Goal: Task Accomplishment & Management: Manage account settings

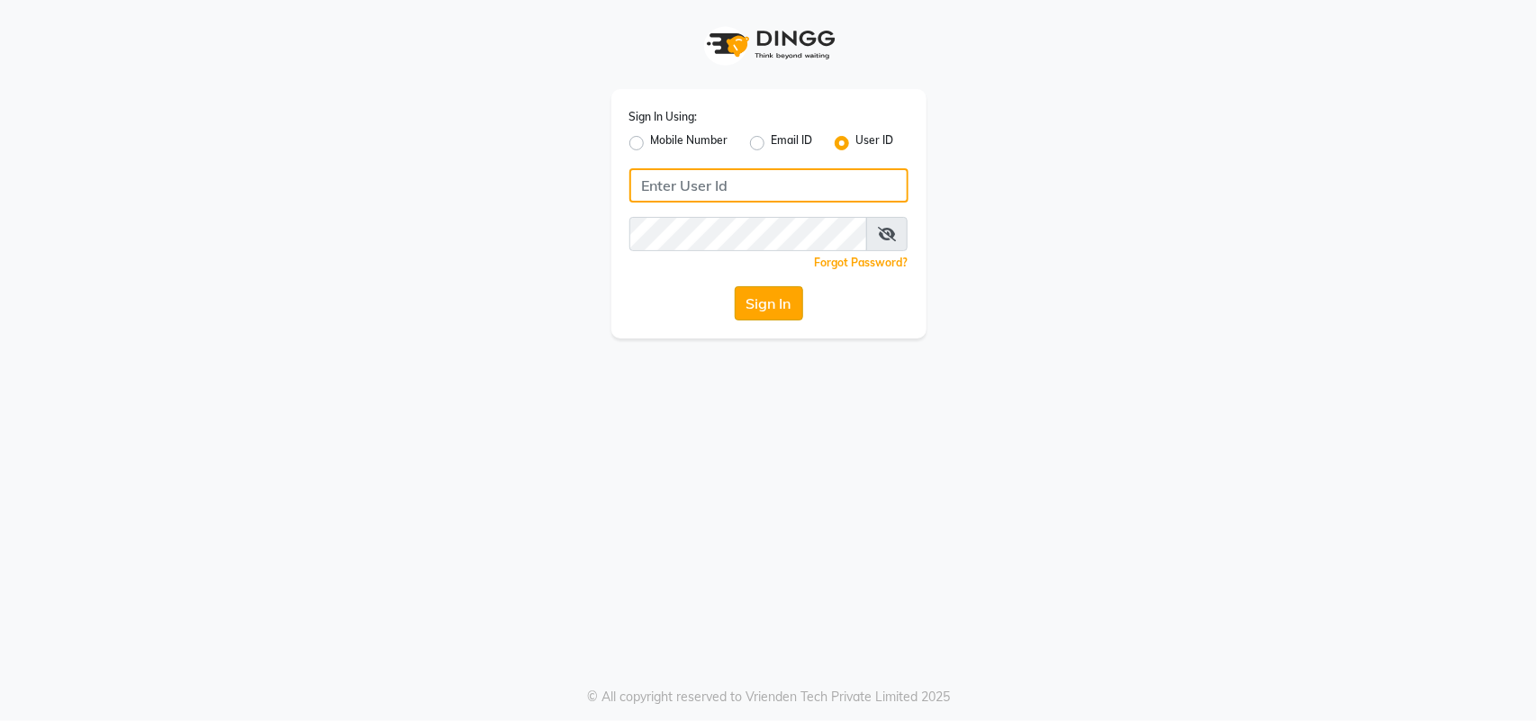
type input "bellavida"
click at [772, 297] on button "Sign In" at bounding box center [769, 303] width 68 height 34
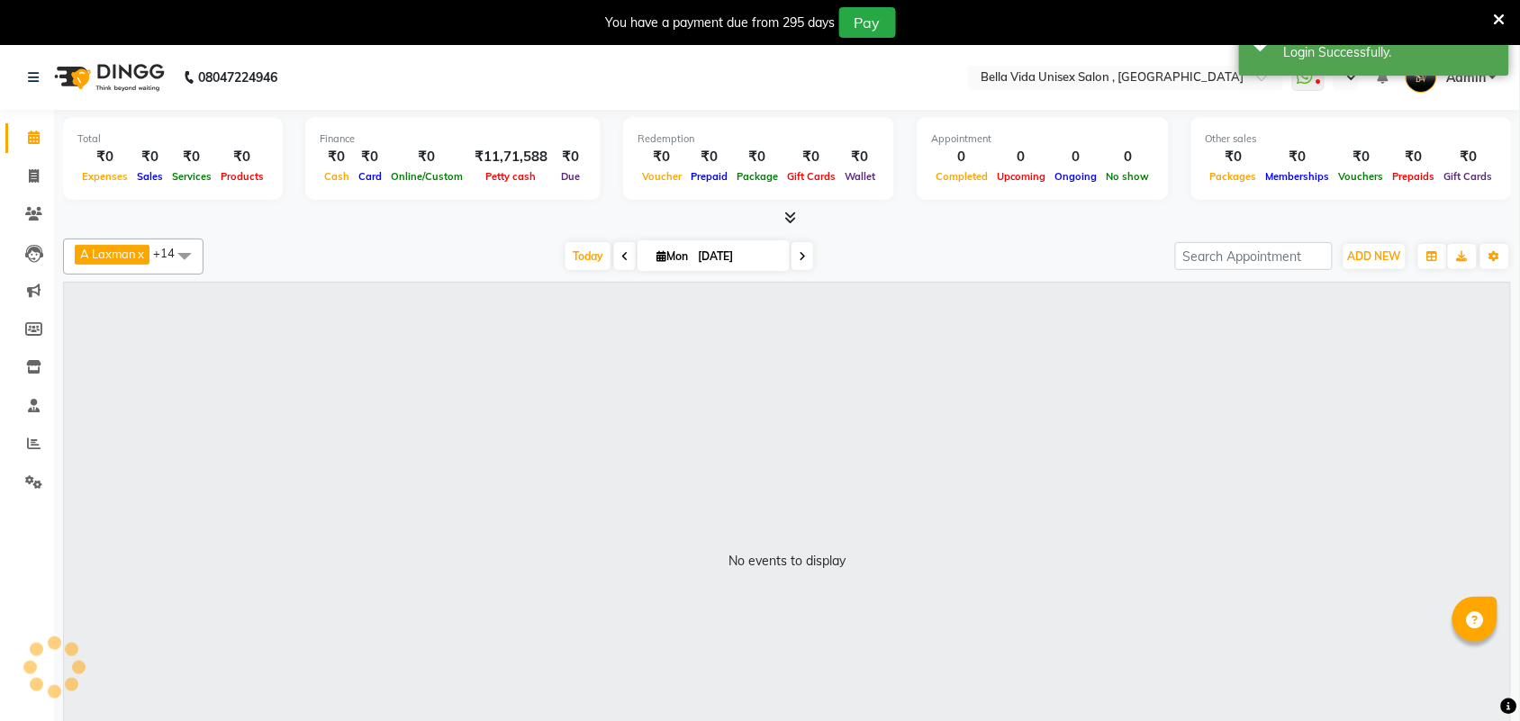
select select "en"
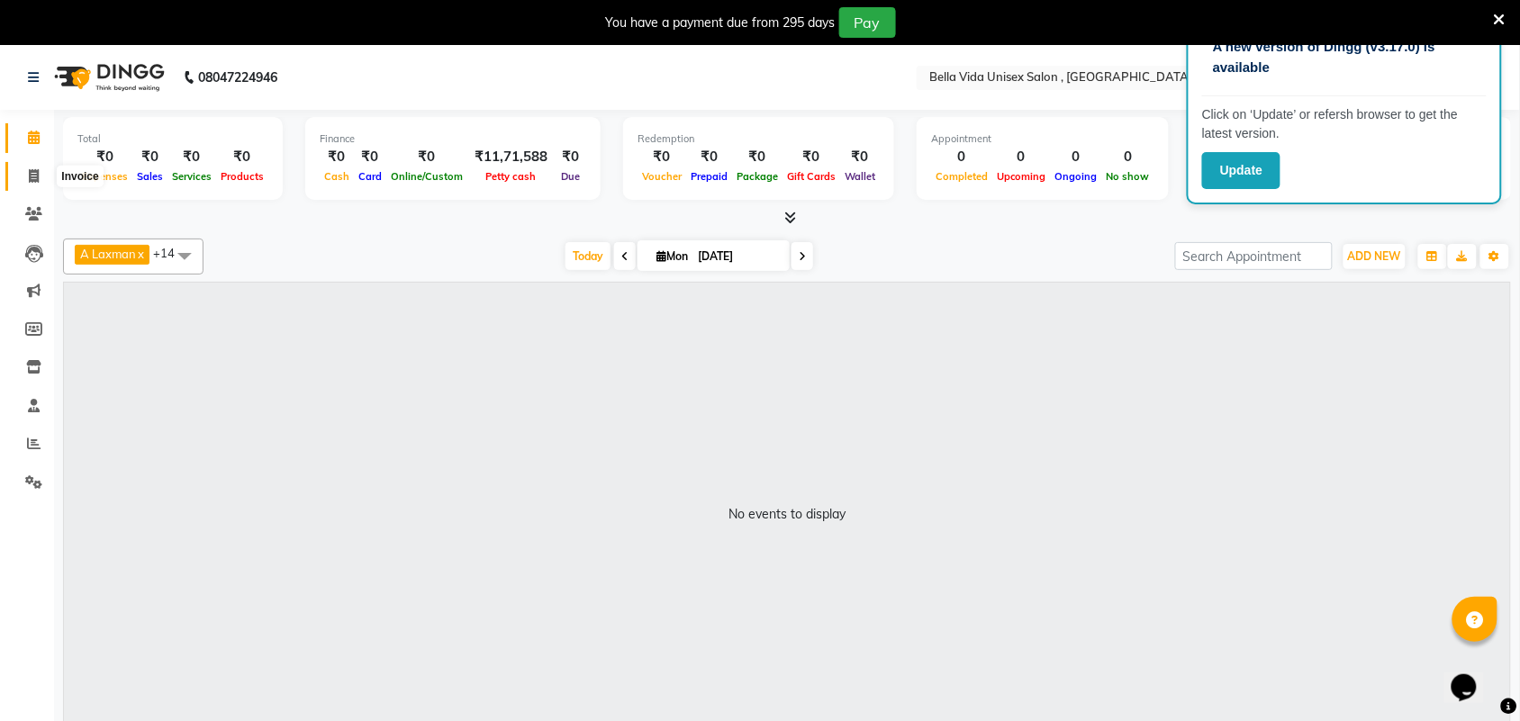
click at [33, 169] on icon at bounding box center [34, 176] width 10 height 14
select select "service"
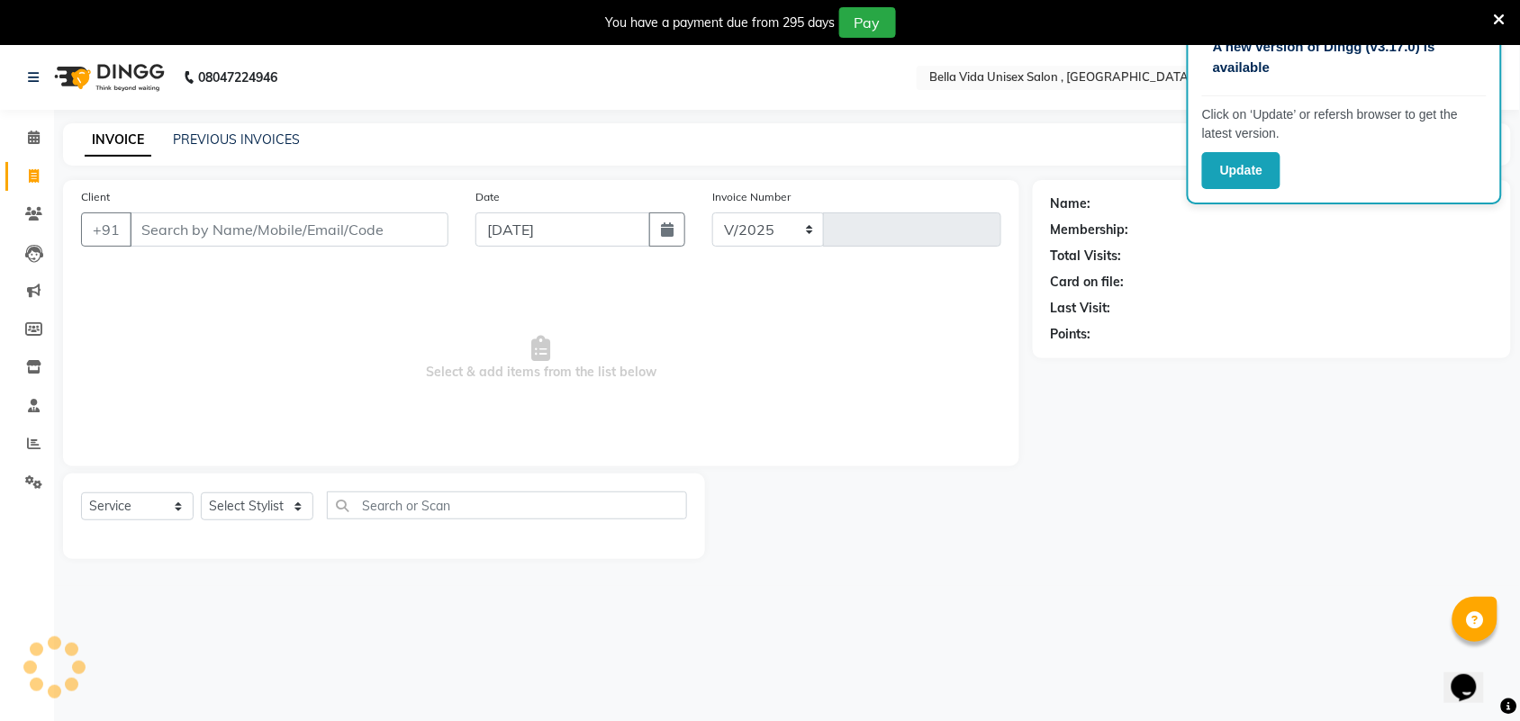
select select "5207"
type input "0881"
click at [675, 236] on button "button" at bounding box center [667, 229] width 36 height 34
select select "9"
select select "2025"
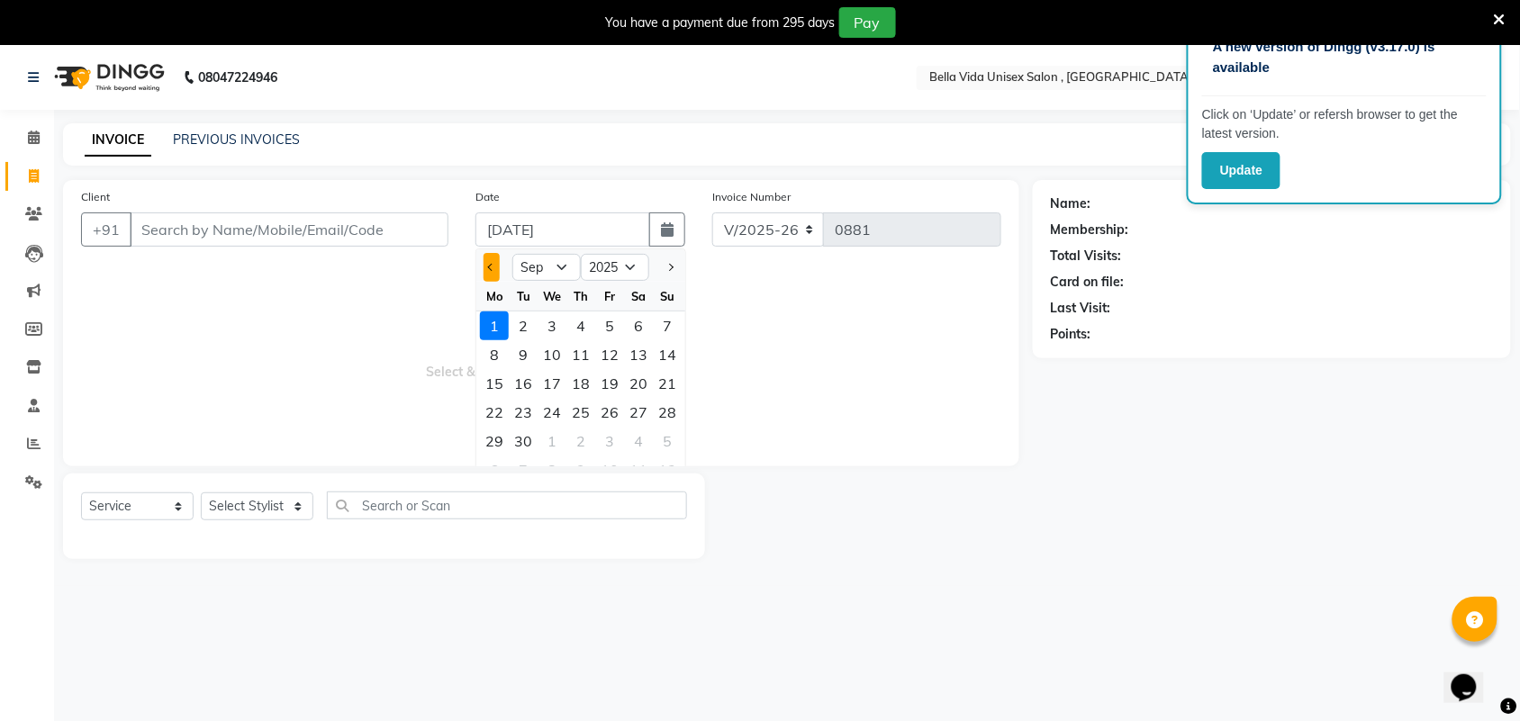
click at [493, 270] on button "Previous month" at bounding box center [490, 267] width 15 height 29
select select "8"
click at [663, 438] on div "31" at bounding box center [667, 441] width 29 height 29
type input "31-08-2025"
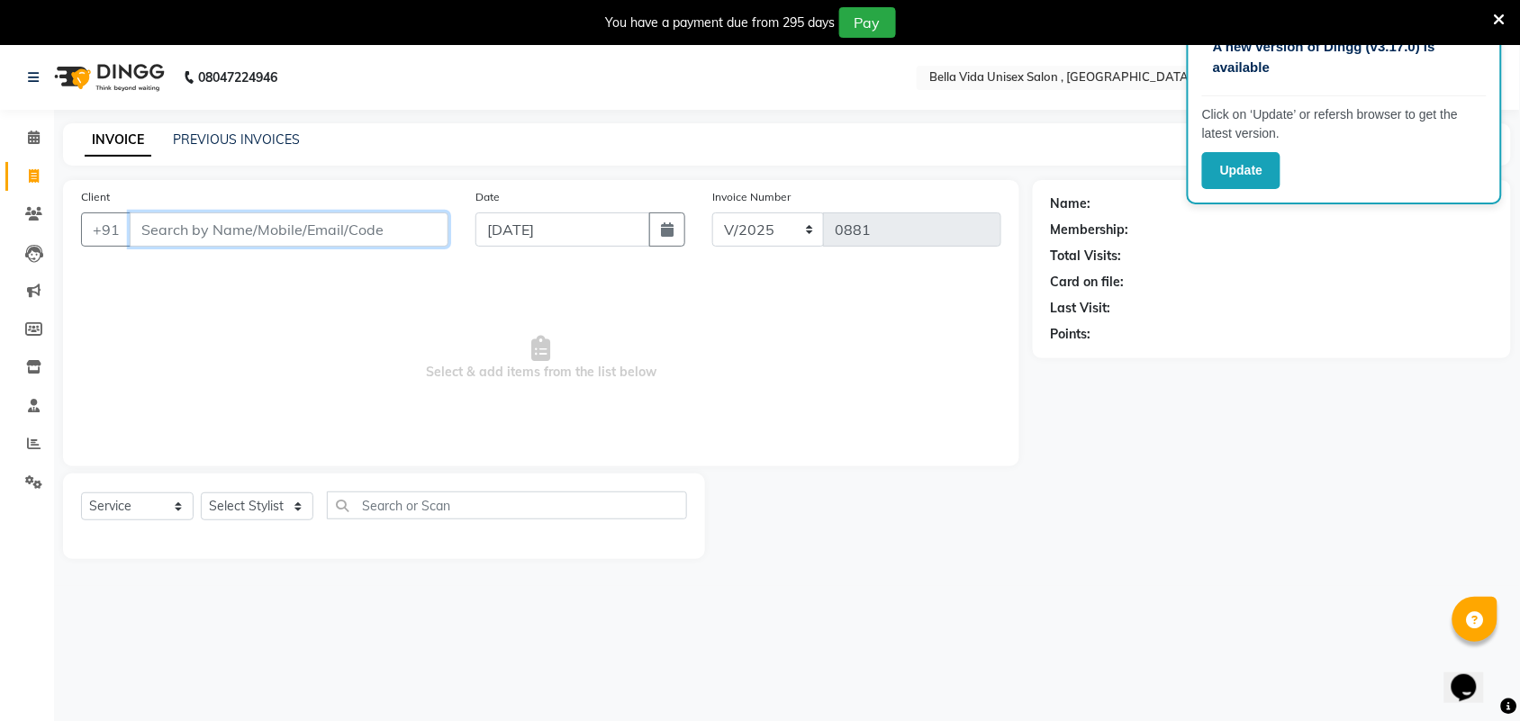
click at [348, 222] on input "Client" at bounding box center [289, 229] width 319 height 34
type input "12213000000"
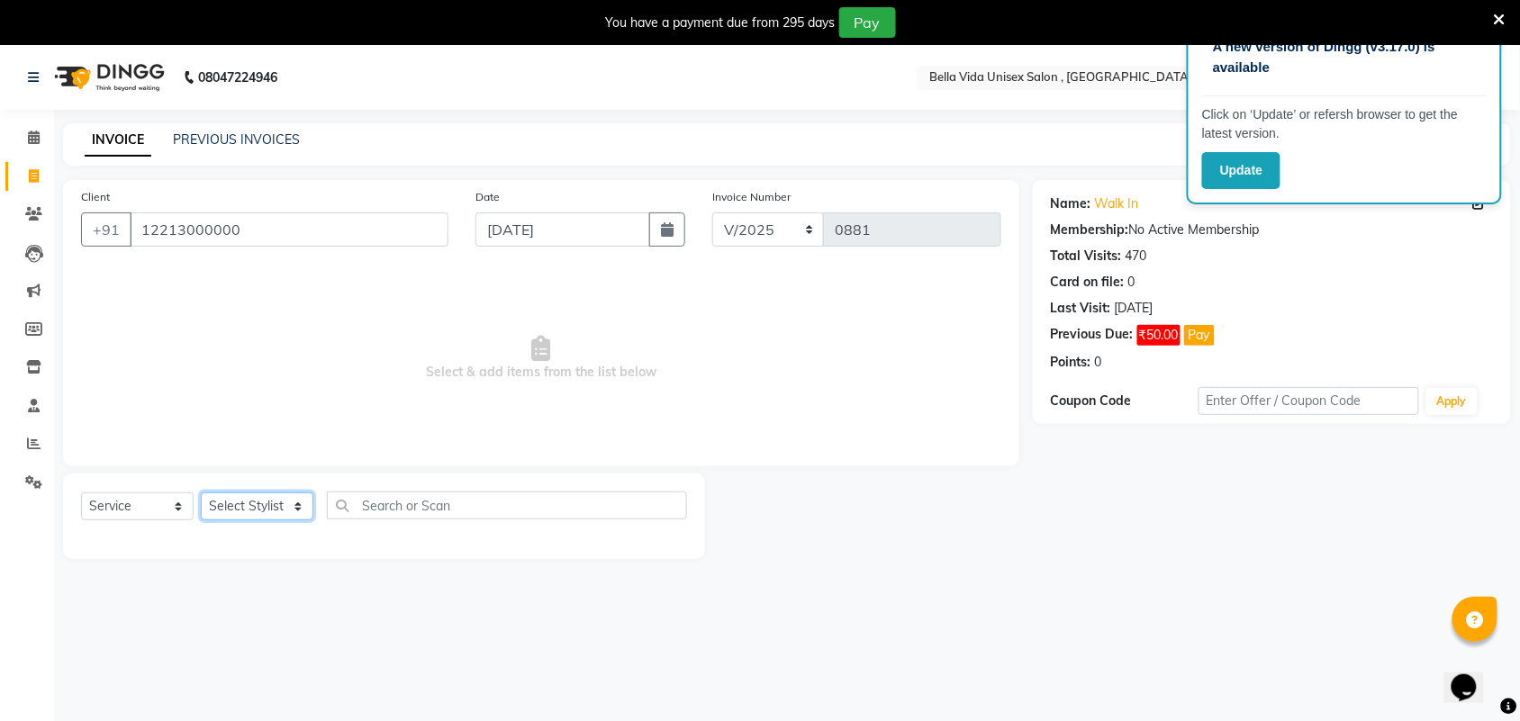
click at [266, 518] on select "Select Stylist Akshay Ankita Ayesha Harish Laxman Omkar pranay priya sagar same…" at bounding box center [257, 506] width 113 height 28
select select "35074"
click at [201, 492] on select "Select Stylist Akshay Ankita Ayesha Harish Laxman Omkar pranay priya sagar same…" at bounding box center [257, 506] width 113 height 28
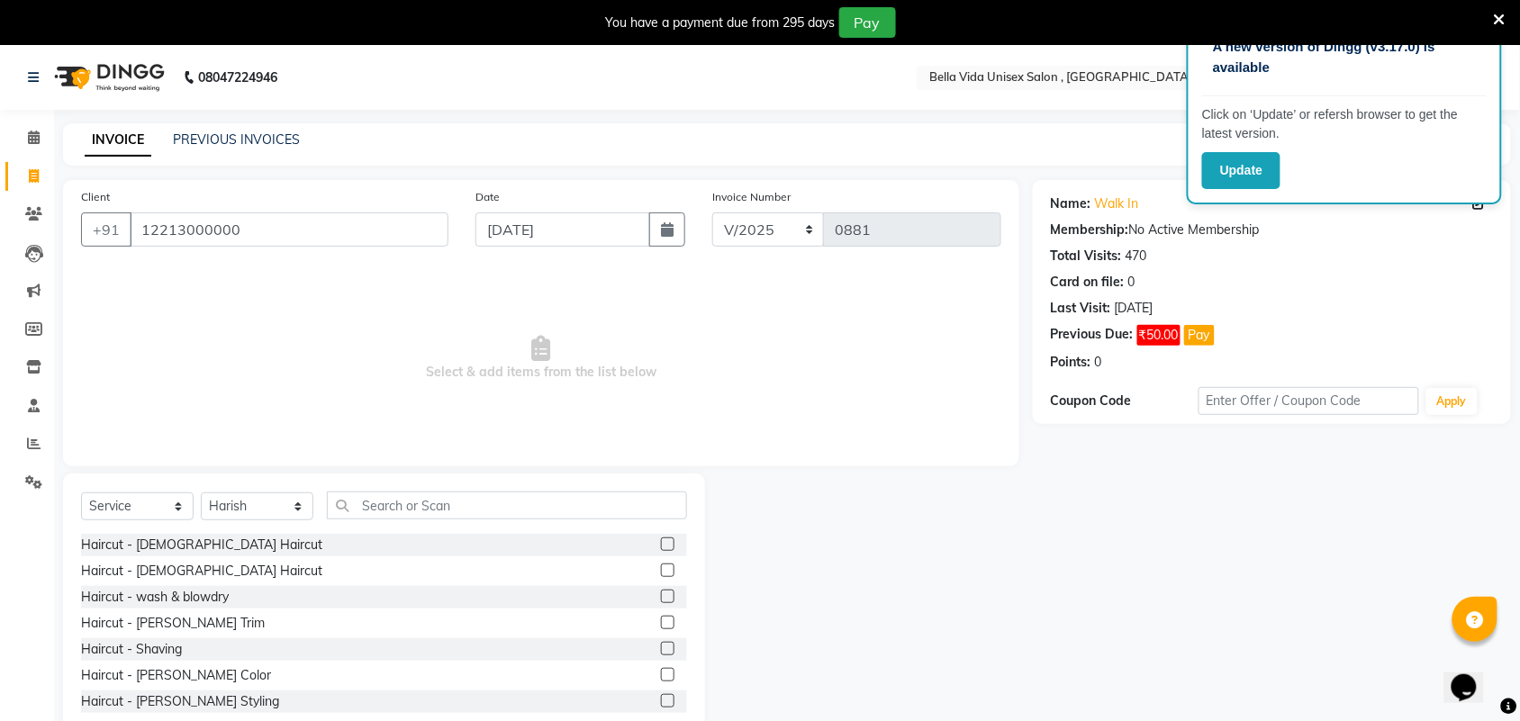
click at [456, 489] on div "Select Service Product Membership Package Voucher Prepaid Gift Card Select Styl…" at bounding box center [384, 607] width 642 height 266
click at [434, 511] on input "text" at bounding box center [507, 506] width 360 height 28
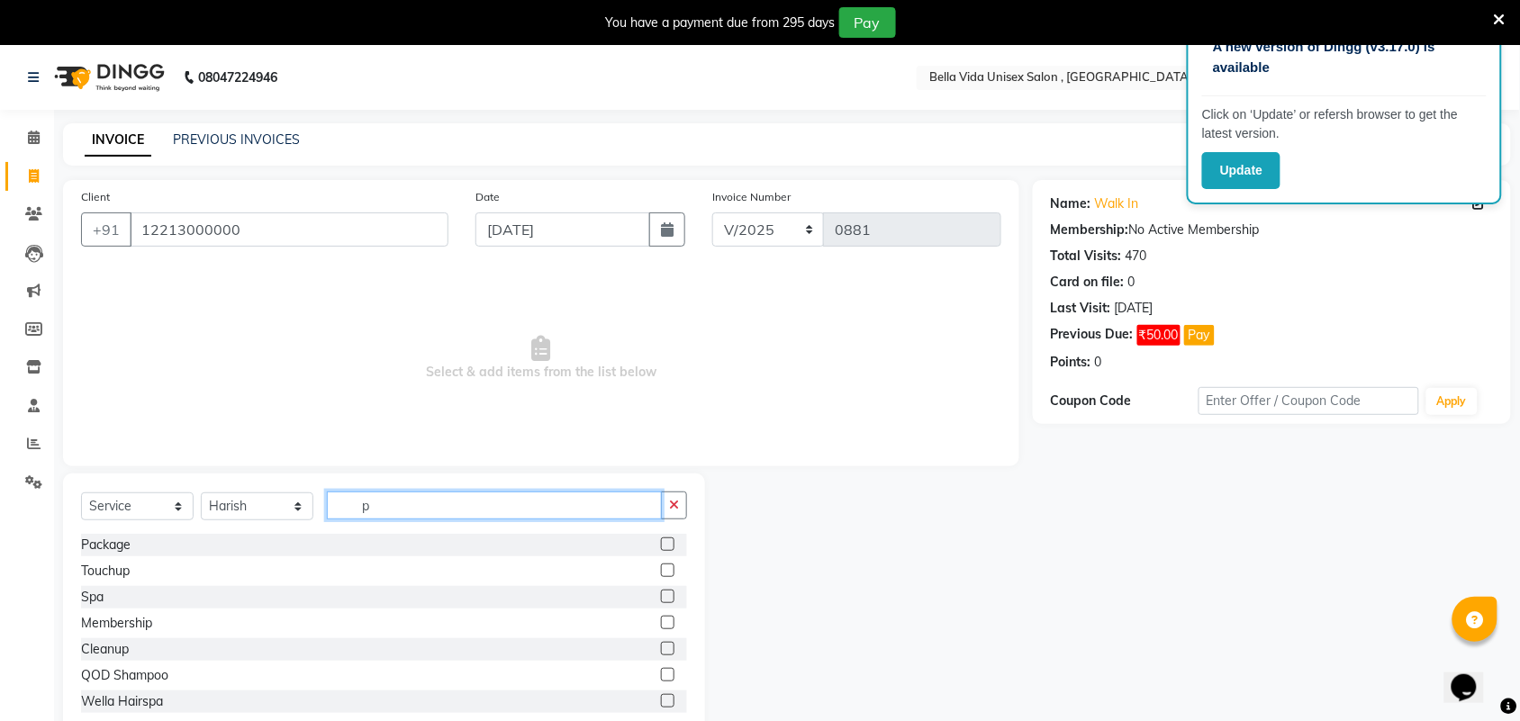
type input "p"
click at [661, 540] on label at bounding box center [668, 544] width 14 height 14
click at [661, 540] on input "checkbox" at bounding box center [667, 545] width 12 height 12
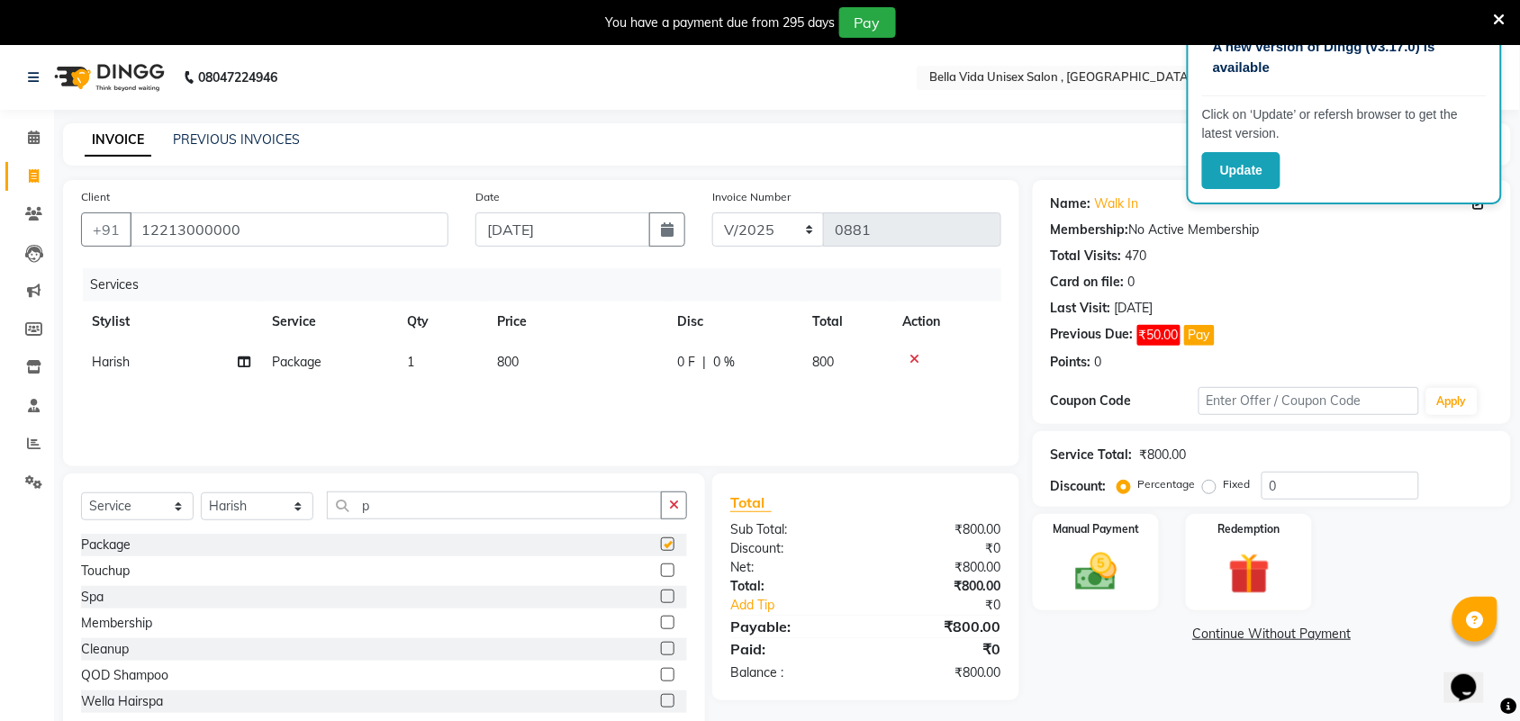
checkbox input "false"
click at [610, 357] on td "800" at bounding box center [576, 362] width 180 height 41
select select "35074"
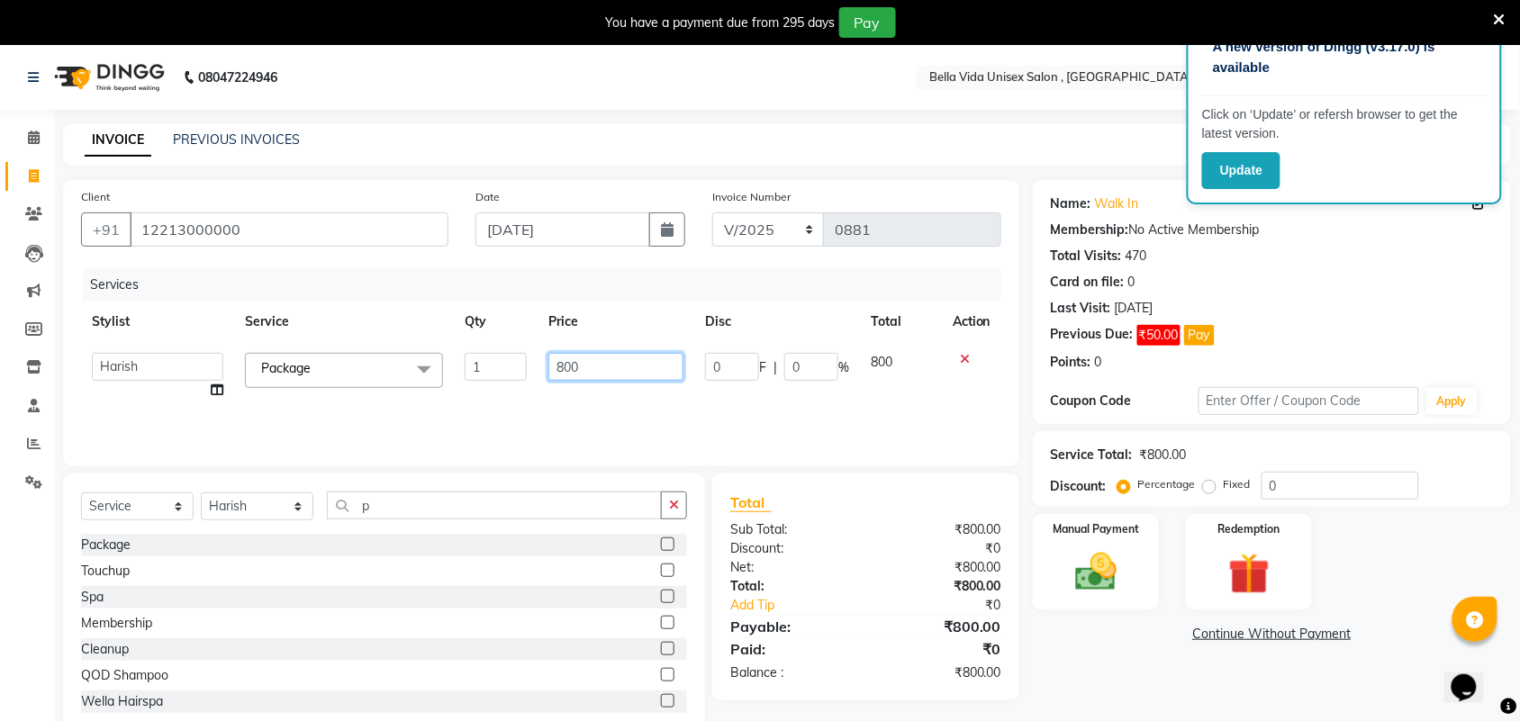
click at [555, 358] on input "800" at bounding box center [615, 367] width 135 height 28
type input "1800"
click at [1108, 576] on img at bounding box center [1096, 572] width 70 height 50
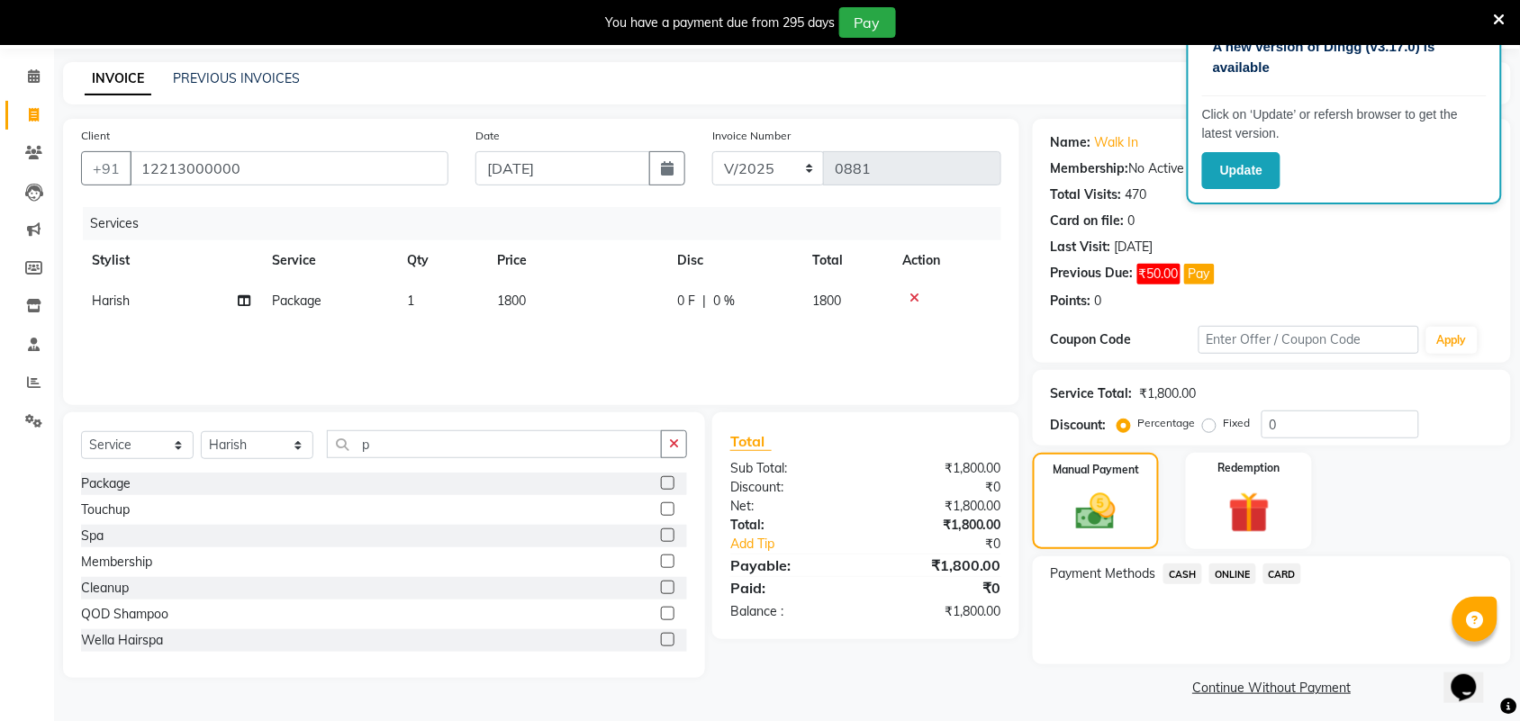
scroll to position [68, 0]
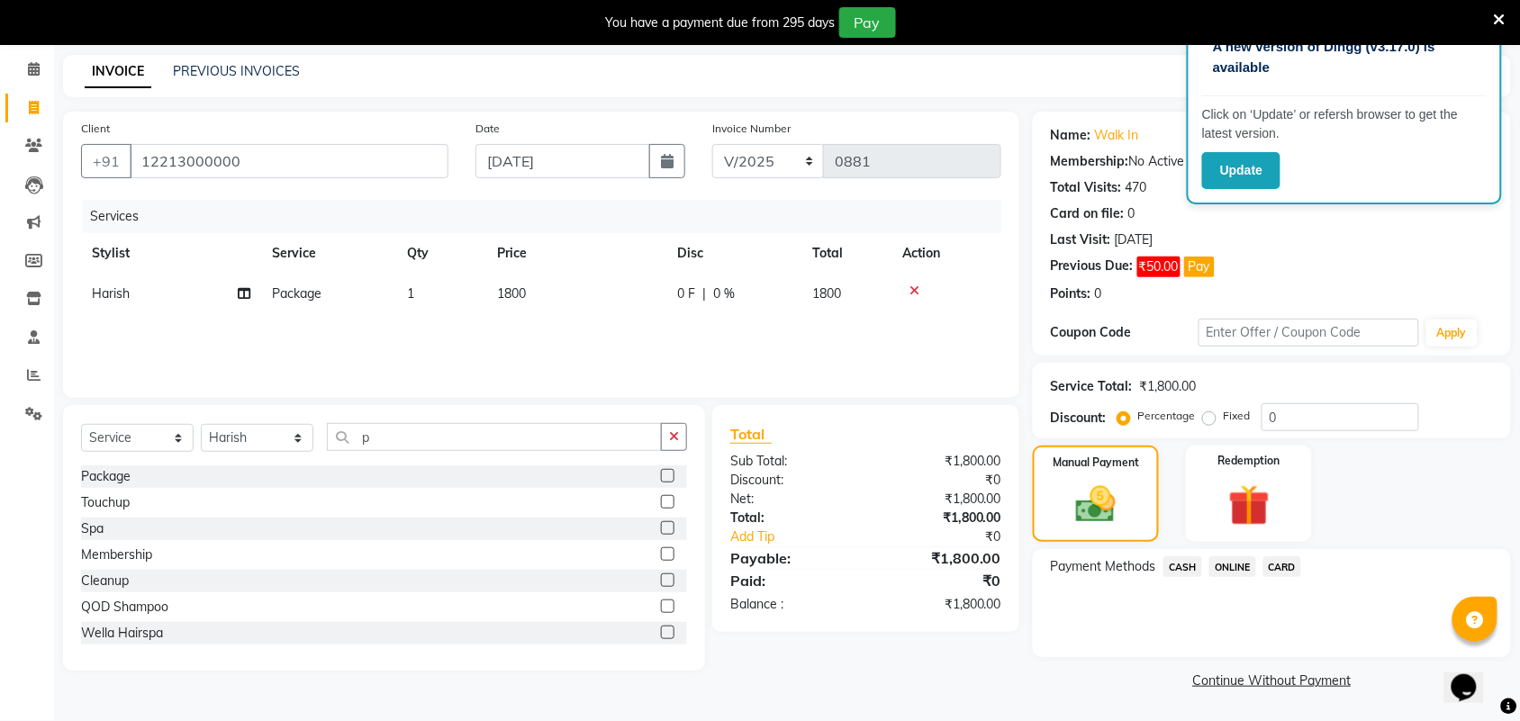
click at [1236, 573] on span "ONLINE" at bounding box center [1232, 566] width 47 height 21
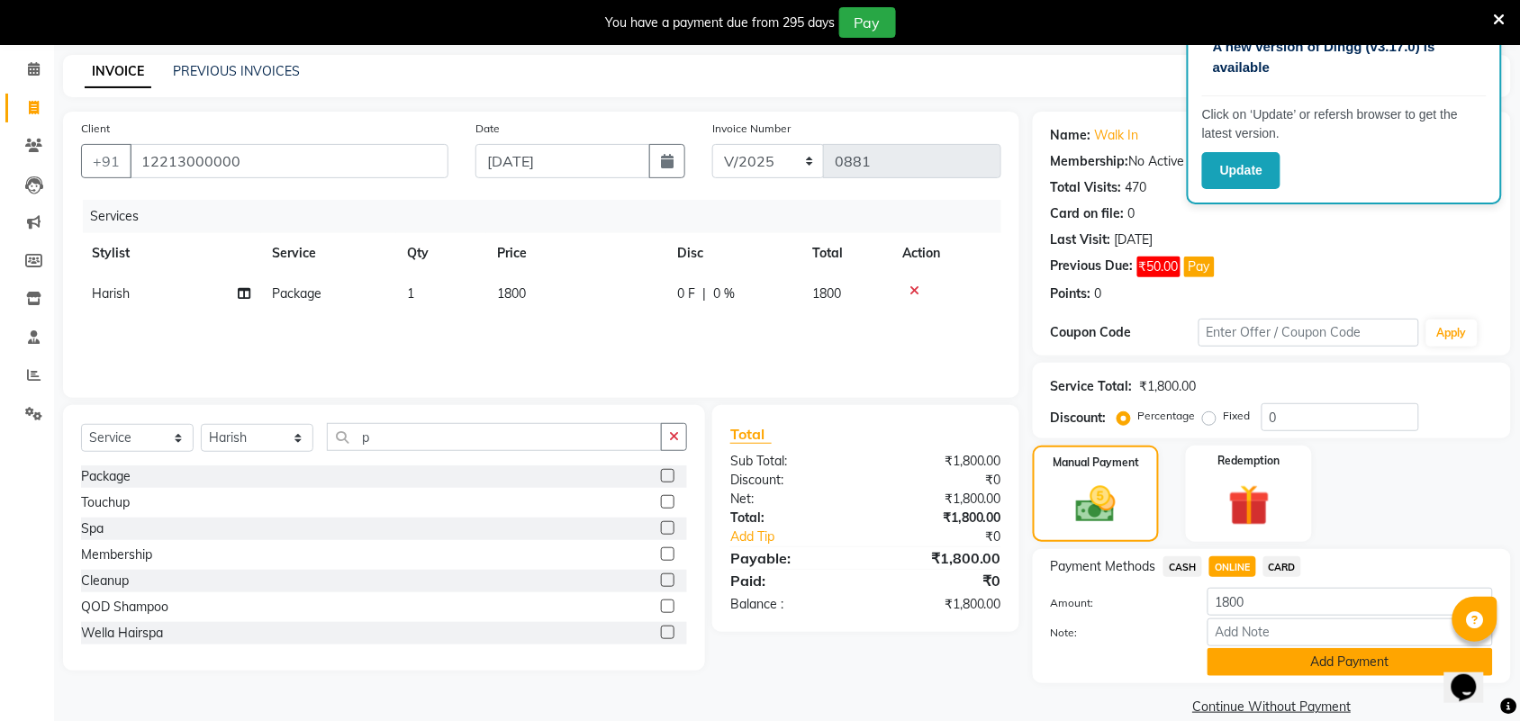
click at [1257, 667] on button "Add Payment" at bounding box center [1349, 662] width 285 height 28
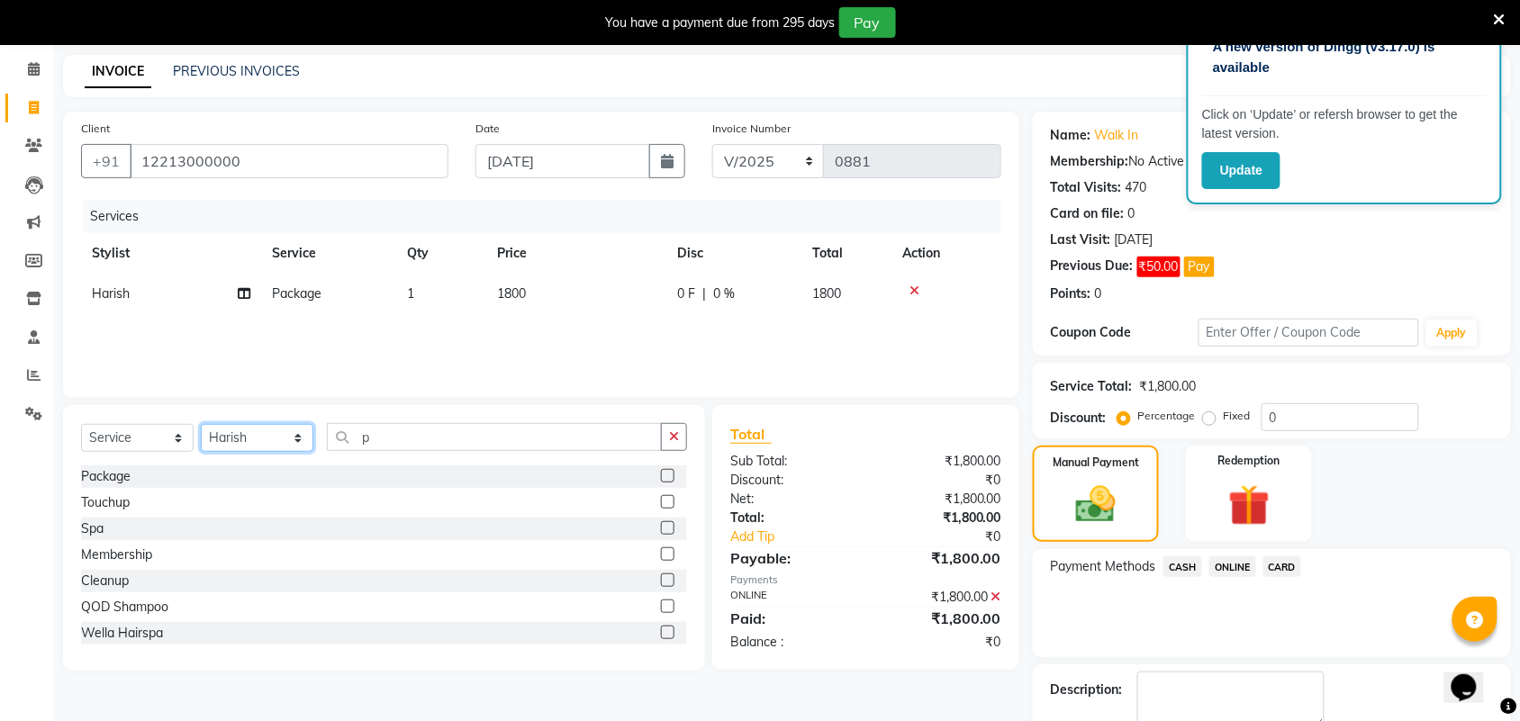
click at [275, 438] on select "Select Stylist Akshay Ankita Ayesha Harish Laxman Omkar pranay priya sagar same…" at bounding box center [257, 438] width 113 height 28
select select "87702"
click at [201, 424] on select "Select Stylist Akshay Ankita Ayesha Harish Laxman Omkar pranay priya sagar same…" at bounding box center [257, 438] width 113 height 28
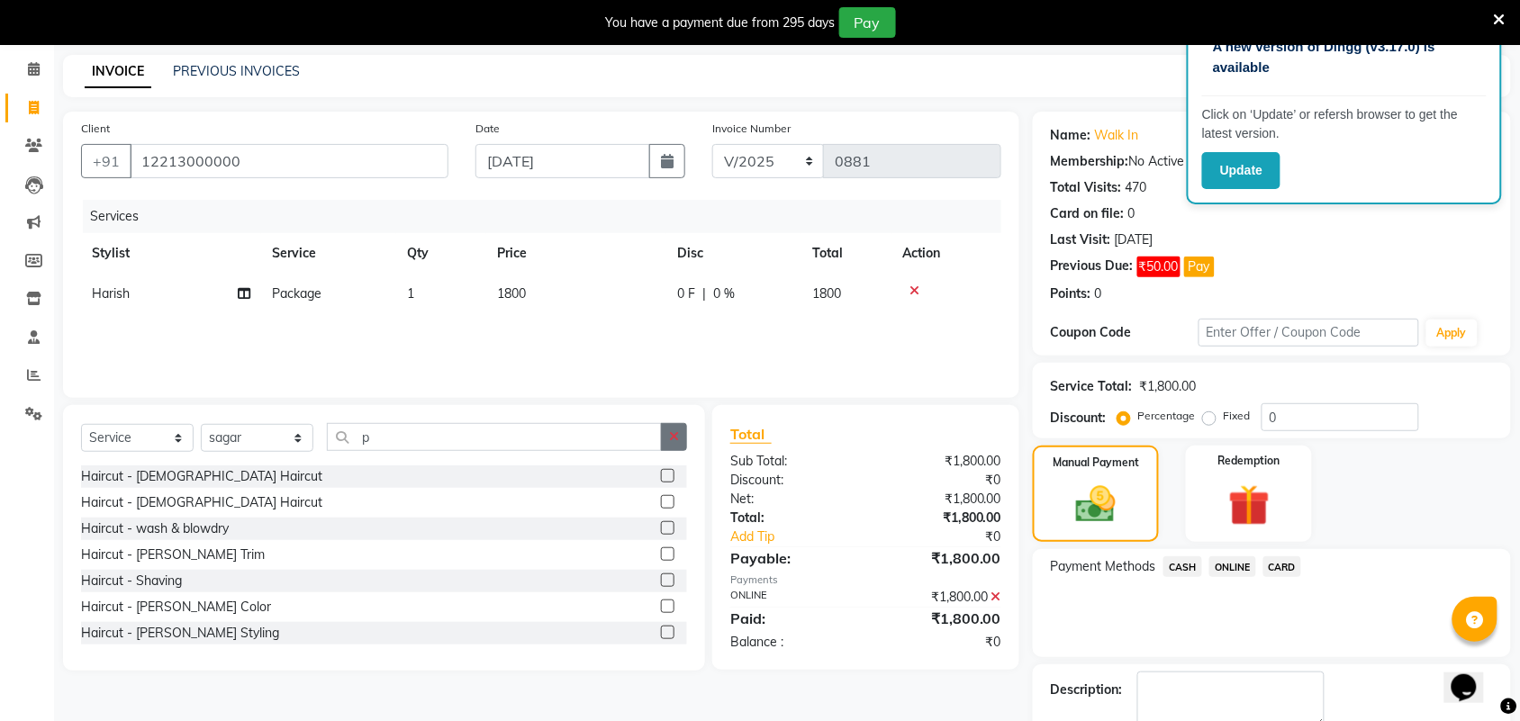
click at [669, 437] on icon "button" at bounding box center [674, 436] width 10 height 13
click at [661, 500] on label at bounding box center [668, 502] width 14 height 14
click at [661, 500] on input "checkbox" at bounding box center [667, 503] width 12 height 12
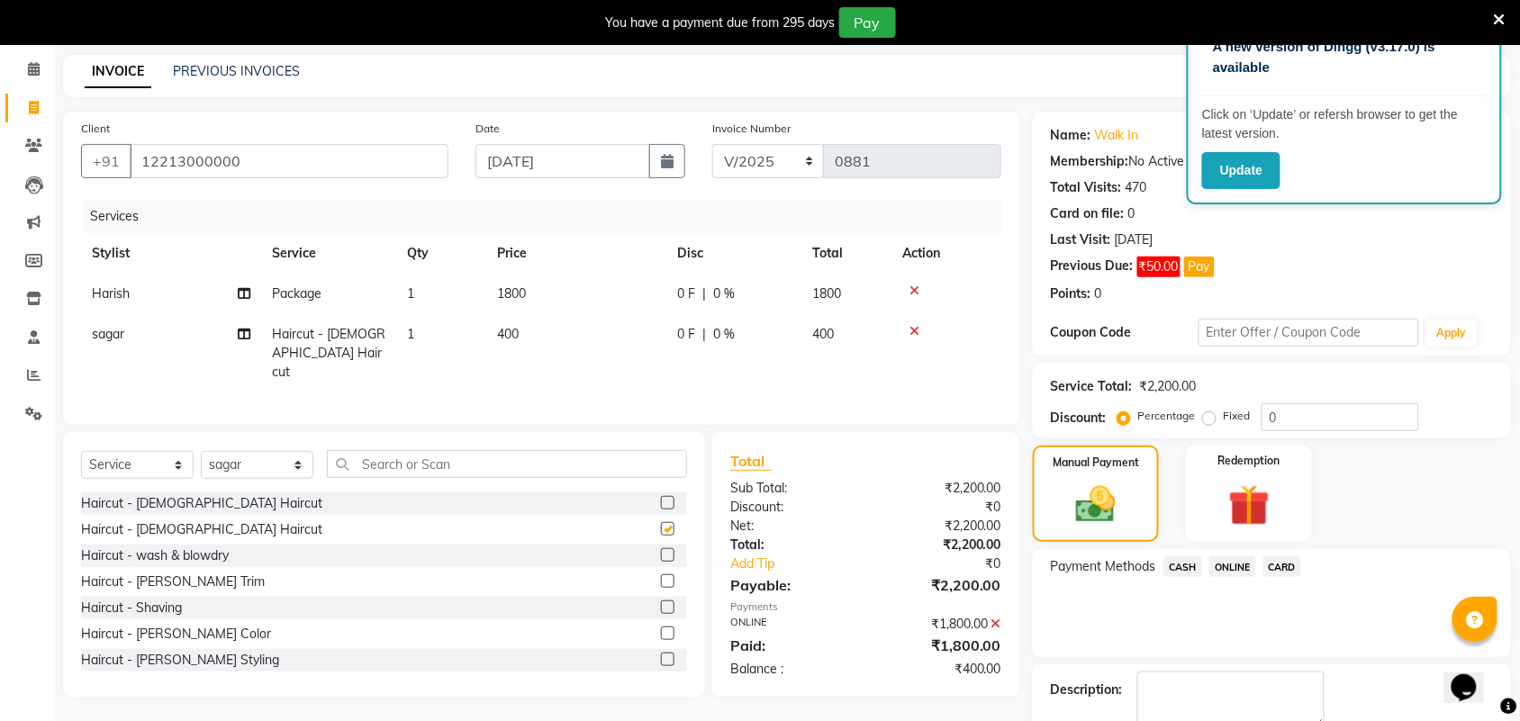
checkbox input "false"
click at [573, 335] on td "400" at bounding box center [576, 353] width 180 height 78
select select "87702"
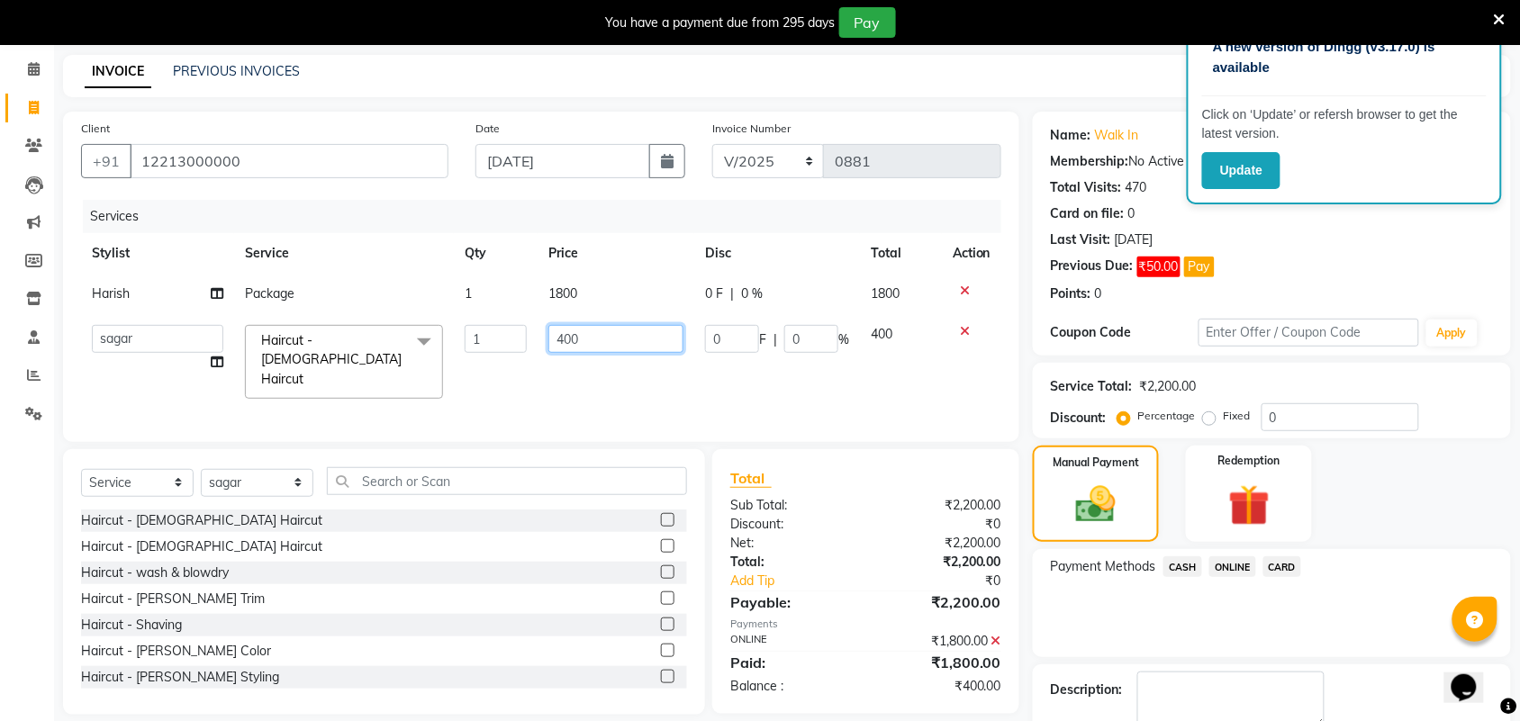
click at [573, 333] on input "400" at bounding box center [615, 339] width 135 height 28
type input "450"
click at [1221, 568] on span "ONLINE" at bounding box center [1232, 566] width 47 height 21
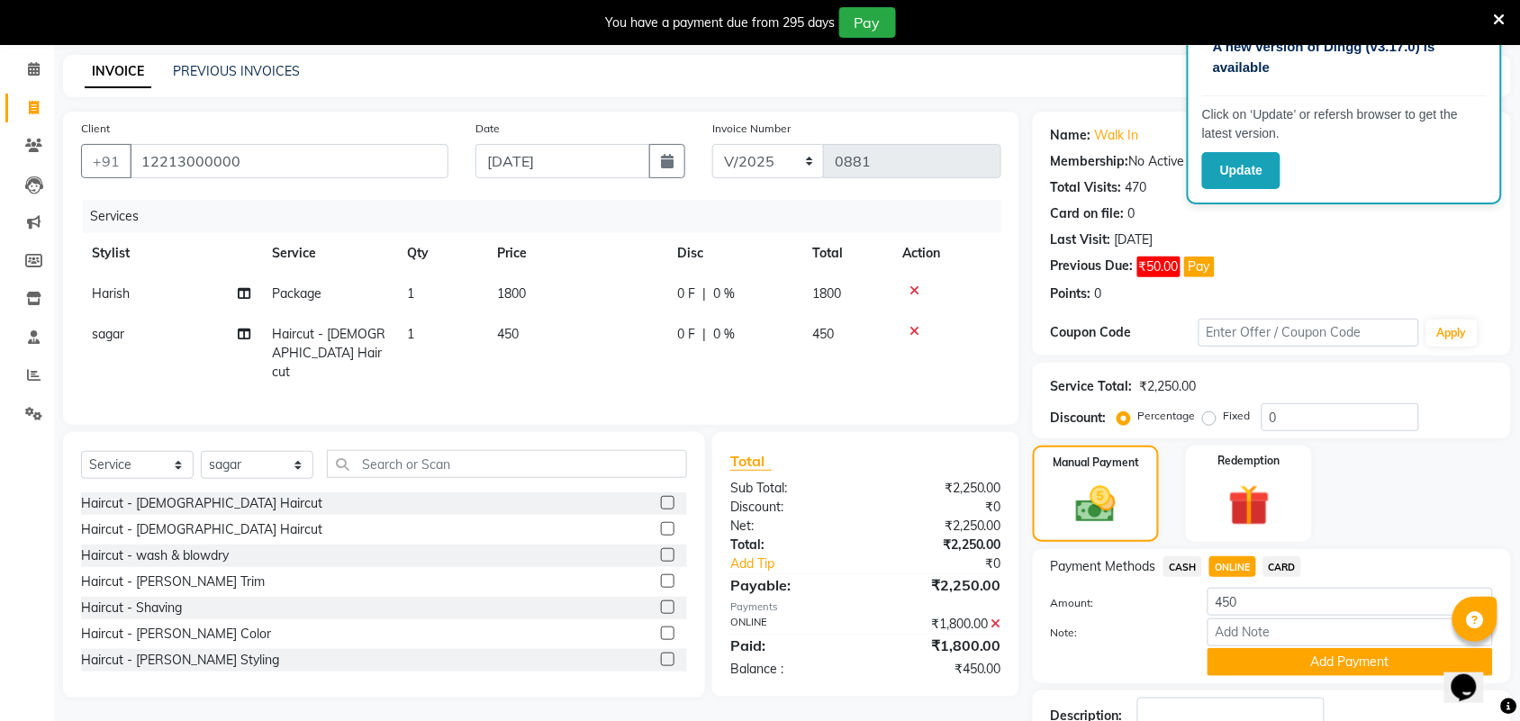
click at [1251, 672] on button "Add Payment" at bounding box center [1349, 662] width 285 height 28
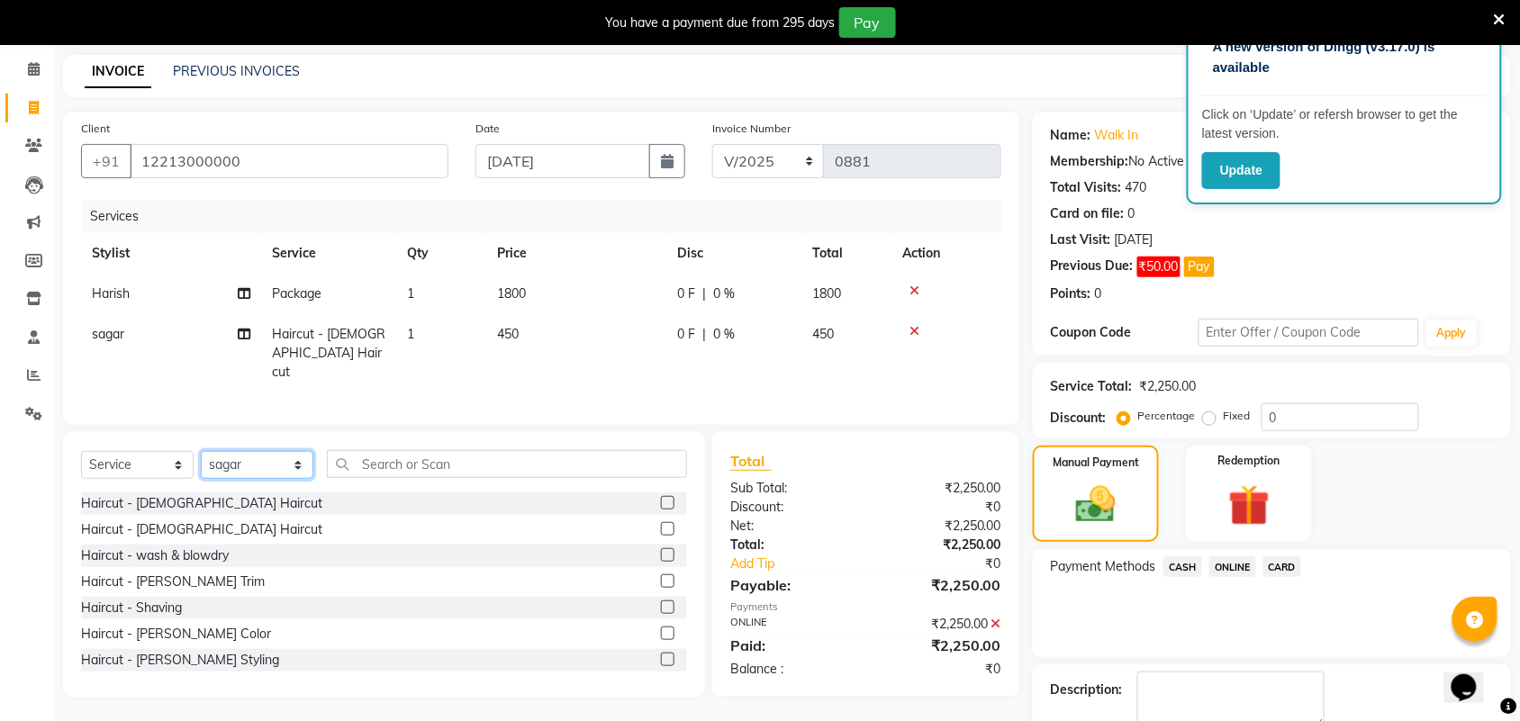
click at [268, 461] on select "Select Stylist Akshay Ankita Ayesha Harish Laxman Omkar pranay priya sagar same…" at bounding box center [257, 465] width 113 height 28
select select "51622"
click at [201, 451] on select "Select Stylist Akshay Ankita Ayesha Harish Laxman Omkar pranay priya sagar same…" at bounding box center [257, 465] width 113 height 28
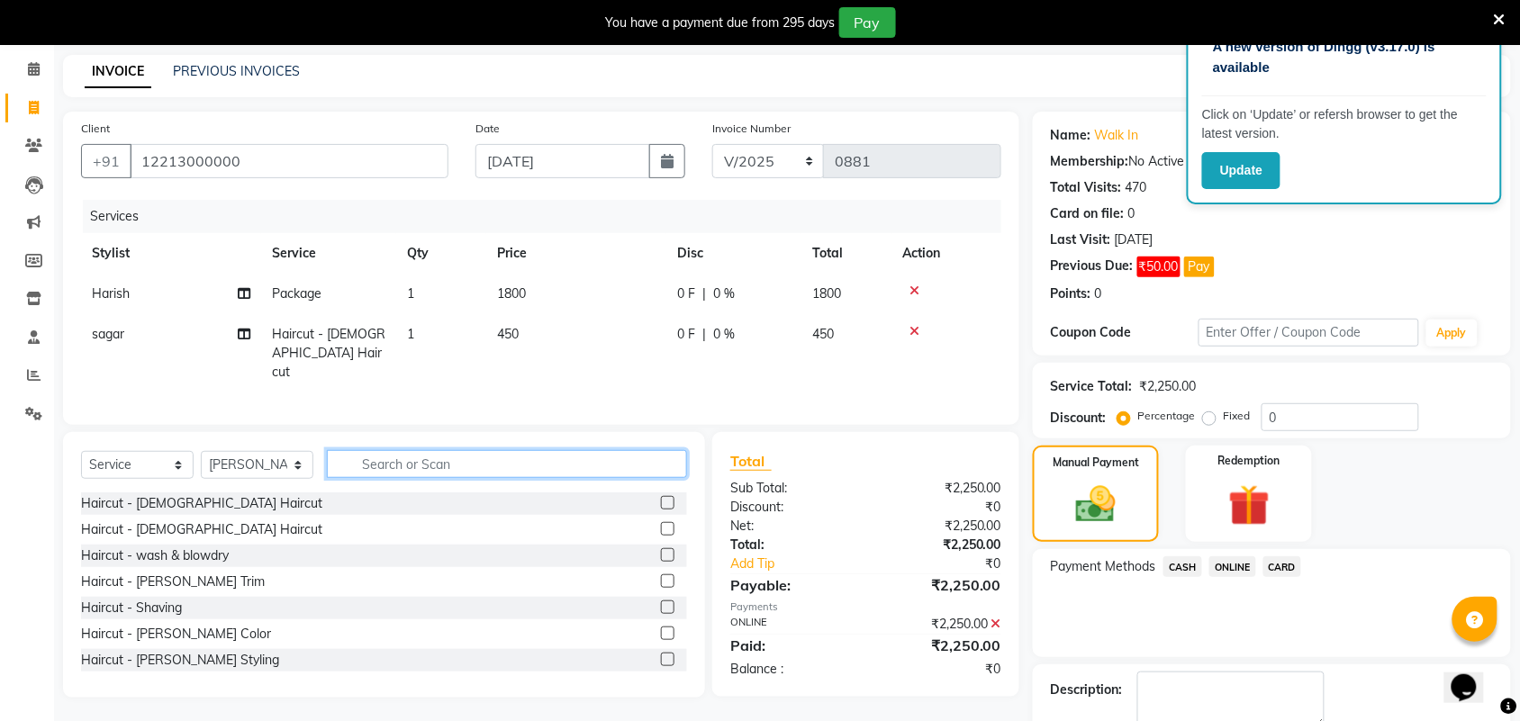
click at [456, 468] on input "text" at bounding box center [507, 464] width 360 height 28
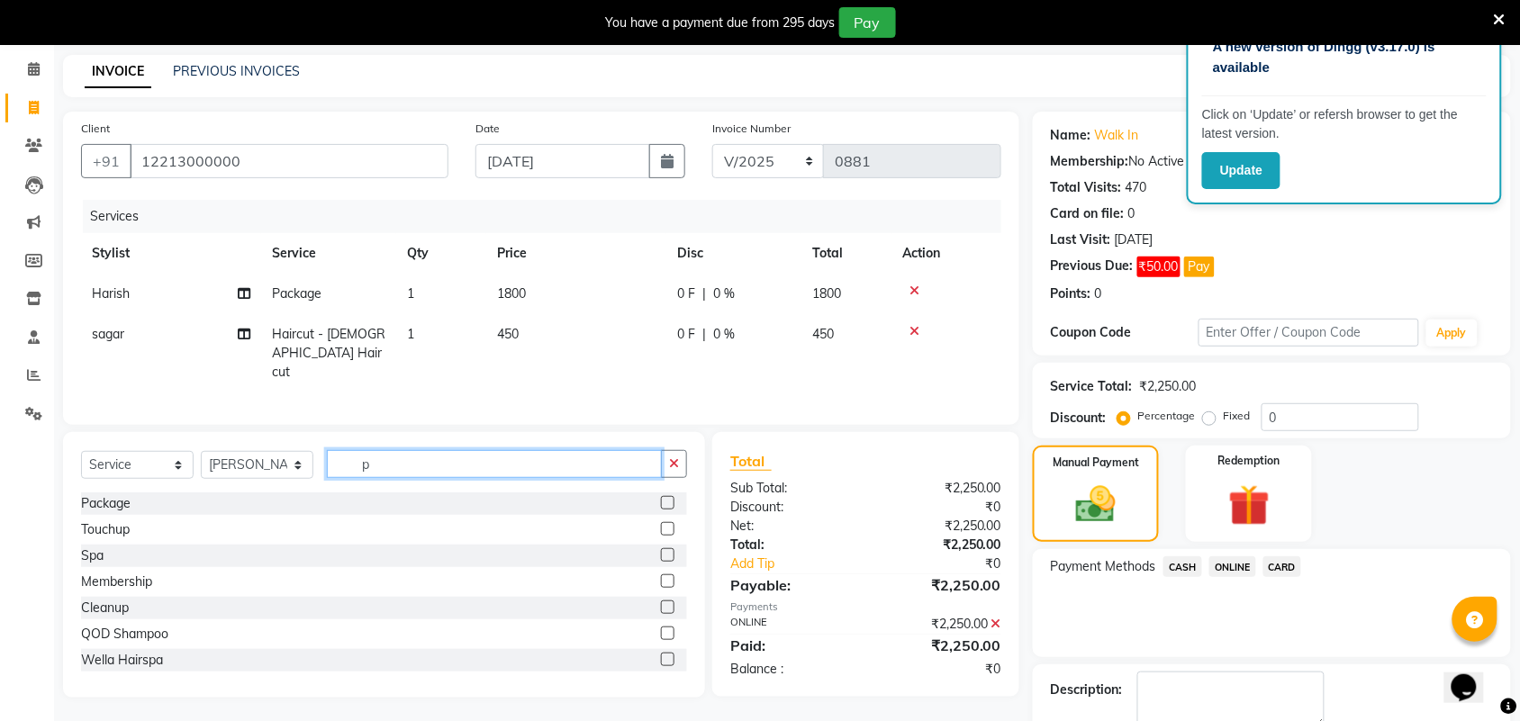
type input "p"
click at [661, 501] on label at bounding box center [668, 503] width 14 height 14
click at [661, 501] on input "checkbox" at bounding box center [667, 504] width 12 height 12
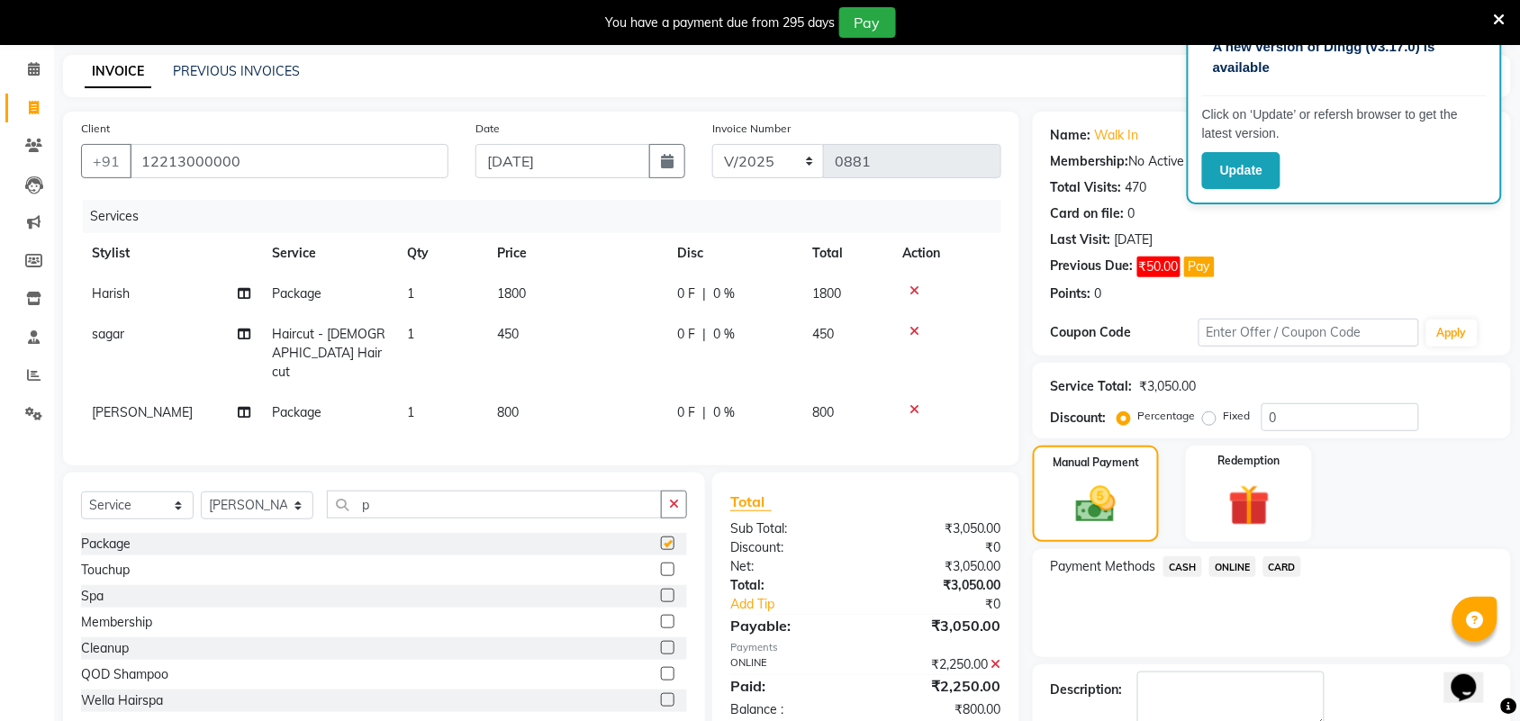
checkbox input "false"
click at [601, 367] on td "450" at bounding box center [576, 353] width 180 height 78
select select "87702"
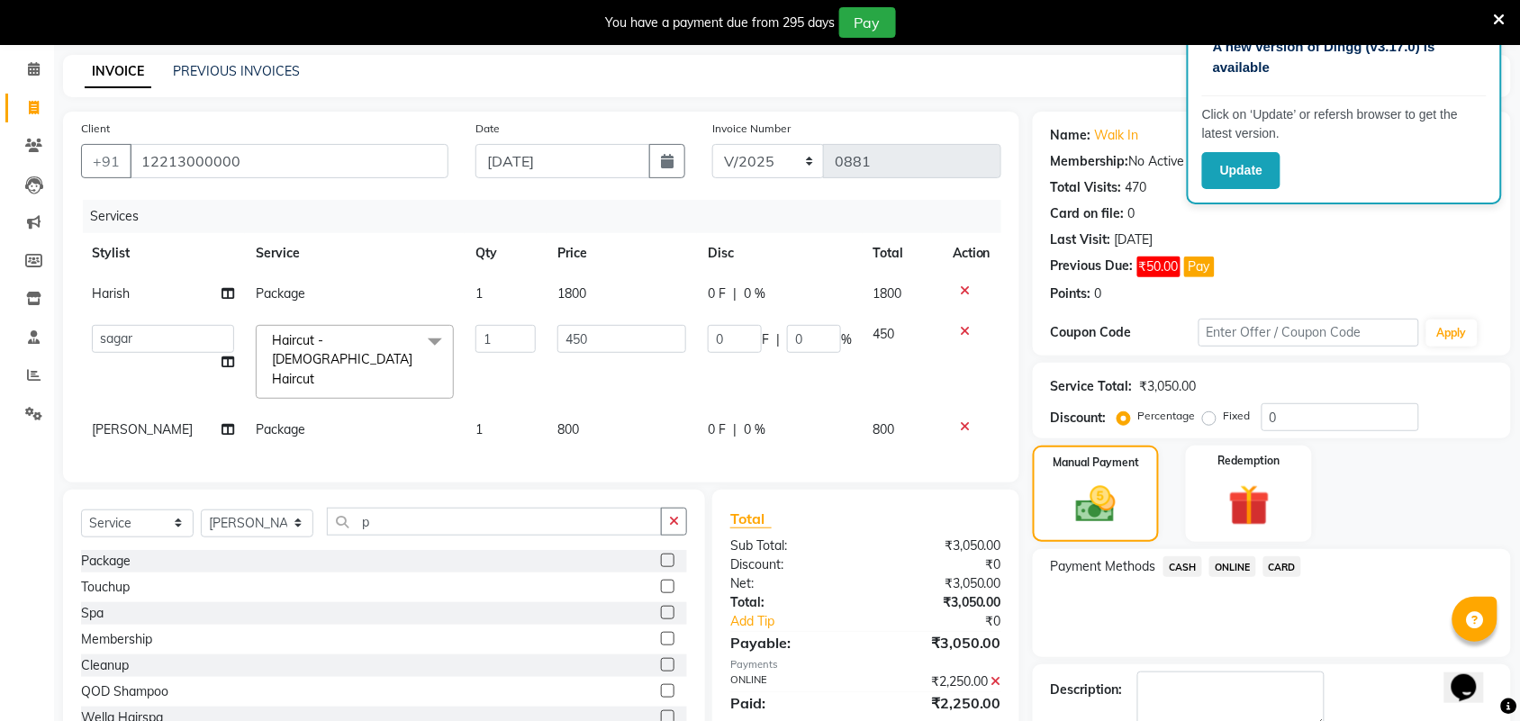
click at [601, 410] on td "800" at bounding box center [621, 430] width 150 height 41
select select "51622"
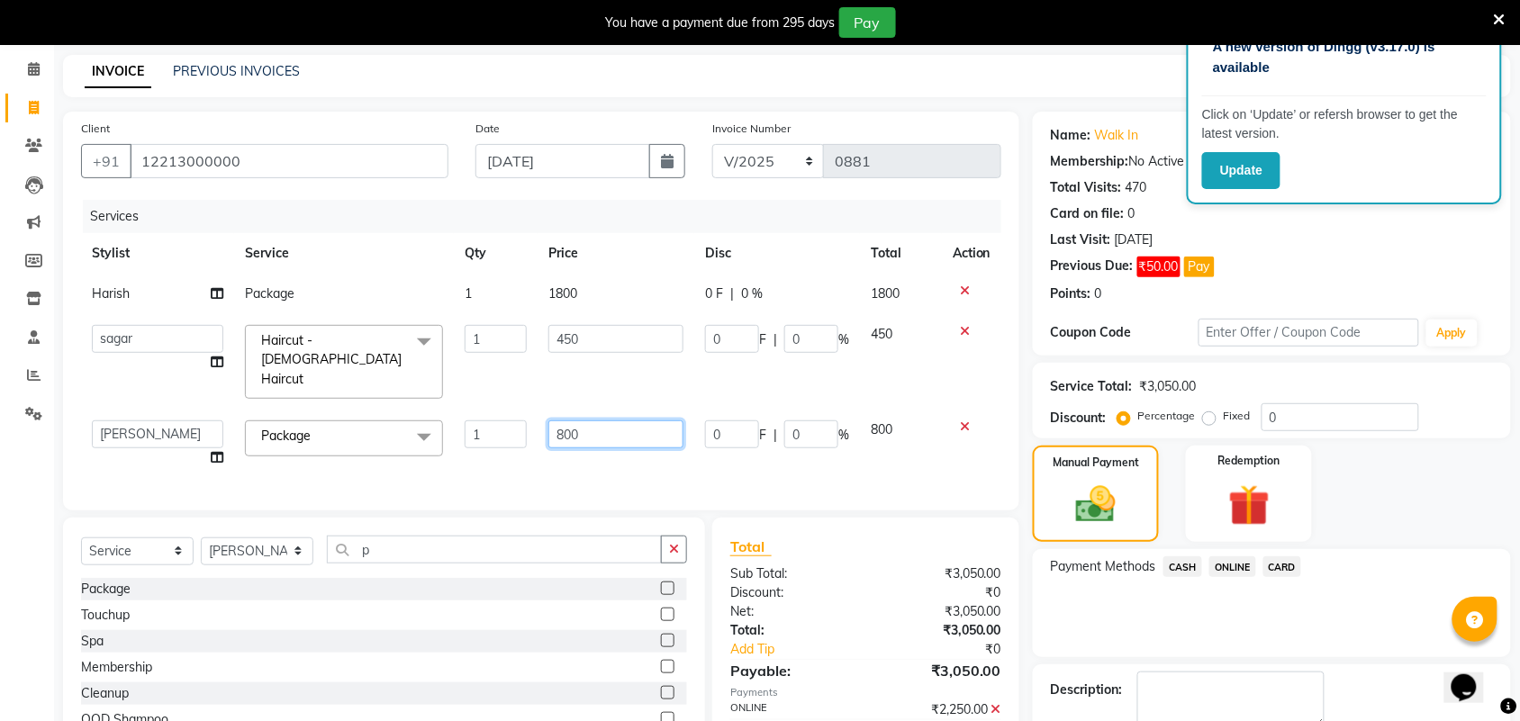
click at [612, 420] on input "800" at bounding box center [615, 434] width 135 height 28
type input "3400"
click at [1230, 558] on span "ONLINE" at bounding box center [1232, 566] width 47 height 21
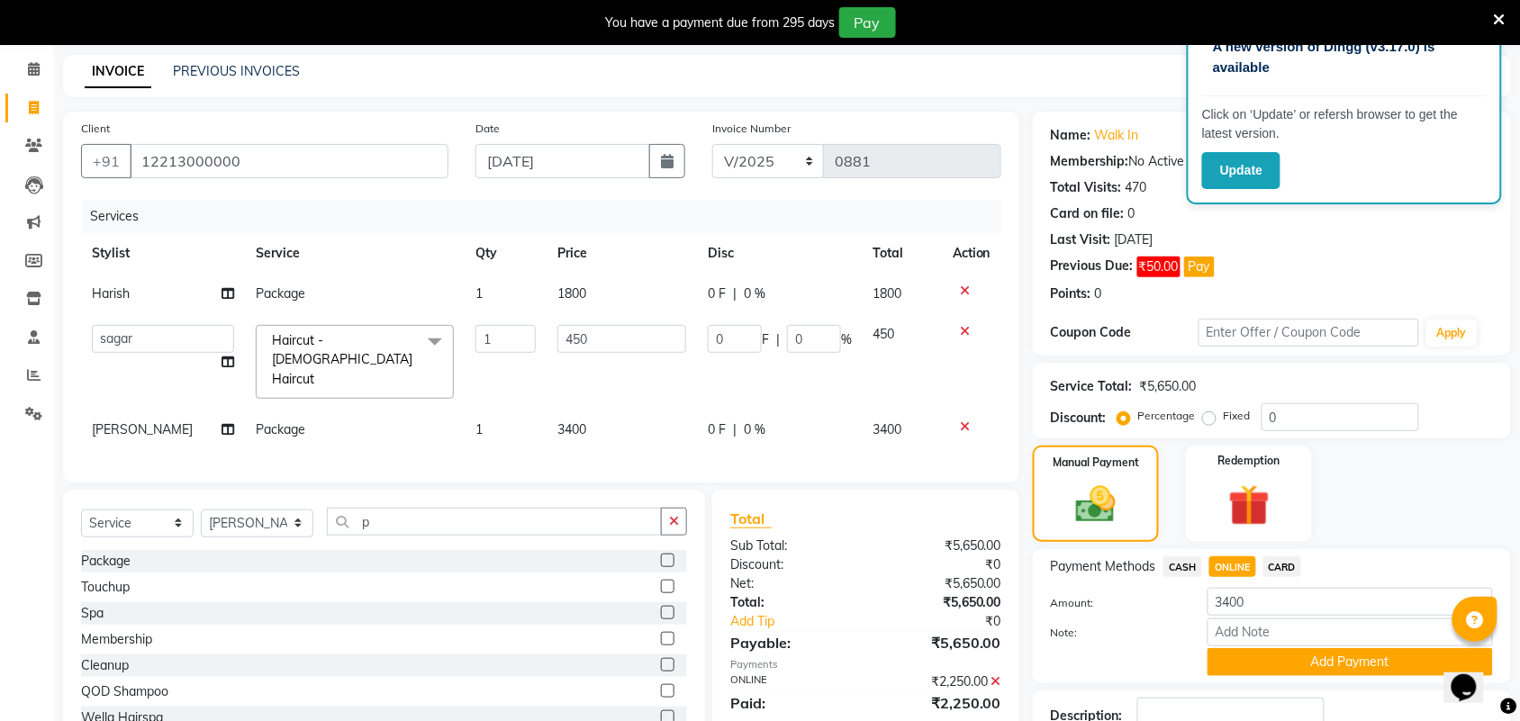
drag, startPoint x: 1288, startPoint y: 564, endPoint x: 1292, endPoint y: 609, distance: 45.2
click at [1288, 564] on span "CARD" at bounding box center [1282, 566] width 39 height 21
click at [1293, 659] on button "Add Payment" at bounding box center [1349, 662] width 285 height 28
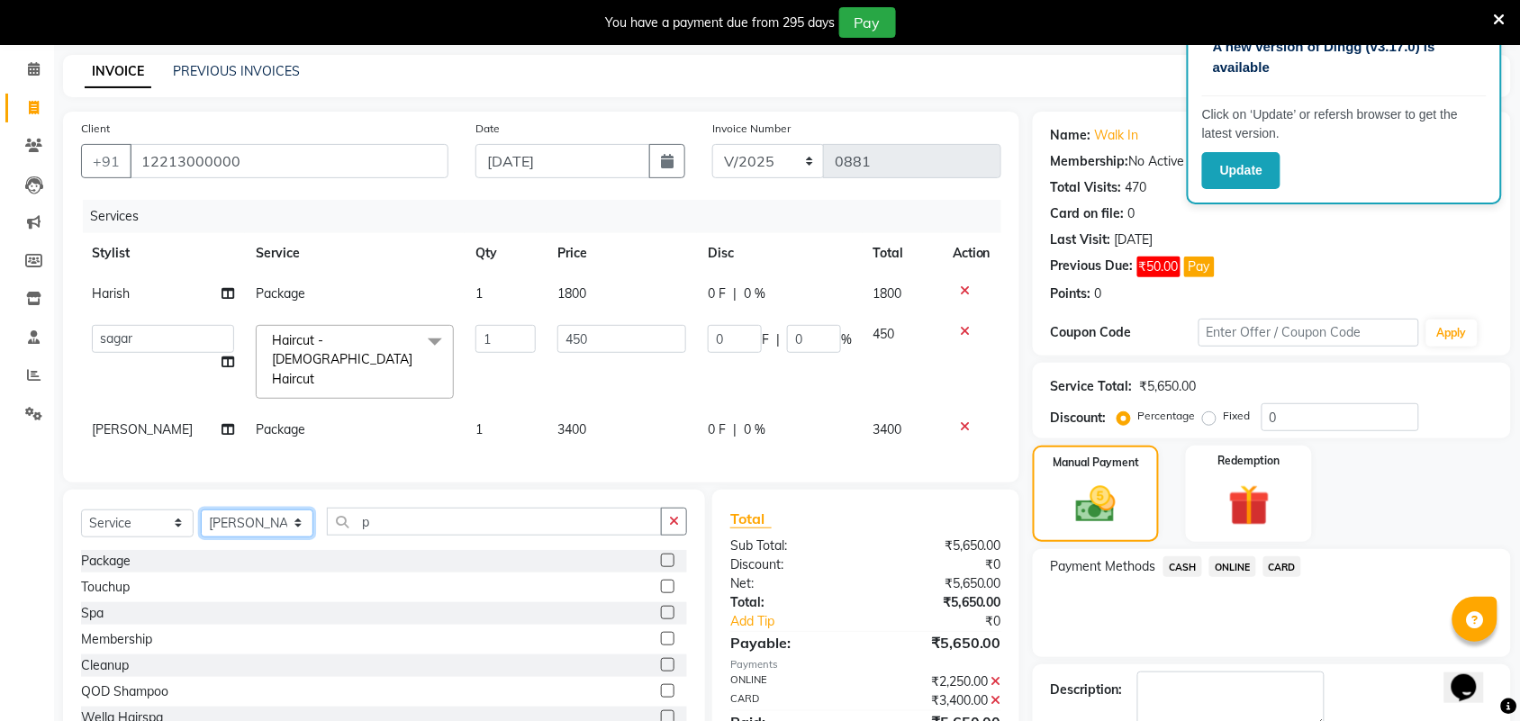
click at [266, 510] on select "Select Stylist Akshay Ankita Ayesha Harish Laxman Omkar pranay priya sagar same…" at bounding box center [257, 524] width 113 height 28
select select "62645"
click at [201, 510] on select "Select Stylist Akshay Ankita Ayesha Harish Laxman Omkar pranay priya sagar same…" at bounding box center [257, 524] width 113 height 28
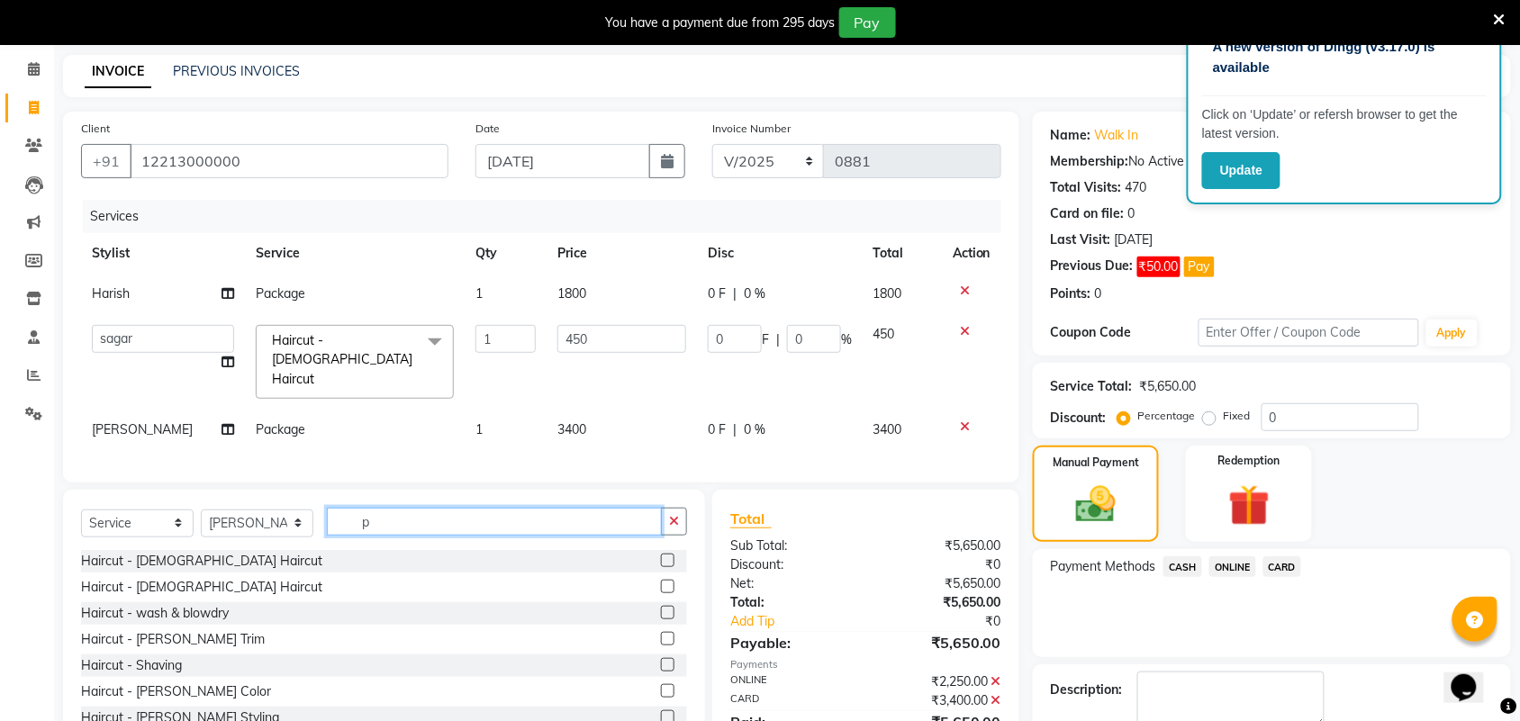
click at [425, 522] on input "p" at bounding box center [494, 522] width 335 height 28
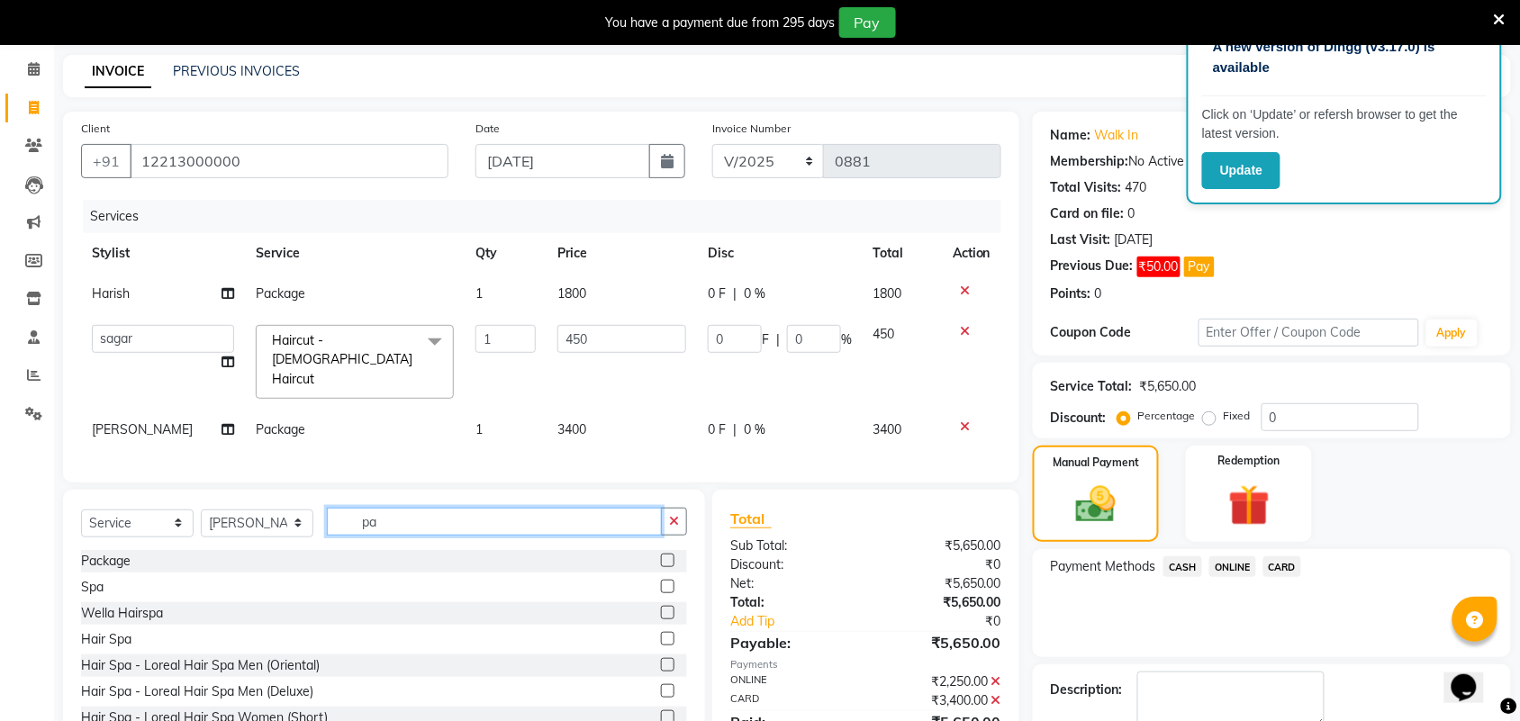
type input "pa"
click at [661, 550] on div at bounding box center [674, 561] width 26 height 23
click at [661, 559] on label at bounding box center [668, 561] width 14 height 14
click at [661, 559] on input "checkbox" at bounding box center [667, 561] width 12 height 12
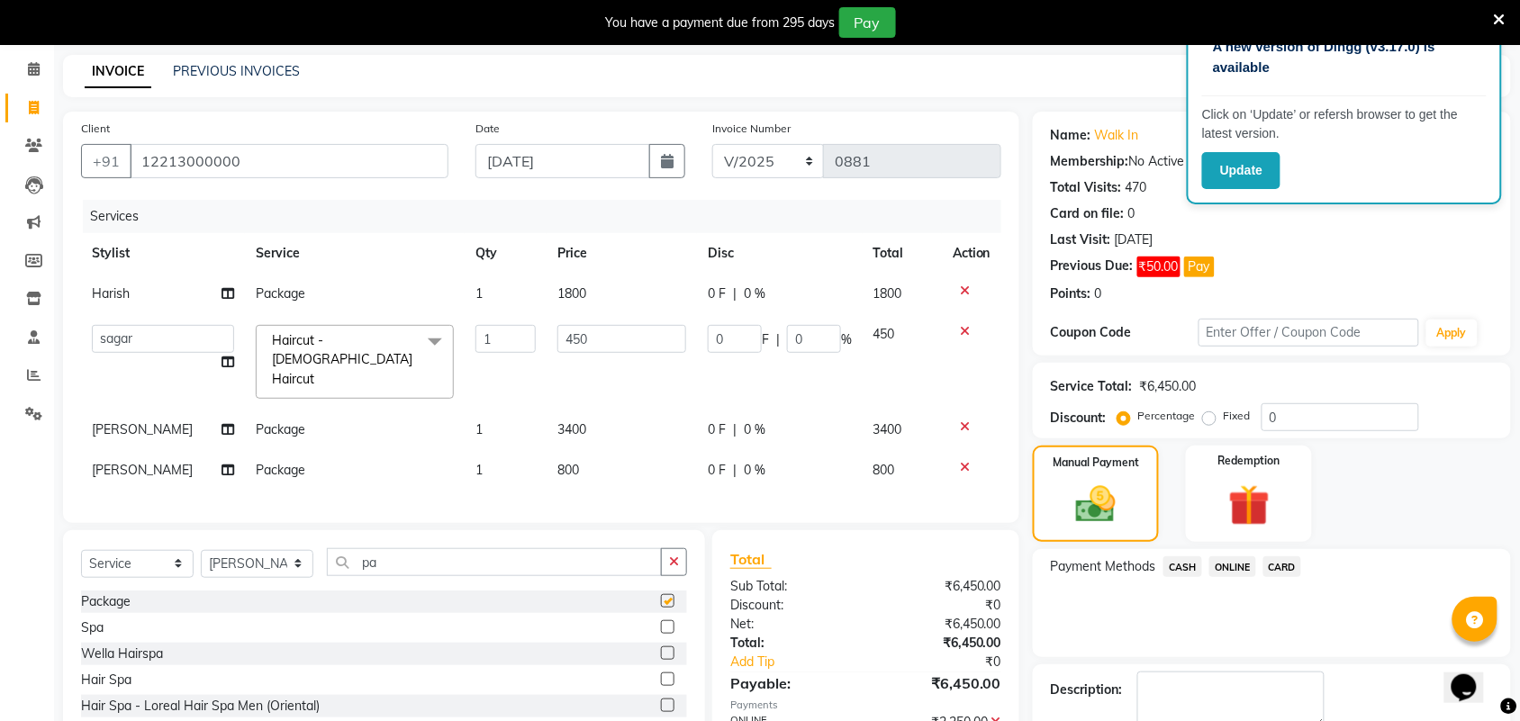
checkbox input "false"
click at [615, 450] on td "800" at bounding box center [621, 470] width 150 height 41
select select "62645"
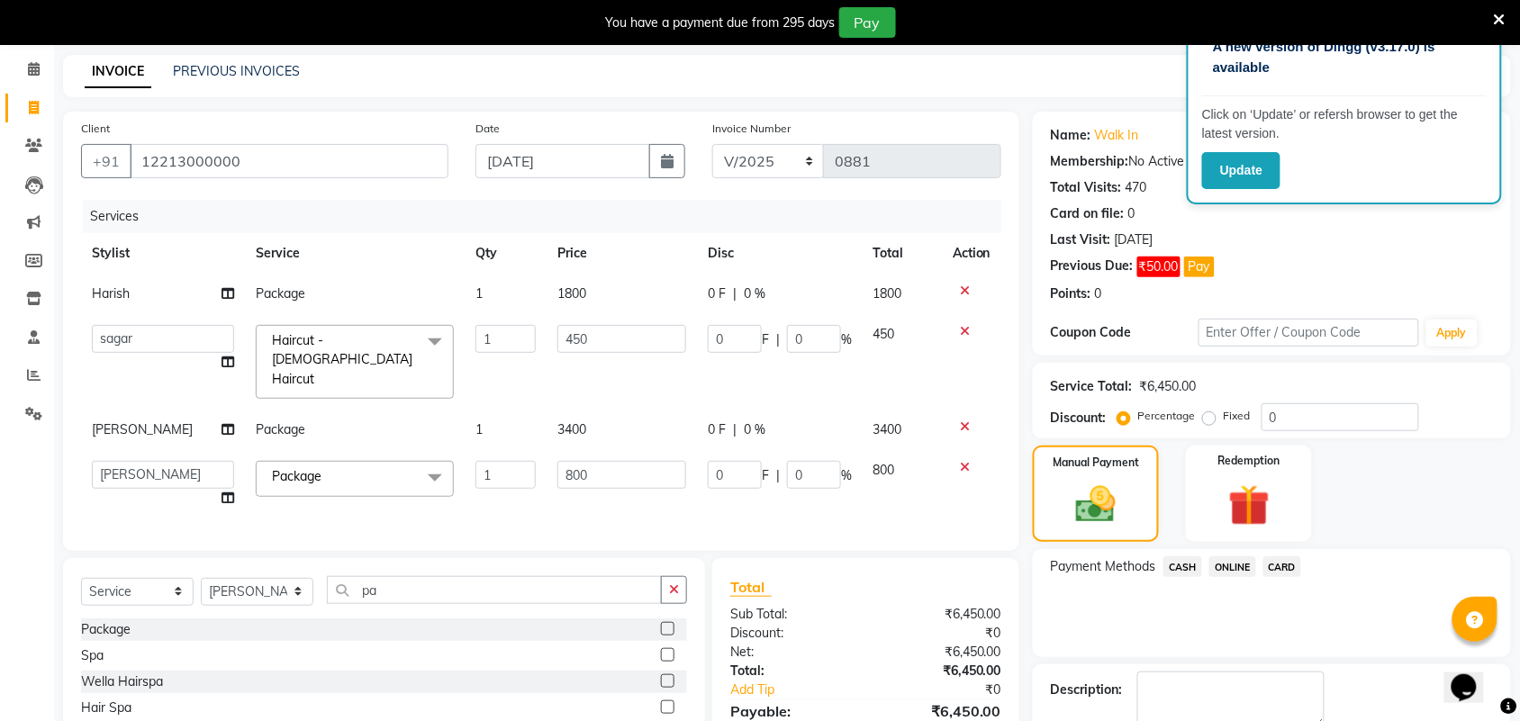
click at [619, 450] on td "800" at bounding box center [621, 484] width 150 height 68
click at [622, 450] on td "800" at bounding box center [621, 484] width 150 height 68
type input "1450"
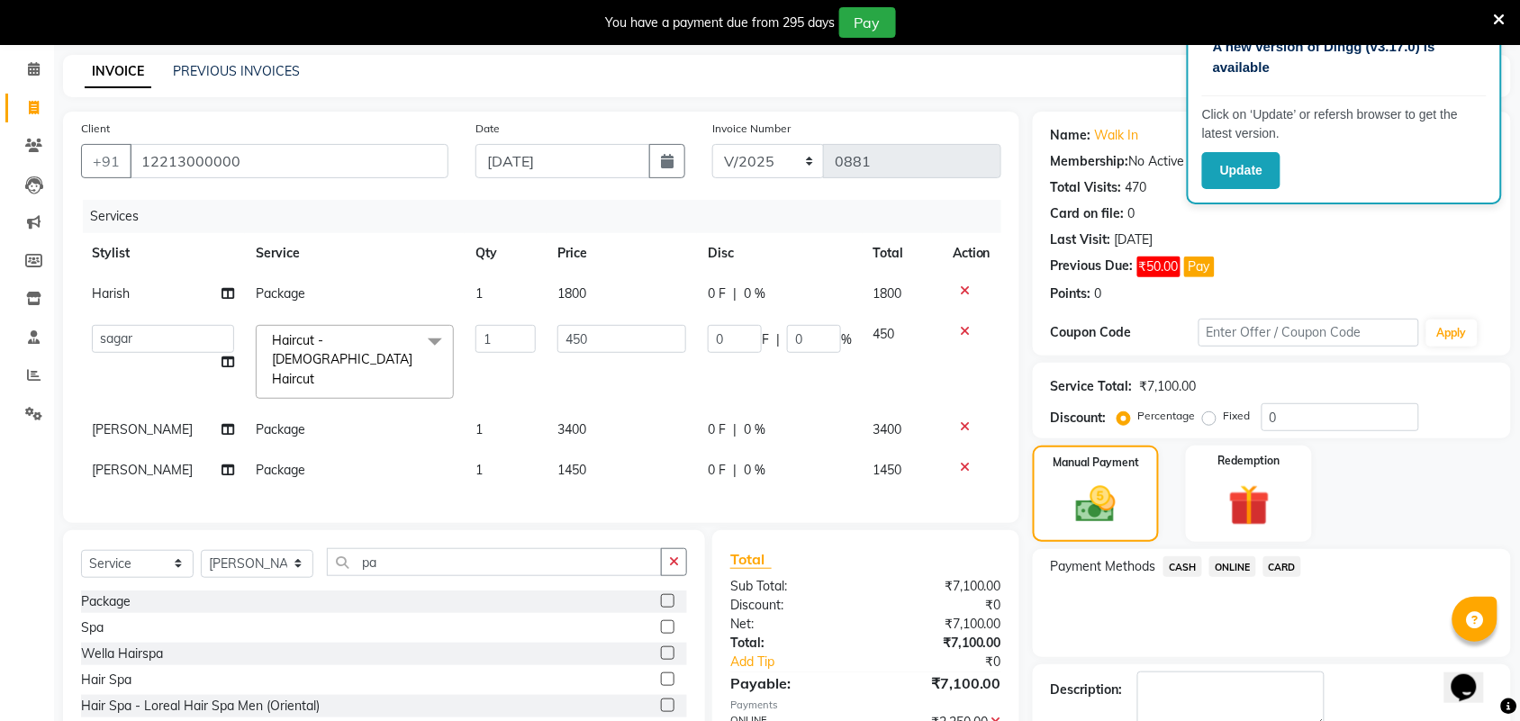
click at [1287, 573] on span "CARD" at bounding box center [1282, 566] width 39 height 21
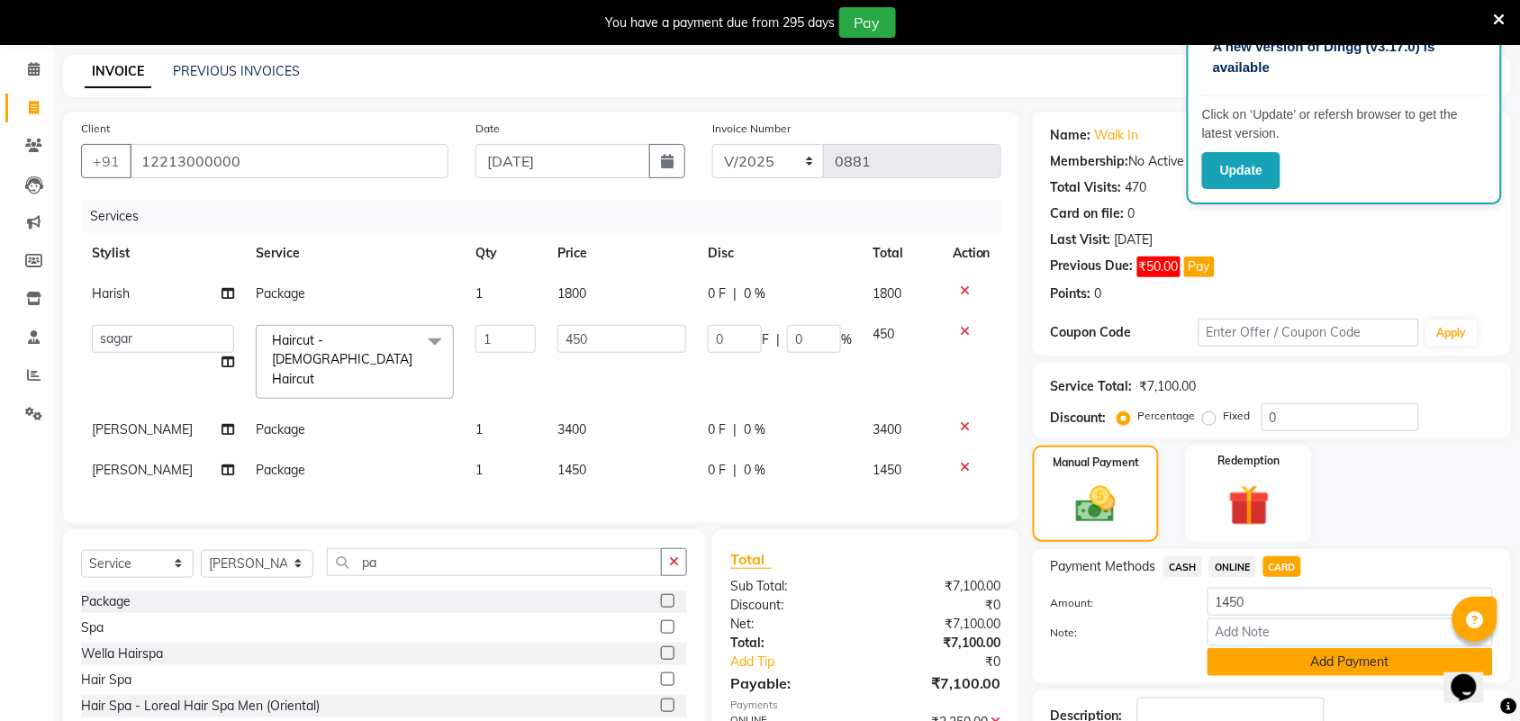
click at [1287, 655] on button "Add Payment" at bounding box center [1349, 662] width 285 height 28
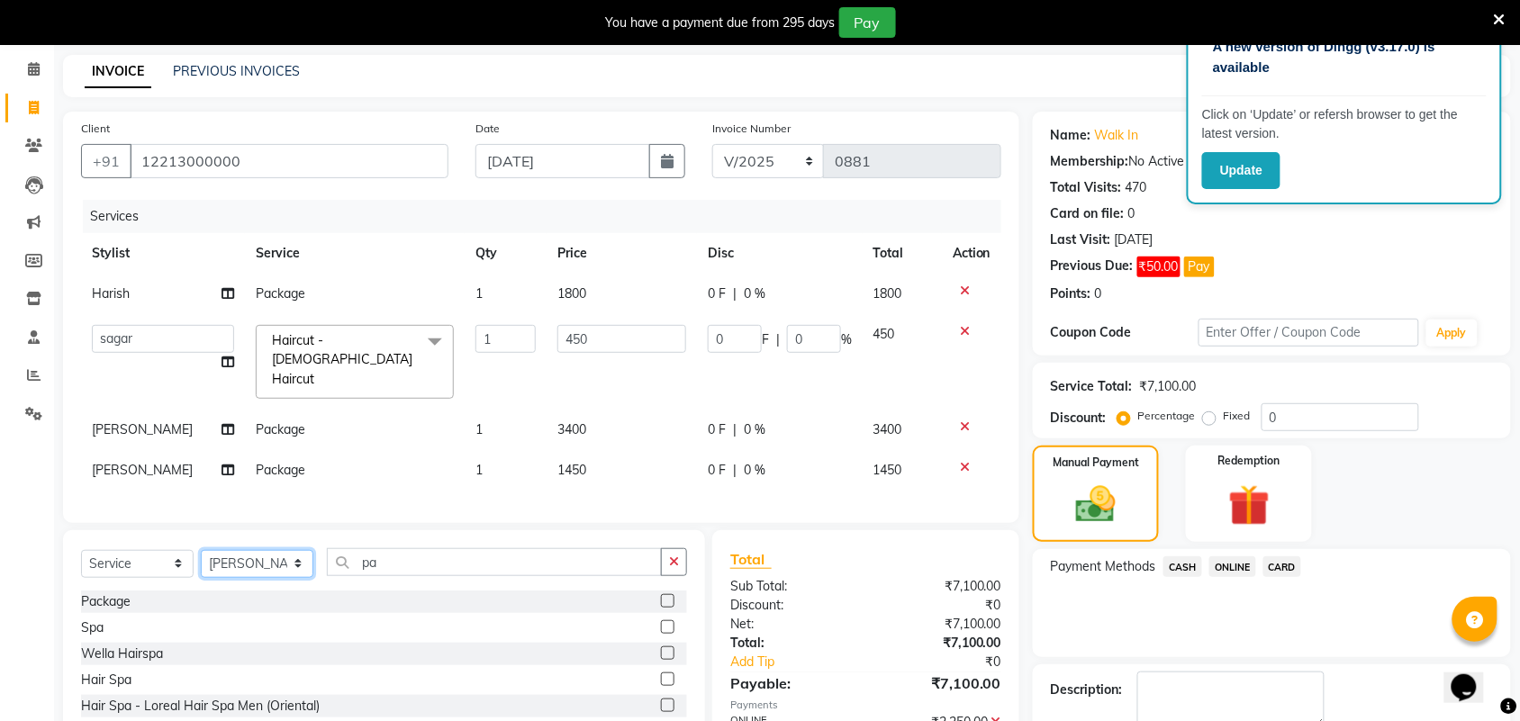
click at [259, 563] on select "Select Stylist Akshay Ankita Ayesha Harish Laxman Omkar pranay priya sagar same…" at bounding box center [257, 564] width 113 height 28
select select "88734"
click at [201, 550] on select "Select Stylist Akshay Ankita Ayesha Harish Laxman Omkar pranay priya sagar same…" at bounding box center [257, 564] width 113 height 28
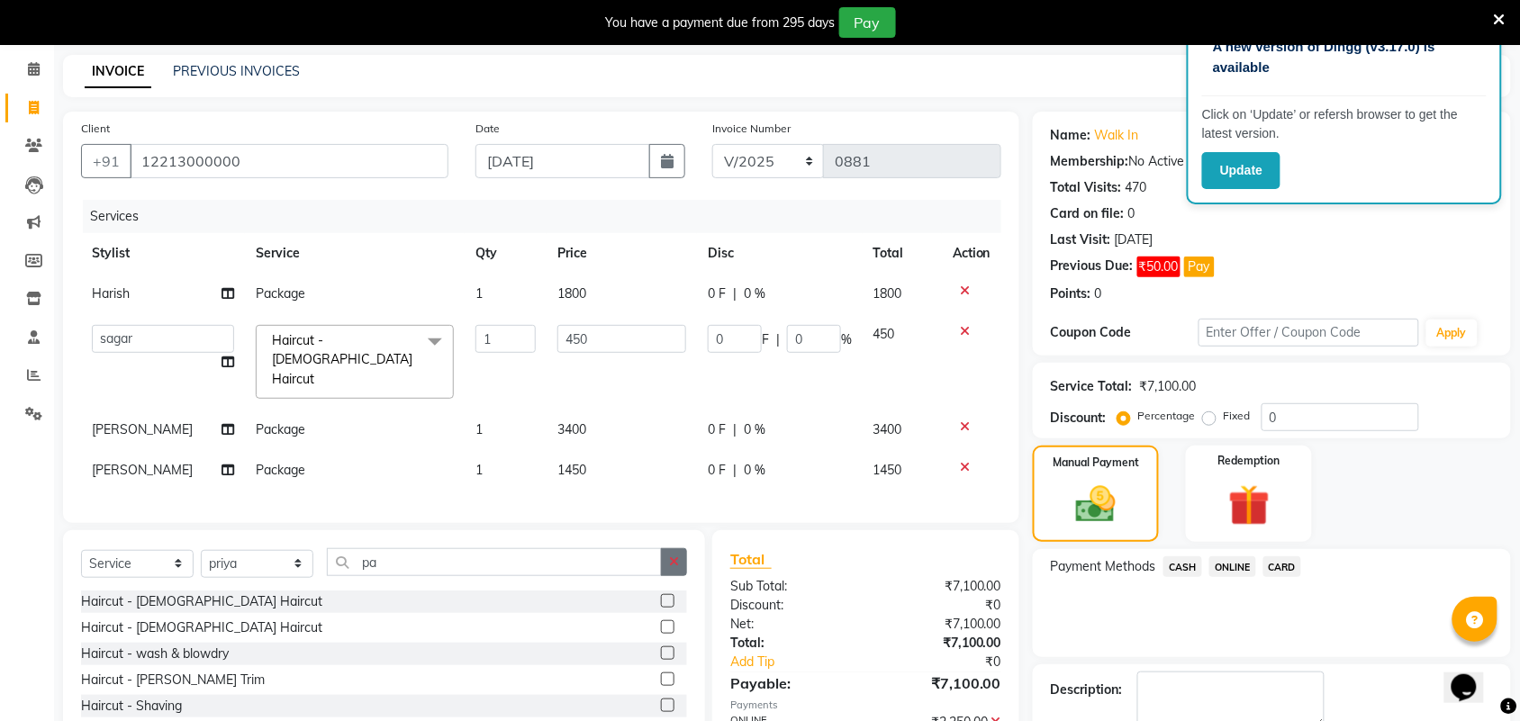
click at [685, 555] on button "button" at bounding box center [674, 562] width 26 height 28
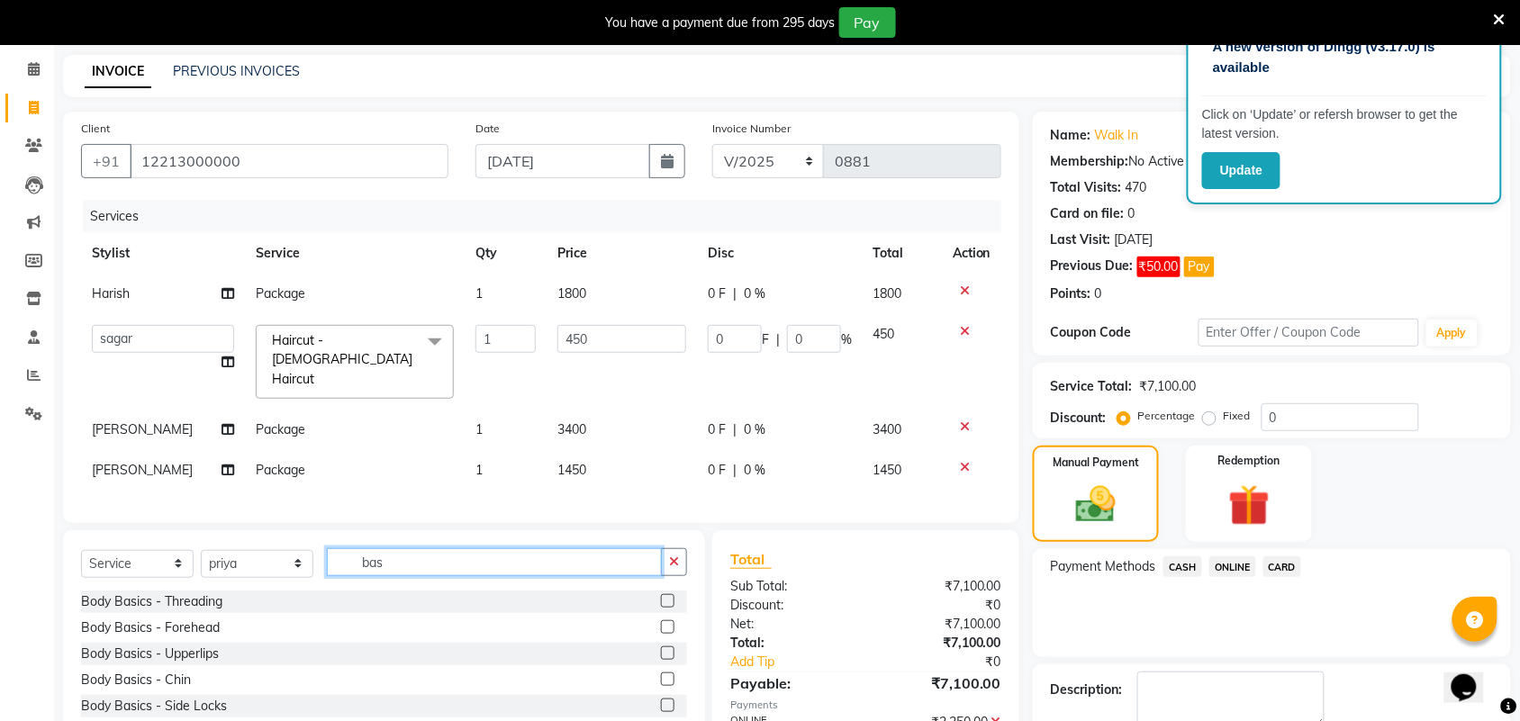
type input "bas"
click at [661, 595] on label at bounding box center [668, 601] width 14 height 14
click at [661, 596] on input "checkbox" at bounding box center [667, 602] width 12 height 12
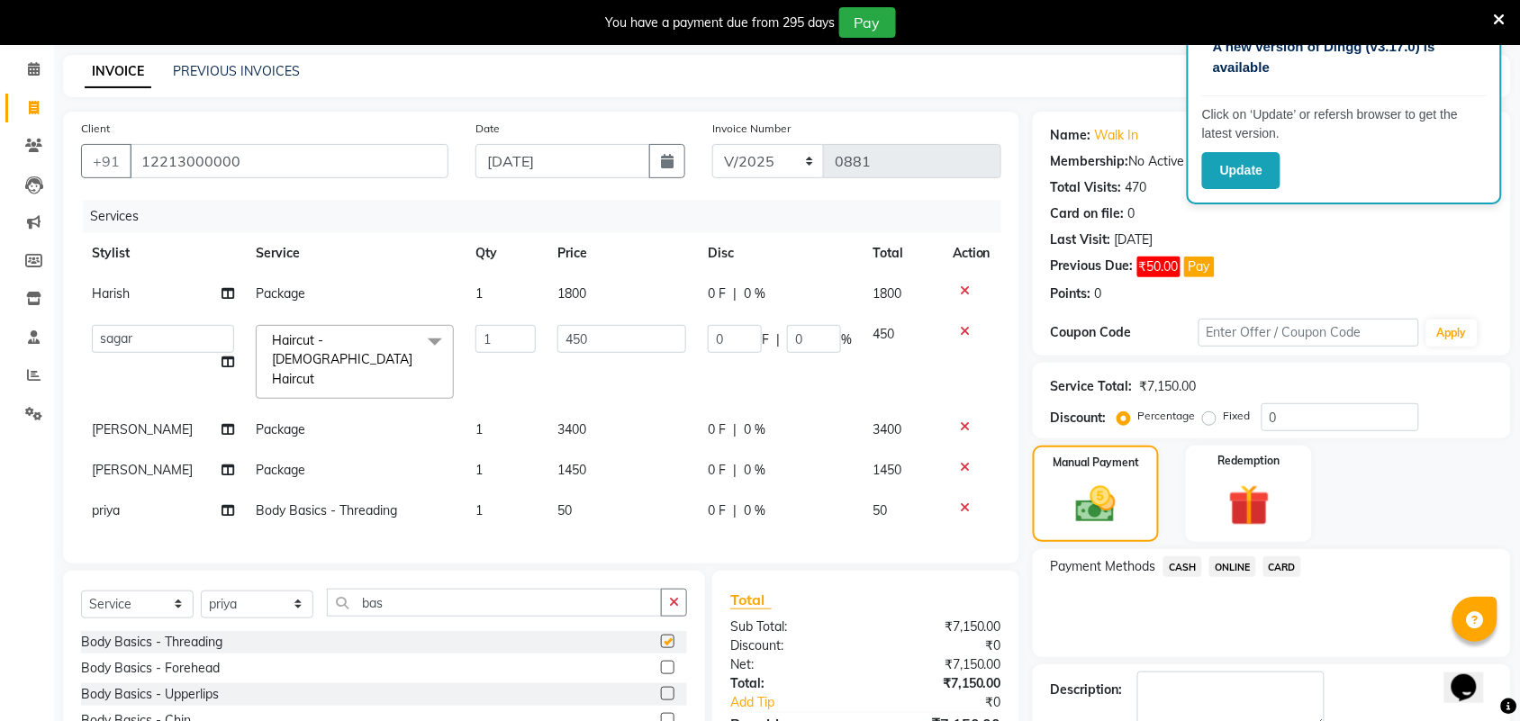
checkbox input "false"
click at [1235, 572] on span "ONLINE" at bounding box center [1232, 566] width 47 height 21
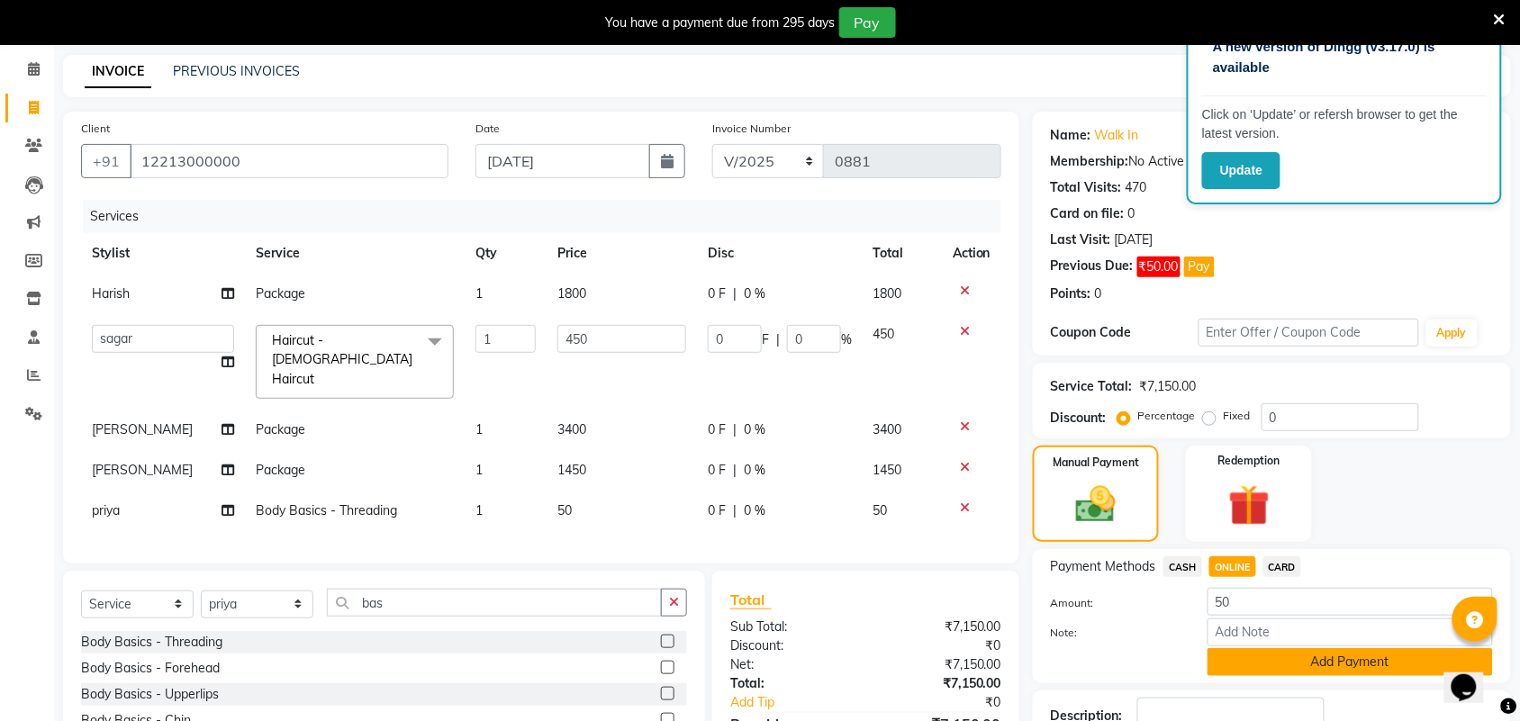
click at [1267, 655] on button "Add Payment" at bounding box center [1349, 662] width 285 height 28
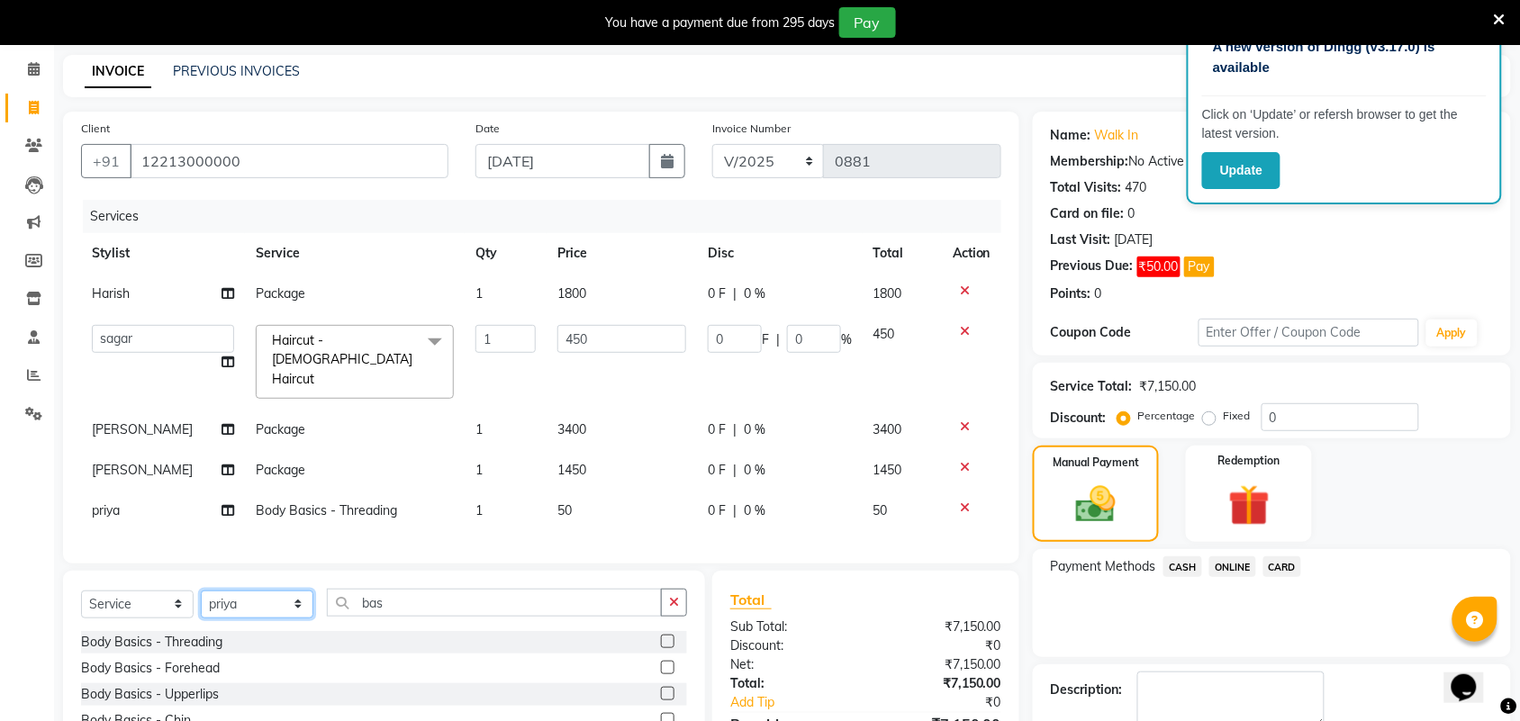
click at [248, 603] on select "Select Stylist Akshay Ankita Ayesha Harish Laxman Omkar pranay priya sagar same…" at bounding box center [257, 605] width 113 height 28
select select "35074"
click at [201, 591] on select "Select Stylist Akshay Ankita Ayesha Harish Laxman Omkar pranay priya sagar same…" at bounding box center [257, 605] width 113 height 28
click at [681, 596] on button "button" at bounding box center [674, 603] width 26 height 28
click at [641, 662] on div "Haircut - [DEMOGRAPHIC_DATA] Haircut" at bounding box center [384, 668] width 606 height 23
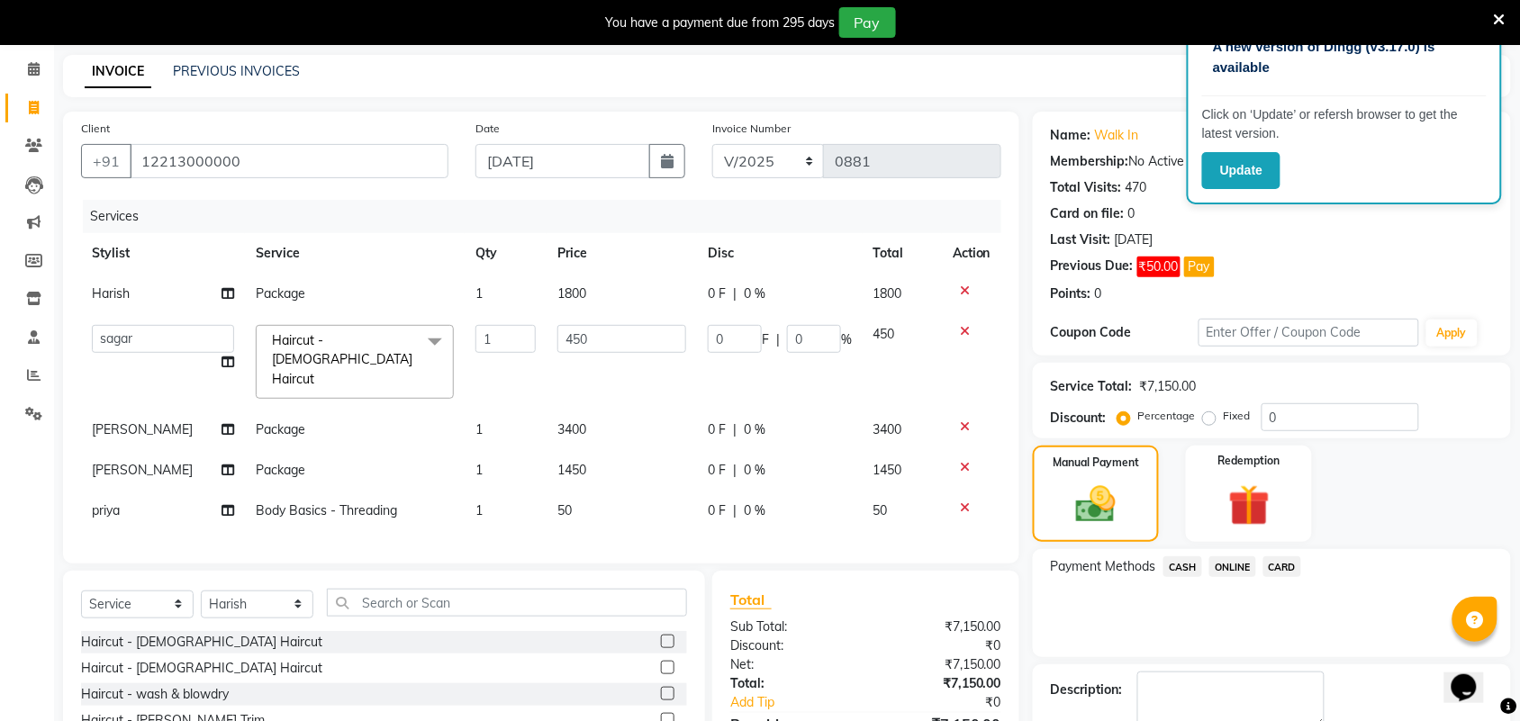
click at [661, 661] on label at bounding box center [668, 668] width 14 height 14
click at [661, 663] on input "checkbox" at bounding box center [667, 669] width 12 height 12
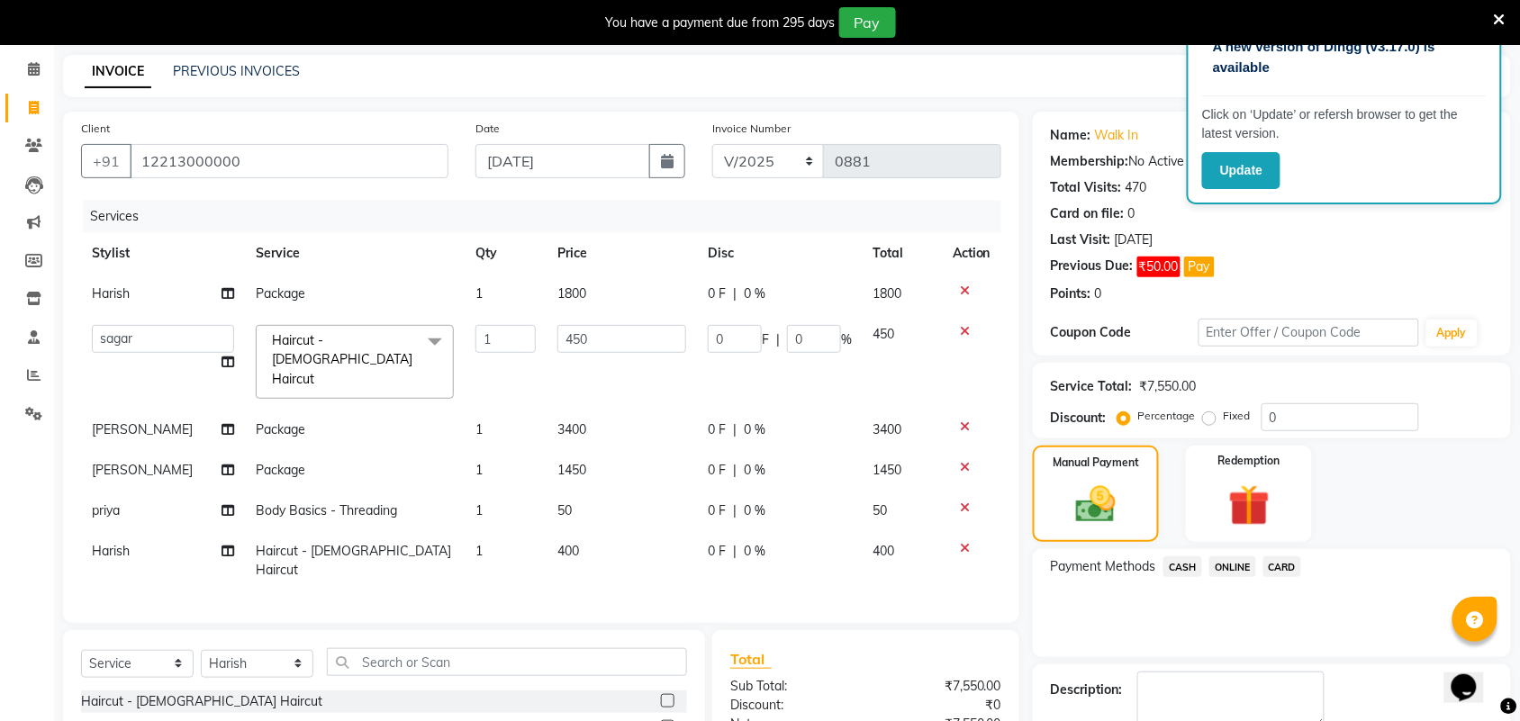
checkbox input "false"
click at [610, 509] on td "50" at bounding box center [621, 511] width 150 height 41
select select "88734"
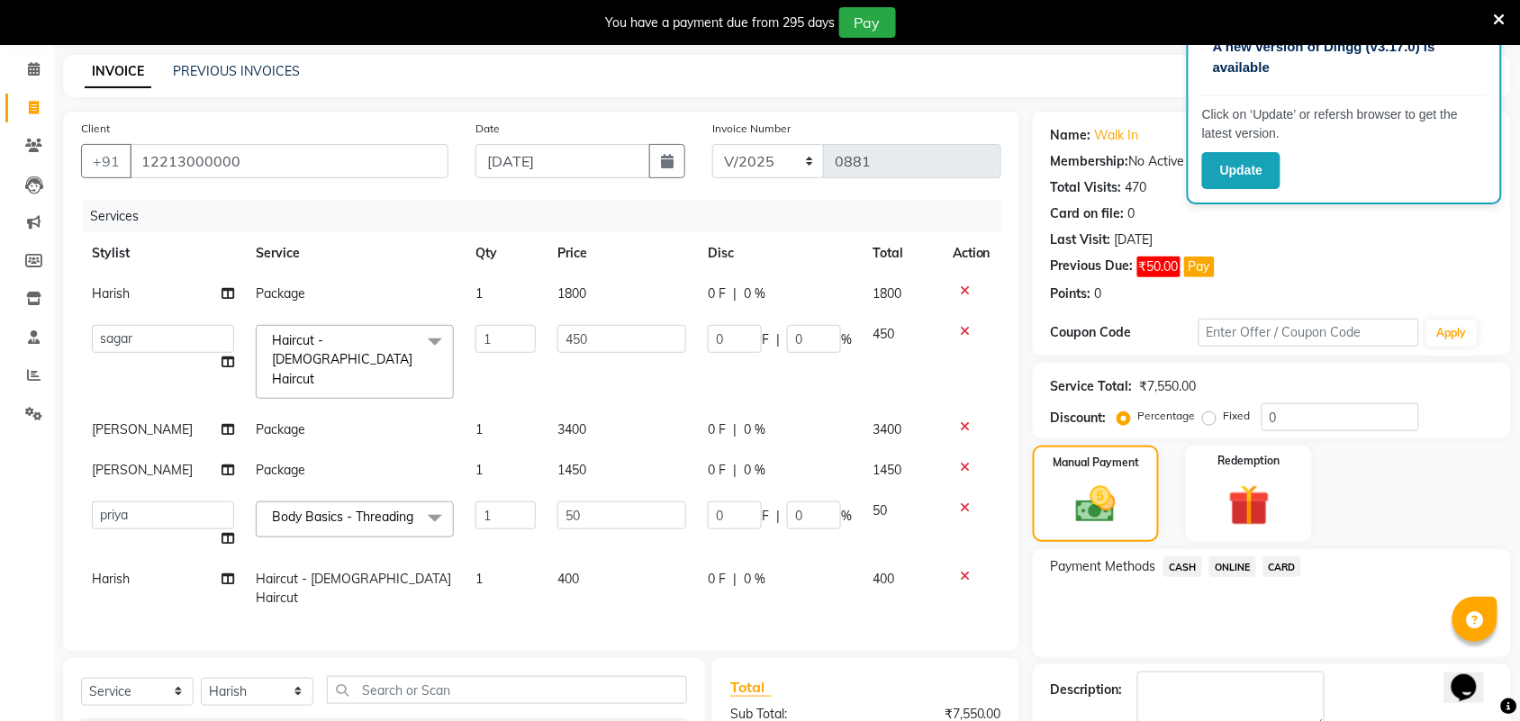
click at [578, 568] on td "400" at bounding box center [621, 588] width 150 height 59
select select "35074"
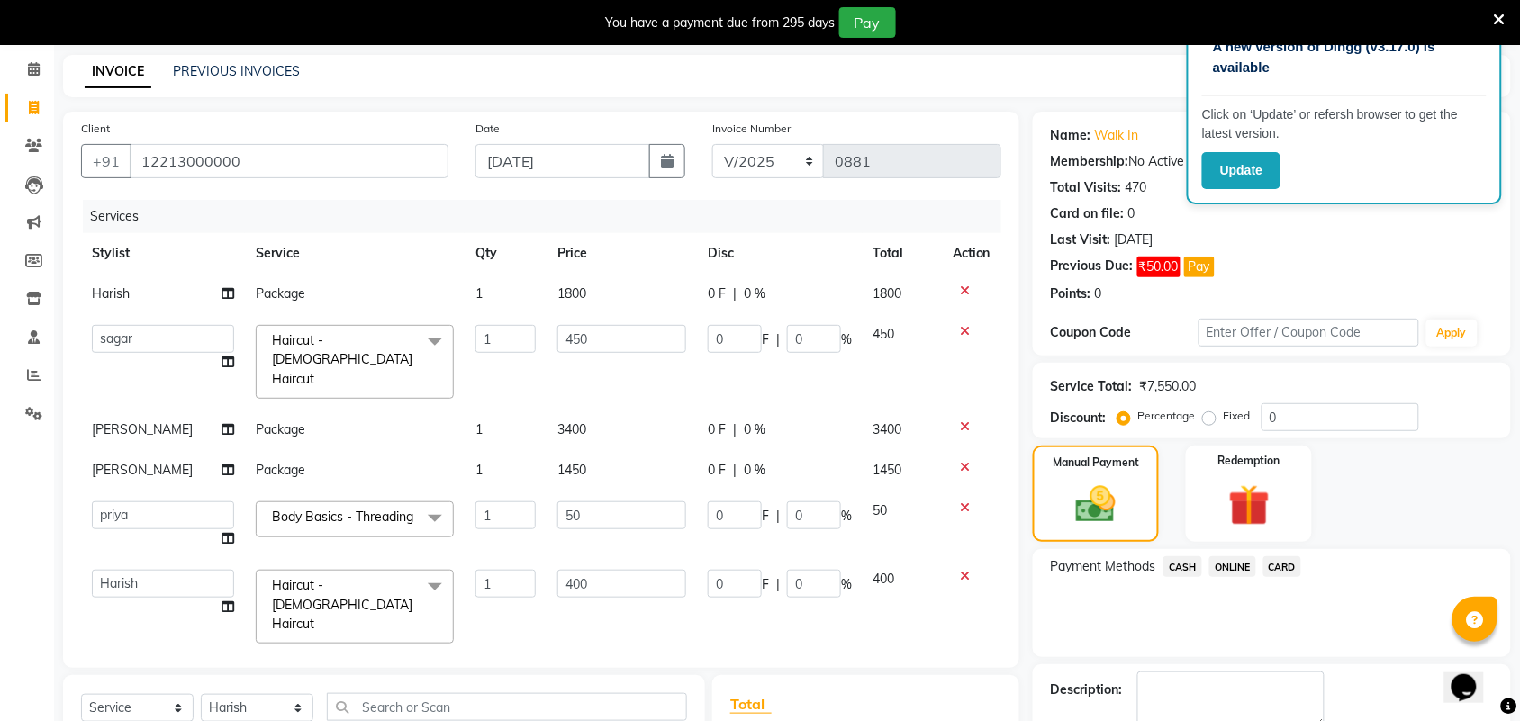
click at [618, 559] on td "400" at bounding box center [621, 606] width 150 height 95
click at [622, 578] on input "400" at bounding box center [621, 584] width 129 height 28
type input "950"
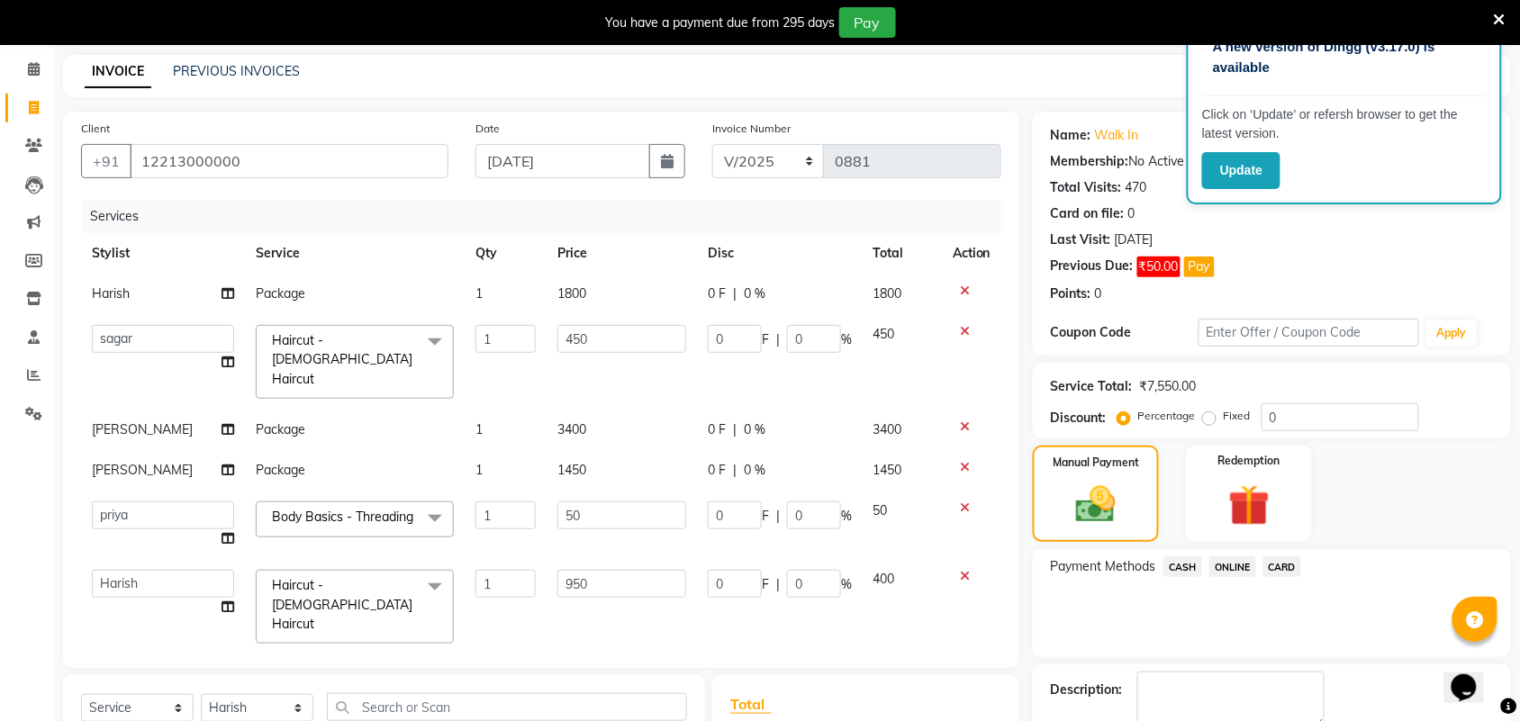
click at [1189, 565] on span "CASH" at bounding box center [1182, 566] width 39 height 21
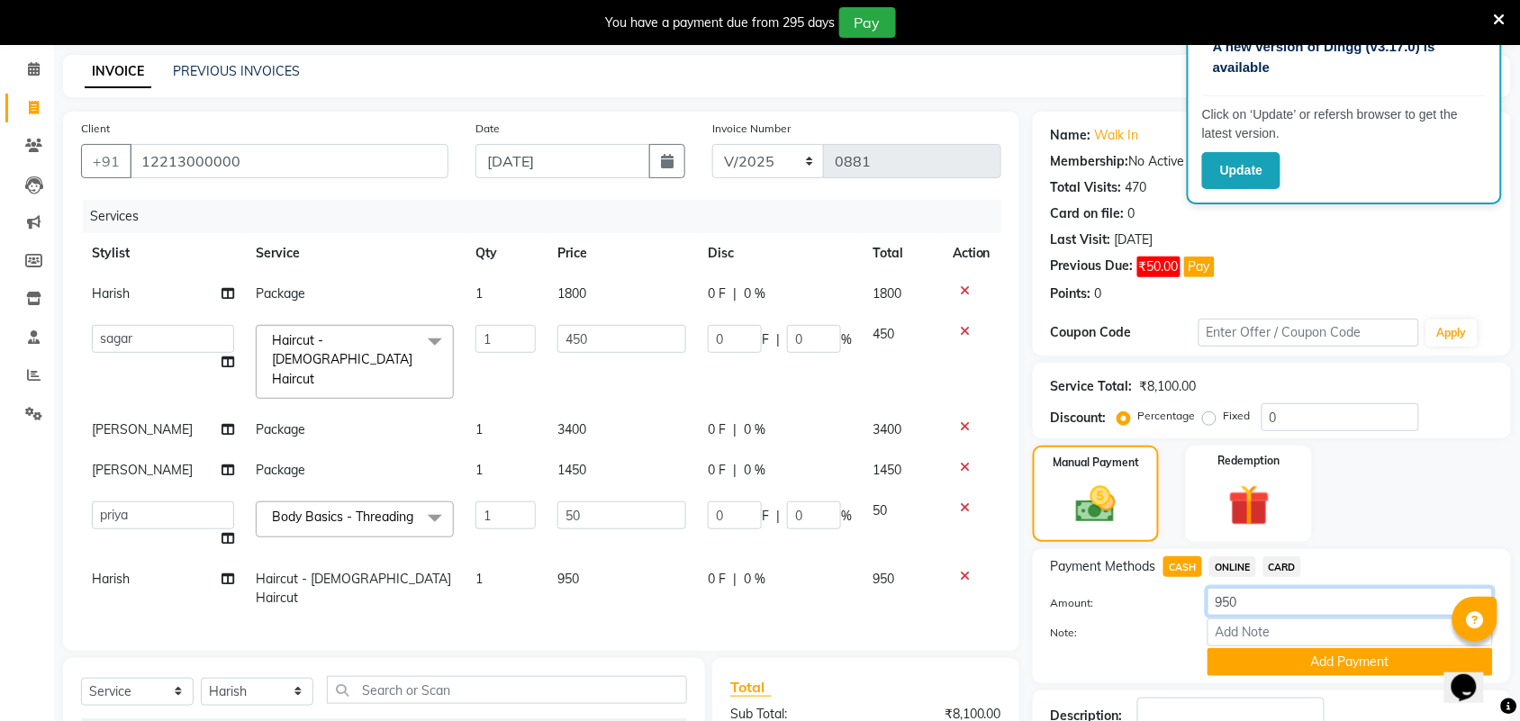
click at [1247, 605] on input "950" at bounding box center [1349, 602] width 285 height 28
type input "500"
click at [1278, 664] on button "Add Payment" at bounding box center [1349, 662] width 285 height 28
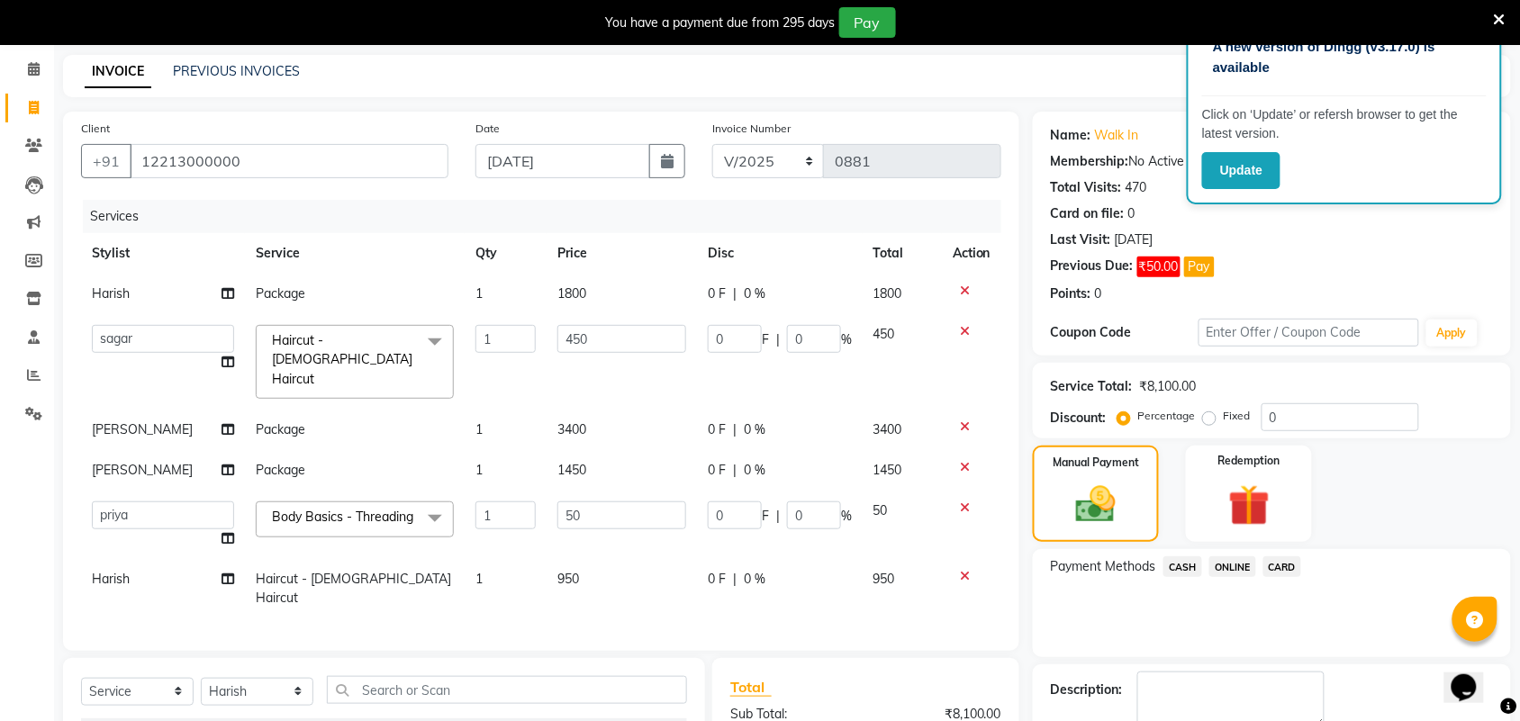
click at [1236, 561] on span "ONLINE" at bounding box center [1232, 566] width 47 height 21
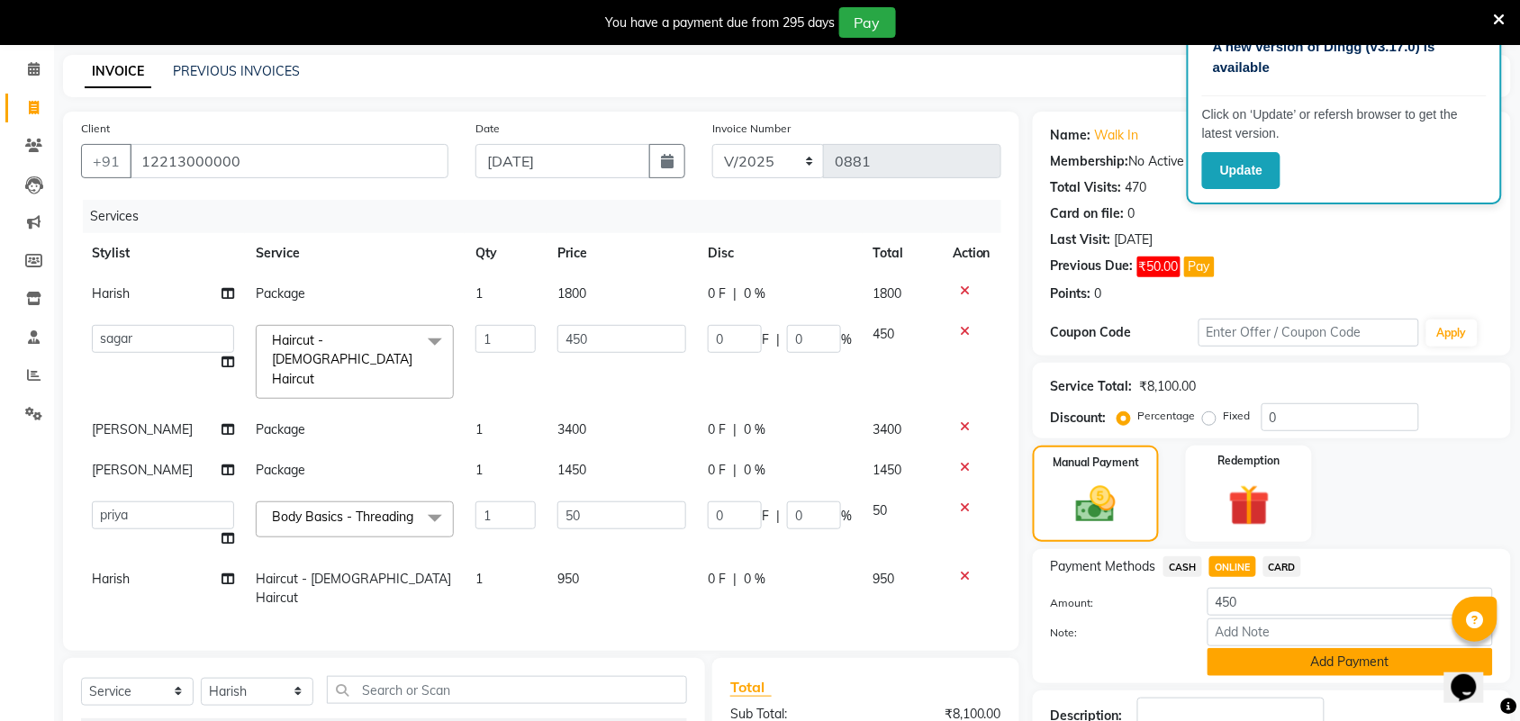
click at [1252, 664] on button "Add Payment" at bounding box center [1349, 662] width 285 height 28
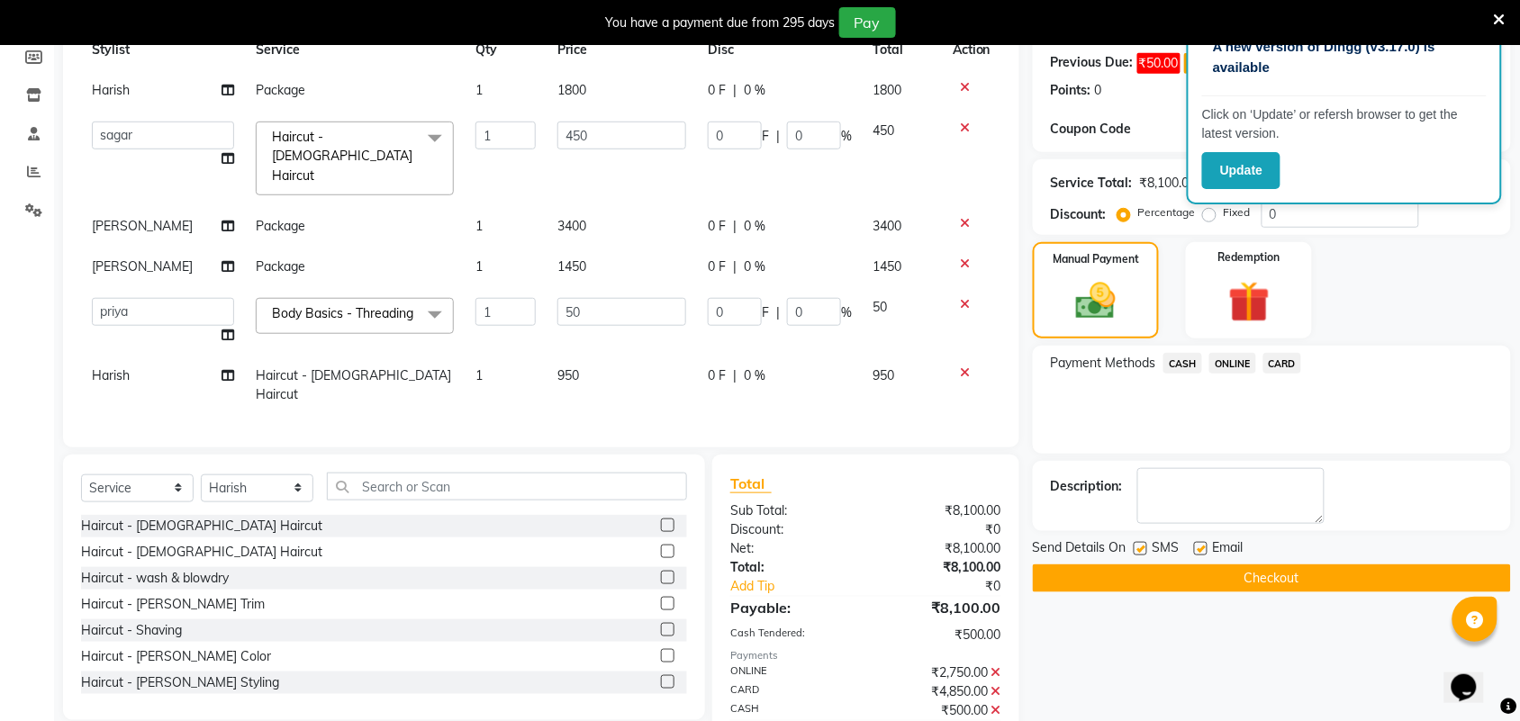
scroll to position [330, 0]
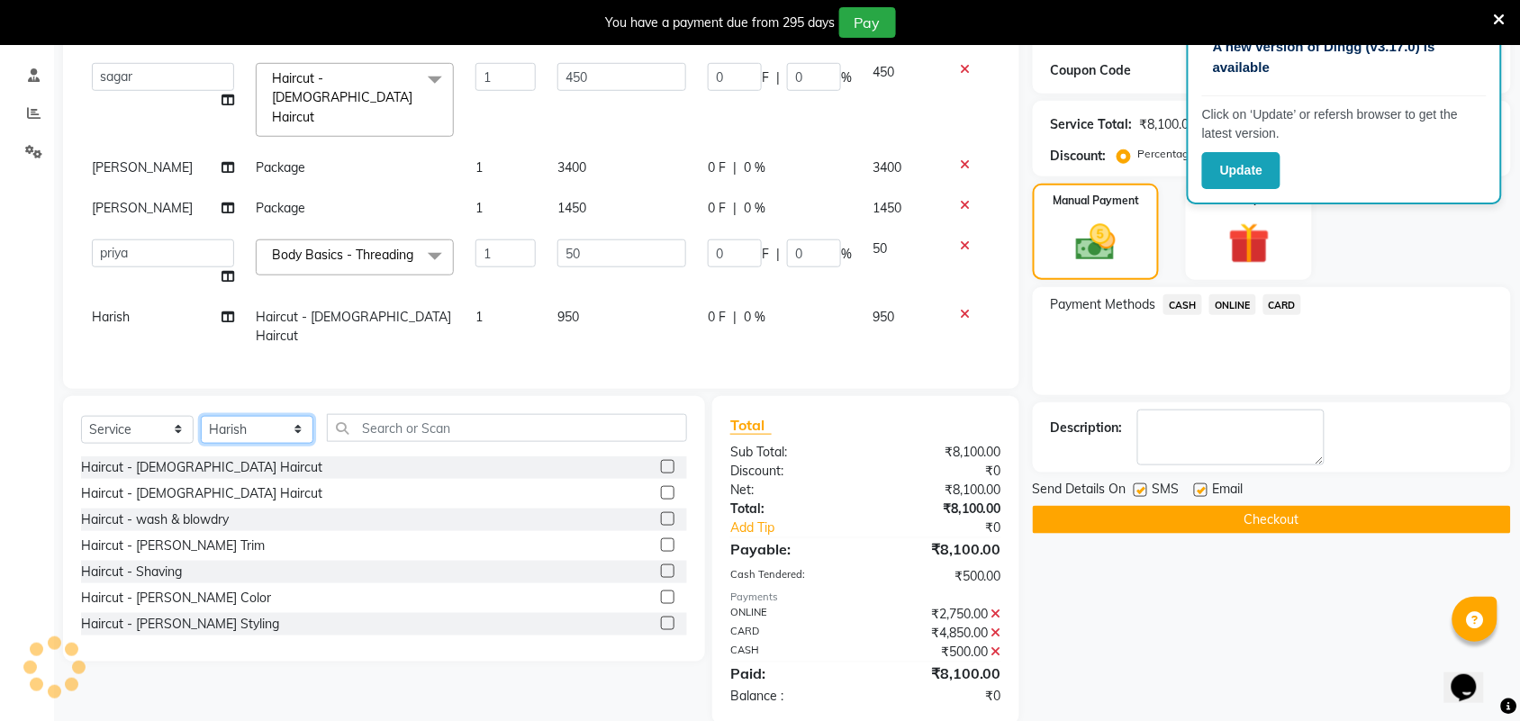
click at [290, 416] on select "Select Stylist Akshay Ankita Ayesha Harish Laxman Omkar pranay priya sagar same…" at bounding box center [257, 430] width 113 height 28
select select "62645"
click at [201, 416] on select "Select Stylist Akshay Ankita Ayesha Harish Laxman Omkar pranay priya sagar same…" at bounding box center [257, 430] width 113 height 28
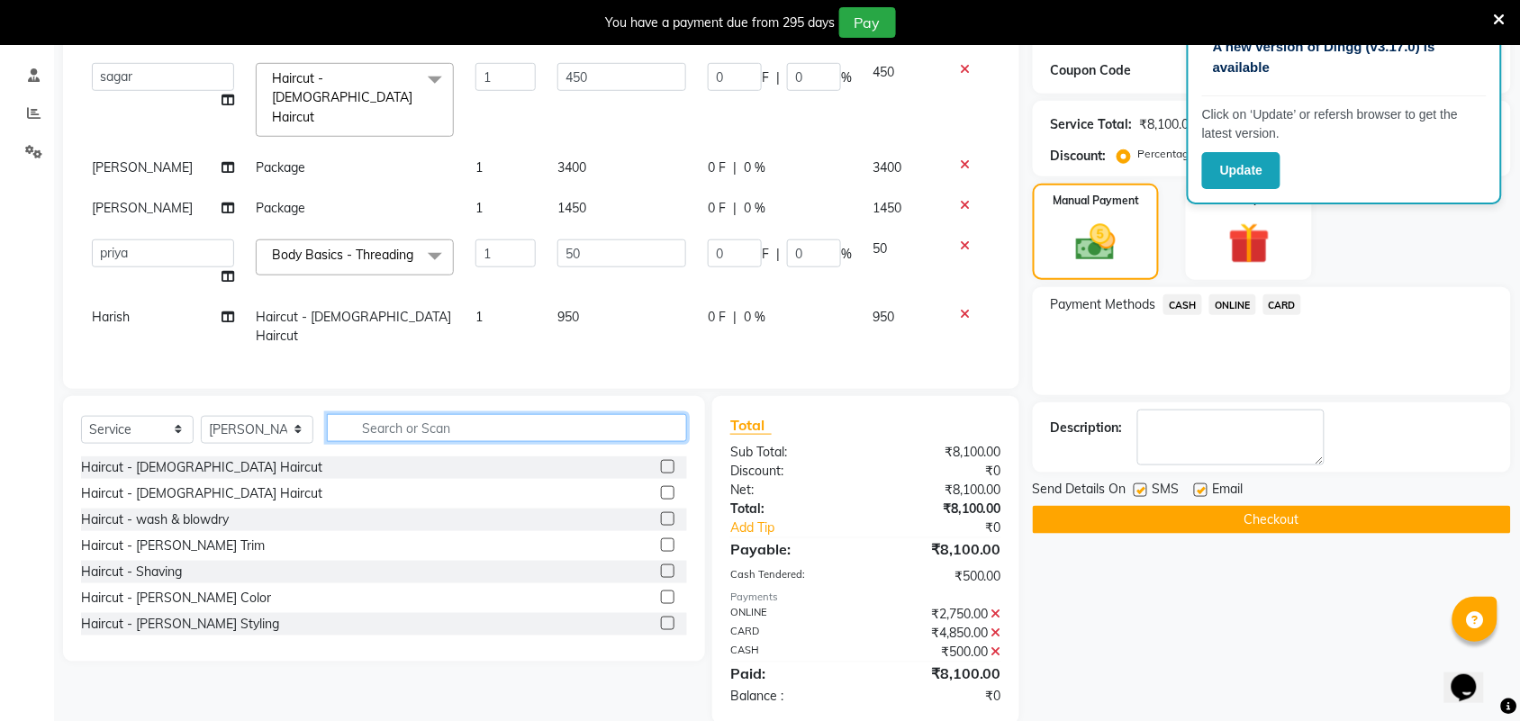
click at [362, 414] on input "text" at bounding box center [507, 428] width 360 height 28
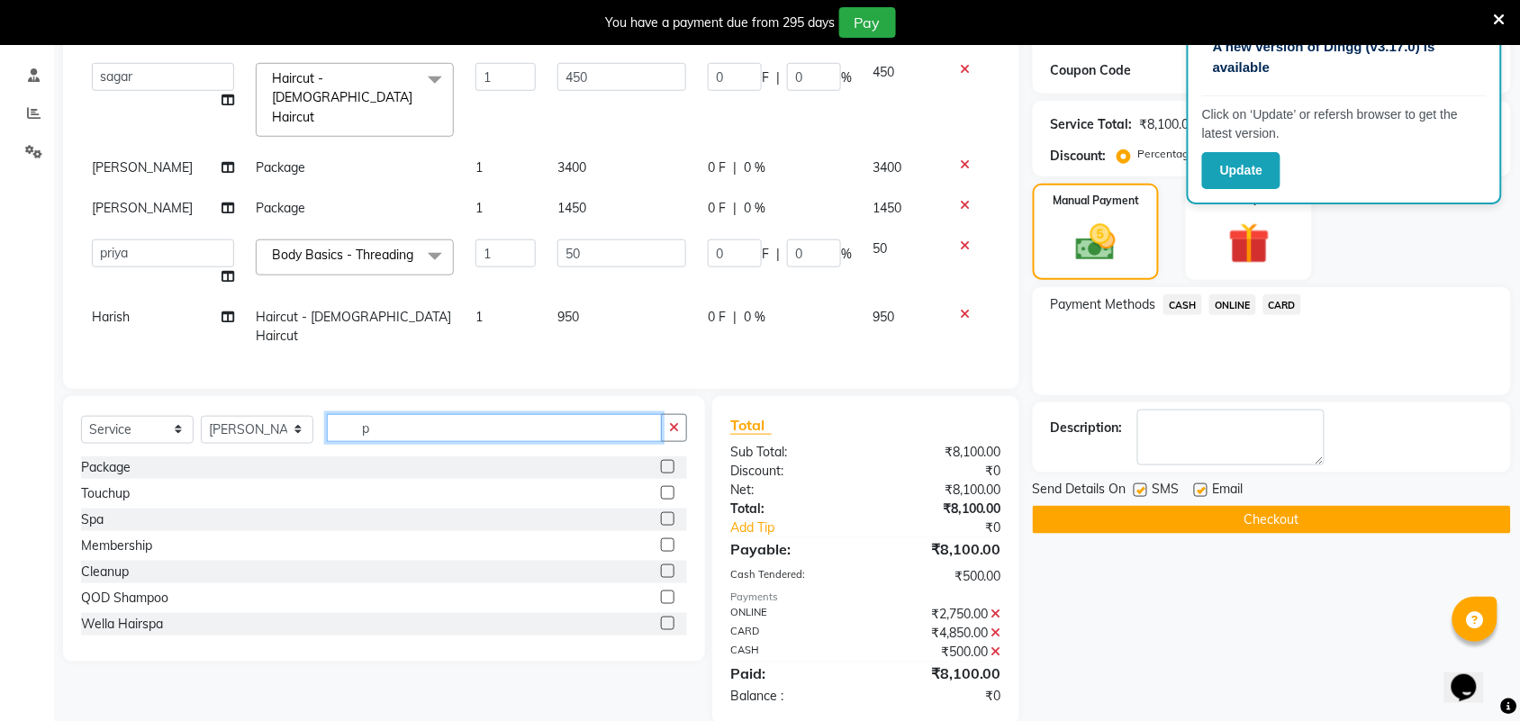
type input "p"
click at [661, 460] on label at bounding box center [668, 467] width 14 height 14
click at [661, 462] on input "checkbox" at bounding box center [667, 468] width 12 height 12
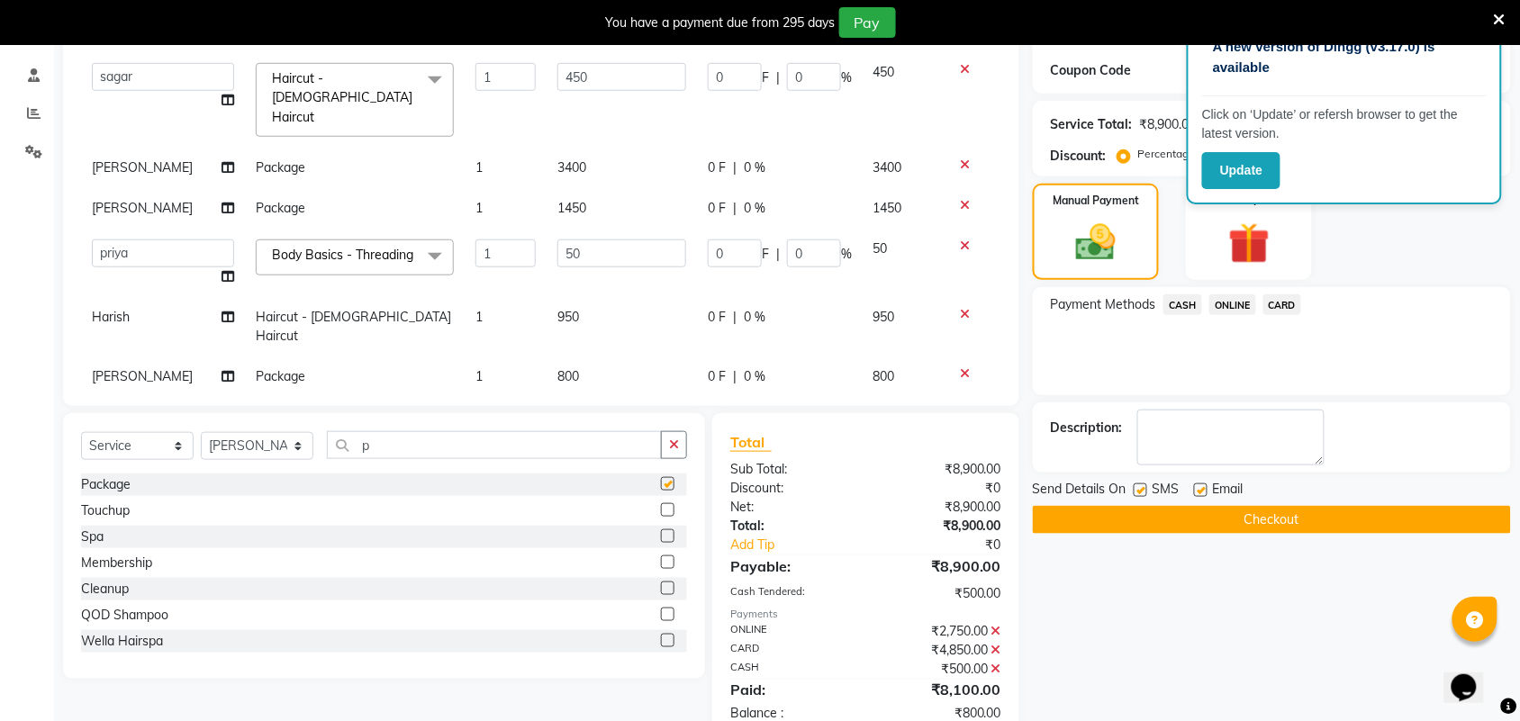
checkbox input "false"
click at [628, 357] on td "800" at bounding box center [621, 377] width 150 height 41
select select "62645"
click at [615, 367] on input "800" at bounding box center [621, 381] width 129 height 28
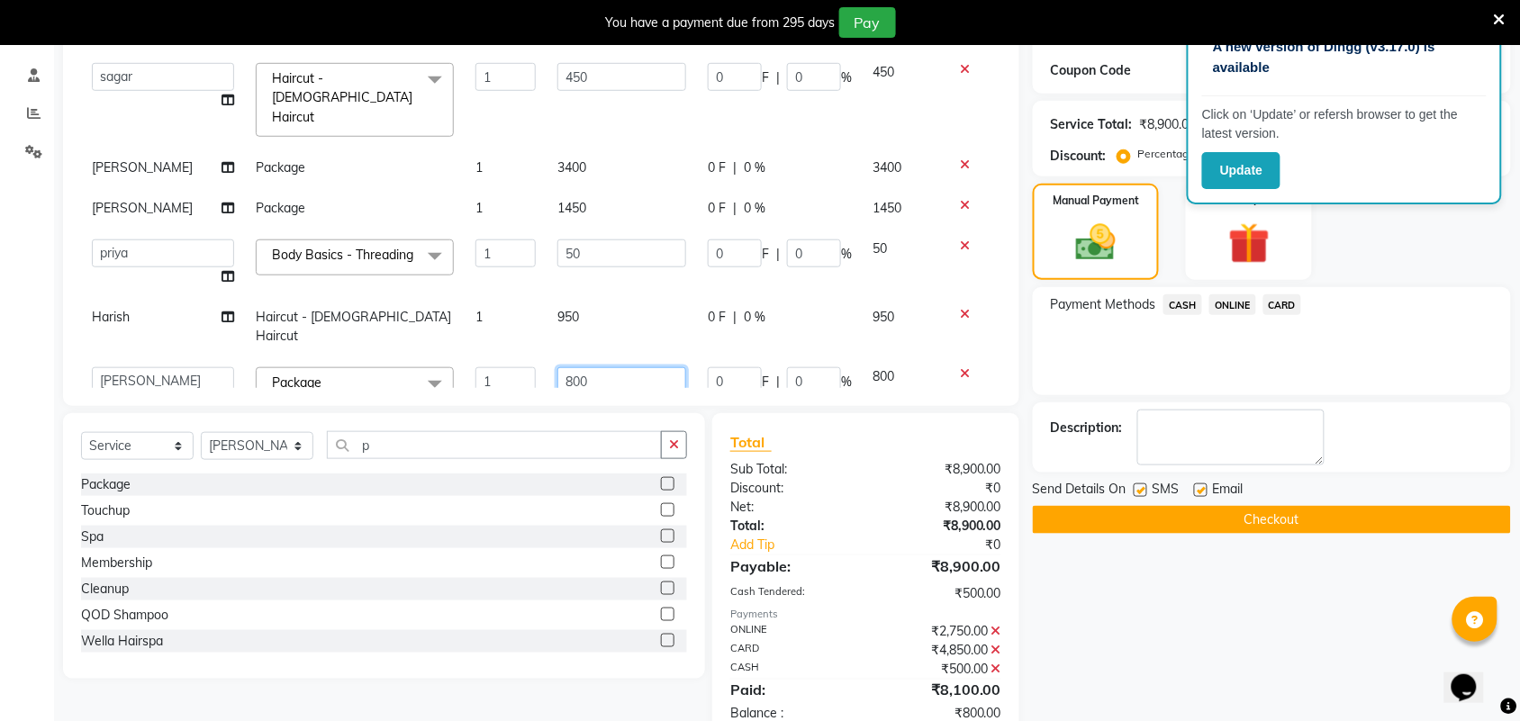
click at [615, 367] on input "800" at bounding box center [621, 381] width 129 height 28
type input "1650"
click at [1226, 307] on span "ONLINE" at bounding box center [1232, 304] width 47 height 21
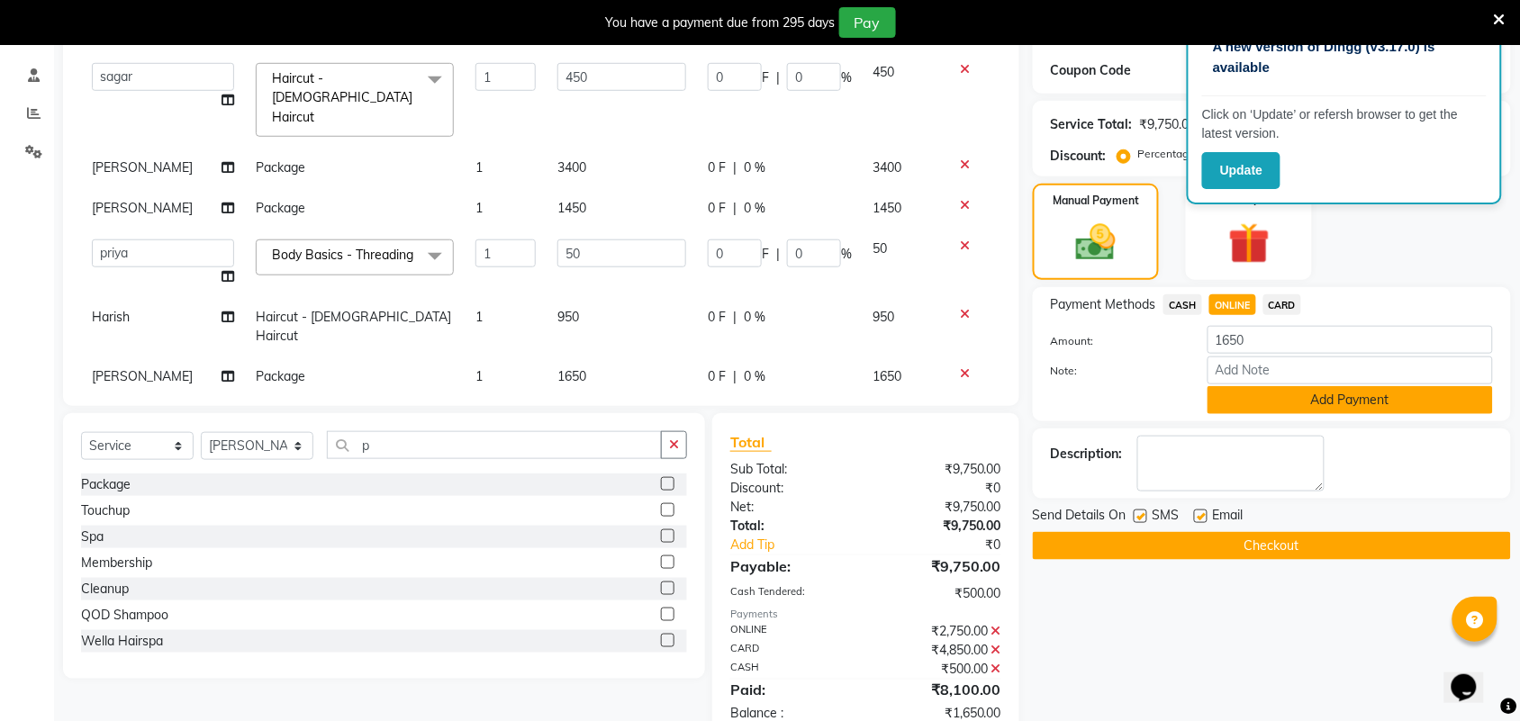
click at [1253, 402] on button "Add Payment" at bounding box center [1349, 400] width 285 height 28
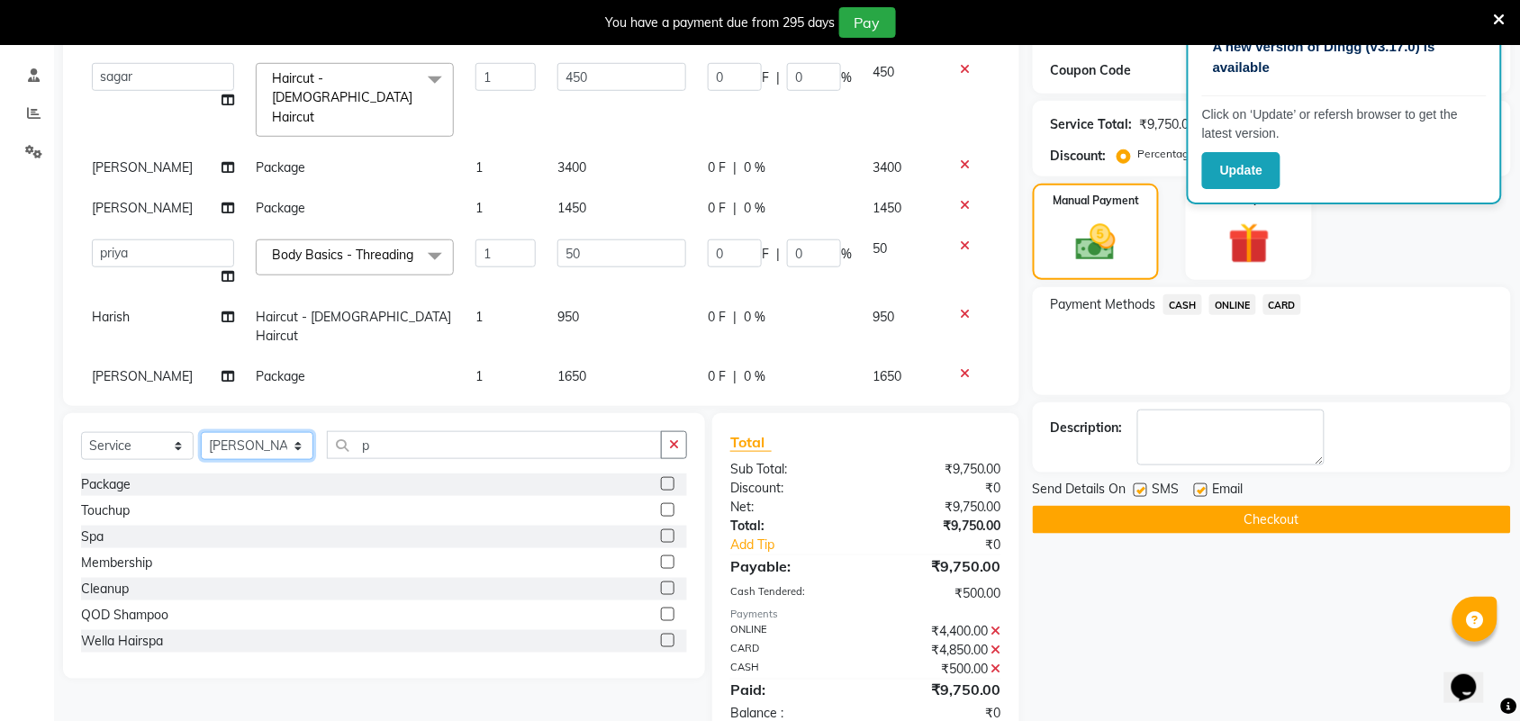
click at [284, 446] on select "Select Stylist Akshay Ankita Ayesha Harish Laxman Omkar pranay priya sagar same…" at bounding box center [257, 446] width 113 height 28
select select "79963"
click at [201, 432] on select "Select Stylist Akshay Ankita Ayesha Harish Laxman Omkar pranay priya sagar same…" at bounding box center [257, 446] width 113 height 28
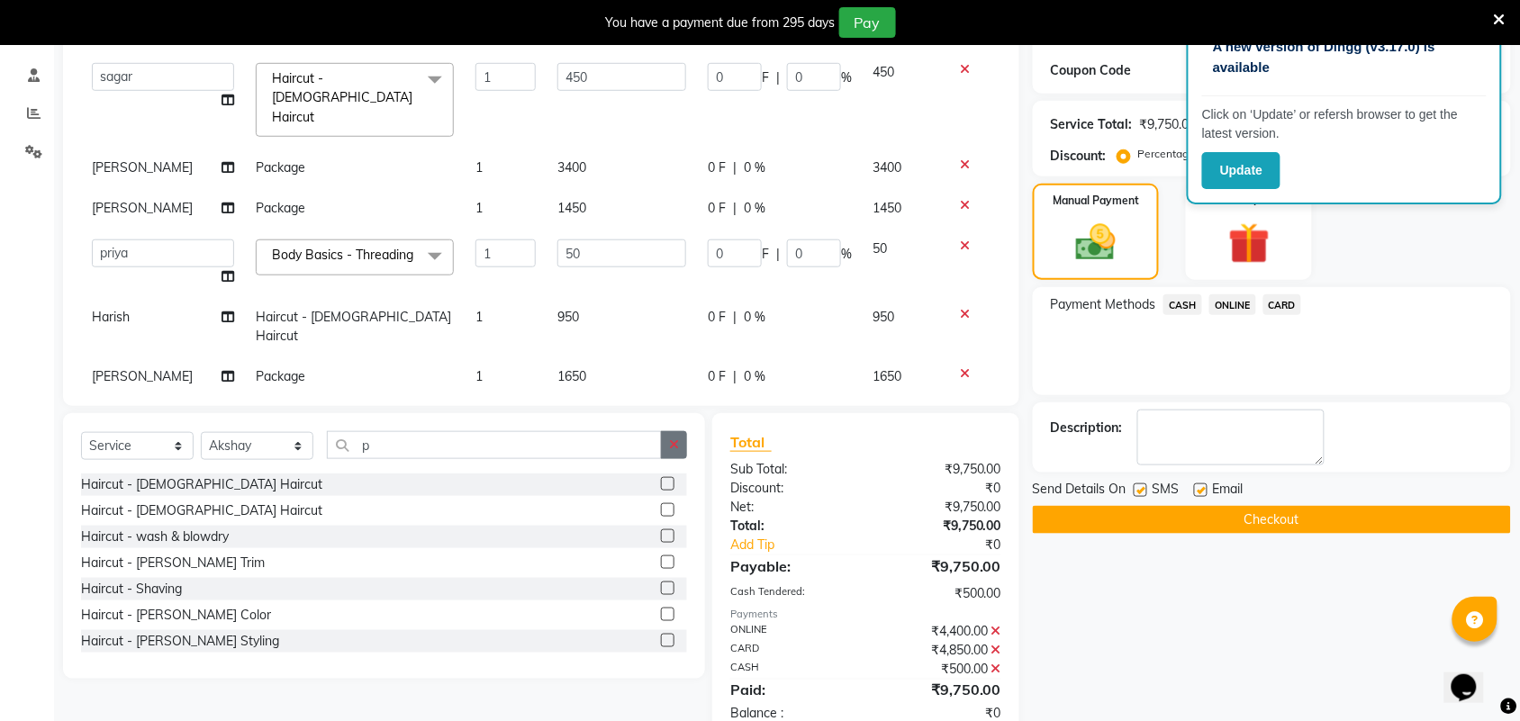
click at [673, 438] on icon "button" at bounding box center [674, 444] width 10 height 13
click at [661, 503] on label at bounding box center [668, 510] width 14 height 14
click at [661, 505] on input "checkbox" at bounding box center [667, 511] width 12 height 12
checkbox input "false"
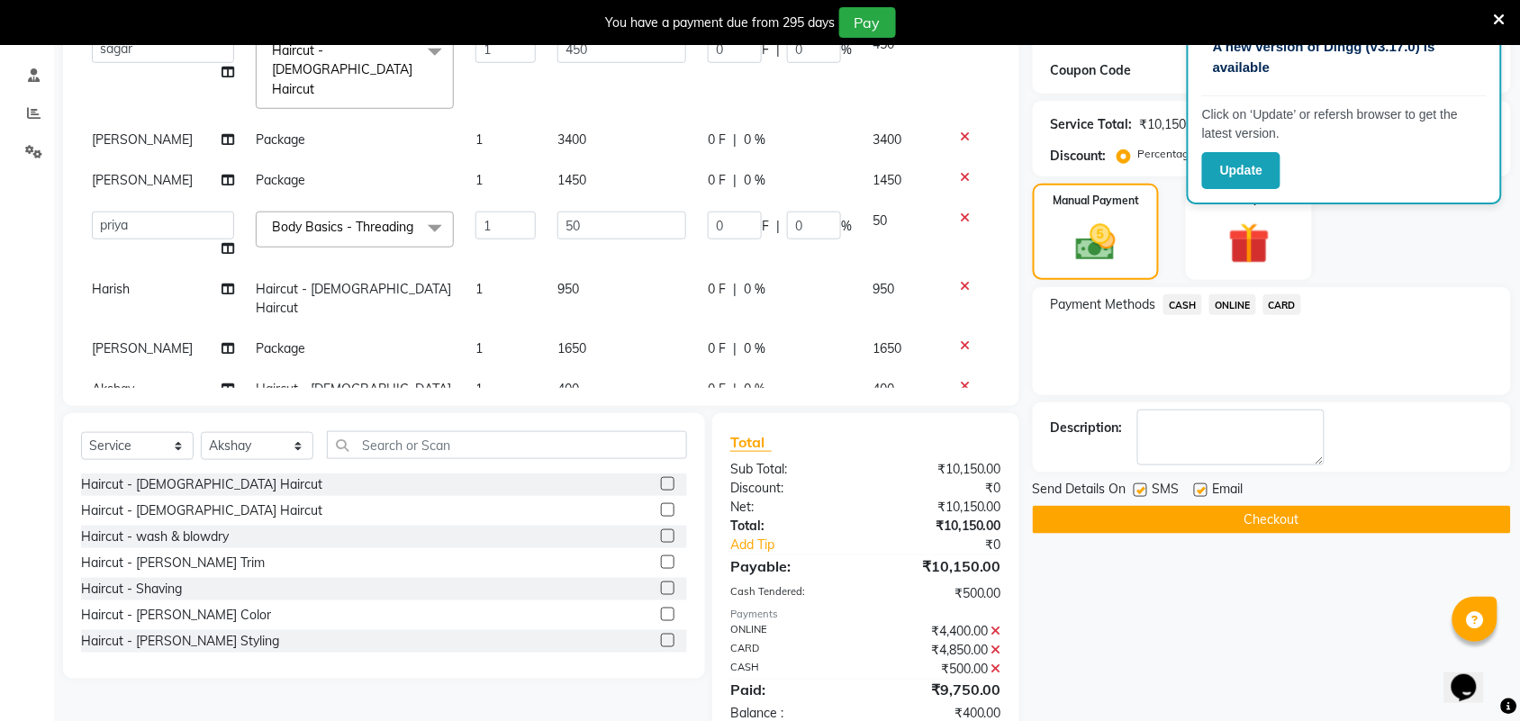
scroll to position [51, 0]
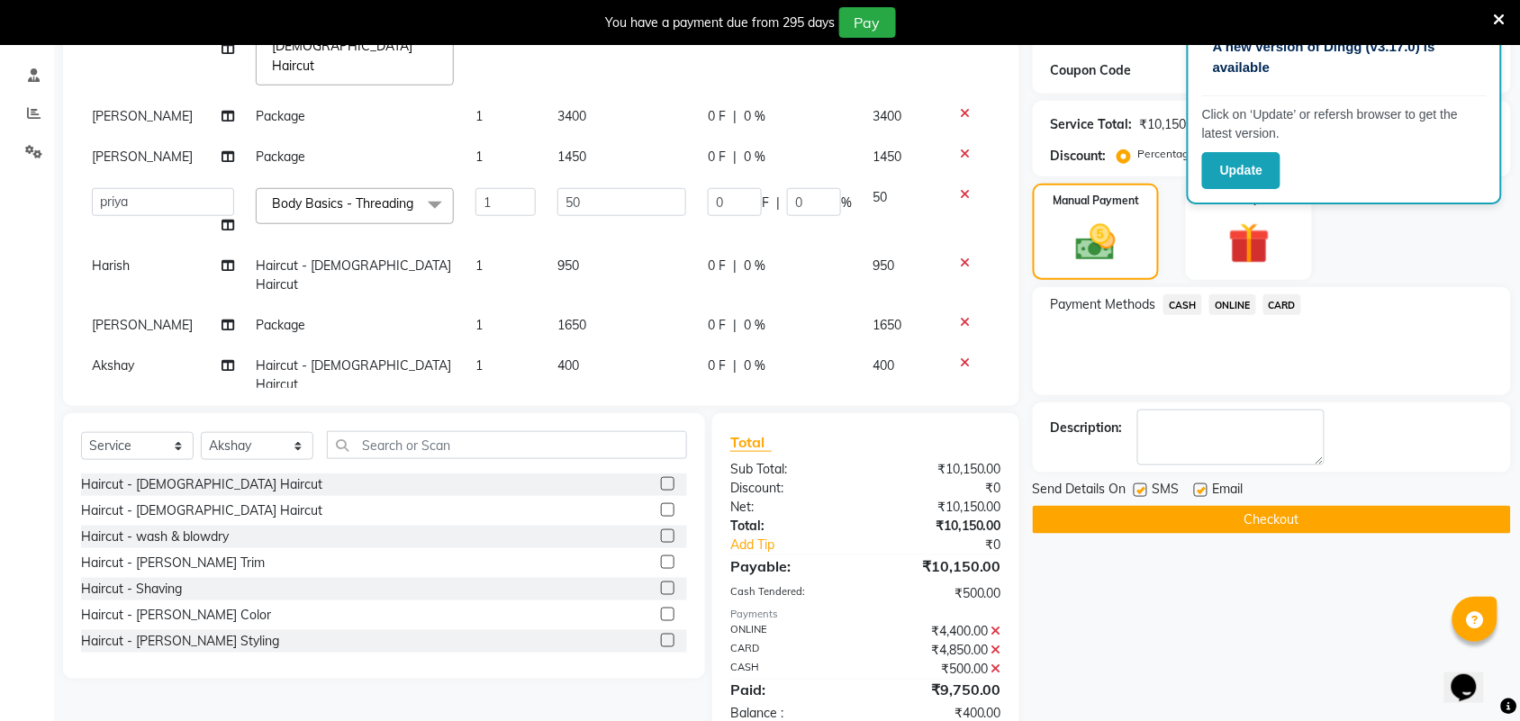
click at [609, 346] on td "400" at bounding box center [621, 375] width 150 height 59
click at [559, 357] on input "400" at bounding box center [621, 371] width 129 height 28
type input "600"
click at [1225, 295] on span "ONLINE" at bounding box center [1232, 304] width 47 height 21
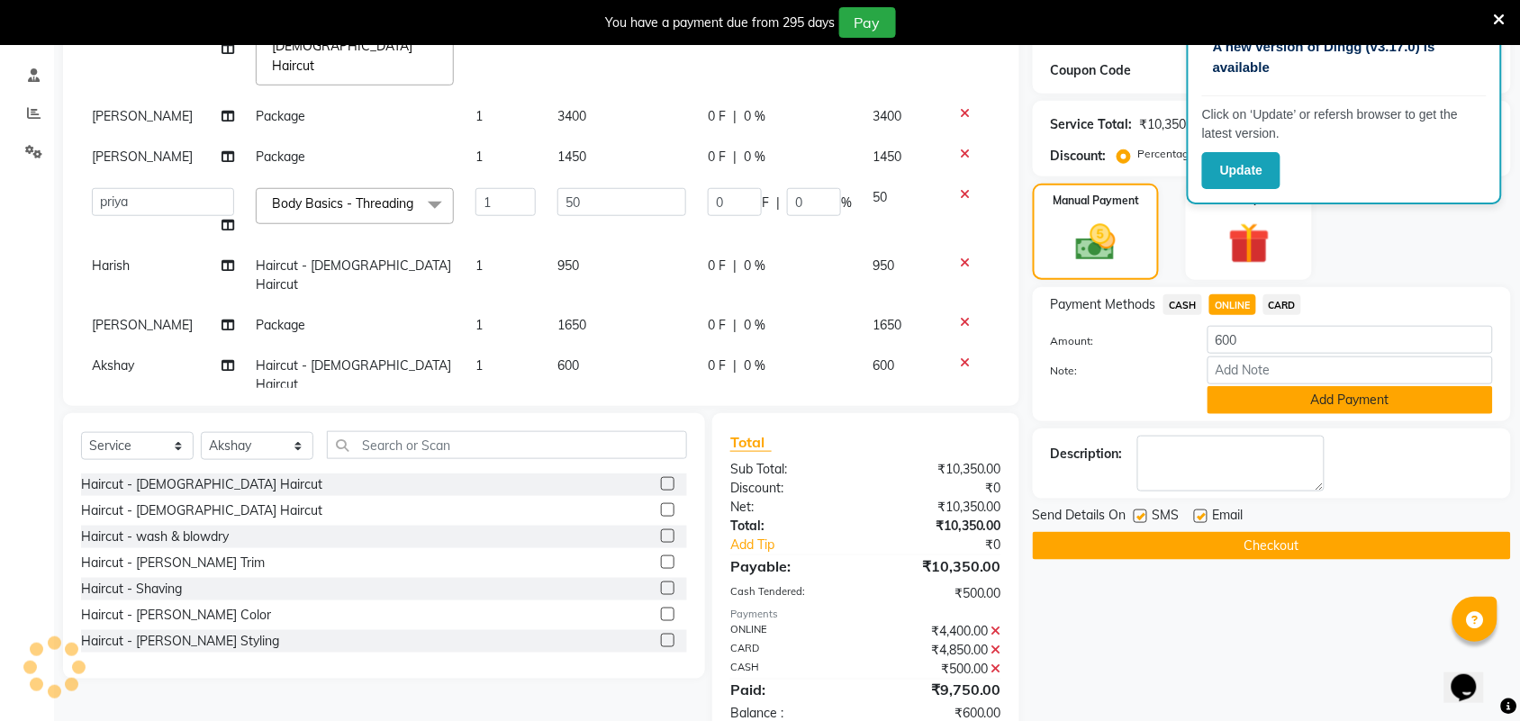
click at [1258, 397] on button "Add Payment" at bounding box center [1349, 400] width 285 height 28
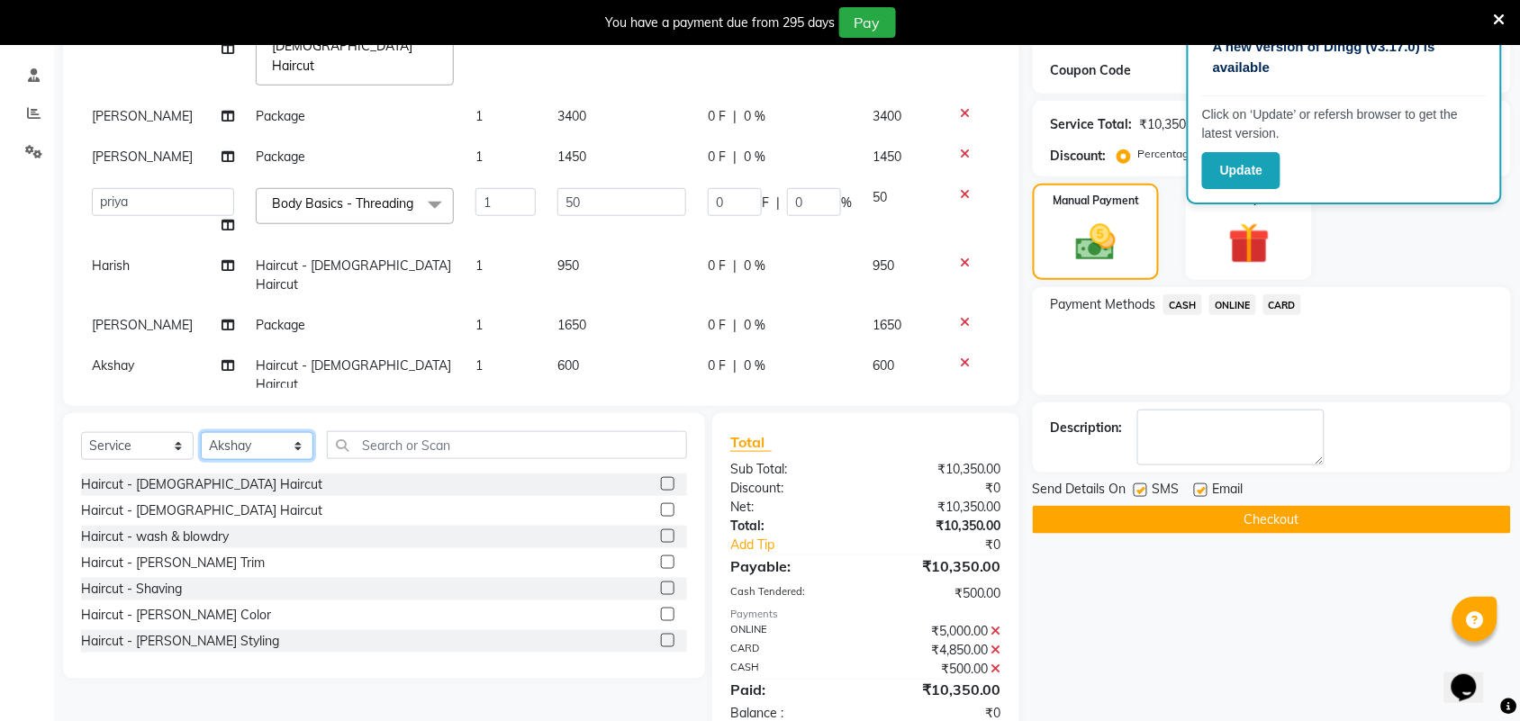
drag, startPoint x: 290, startPoint y: 443, endPoint x: 284, endPoint y: 432, distance: 12.1
click at [284, 432] on select "Select Stylist Akshay Ankita Ayesha Harish Laxman Omkar pranay priya sagar same…" at bounding box center [257, 446] width 113 height 28
select select "34231"
click at [201, 432] on select "Select Stylist Akshay Ankita Ayesha Harish Laxman Omkar pranay priya sagar same…" at bounding box center [257, 446] width 113 height 28
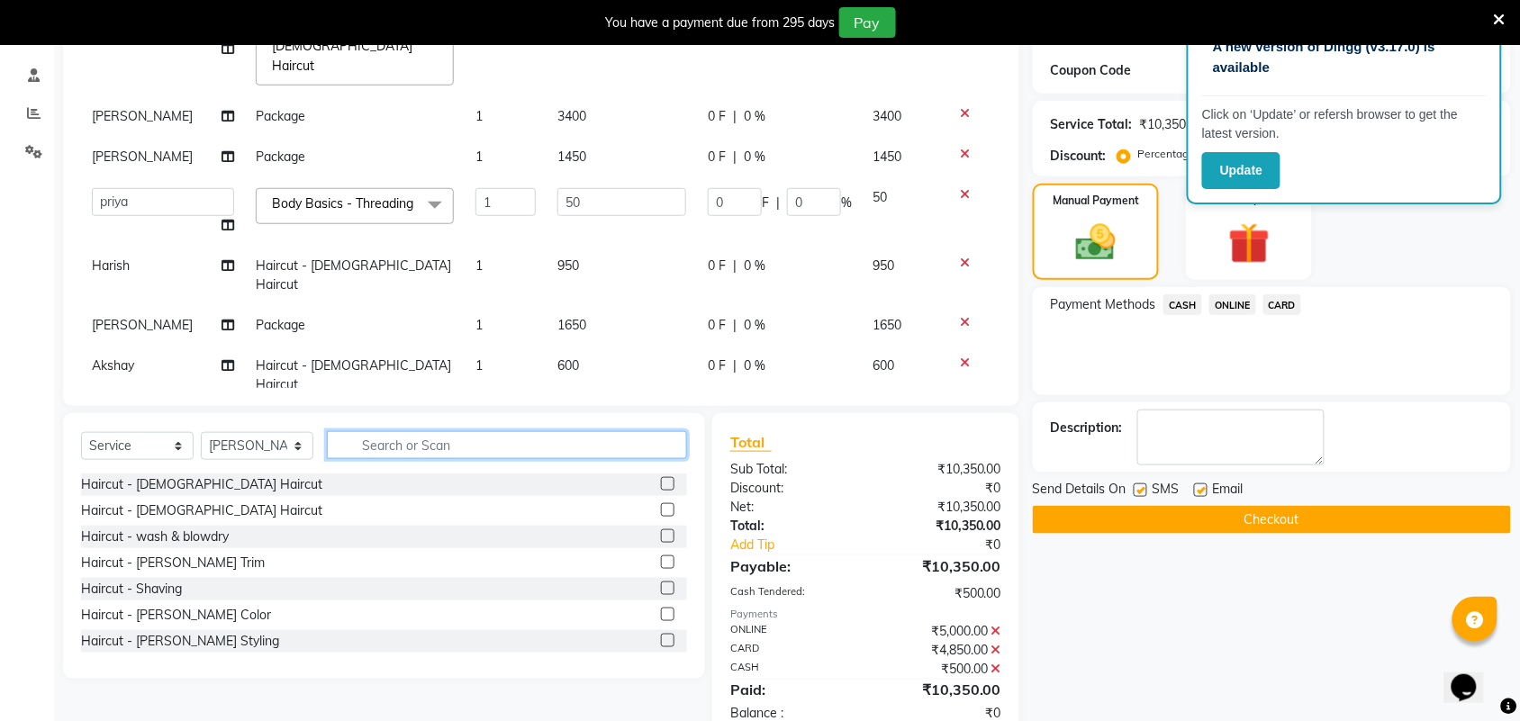
click at [492, 443] on input "text" at bounding box center [507, 445] width 360 height 28
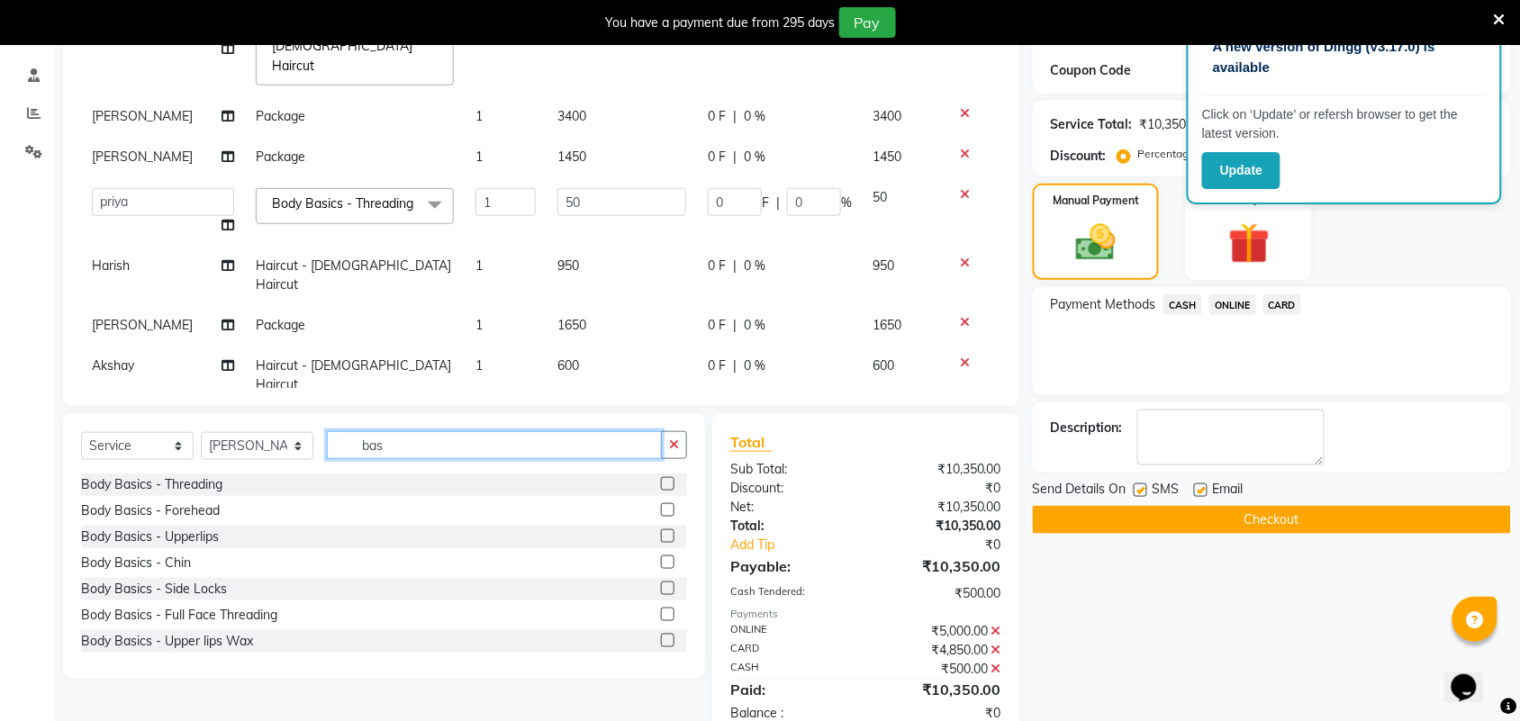
type input "bas"
drag, startPoint x: 646, startPoint y: 483, endPoint x: 645, endPoint y: 464, distance: 19.9
click at [661, 483] on label at bounding box center [668, 484] width 14 height 14
click at [661, 483] on input "checkbox" at bounding box center [667, 485] width 12 height 12
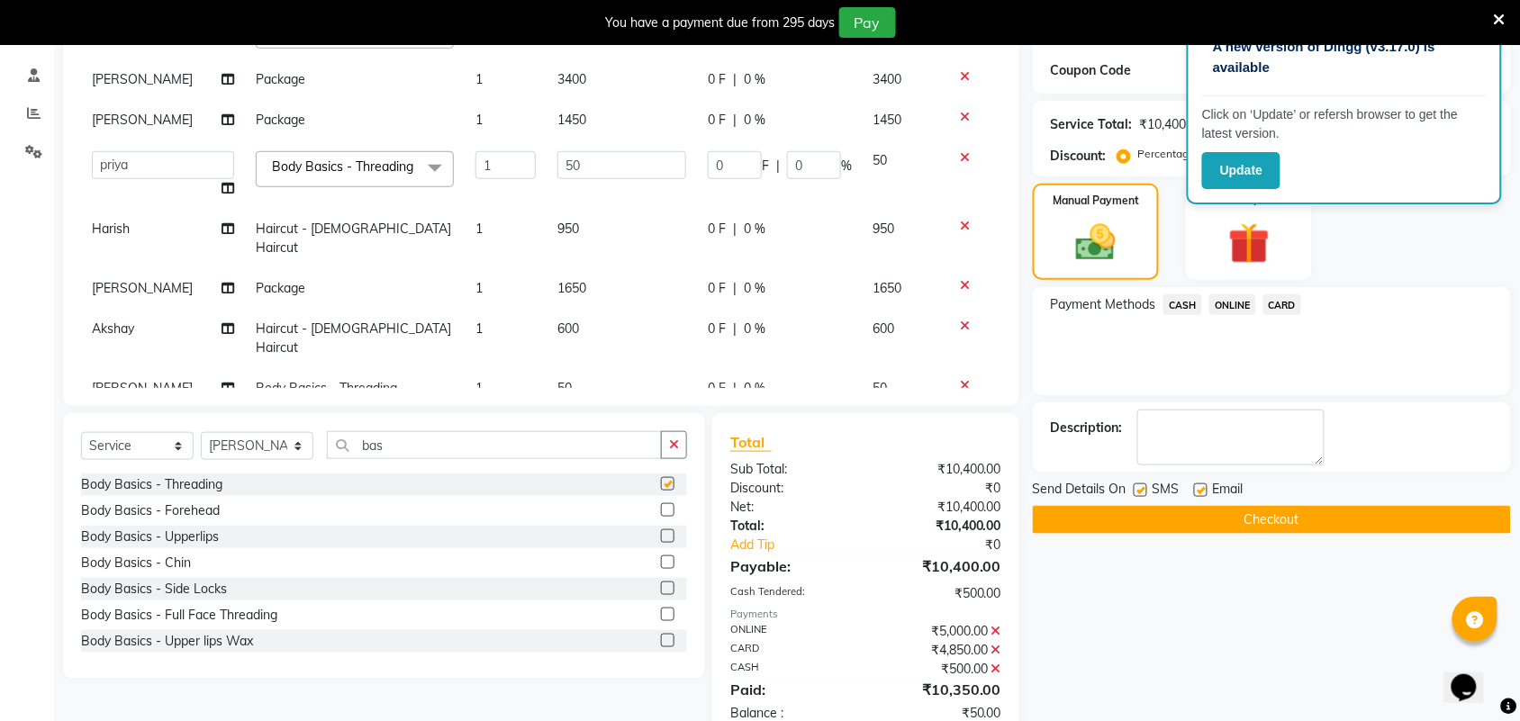
checkbox input "false"
click at [628, 365] on td "50" at bounding box center [621, 385] width 150 height 41
select select "34231"
drag, startPoint x: 1233, startPoint y: 297, endPoint x: 1234, endPoint y: 307, distance: 9.9
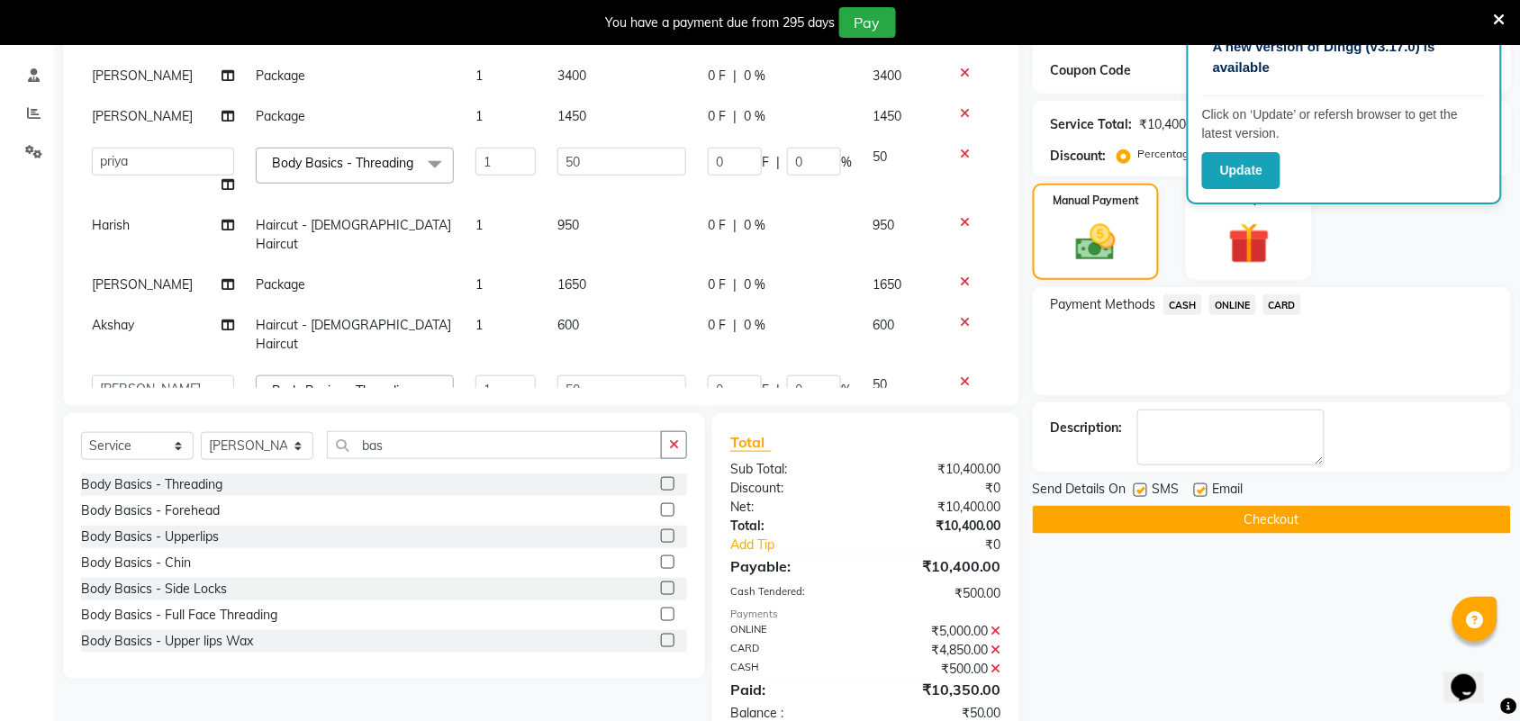
click at [1234, 298] on span "ONLINE" at bounding box center [1232, 304] width 47 height 21
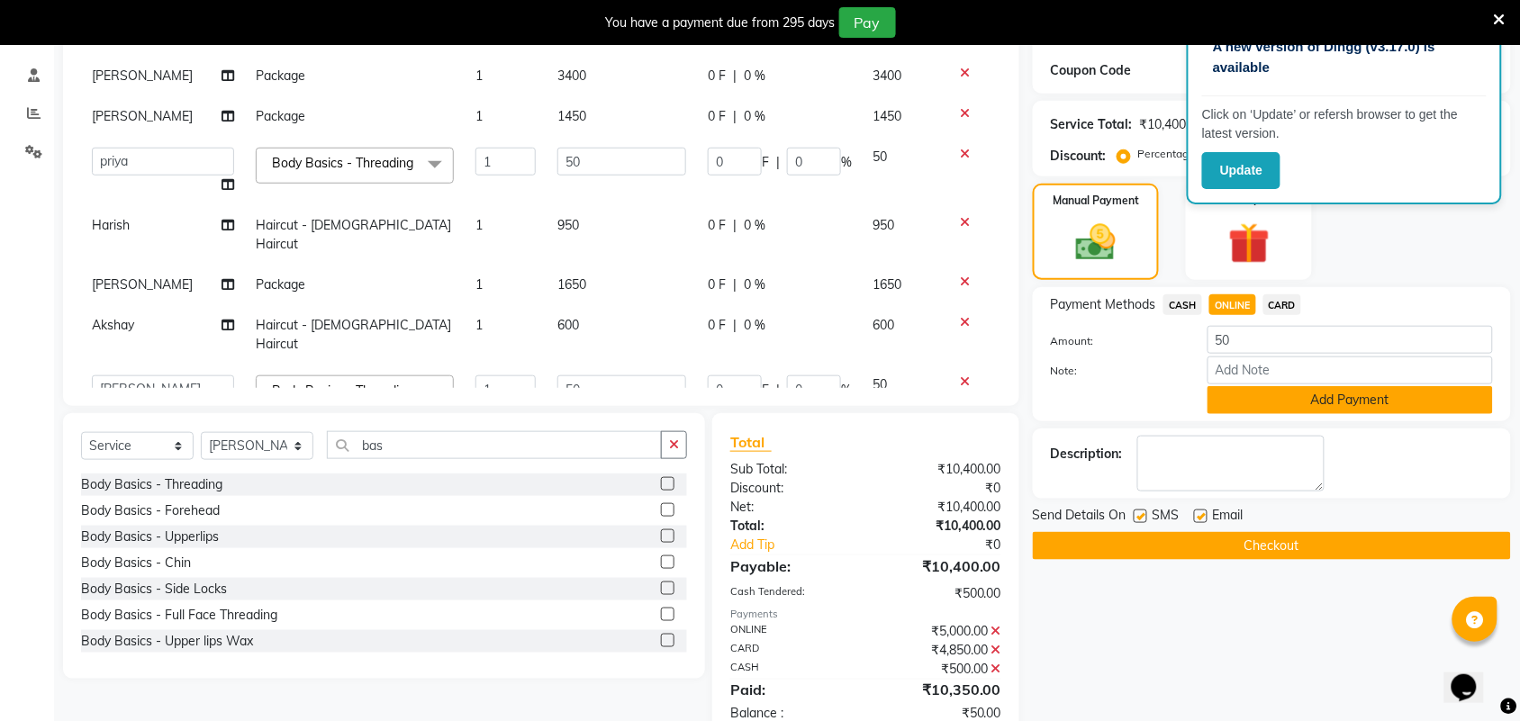
click at [1275, 393] on button "Add Payment" at bounding box center [1349, 400] width 285 height 28
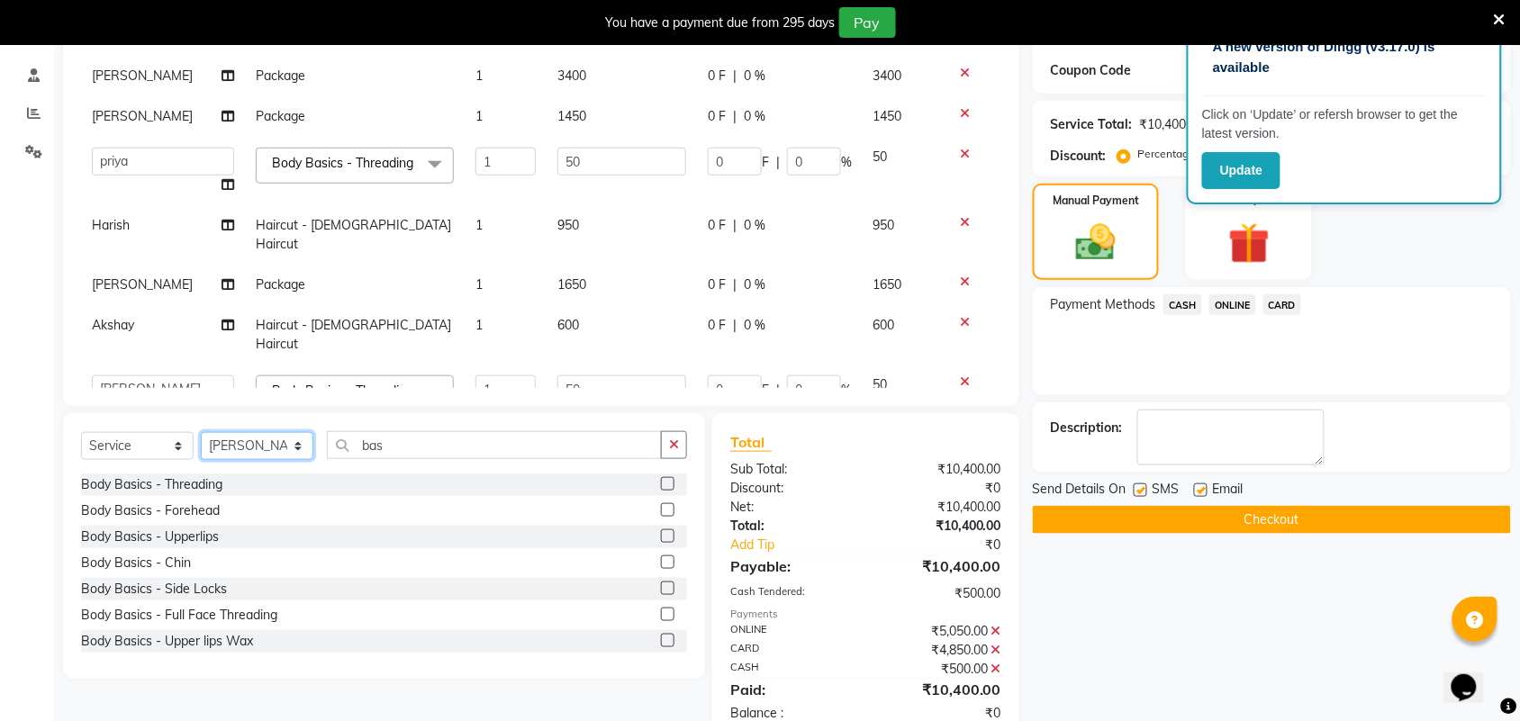
click at [288, 450] on select "Select Stylist Akshay Ankita Ayesha Harish Laxman Omkar pranay priya sagar same…" at bounding box center [257, 446] width 113 height 28
select select "87702"
click at [201, 432] on select "Select Stylist Akshay Ankita Ayesha Harish Laxman Omkar pranay priya sagar same…" at bounding box center [257, 446] width 113 height 28
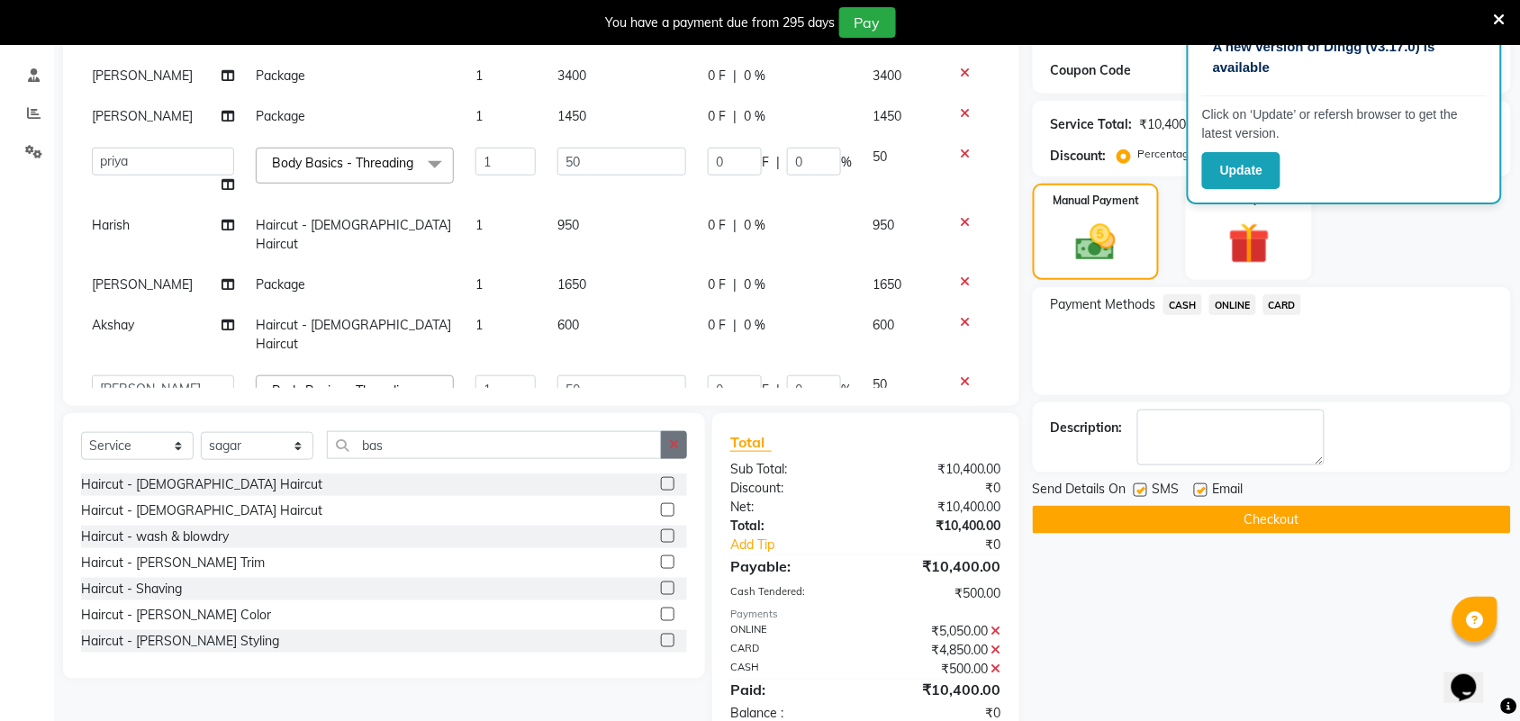
click at [663, 456] on button "button" at bounding box center [674, 445] width 26 height 28
click at [661, 509] on label at bounding box center [668, 510] width 14 height 14
click at [661, 509] on input "checkbox" at bounding box center [667, 511] width 12 height 12
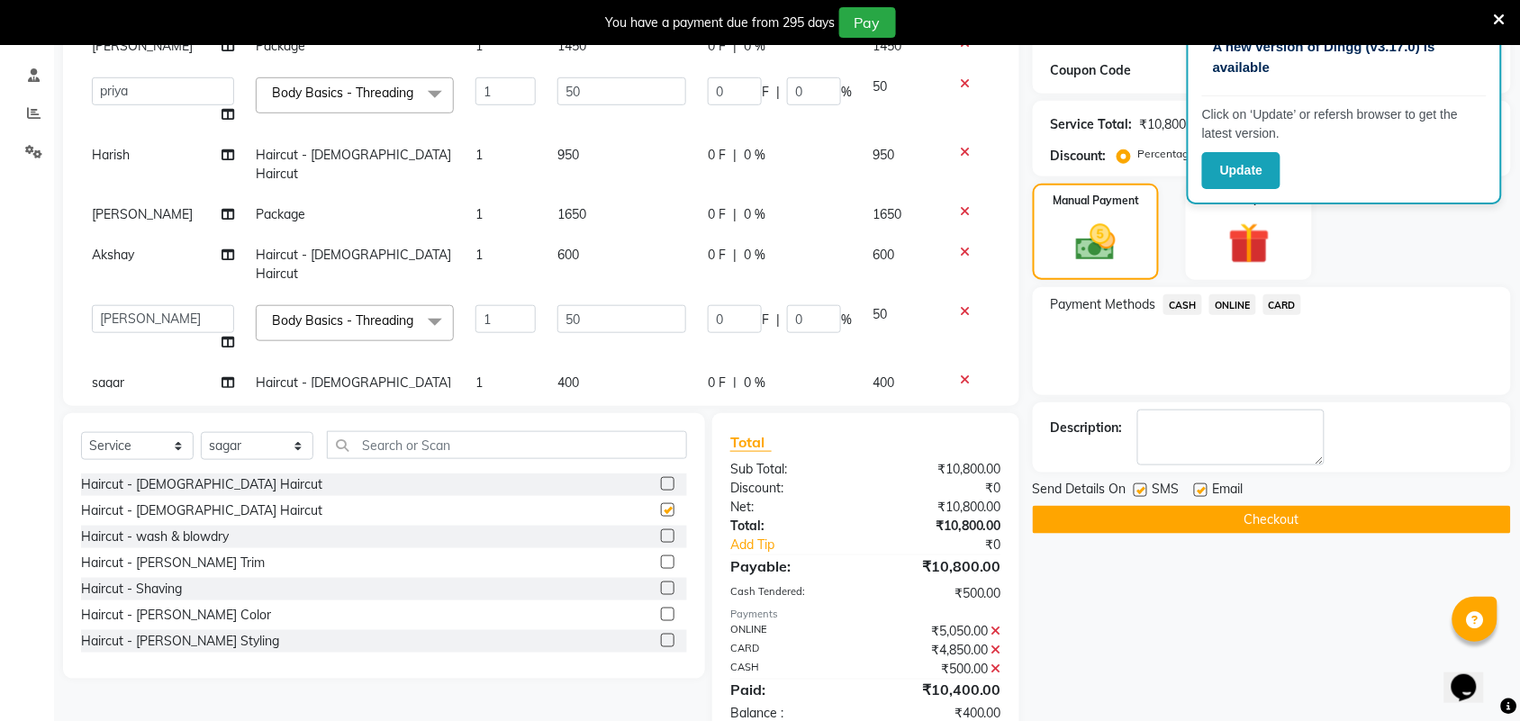
checkbox input "false"
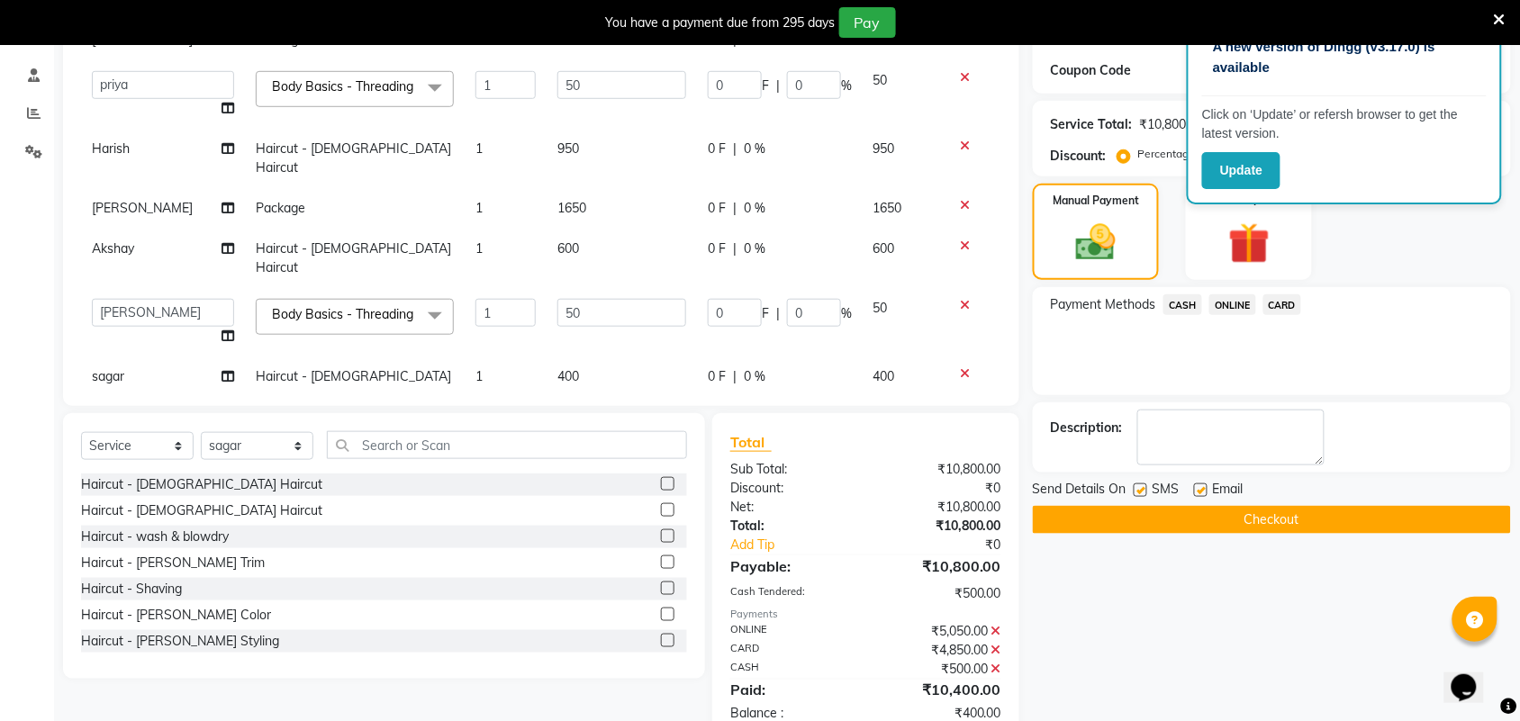
click at [595, 357] on td "400" at bounding box center [621, 386] width 150 height 59
select select "87702"
drag, startPoint x: 554, startPoint y: 338, endPoint x: 583, endPoint y: 339, distance: 29.8
click at [557, 367] on input "400" at bounding box center [621, 381] width 129 height 28
type input "500"
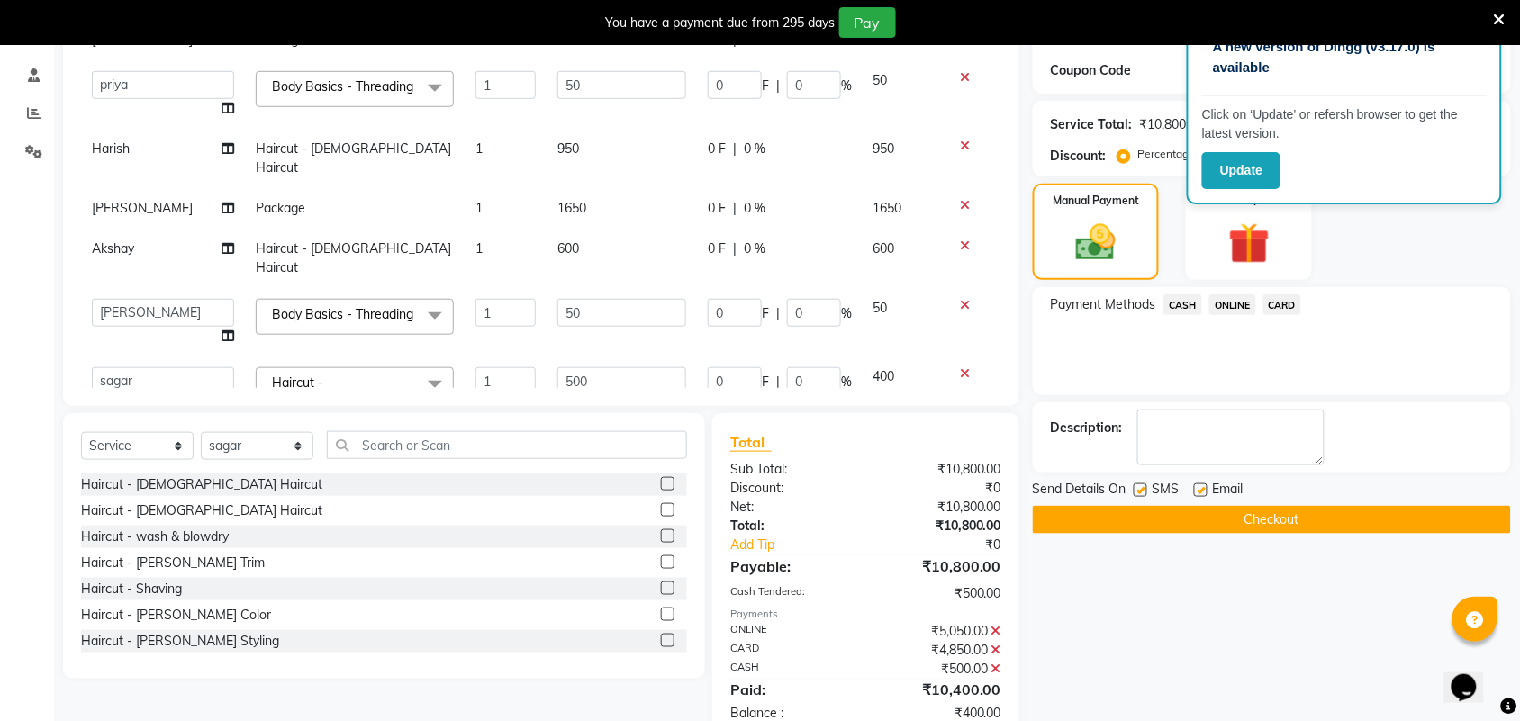
click at [1227, 298] on span "ONLINE" at bounding box center [1232, 304] width 47 height 21
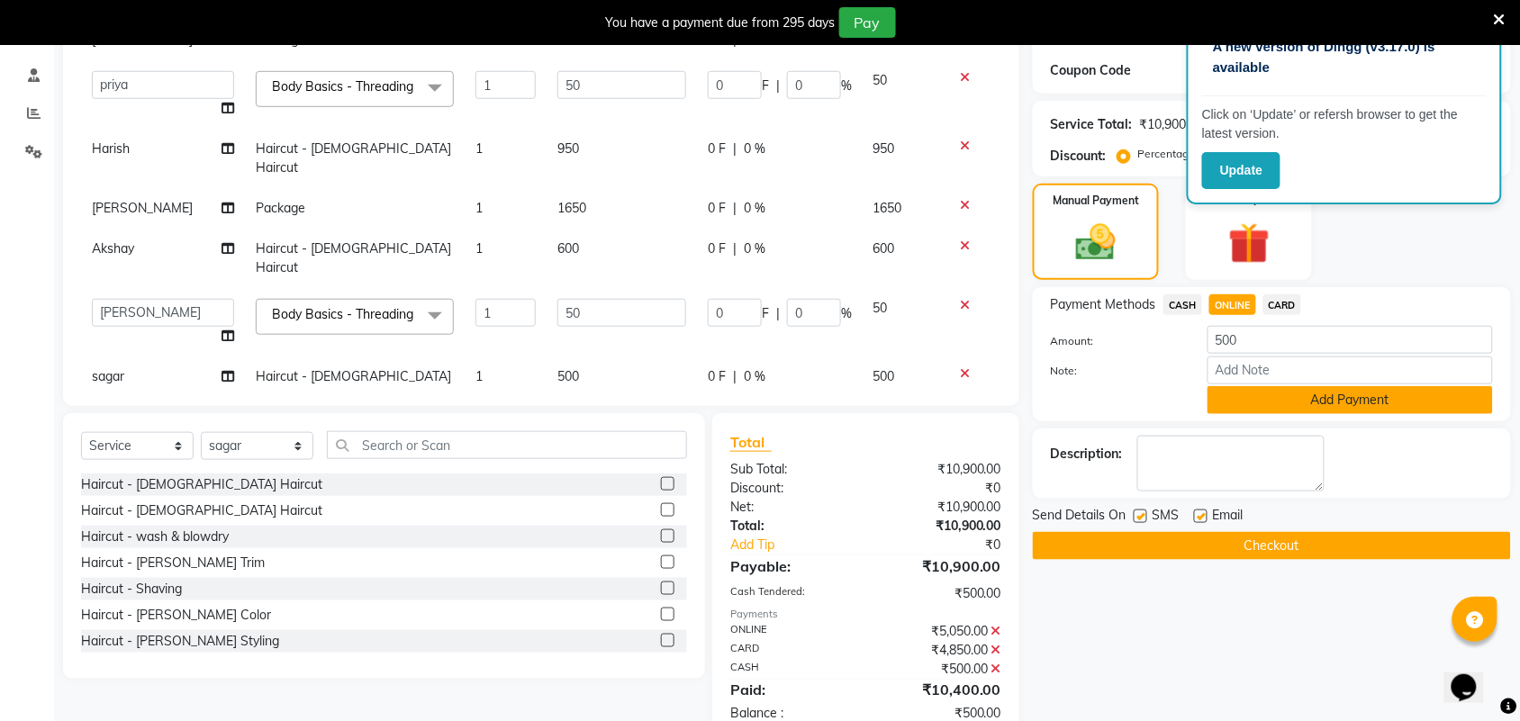
click at [1241, 397] on button "Add Payment" at bounding box center [1349, 400] width 285 height 28
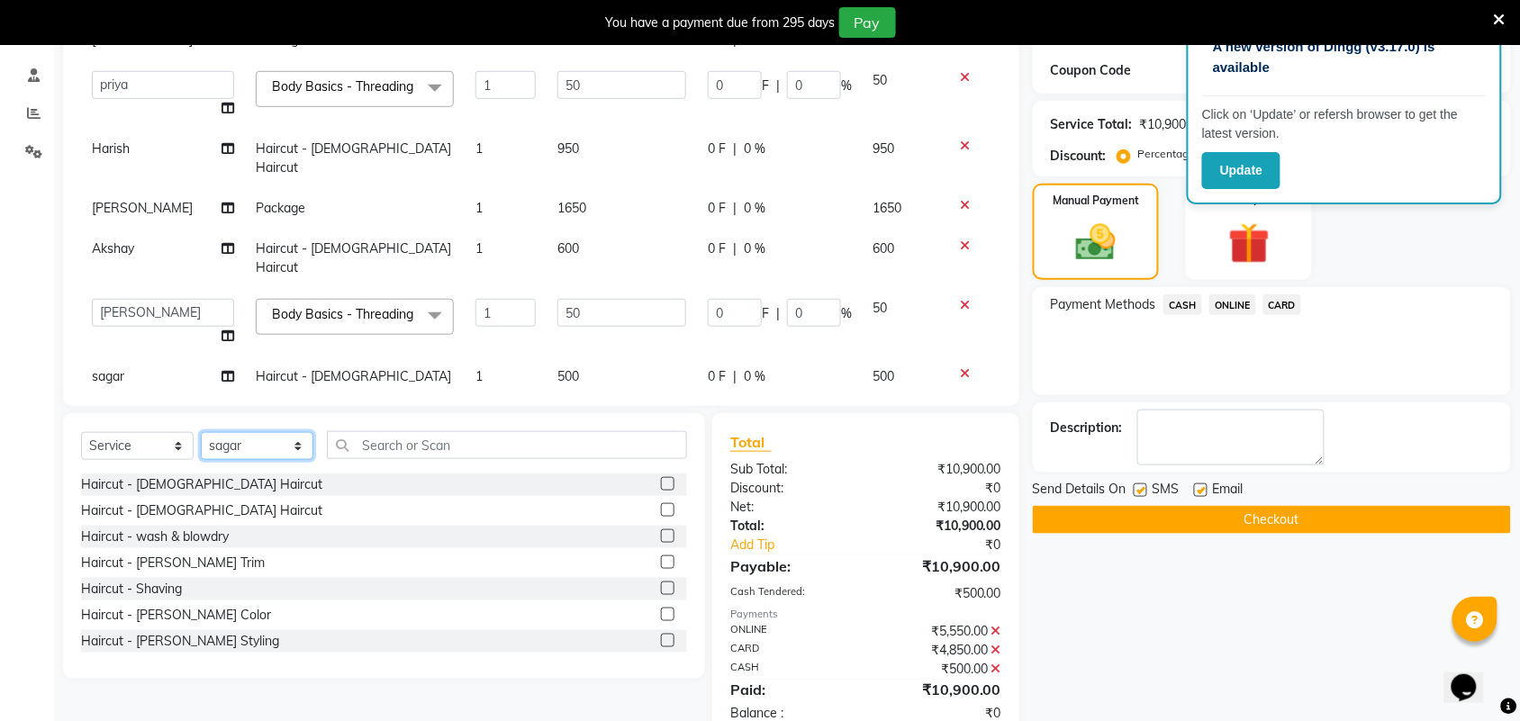
click at [225, 455] on select "Select Stylist Akshay Ankita Ayesha Harish Laxman Omkar pranay priya sagar same…" at bounding box center [257, 446] width 113 height 28
select select "35074"
click at [201, 432] on select "Select Stylist Akshay Ankita Ayesha Harish Laxman Omkar pranay priya sagar same…" at bounding box center [257, 446] width 113 height 28
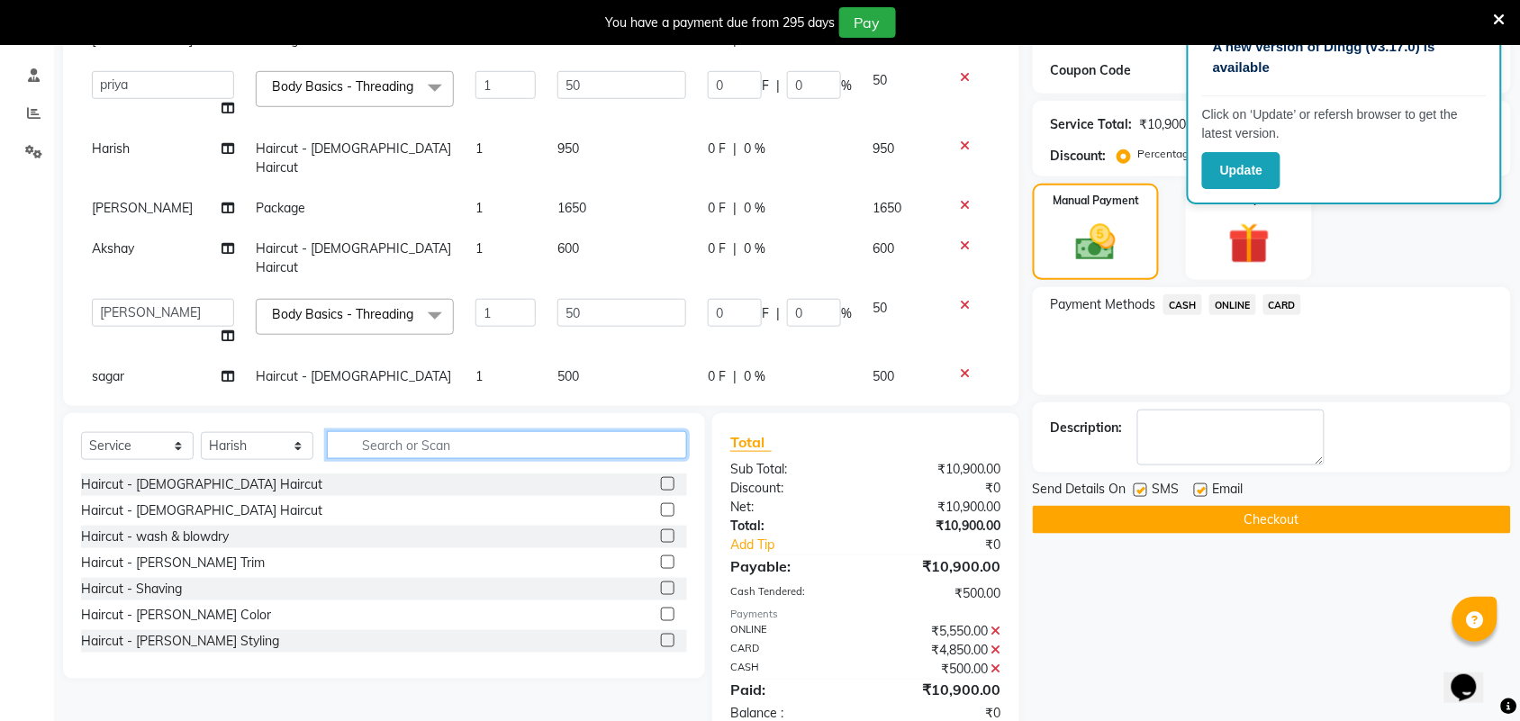
click at [469, 431] on input "text" at bounding box center [507, 445] width 360 height 28
click at [661, 504] on label at bounding box center [668, 510] width 14 height 14
click at [661, 505] on input "checkbox" at bounding box center [667, 511] width 12 height 12
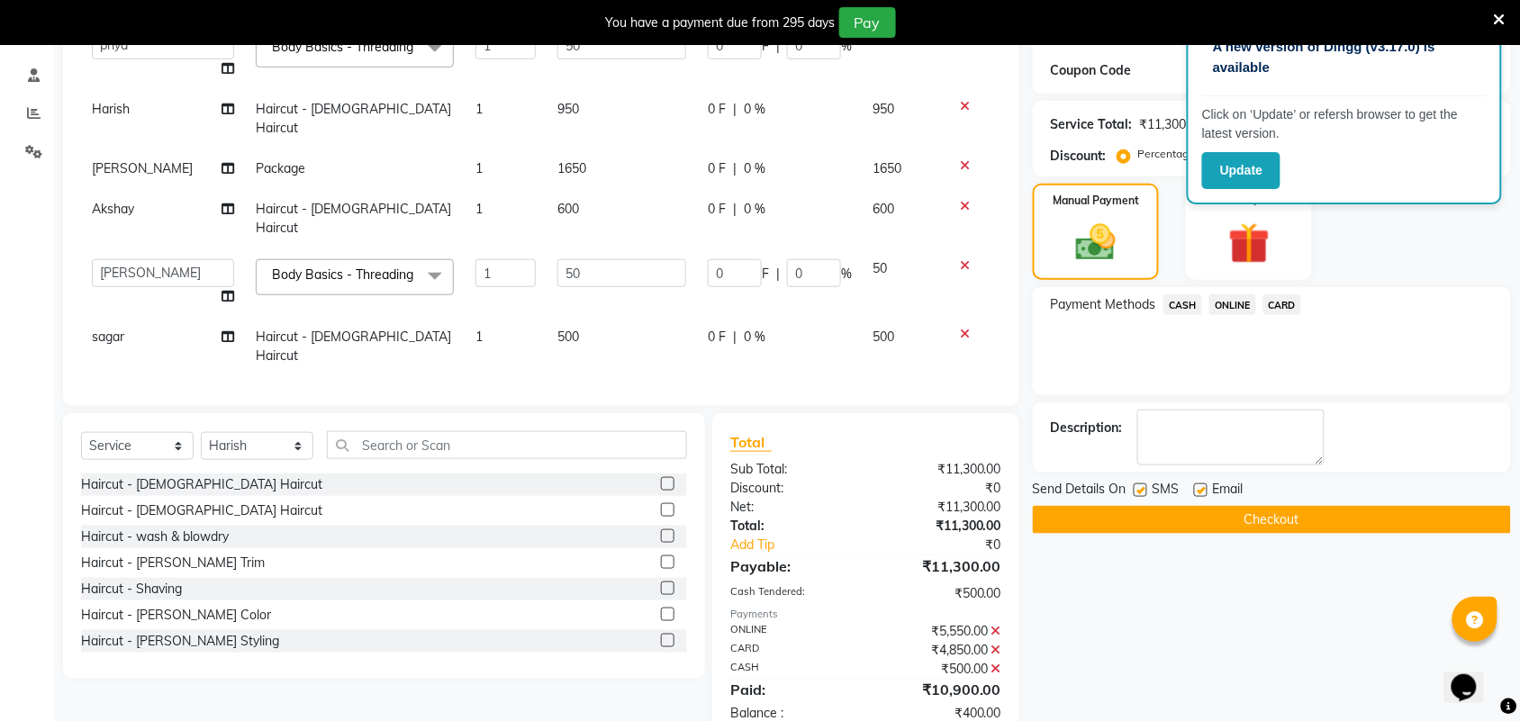
checkbox input "false"
click at [613, 375] on td "400" at bounding box center [621, 404] width 150 height 59
select select "35074"
click at [558, 386] on input "400" at bounding box center [621, 400] width 129 height 28
type input "600"
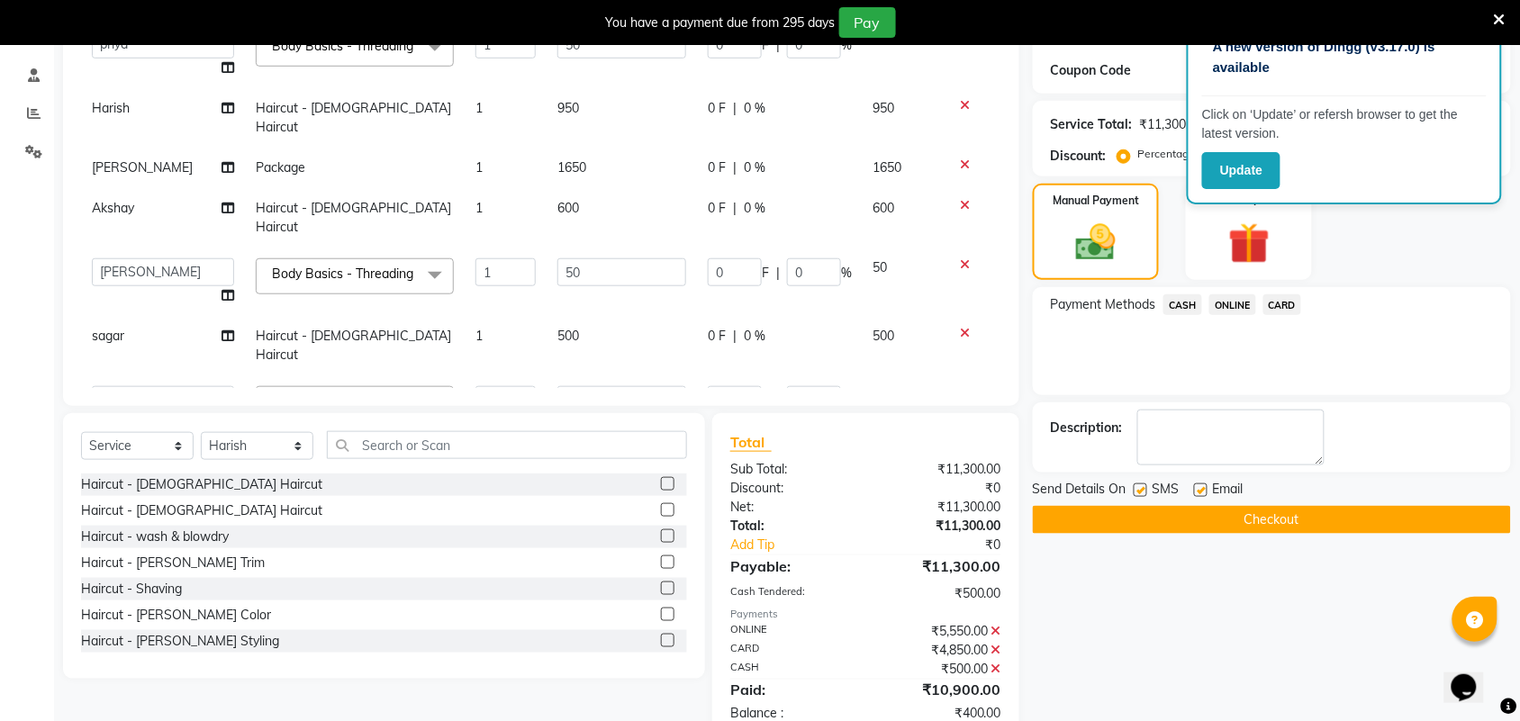
click at [1293, 297] on span "CARD" at bounding box center [1282, 304] width 39 height 21
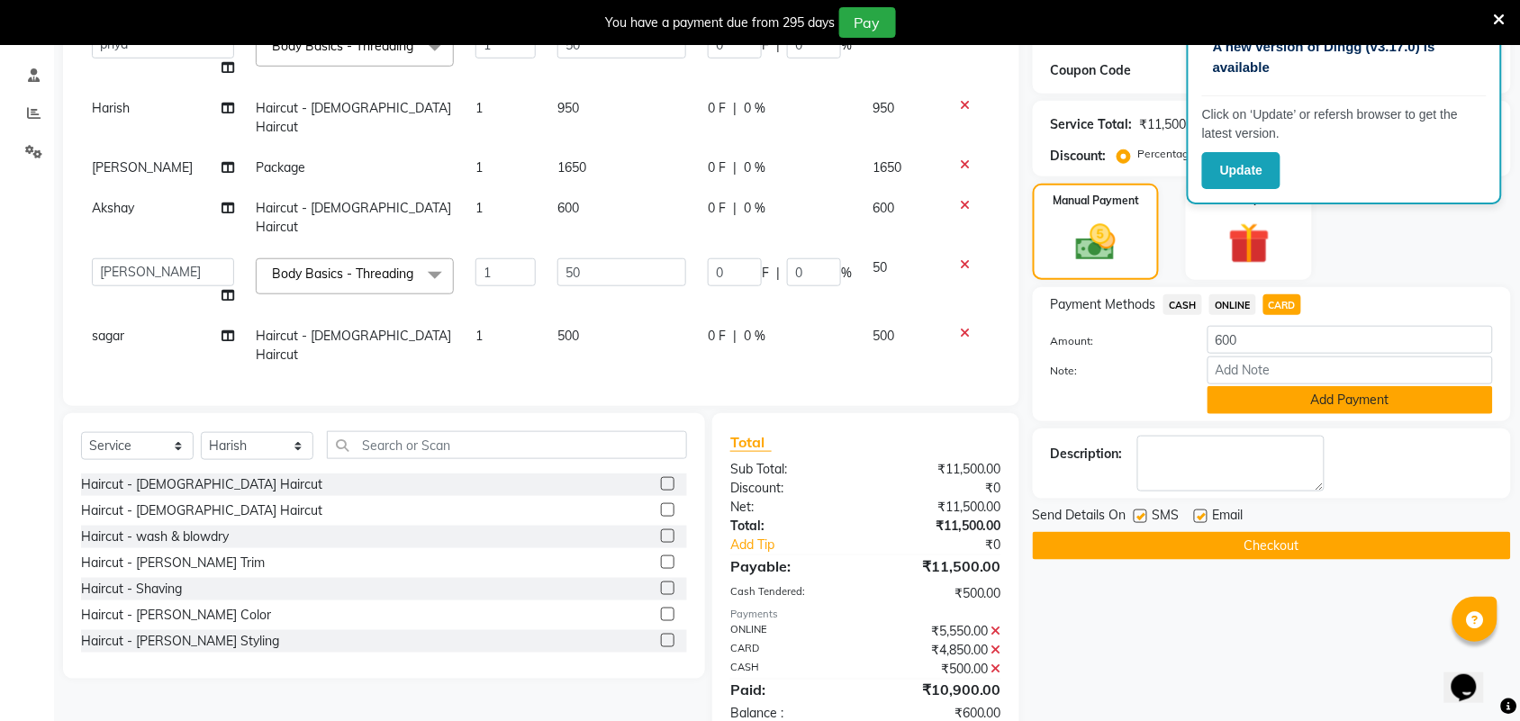
click at [1314, 398] on button "Add Payment" at bounding box center [1349, 400] width 285 height 28
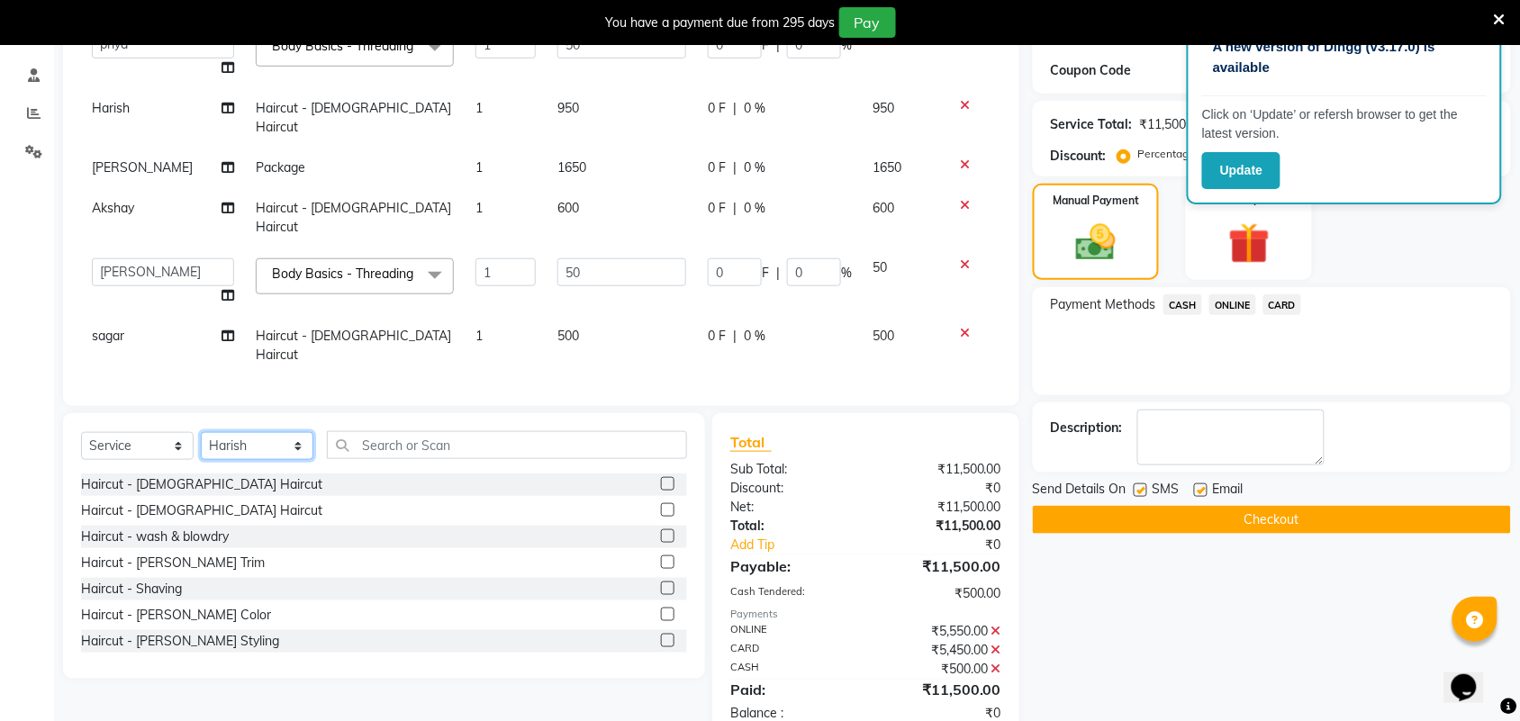
drag, startPoint x: 273, startPoint y: 448, endPoint x: 262, endPoint y: 432, distance: 19.5
click at [267, 448] on select "Select Stylist Akshay Ankita Ayesha Harish Laxman Omkar pranay priya sagar same…" at bounding box center [257, 446] width 113 height 28
select select "34231"
click at [201, 432] on select "Select Stylist Akshay Ankita Ayesha Harish Laxman Omkar pranay priya sagar same…" at bounding box center [257, 446] width 113 height 28
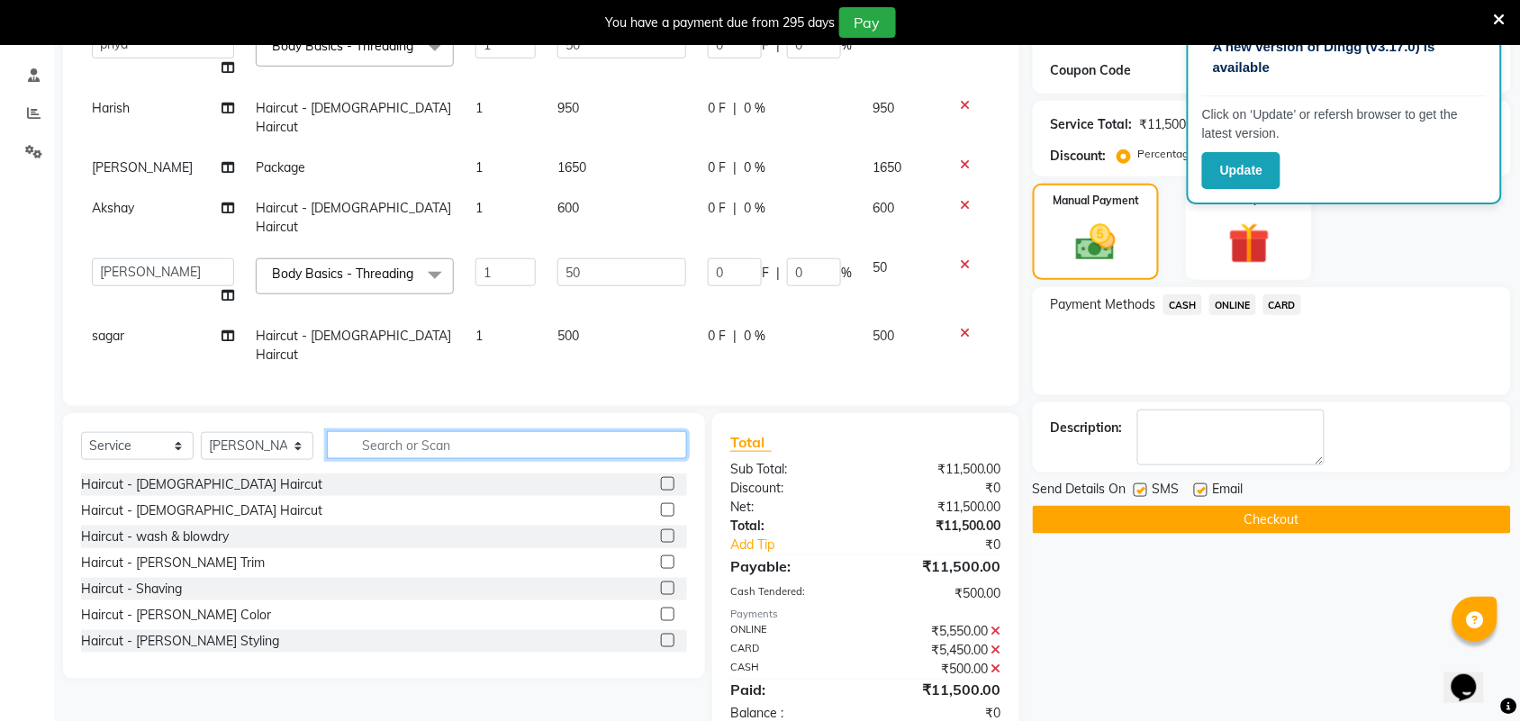
click at [470, 443] on input "text" at bounding box center [507, 445] width 360 height 28
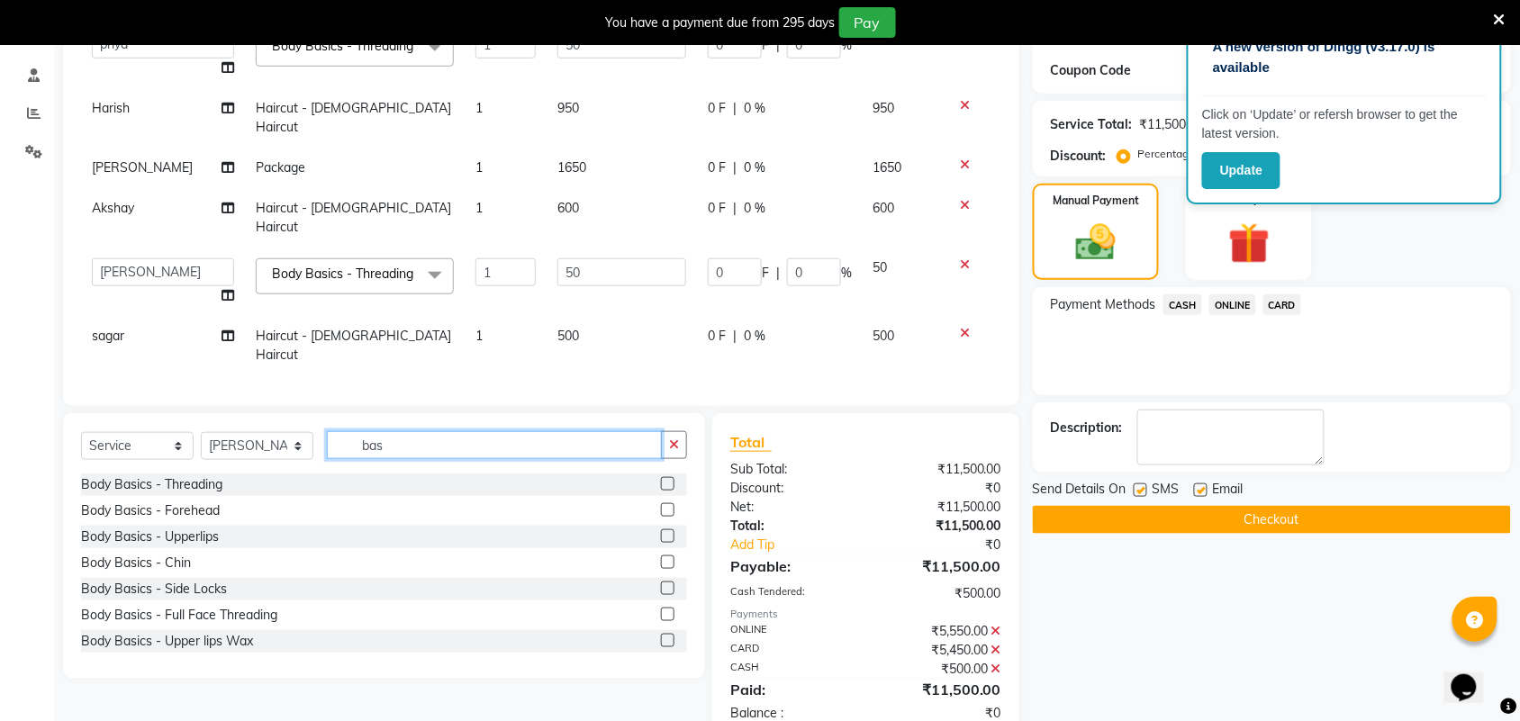
type input "bas"
drag, startPoint x: 646, startPoint y: 484, endPoint x: 628, endPoint y: 411, distance: 74.9
click at [661, 482] on label at bounding box center [668, 484] width 14 height 14
click at [661, 482] on input "checkbox" at bounding box center [667, 485] width 12 height 12
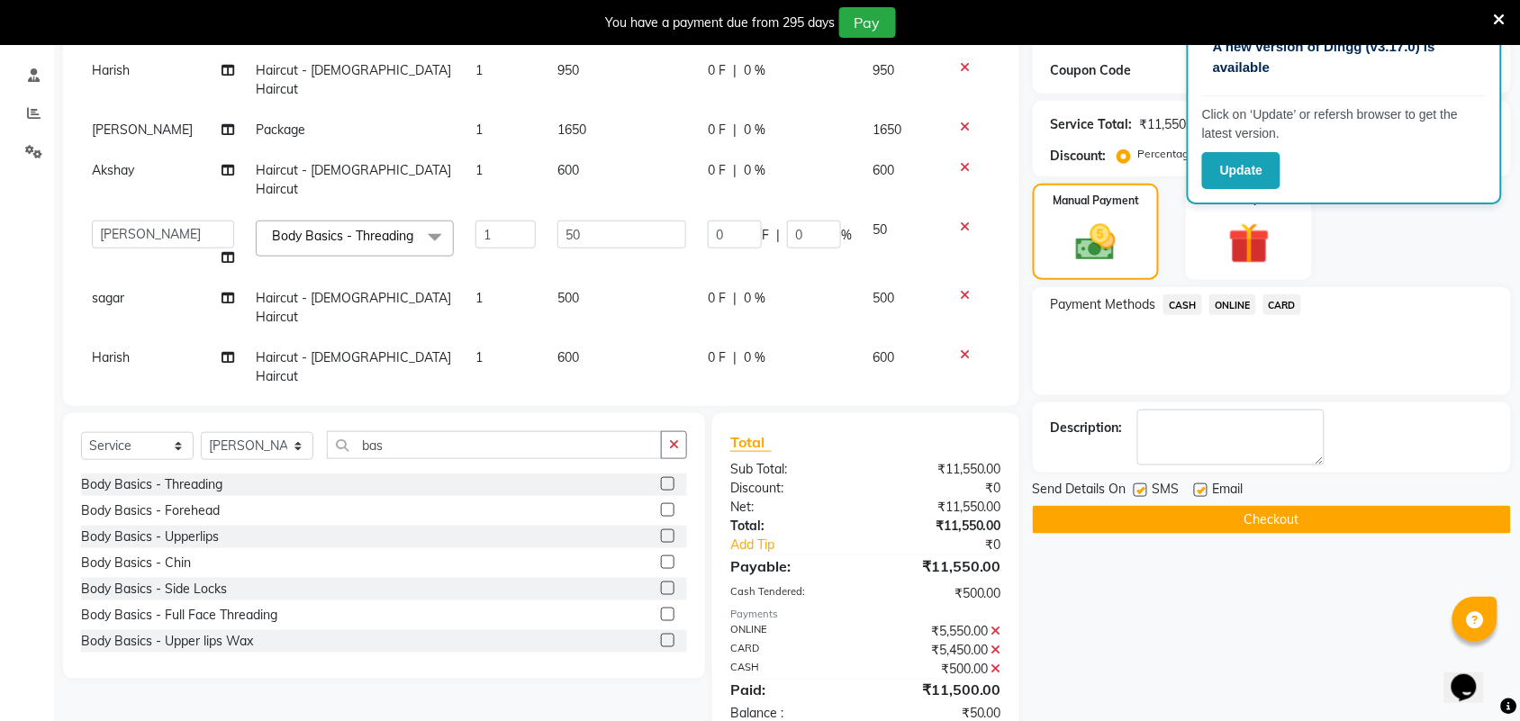
checkbox input "false"
click at [591, 335] on td "600" at bounding box center [621, 364] width 150 height 59
select select "35074"
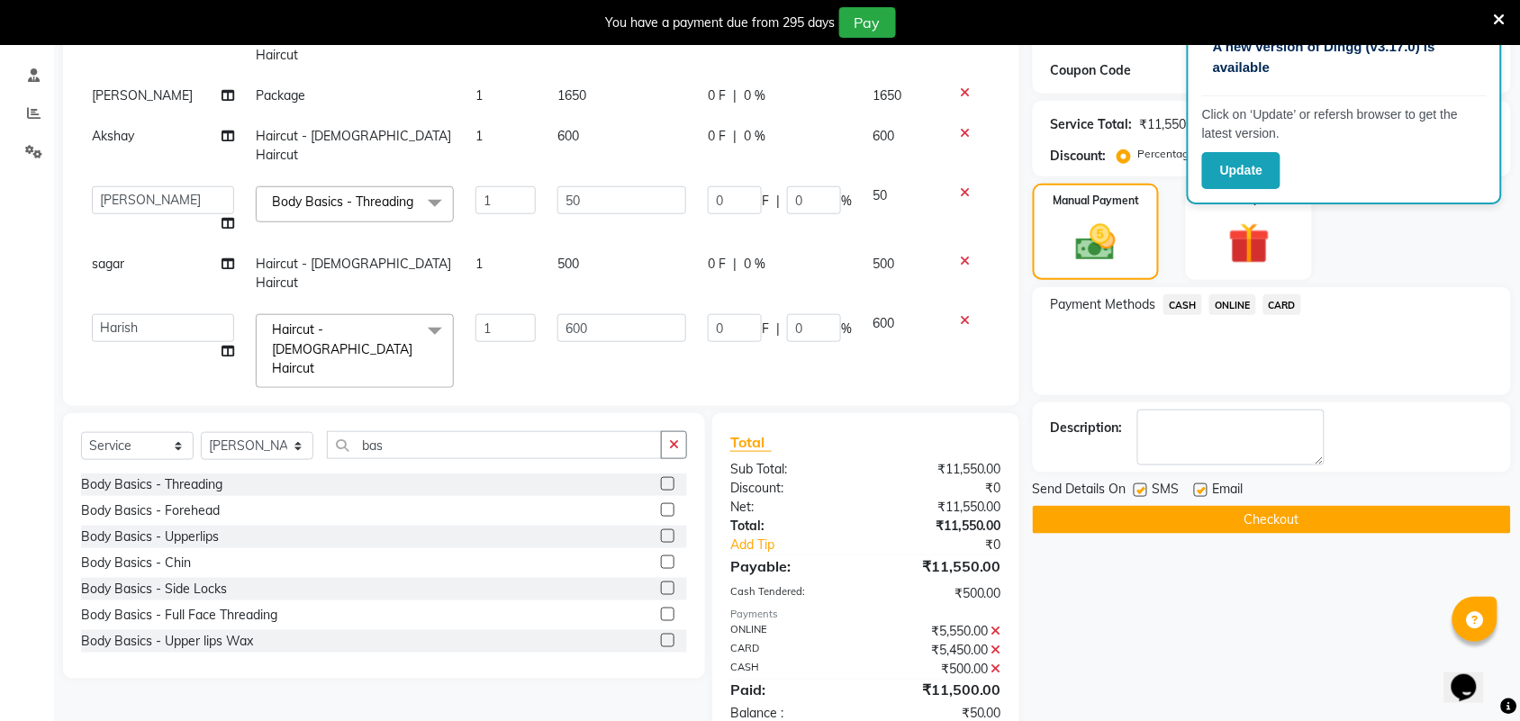
scroll to position [285, 0]
click at [588, 394] on td "50" at bounding box center [621, 414] width 150 height 41
select select "34231"
click at [588, 405] on input "50" at bounding box center [621, 419] width 129 height 28
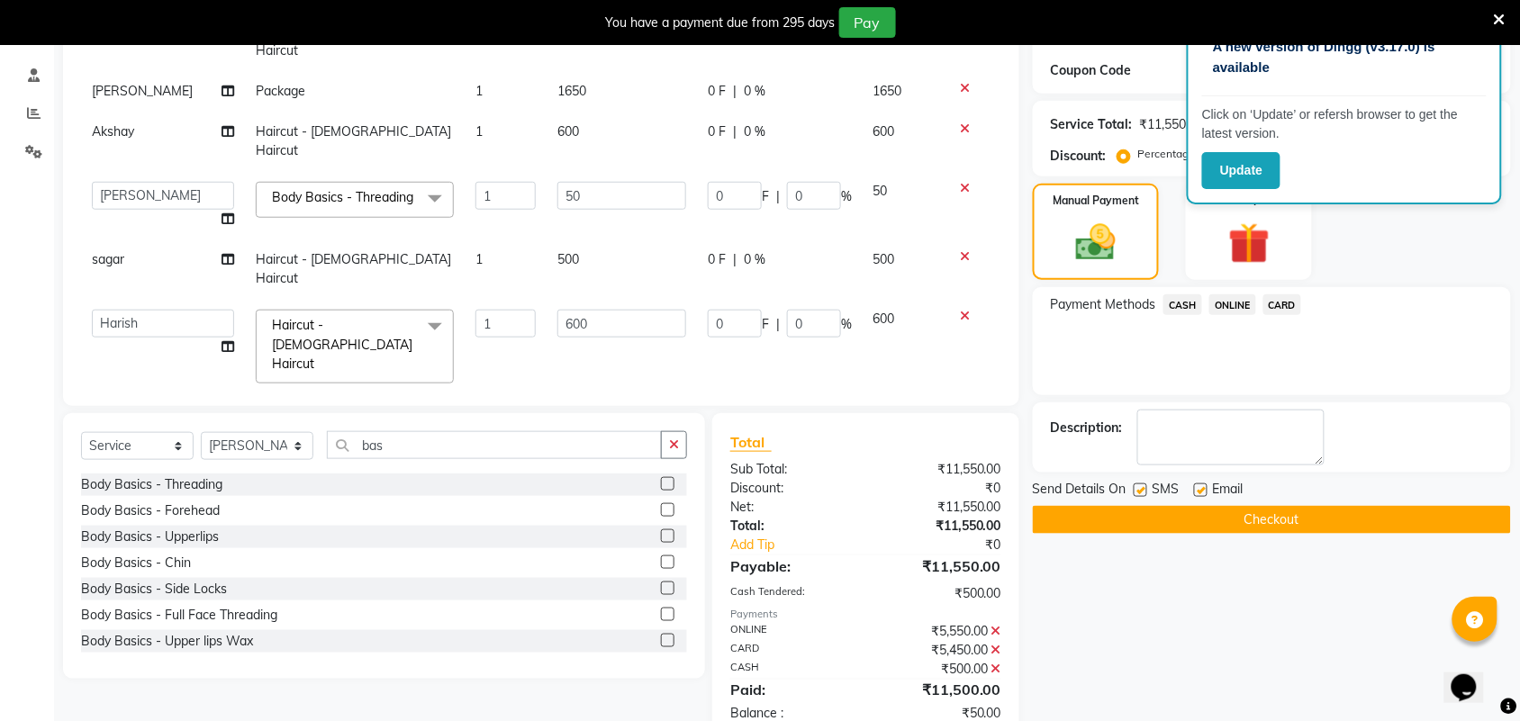
click at [588, 405] on input "50" at bounding box center [621, 419] width 129 height 28
type input "100"
click at [1240, 309] on span "ONLINE" at bounding box center [1232, 304] width 47 height 21
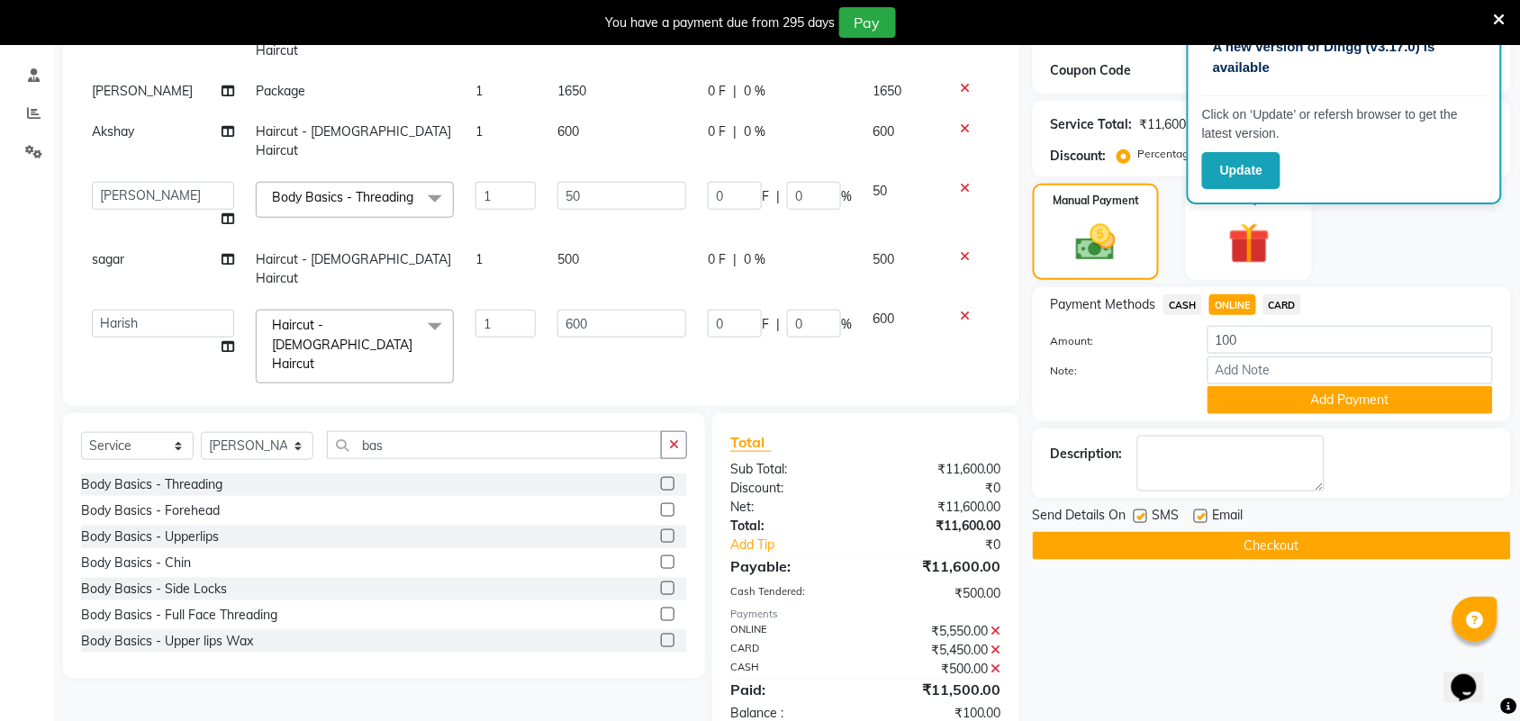
click at [1272, 420] on div "Name: Walk In Membership: No Active Membership Total Visits: 470 Card on file: …" at bounding box center [1279, 296] width 492 height 892
click at [1272, 402] on button "Add Payment" at bounding box center [1349, 400] width 285 height 28
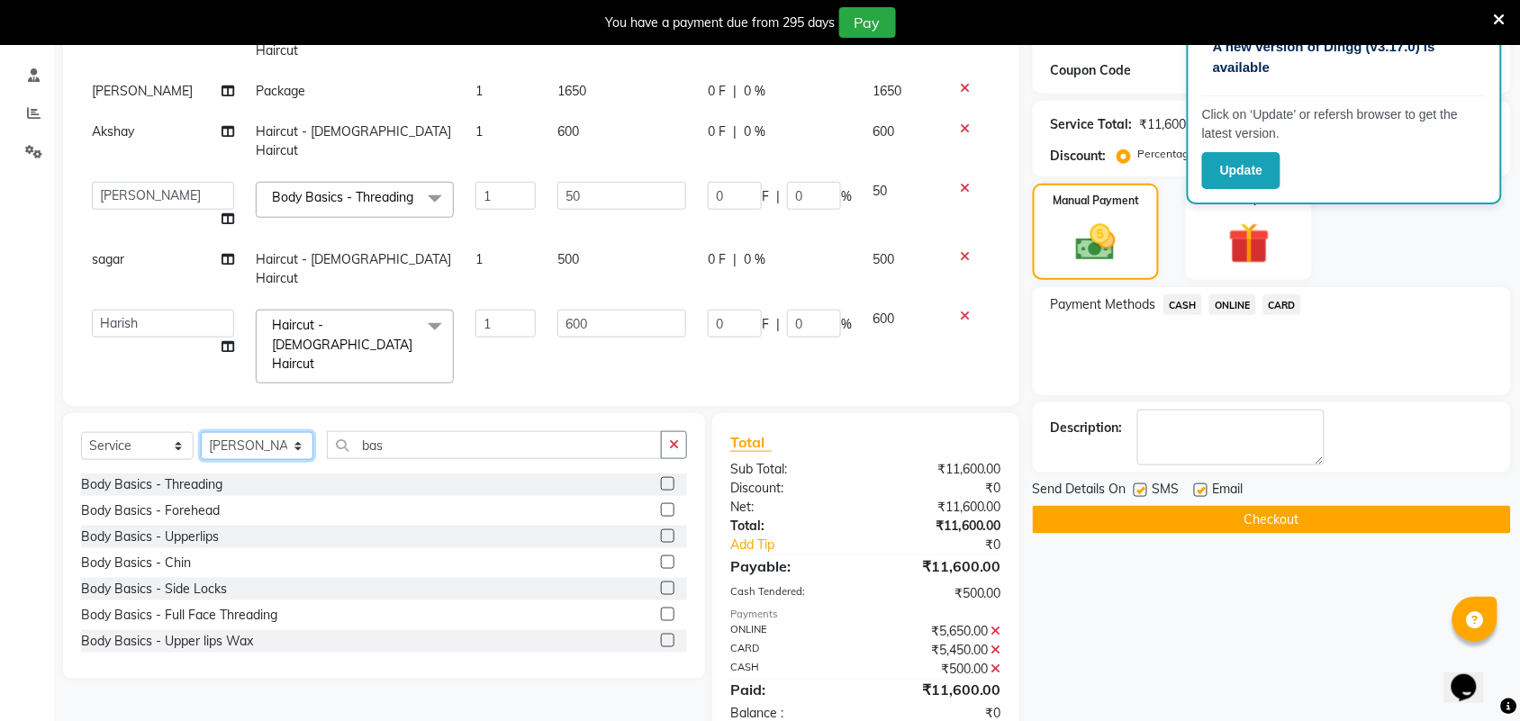
click at [261, 444] on select "Select Stylist Akshay Ankita Ayesha Harish Laxman Omkar pranay priya sagar same…" at bounding box center [257, 446] width 113 height 28
click at [201, 432] on select "Select Stylist Akshay Ankita Ayesha Harish Laxman Omkar pranay priya sagar same…" at bounding box center [257, 446] width 113 height 28
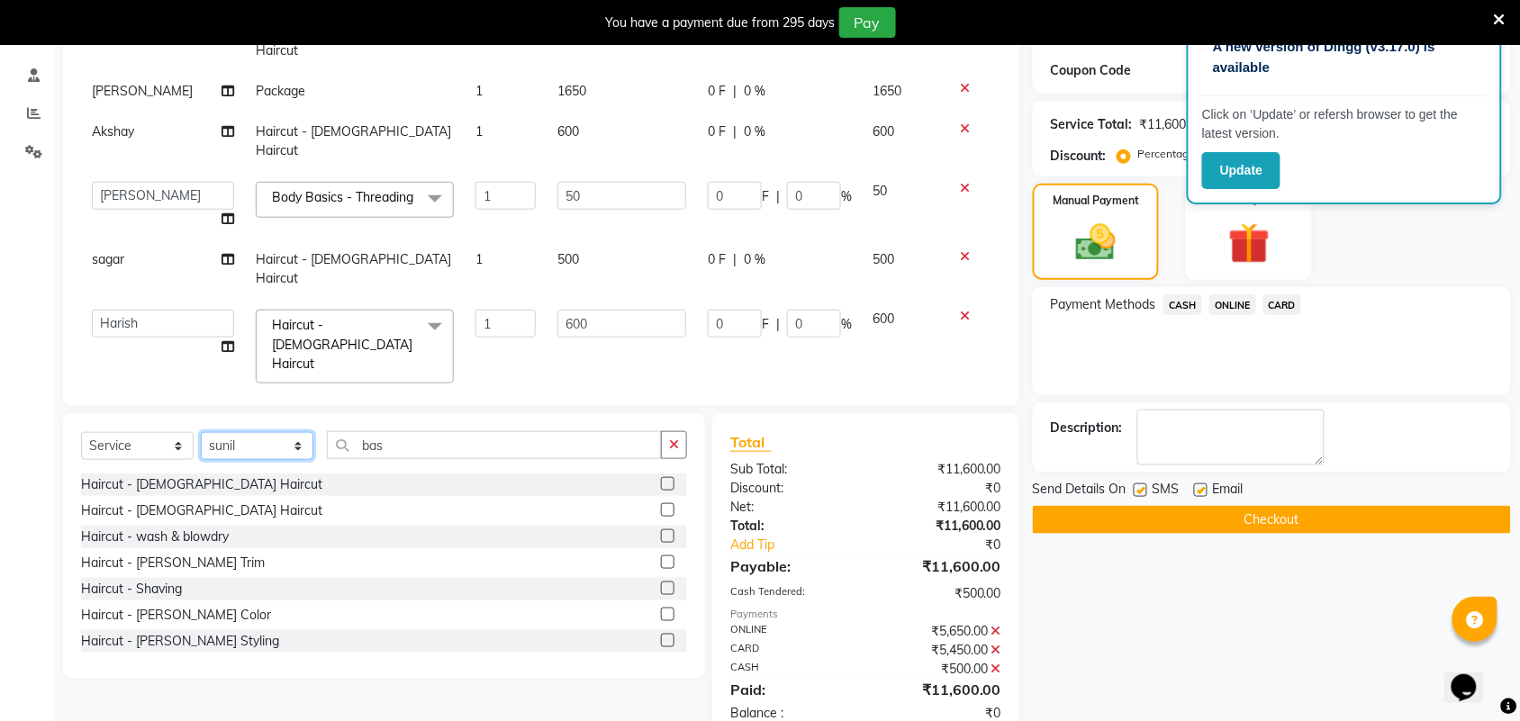
click at [266, 437] on select "Select Stylist Akshay Ankita Ayesha Harish Laxman Omkar pranay priya sagar same…" at bounding box center [257, 446] width 113 height 28
select select "62645"
click at [201, 432] on select "Select Stylist Akshay Ankita Ayesha Harish Laxman Omkar pranay priya sagar same…" at bounding box center [257, 446] width 113 height 28
click at [678, 439] on icon "button" at bounding box center [674, 444] width 10 height 13
drag, startPoint x: 648, startPoint y: 568, endPoint x: 654, endPoint y: 520, distance: 48.0
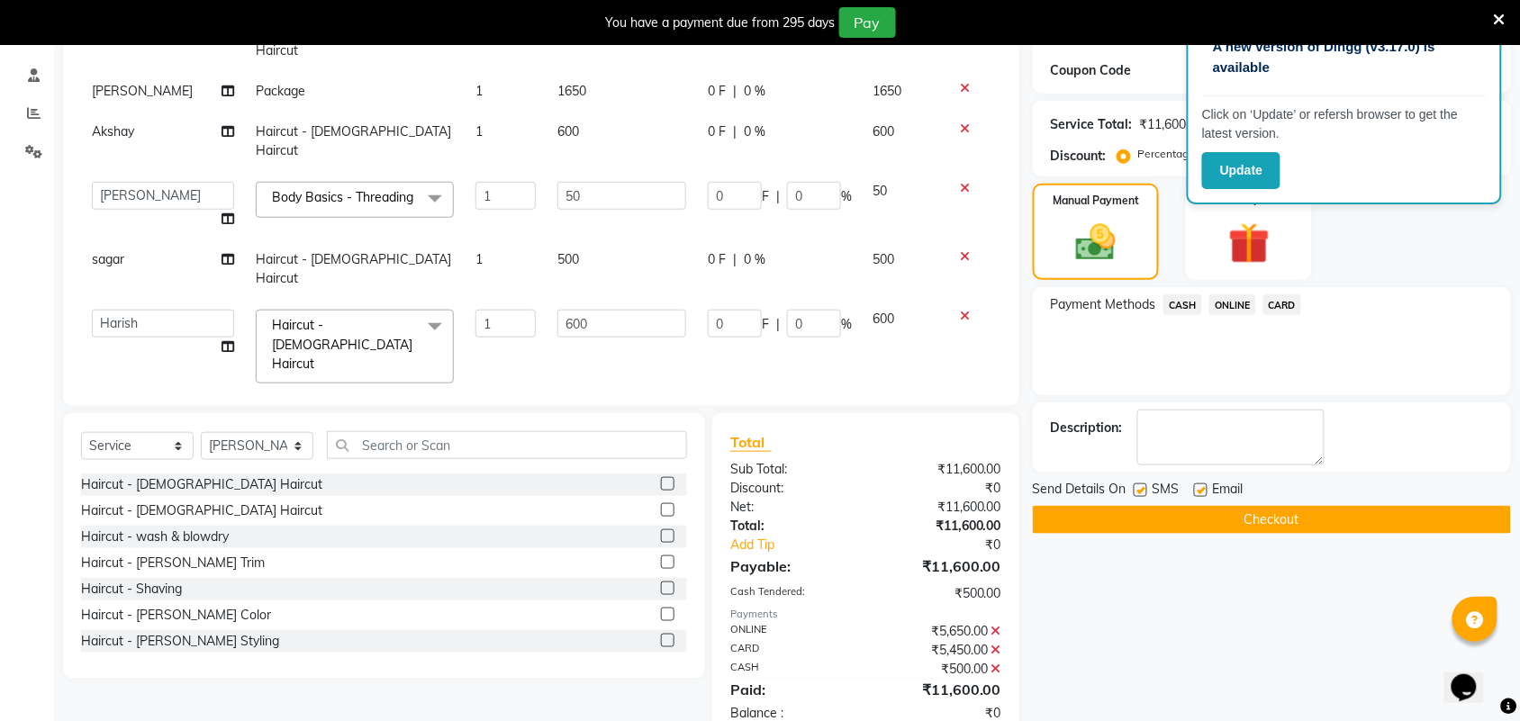
click at [661, 568] on div at bounding box center [667, 564] width 12 height 19
click at [661, 564] on label at bounding box center [668, 562] width 14 height 14
click at [661, 564] on input "checkbox" at bounding box center [667, 563] width 12 height 12
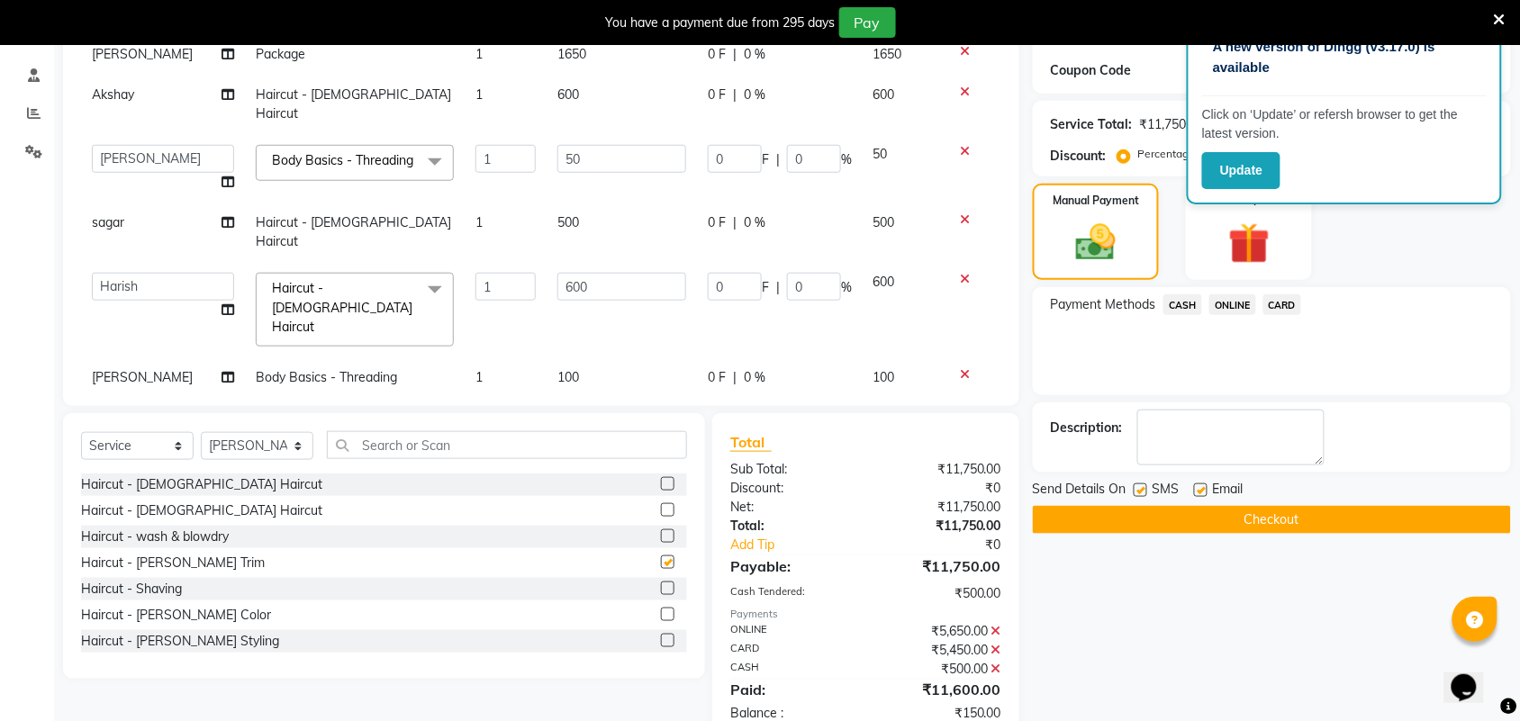
checkbox input "false"
click at [1236, 308] on span "ONLINE" at bounding box center [1232, 304] width 47 height 21
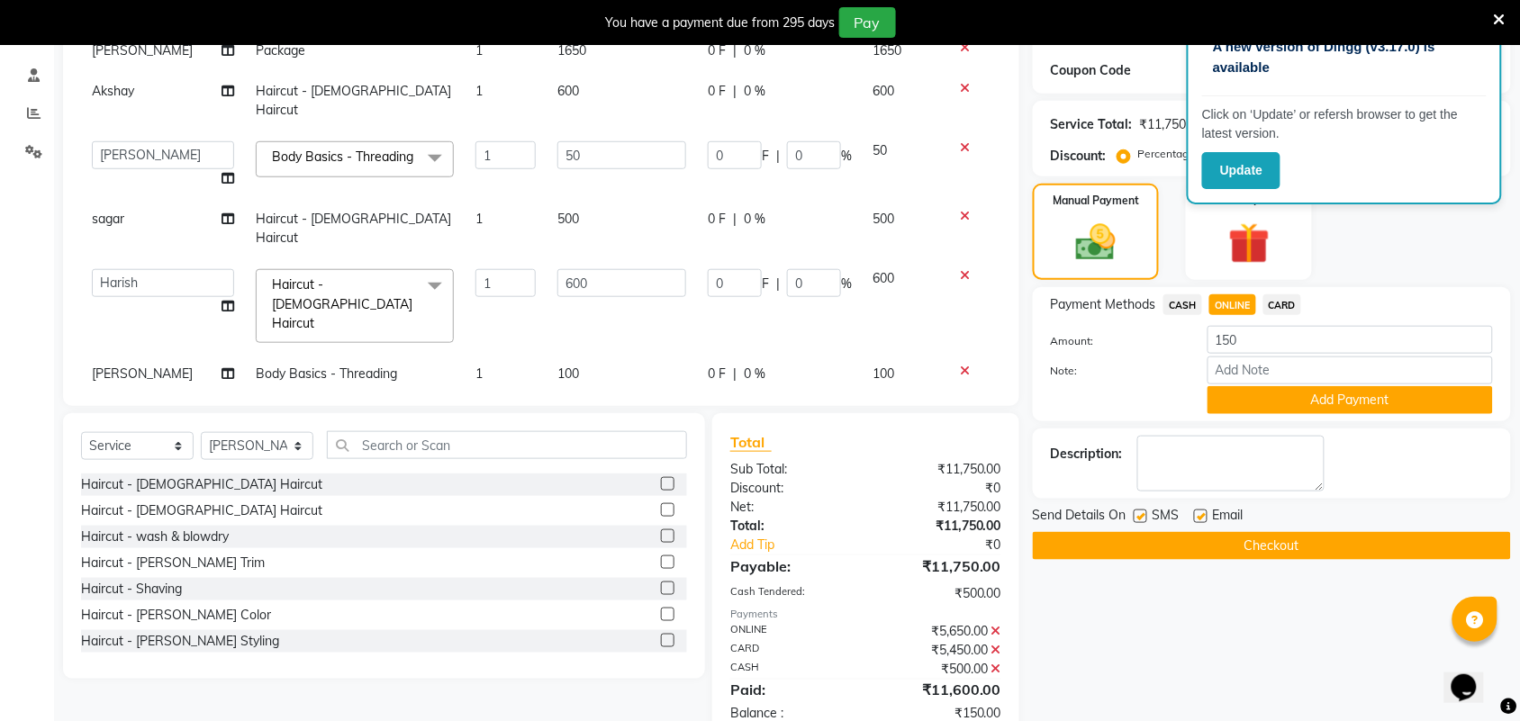
click at [1233, 387] on button "Add Payment" at bounding box center [1349, 400] width 285 height 28
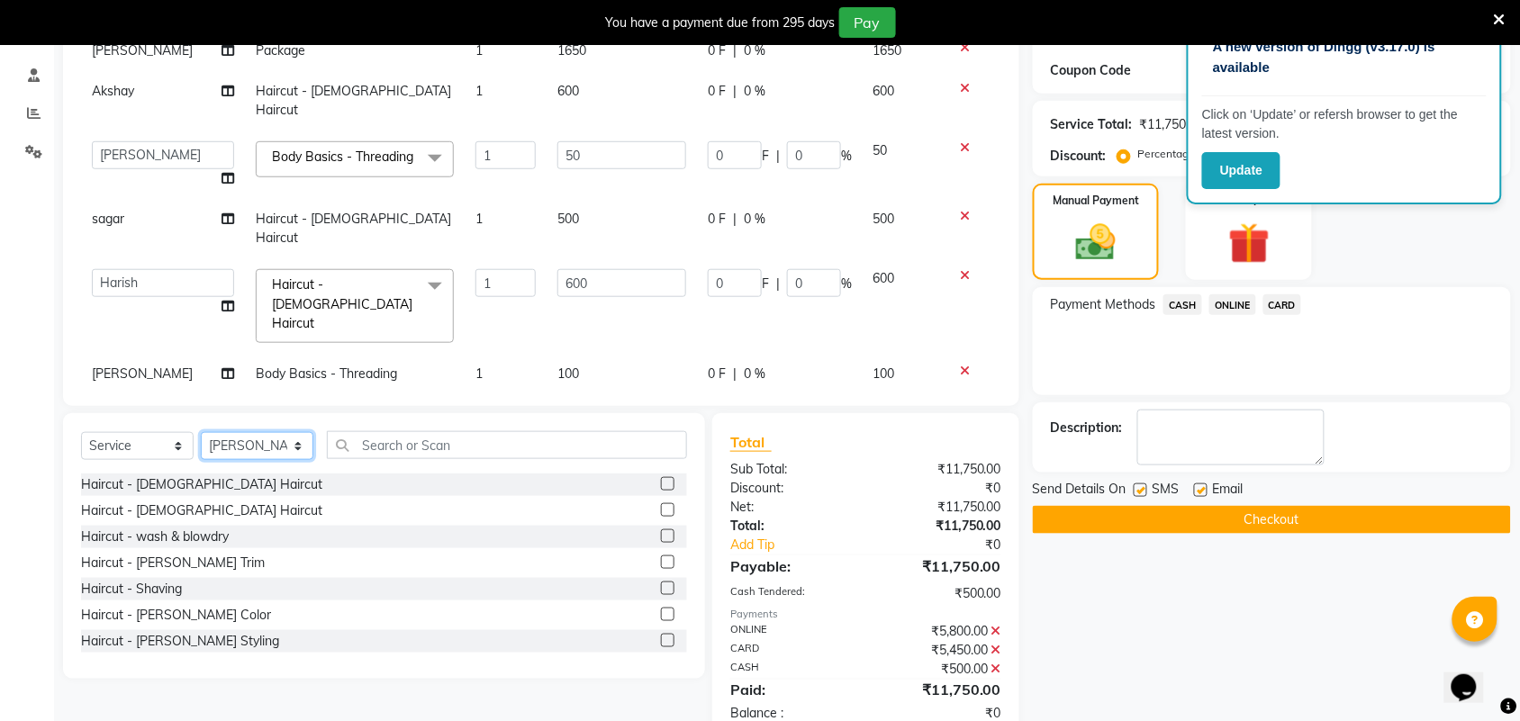
click at [230, 437] on select "Select Stylist Akshay Ankita Ayesha Harish Laxman Omkar pranay priya sagar same…" at bounding box center [257, 446] width 113 height 28
select select "51622"
click at [201, 432] on select "Select Stylist Akshay Ankita Ayesha Harish Laxman Omkar pranay priya sagar same…" at bounding box center [257, 446] width 113 height 28
click at [661, 507] on label at bounding box center [668, 510] width 14 height 14
click at [661, 507] on input "checkbox" at bounding box center [667, 511] width 12 height 12
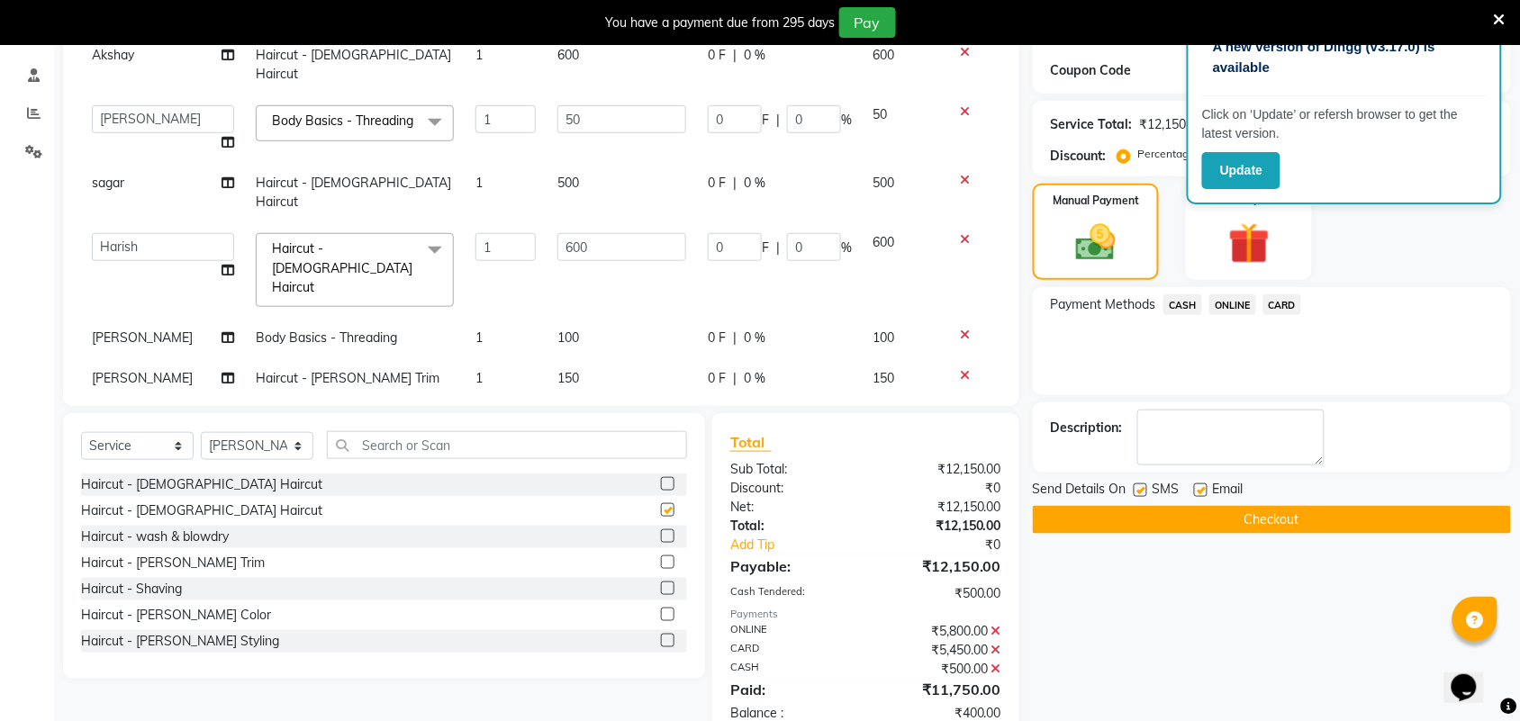
checkbox input "false"
click at [608, 394] on td "400" at bounding box center [621, 423] width 150 height 59
select select "51622"
drag, startPoint x: 564, startPoint y: 339, endPoint x: 572, endPoint y: 330, distance: 11.5
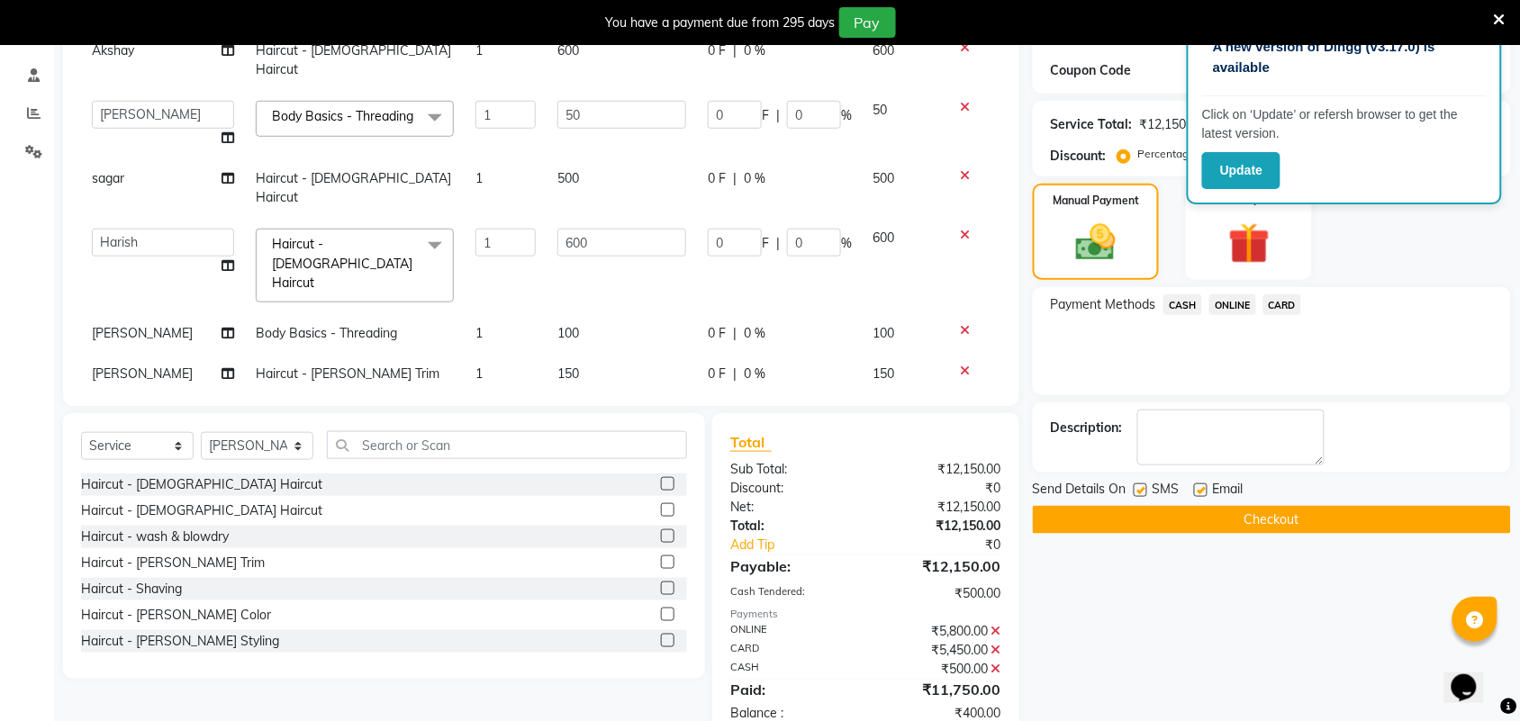
click at [560, 405] on input "400" at bounding box center [621, 419] width 129 height 28
type input "450"
click at [1225, 302] on span "ONLINE" at bounding box center [1232, 304] width 47 height 21
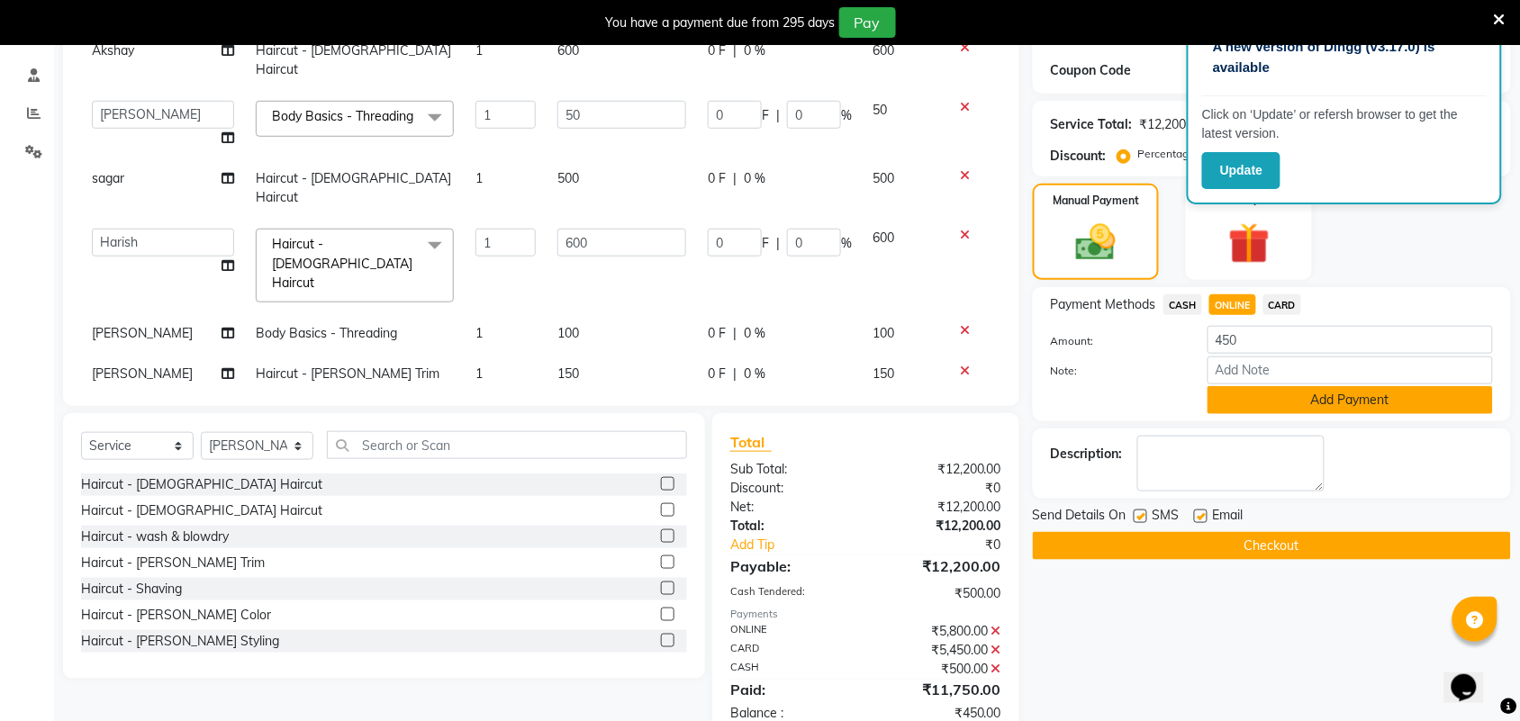
click at [1252, 401] on button "Add Payment" at bounding box center [1349, 400] width 285 height 28
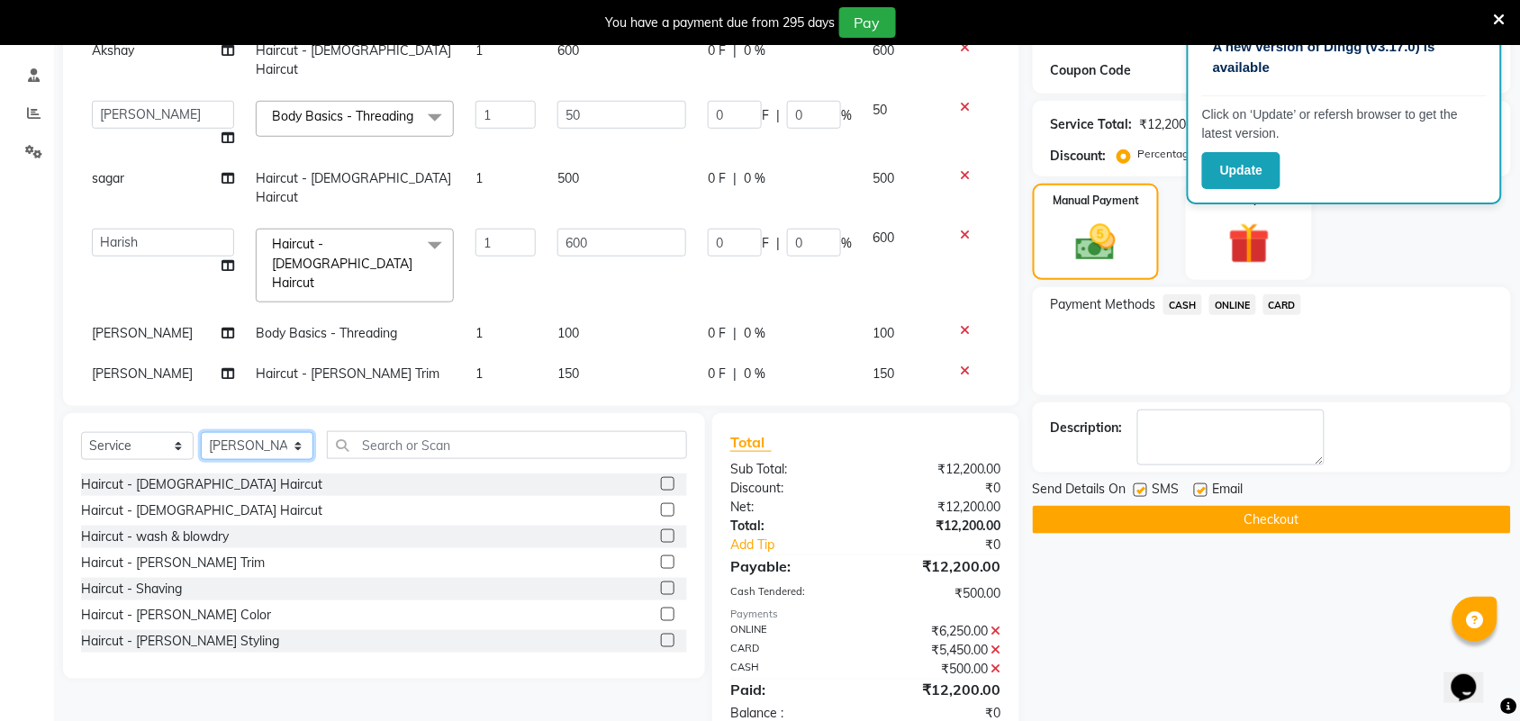
click at [257, 435] on select "Select Stylist Akshay Ankita Ayesha Harish Laxman Omkar pranay priya sagar same…" at bounding box center [257, 446] width 113 height 28
click at [201, 432] on select "Select Stylist Akshay Ankita Ayesha Harish Laxman Omkar pranay priya sagar same…" at bounding box center [257, 446] width 113 height 28
click at [264, 451] on select "Select Stylist Akshay Ankita Ayesha Harish Laxman Omkar pranay priya sagar same…" at bounding box center [257, 446] width 113 height 28
select select "88734"
click at [201, 432] on select "Select Stylist Akshay Ankita Ayesha Harish Laxman Omkar pranay priya sagar same…" at bounding box center [257, 446] width 113 height 28
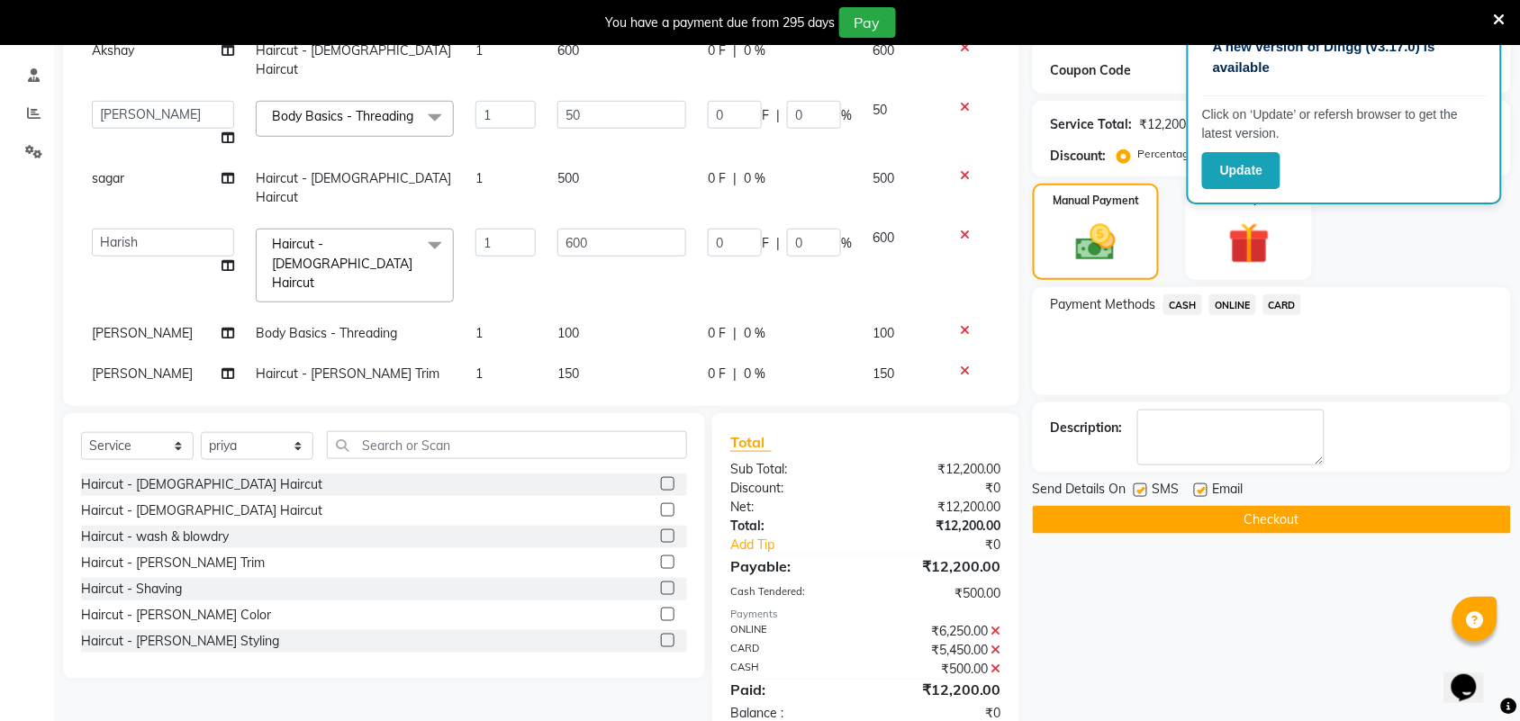
click at [661, 558] on label at bounding box center [668, 562] width 14 height 14
click at [661, 558] on input "checkbox" at bounding box center [667, 563] width 12 height 12
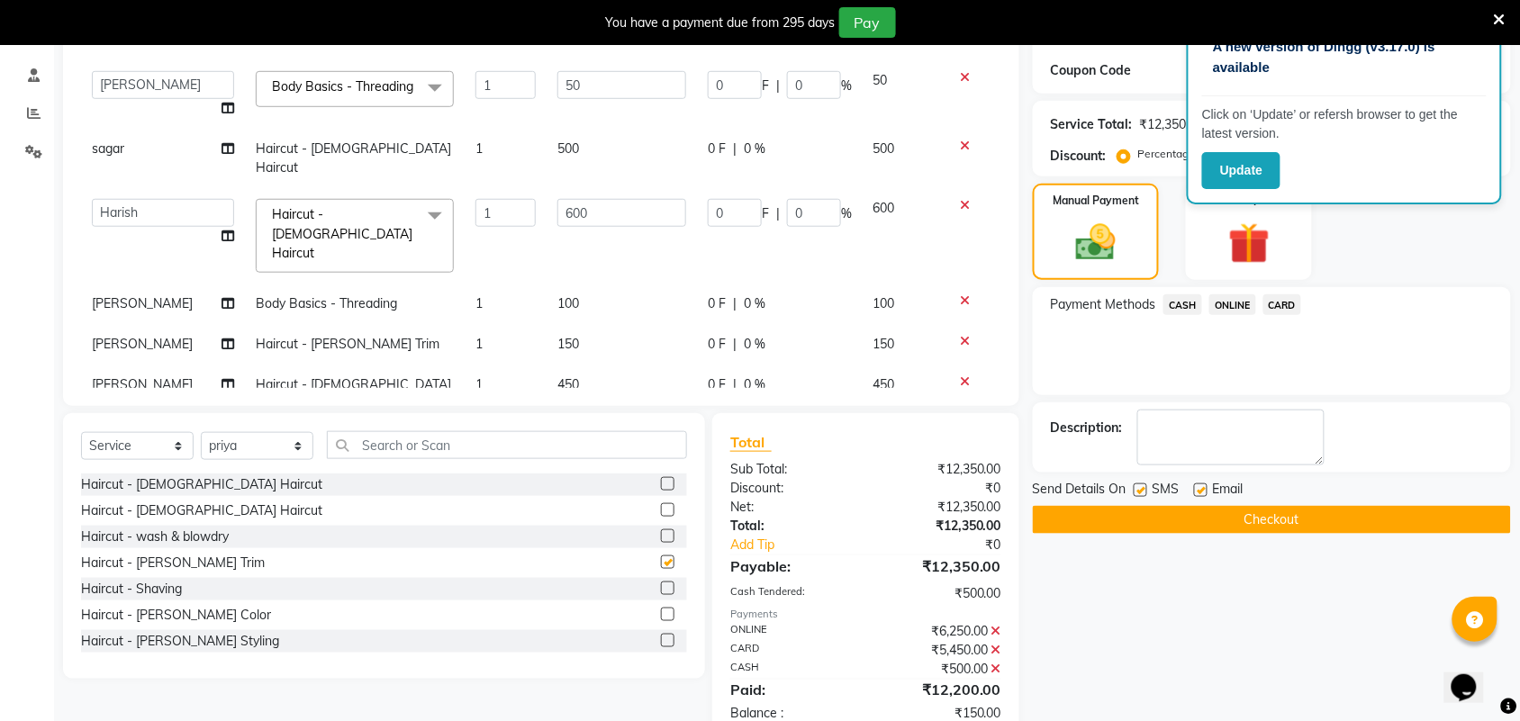
checkbox input "false"
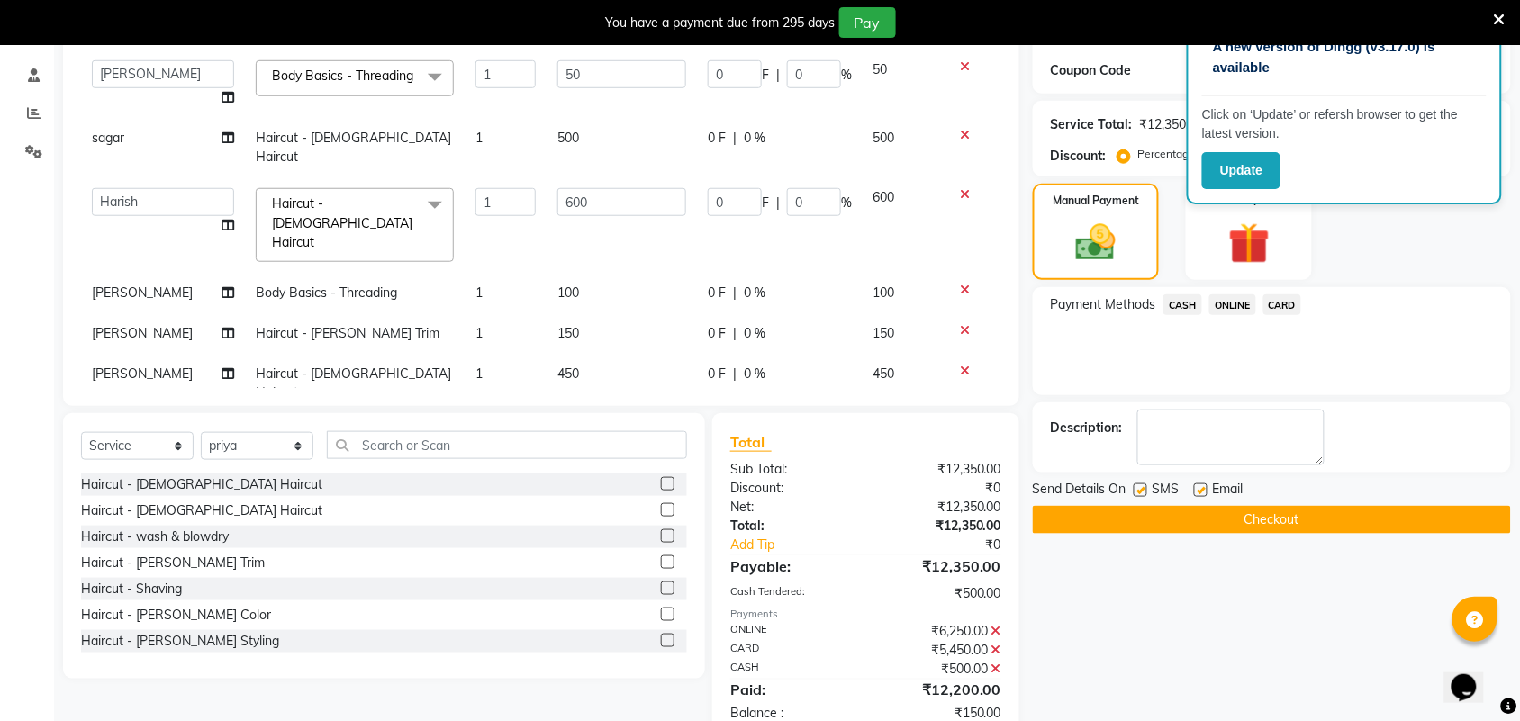
click at [1231, 298] on span "ONLINE" at bounding box center [1232, 304] width 47 height 21
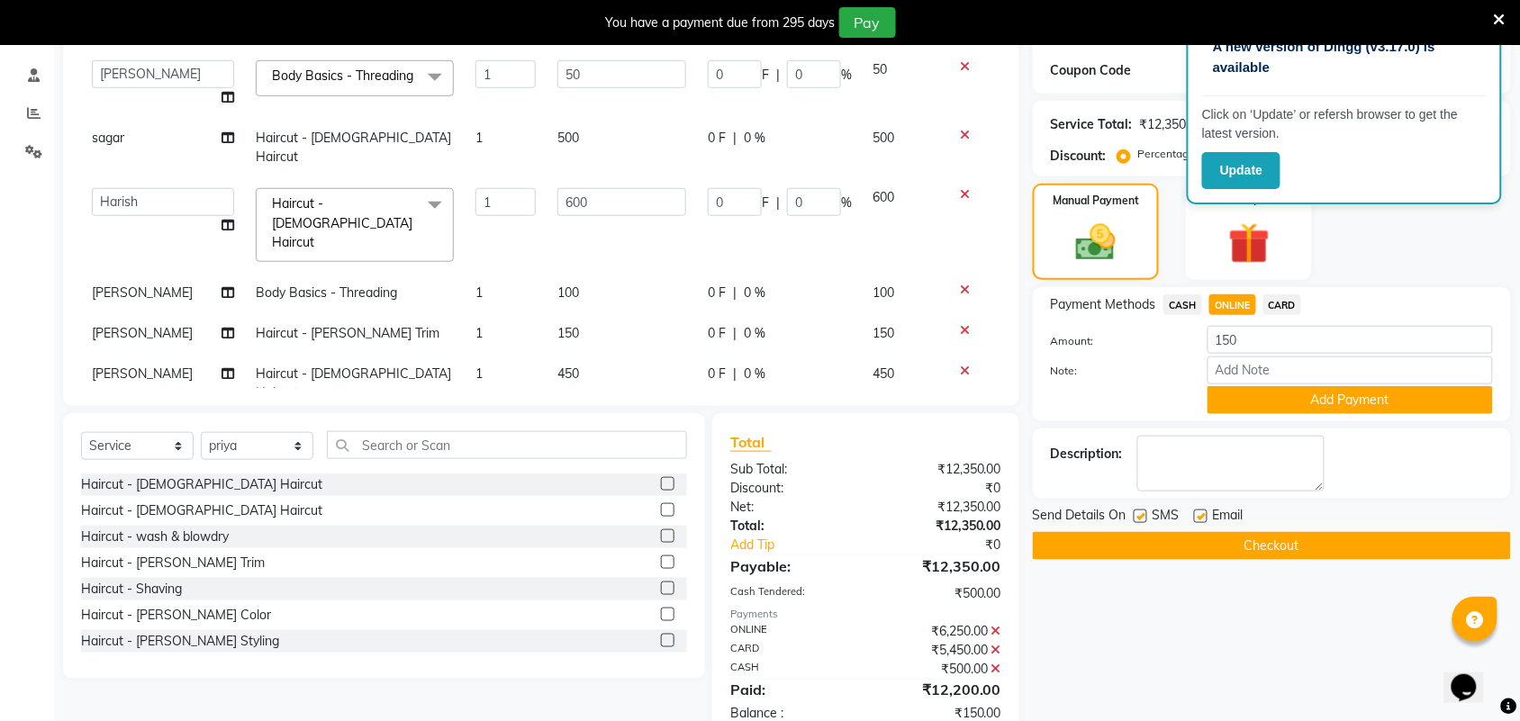
click at [1235, 394] on button "Add Payment" at bounding box center [1349, 400] width 285 height 28
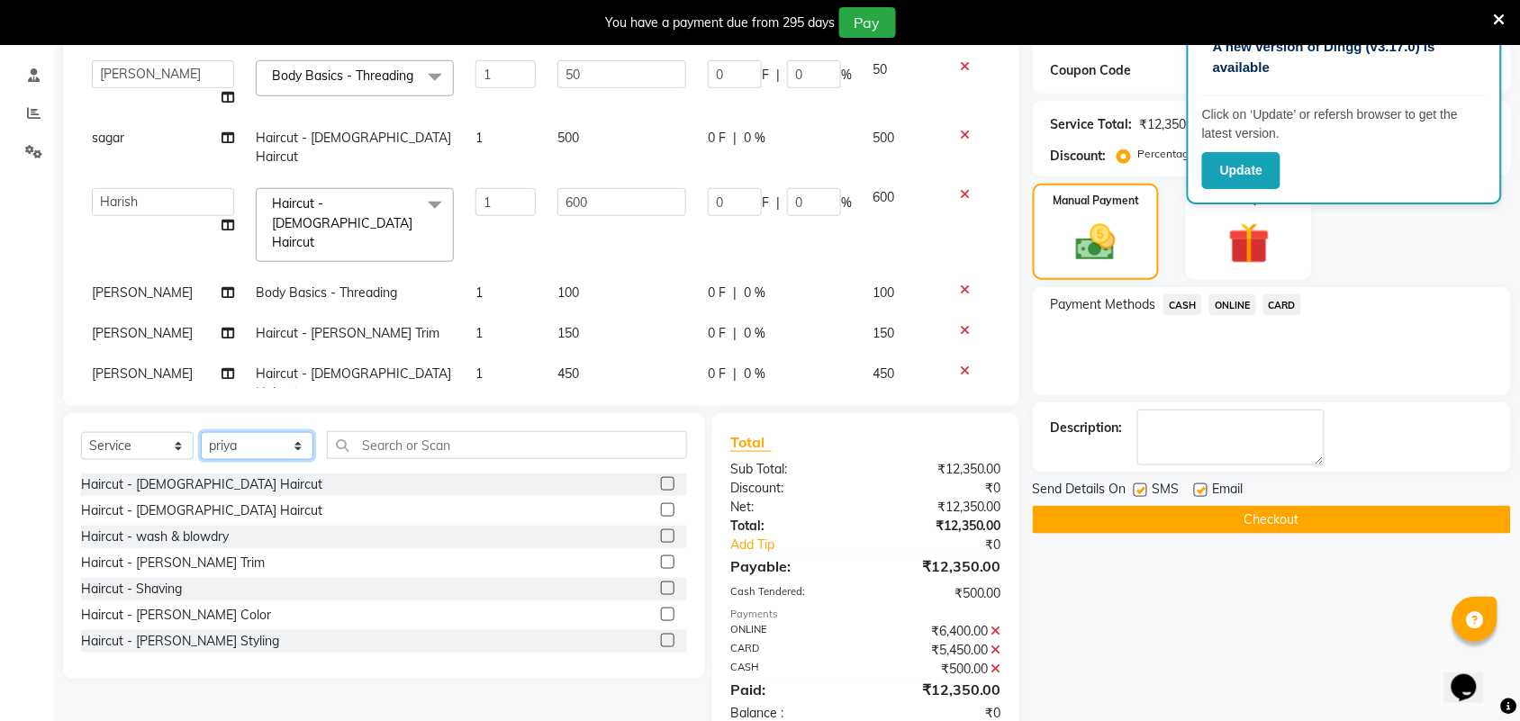
click at [249, 437] on select "Select Stylist Akshay Ankita Ayesha Harish Laxman Omkar pranay priya sagar same…" at bounding box center [257, 446] width 113 height 28
select select "51622"
click at [201, 432] on select "Select Stylist Akshay Ankita Ayesha Harish Laxman Omkar pranay priya sagar same…" at bounding box center [257, 446] width 113 height 28
click at [661, 504] on label at bounding box center [668, 510] width 14 height 14
click at [661, 505] on input "checkbox" at bounding box center [667, 511] width 12 height 12
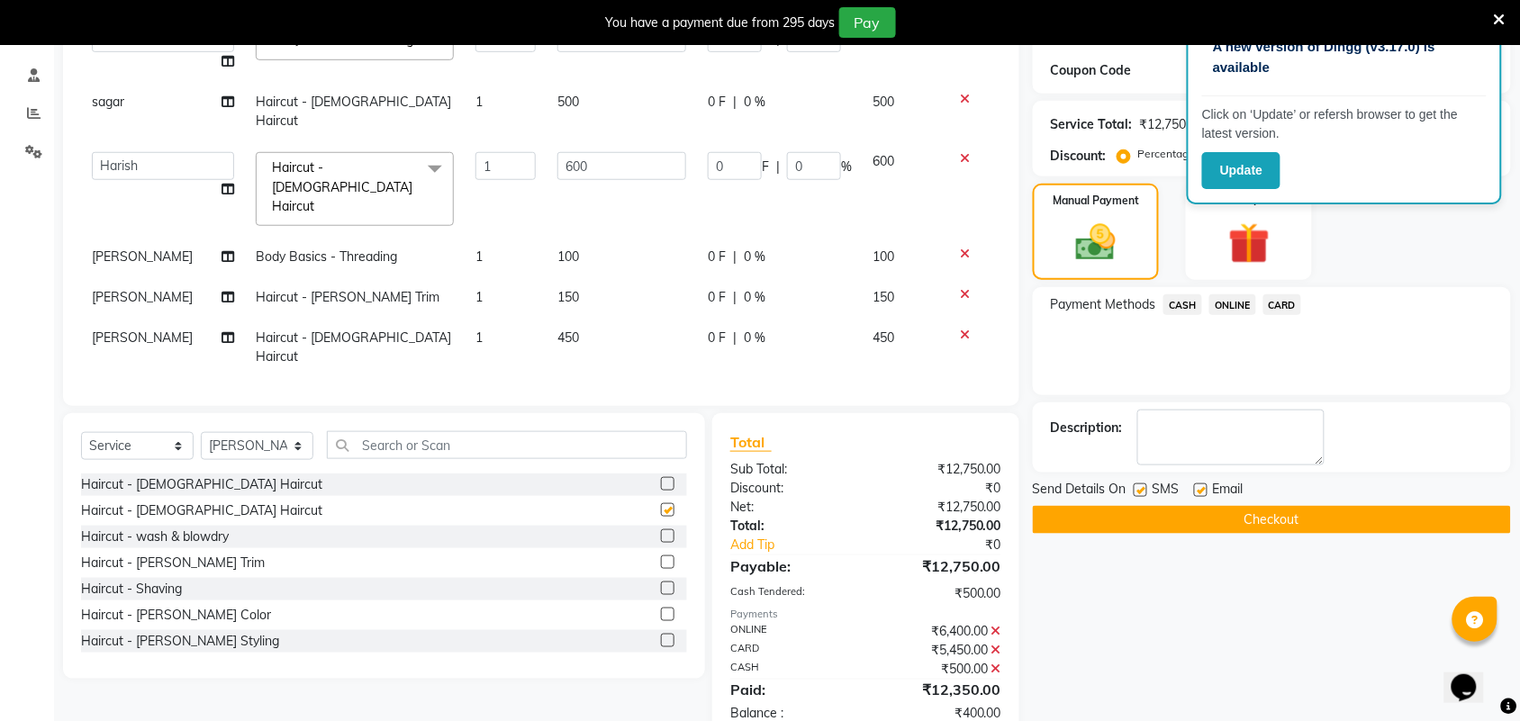
checkbox input "false"
click at [613, 413] on td "400" at bounding box center [621, 442] width 150 height 59
select select "51622"
click at [557, 424] on input "400" at bounding box center [621, 438] width 129 height 28
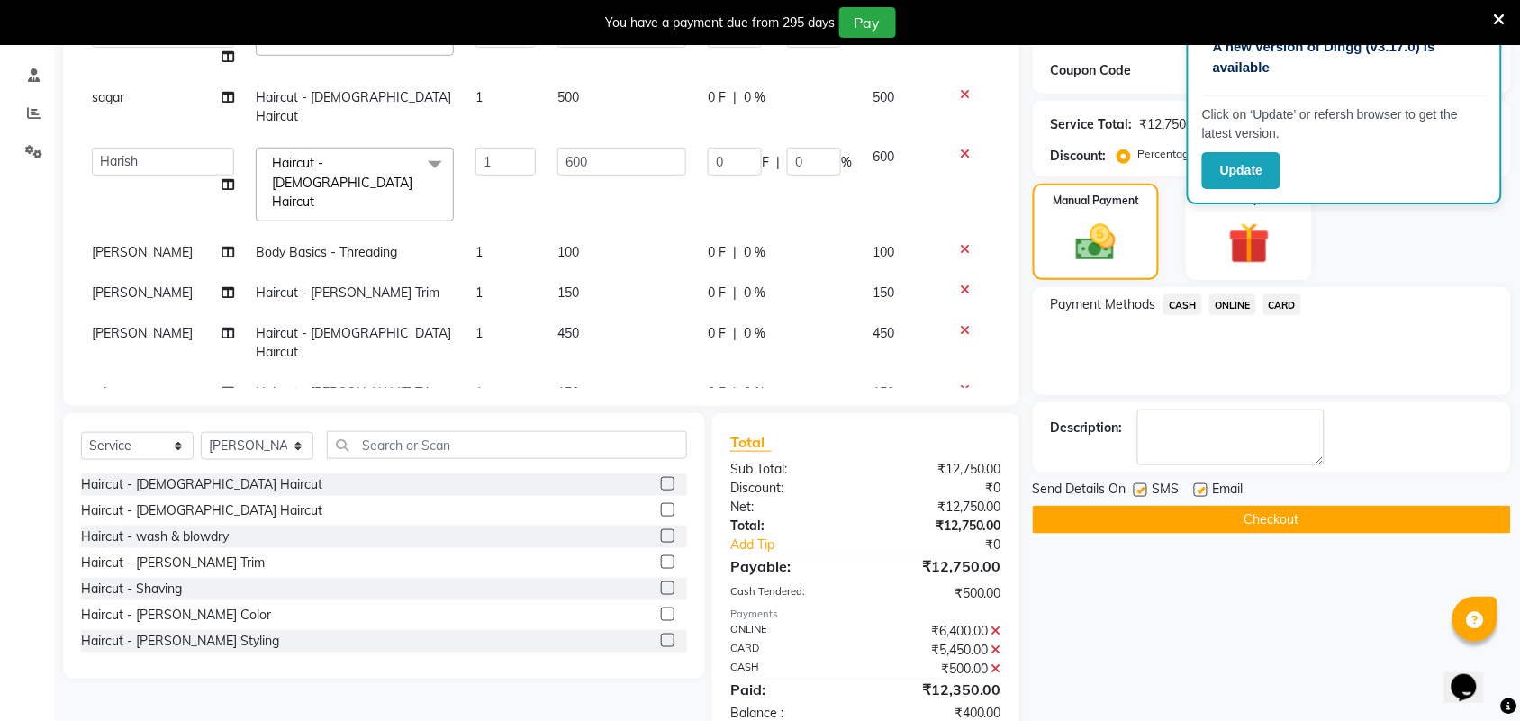
click at [557, 424] on input "400" at bounding box center [621, 438] width 129 height 28
type input "600"
click at [1224, 306] on span "ONLINE" at bounding box center [1232, 304] width 47 height 21
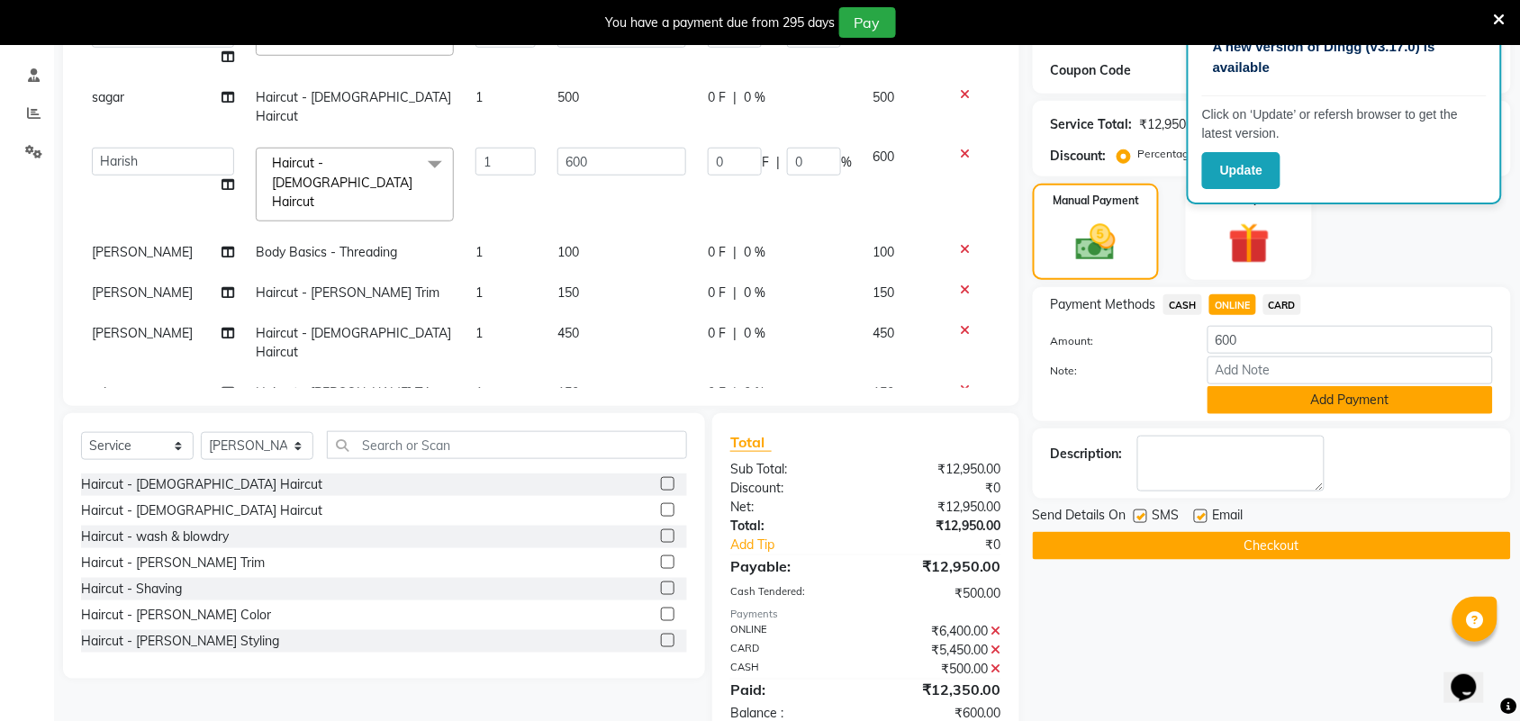
click at [1254, 406] on button "Add Payment" at bounding box center [1349, 400] width 285 height 28
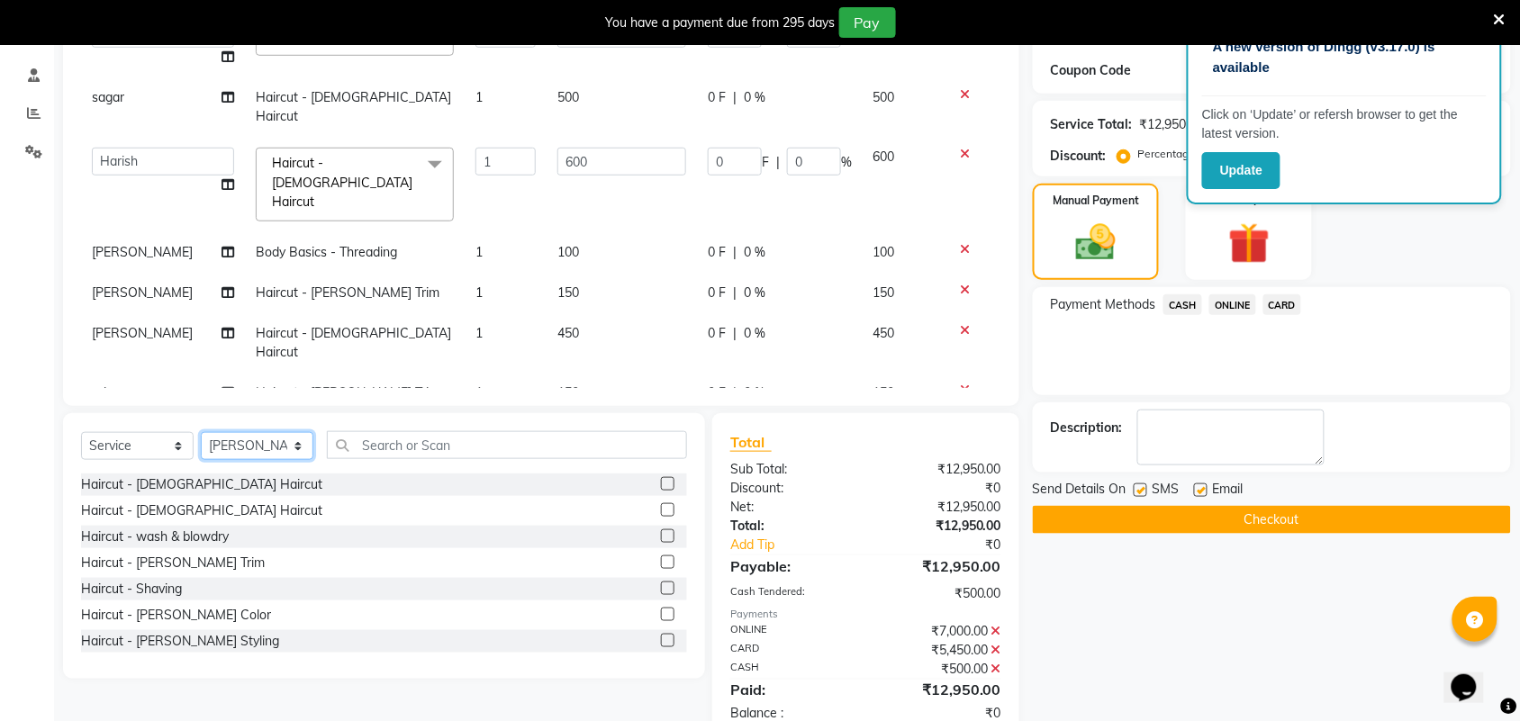
click at [262, 441] on select "Select Stylist Akshay Ankita Ayesha Harish Laxman Omkar pranay priya sagar same…" at bounding box center [257, 446] width 113 height 28
select select "87702"
click at [201, 432] on select "Select Stylist Akshay Ankita Ayesha Harish Laxman Omkar pranay priya sagar same…" at bounding box center [257, 446] width 113 height 28
click at [661, 509] on label at bounding box center [668, 510] width 14 height 14
click at [661, 509] on input "checkbox" at bounding box center [667, 511] width 12 height 12
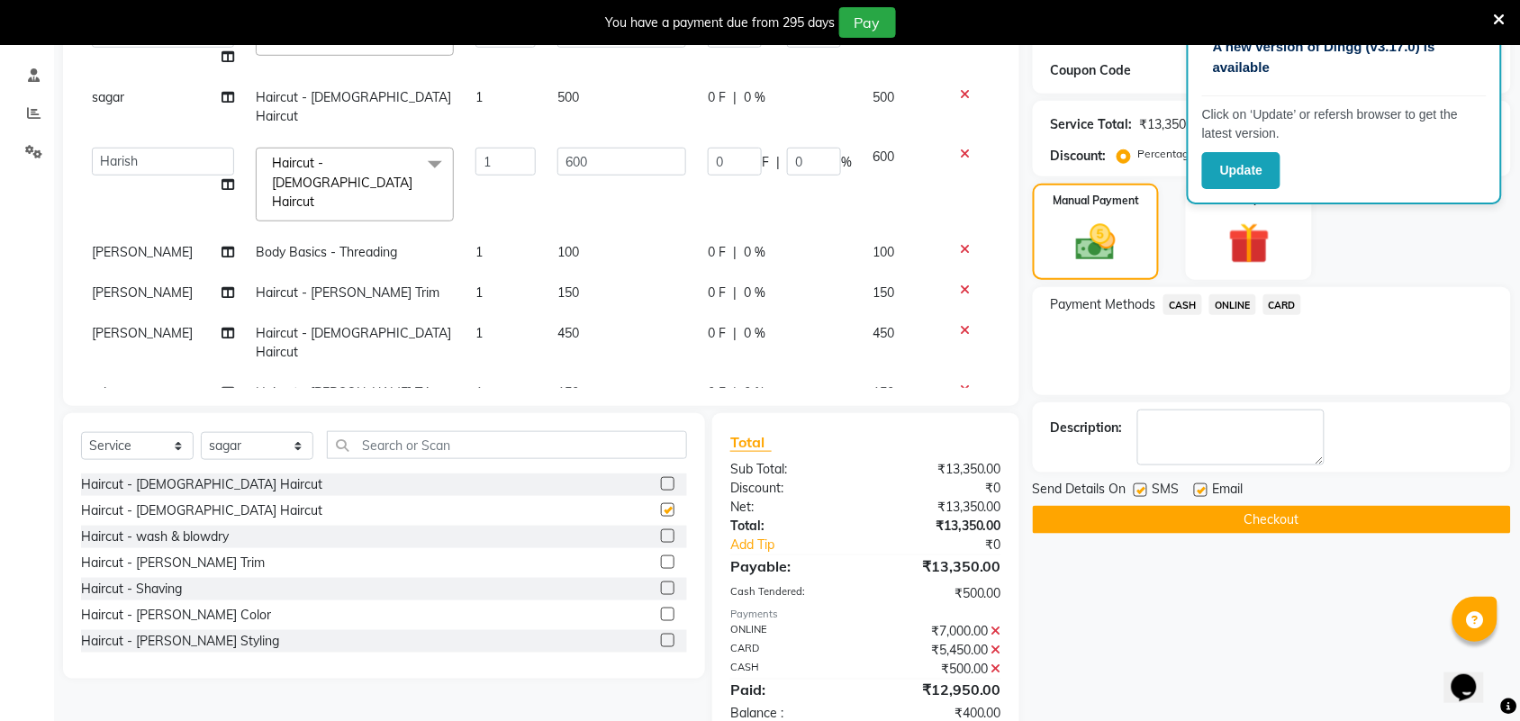
checkbox input "false"
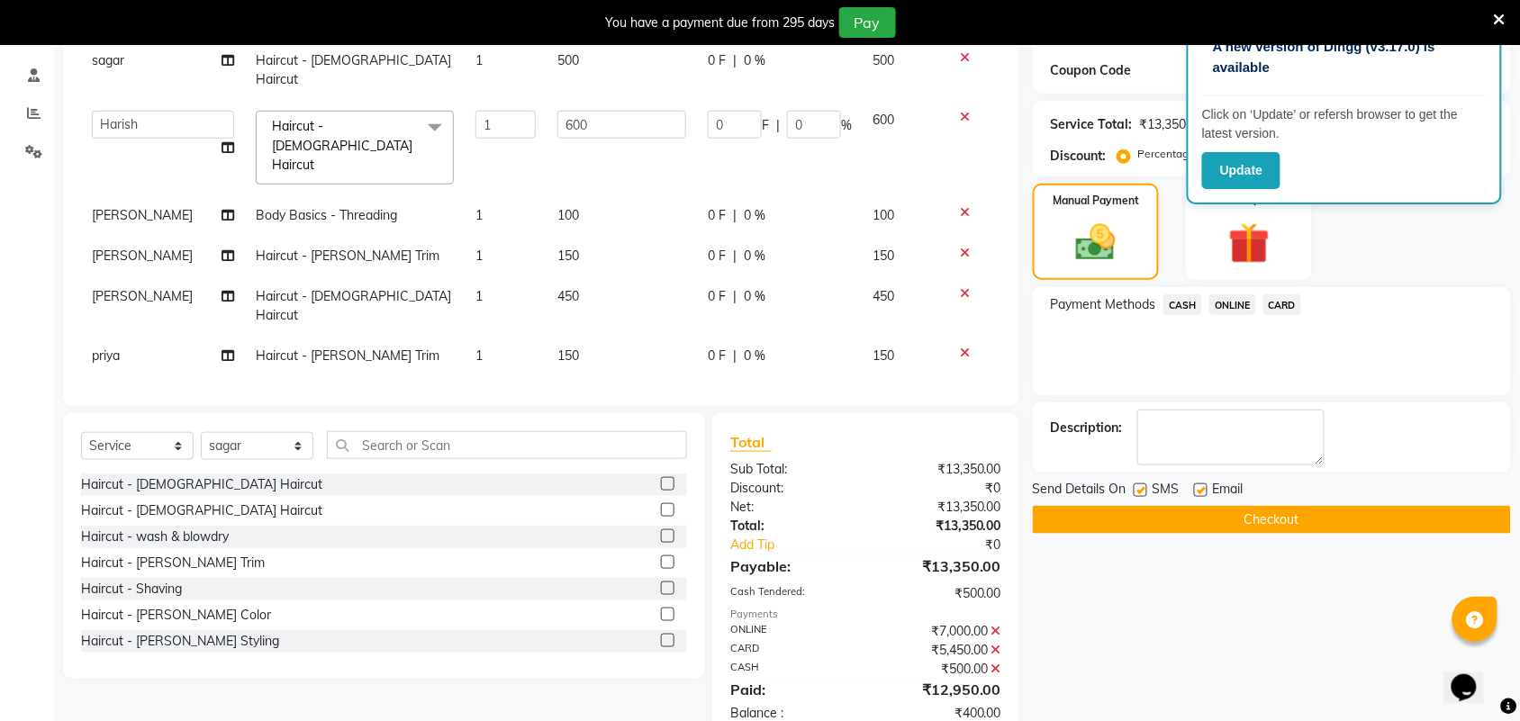
scroll to position [488, 0]
click at [582, 432] on td "400" at bounding box center [621, 461] width 150 height 59
select select "87702"
drag, startPoint x: 565, startPoint y: 344, endPoint x: 579, endPoint y: 344, distance: 13.5
click at [563, 443] on input "400" at bounding box center [621, 457] width 129 height 28
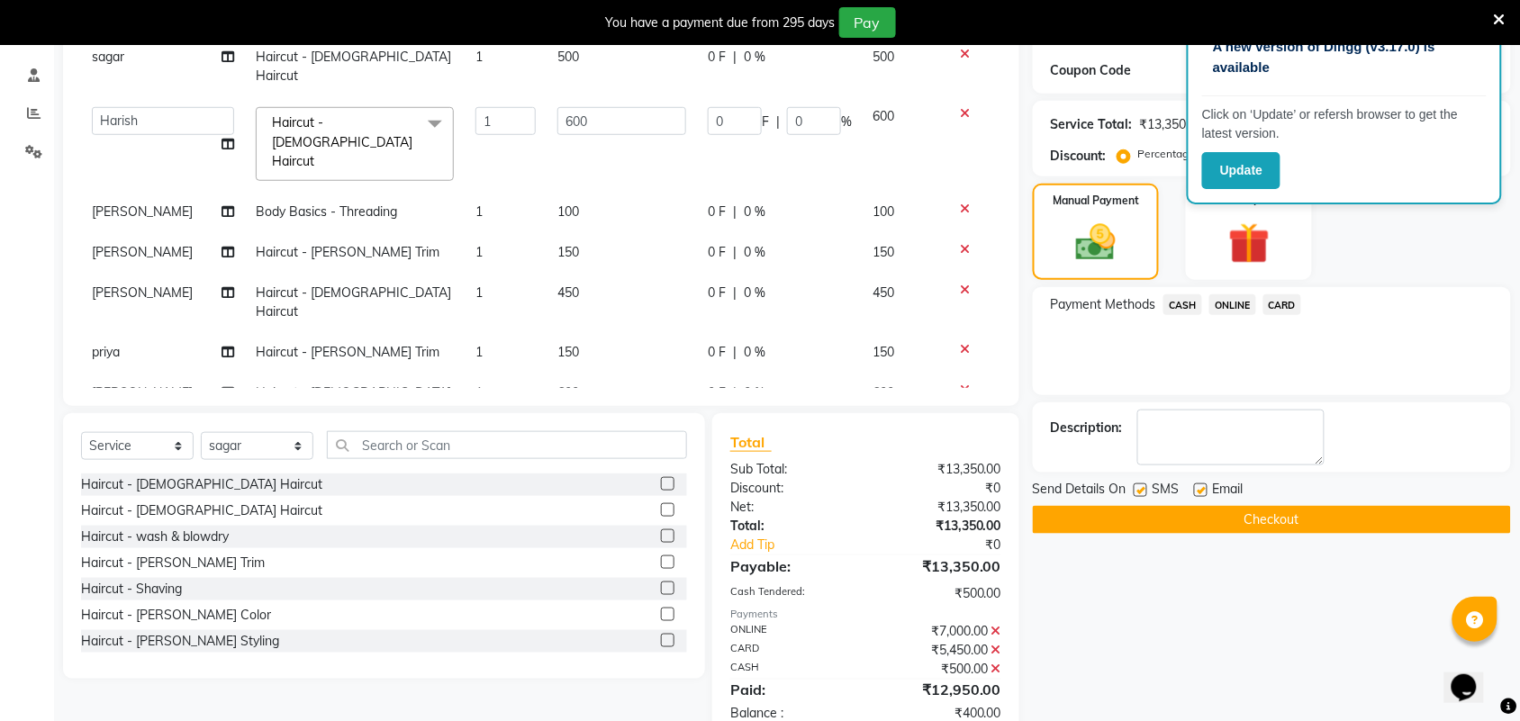
type input "450"
click at [1236, 299] on span "ONLINE" at bounding box center [1232, 304] width 47 height 21
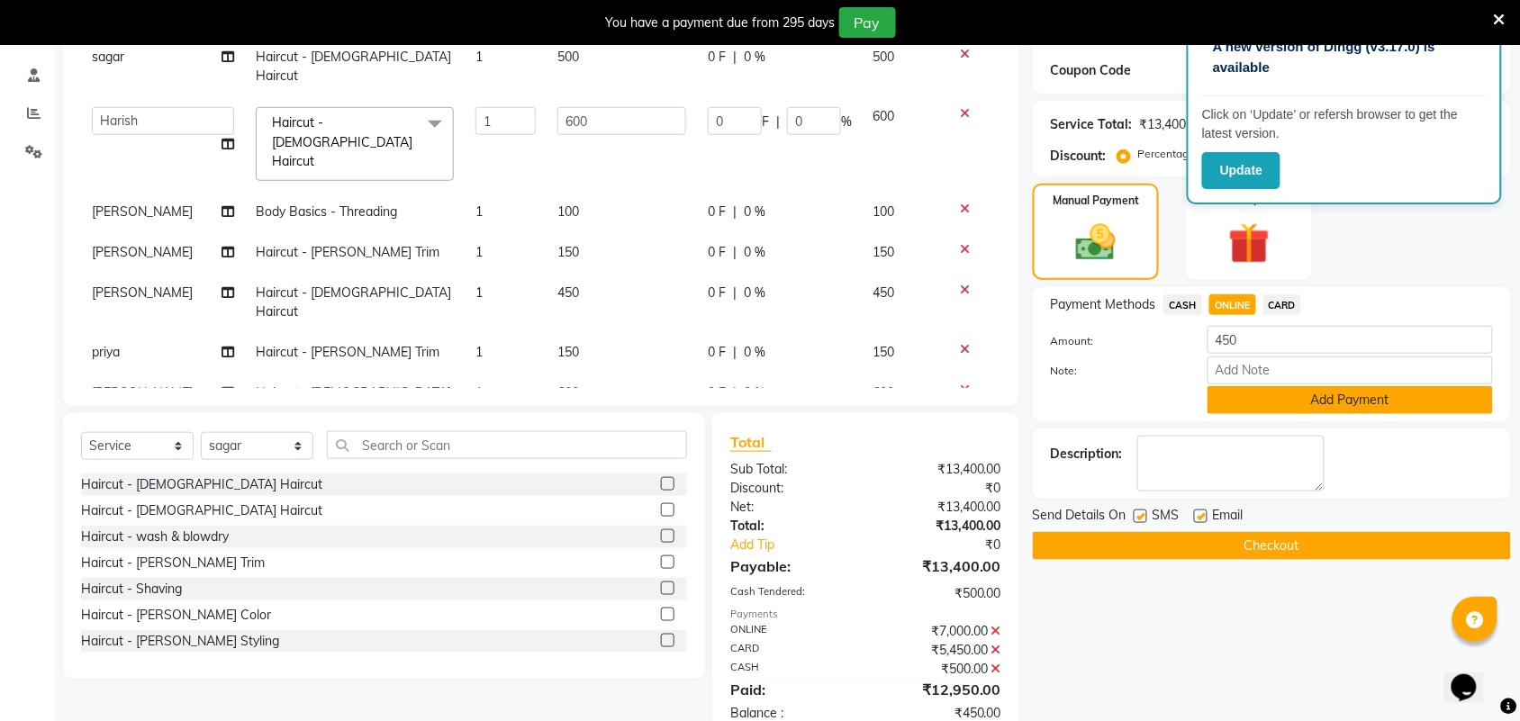
click at [1257, 389] on button "Add Payment" at bounding box center [1349, 400] width 285 height 28
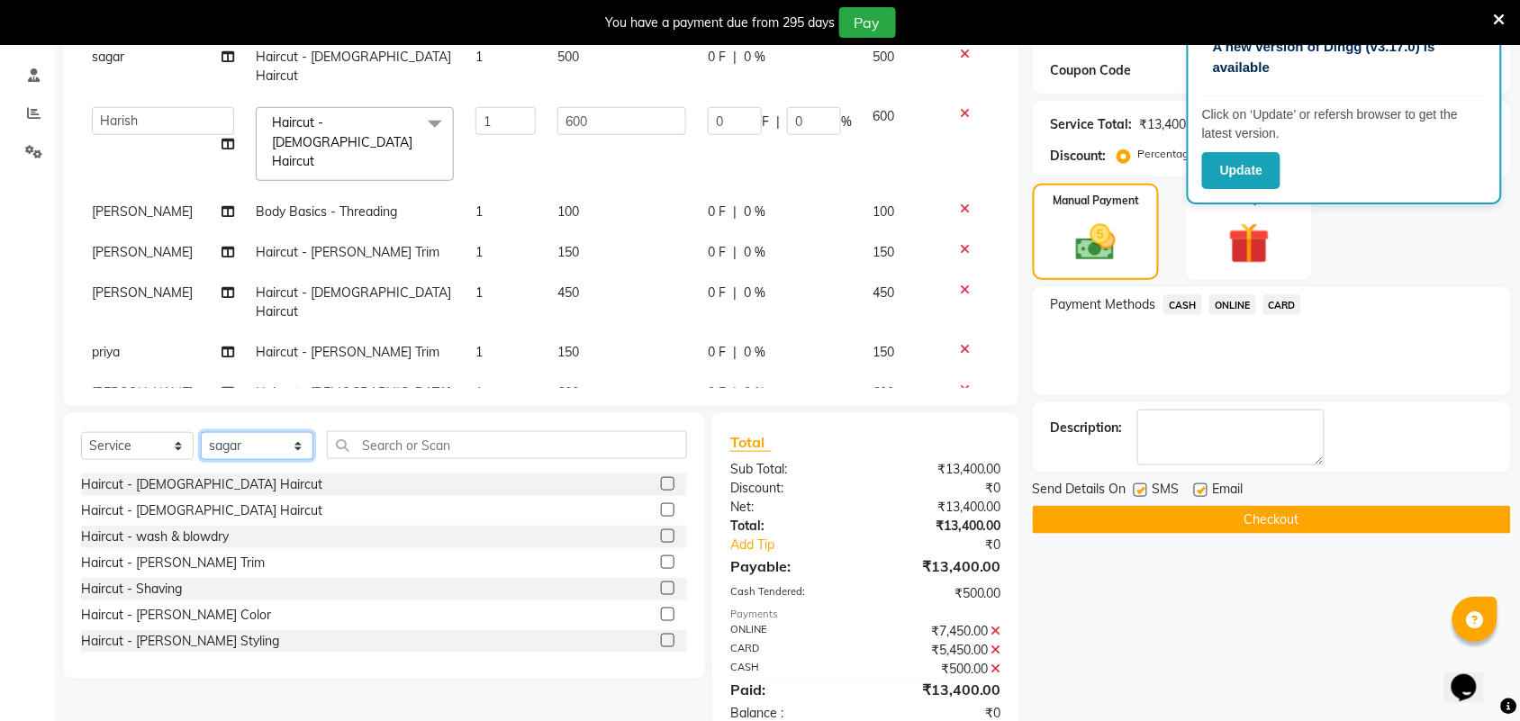
drag, startPoint x: 219, startPoint y: 453, endPoint x: 227, endPoint y: 441, distance: 14.2
click at [219, 453] on select "Select Stylist Akshay Ankita Ayesha Harish Laxman Omkar pranay priya sagar same…" at bounding box center [257, 446] width 113 height 28
select select "62645"
click at [201, 432] on select "Select Stylist Akshay Ankita Ayesha Harish Laxman Omkar pranay priya sagar same…" at bounding box center [257, 446] width 113 height 28
click at [661, 509] on label at bounding box center [668, 510] width 14 height 14
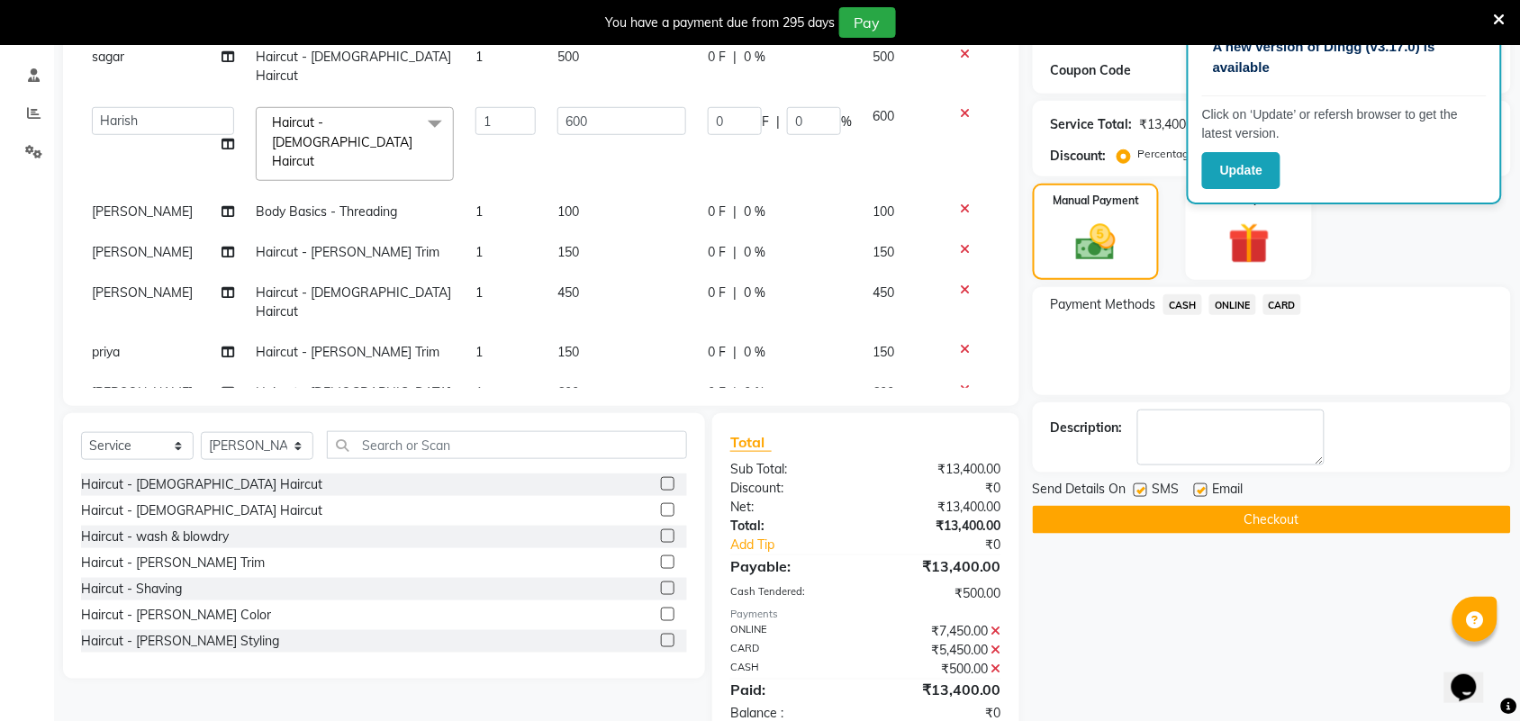
click at [661, 509] on input "checkbox" at bounding box center [667, 511] width 12 height 12
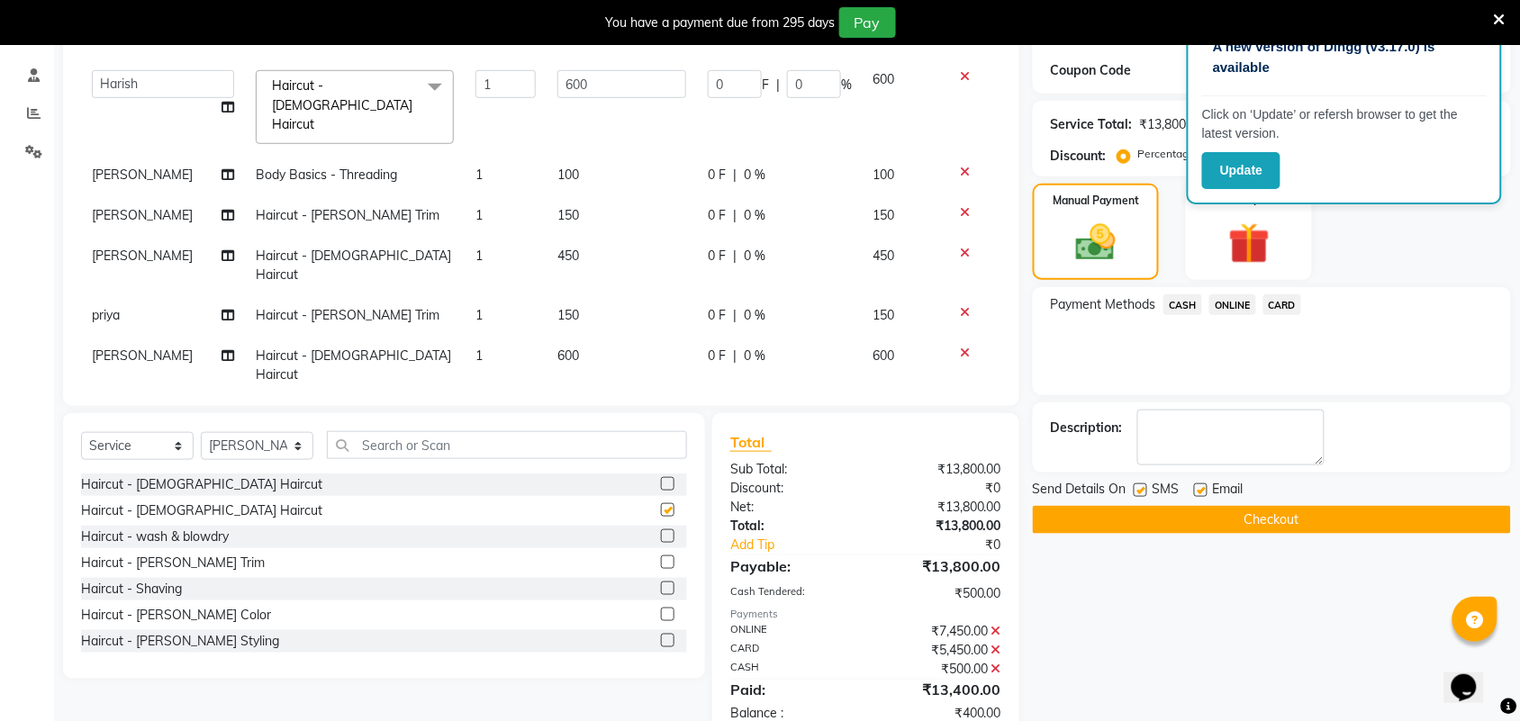
scroll to position [528, 0]
checkbox input "false"
click at [1227, 295] on span "ONLINE" at bounding box center [1232, 304] width 47 height 21
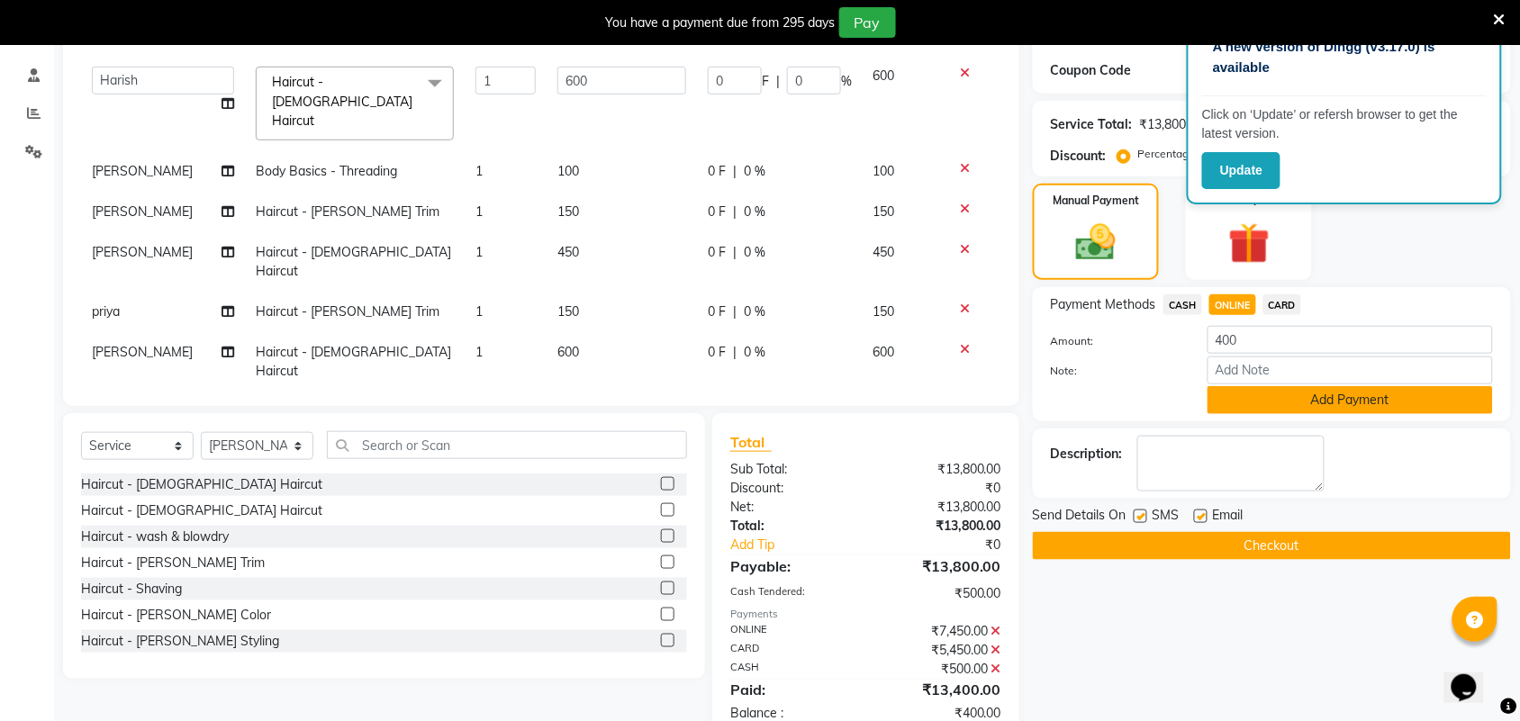
click at [1254, 402] on button "Add Payment" at bounding box center [1349, 400] width 285 height 28
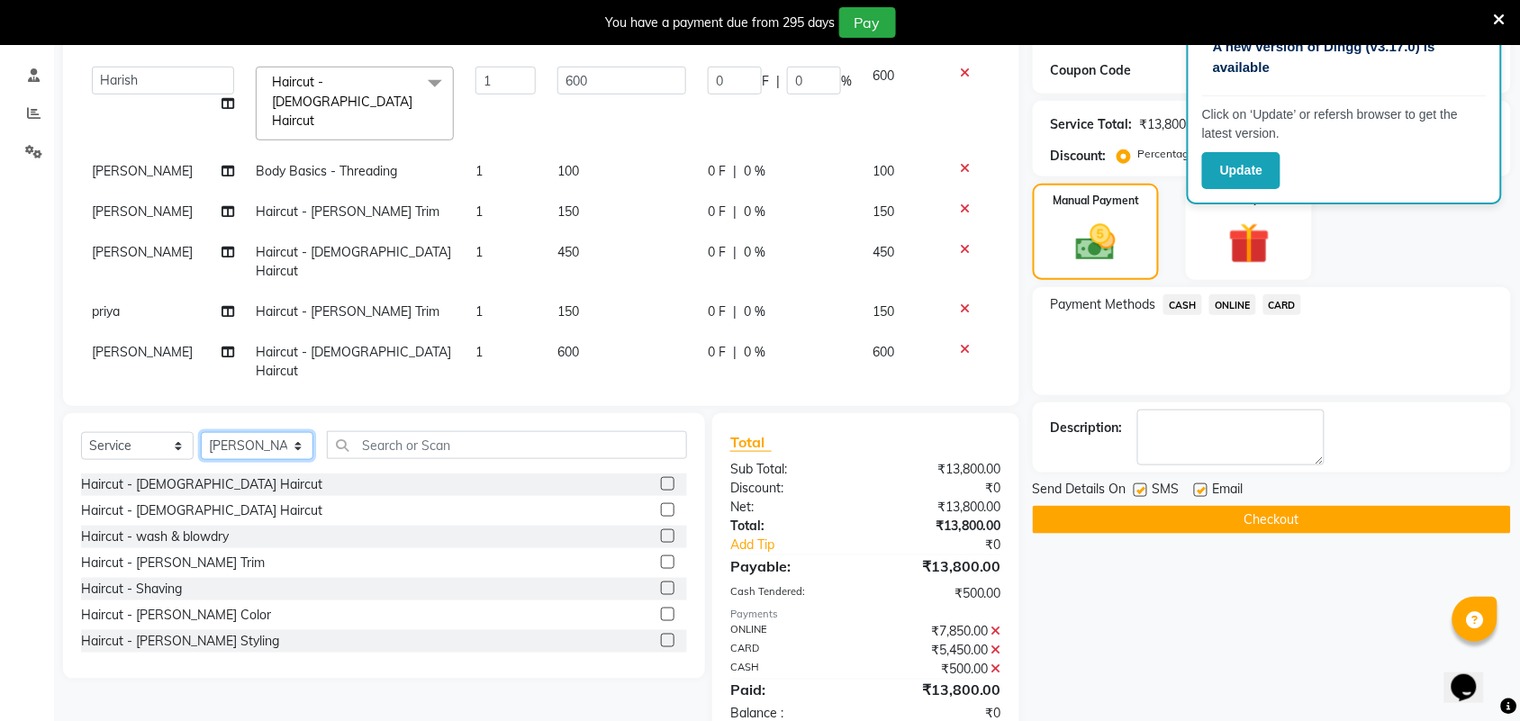
click at [236, 438] on select "Select Stylist Akshay Ankita Ayesha Harish Laxman Omkar pranay priya sagar same…" at bounding box center [257, 446] width 113 height 28
select select "35074"
click at [201, 432] on select "Select Stylist Akshay Ankita Ayesha Harish Laxman Omkar pranay priya sagar same…" at bounding box center [257, 446] width 113 height 28
click at [661, 510] on label at bounding box center [668, 510] width 14 height 14
click at [661, 510] on input "checkbox" at bounding box center [667, 511] width 12 height 12
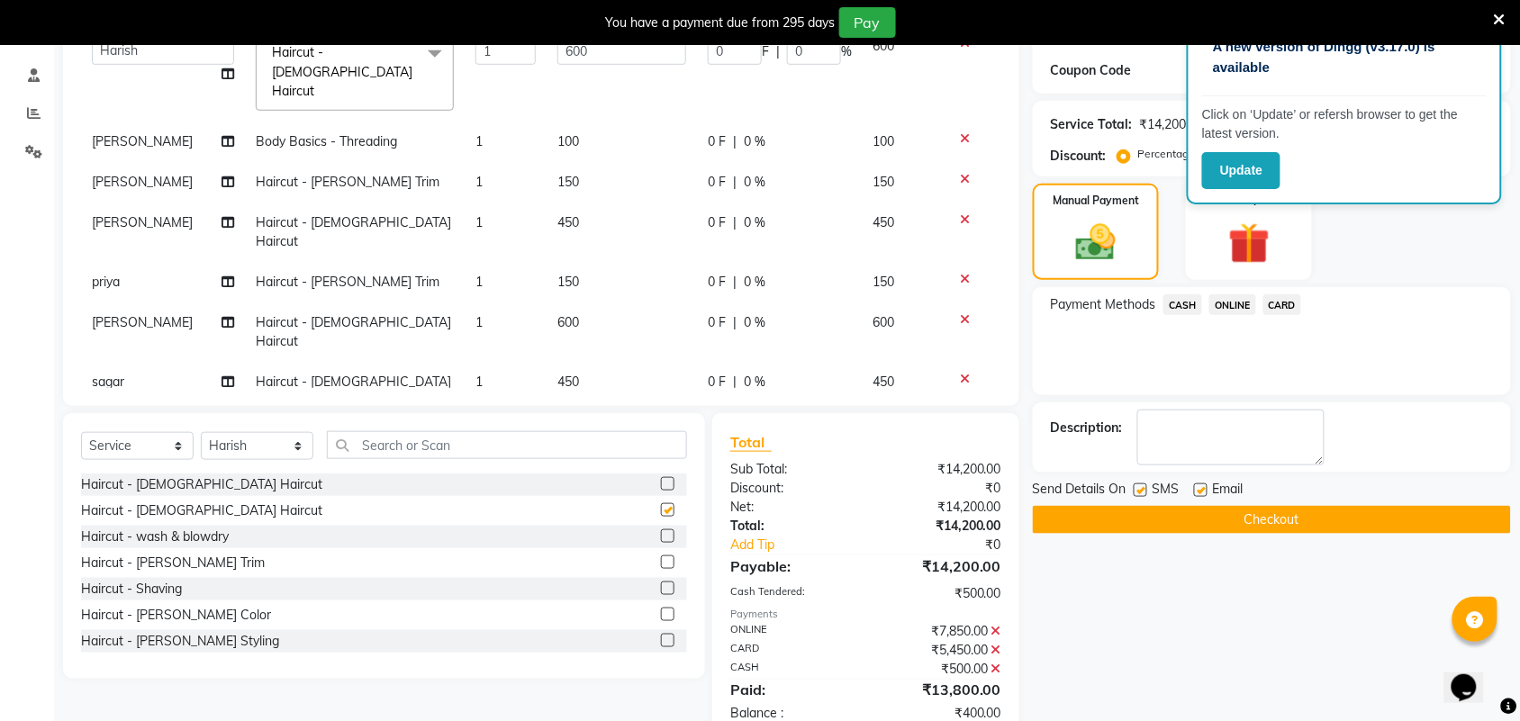
checkbox input "false"
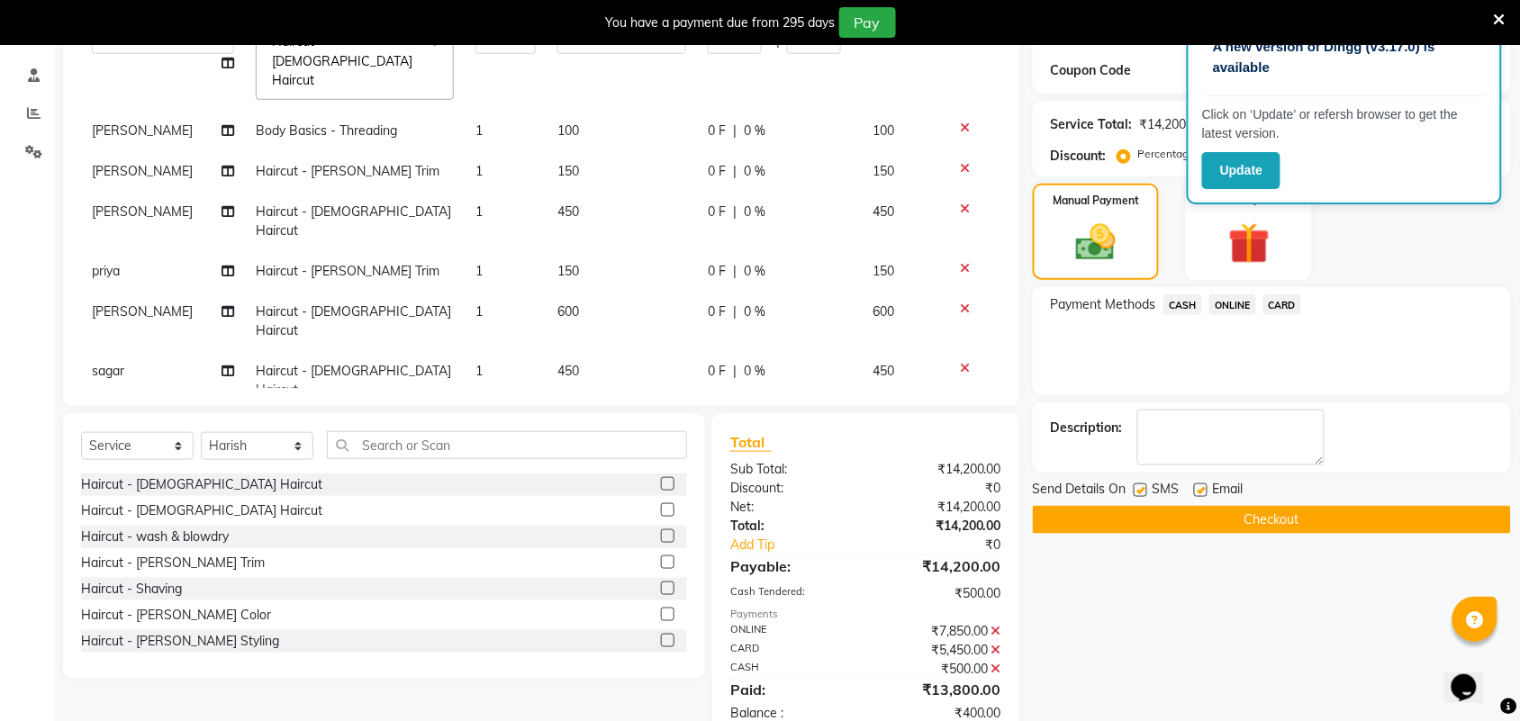
click at [568, 470] on td "400" at bounding box center [621, 499] width 150 height 59
select select "35074"
click at [560, 481] on input "400" at bounding box center [621, 495] width 129 height 28
type input "500"
click at [1235, 304] on span "ONLINE" at bounding box center [1232, 304] width 47 height 21
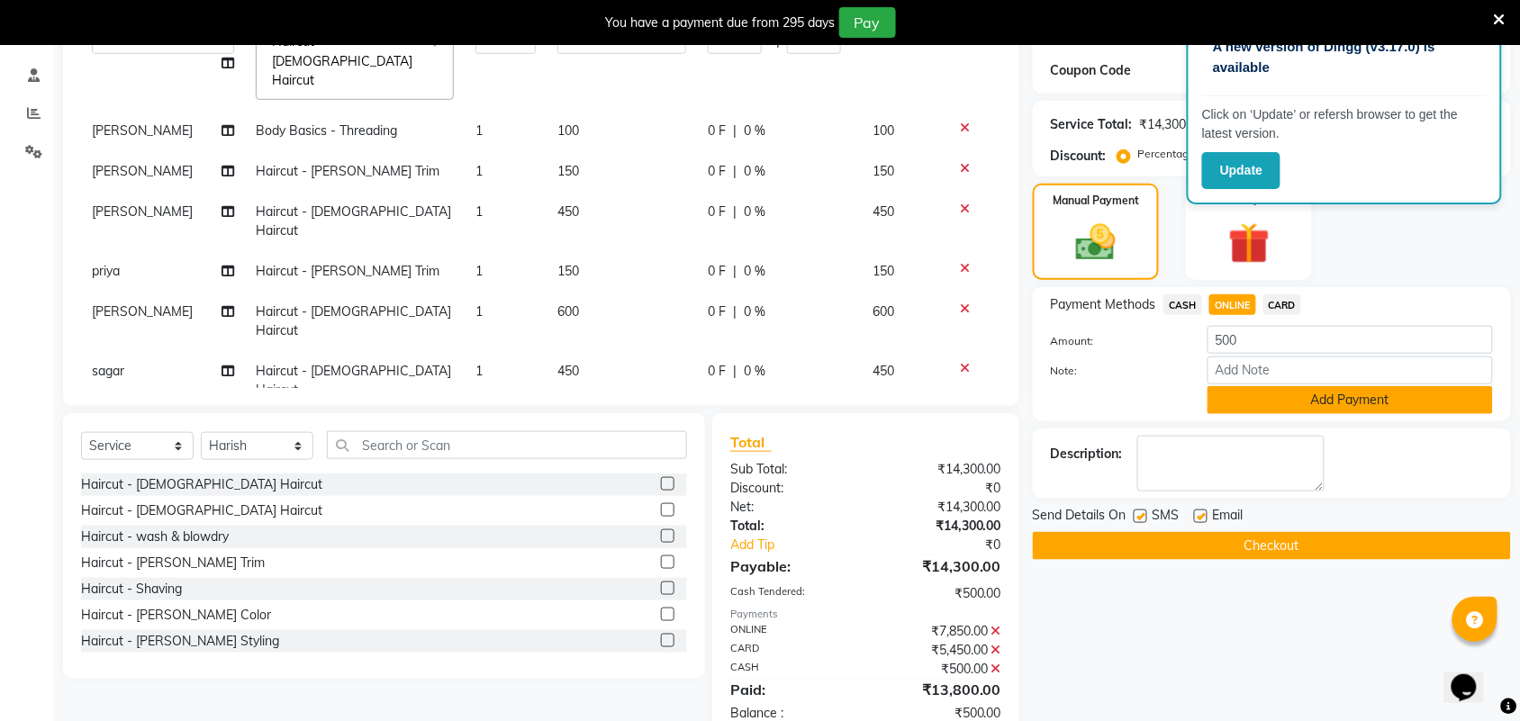
click at [1254, 398] on button "Add Payment" at bounding box center [1349, 400] width 285 height 28
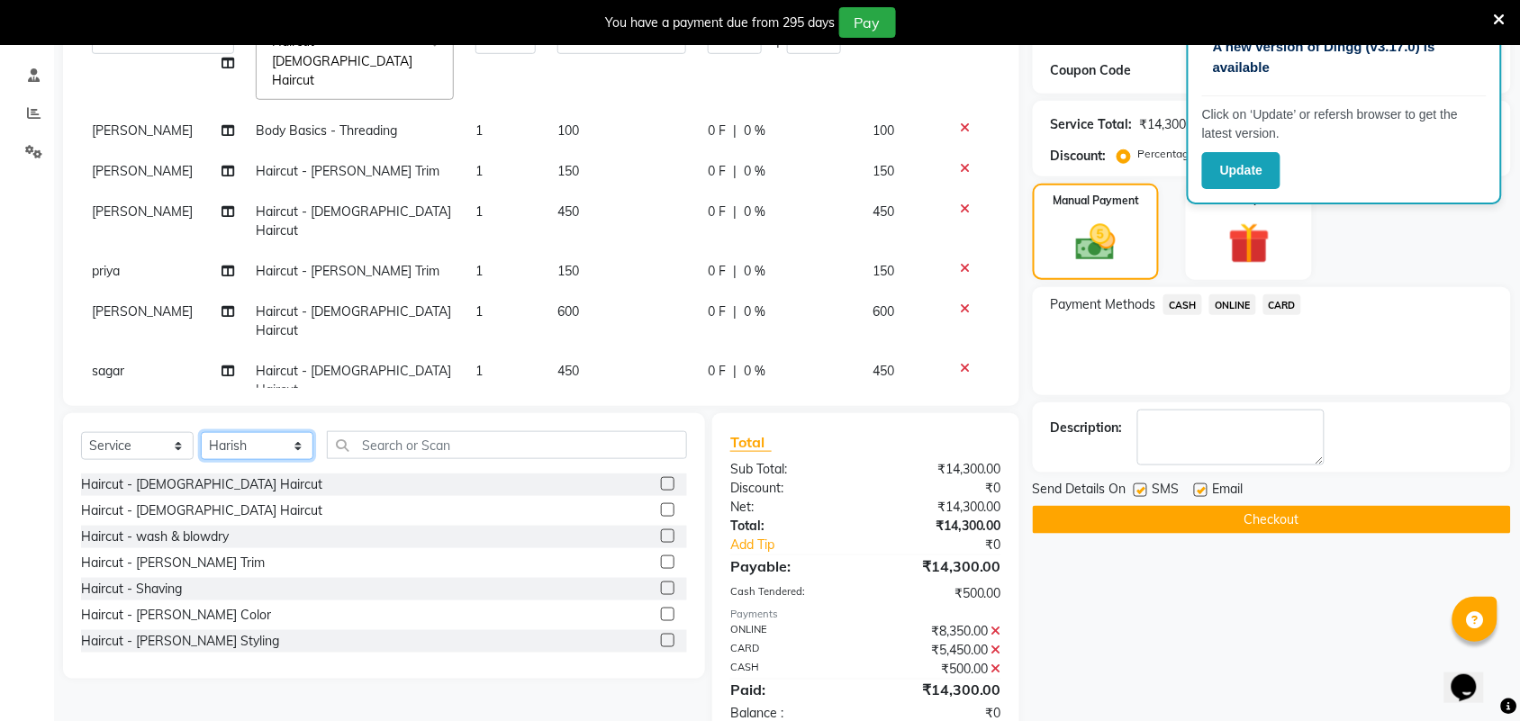
drag, startPoint x: 285, startPoint y: 455, endPoint x: 285, endPoint y: 438, distance: 16.2
click at [285, 455] on select "Select Stylist Akshay Ankita Ayesha Harish Laxman Omkar pranay priya sagar same…" at bounding box center [257, 446] width 113 height 28
select select "62645"
click at [201, 432] on select "Select Stylist Akshay Ankita Ayesha Harish Laxman Omkar pranay priya sagar same…" at bounding box center [257, 446] width 113 height 28
drag, startPoint x: 649, startPoint y: 561, endPoint x: 646, endPoint y: 434, distance: 127.0
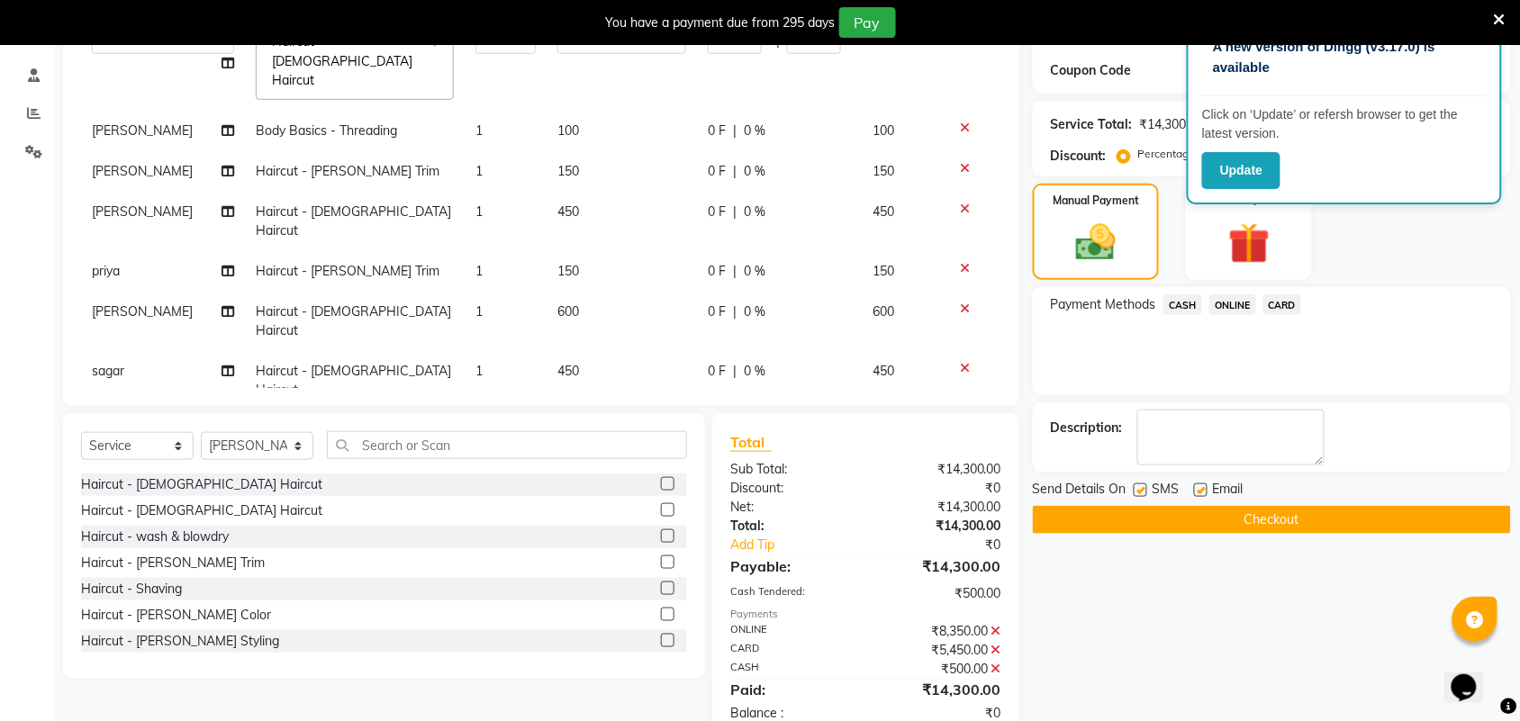
click at [661, 561] on label at bounding box center [668, 562] width 14 height 14
click at [661, 561] on input "checkbox" at bounding box center [667, 563] width 12 height 12
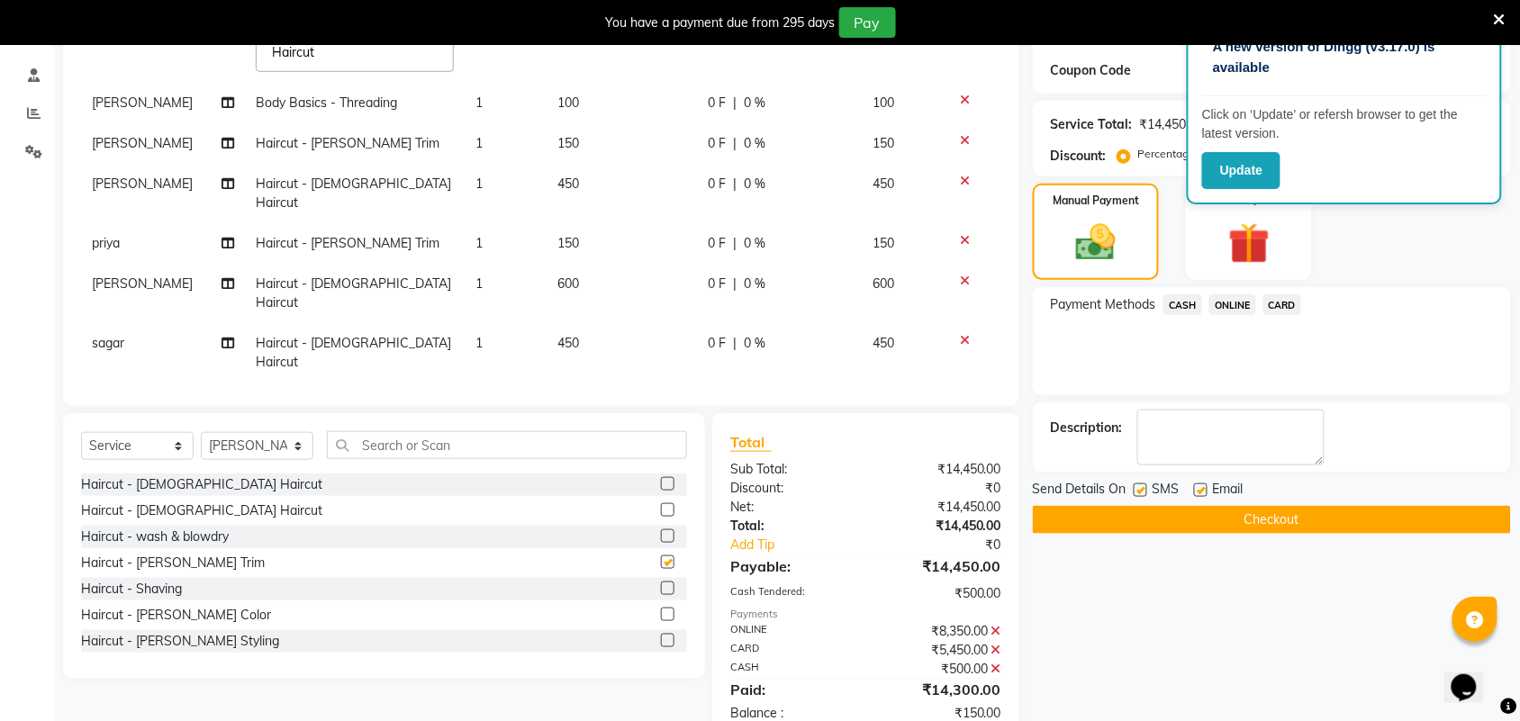
checkbox input "false"
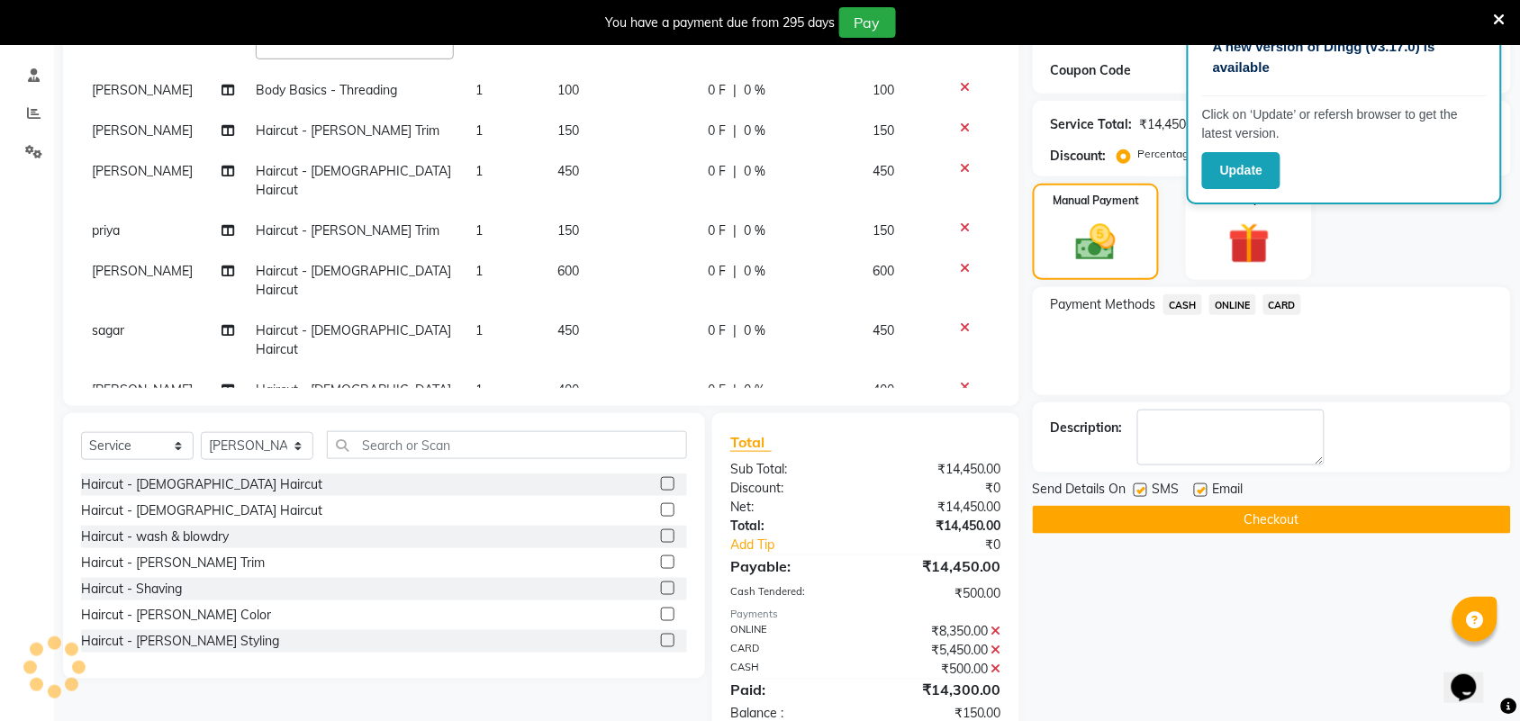
click at [1223, 311] on span "ONLINE" at bounding box center [1232, 304] width 47 height 21
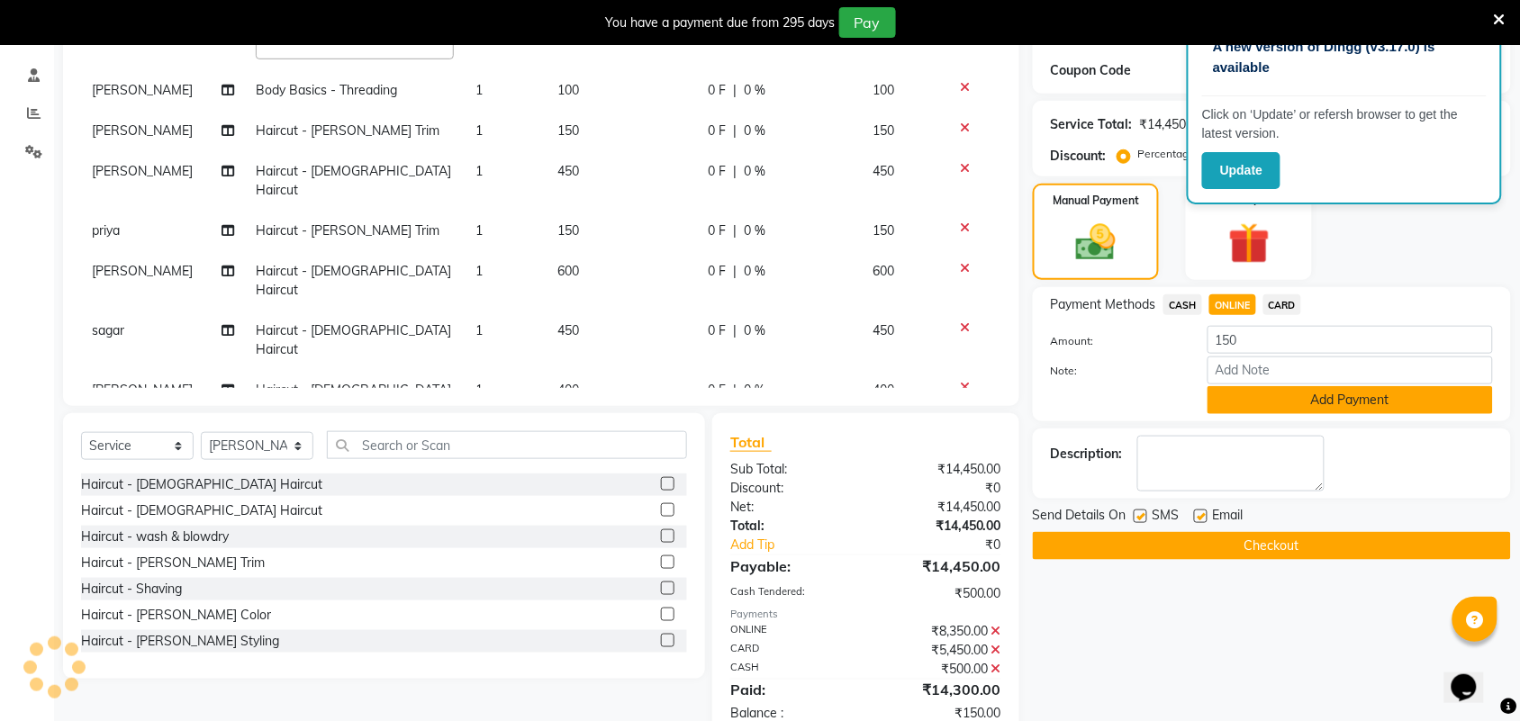
click at [1251, 402] on button "Add Payment" at bounding box center [1349, 400] width 285 height 28
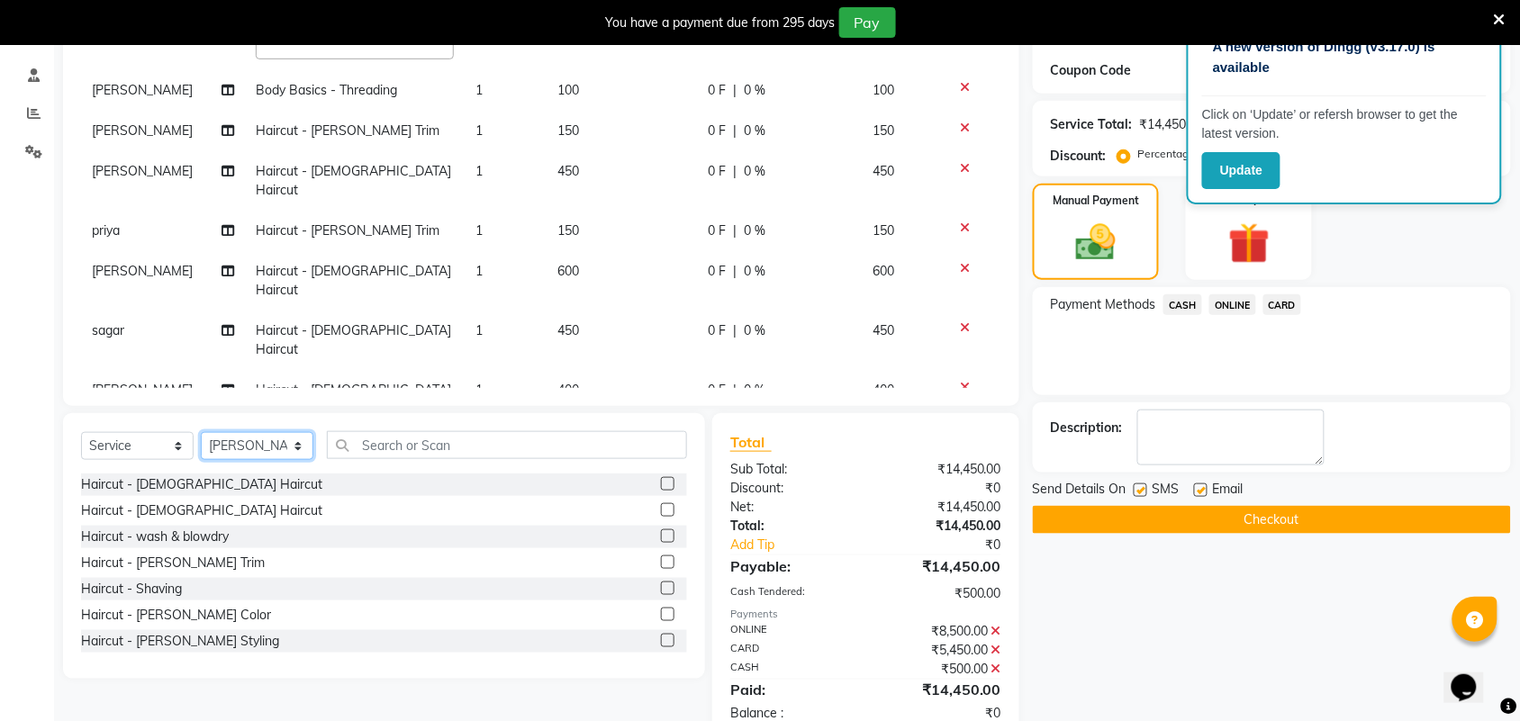
click at [257, 447] on select "Select Stylist Akshay Ankita Ayesha Harish Laxman Omkar pranay priya sagar same…" at bounding box center [257, 446] width 113 height 28
select select "34231"
click at [201, 432] on select "Select Stylist Akshay Ankita Ayesha Harish Laxman Omkar pranay priya sagar same…" at bounding box center [257, 446] width 113 height 28
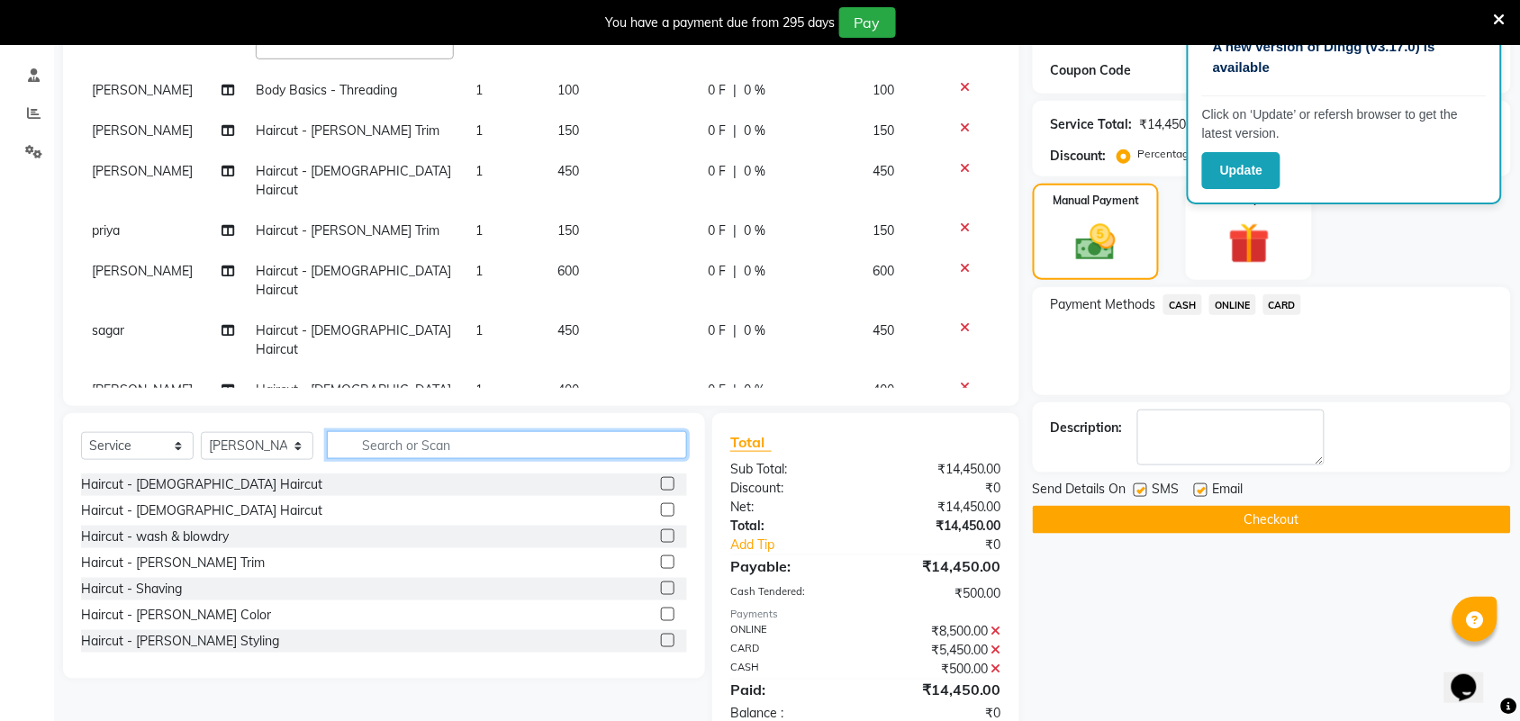
click at [452, 448] on input "text" at bounding box center [507, 445] width 360 height 28
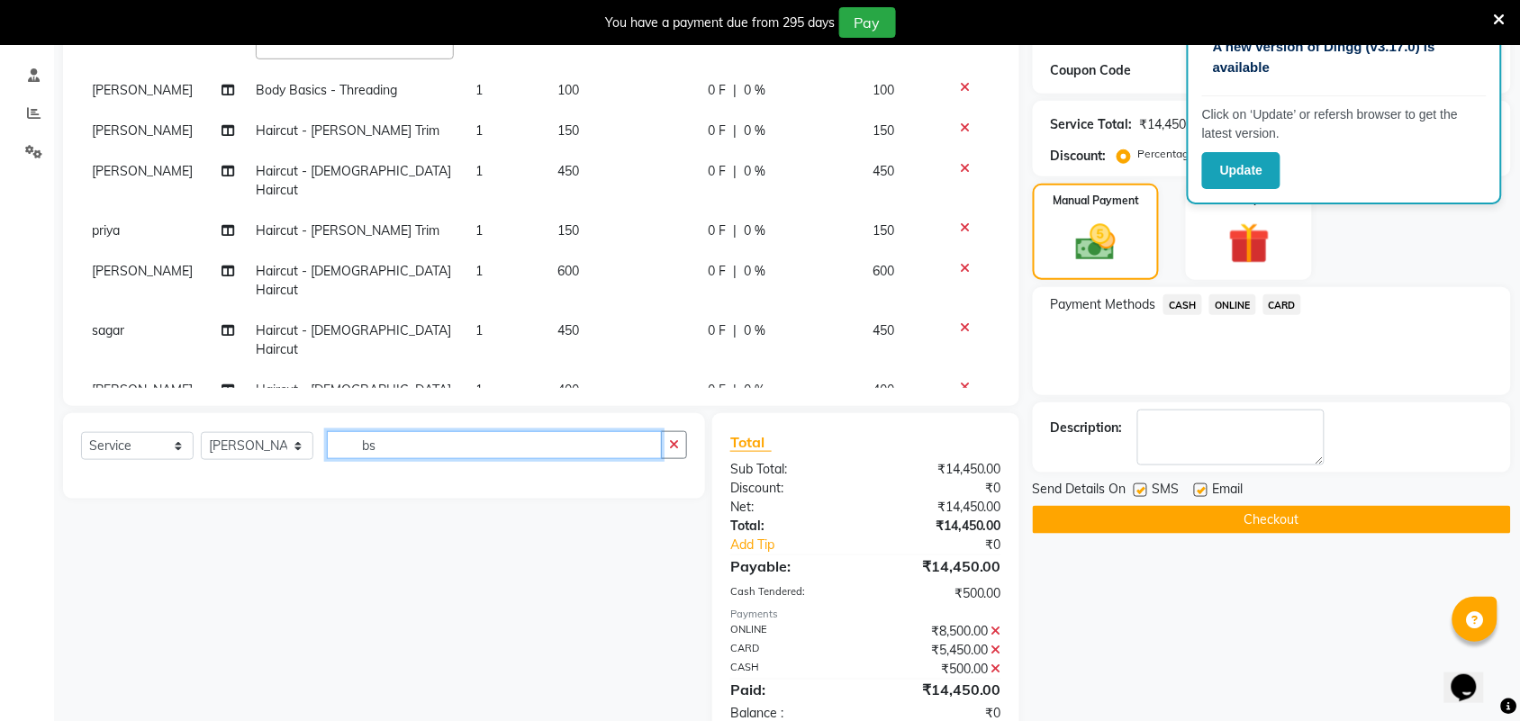
type input "b"
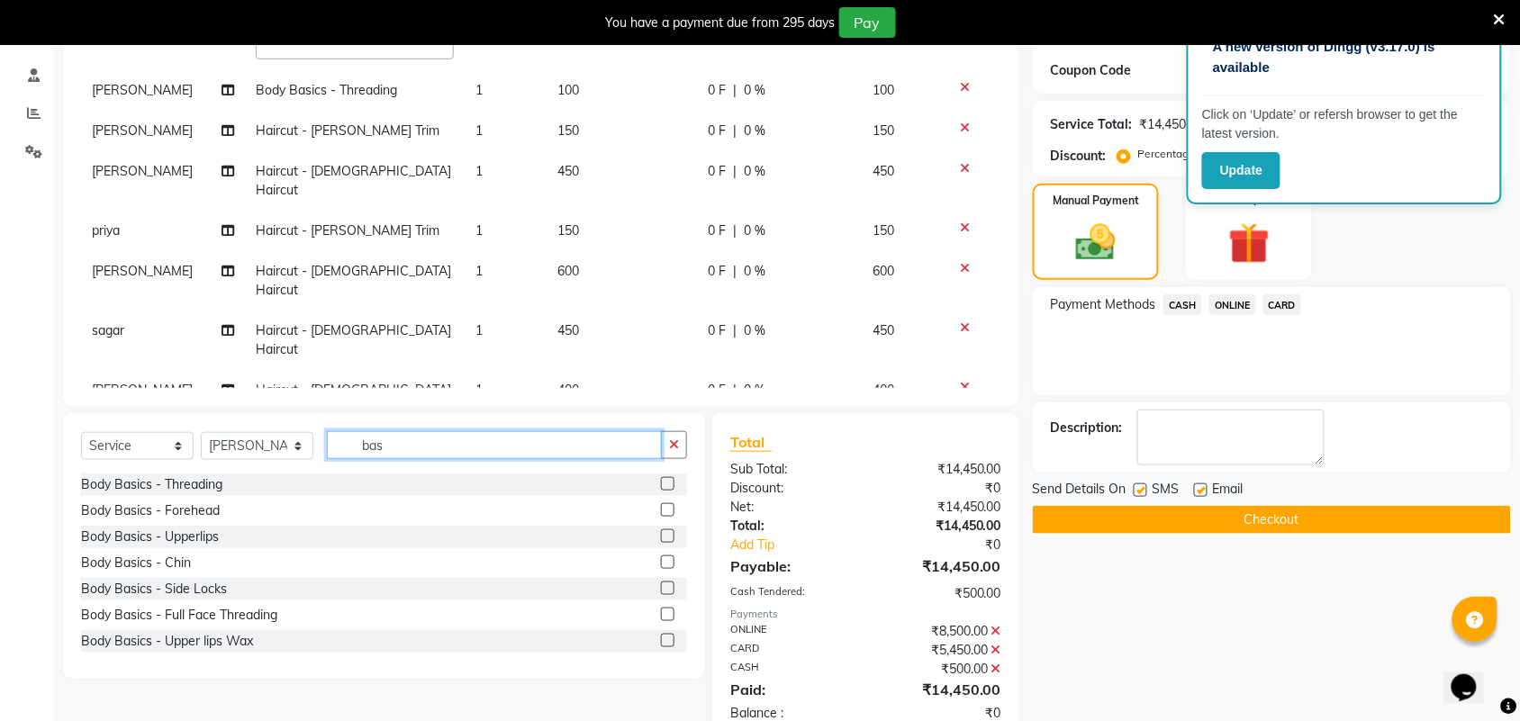
type input "bas"
click at [661, 486] on label at bounding box center [668, 484] width 14 height 14
click at [661, 486] on input "checkbox" at bounding box center [667, 485] width 12 height 12
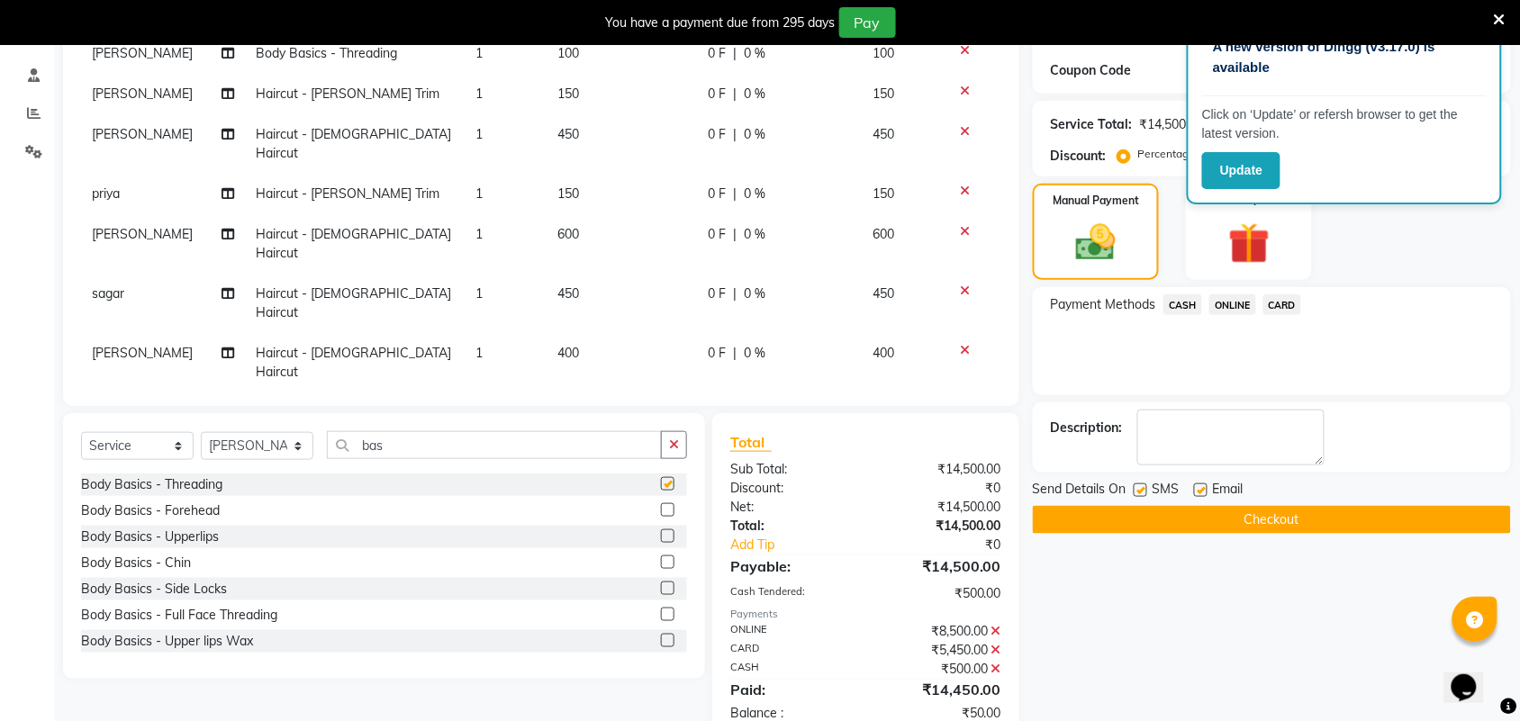
checkbox input "false"
click at [1250, 298] on span "ONLINE" at bounding box center [1232, 304] width 47 height 21
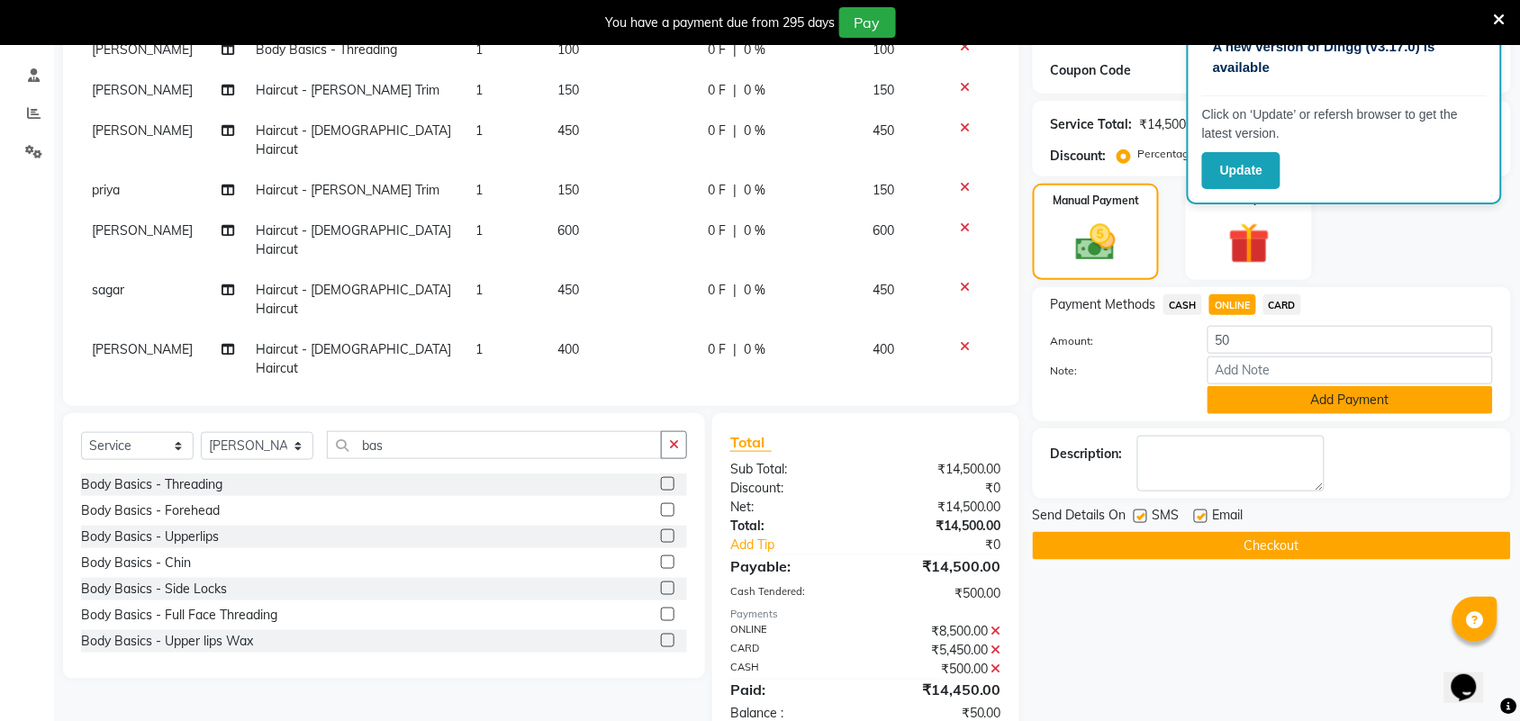
click at [1253, 396] on button "Add Payment" at bounding box center [1349, 400] width 285 height 28
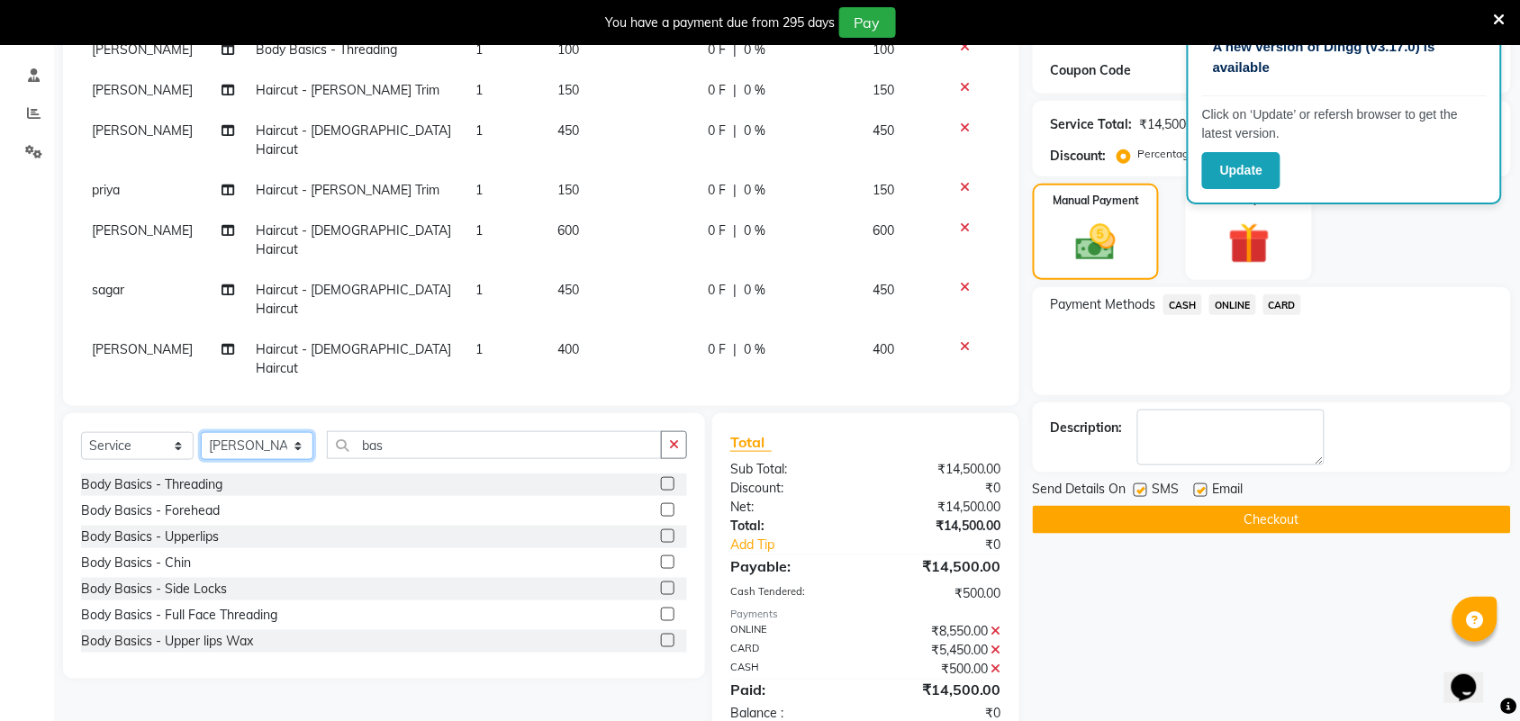
click at [273, 453] on select "Select Stylist Akshay Ankita Ayesha Harish Laxman Omkar pranay priya sagar same…" at bounding box center [257, 446] width 113 height 28
select select "51622"
click at [201, 432] on select "Select Stylist Akshay Ankita Ayesha Harish Laxman Omkar pranay priya sagar same…" at bounding box center [257, 446] width 113 height 28
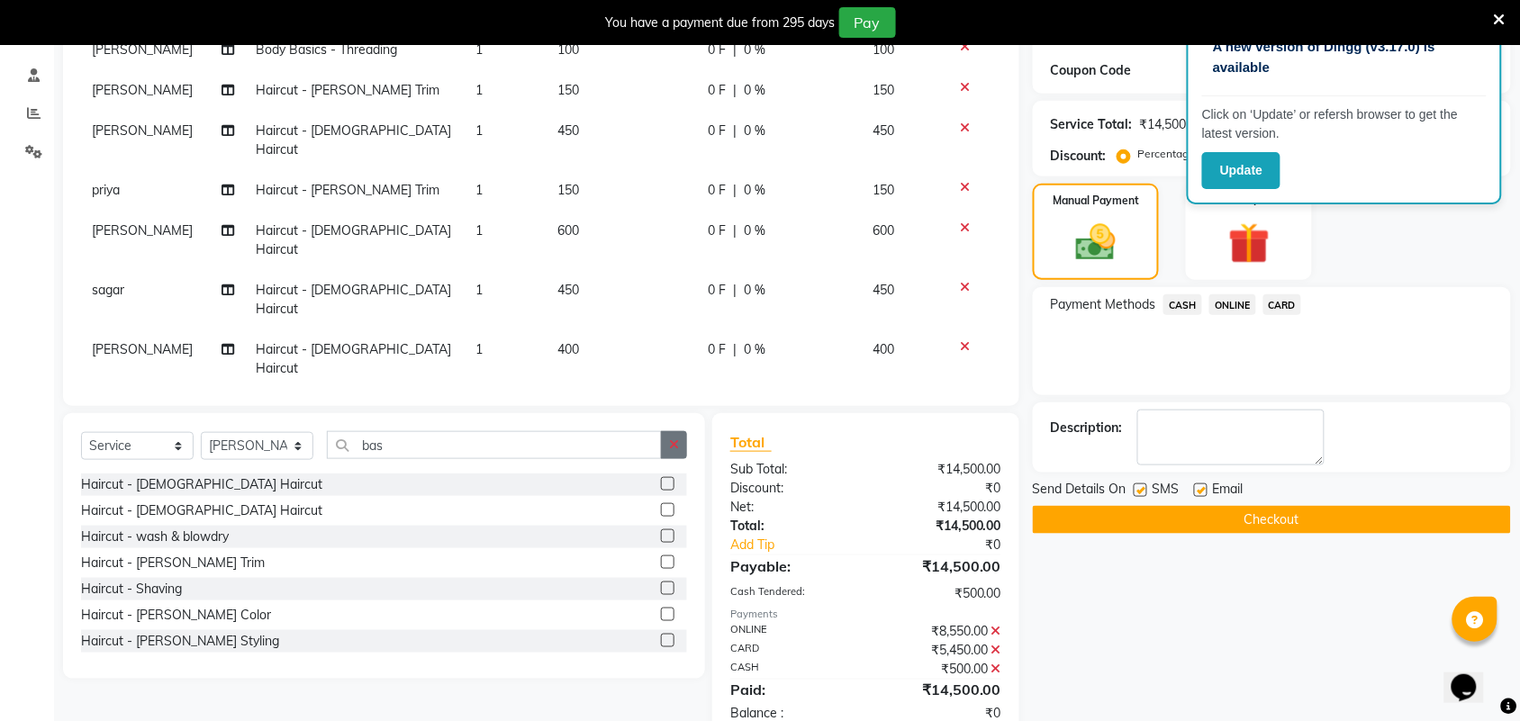
click at [673, 446] on icon "button" at bounding box center [674, 444] width 10 height 13
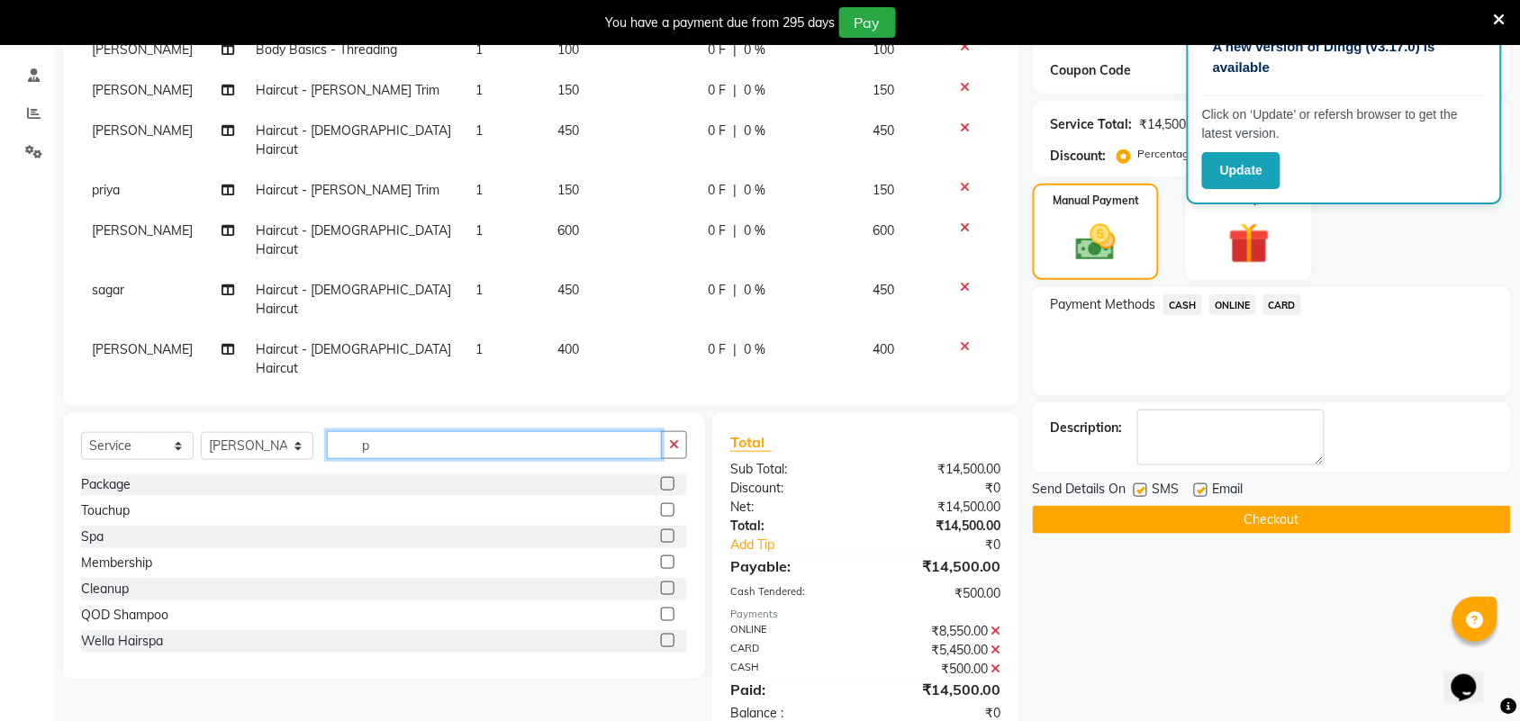
type input "p"
click at [640, 479] on div "Package" at bounding box center [384, 485] width 606 height 23
click at [661, 482] on label at bounding box center [668, 484] width 14 height 14
click at [661, 482] on input "checkbox" at bounding box center [667, 485] width 12 height 12
checkbox input "false"
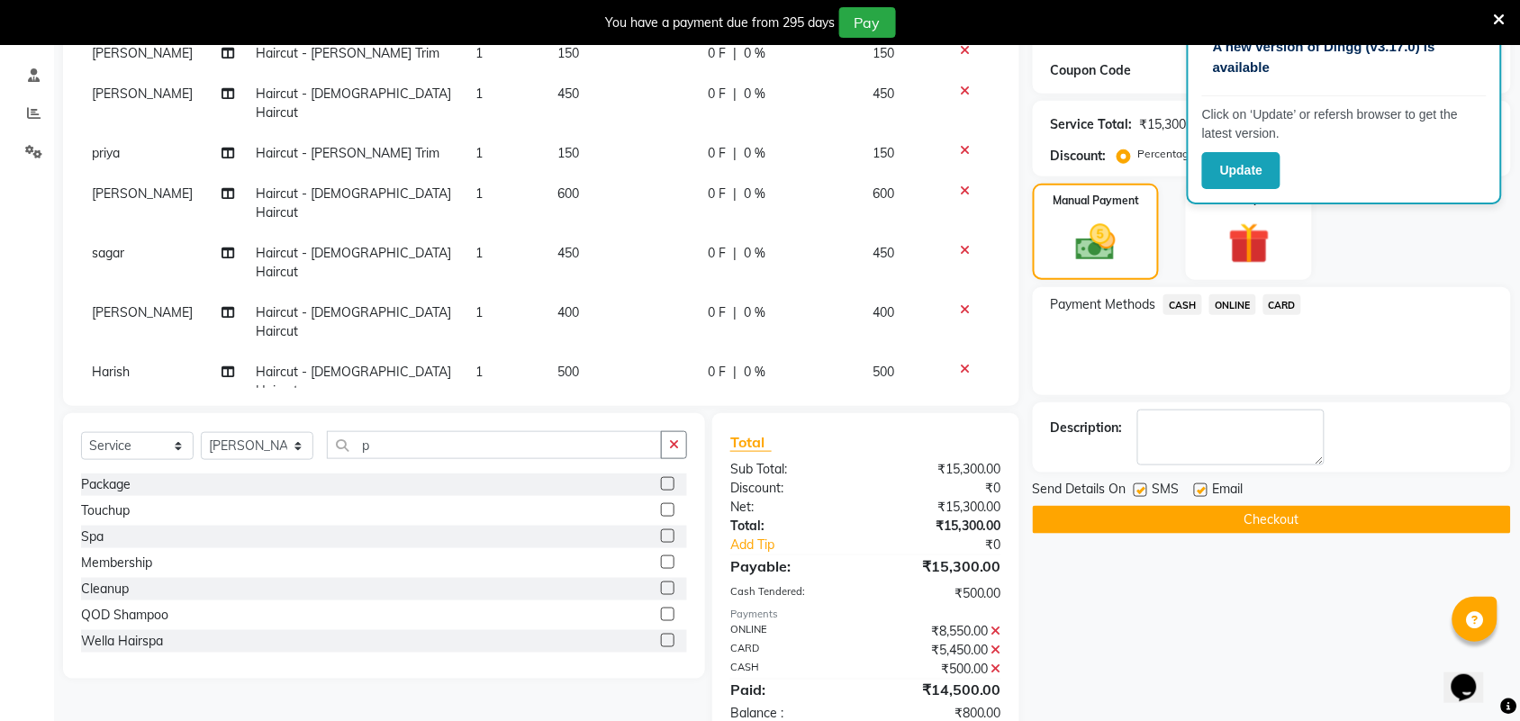
scroll to position [691, 0]
click at [585, 489] on td "800" at bounding box center [621, 509] width 150 height 41
select select "51622"
click at [557, 500] on input "800" at bounding box center [621, 514] width 129 height 28
type input "600"
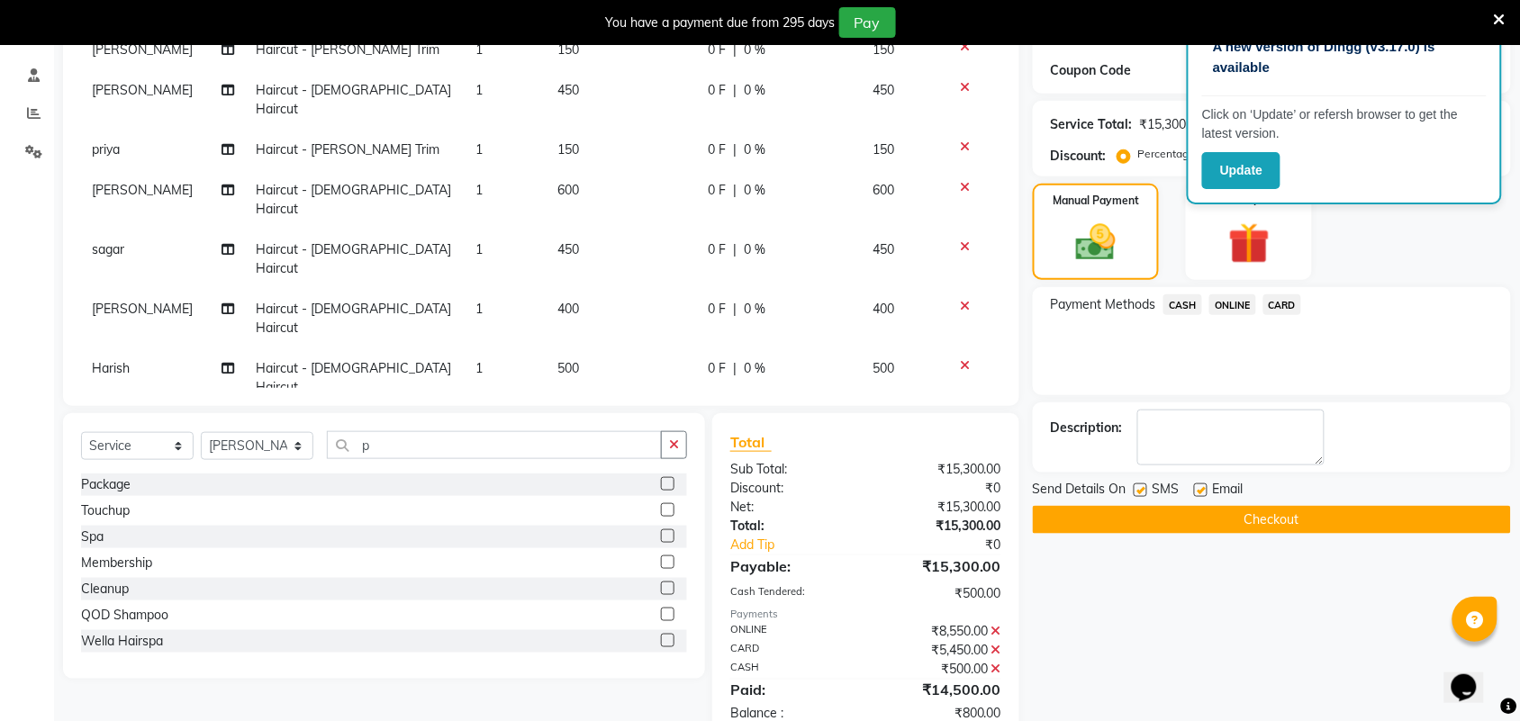
click at [1232, 303] on span "ONLINE" at bounding box center [1232, 304] width 47 height 21
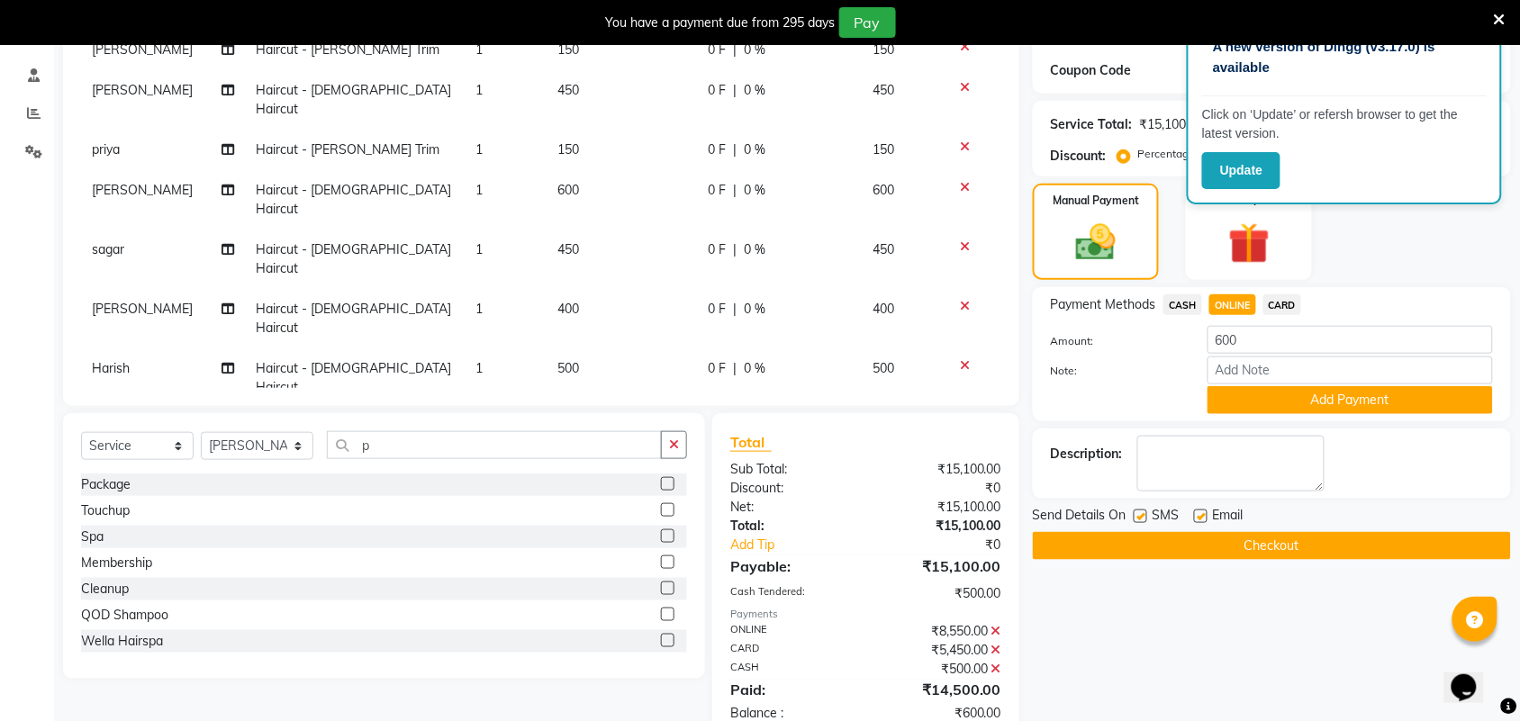
click at [1233, 415] on div "Payment Methods CASH ONLINE CARD Amount: 600 Note: Add Payment" at bounding box center [1272, 354] width 478 height 134
click at [1233, 405] on button "Add Payment" at bounding box center [1349, 400] width 285 height 28
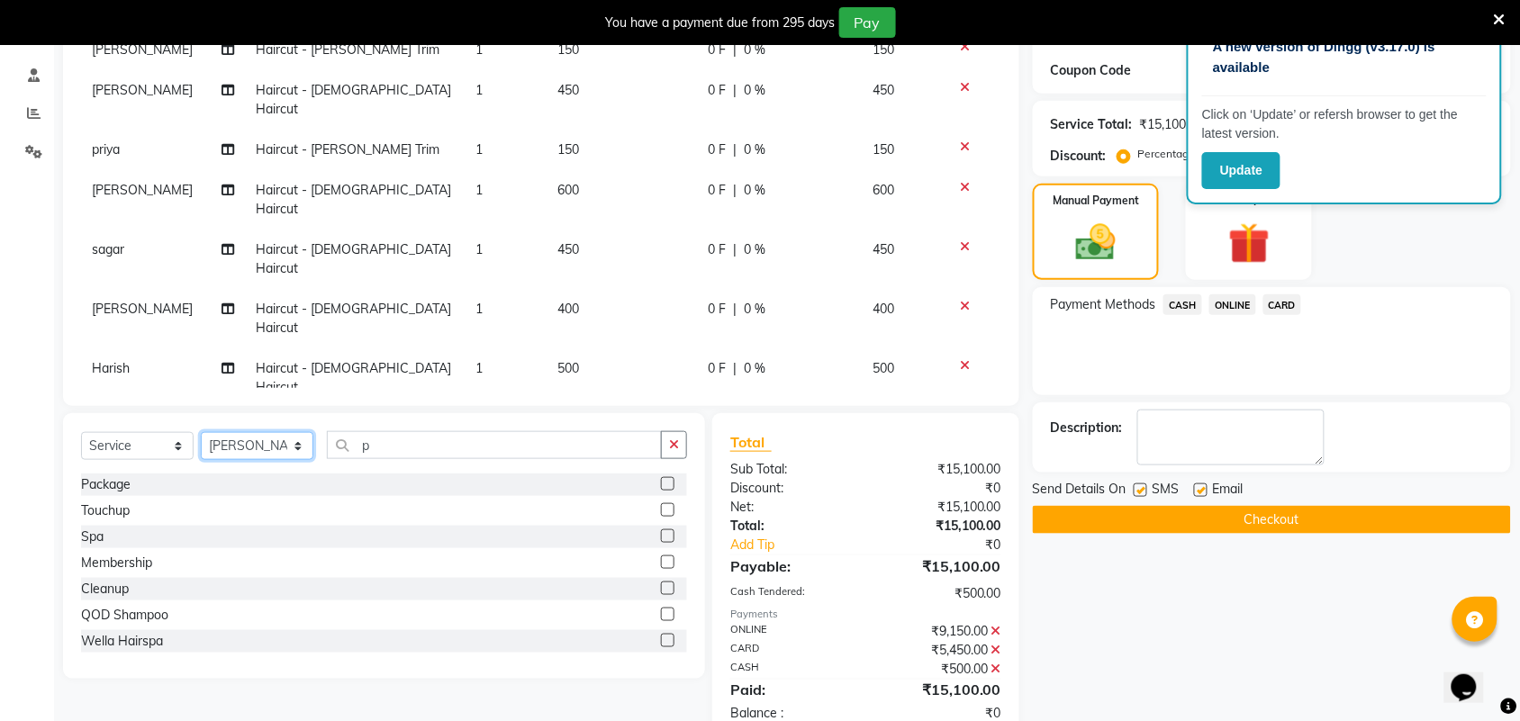
click at [257, 446] on select "Select Stylist Akshay Ankita Ayesha Harish Laxman Omkar pranay priya sagar same…" at bounding box center [257, 446] width 113 height 28
select select "88734"
click at [201, 432] on select "Select Stylist Akshay Ankita Ayesha Harish Laxman Omkar pranay priya sagar same…" at bounding box center [257, 446] width 113 height 28
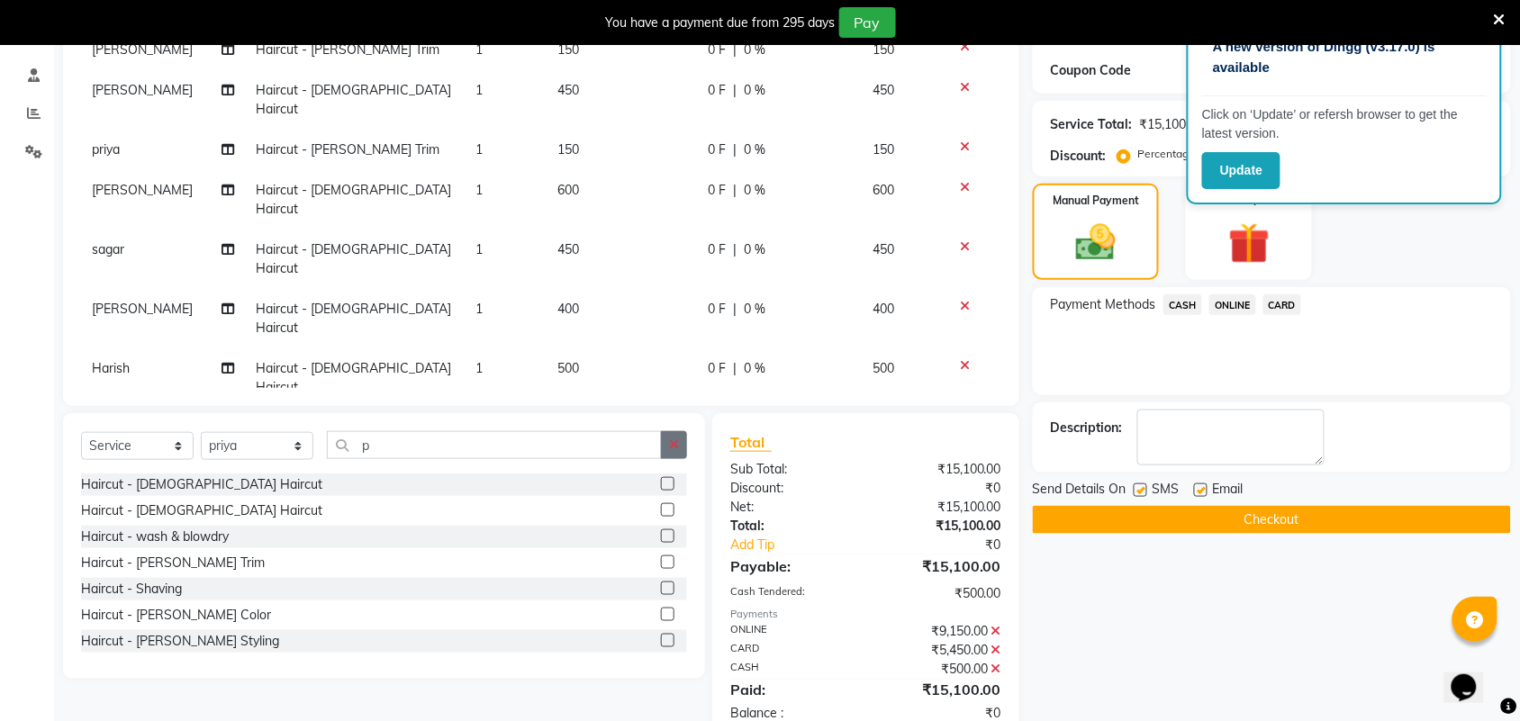
click at [682, 434] on button "button" at bounding box center [674, 445] width 26 height 28
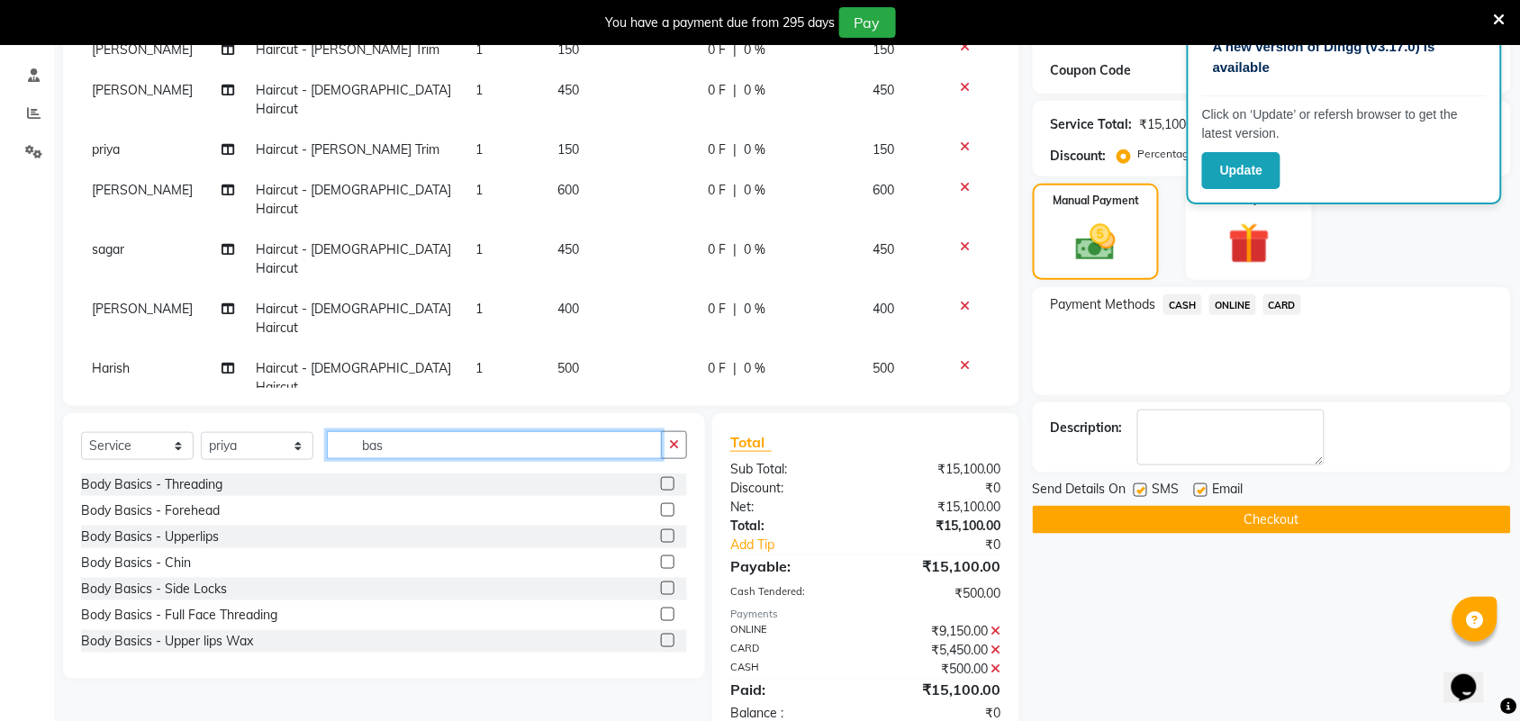
type input "bas"
click at [661, 478] on label at bounding box center [668, 484] width 14 height 14
click at [661, 479] on input "checkbox" at bounding box center [667, 485] width 12 height 12
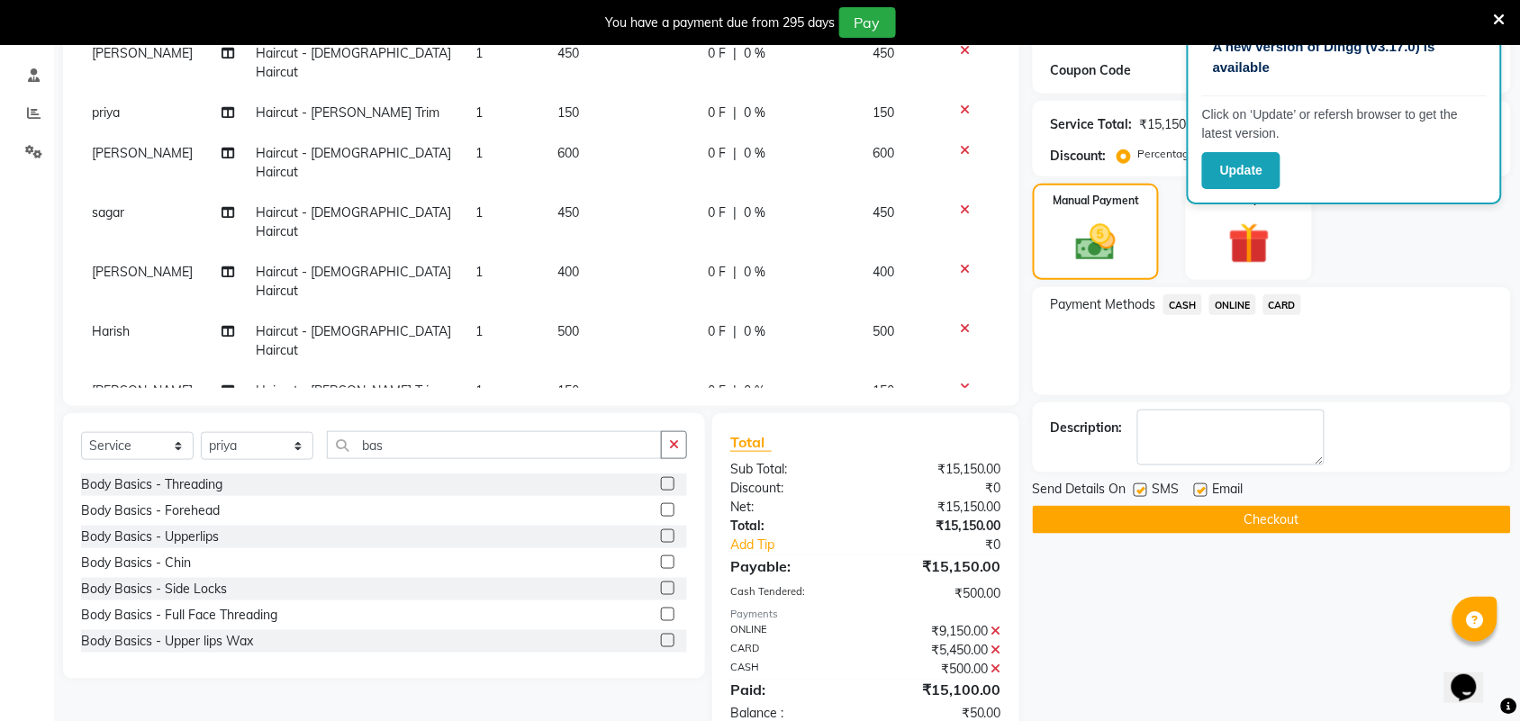
checkbox input "false"
click at [621, 489] on td "50" at bounding box center [621, 509] width 150 height 41
select select "88734"
click at [621, 500] on input "50" at bounding box center [621, 514] width 129 height 28
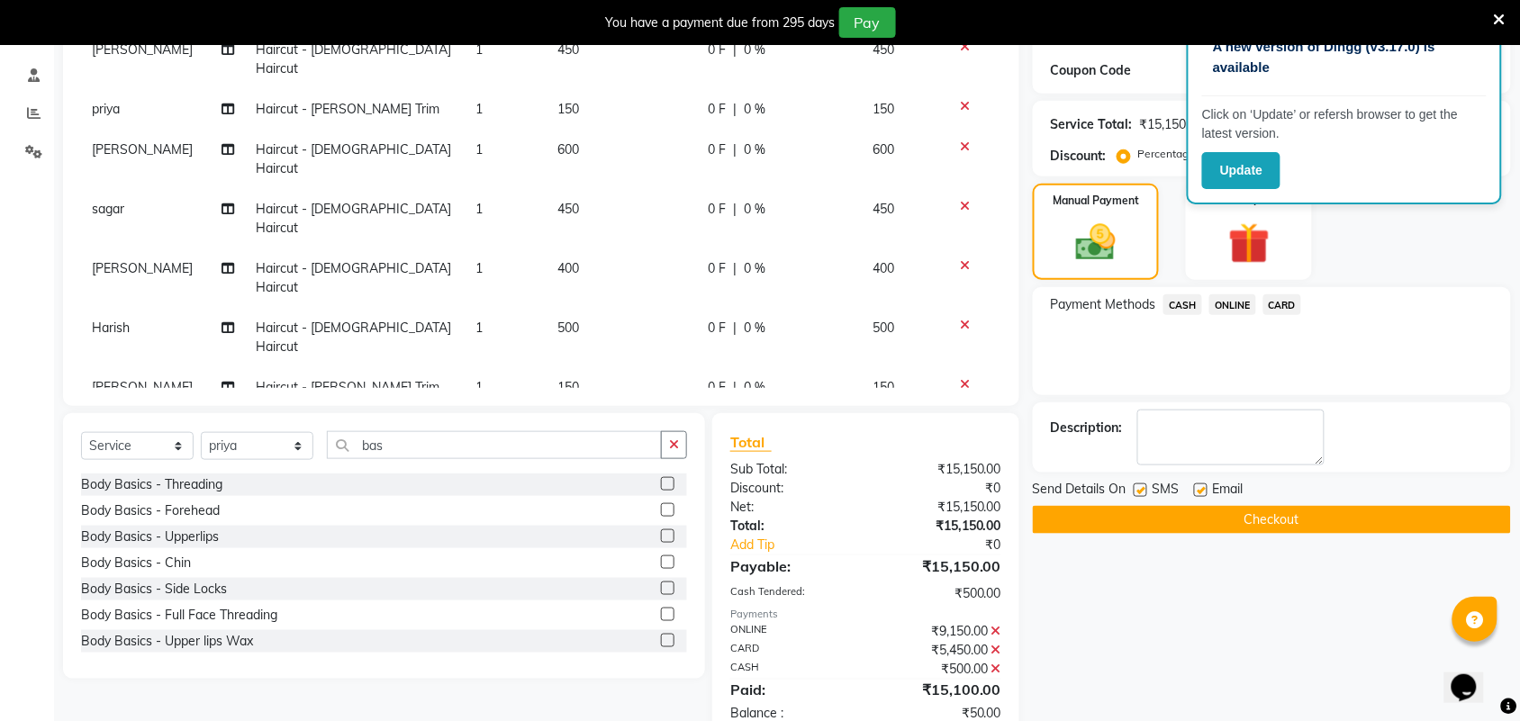
click at [621, 500] on input "50" at bounding box center [621, 514] width 129 height 28
type input "100"
click at [1238, 308] on span "ONLINE" at bounding box center [1232, 304] width 47 height 21
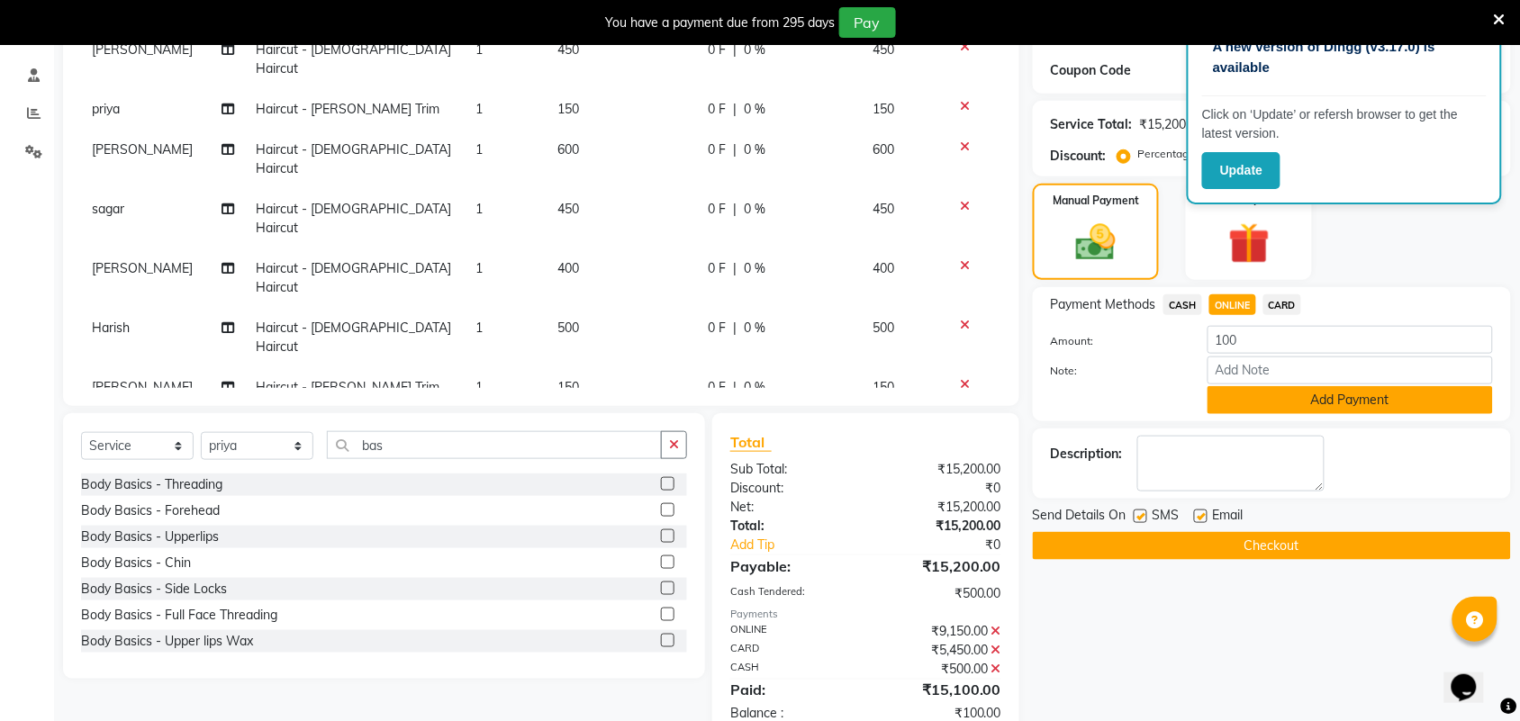
click at [1239, 399] on button "Add Payment" at bounding box center [1349, 400] width 285 height 28
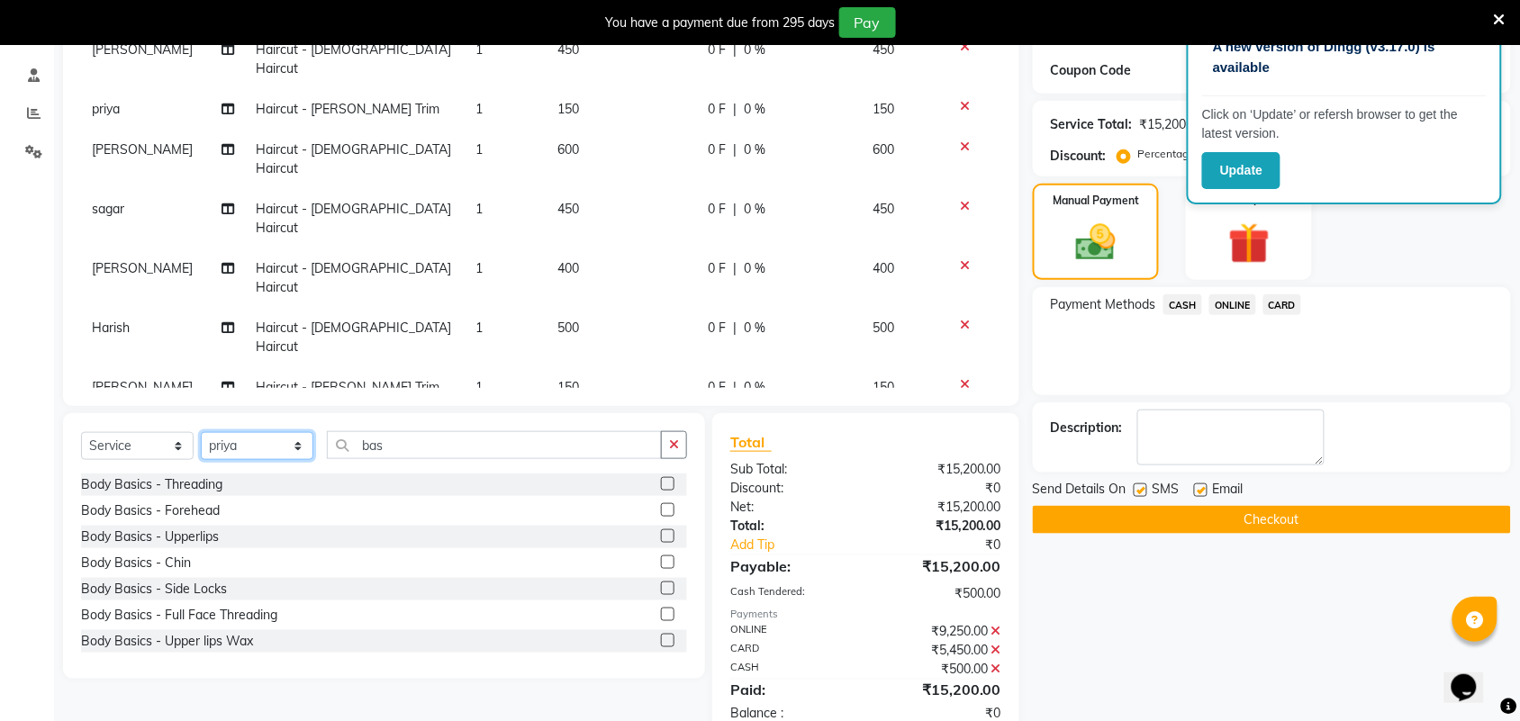
drag, startPoint x: 267, startPoint y: 446, endPoint x: 275, endPoint y: 432, distance: 15.7
click at [267, 446] on select "Select Stylist Akshay Ankita Ayesha Harish Laxman Omkar pranay priya sagar same…" at bounding box center [257, 446] width 113 height 28
select select "35074"
click at [201, 432] on select "Select Stylist Akshay Ankita Ayesha Harish Laxman Omkar pranay priya sagar same…" at bounding box center [257, 446] width 113 height 28
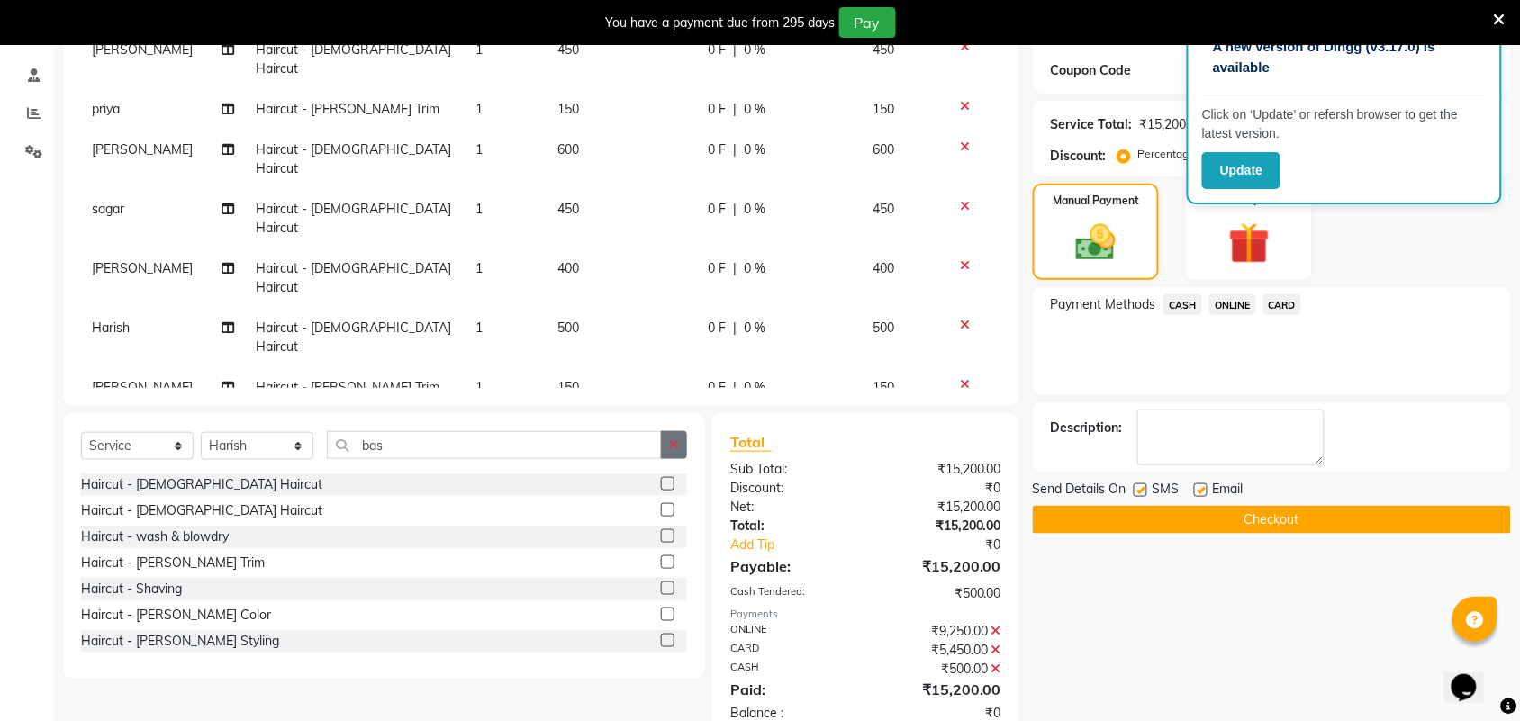
click at [682, 439] on button "button" at bounding box center [674, 445] width 26 height 28
click at [661, 480] on label at bounding box center [668, 484] width 14 height 14
click at [661, 480] on input "checkbox" at bounding box center [667, 485] width 12 height 12
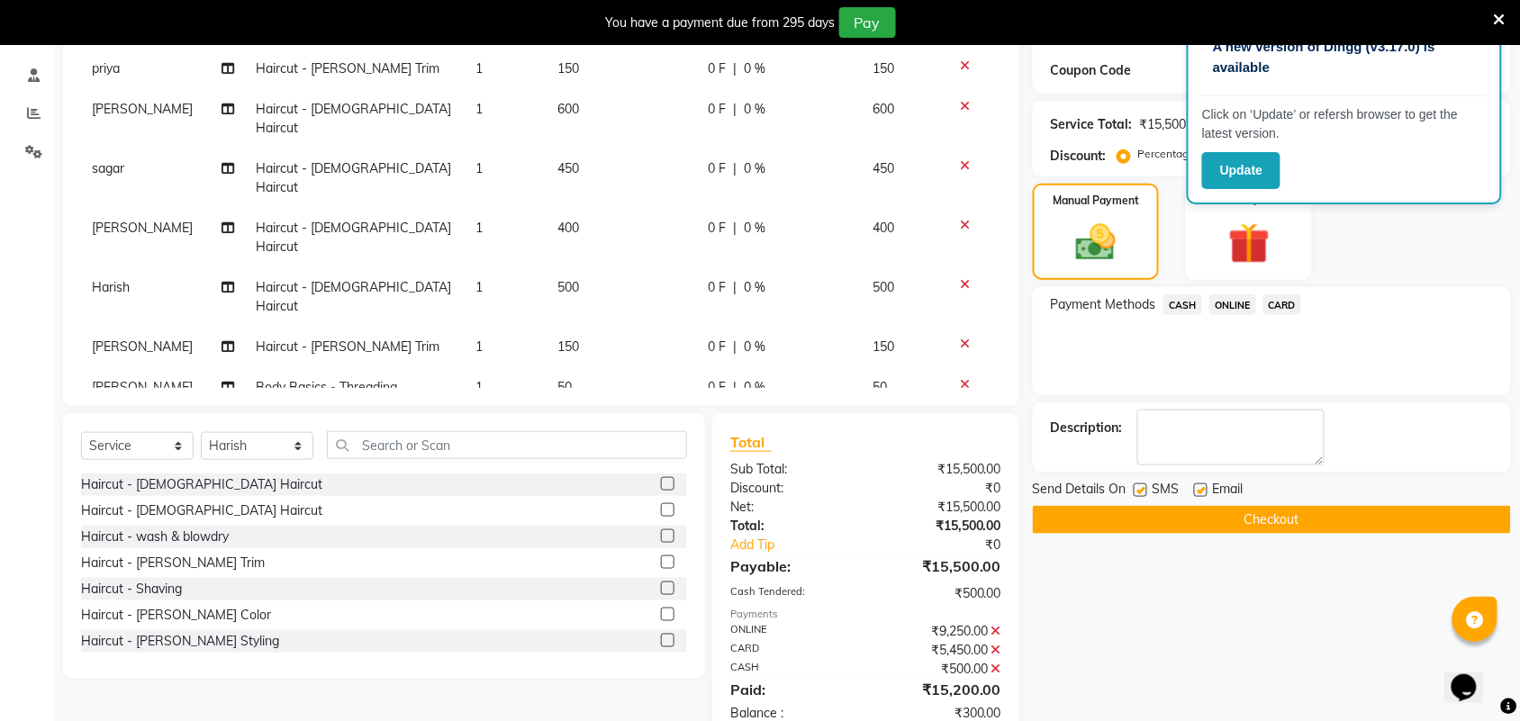
checkbox input "false"
click at [1231, 307] on span "ONLINE" at bounding box center [1232, 304] width 47 height 21
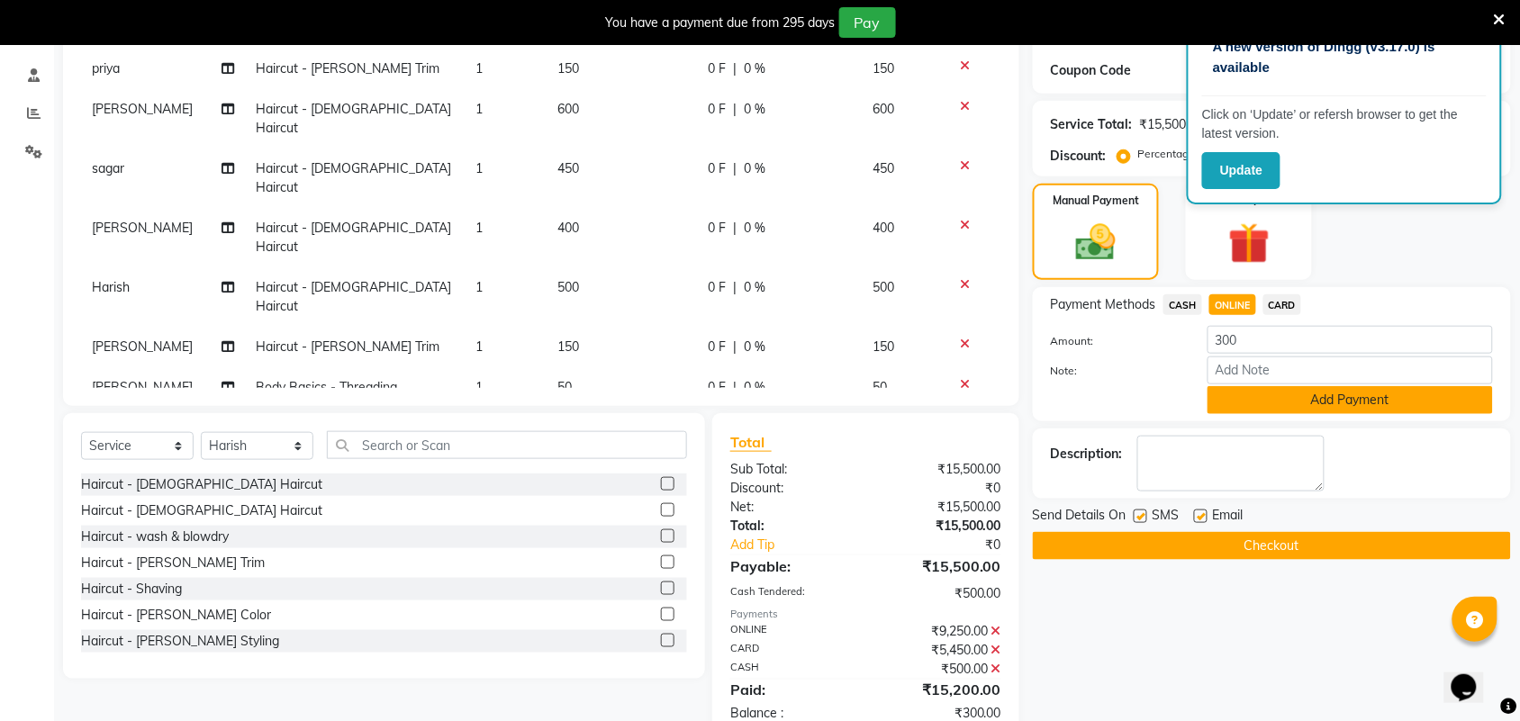
click at [1247, 397] on button "Add Payment" at bounding box center [1349, 400] width 285 height 28
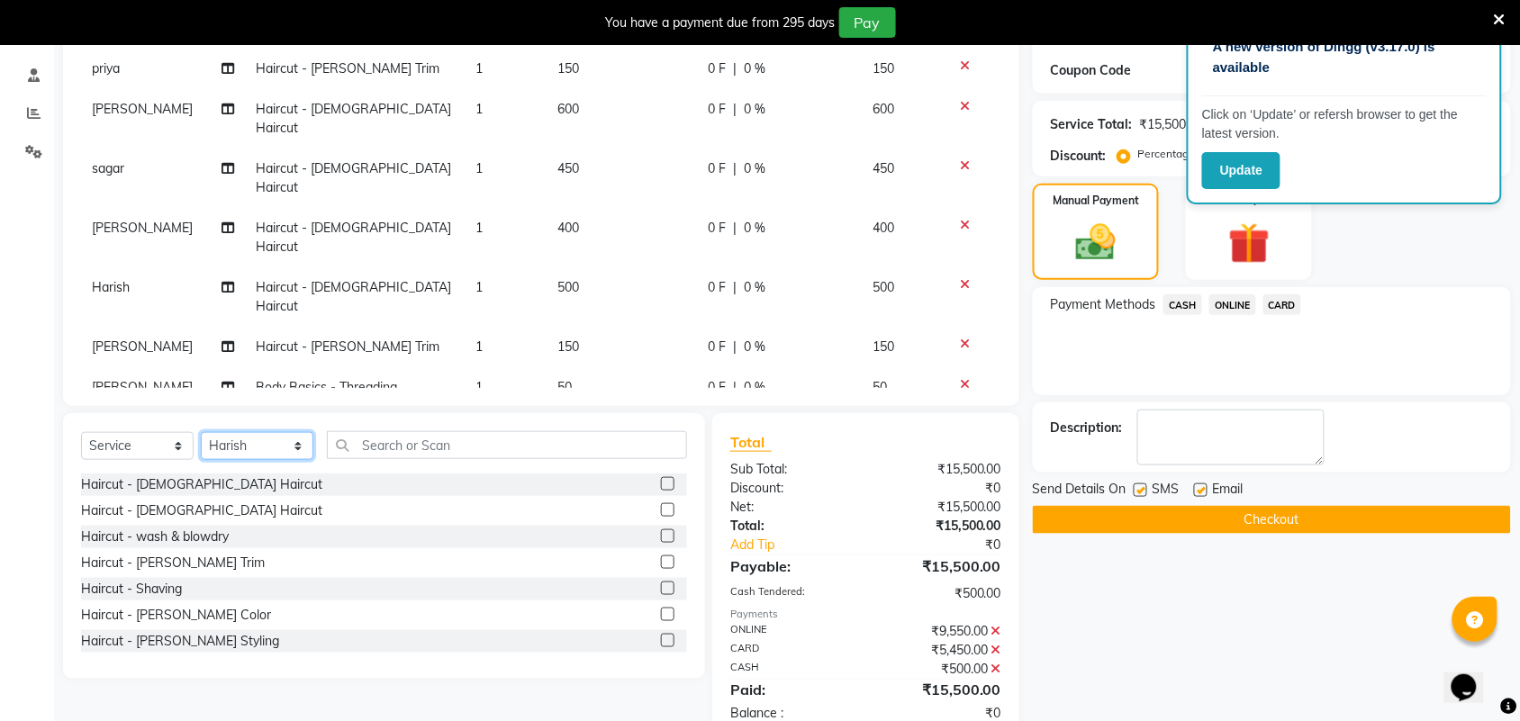
drag, startPoint x: 261, startPoint y: 446, endPoint x: 262, endPoint y: 437, distance: 9.0
click at [261, 446] on select "Select Stylist Akshay Ankita Ayesha Harish Laxman Omkar pranay priya sagar same…" at bounding box center [257, 446] width 113 height 28
select select "87702"
click at [201, 432] on select "Select Stylist Akshay Ankita Ayesha Harish Laxman Omkar pranay priya sagar same…" at bounding box center [257, 446] width 113 height 28
click at [661, 505] on label at bounding box center [668, 510] width 14 height 14
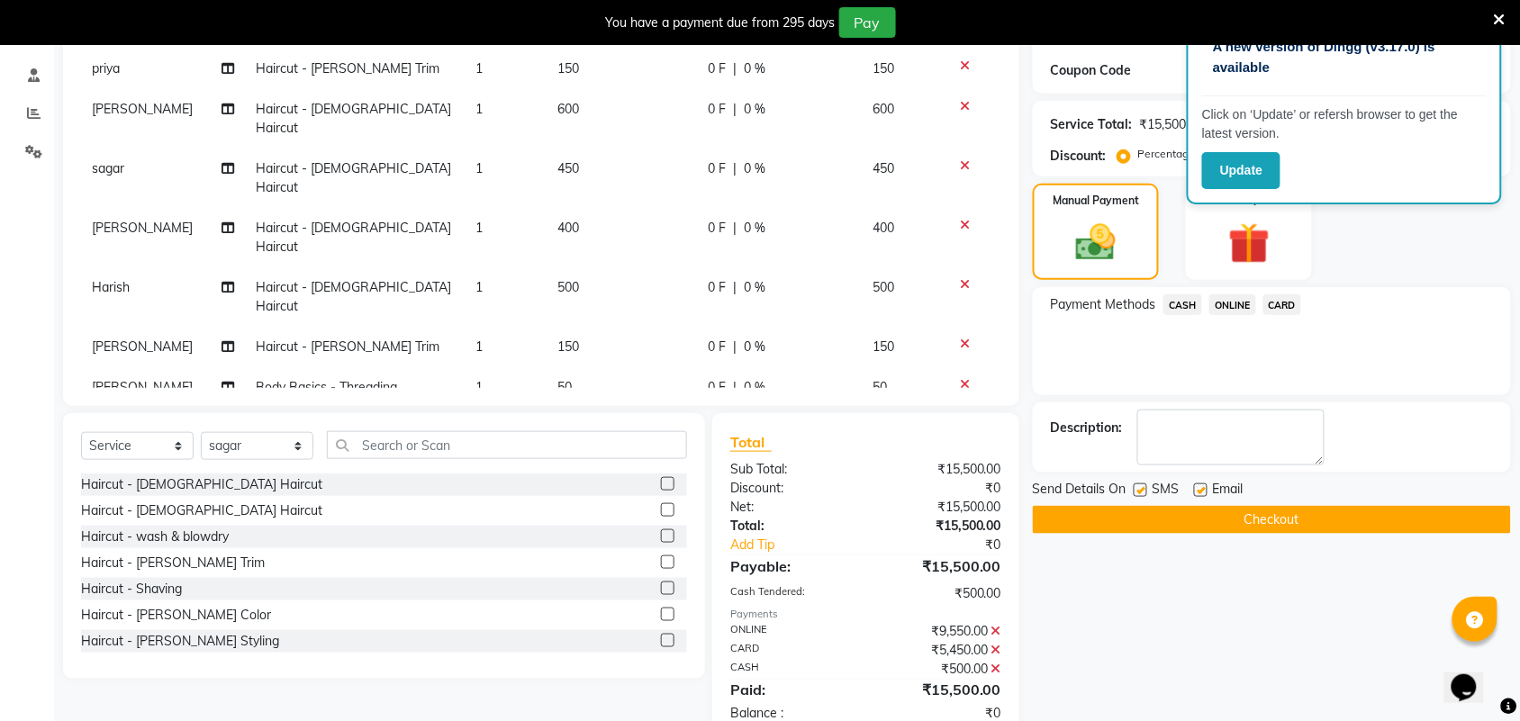
click at [661, 505] on input "checkbox" at bounding box center [667, 511] width 12 height 12
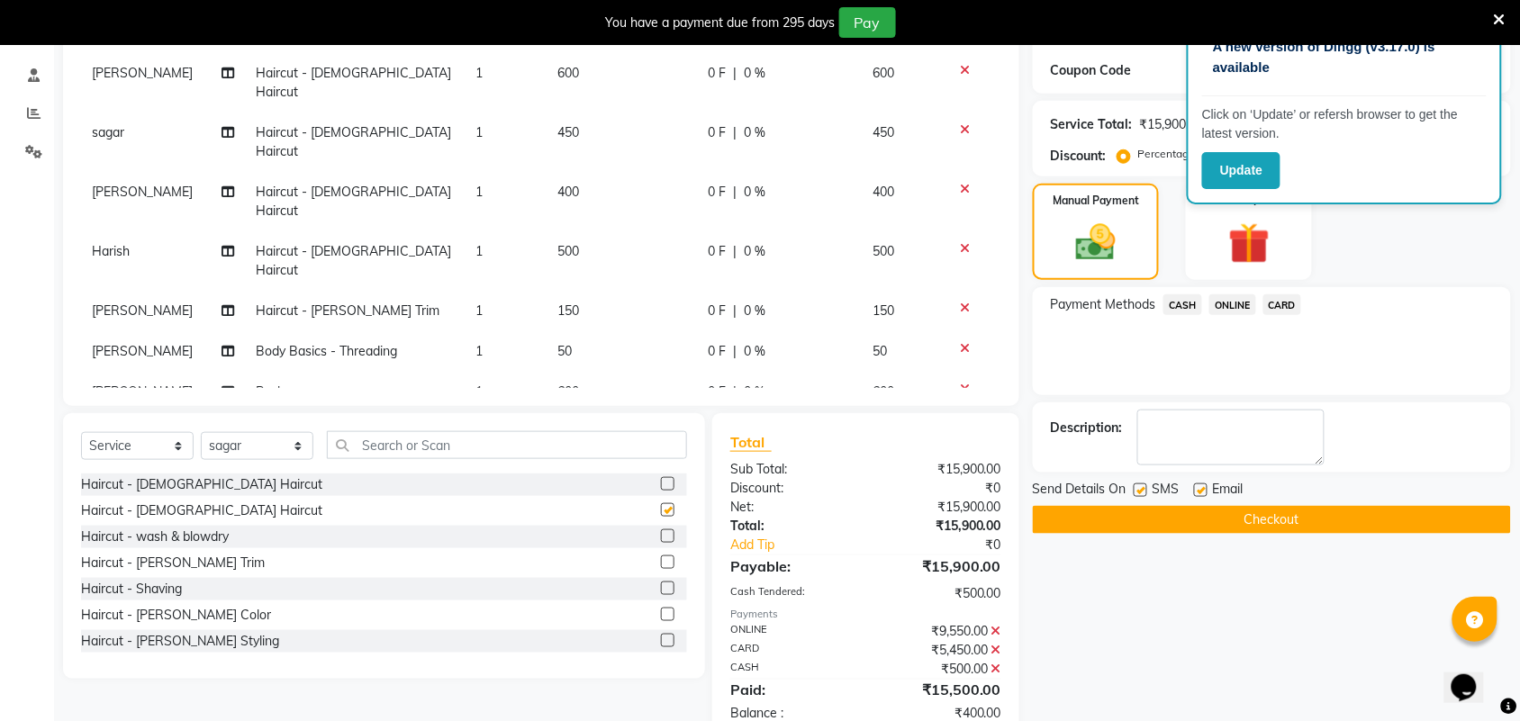
checkbox input "false"
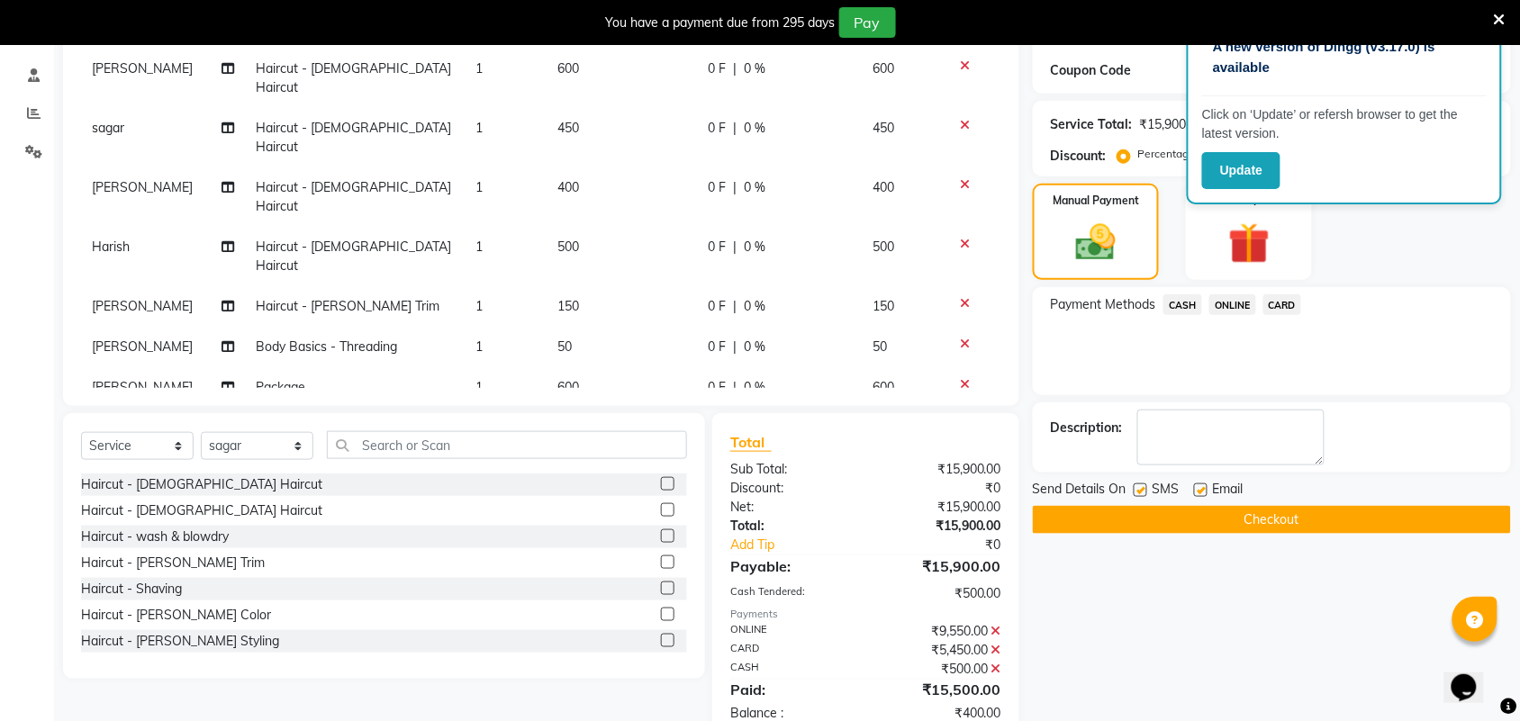
click at [590, 508] on td "400" at bounding box center [621, 537] width 150 height 59
select select "87702"
click at [560, 519] on input "400" at bounding box center [621, 533] width 129 height 28
type input "600"
click at [1224, 295] on span "ONLINE" at bounding box center [1232, 304] width 47 height 21
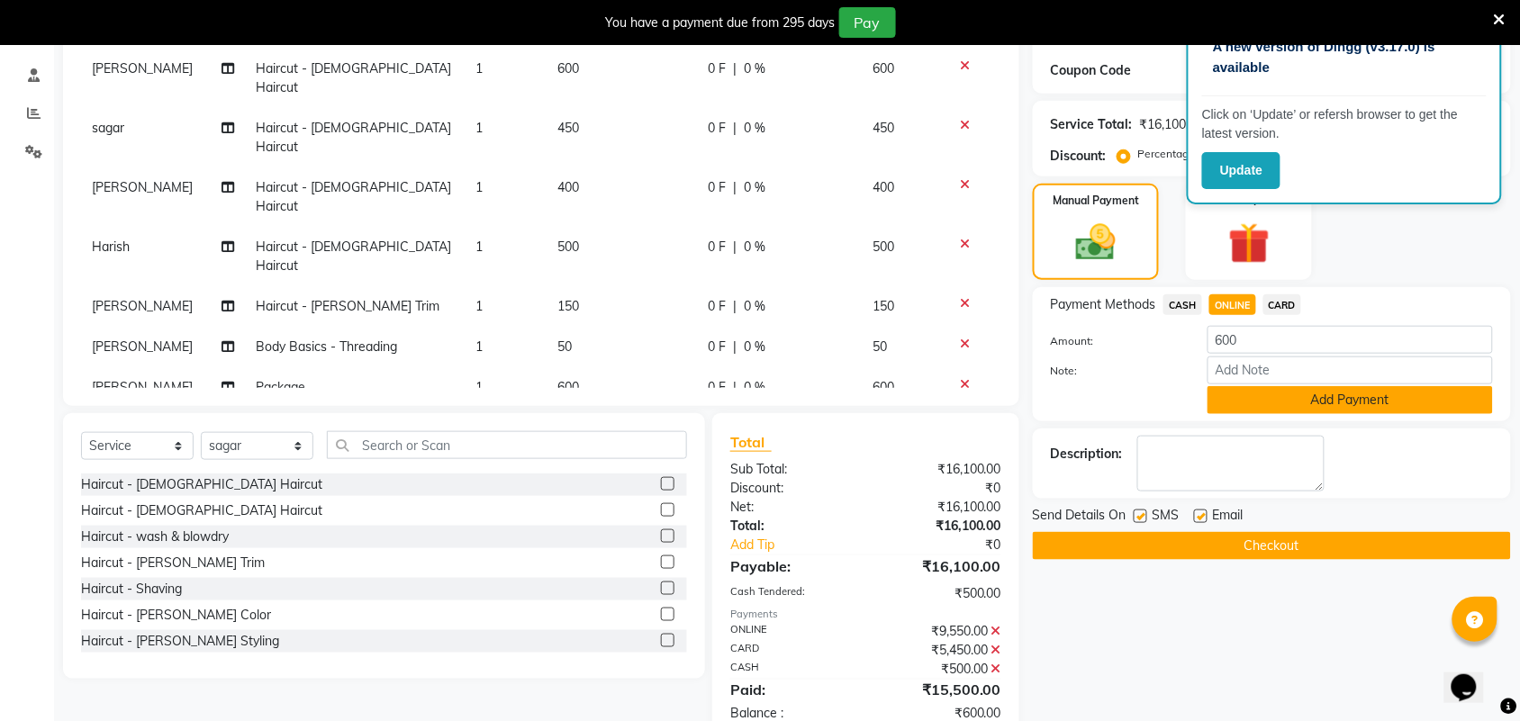
click at [1263, 408] on button "Add Payment" at bounding box center [1349, 400] width 285 height 28
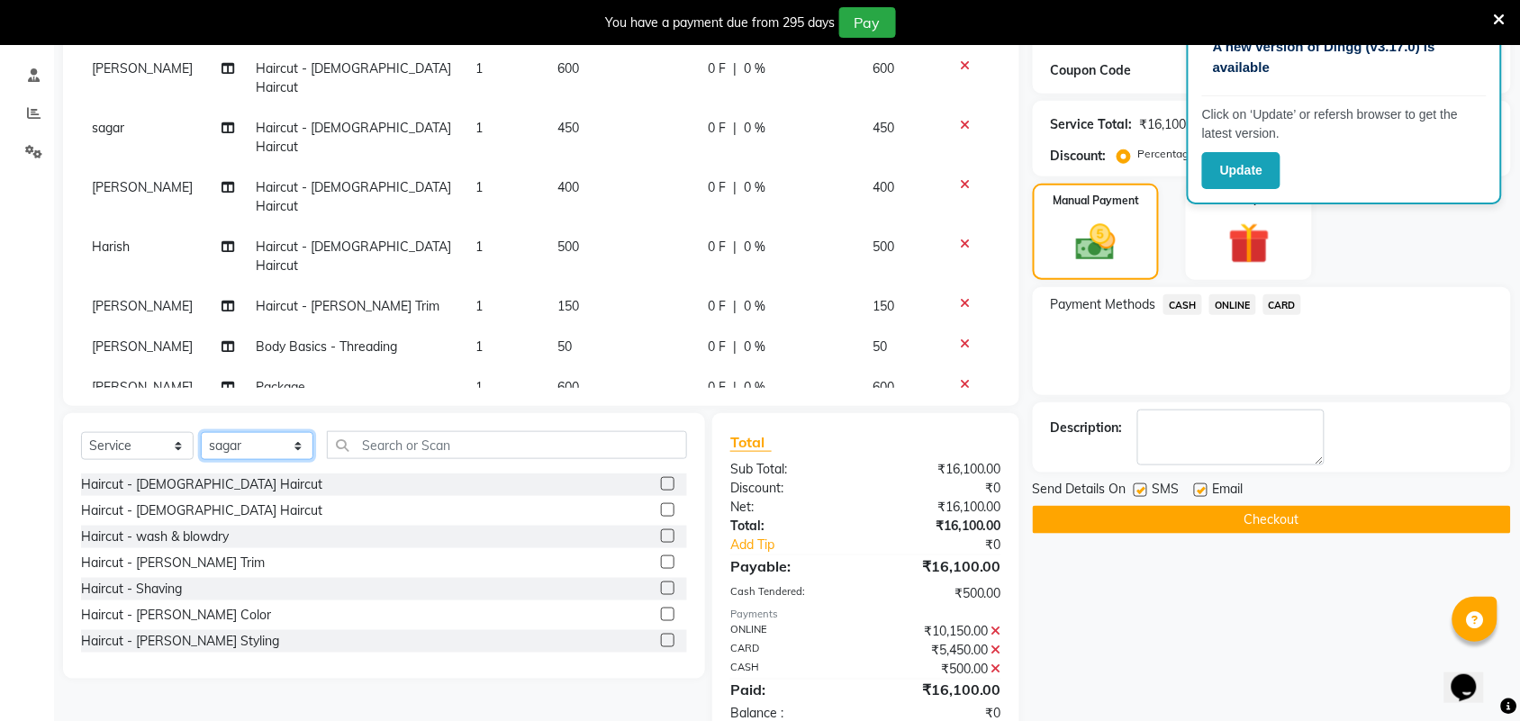
drag, startPoint x: 290, startPoint y: 451, endPoint x: 290, endPoint y: 434, distance: 17.1
click at [290, 448] on select "Select Stylist Akshay Ankita Ayesha Harish Laxman Omkar pranay priya sagar same…" at bounding box center [257, 446] width 113 height 28
select select "35074"
click at [201, 432] on select "Select Stylist Akshay Ankita Ayesha Harish Laxman Omkar pranay priya sagar same…" at bounding box center [257, 446] width 113 height 28
click at [661, 509] on label at bounding box center [668, 510] width 14 height 14
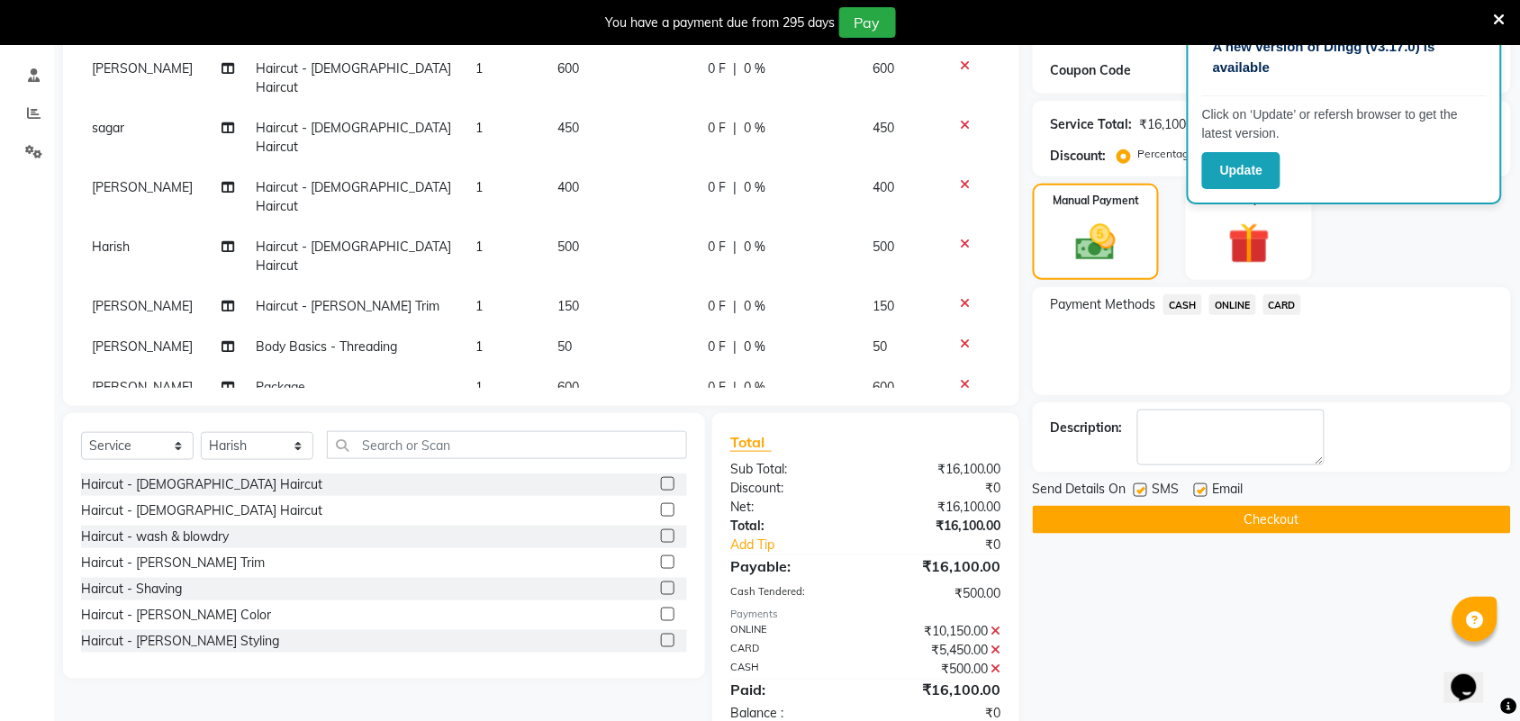
click at [661, 509] on input "checkbox" at bounding box center [667, 511] width 12 height 12
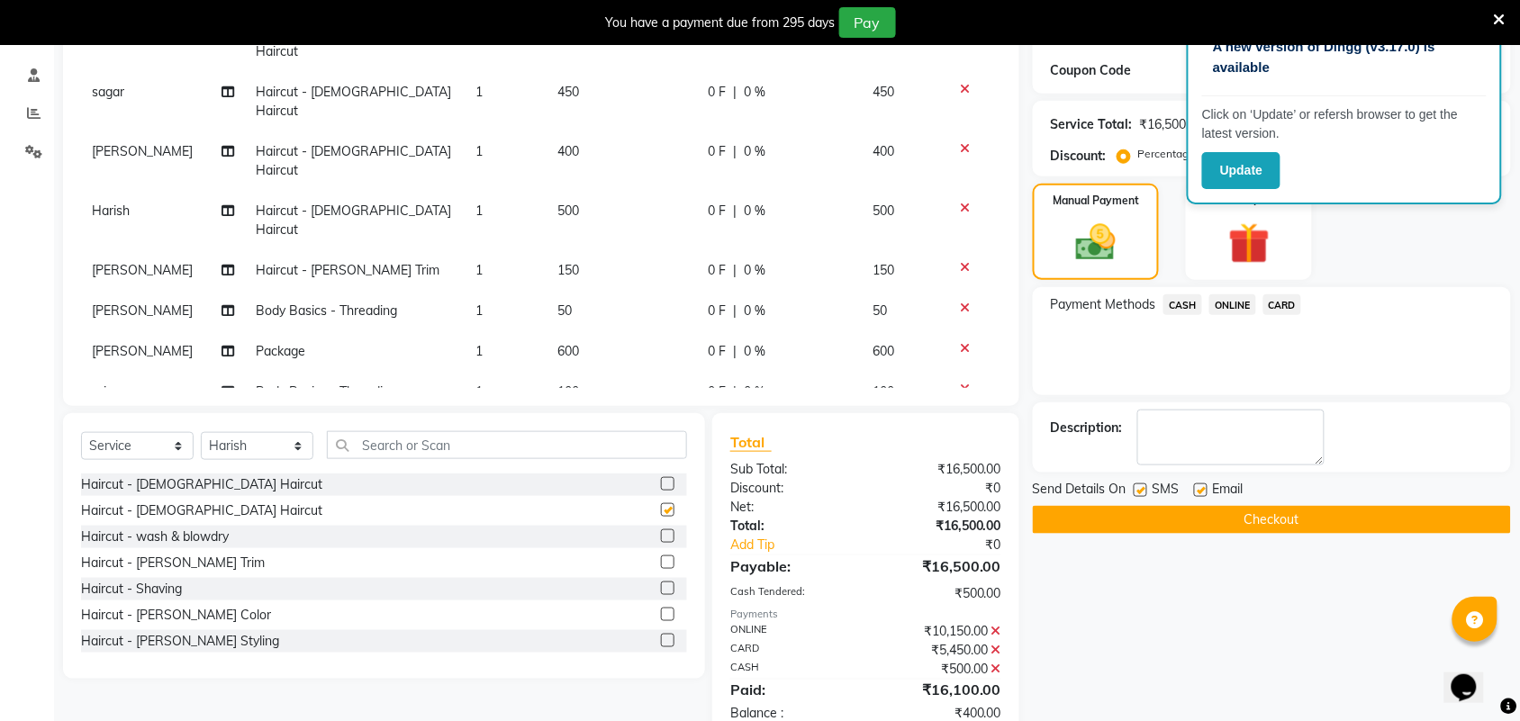
checkbox input "false"
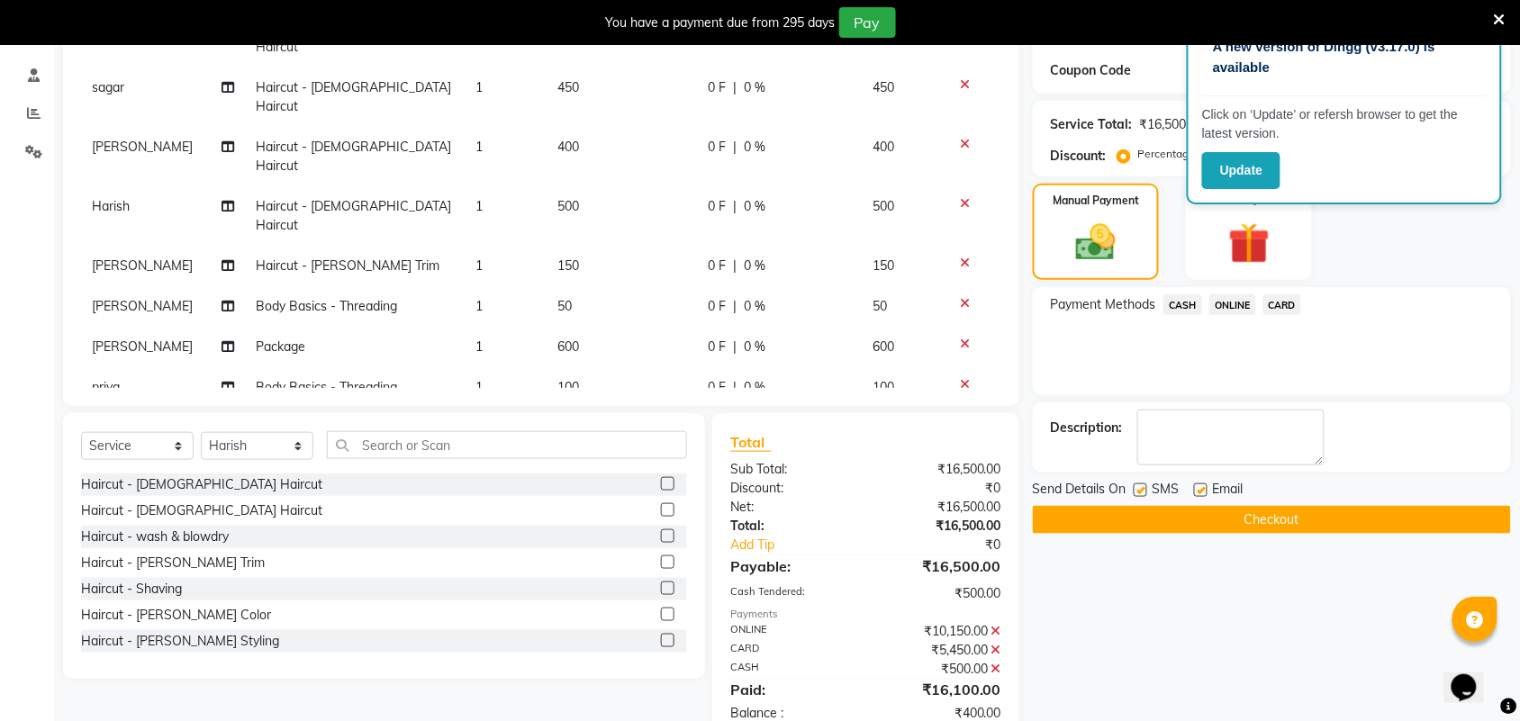
click at [579, 527] on td "400" at bounding box center [621, 556] width 150 height 59
select select "35074"
click at [560, 537] on input "400" at bounding box center [621, 551] width 129 height 28
click at [569, 537] on input "400" at bounding box center [621, 551] width 129 height 28
type input "450"
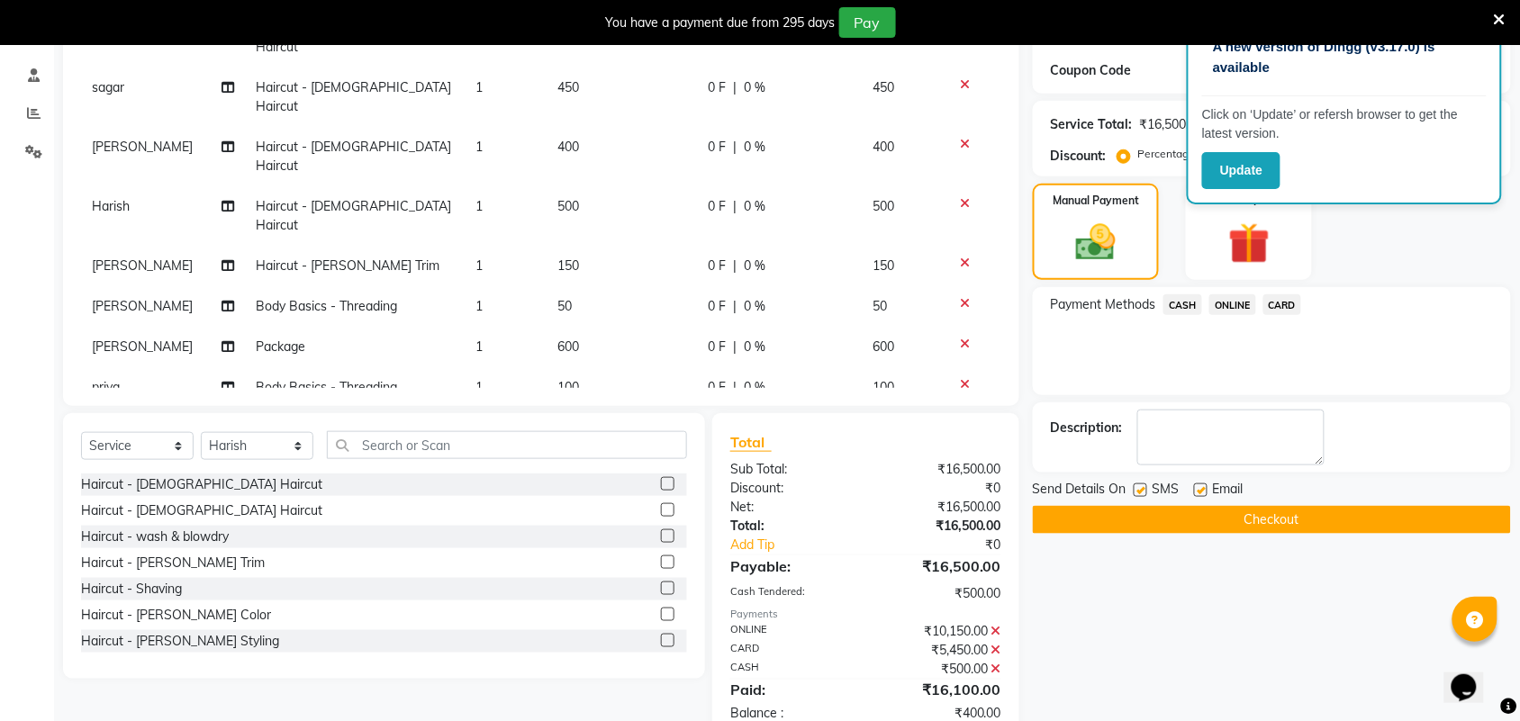
click at [1230, 302] on span "ONLINE" at bounding box center [1232, 304] width 47 height 21
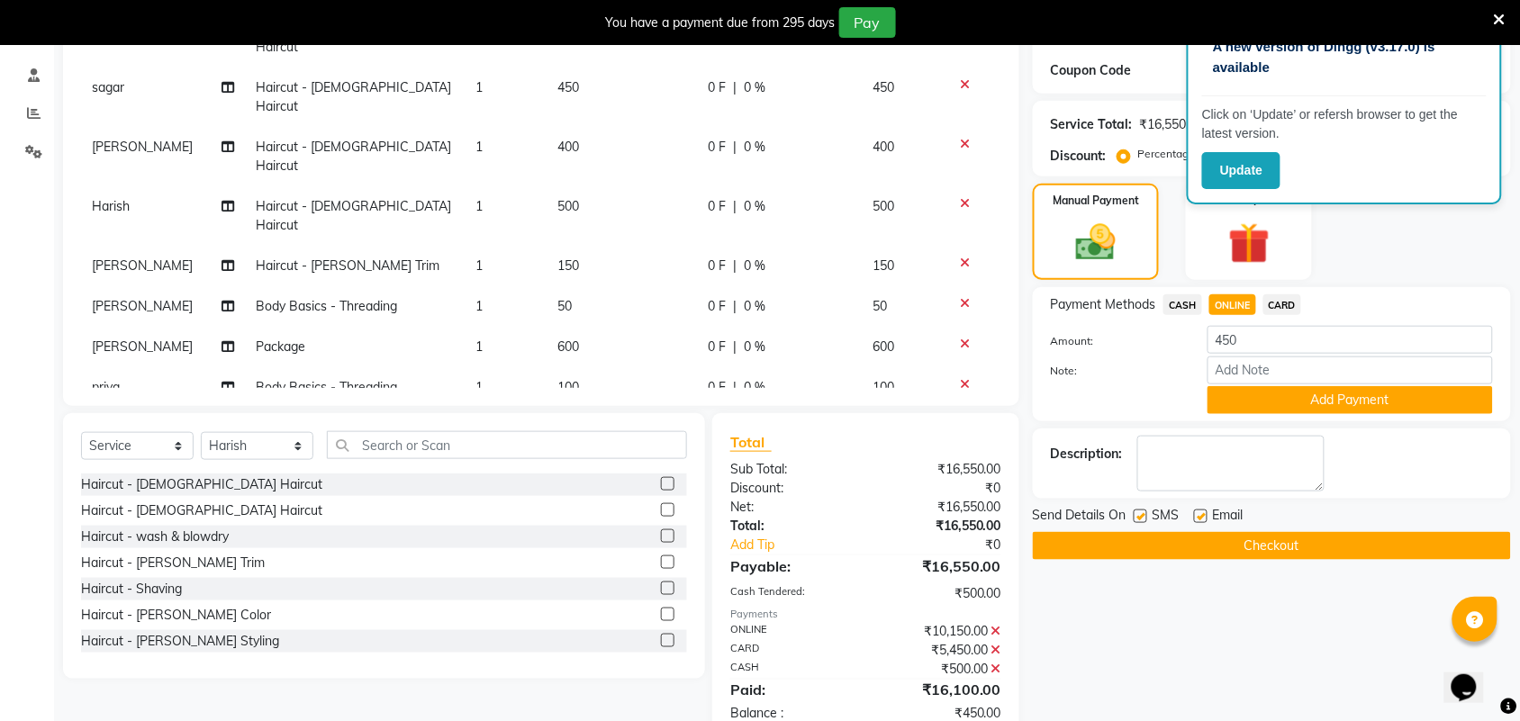
click at [1275, 414] on div "Payment Methods CASH ONLINE CARD Amount: 450 Note: Add Payment" at bounding box center [1272, 354] width 478 height 134
click at [1268, 402] on button "Add Payment" at bounding box center [1349, 400] width 285 height 28
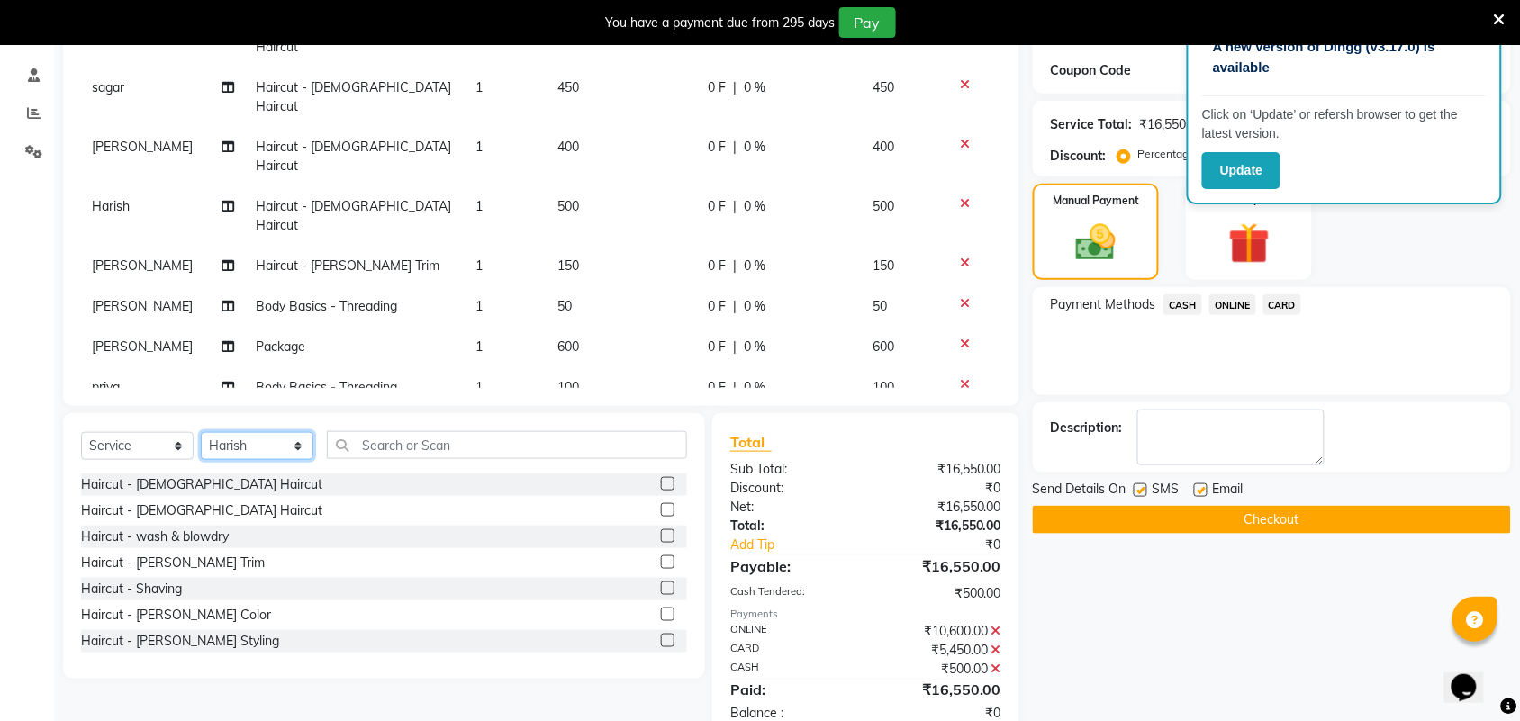
click at [243, 453] on select "Select Stylist Akshay Ankita Ayesha Harish Laxman Omkar pranay priya sagar same…" at bounding box center [257, 446] width 113 height 28
select select "87702"
click at [201, 432] on select "Select Stylist Akshay Ankita Ayesha Harish Laxman Omkar pranay priya sagar same…" at bounding box center [257, 446] width 113 height 28
drag, startPoint x: 655, startPoint y: 513, endPoint x: 651, endPoint y: 447, distance: 66.8
click at [661, 514] on label at bounding box center [668, 510] width 14 height 14
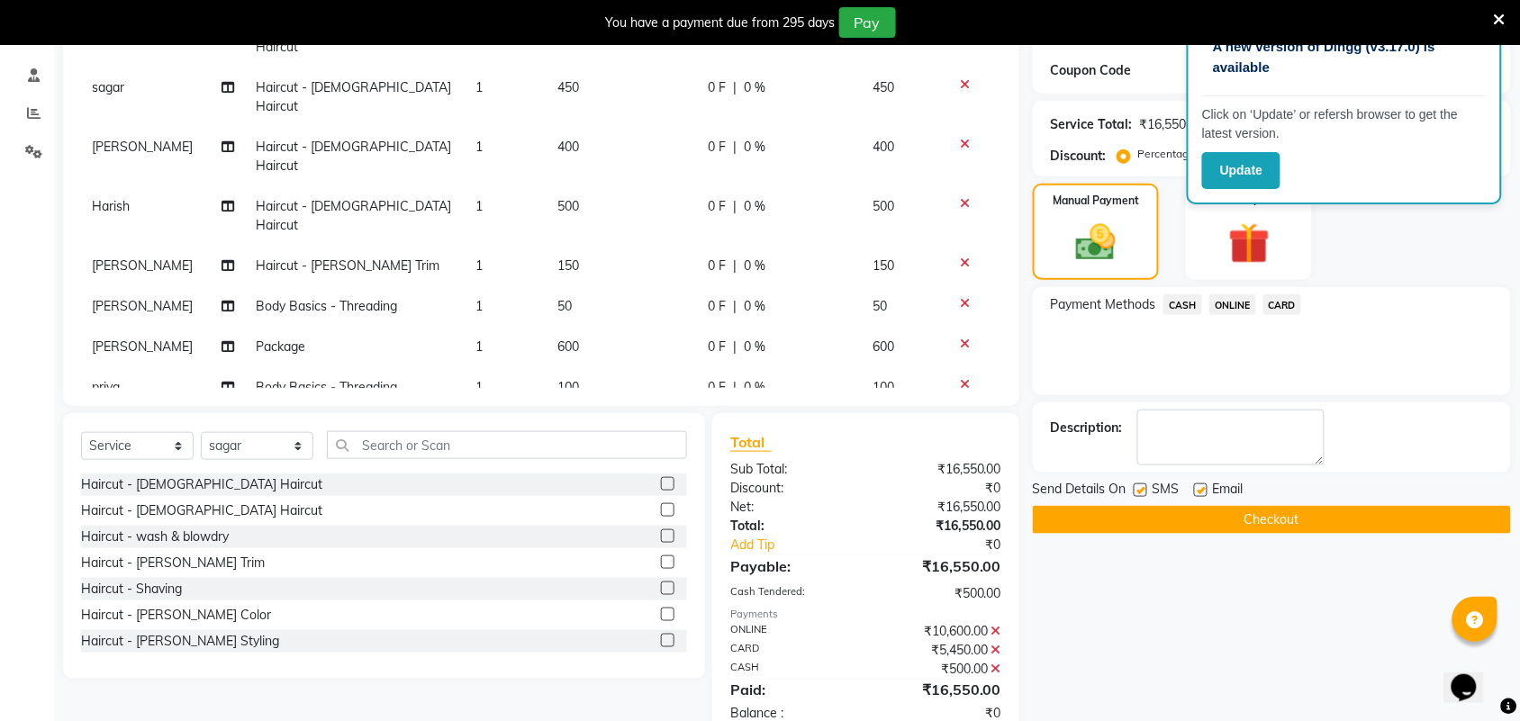
click at [661, 514] on input "checkbox" at bounding box center [667, 511] width 12 height 12
checkbox input "false"
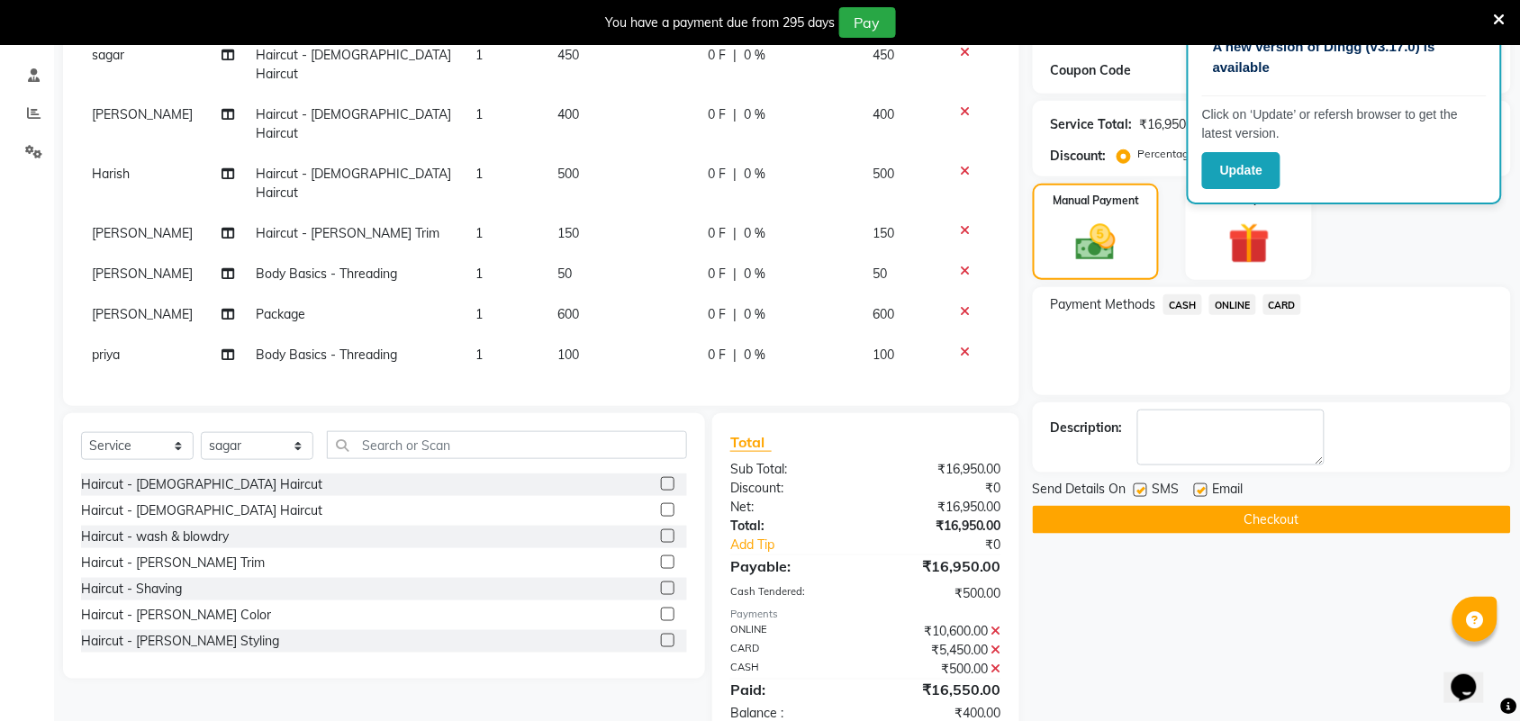
scroll to position [893, 0]
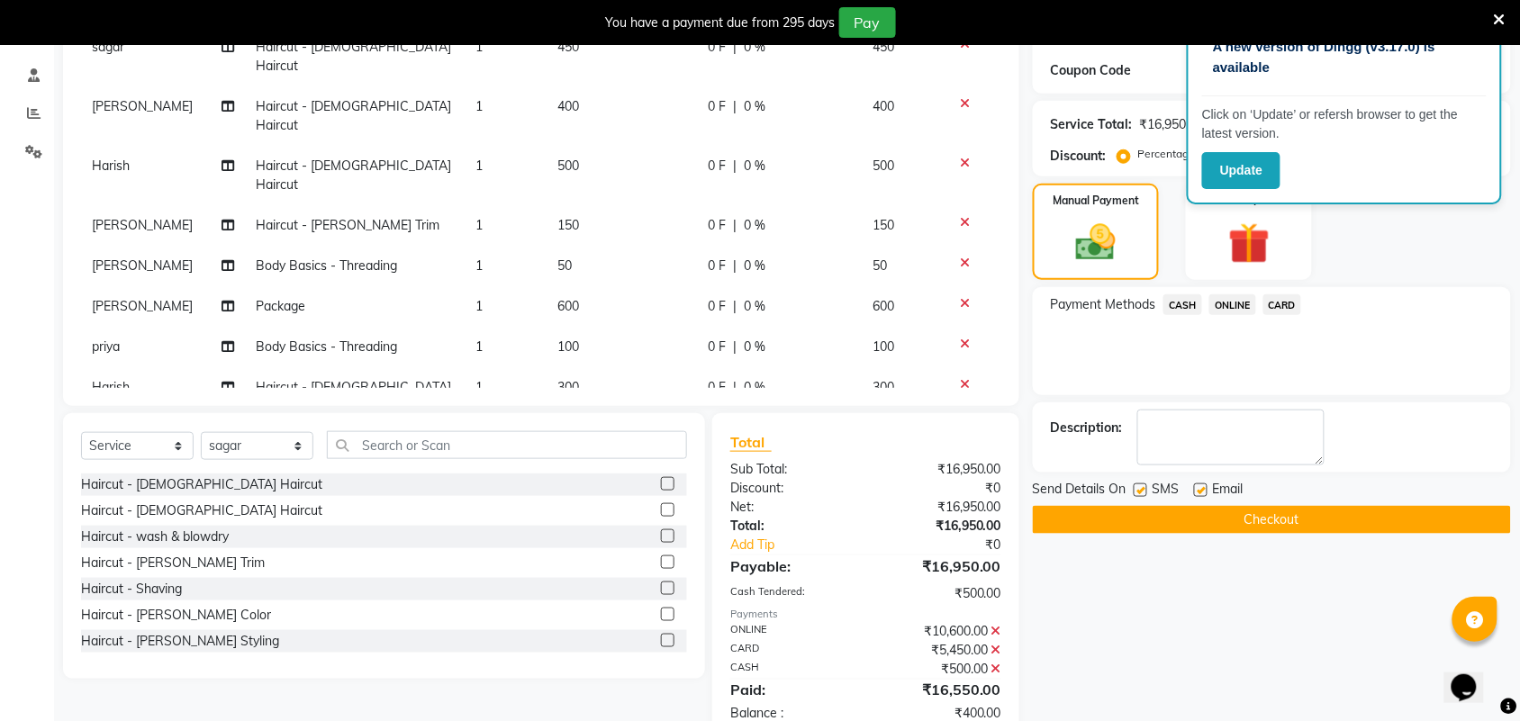
click at [1220, 307] on span "ONLINE" at bounding box center [1232, 304] width 47 height 21
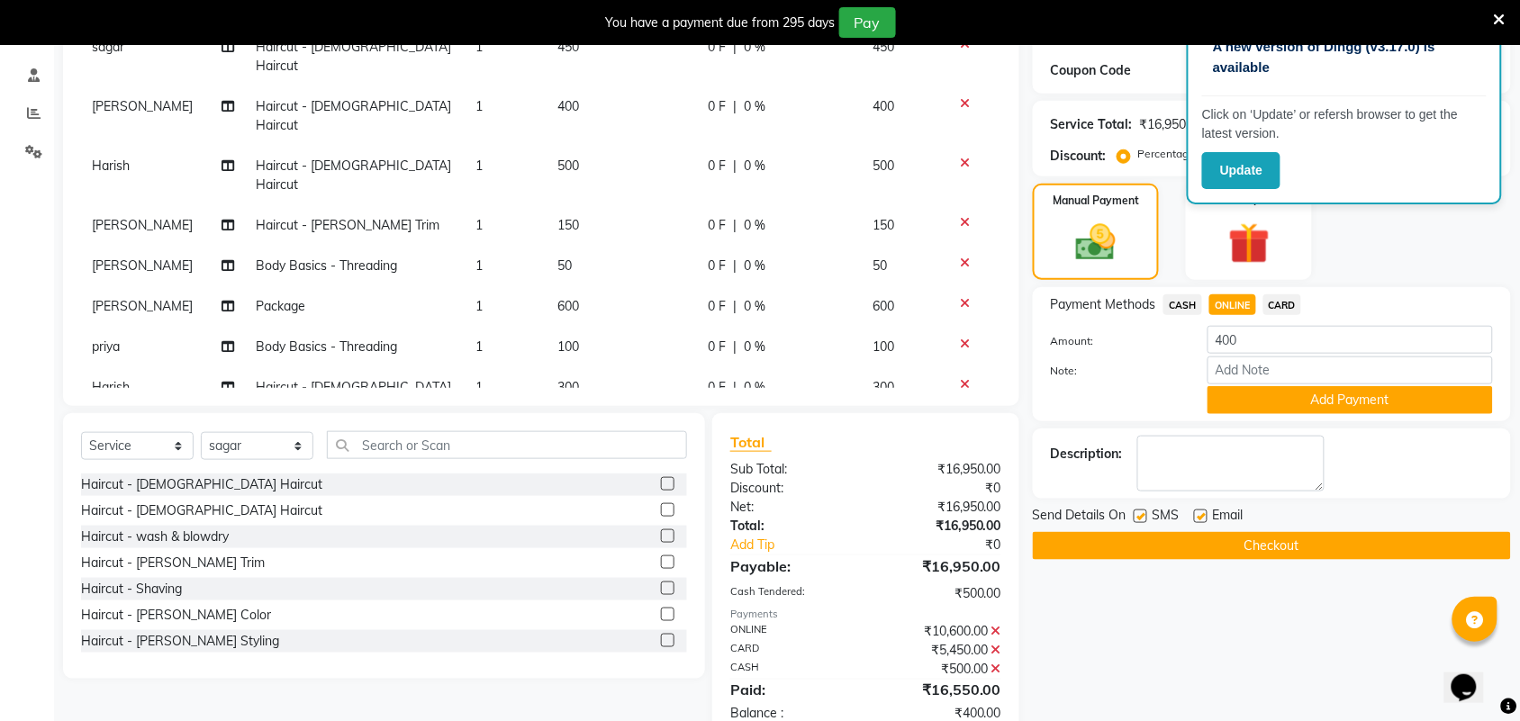
click at [1257, 410] on button "Add Payment" at bounding box center [1349, 400] width 285 height 28
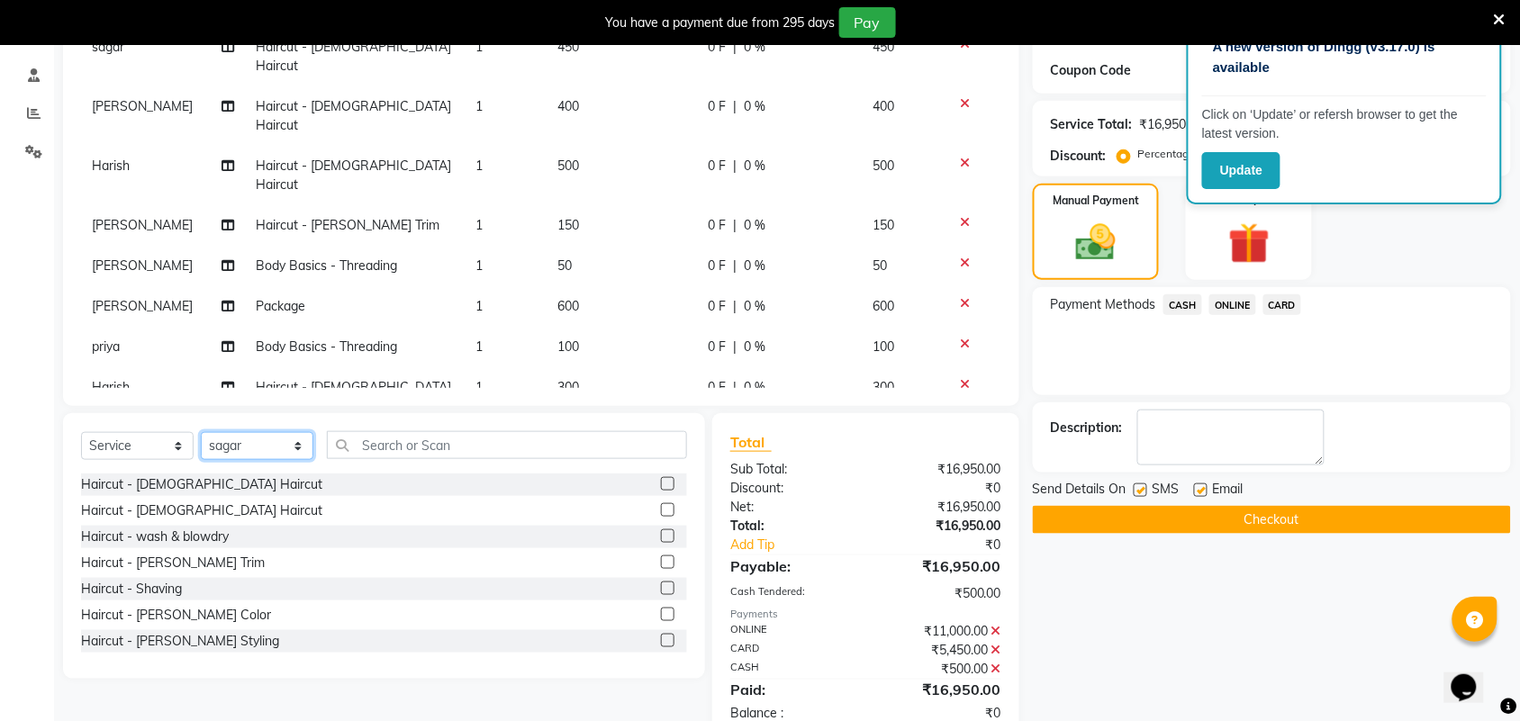
click at [258, 447] on select "Select Stylist Akshay Ankita Ayesha Harish Laxman Omkar pranay priya sagar same…" at bounding box center [257, 446] width 113 height 28
select select "34231"
click at [201, 432] on select "Select Stylist Akshay Ankita Ayesha Harish Laxman Omkar pranay priya sagar same…" at bounding box center [257, 446] width 113 height 28
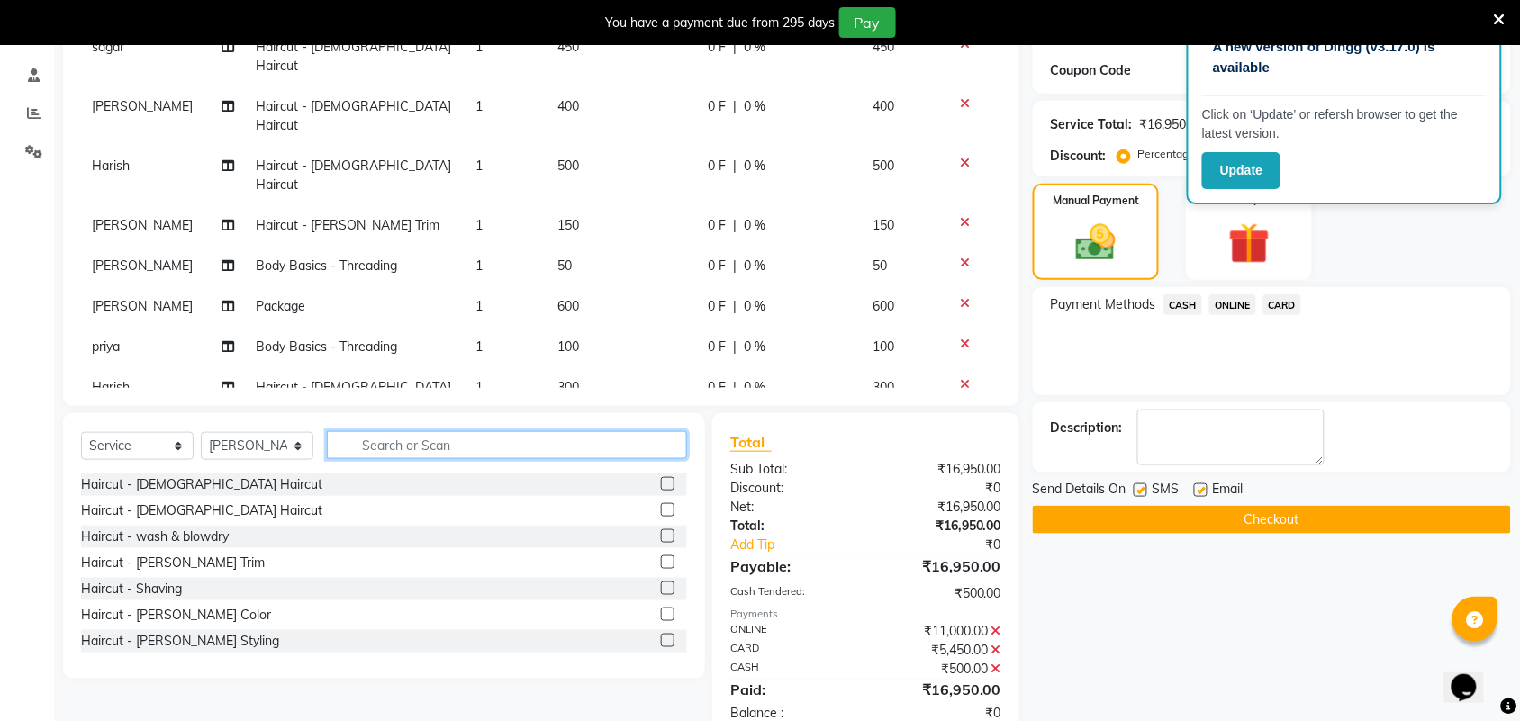
click at [414, 444] on input "text" at bounding box center [507, 445] width 360 height 28
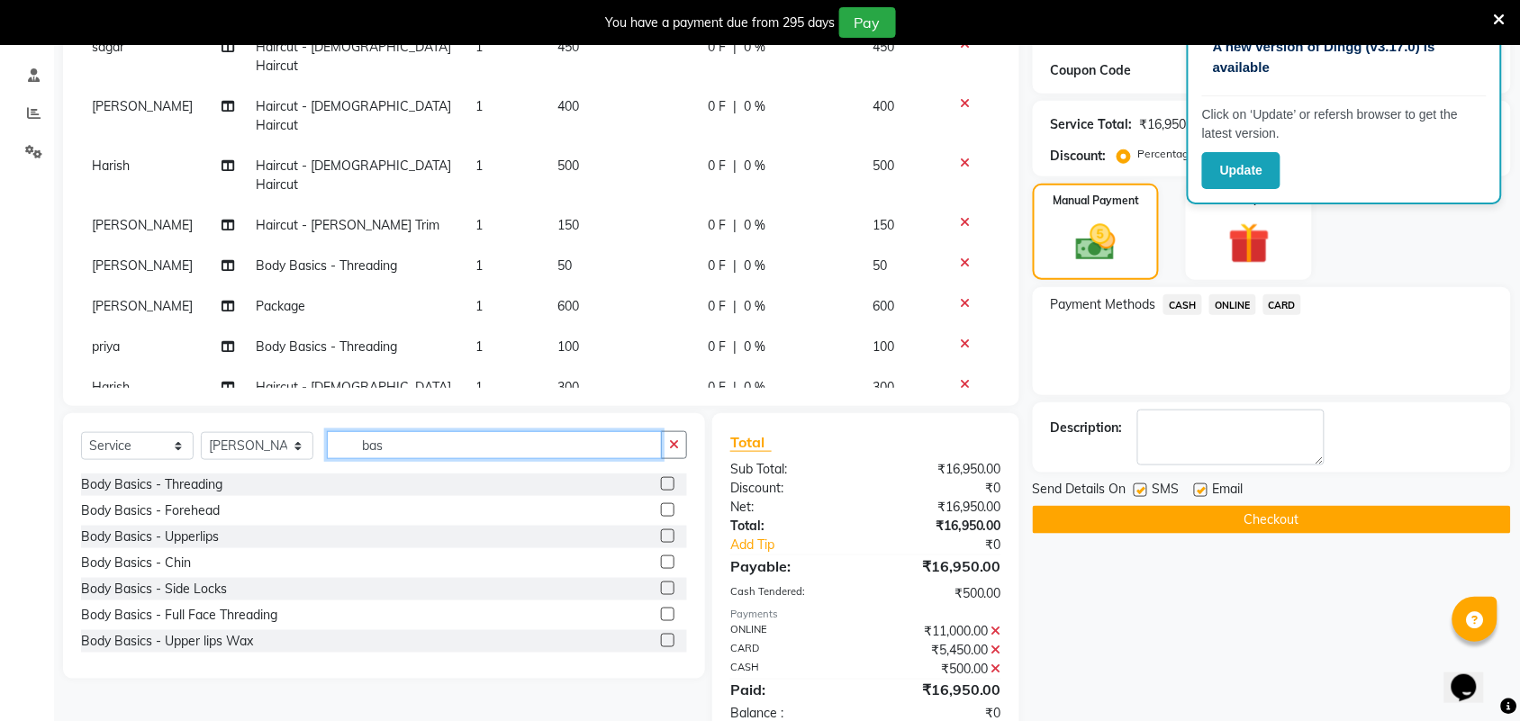
type input "bas"
click at [661, 486] on label at bounding box center [668, 484] width 14 height 14
click at [661, 486] on input "checkbox" at bounding box center [667, 485] width 12 height 12
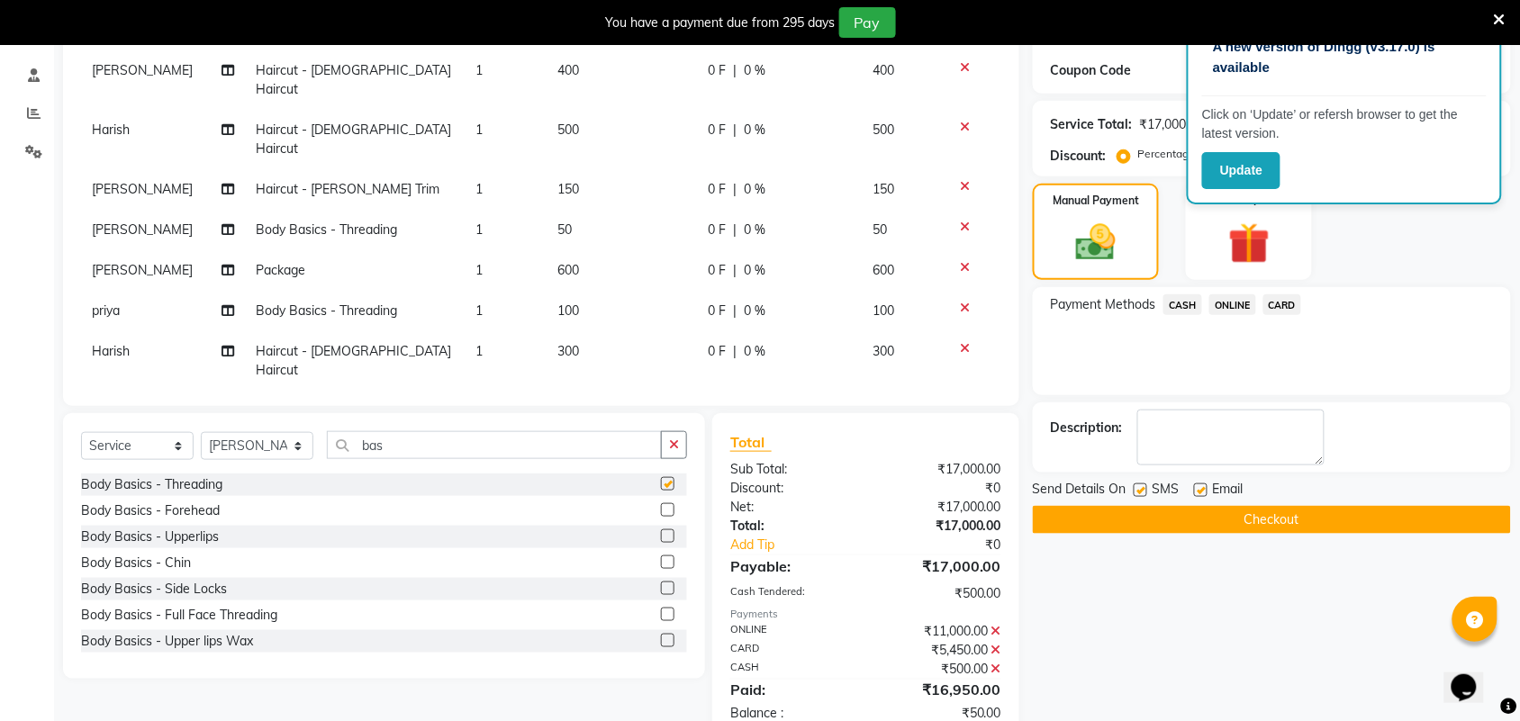
scroll to position [934, 0]
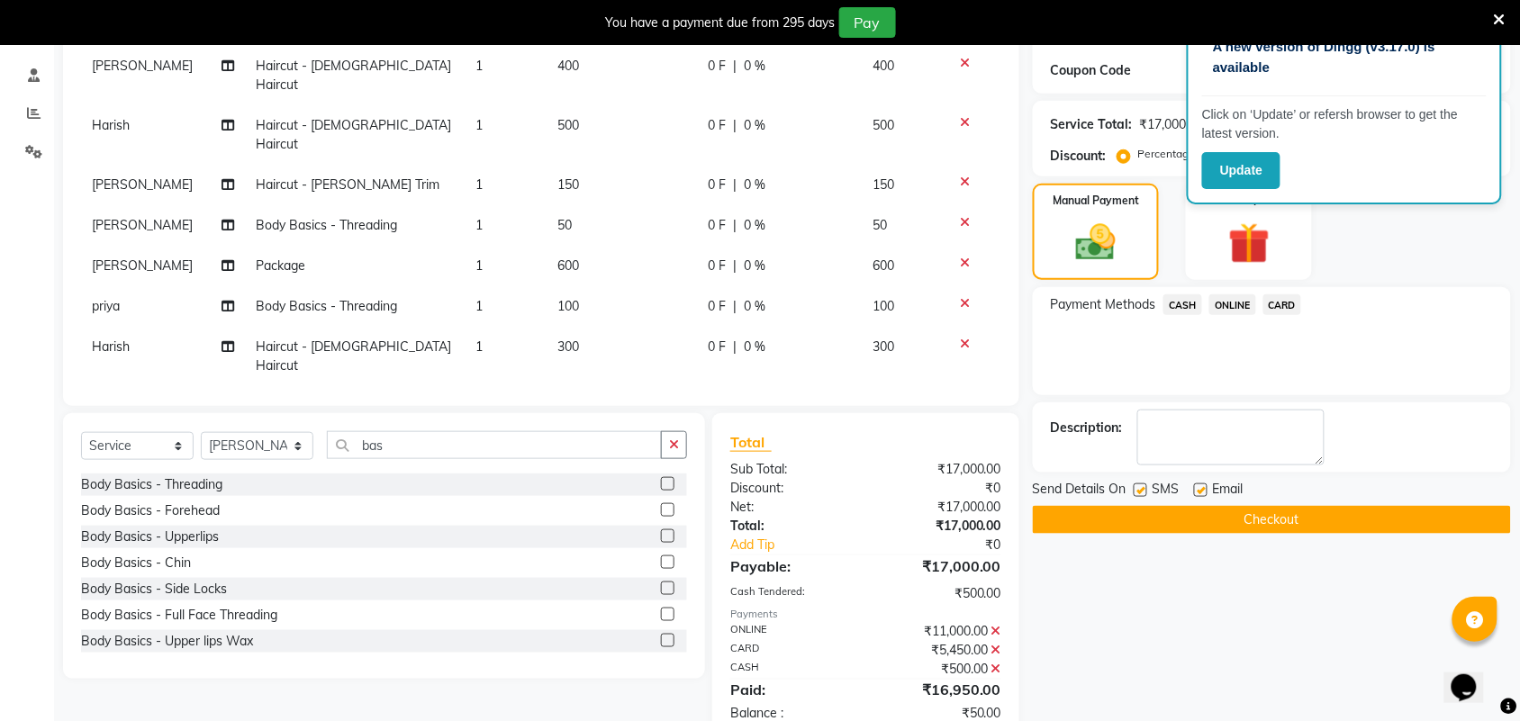
checkbox input "false"
click at [588, 564] on td "50" at bounding box center [621, 584] width 150 height 41
select select "34231"
click at [588, 575] on input "50" at bounding box center [621, 589] width 129 height 28
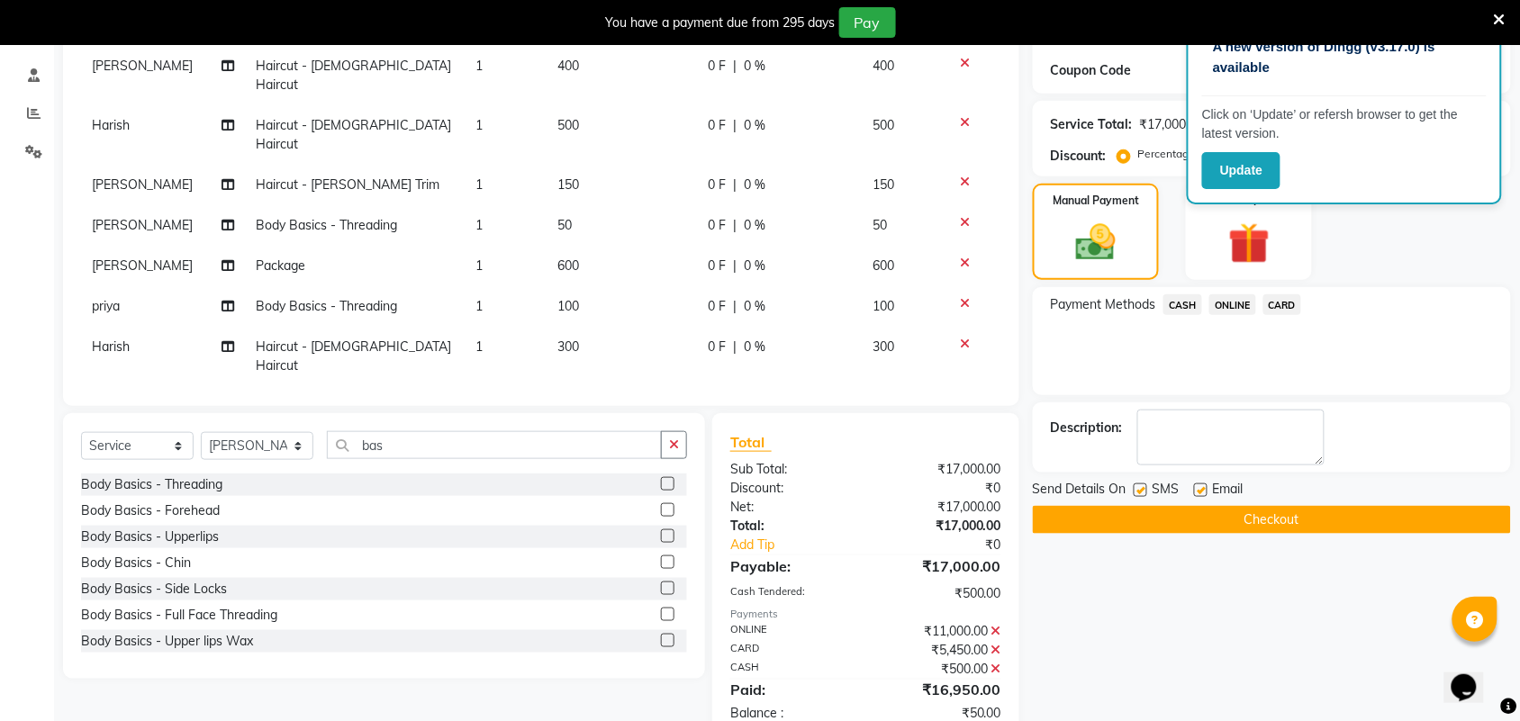
click at [588, 575] on input "50" at bounding box center [621, 589] width 129 height 28
type input "100"
click at [1244, 303] on span "ONLINE" at bounding box center [1232, 304] width 47 height 21
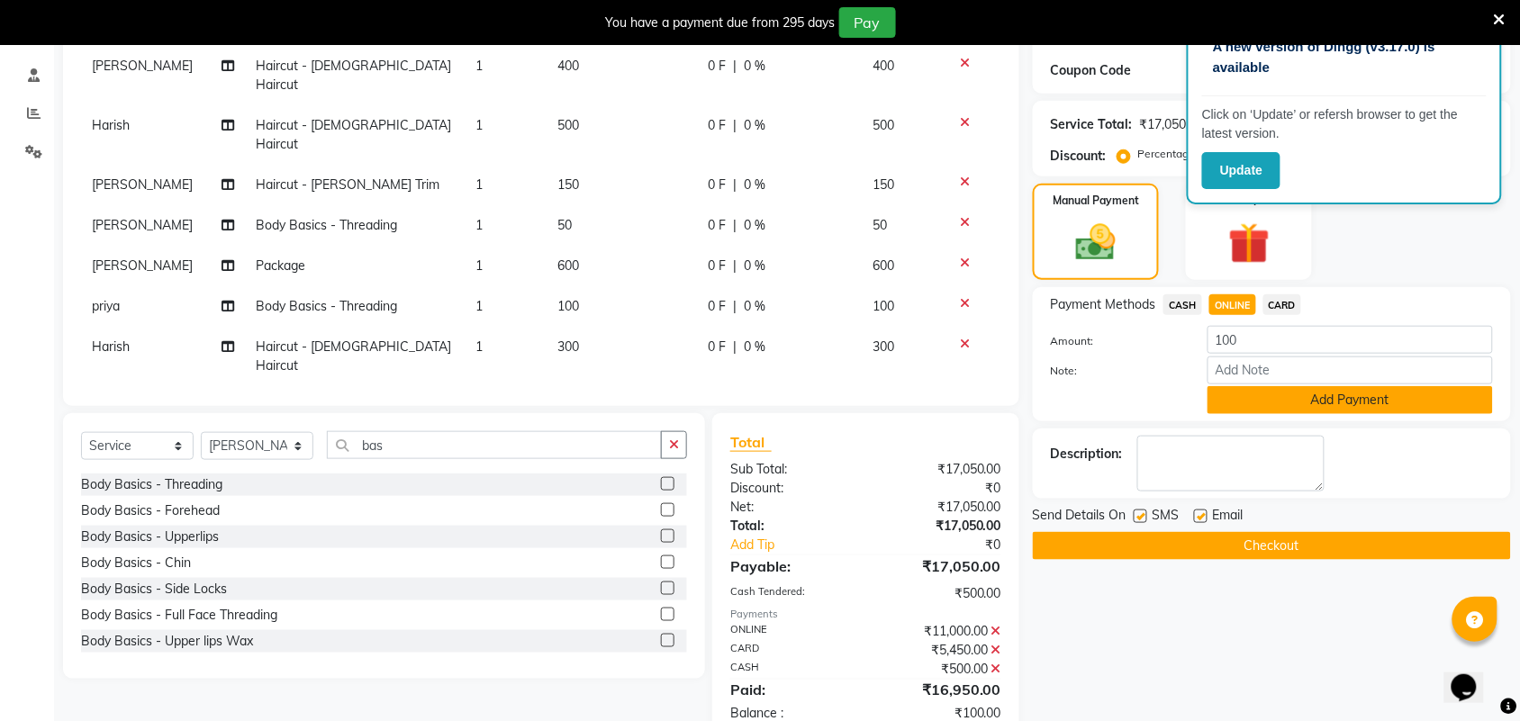
click at [1244, 392] on button "Add Payment" at bounding box center [1349, 400] width 285 height 28
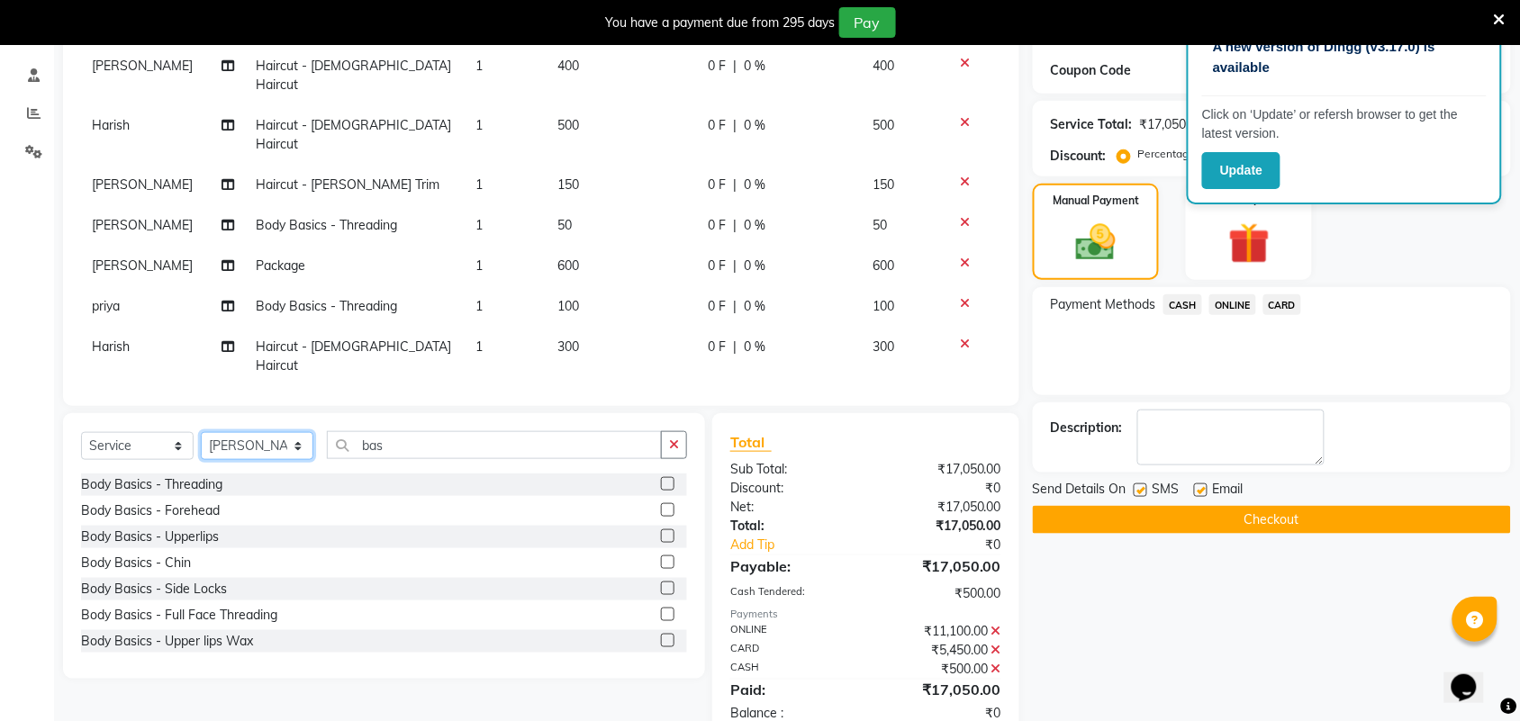
click at [271, 451] on select "Select Stylist Akshay Ankita Ayesha Harish Laxman Omkar pranay priya sagar same…" at bounding box center [257, 446] width 113 height 28
select select "51622"
click at [201, 432] on select "Select Stylist Akshay Ankita Ayesha Harish Laxman Omkar pranay priya sagar same…" at bounding box center [257, 446] width 113 height 28
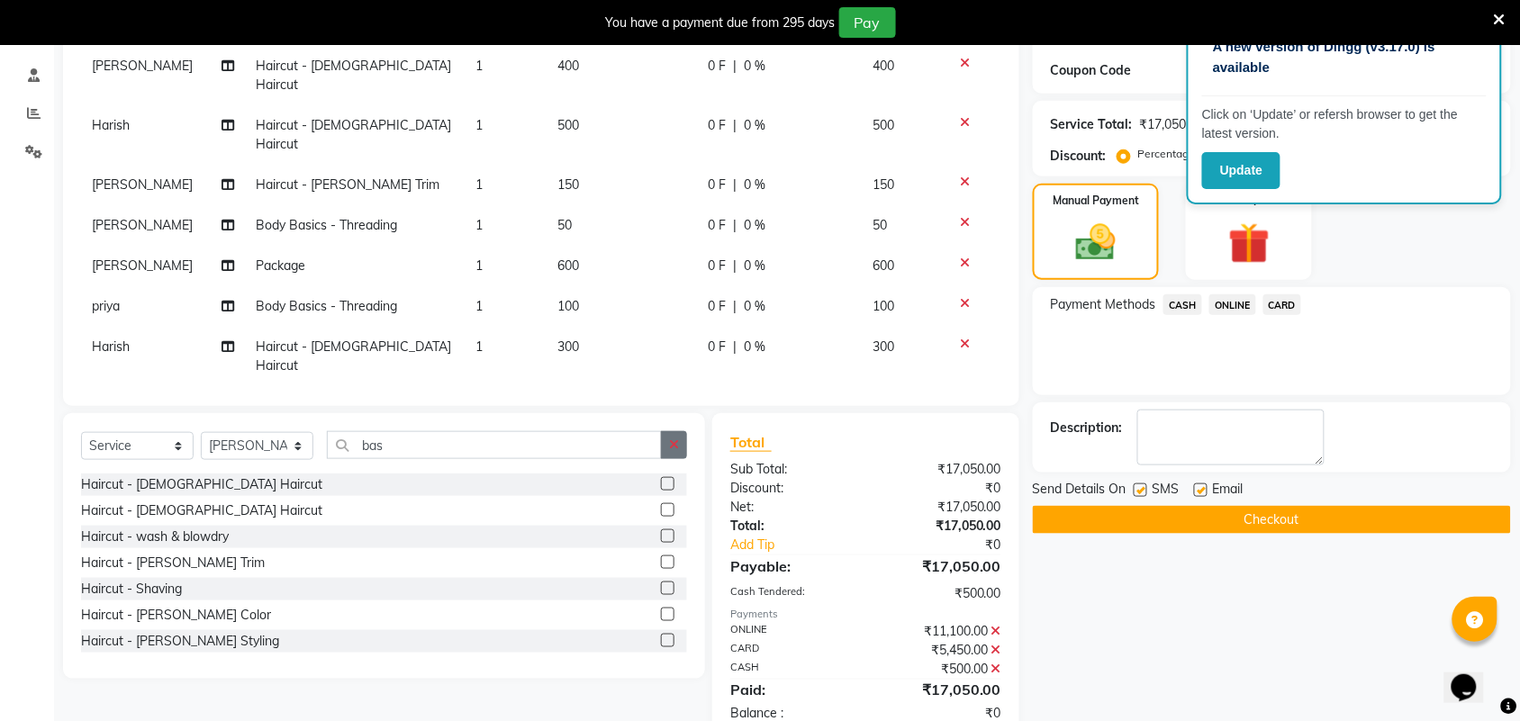
click at [664, 447] on button "button" at bounding box center [674, 445] width 26 height 28
click at [661, 510] on label at bounding box center [668, 510] width 14 height 14
click at [661, 510] on input "checkbox" at bounding box center [667, 511] width 12 height 12
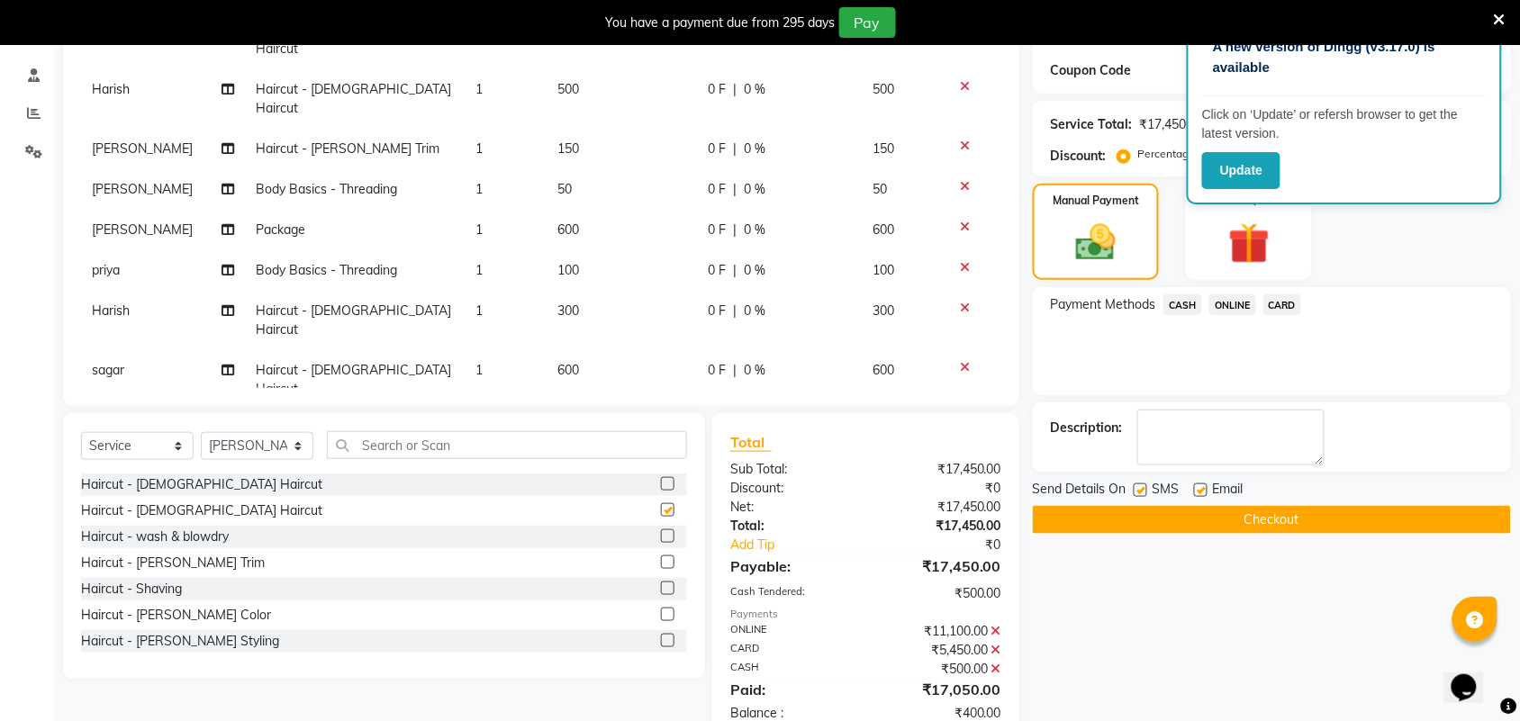
checkbox input "false"
click at [1223, 302] on span "ONLINE" at bounding box center [1232, 304] width 47 height 21
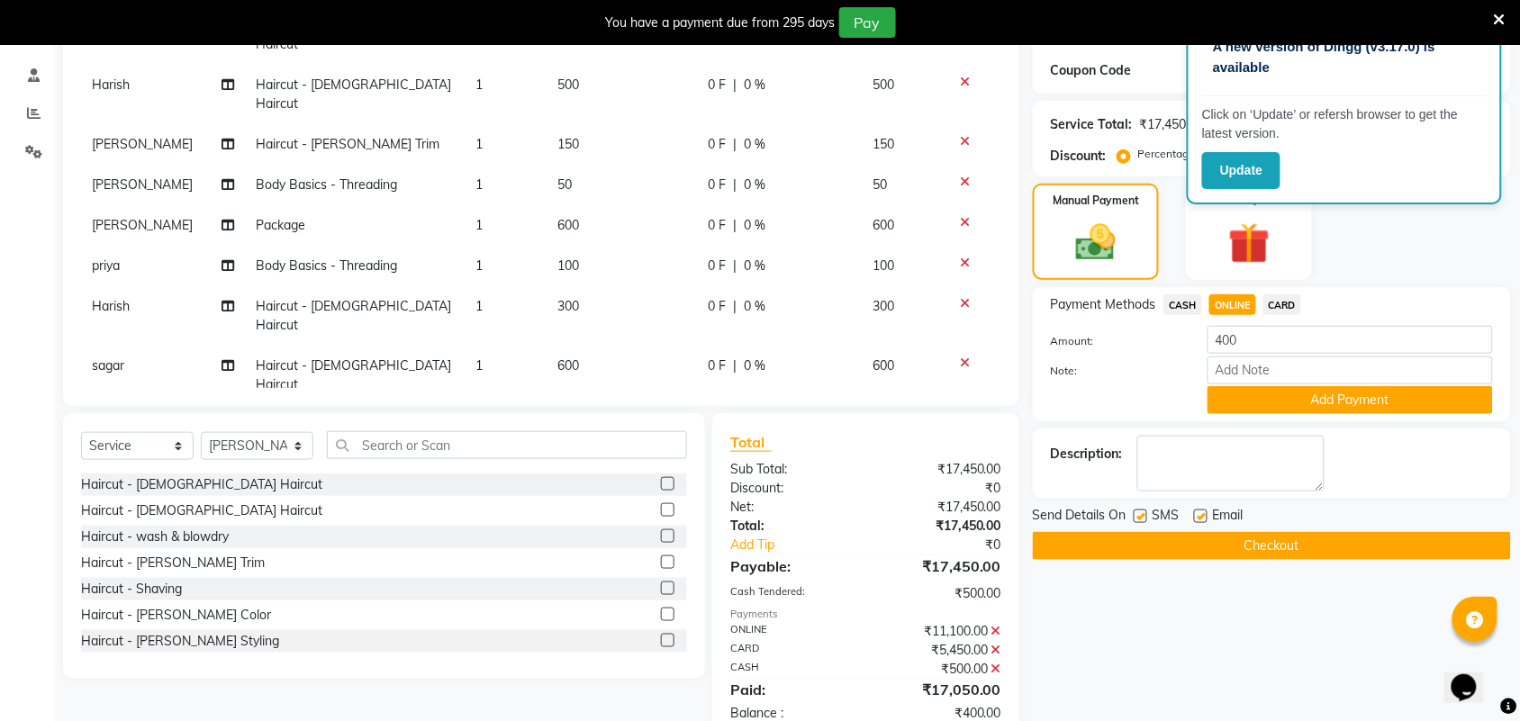
click at [1272, 420] on div "Name: Walk In Membership: No Active Membership Total Visits: 470 Card on file: …" at bounding box center [1279, 296] width 492 height 892
click at [1266, 390] on button "Add Payment" at bounding box center [1349, 400] width 285 height 28
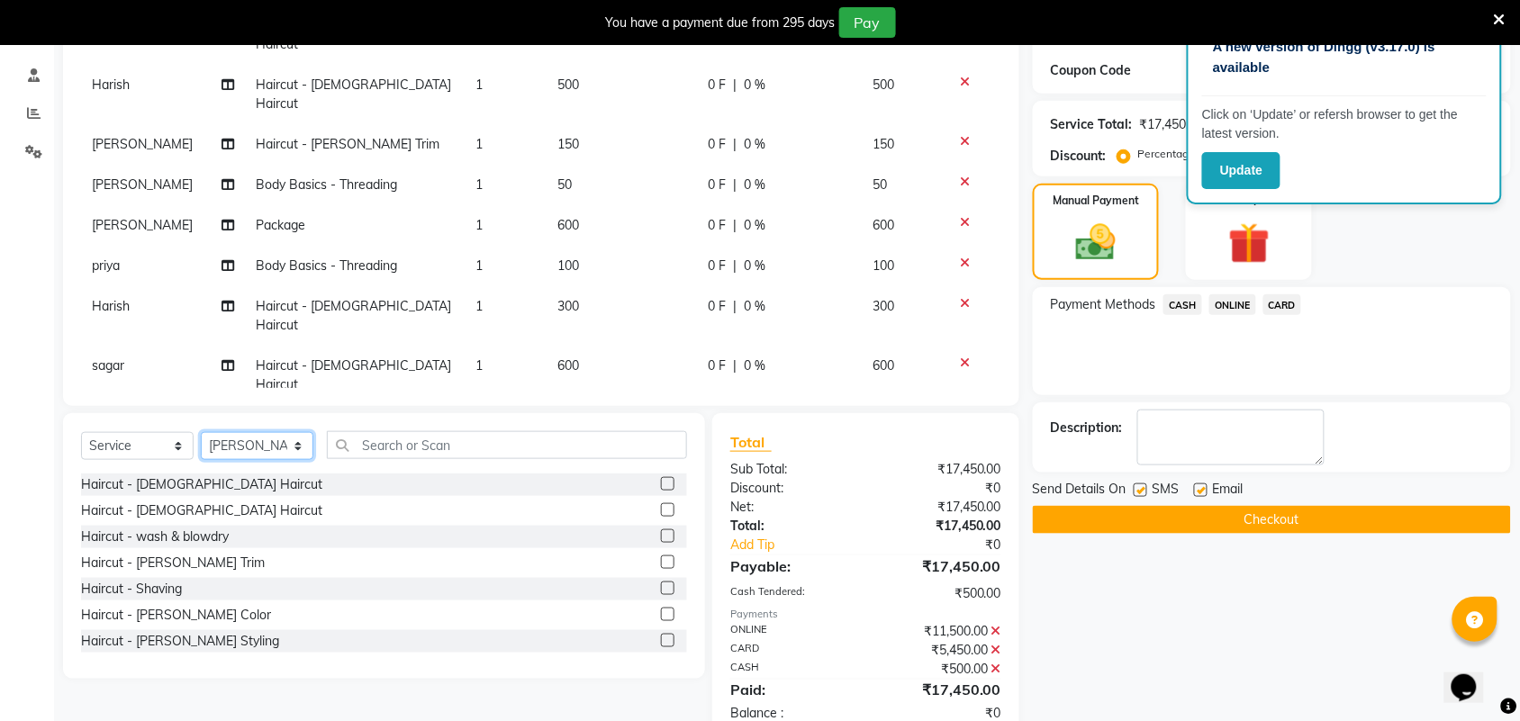
click at [259, 453] on select "Select Stylist Akshay Ankita Ayesha Harish Laxman Omkar pranay priya sagar same…" at bounding box center [257, 446] width 113 height 28
select select "62645"
click at [201, 432] on select "Select Stylist Akshay Ankita Ayesha Harish Laxman Omkar pranay priya sagar same…" at bounding box center [257, 446] width 113 height 28
click at [661, 505] on label at bounding box center [668, 510] width 14 height 14
click at [661, 505] on input "checkbox" at bounding box center [667, 511] width 12 height 12
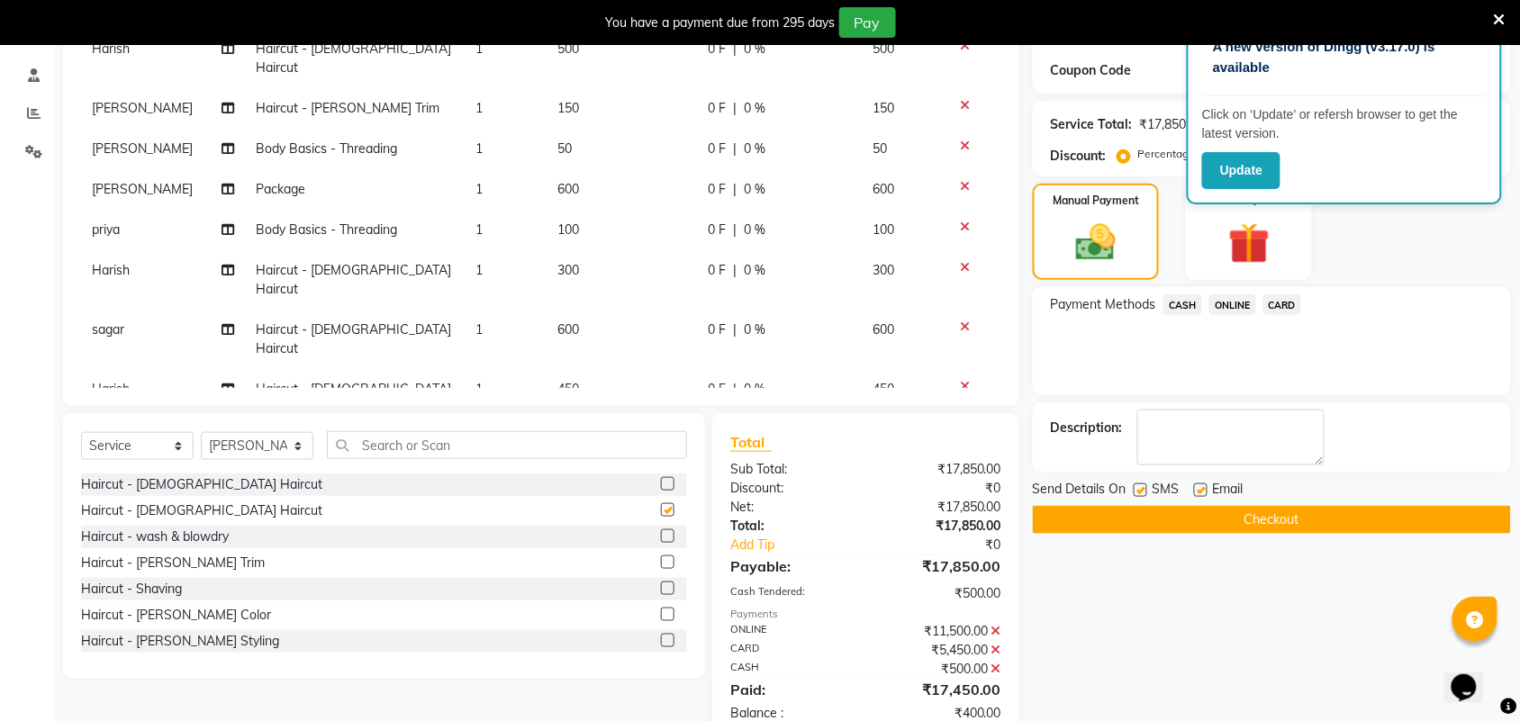
checkbox input "false"
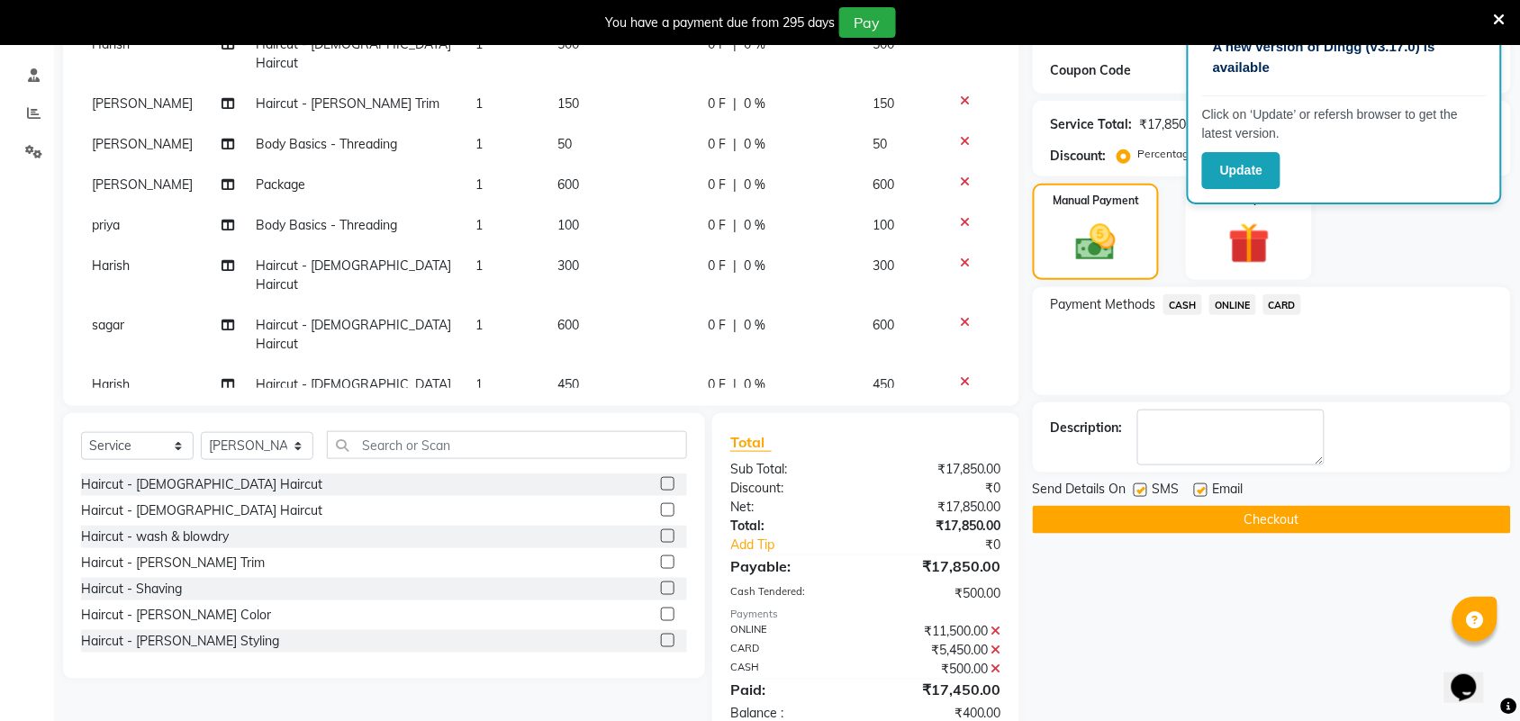
click at [585, 583] on td "400" at bounding box center [621, 612] width 150 height 59
select select "62645"
click at [585, 594] on input "400" at bounding box center [621, 608] width 129 height 28
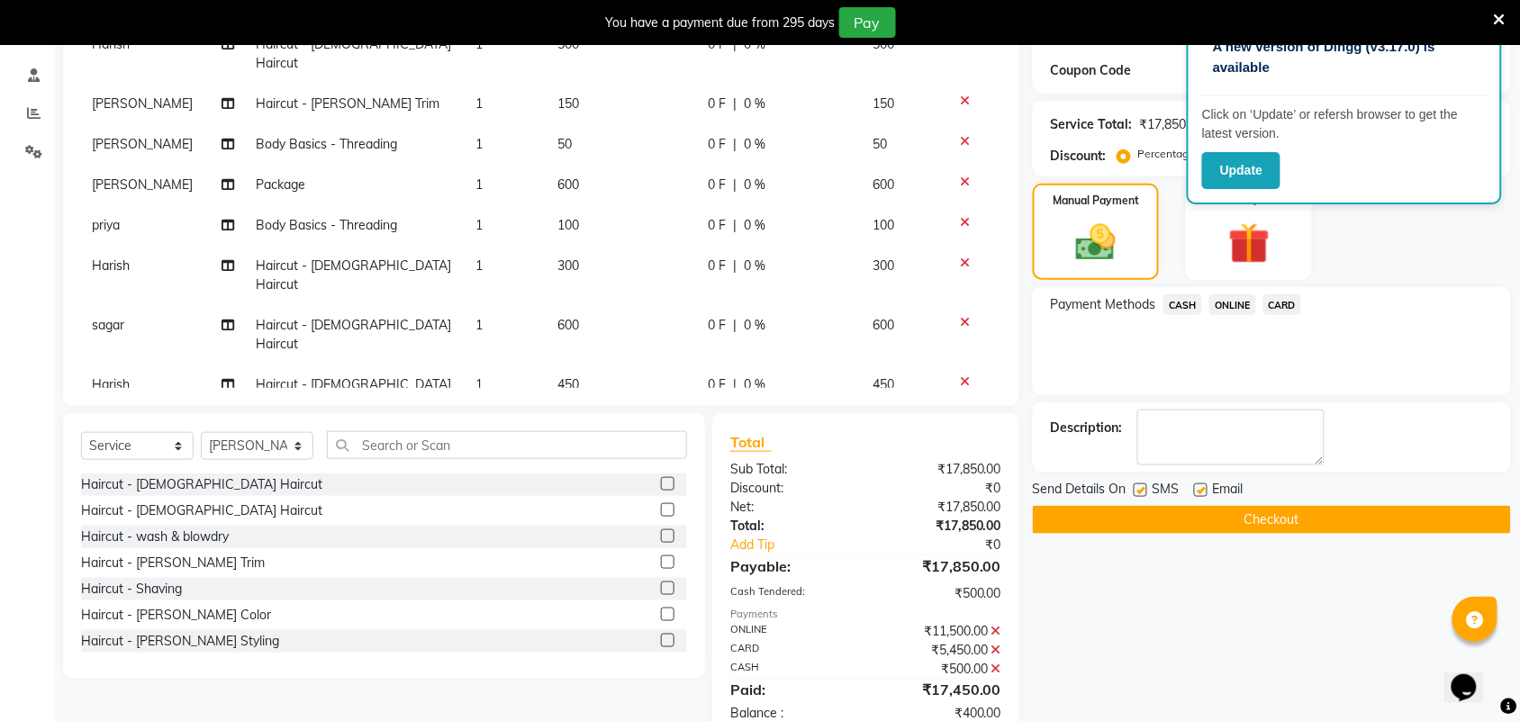
type input "800"
click at [1232, 307] on span "ONLINE" at bounding box center [1232, 304] width 47 height 21
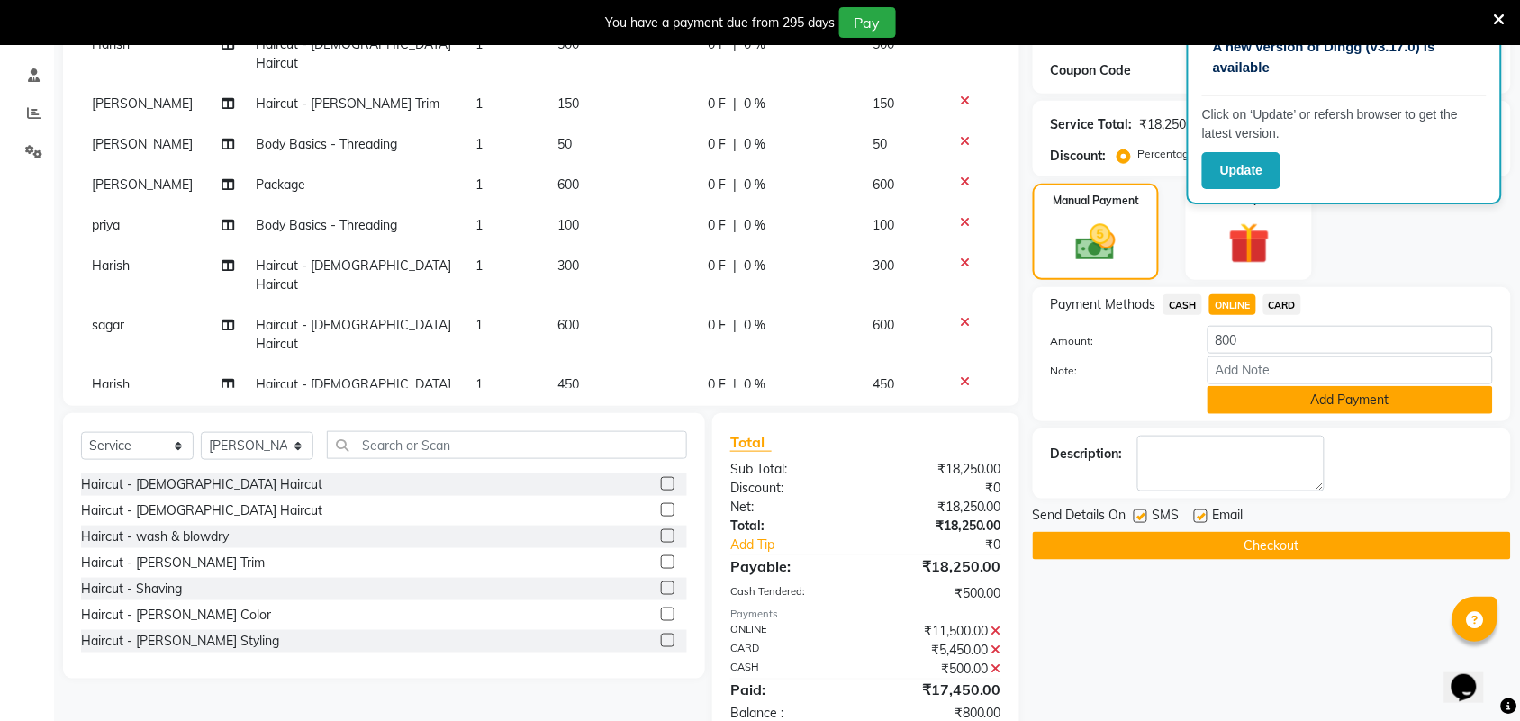
click at [1236, 405] on button "Add Payment" at bounding box center [1349, 400] width 285 height 28
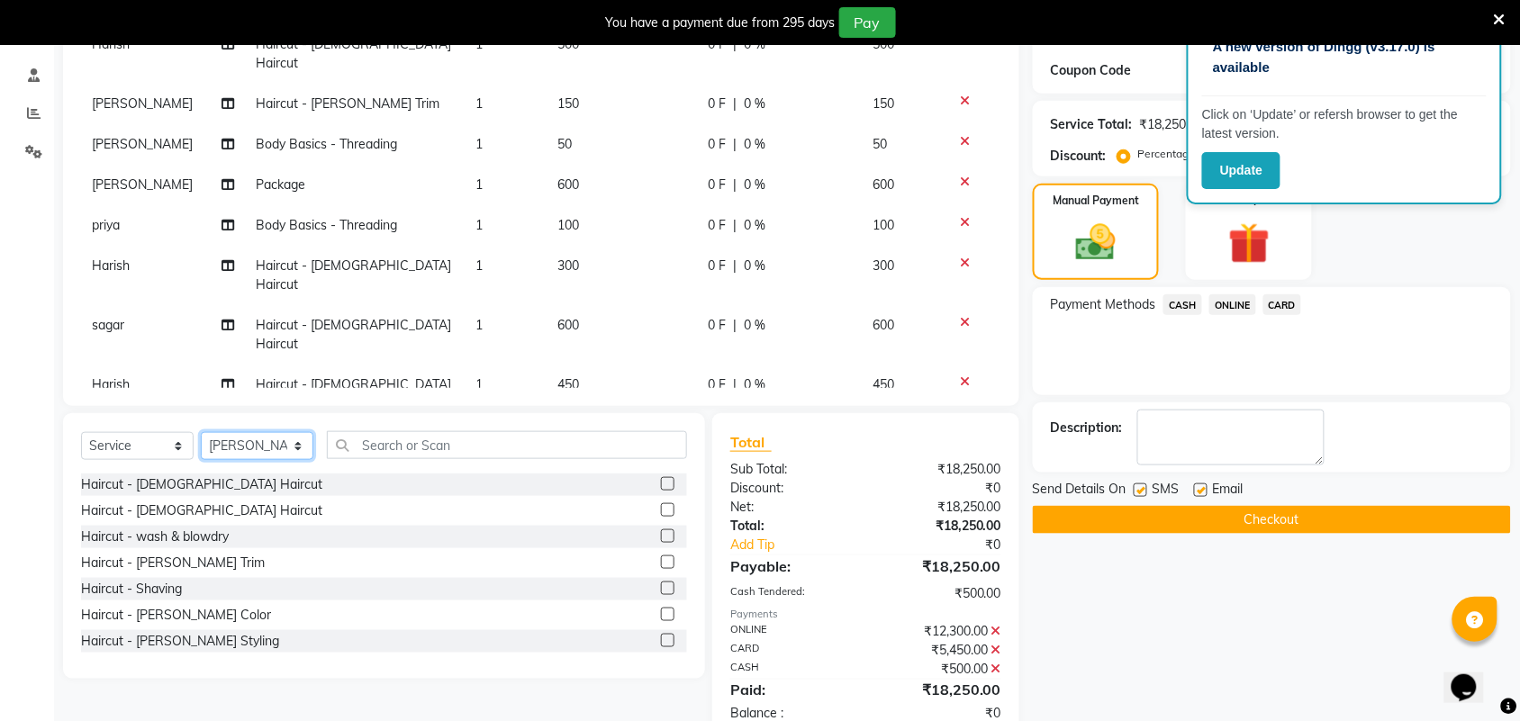
click at [270, 450] on select "Select Stylist Akshay Ankita Ayesha Harish Laxman Omkar pranay priya sagar same…" at bounding box center [257, 446] width 113 height 28
select select "51622"
click at [201, 432] on select "Select Stylist Akshay Ankita Ayesha Harish Laxman Omkar pranay priya sagar same…" at bounding box center [257, 446] width 113 height 28
click at [661, 504] on label at bounding box center [668, 510] width 14 height 14
click at [661, 505] on input "checkbox" at bounding box center [667, 511] width 12 height 12
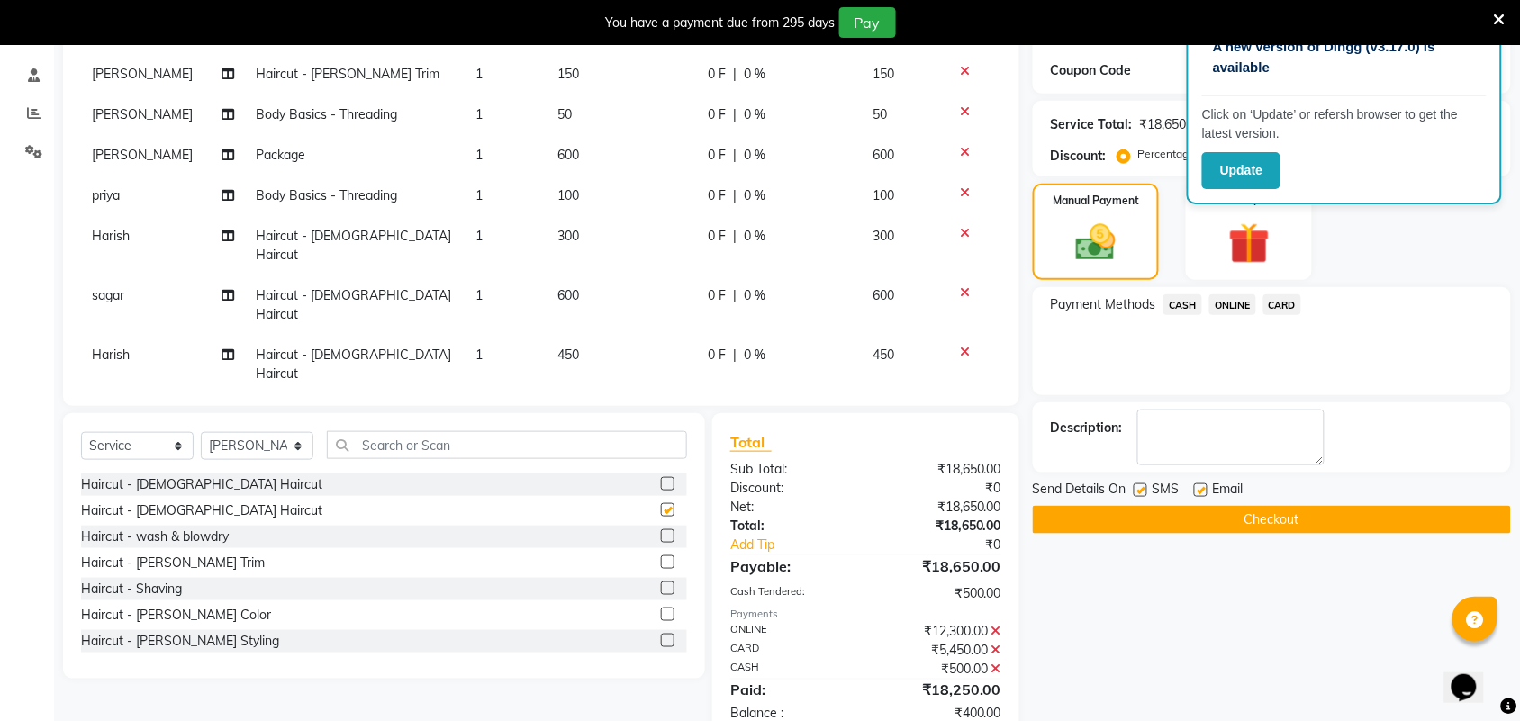
checkbox input "false"
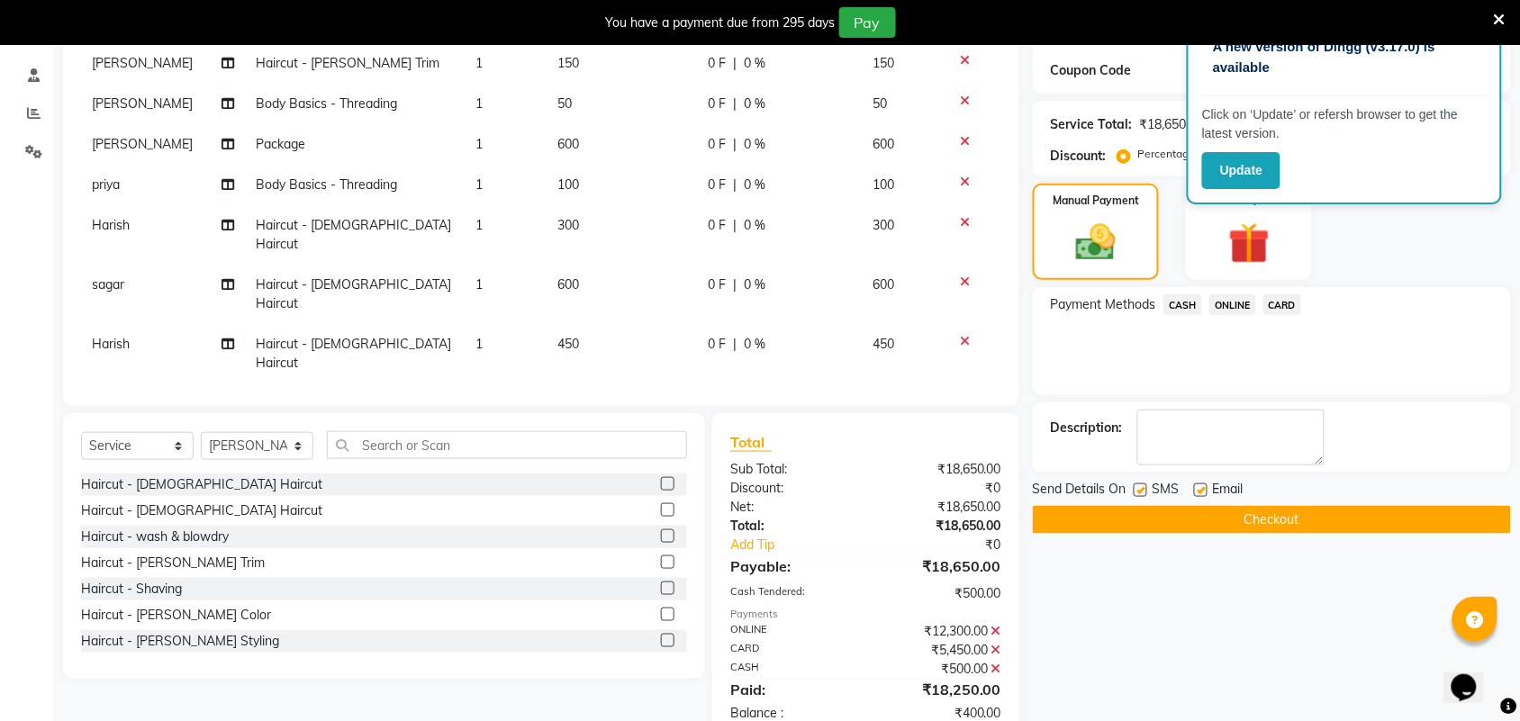
click at [577, 602] on td "400" at bounding box center [621, 631] width 150 height 59
select select "51622"
click at [557, 613] on input "400" at bounding box center [621, 627] width 129 height 28
type input "500"
click at [1240, 298] on span "ONLINE" at bounding box center [1232, 304] width 47 height 21
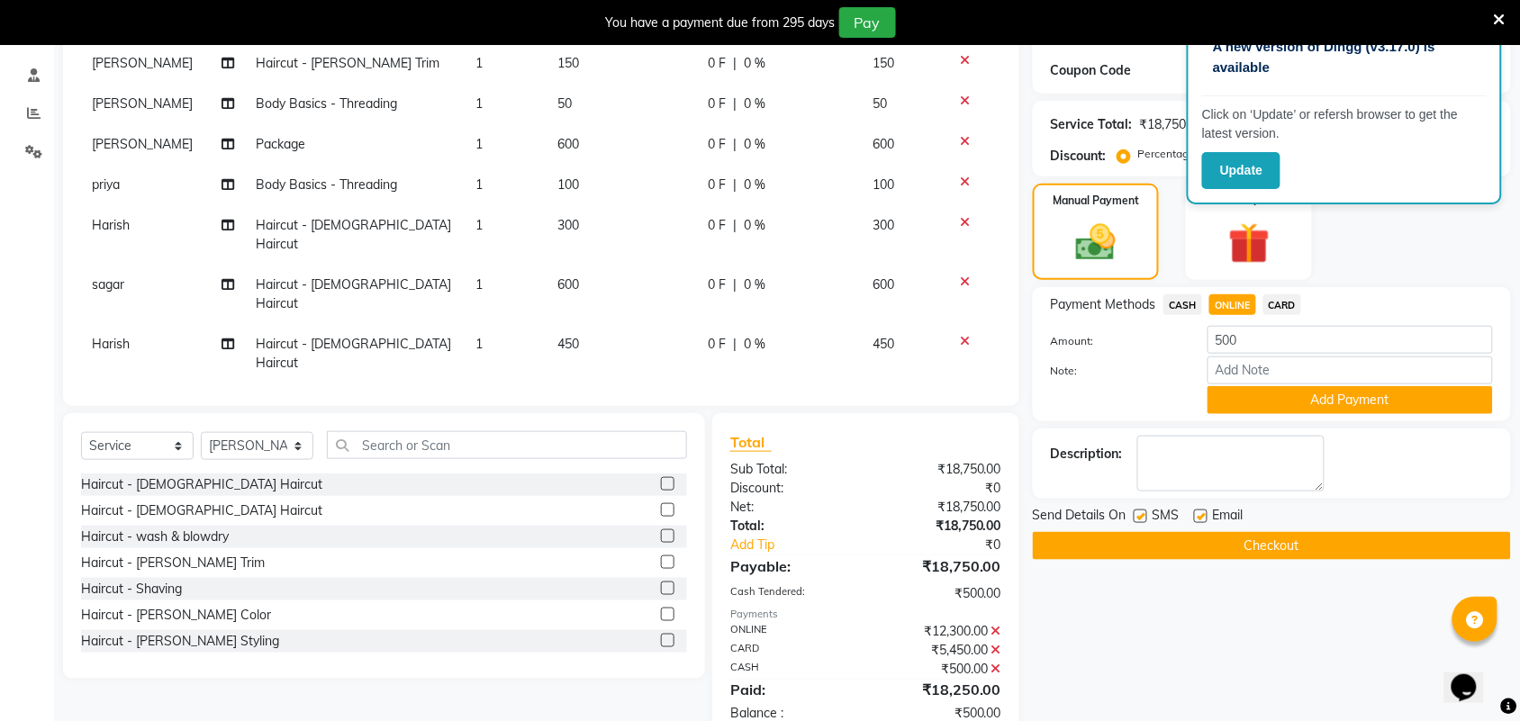
click at [1281, 419] on div "Payment Methods CASH ONLINE CARD Amount: 500 Note: Add Payment" at bounding box center [1272, 354] width 478 height 134
click at [1277, 403] on button "Add Payment" at bounding box center [1349, 400] width 285 height 28
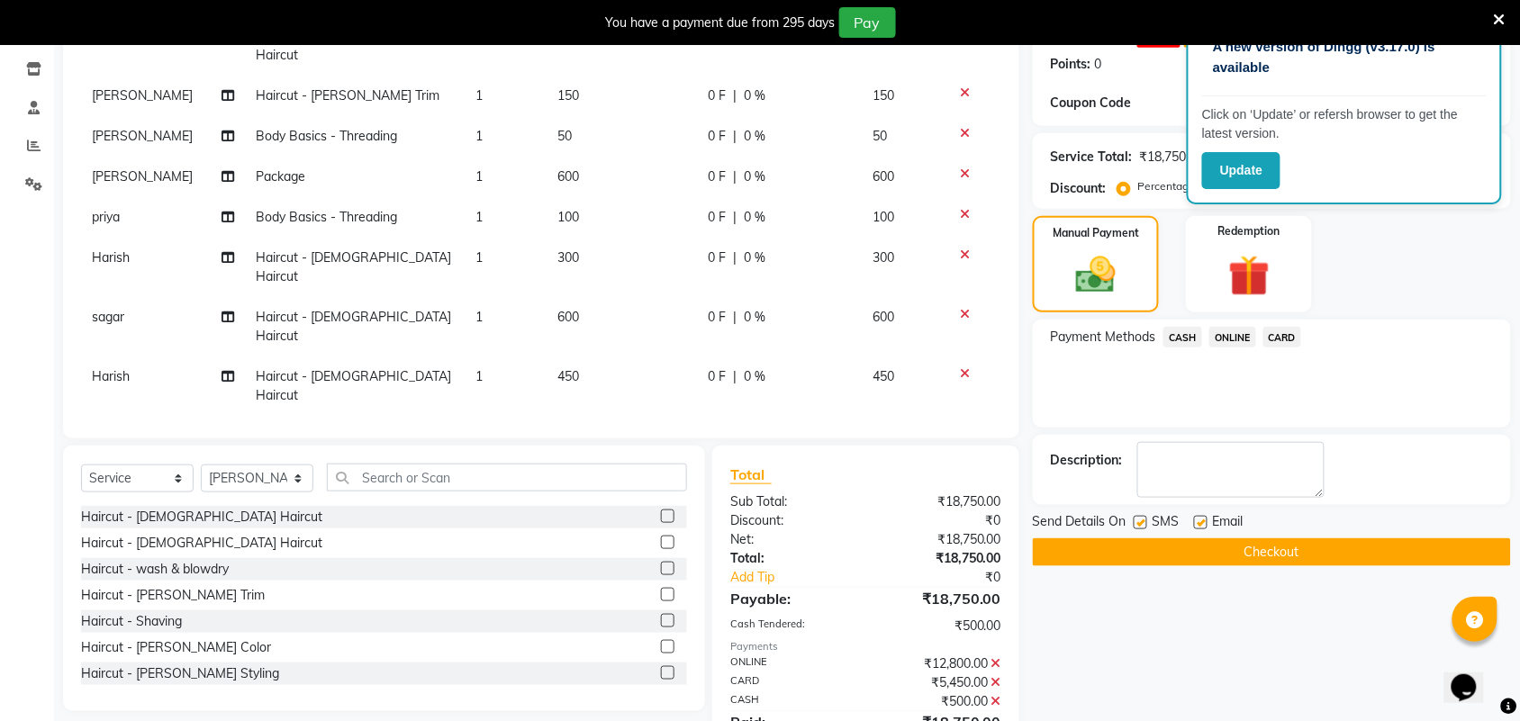
scroll to position [378, 0]
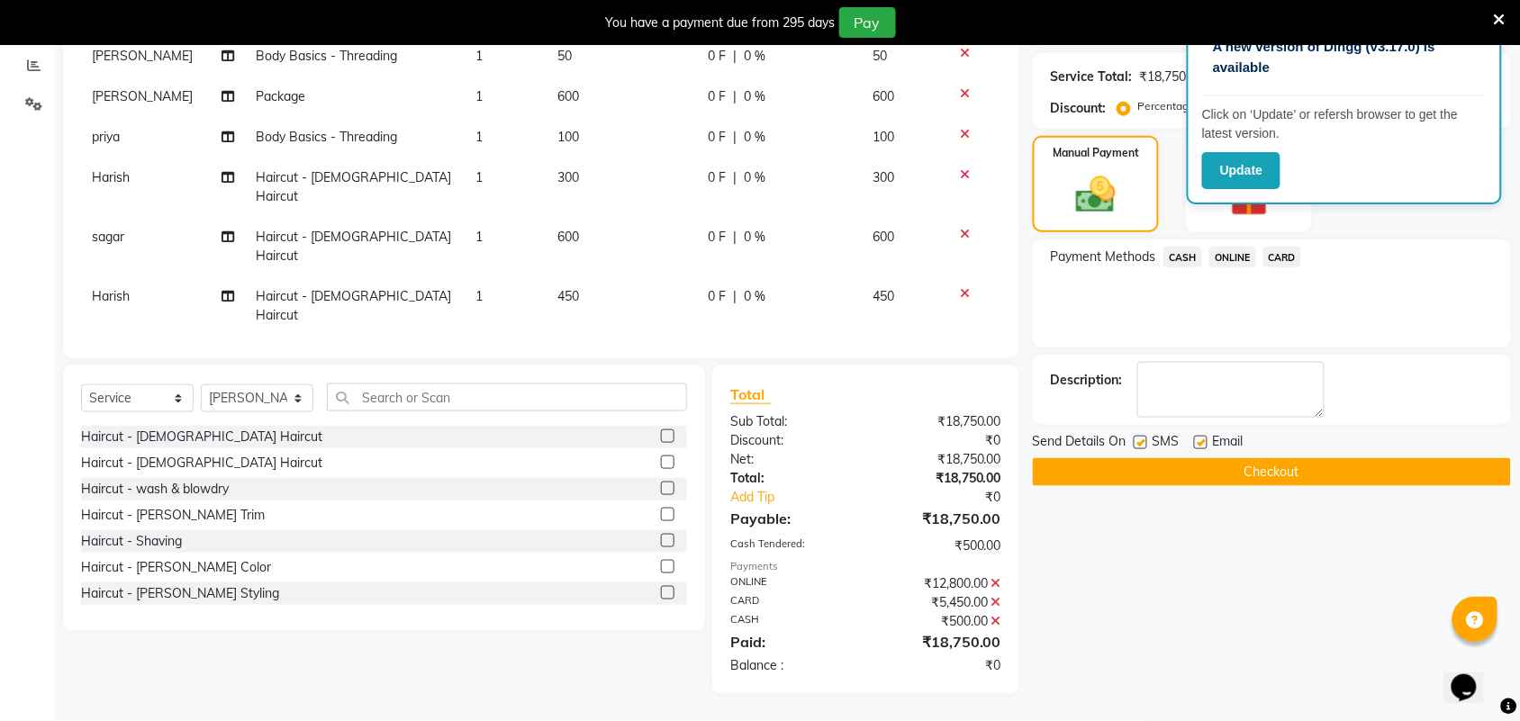
drag, startPoint x: 1204, startPoint y: 442, endPoint x: 1182, endPoint y: 441, distance: 21.6
click at [1203, 441] on label at bounding box center [1201, 443] width 14 height 14
click at [1203, 441] on input "checkbox" at bounding box center [1200, 444] width 12 height 12
checkbox input "false"
click at [1137, 438] on label at bounding box center [1140, 443] width 14 height 14
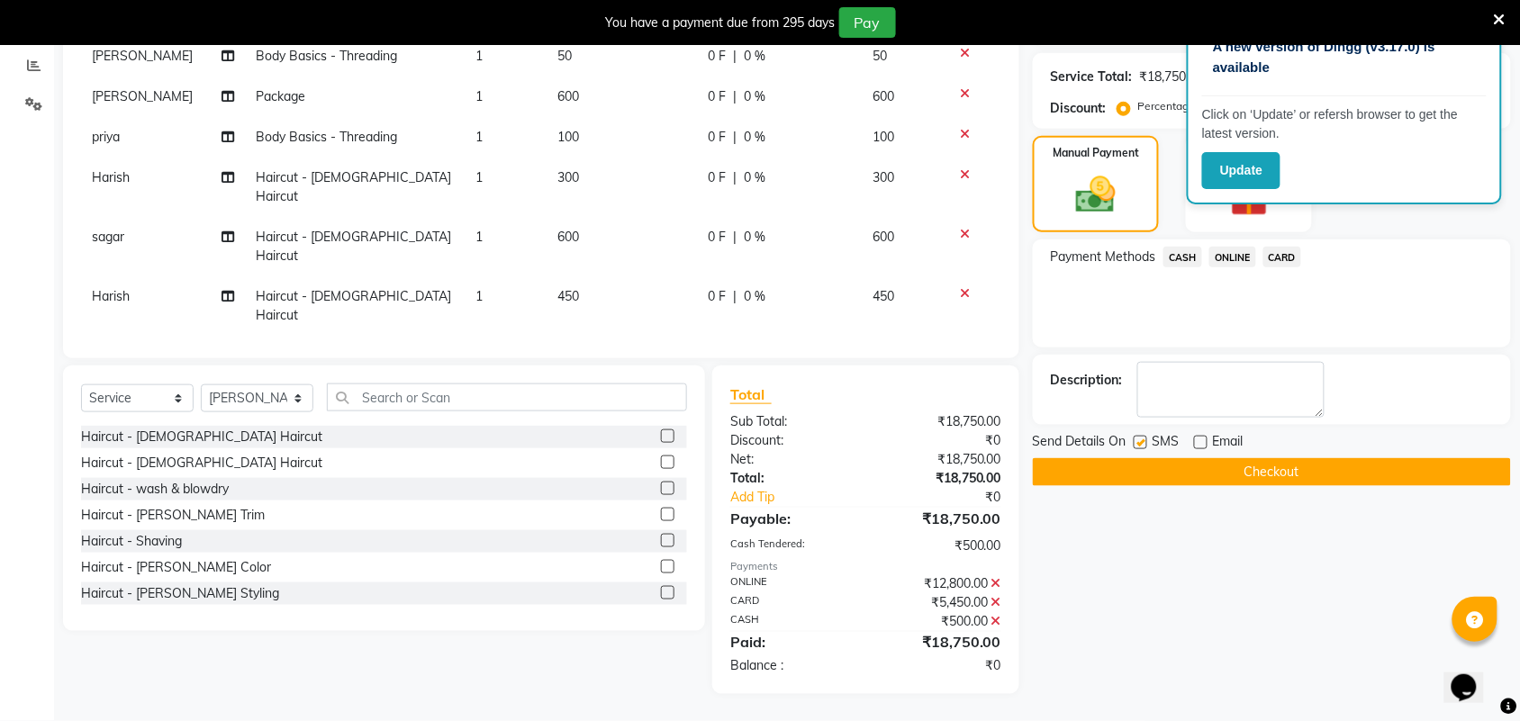
click at [1137, 438] on input "checkbox" at bounding box center [1139, 444] width 12 height 12
checkbox input "false"
click at [1145, 468] on button "Checkout" at bounding box center [1272, 472] width 478 height 28
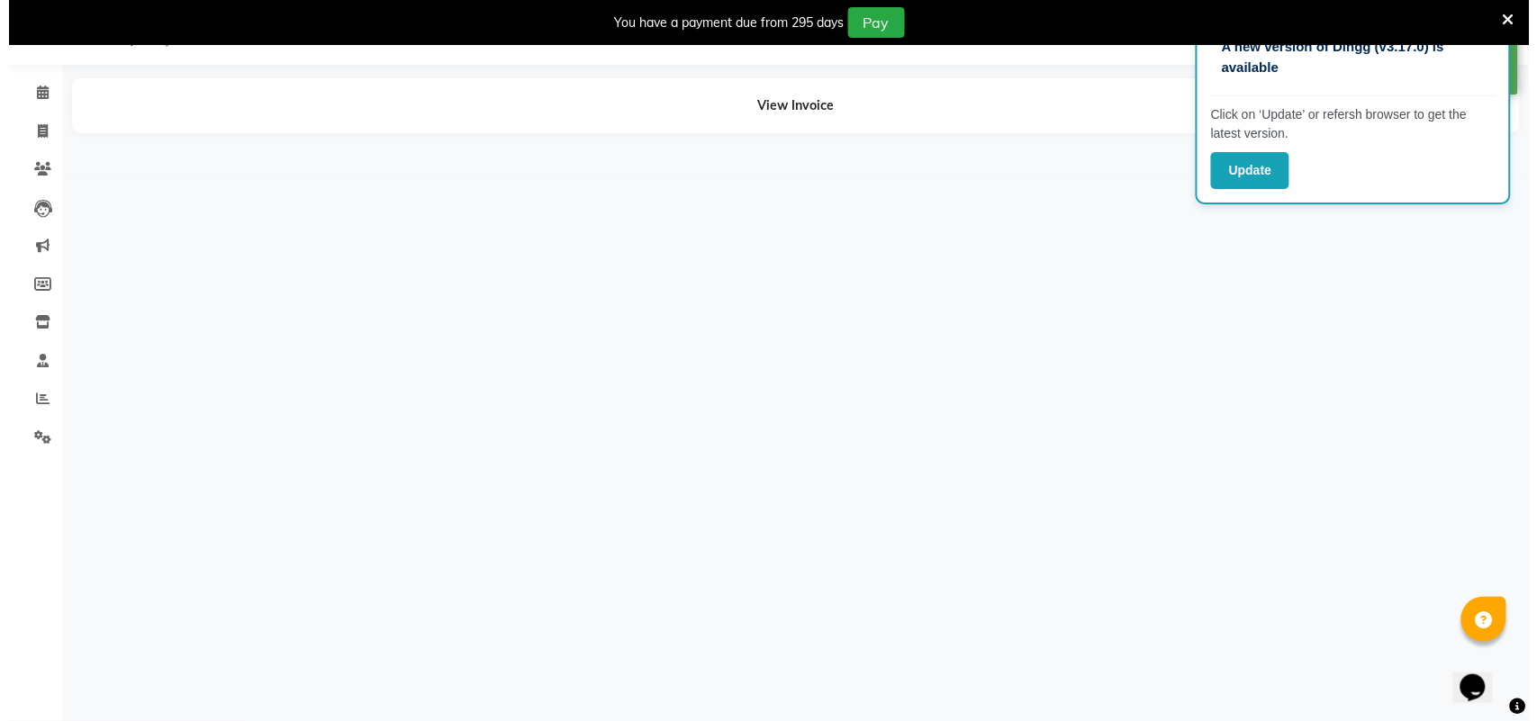
scroll to position [45, 0]
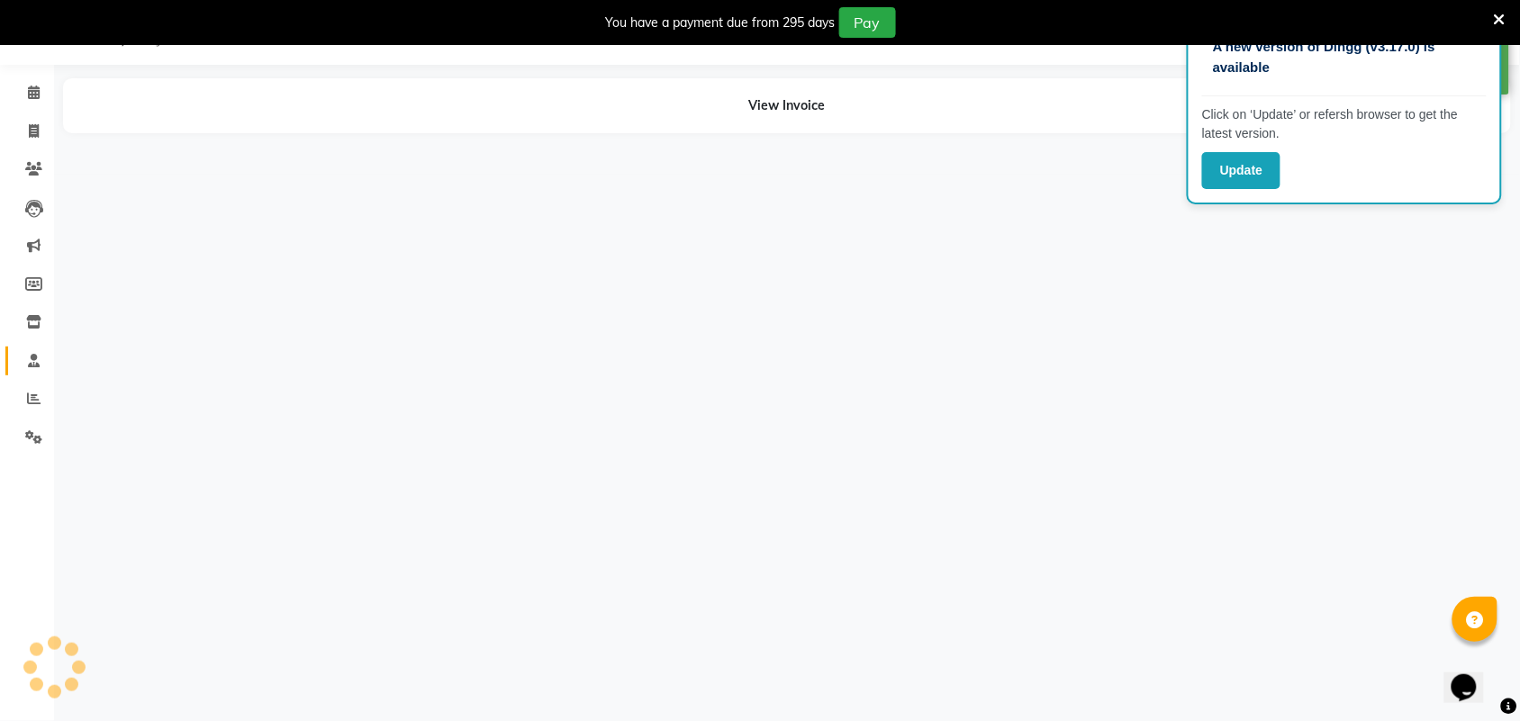
click at [33, 347] on link "Staff" at bounding box center [26, 362] width 43 height 30
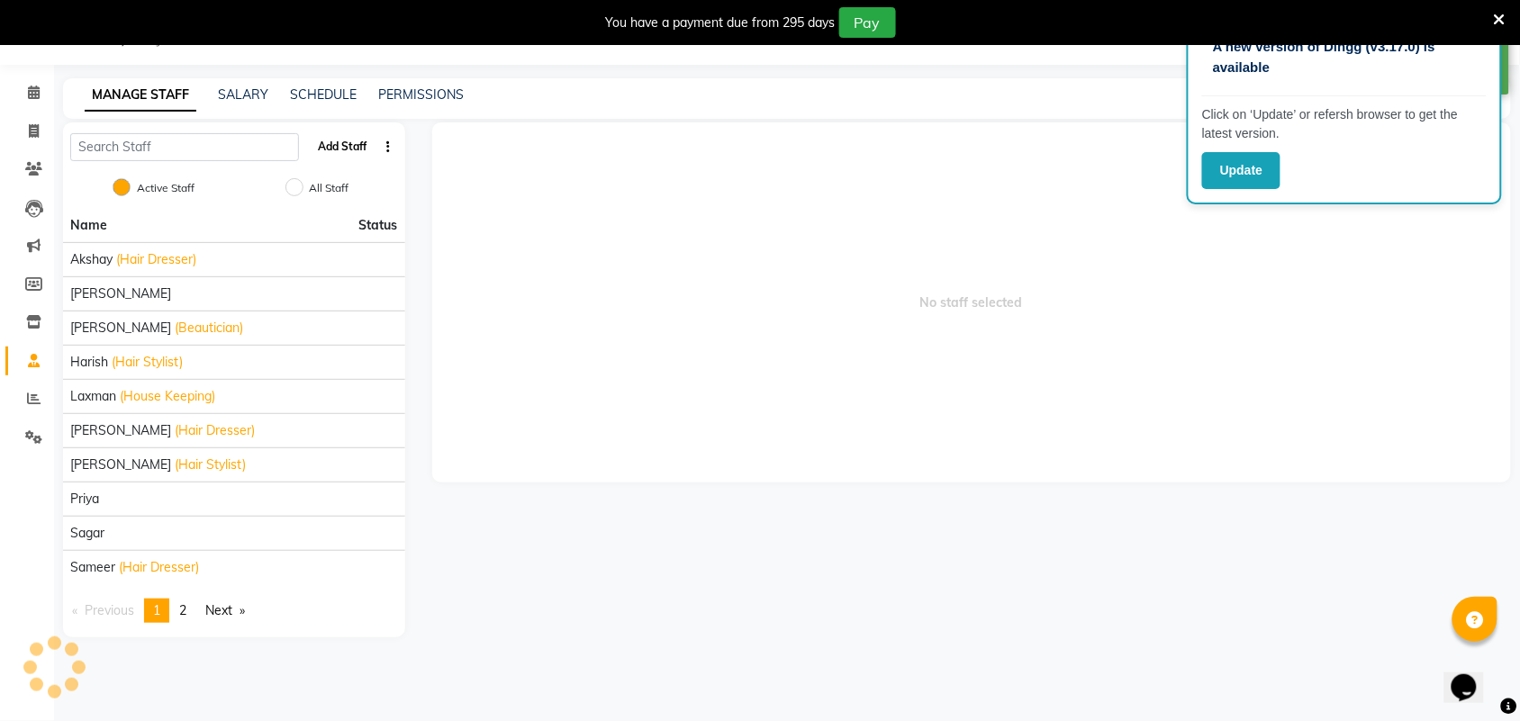
click at [342, 145] on button "Add Staff" at bounding box center [342, 146] width 63 height 31
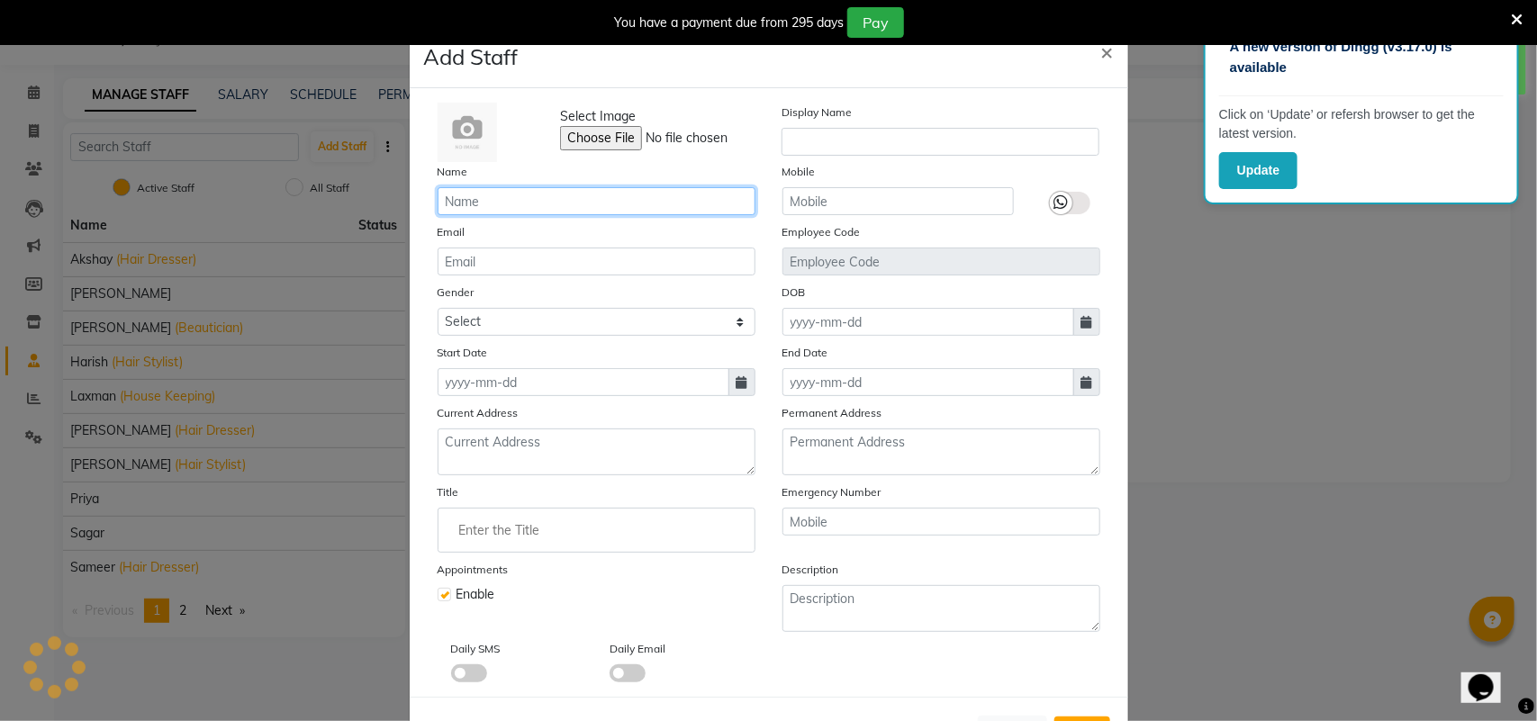
click at [482, 191] on input "text" at bounding box center [597, 201] width 318 height 28
type input "omi"
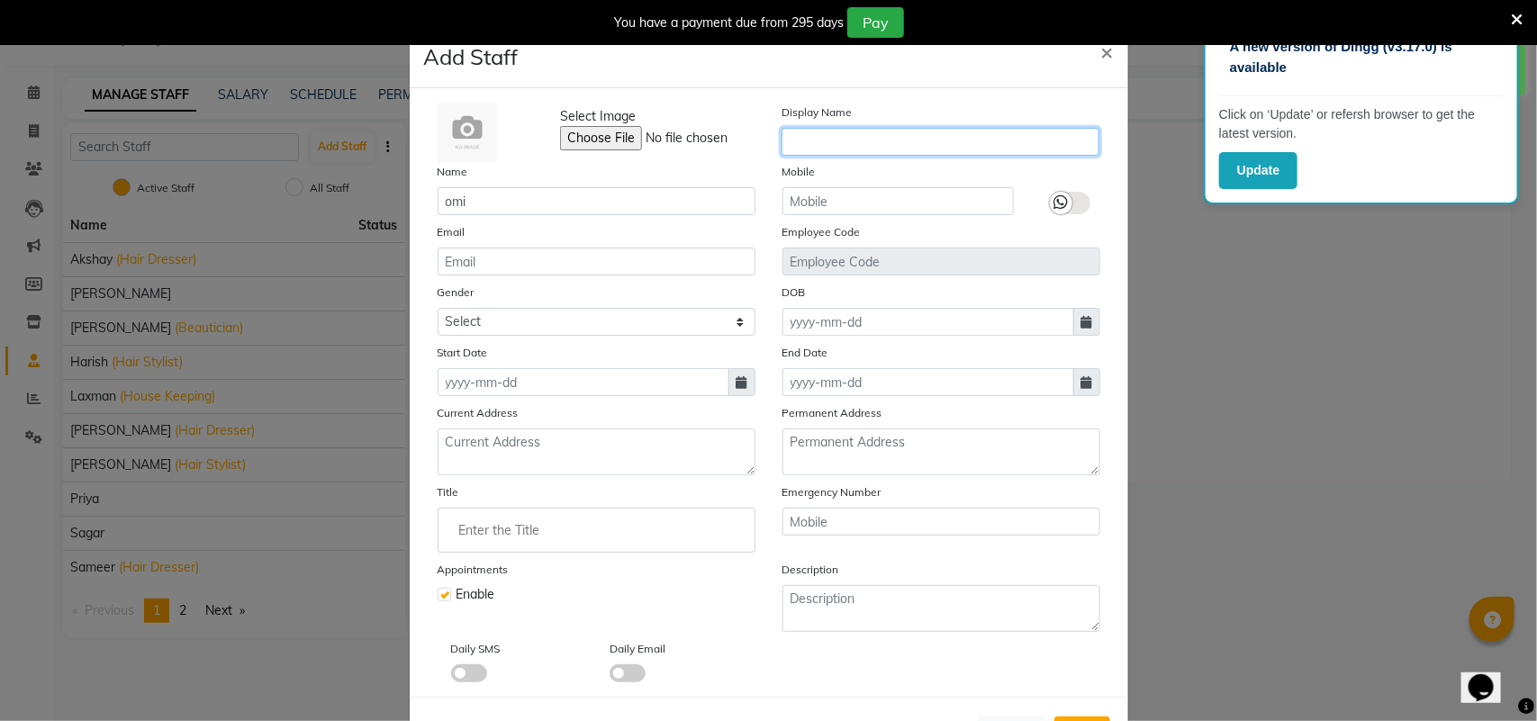
click at [830, 140] on input "text" at bounding box center [940, 142] width 318 height 28
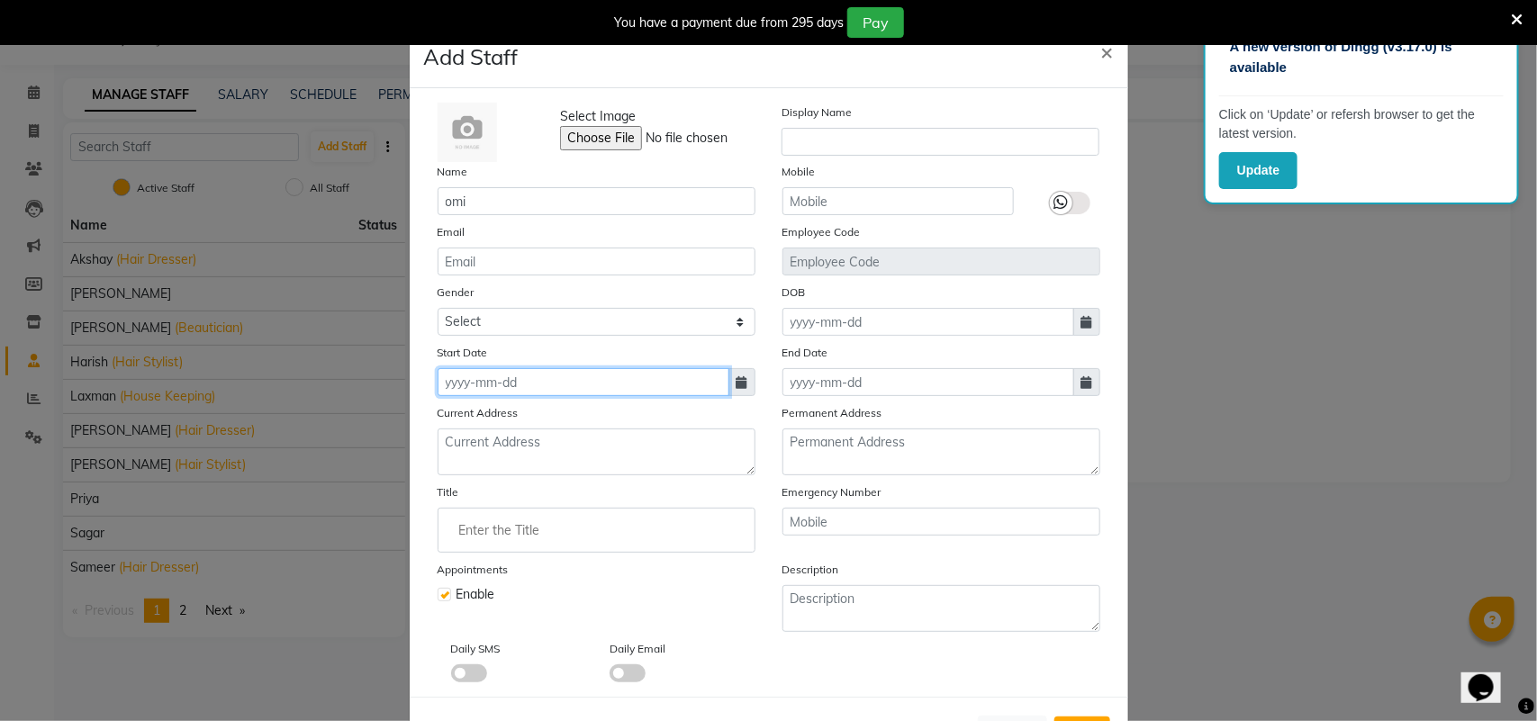
click at [563, 383] on input at bounding box center [584, 382] width 292 height 28
select select "9"
select select "2025"
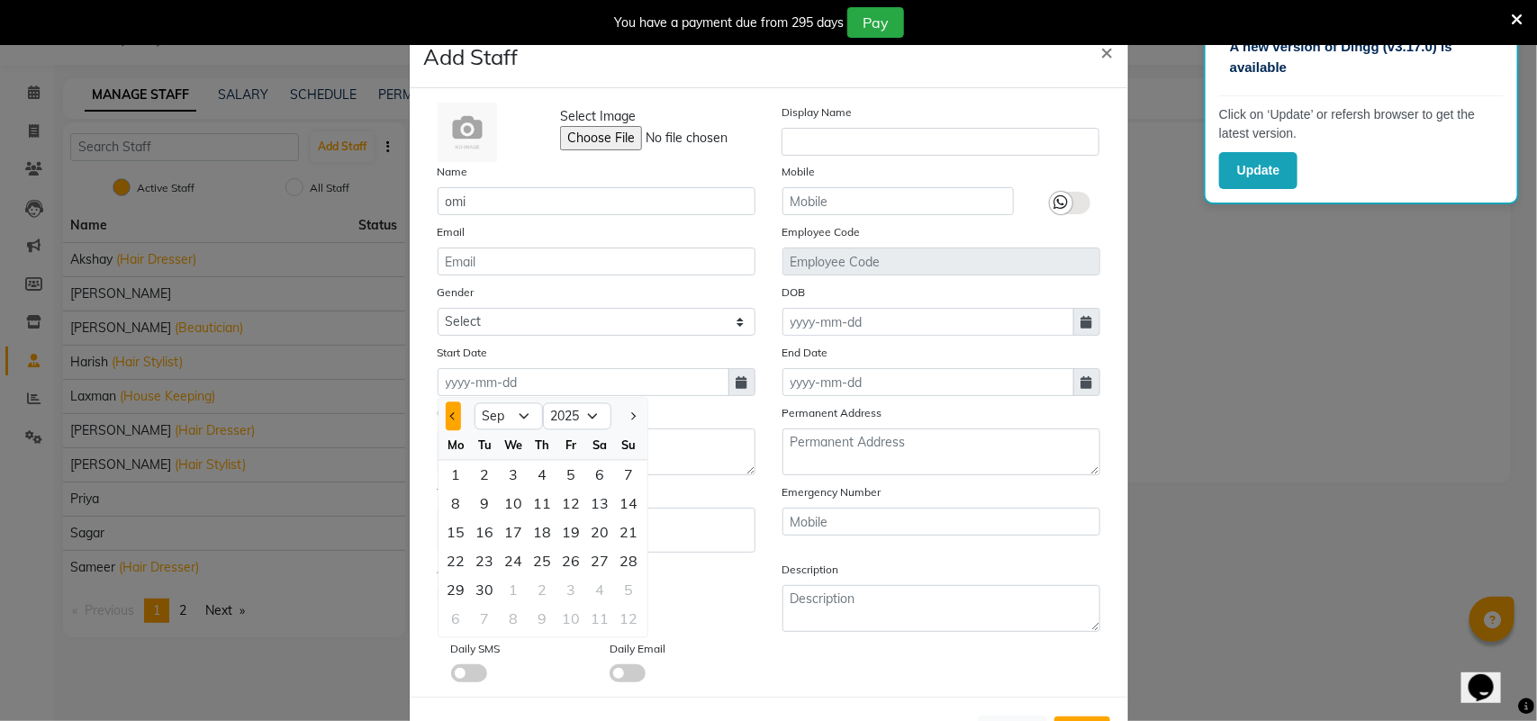
click at [448, 417] on button "Previous month" at bounding box center [453, 416] width 15 height 29
select select "8"
click at [621, 592] on div "31" at bounding box center [629, 590] width 29 height 29
type input "31-08-2025"
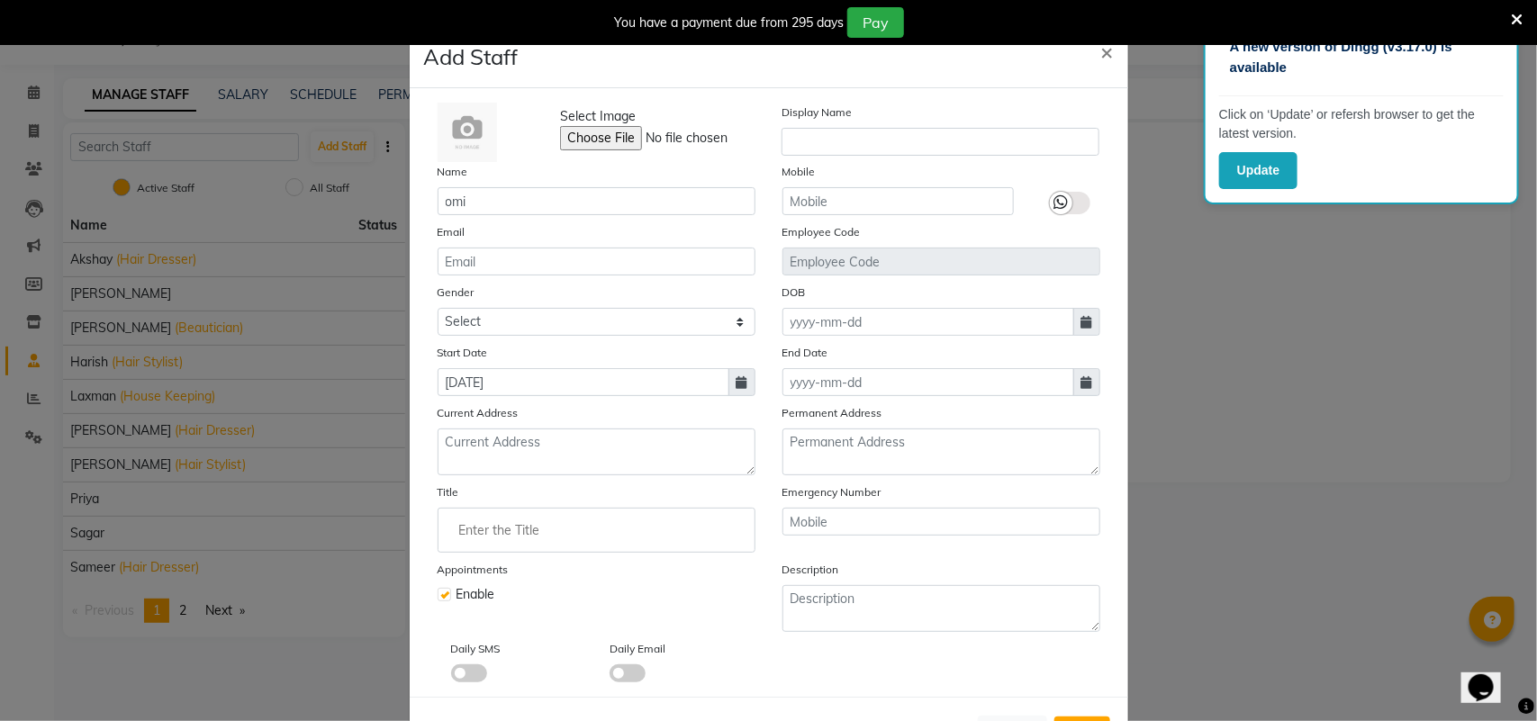
click at [558, 523] on input "Enter the Title" at bounding box center [597, 530] width 302 height 36
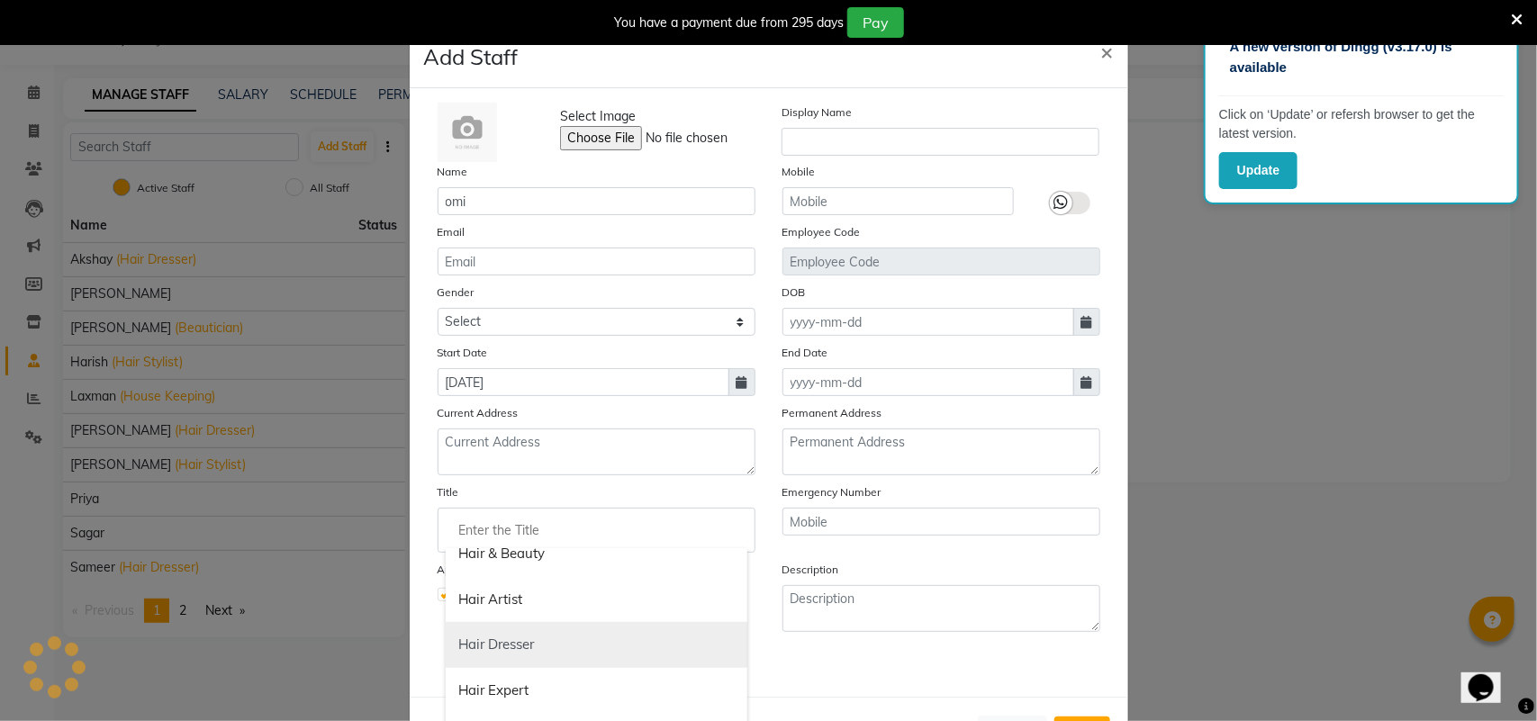
click at [531, 637] on link "Hair Dresser" at bounding box center [597, 645] width 302 height 46
type input "Hair Dresser"
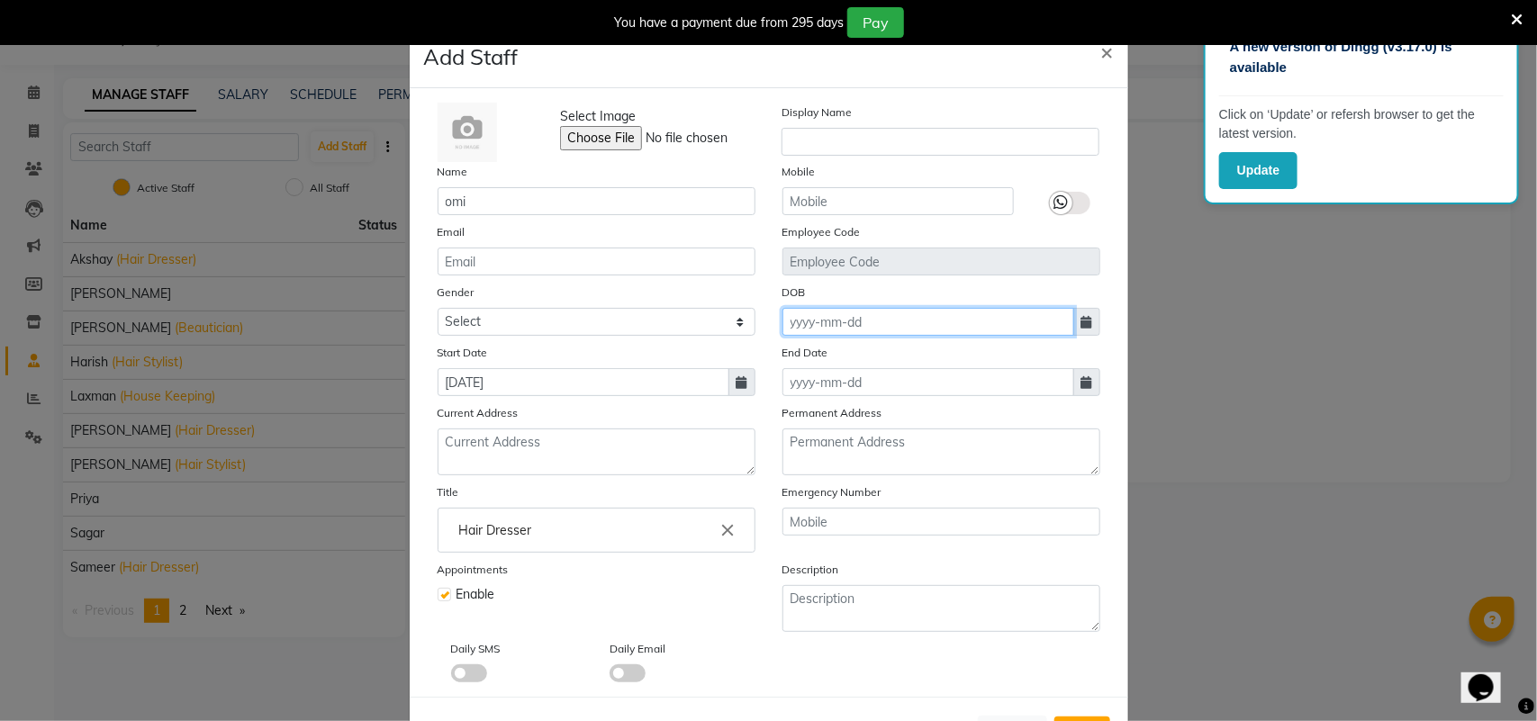
click at [844, 327] on input at bounding box center [928, 322] width 292 height 28
select select "9"
select select "2025"
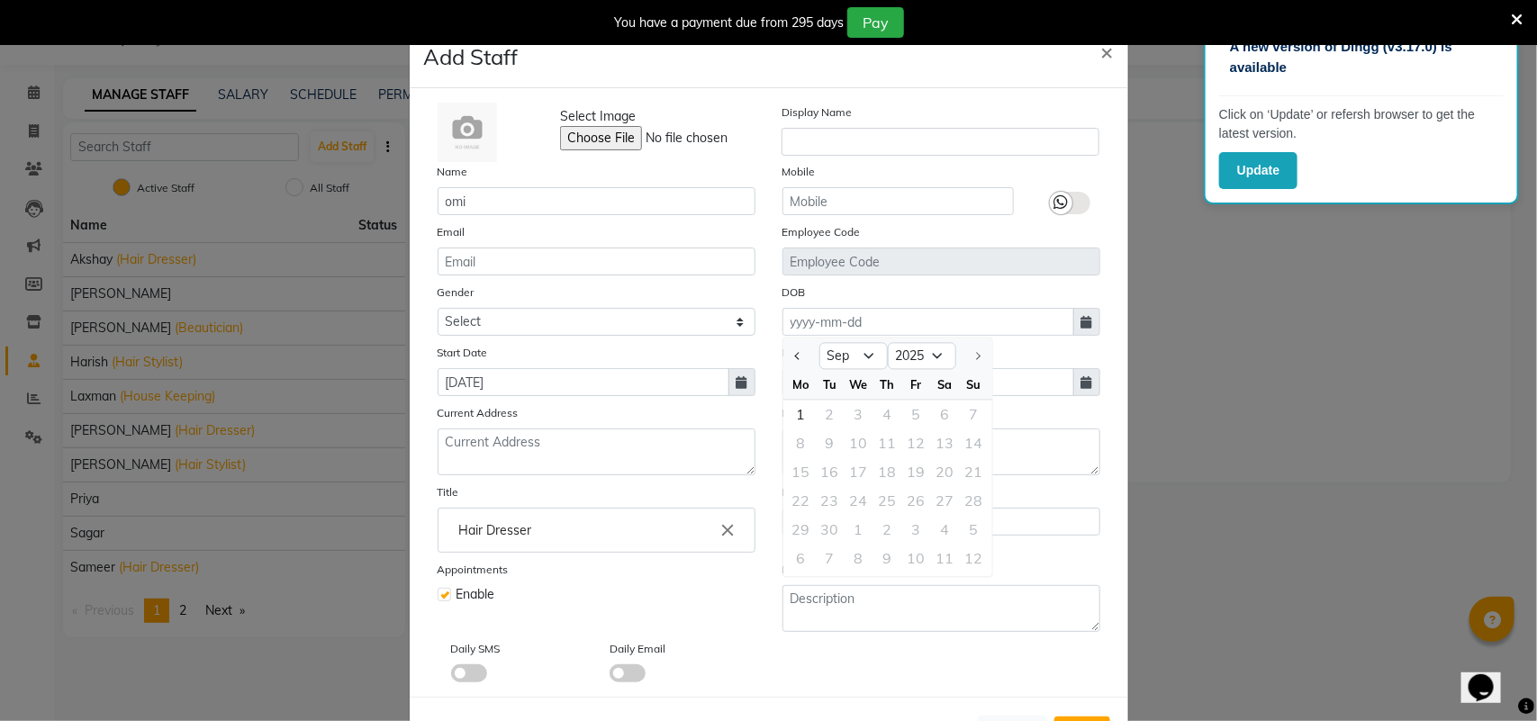
click at [1034, 343] on div "End Date" at bounding box center [941, 369] width 345 height 53
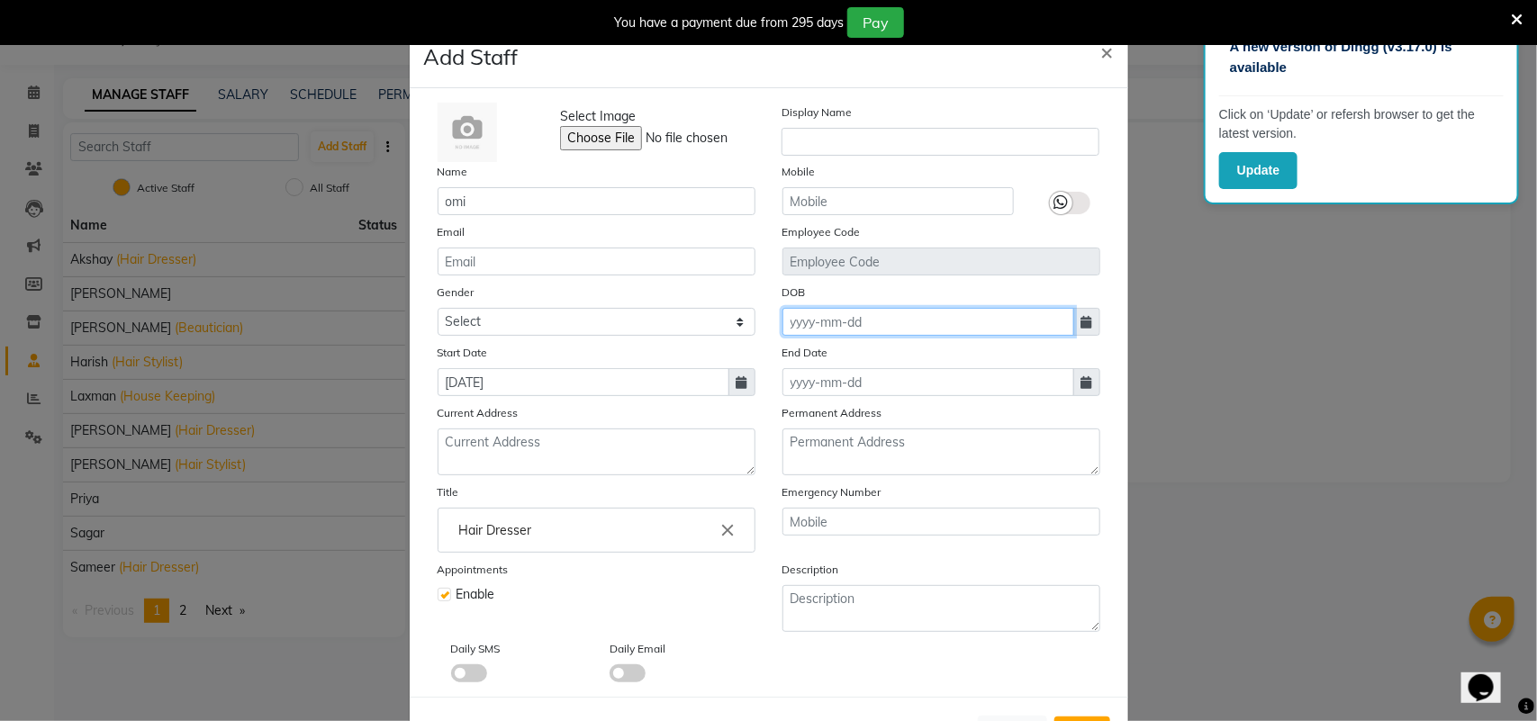
click at [1026, 312] on input at bounding box center [928, 322] width 292 height 28
select select "9"
select select "2025"
click at [1026, 312] on input at bounding box center [928, 322] width 292 height 28
type input "2"
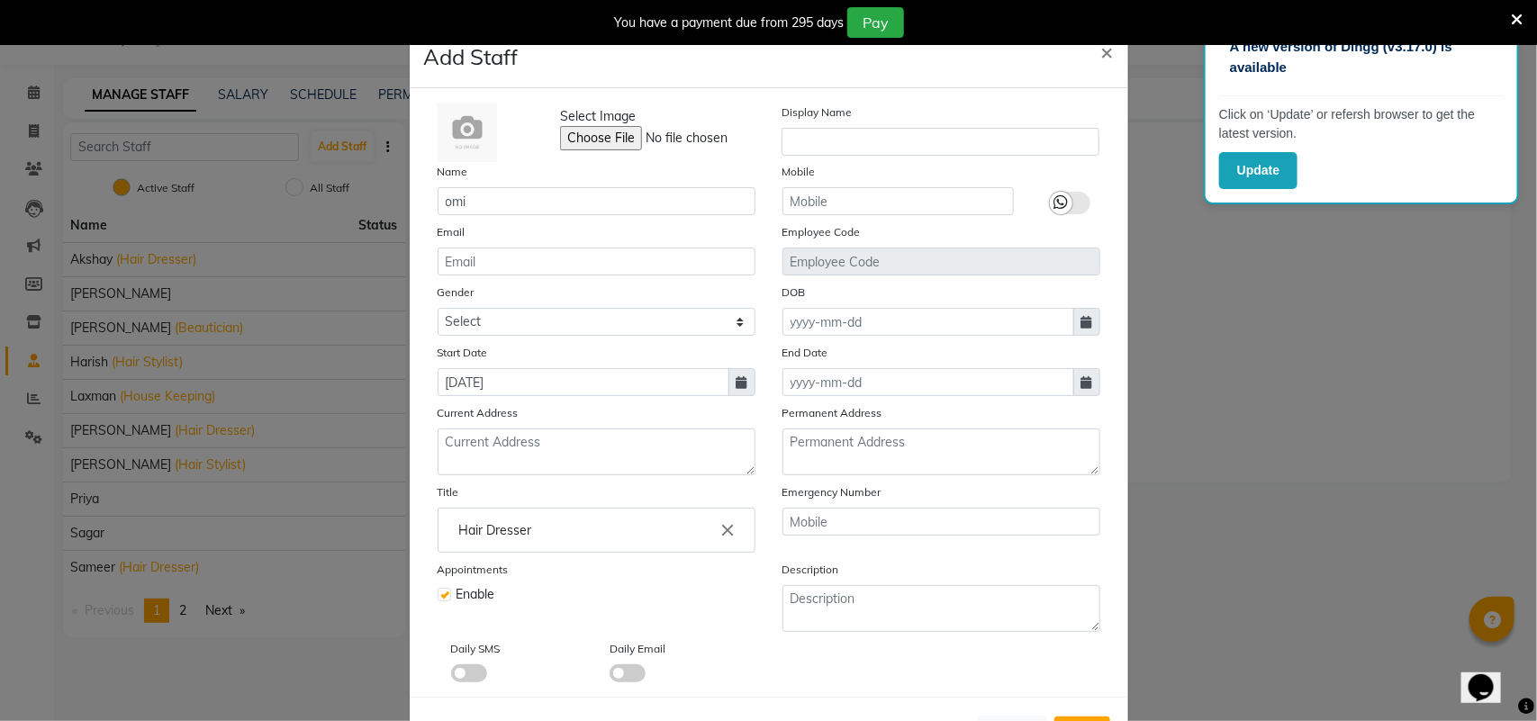
click at [1081, 320] on icon at bounding box center [1086, 322] width 11 height 13
select select "9"
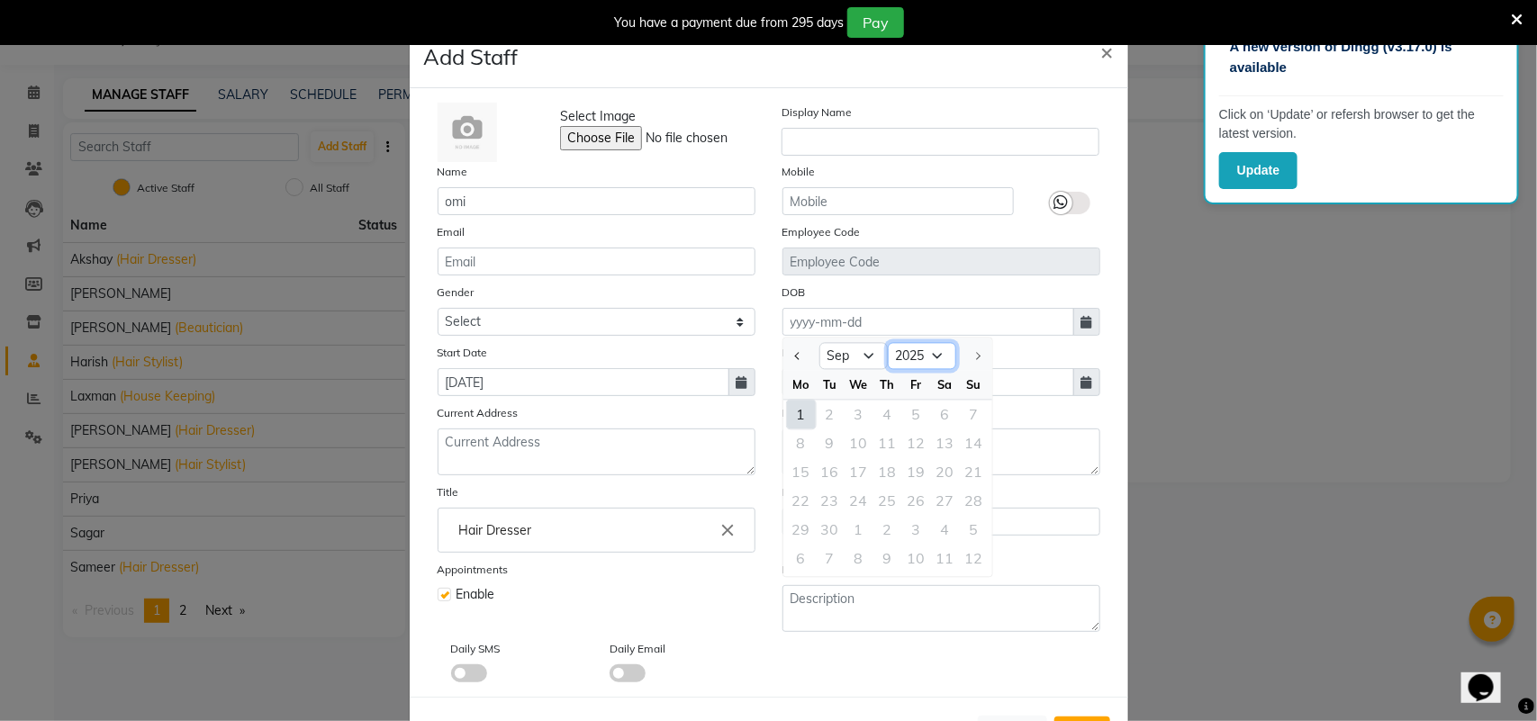
click at [917, 356] on select "1920 1921 1922 1923 1924 1925 1926 1927 1928 1929 1930 1931 1932 1933 1934 1935…" at bounding box center [922, 356] width 68 height 27
select select "2002"
click at [888, 343] on select "1920 1921 1922 1923 1924 1925 1926 1927 1928 1929 1930 1931 1932 1933 1934 1935…" at bounding box center [922, 356] width 68 height 27
click at [790, 357] on button "Previous month" at bounding box center [797, 356] width 15 height 29
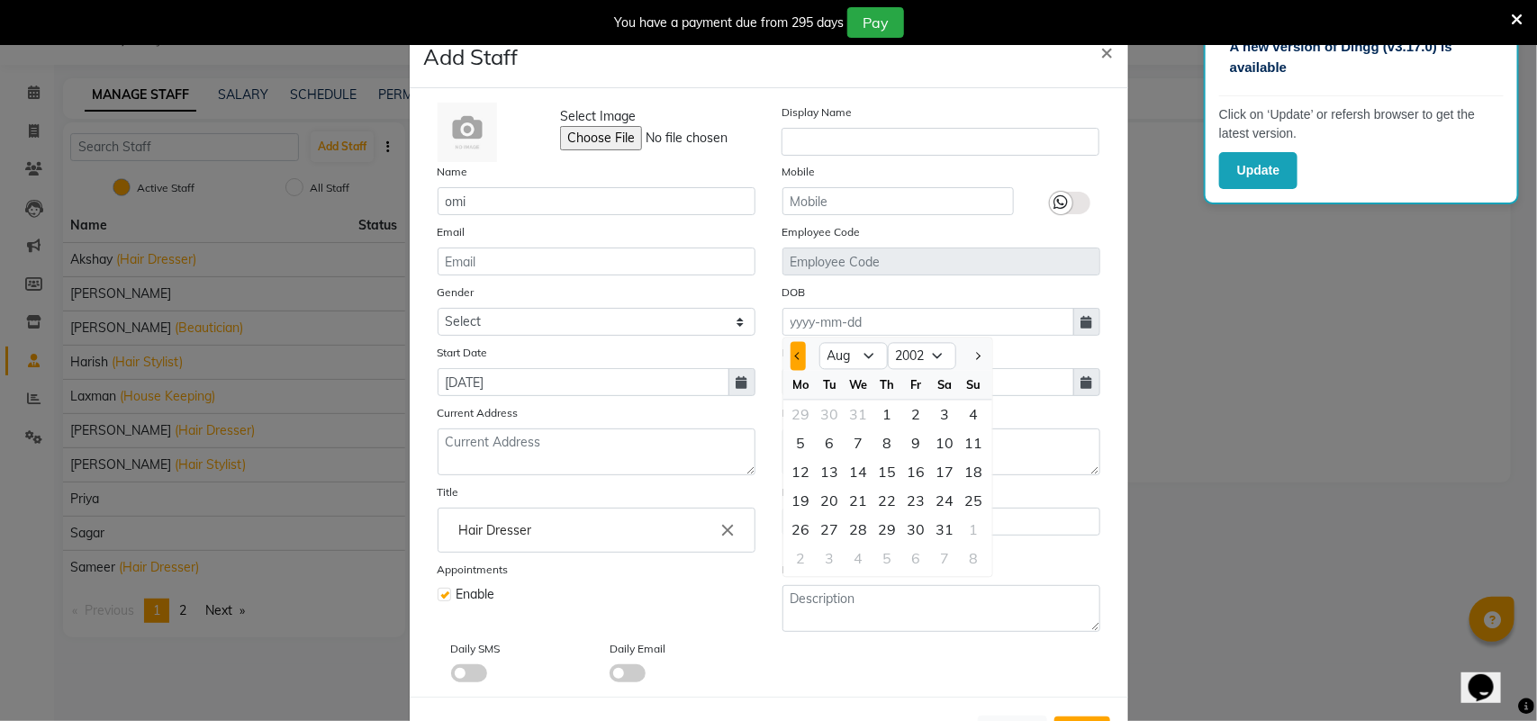
select select "7"
click at [942, 444] on div "13" at bounding box center [945, 443] width 29 height 29
type input "13-07-2002"
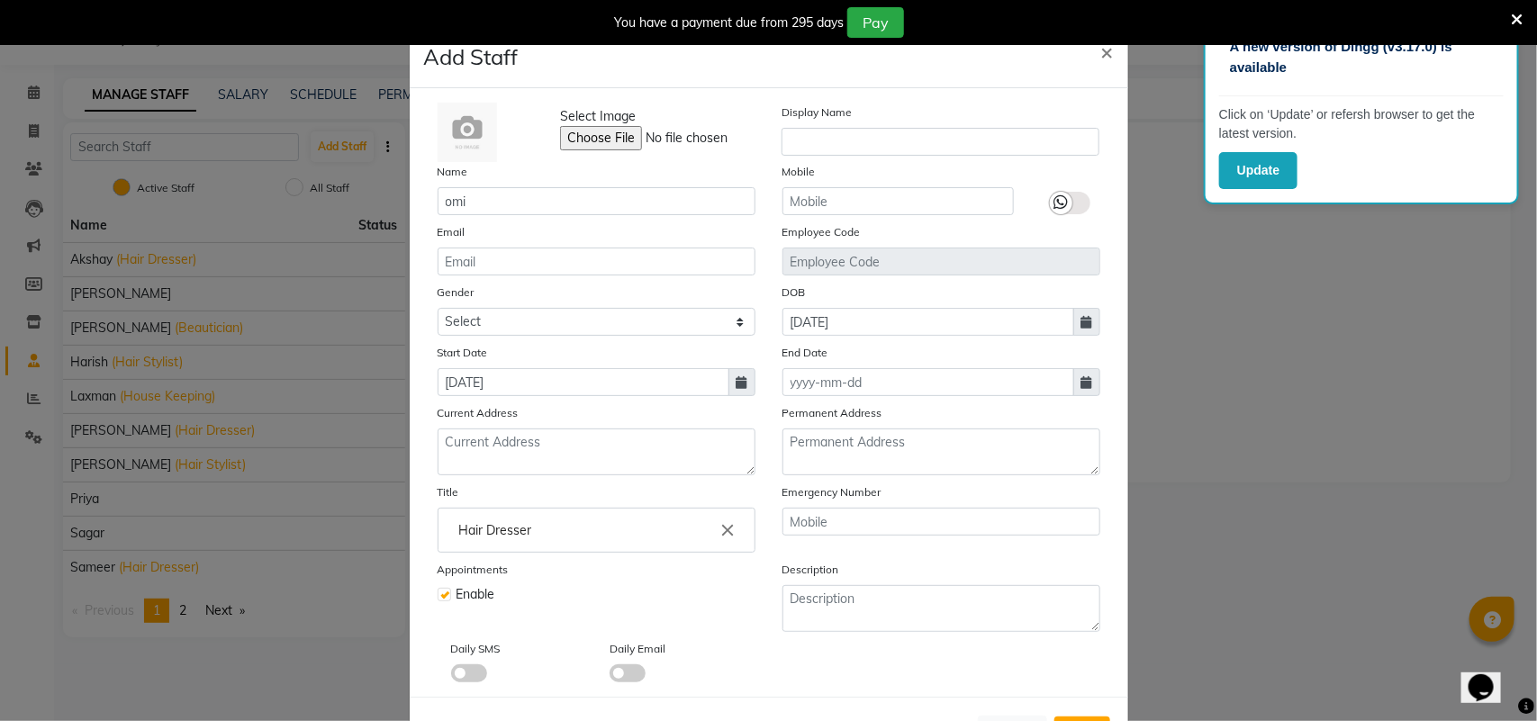
click at [1081, 326] on icon at bounding box center [1086, 322] width 11 height 13
select select "7"
select select "2002"
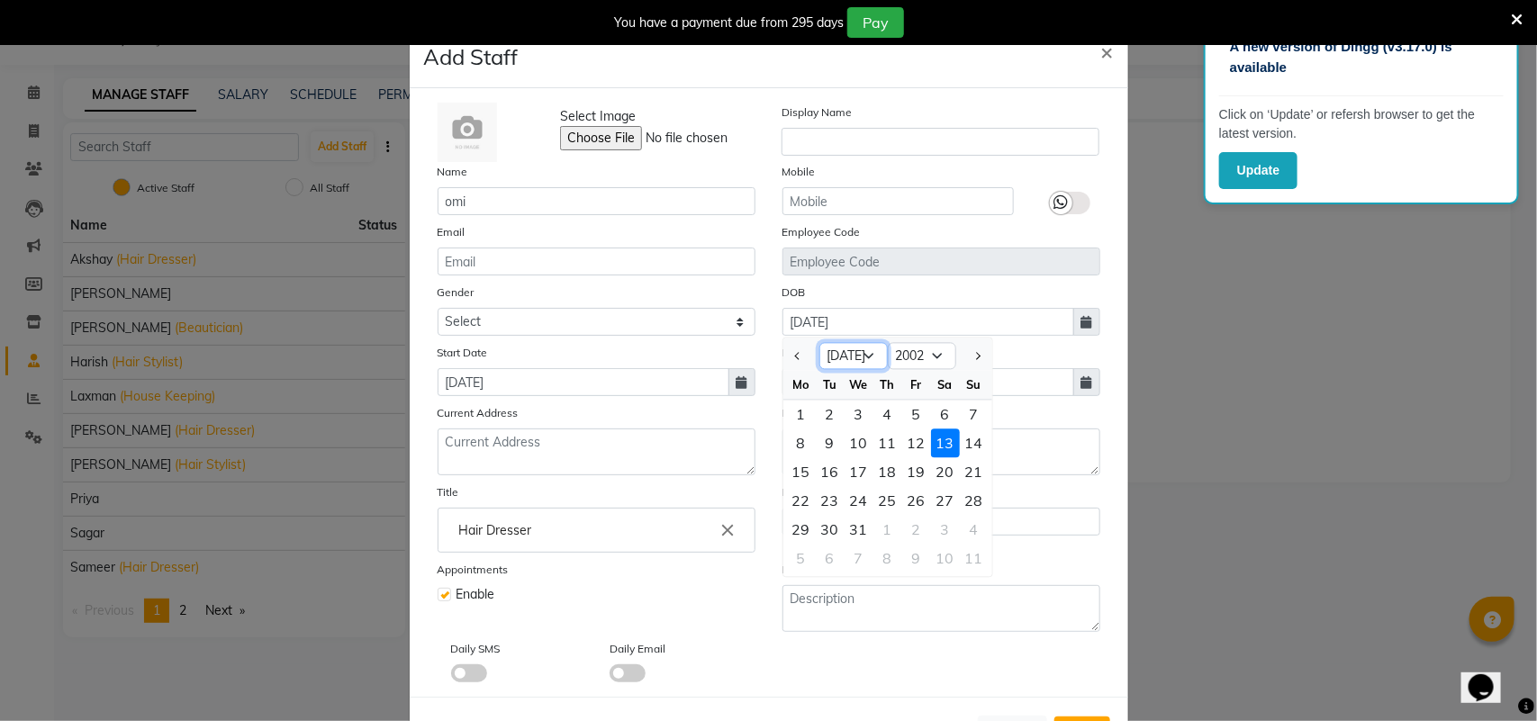
click at [864, 351] on select "Jan Feb Mar Apr May Jun Jul Aug Sep Oct Nov Dec" at bounding box center [853, 356] width 68 height 27
select select "9"
click at [819, 343] on select "Jan Feb Mar Apr May Jun Jul Aug Sep Oct Nov Dec" at bounding box center [853, 356] width 68 height 27
click at [910, 470] on div "13" at bounding box center [916, 472] width 29 height 29
type input "13-09-2002"
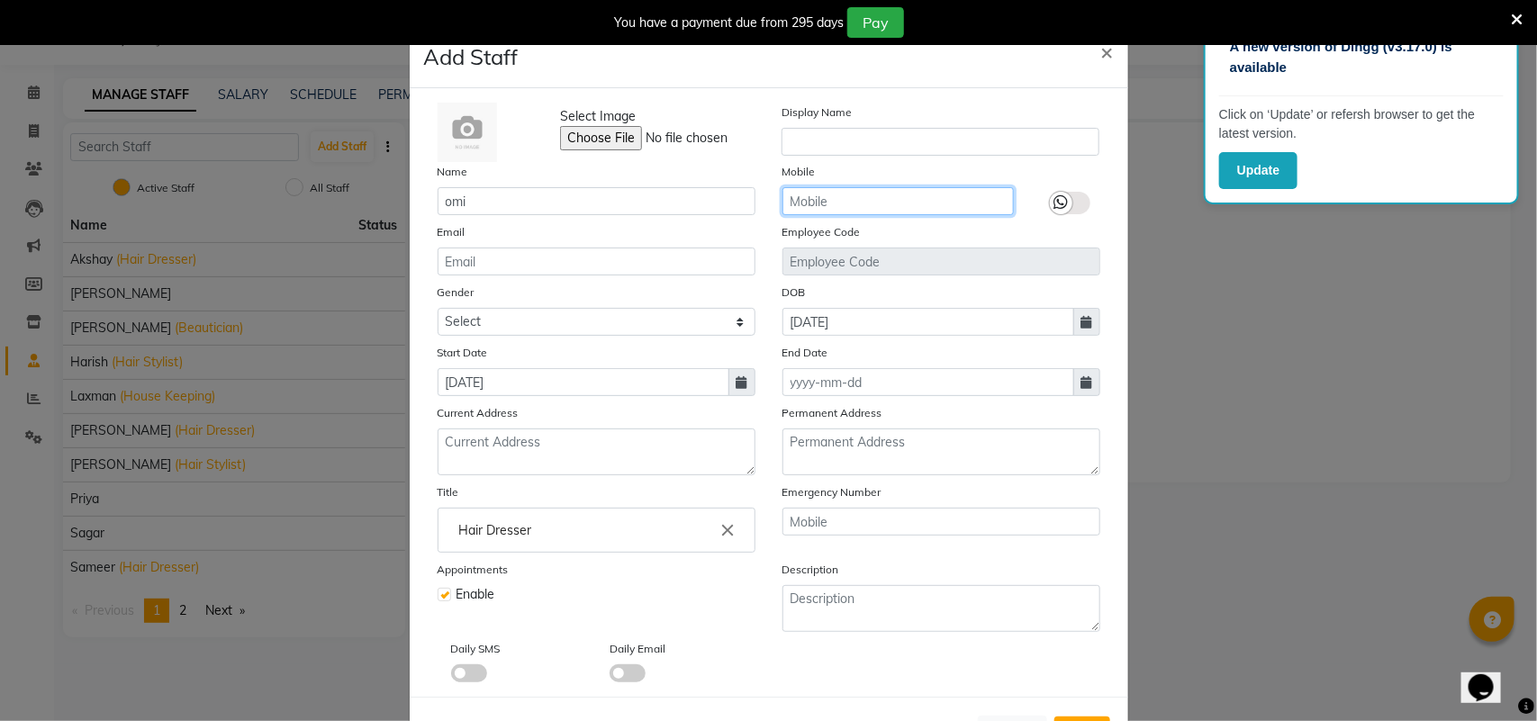
click at [833, 209] on input "text" at bounding box center [897, 201] width 231 height 28
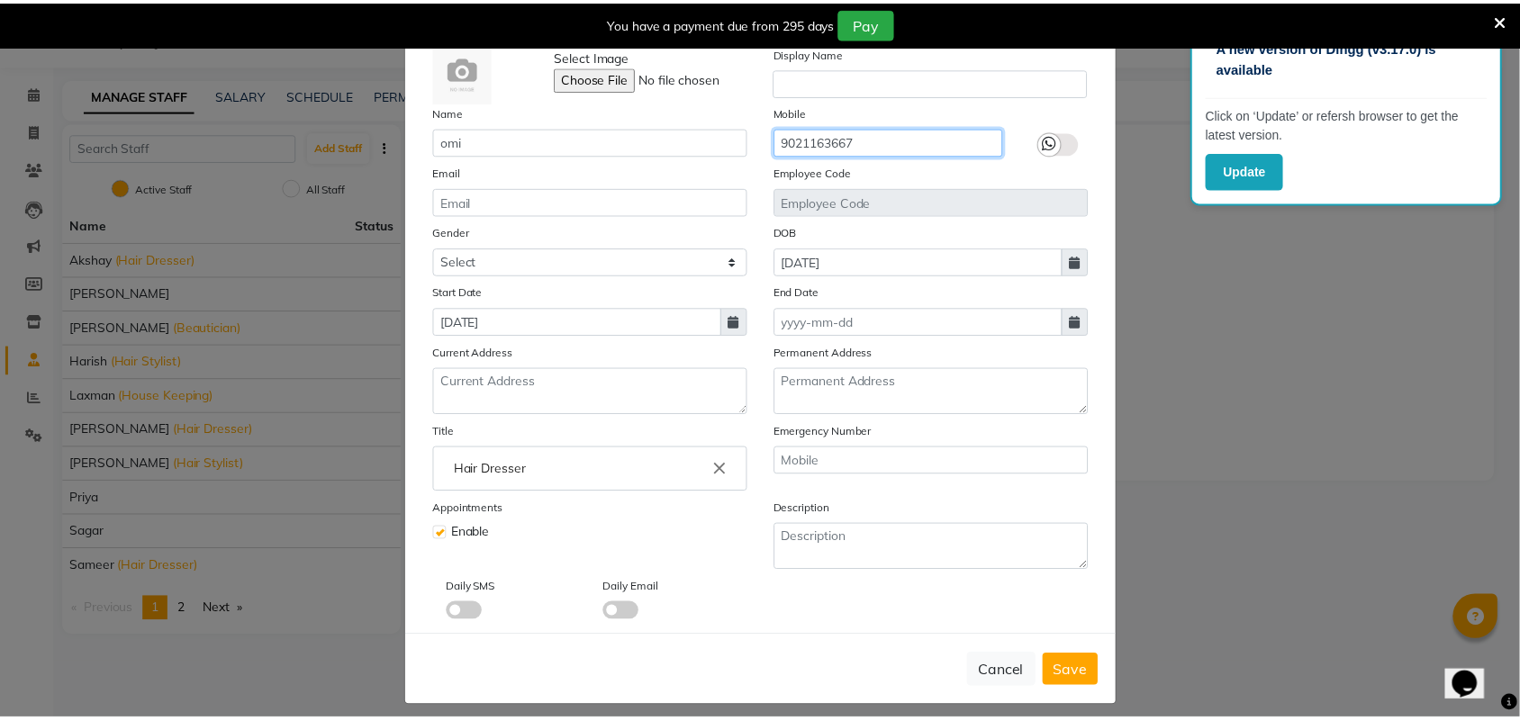
scroll to position [69, 0]
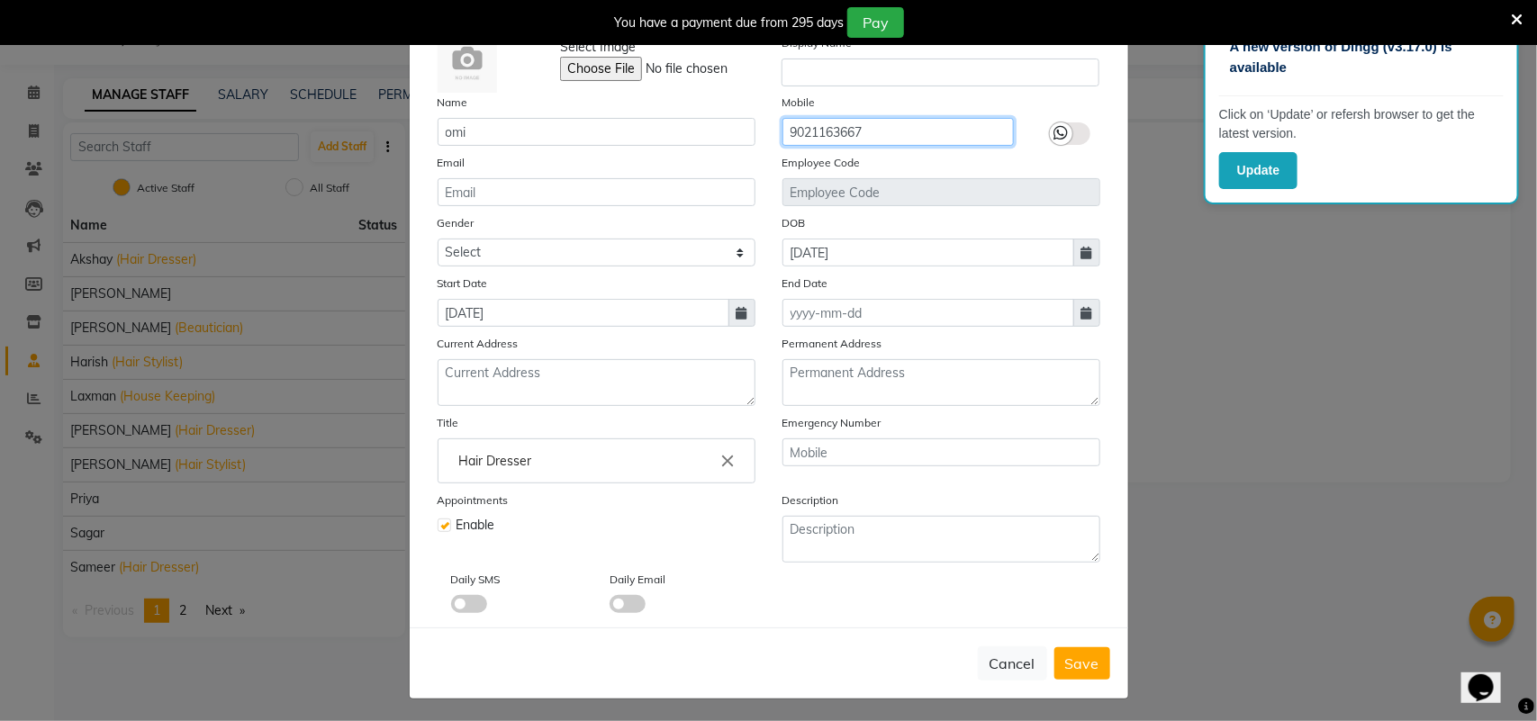
type input "9021163667"
click at [1067, 647] on button "Save" at bounding box center [1082, 663] width 56 height 32
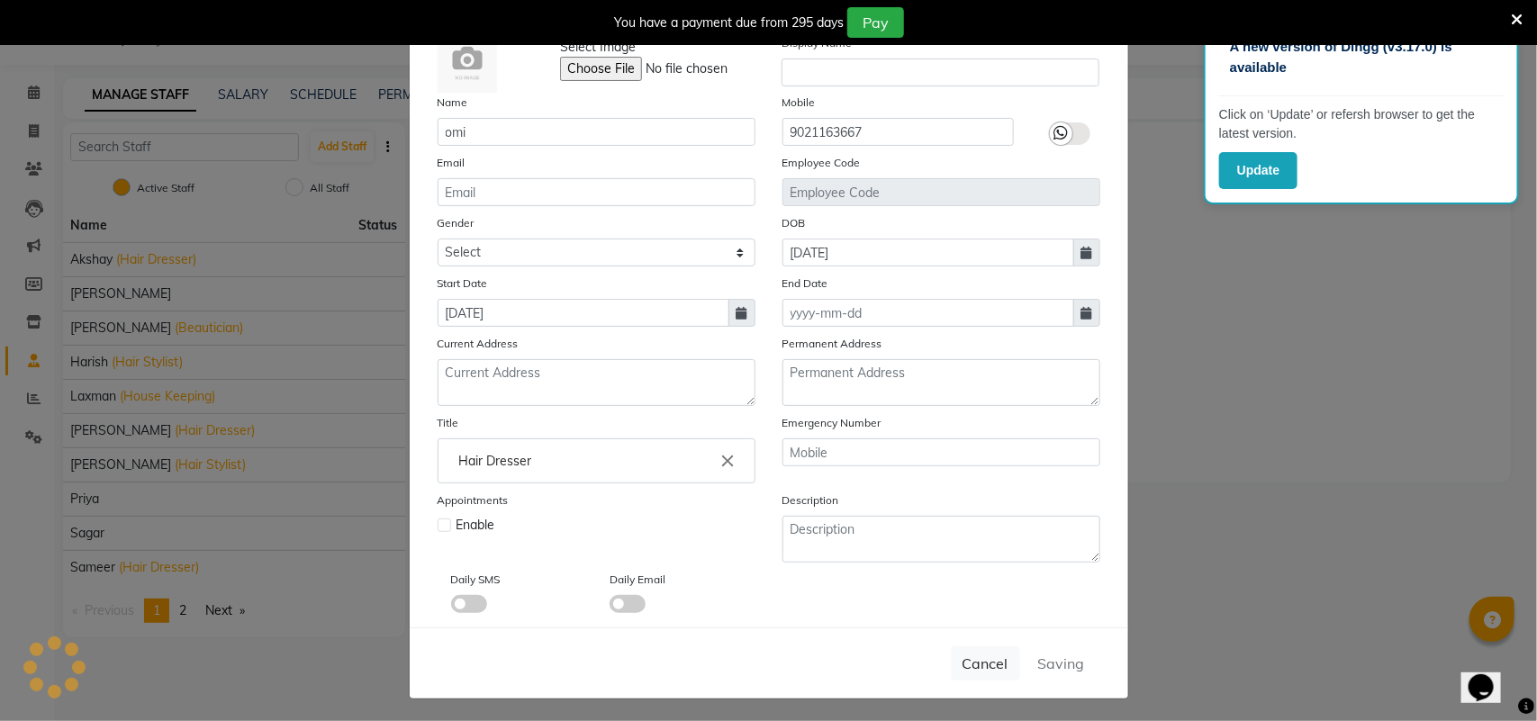
checkbox input "false"
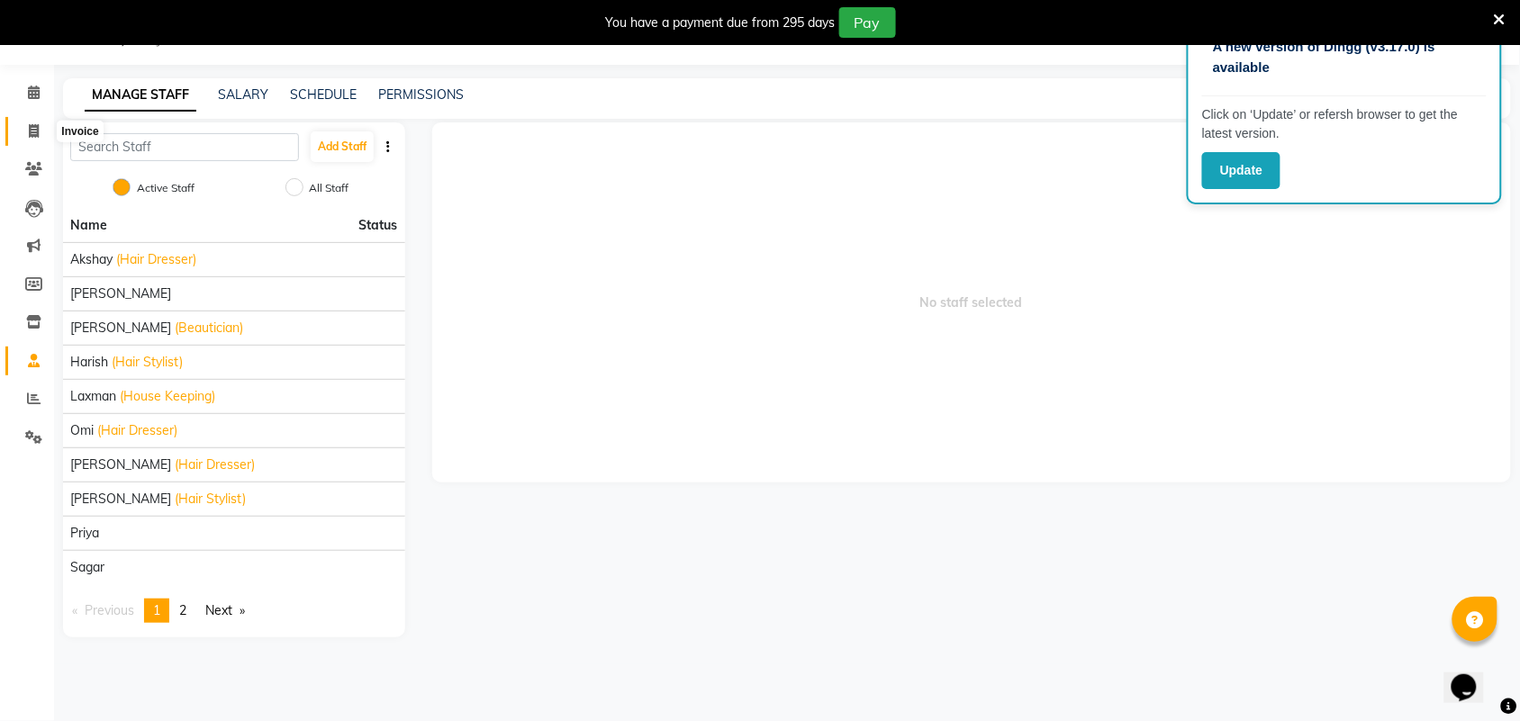
click at [30, 131] on icon at bounding box center [34, 131] width 10 height 14
select select "service"
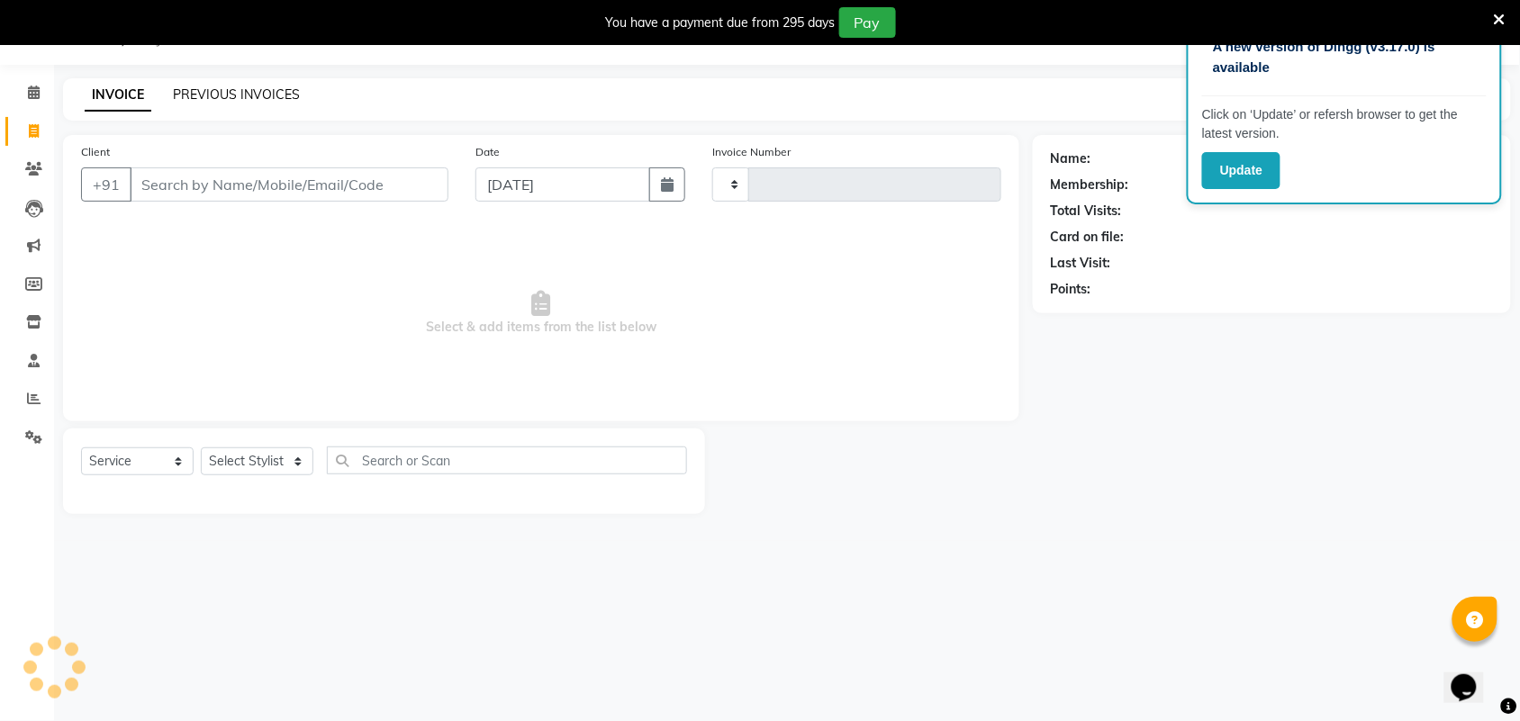
click at [230, 95] on link "PREVIOUS INVOICES" at bounding box center [236, 94] width 127 height 16
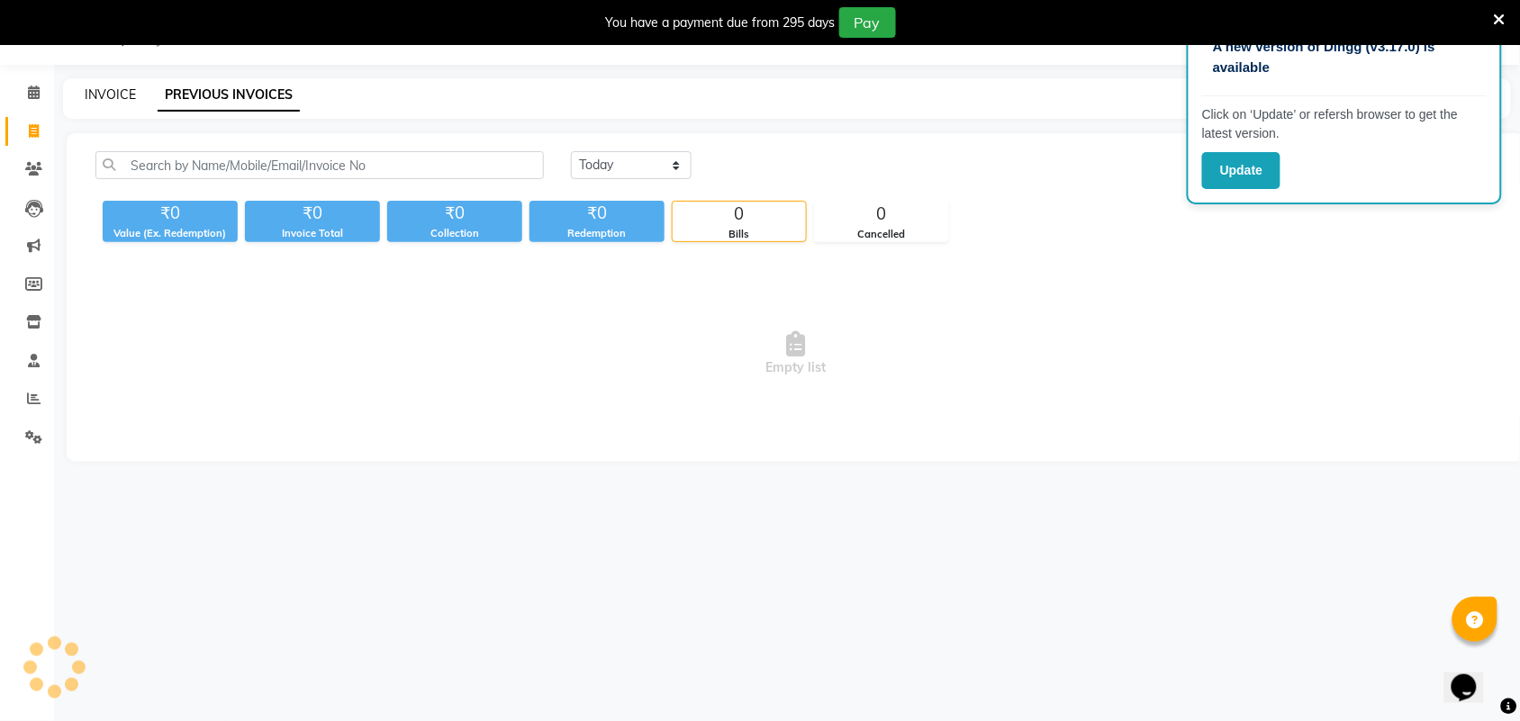
click at [113, 90] on link "INVOICE" at bounding box center [110, 94] width 51 height 16
select select "service"
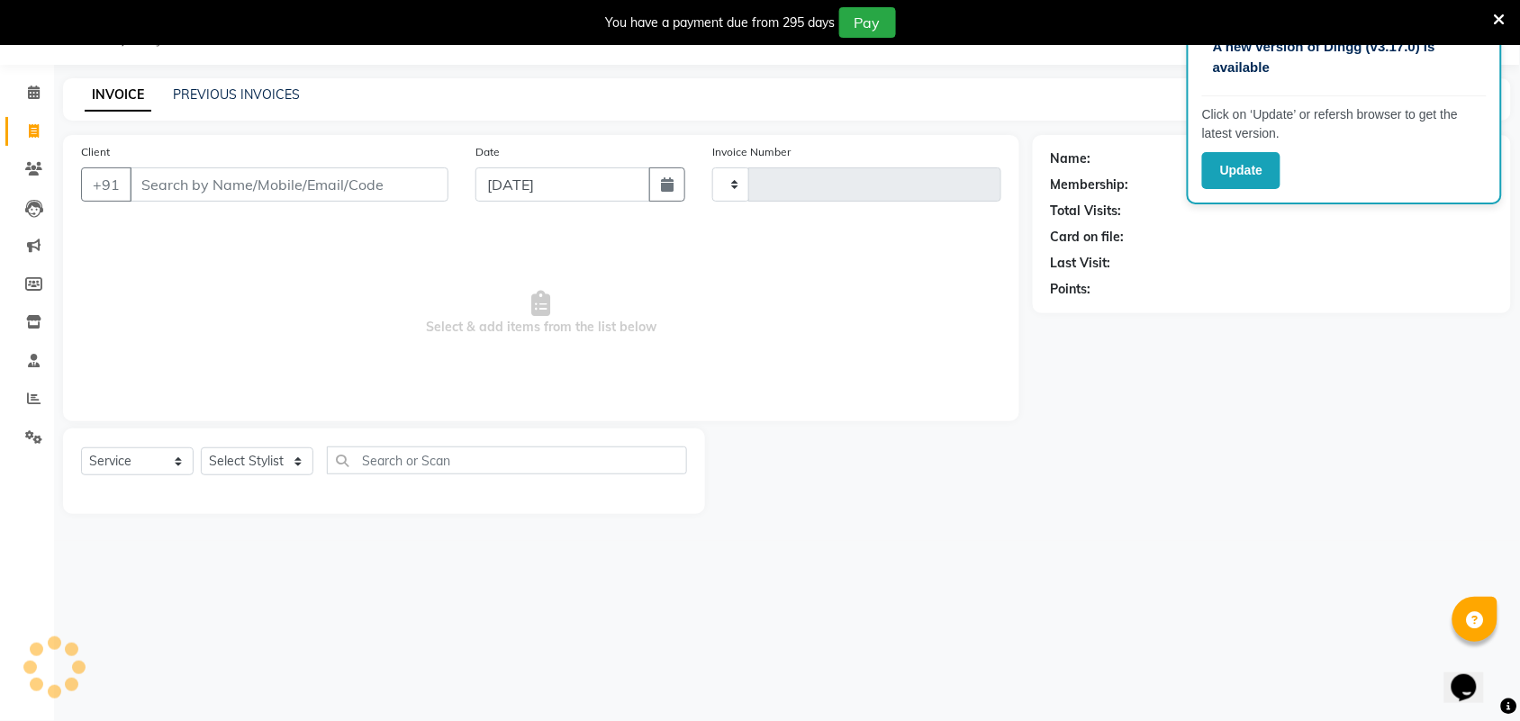
type input "0882"
select select "5207"
click at [669, 168] on button "button" at bounding box center [667, 184] width 36 height 34
select select "9"
select select "2025"
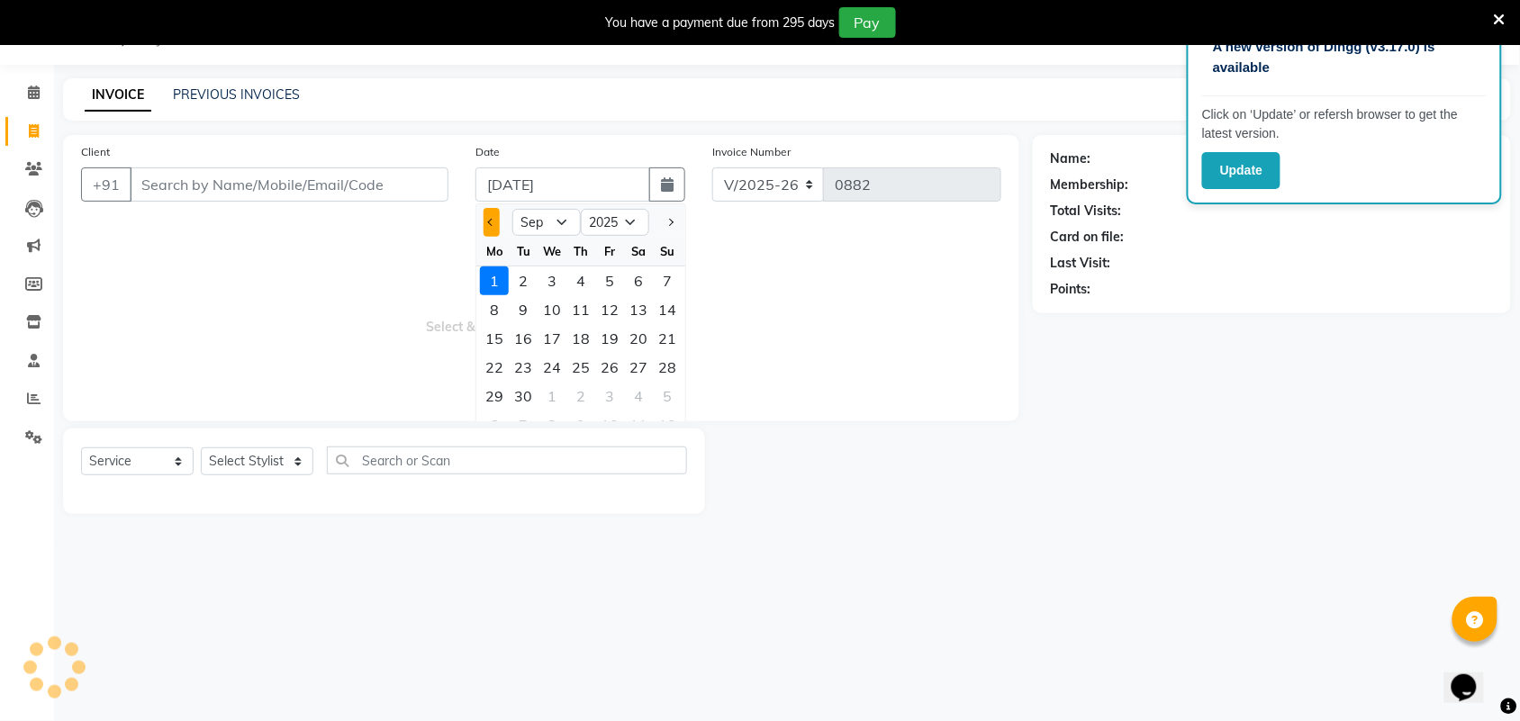
click at [487, 223] on button "Previous month" at bounding box center [490, 222] width 15 height 29
select select "8"
drag, startPoint x: 664, startPoint y: 388, endPoint x: 592, endPoint y: 284, distance: 126.9
click at [662, 388] on div "31" at bounding box center [667, 396] width 29 height 29
type input "31-08-2025"
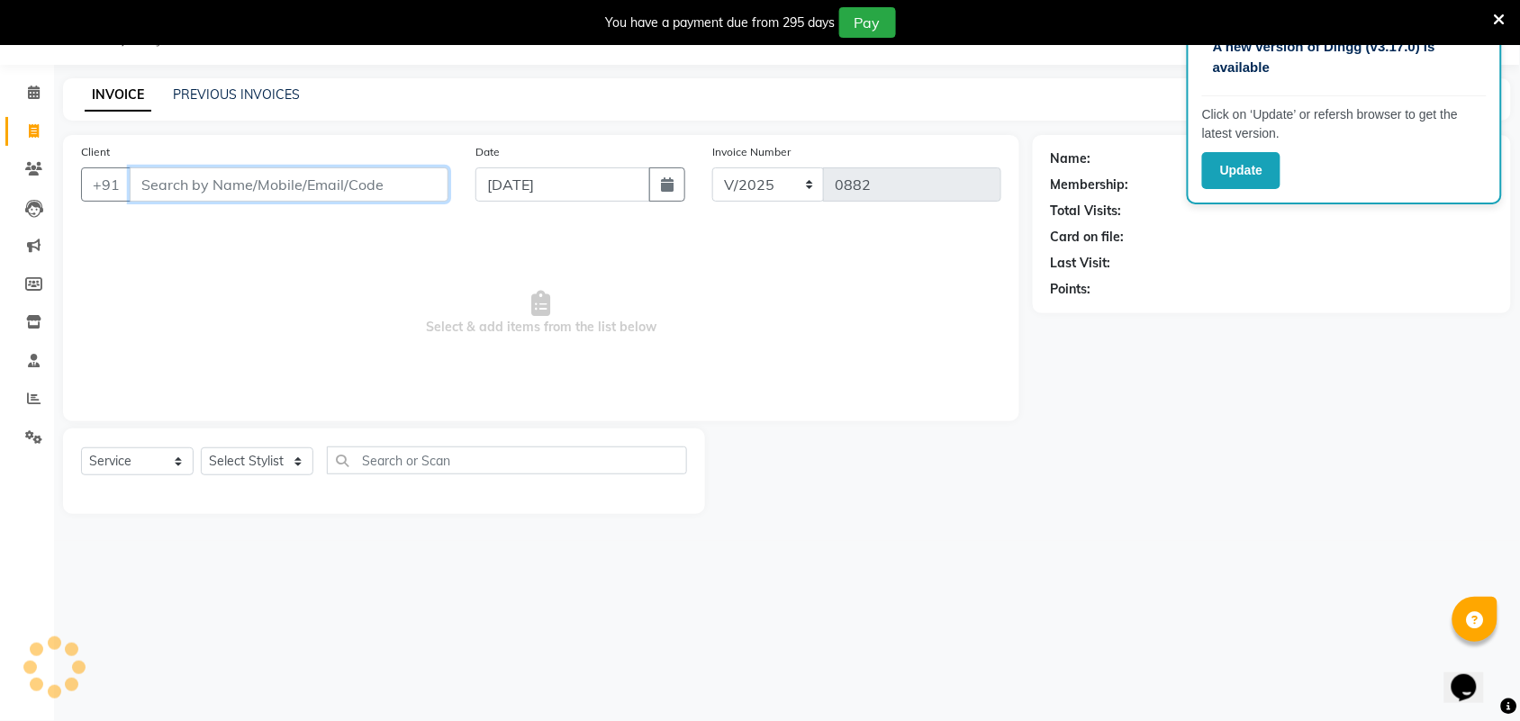
click at [411, 176] on input "Client" at bounding box center [289, 184] width 319 height 34
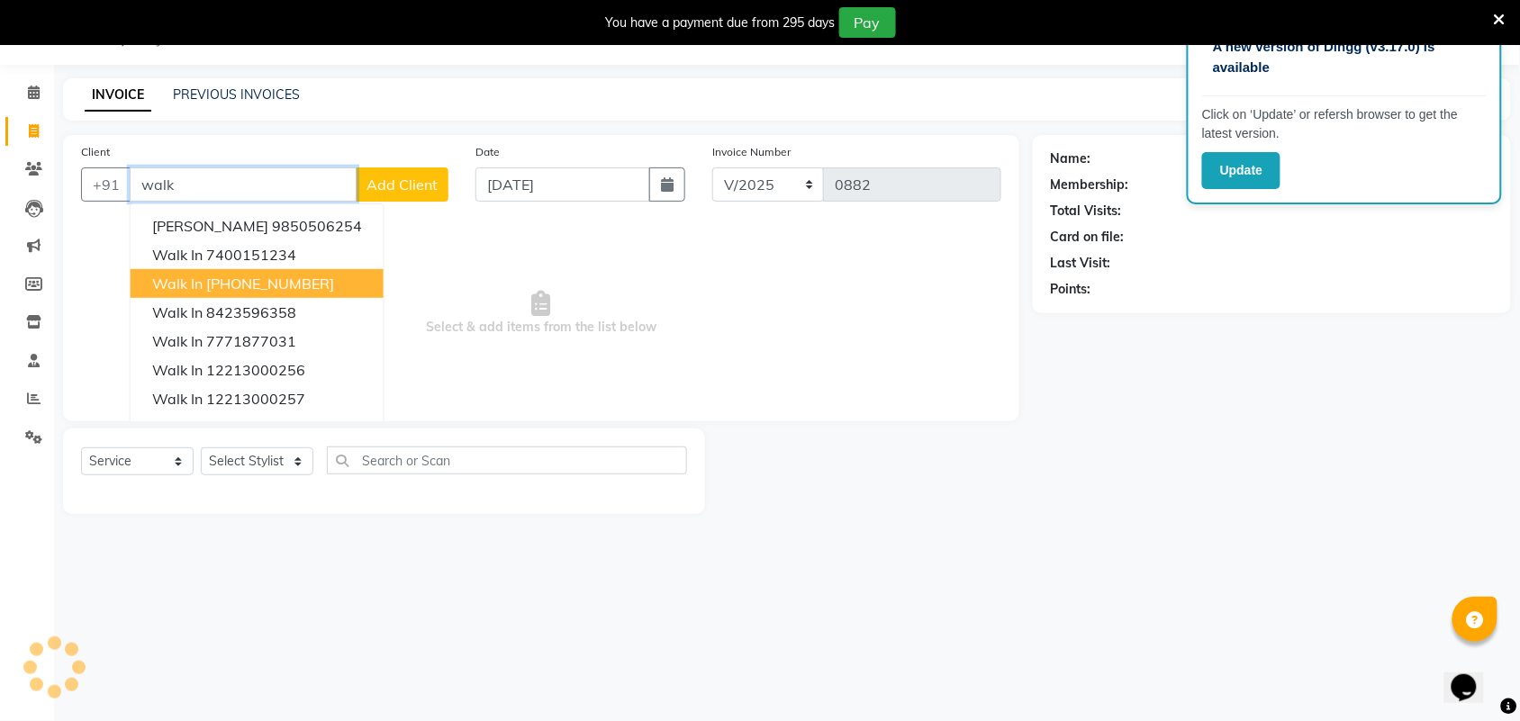
click at [279, 279] on ngb-highlight "+91 12213000000" at bounding box center [270, 284] width 128 height 18
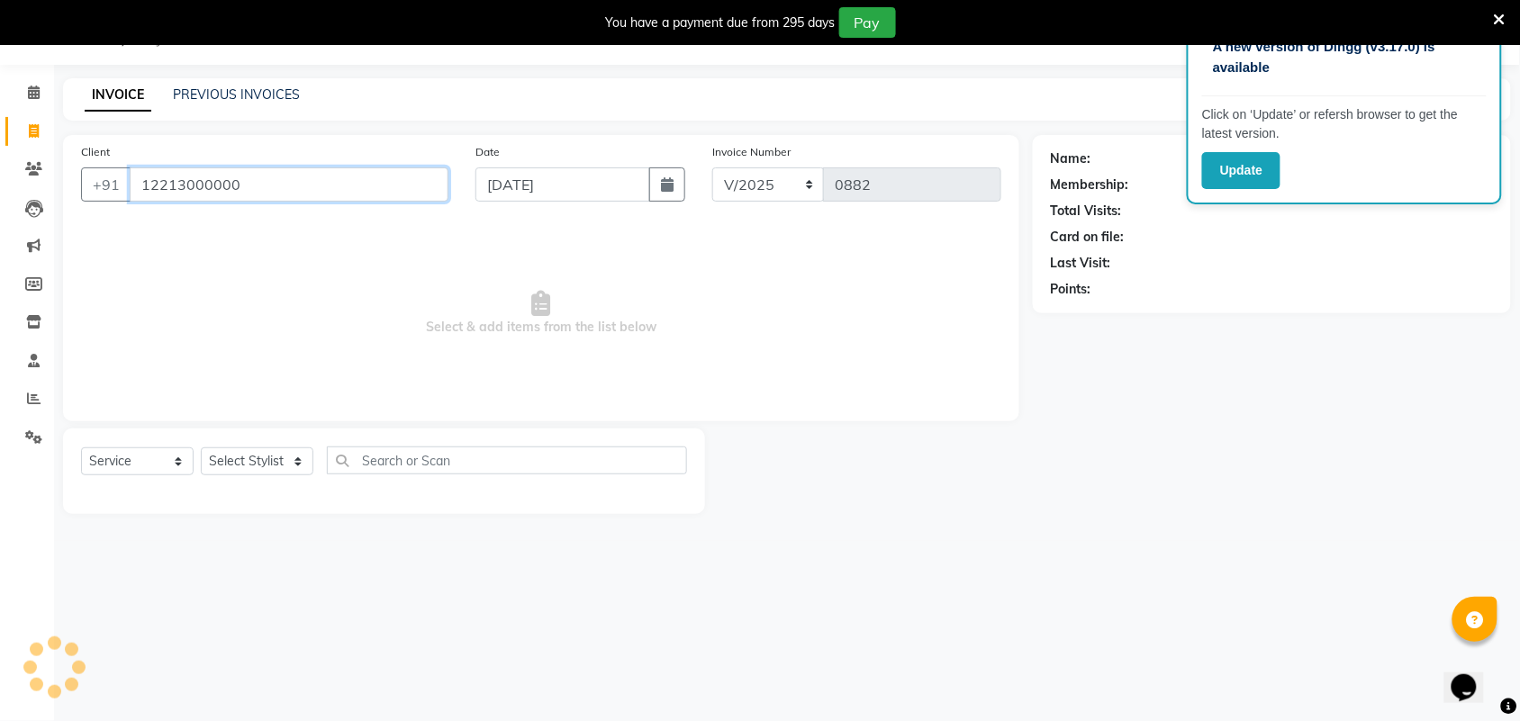
type input "12213000000"
click at [272, 455] on select "Select Stylist" at bounding box center [257, 461] width 113 height 28
click at [268, 452] on select "Select Stylist" at bounding box center [257, 461] width 113 height 28
click at [268, 451] on select "Select Stylist" at bounding box center [257, 461] width 113 height 28
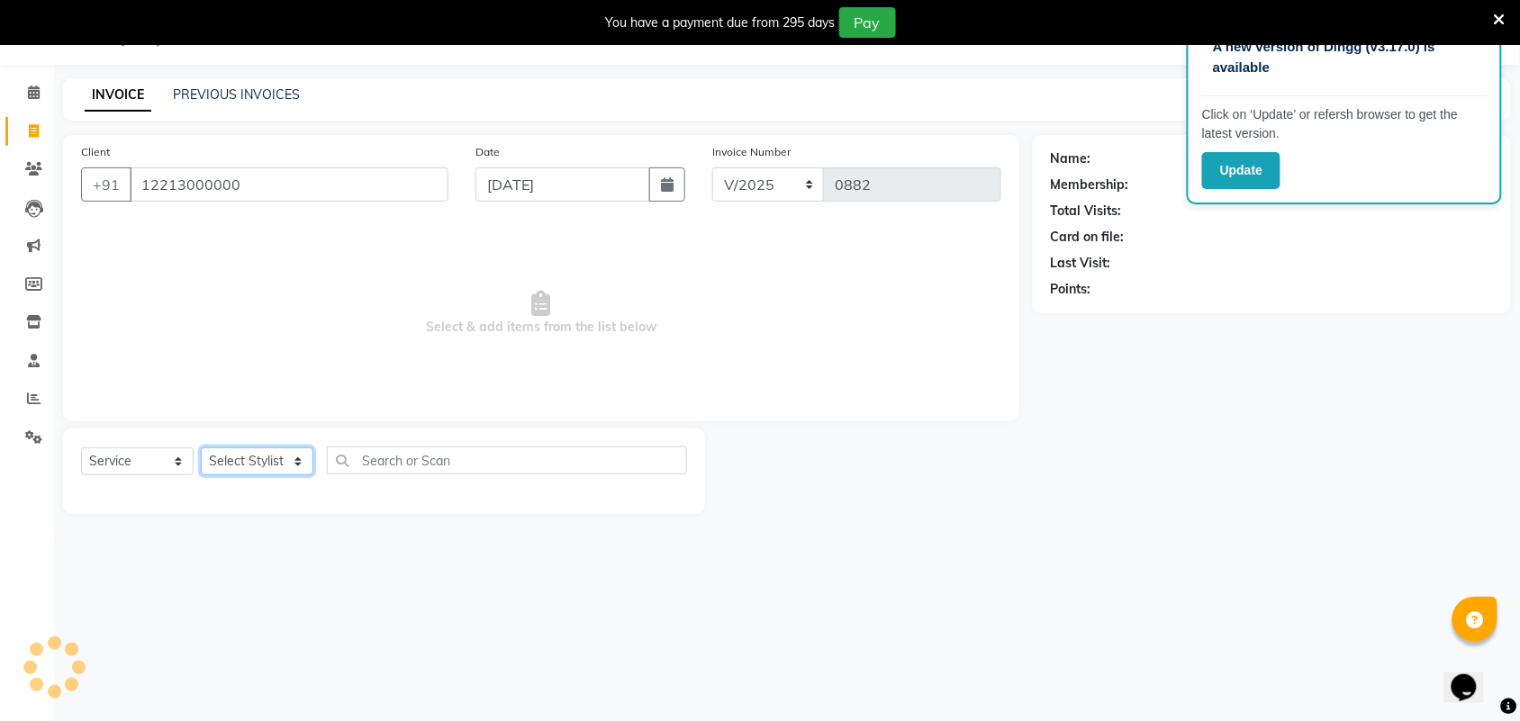
click at [275, 456] on select "Select Stylist" at bounding box center [257, 461] width 113 height 28
click at [201, 447] on select "Select Stylist" at bounding box center [257, 461] width 113 height 28
click at [294, 456] on select "Select Stylist" at bounding box center [257, 461] width 113 height 28
click at [232, 461] on select "Select Stylist" at bounding box center [257, 461] width 113 height 28
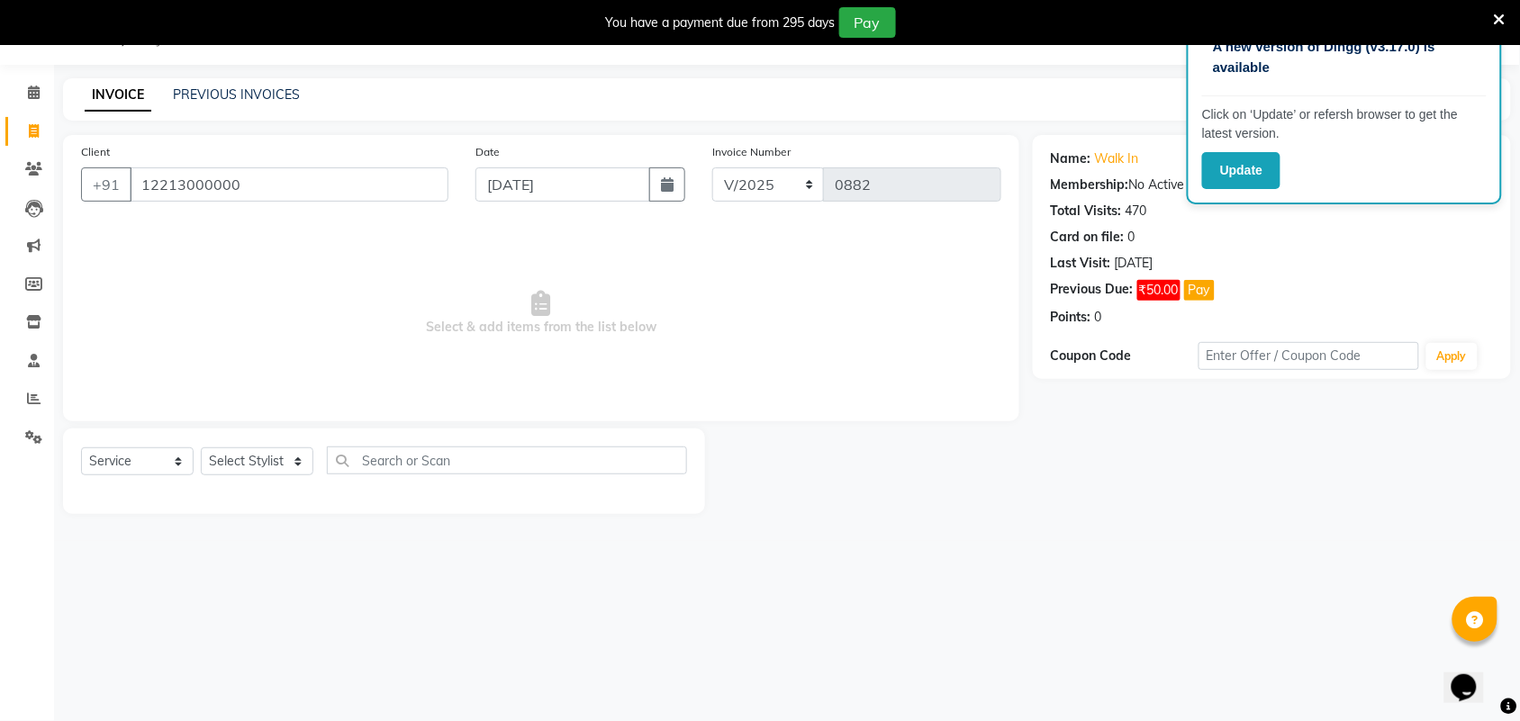
click at [354, 318] on span "Select & add items from the list below" at bounding box center [541, 313] width 920 height 180
click at [273, 455] on select "Select Stylist Akshay Ankita Ayesha Harish Laxman omi Omkar pranay priya sagar …" at bounding box center [257, 461] width 113 height 28
select select "90530"
click at [201, 447] on select "Select Stylist Akshay Ankita Ayesha Harish Laxman omi Omkar pranay priya sagar …" at bounding box center [257, 461] width 113 height 28
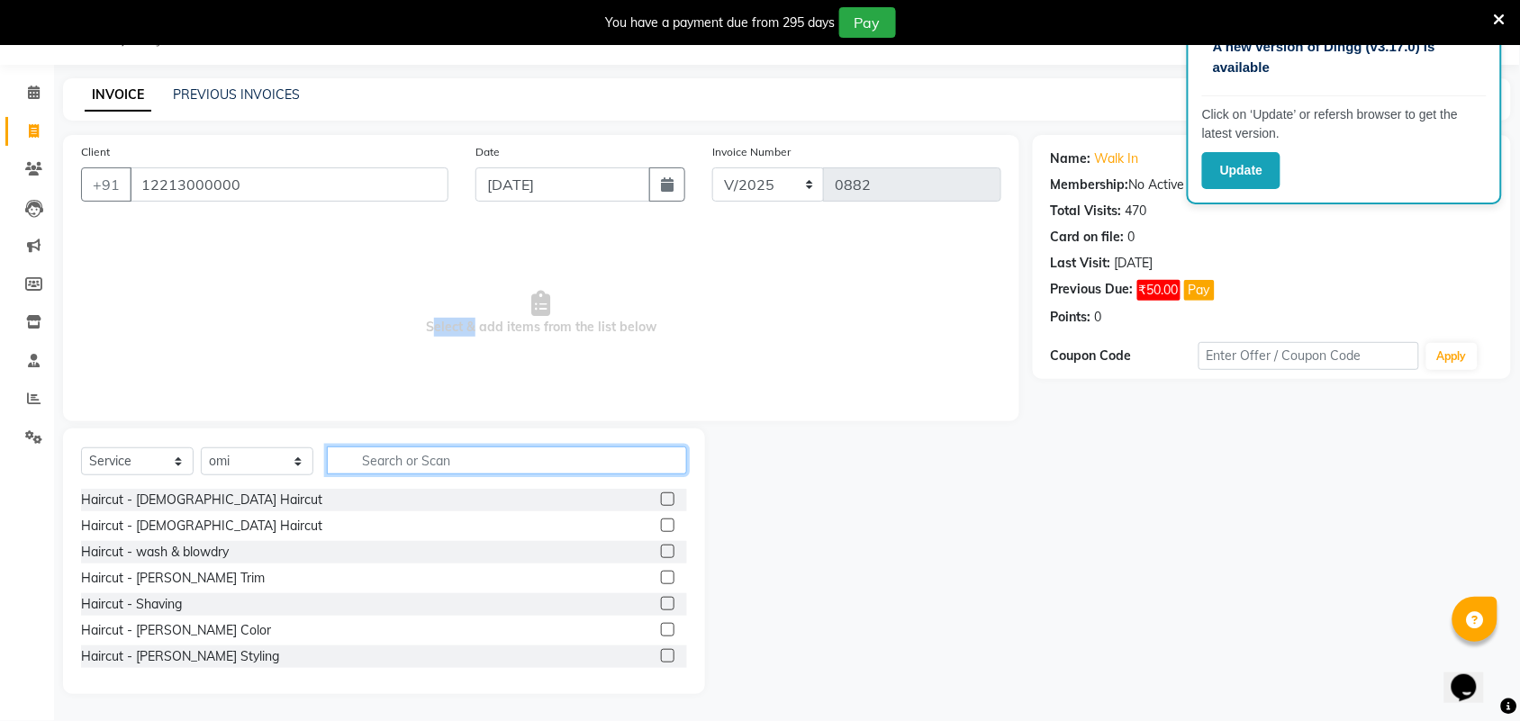
click at [415, 455] on input "text" at bounding box center [507, 461] width 360 height 28
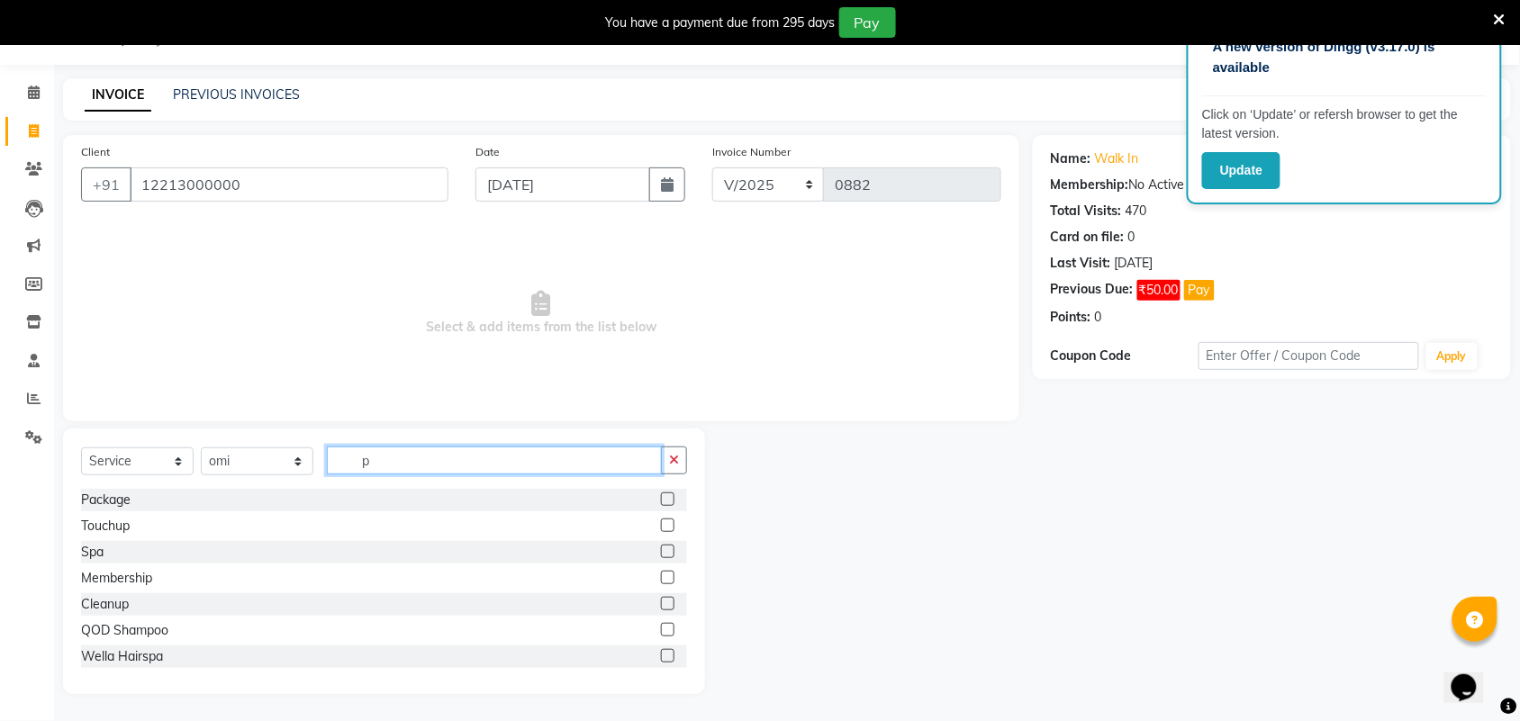
type input "p"
click at [661, 501] on label at bounding box center [668, 499] width 14 height 14
click at [661, 501] on input "checkbox" at bounding box center [667, 500] width 12 height 12
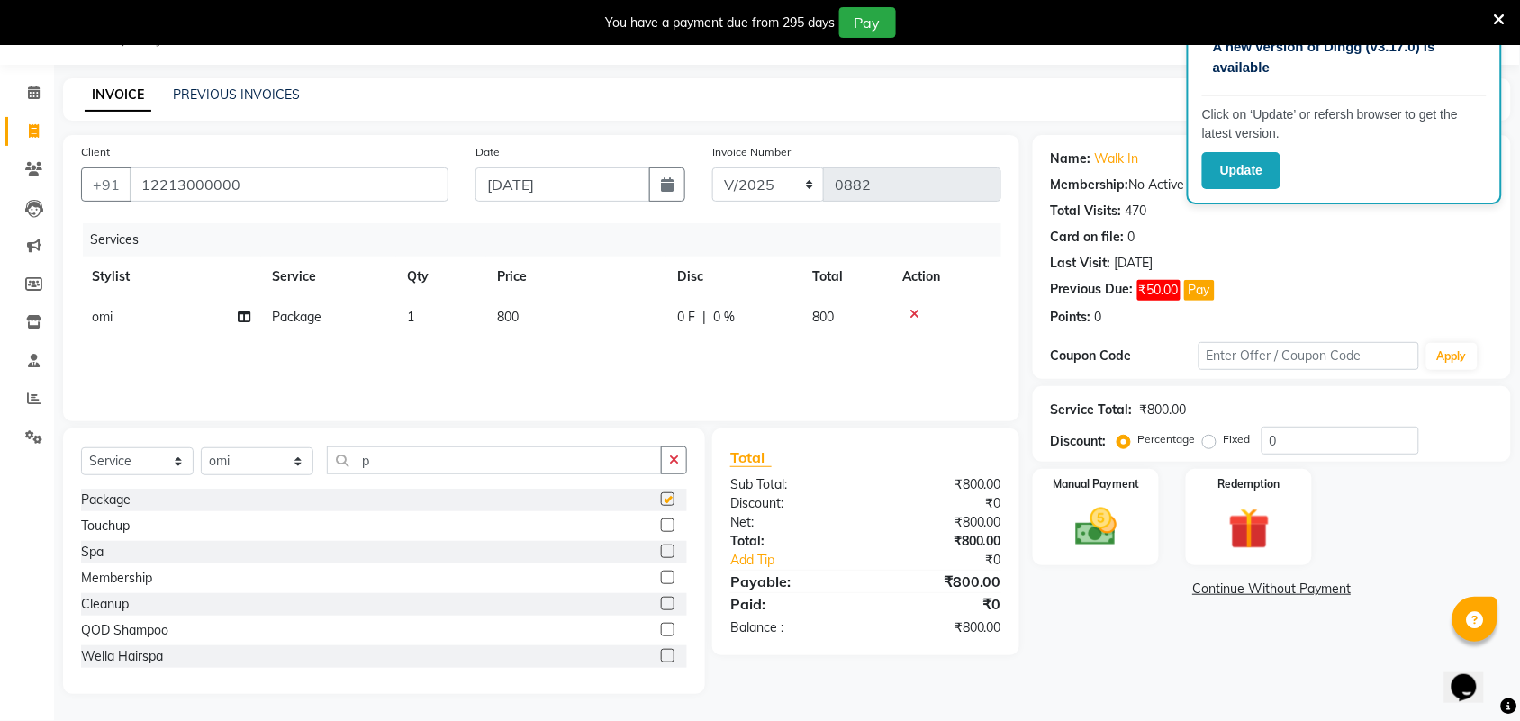
checkbox input "false"
click at [563, 311] on td "800" at bounding box center [576, 317] width 180 height 41
select select "90530"
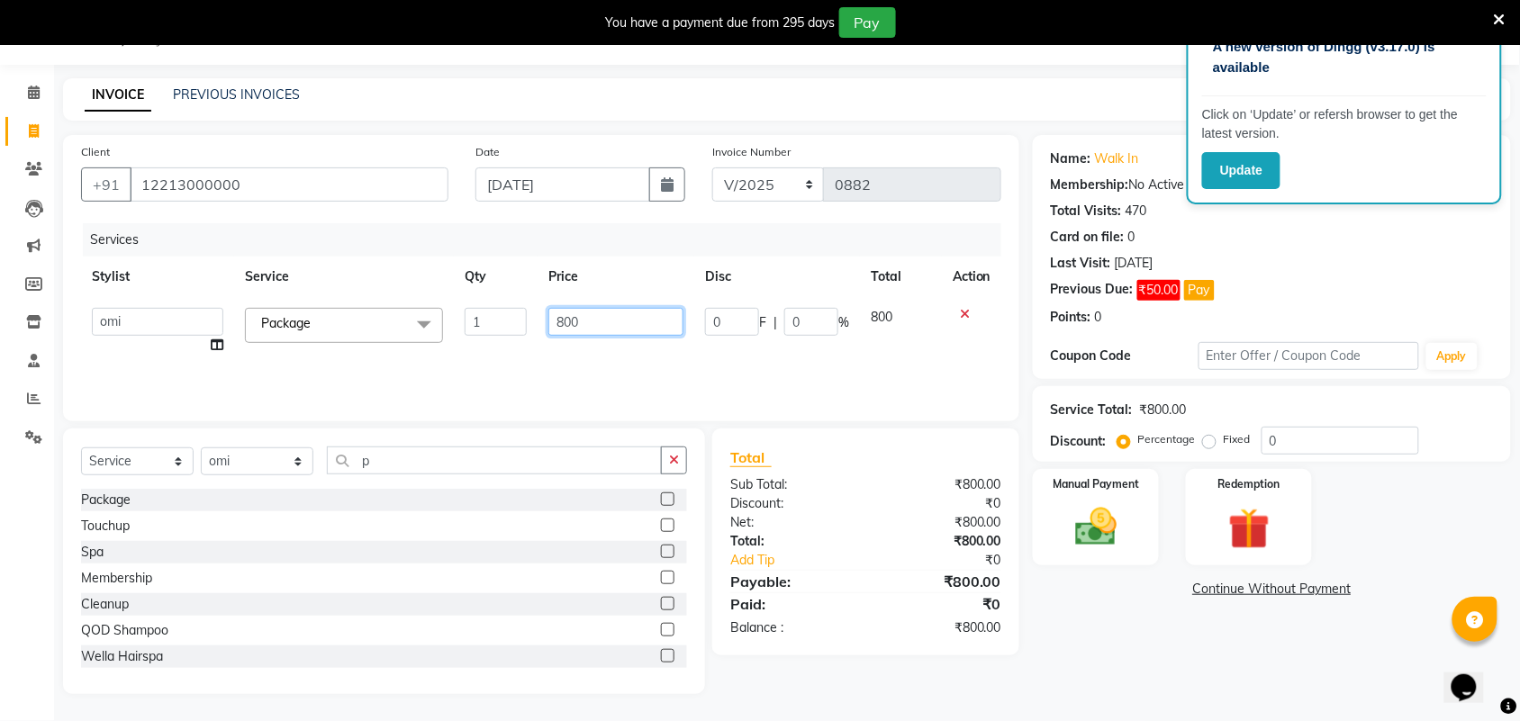
click at [597, 335] on input "800" at bounding box center [615, 322] width 135 height 28
type input "2200"
click at [1094, 542] on img at bounding box center [1096, 527] width 70 height 50
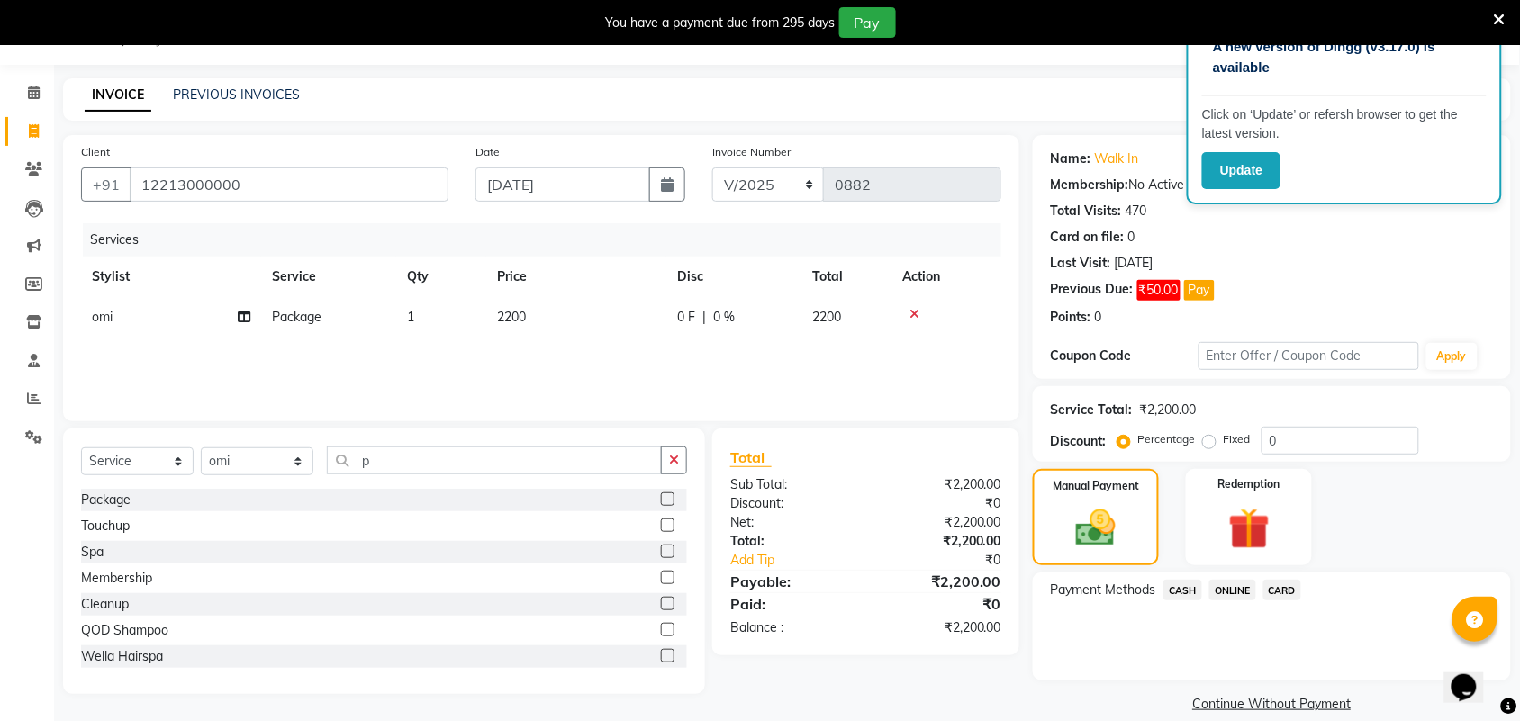
click at [1225, 587] on span "ONLINE" at bounding box center [1232, 590] width 47 height 21
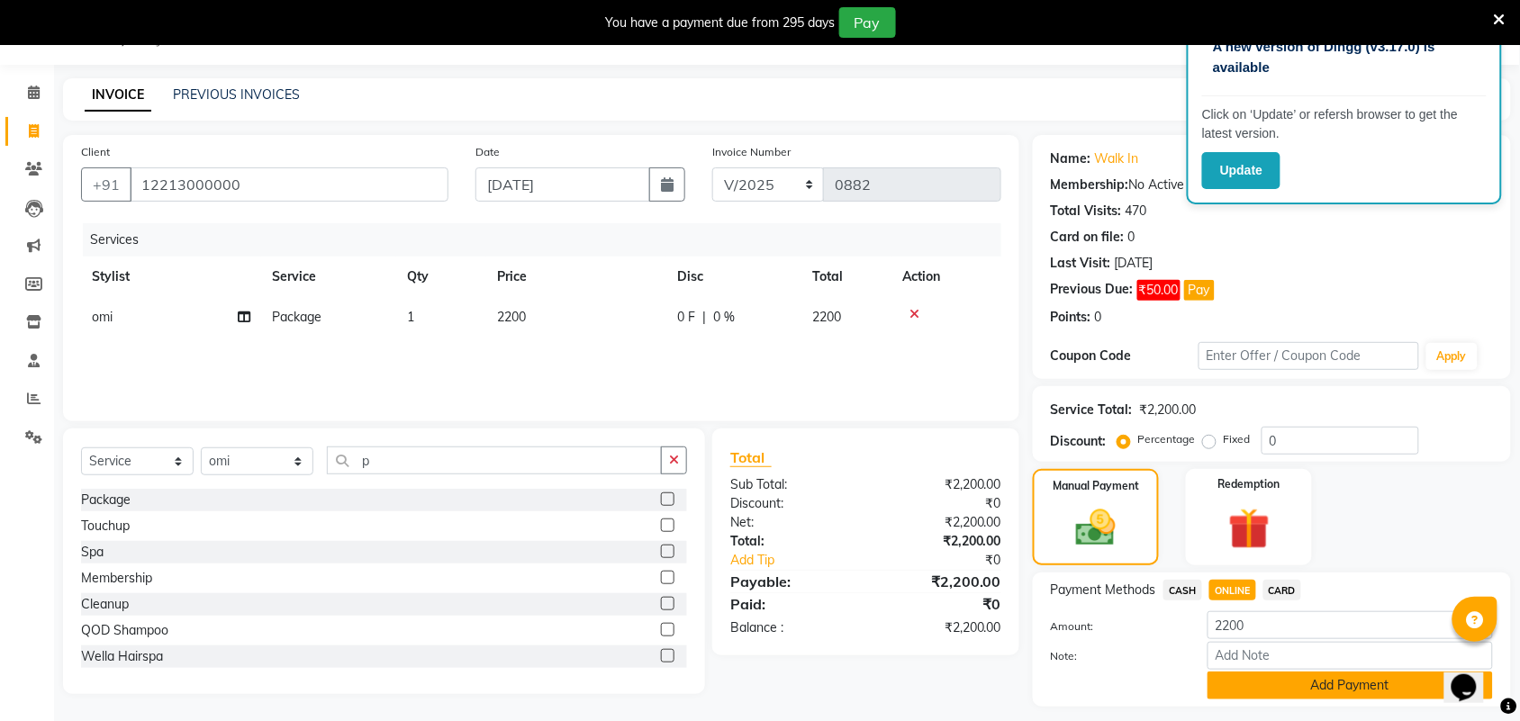
click at [1238, 686] on button "Add Payment" at bounding box center [1349, 686] width 285 height 28
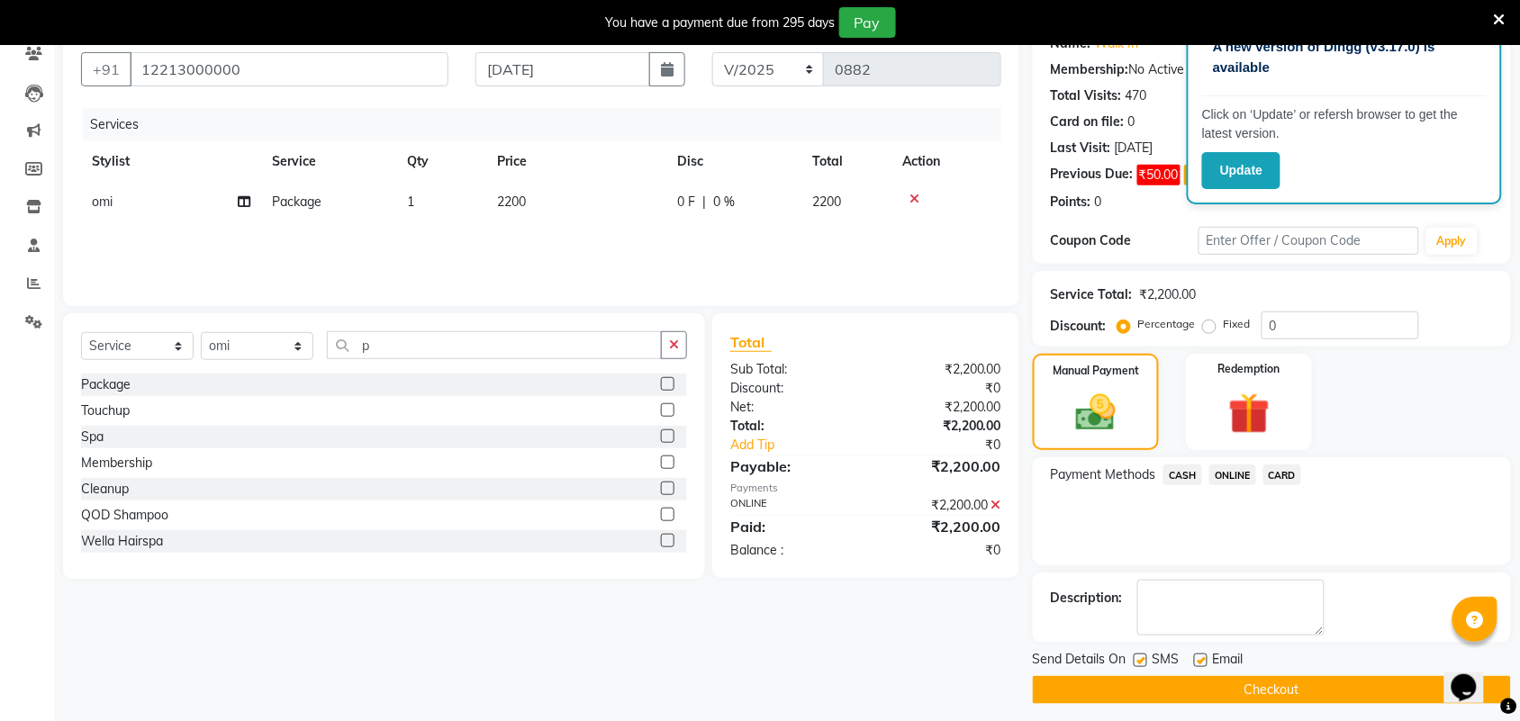
scroll to position [172, 0]
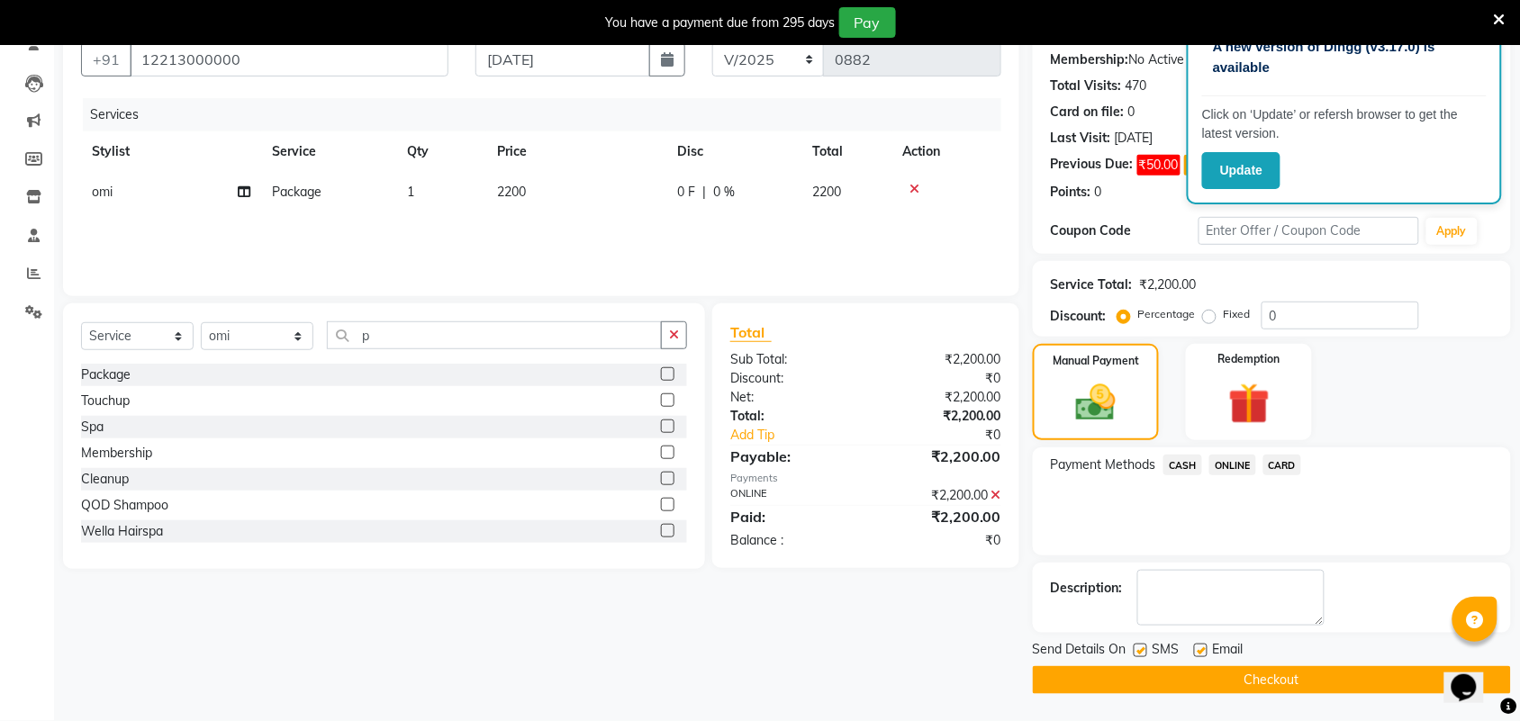
click at [1196, 648] on label at bounding box center [1201, 651] width 14 height 14
click at [1196, 648] on input "checkbox" at bounding box center [1200, 652] width 12 height 12
checkbox input "false"
click at [1136, 645] on label at bounding box center [1140, 651] width 14 height 14
click at [1136, 646] on input "checkbox" at bounding box center [1139, 652] width 12 height 12
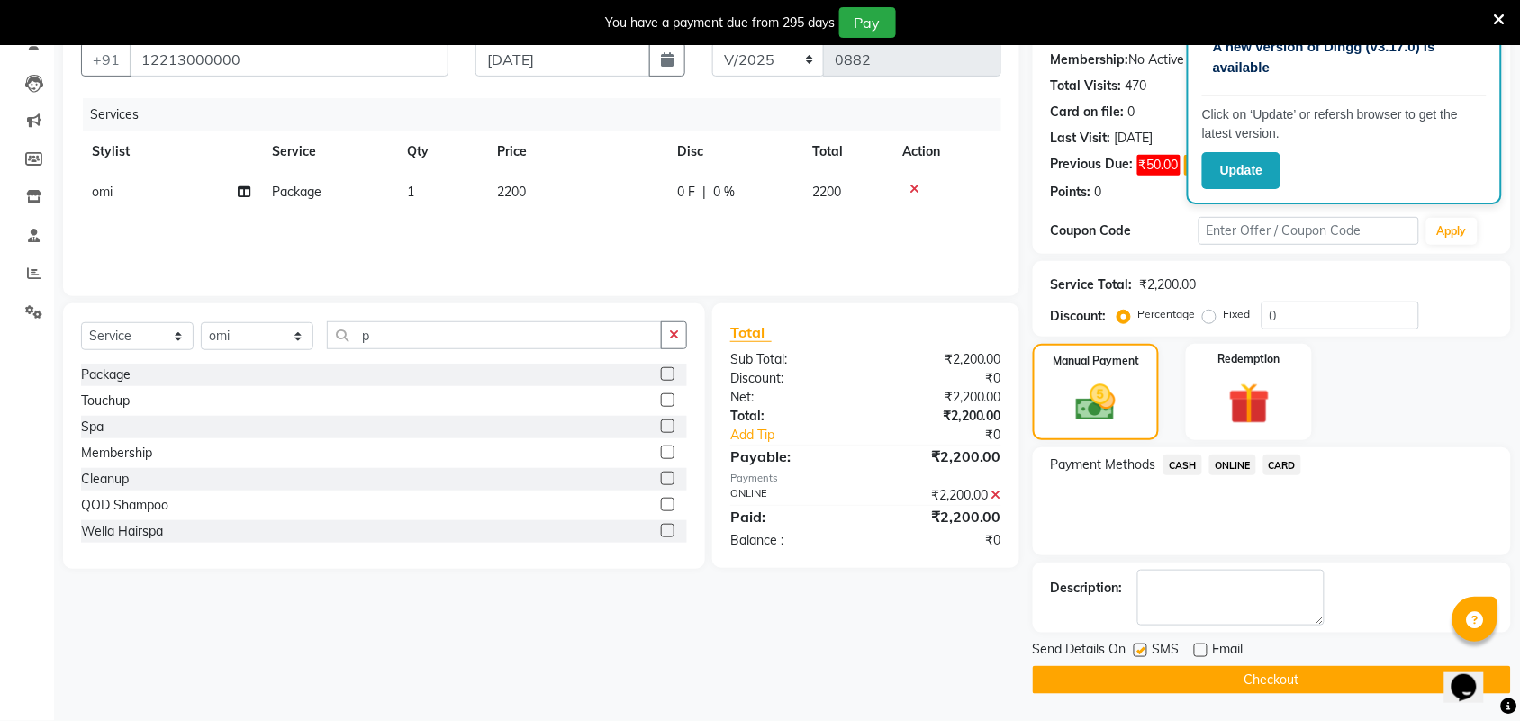
checkbox input "false"
click at [1151, 673] on button "Checkout" at bounding box center [1272, 680] width 478 height 28
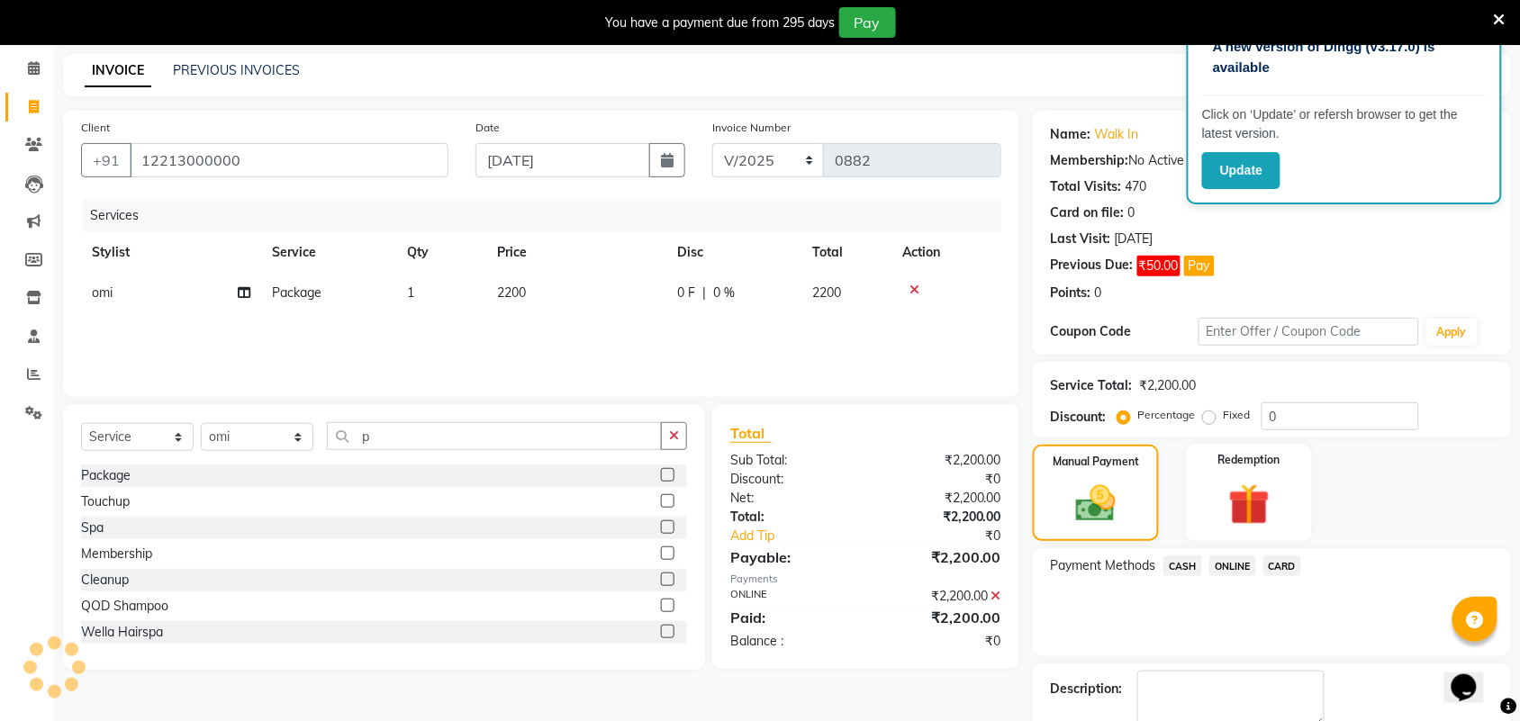
scroll to position [0, 0]
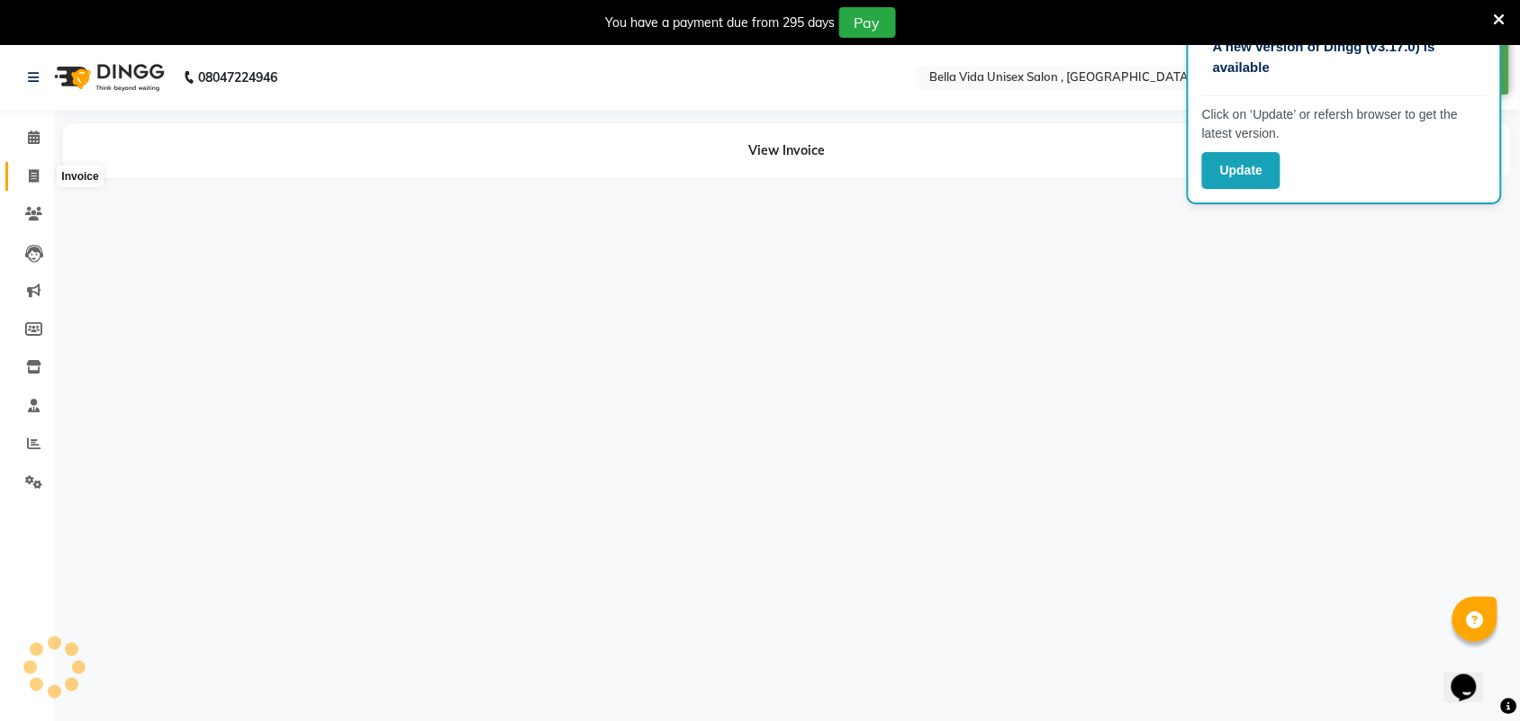
click at [38, 174] on icon at bounding box center [34, 176] width 10 height 14
select select "service"
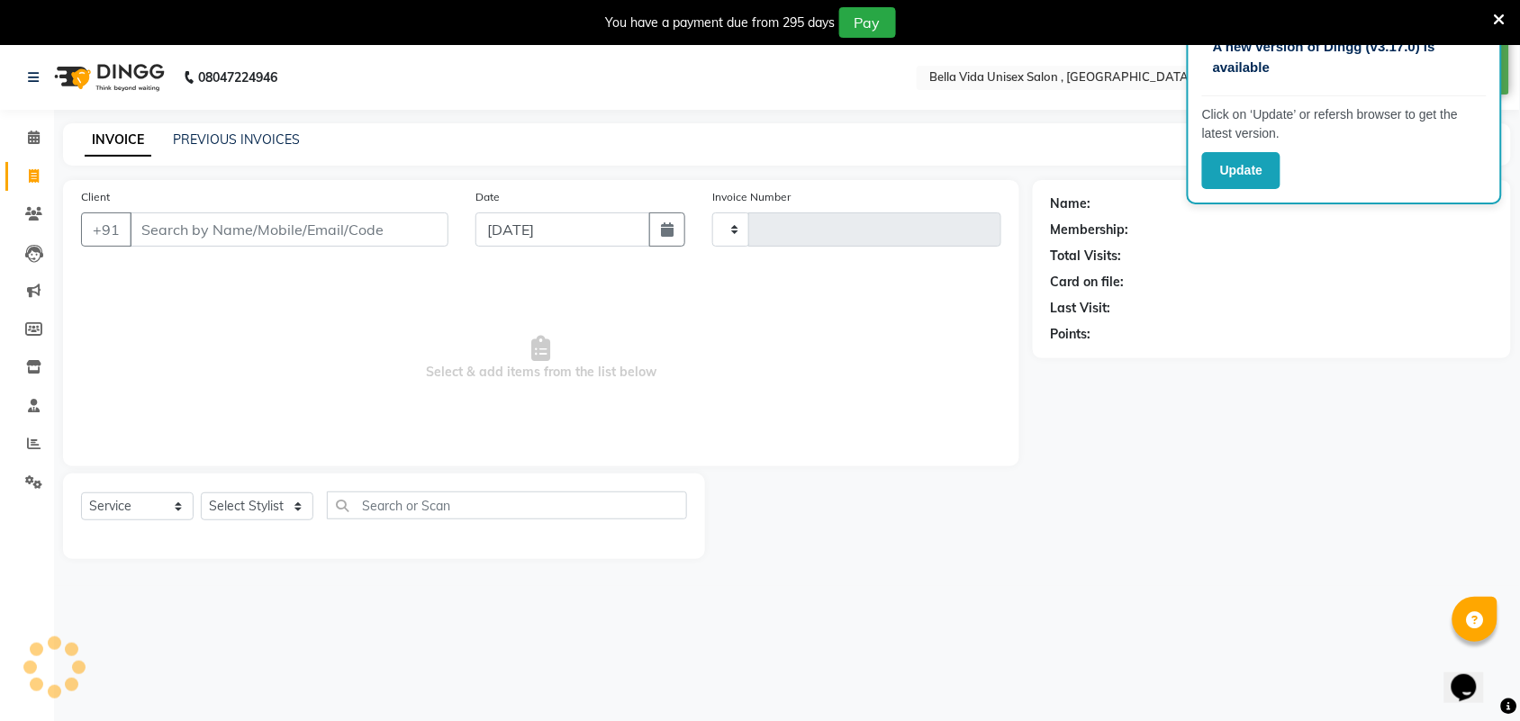
type input "0883"
select select "5207"
click at [261, 137] on link "PREVIOUS INVOICES" at bounding box center [236, 139] width 127 height 16
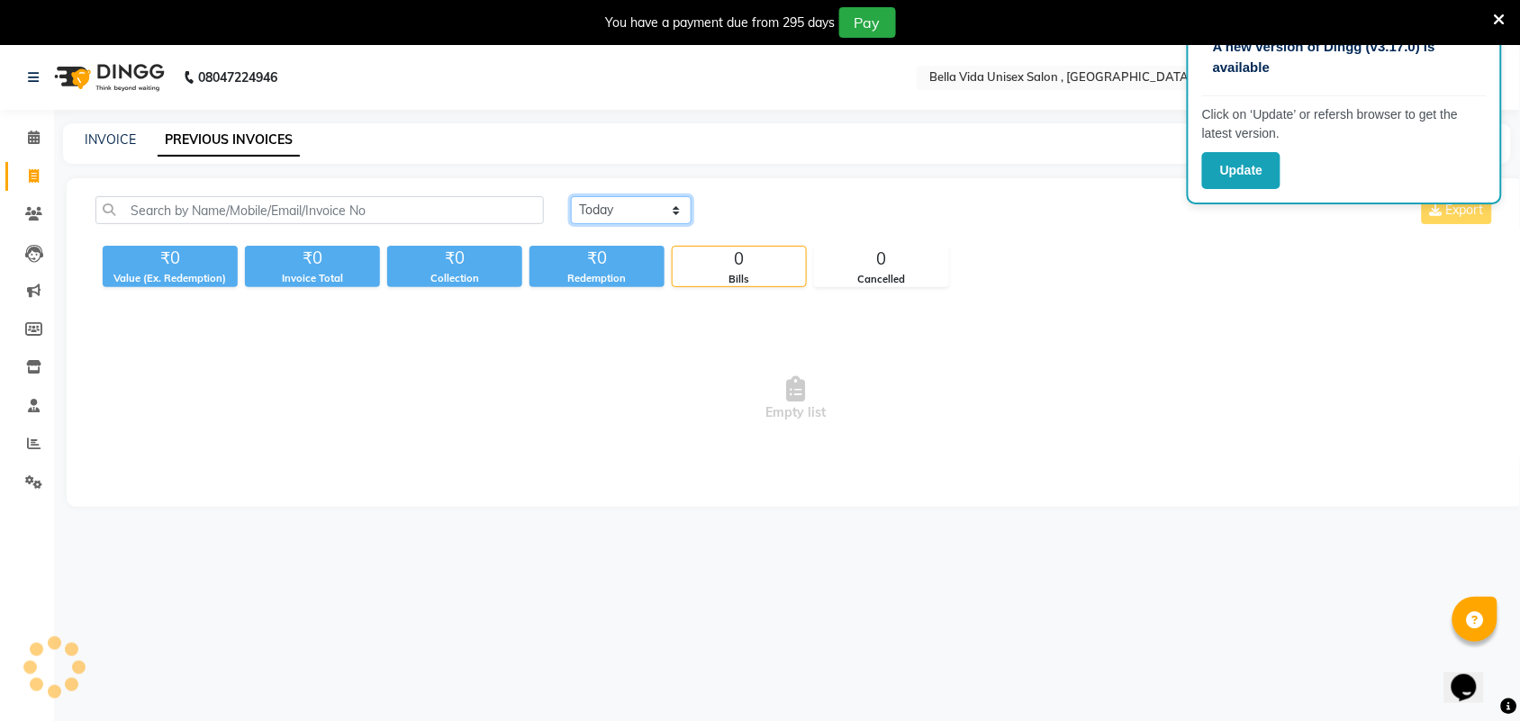
click at [619, 214] on select "Today Yesterday Custom Range" at bounding box center [631, 210] width 121 height 28
select select "range"
click at [571, 196] on select "Today Yesterday Custom Range" at bounding box center [631, 210] width 121 height 28
click at [756, 210] on input "[DATE]" at bounding box center [778, 210] width 126 height 25
select select "9"
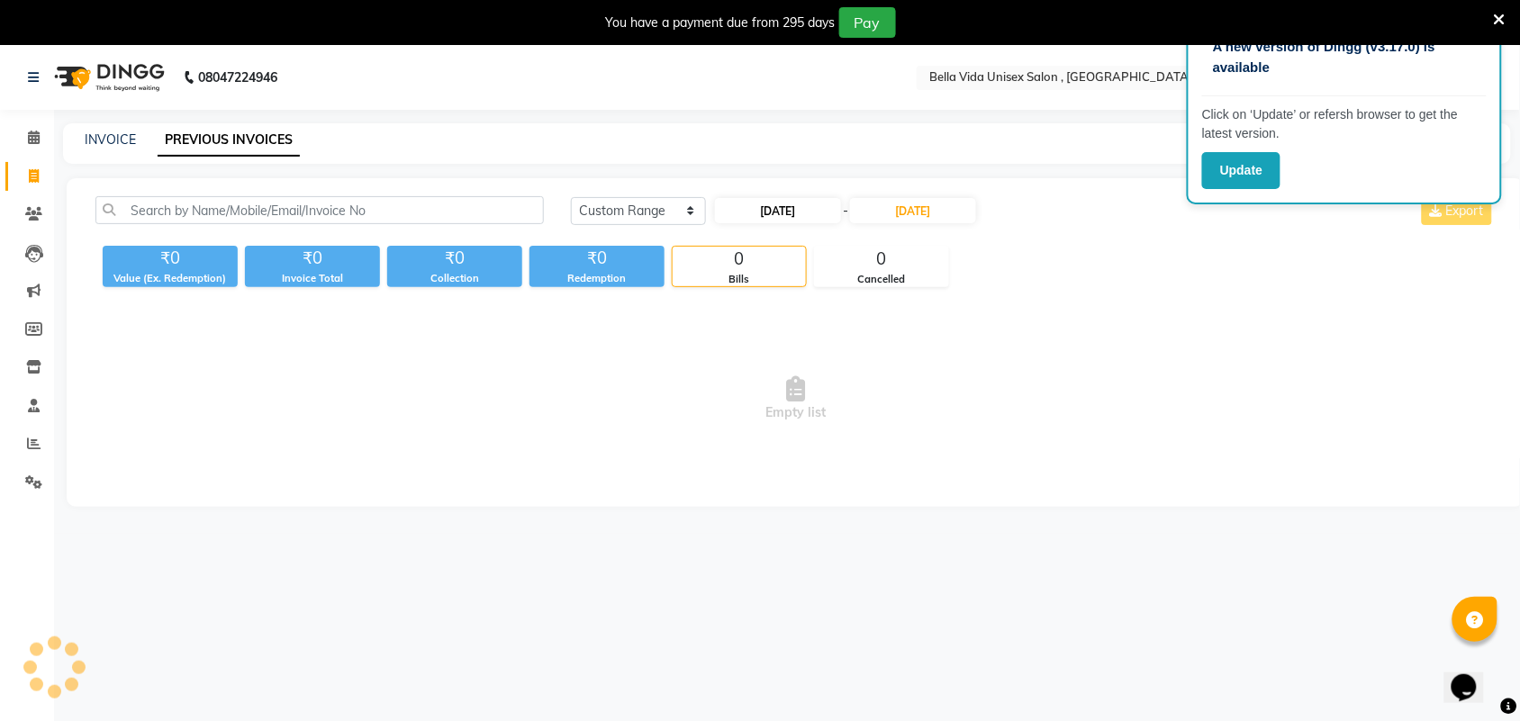
select select "2025"
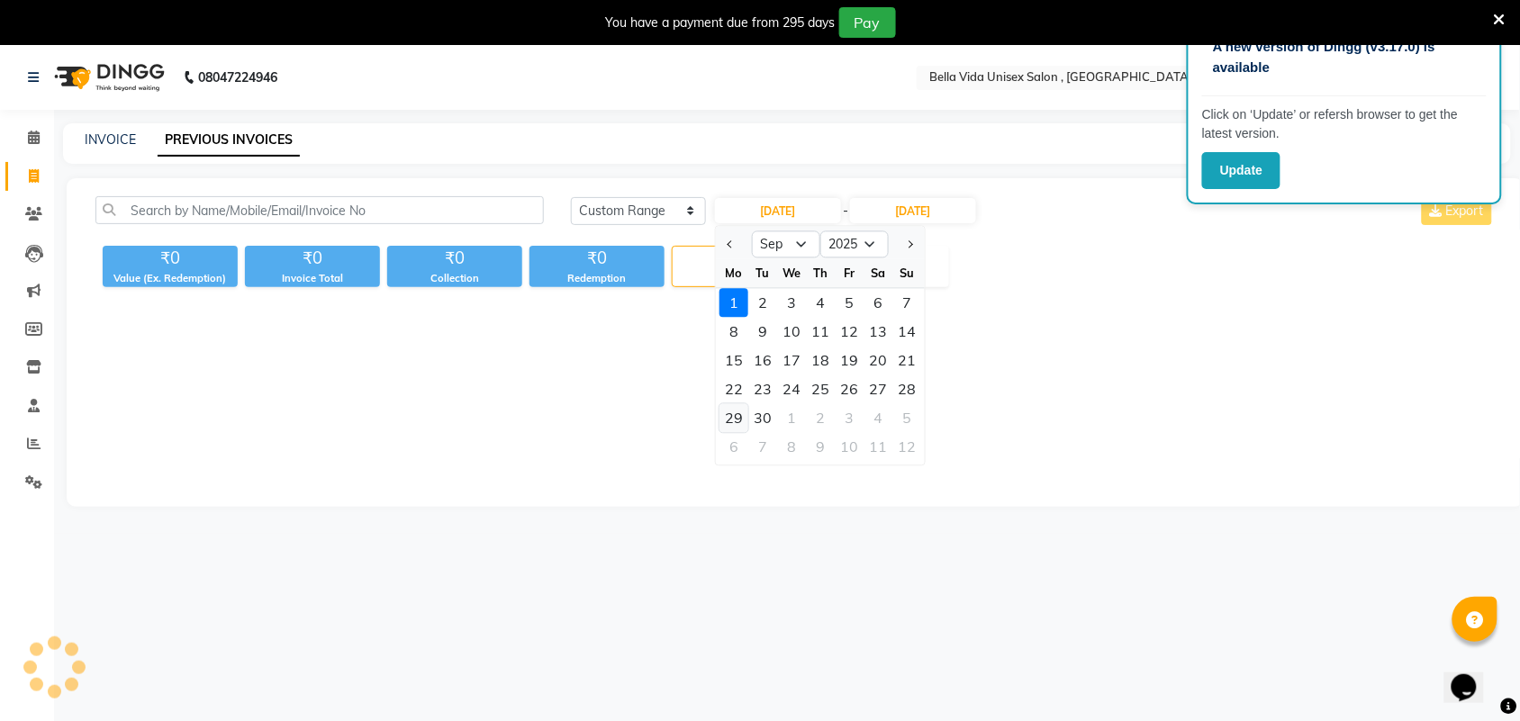
click at [735, 414] on div "29" at bounding box center [733, 418] width 29 height 29
type input "29-09-2025"
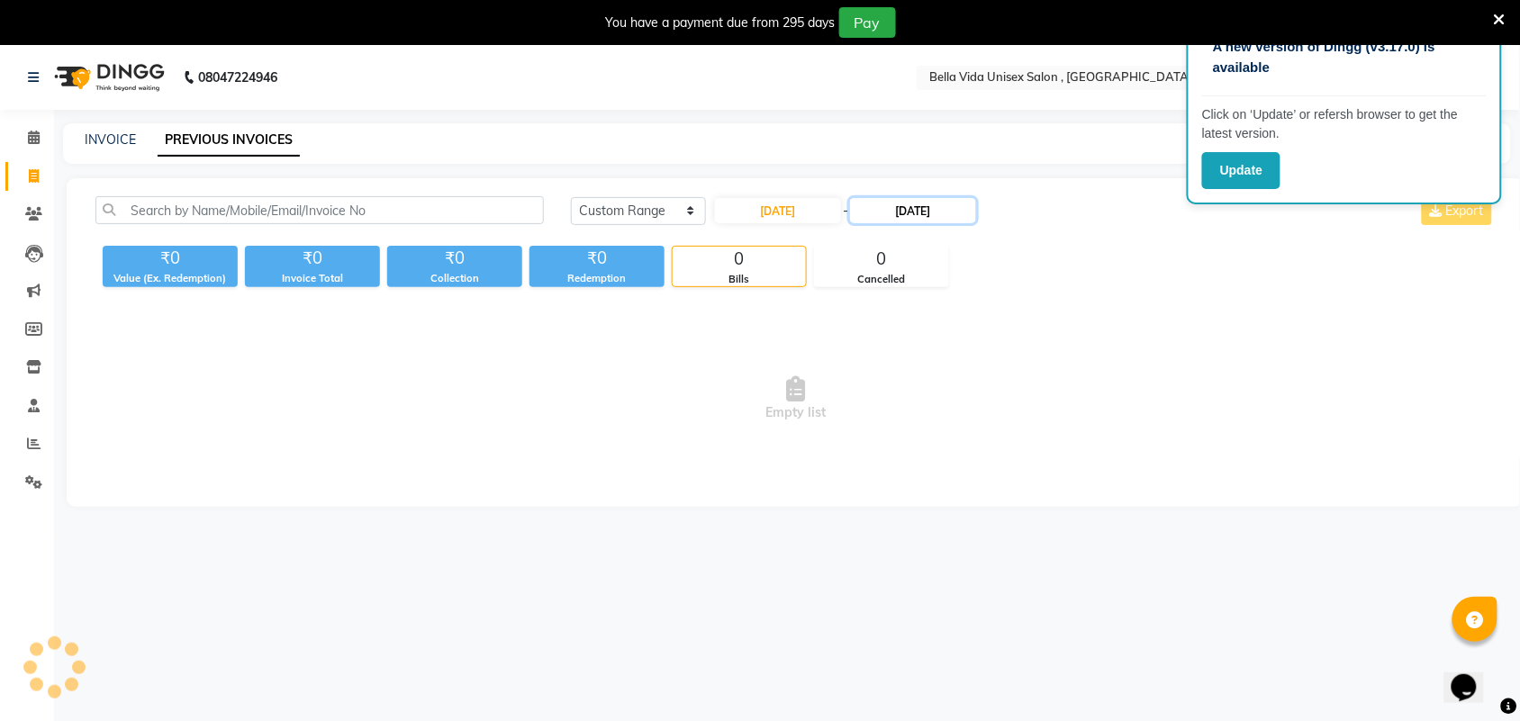
click at [908, 204] on input "[DATE]" at bounding box center [913, 210] width 126 height 25
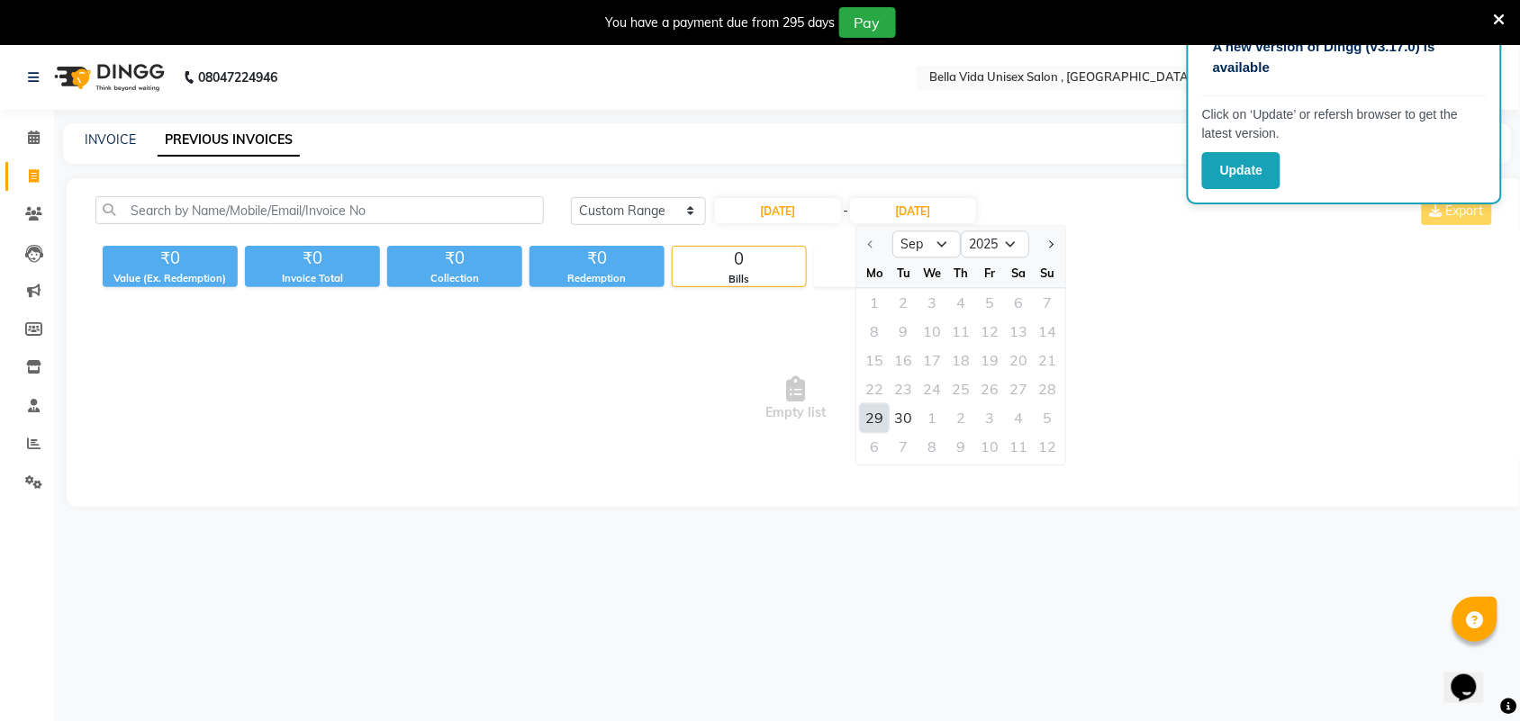
click at [874, 419] on div "29" at bounding box center [875, 418] width 29 height 29
type input "29-09-2025"
click at [788, 213] on input "29-09-2025" at bounding box center [778, 210] width 126 height 25
select select "9"
select select "2025"
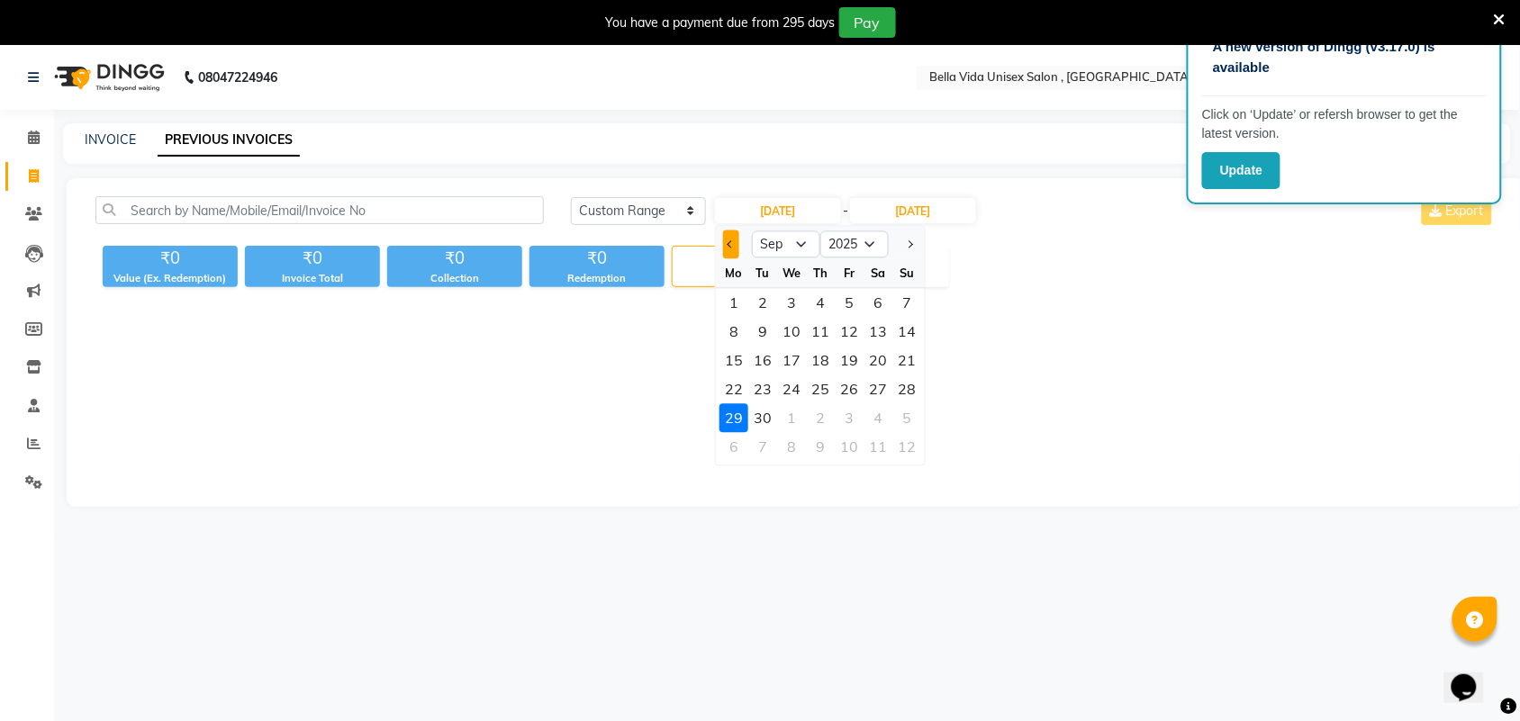
click at [730, 244] on span "Previous month" at bounding box center [730, 243] width 7 height 7
select select "8"
click at [858, 411] on div "29" at bounding box center [849, 418] width 29 height 29
type input "29-08-2025"
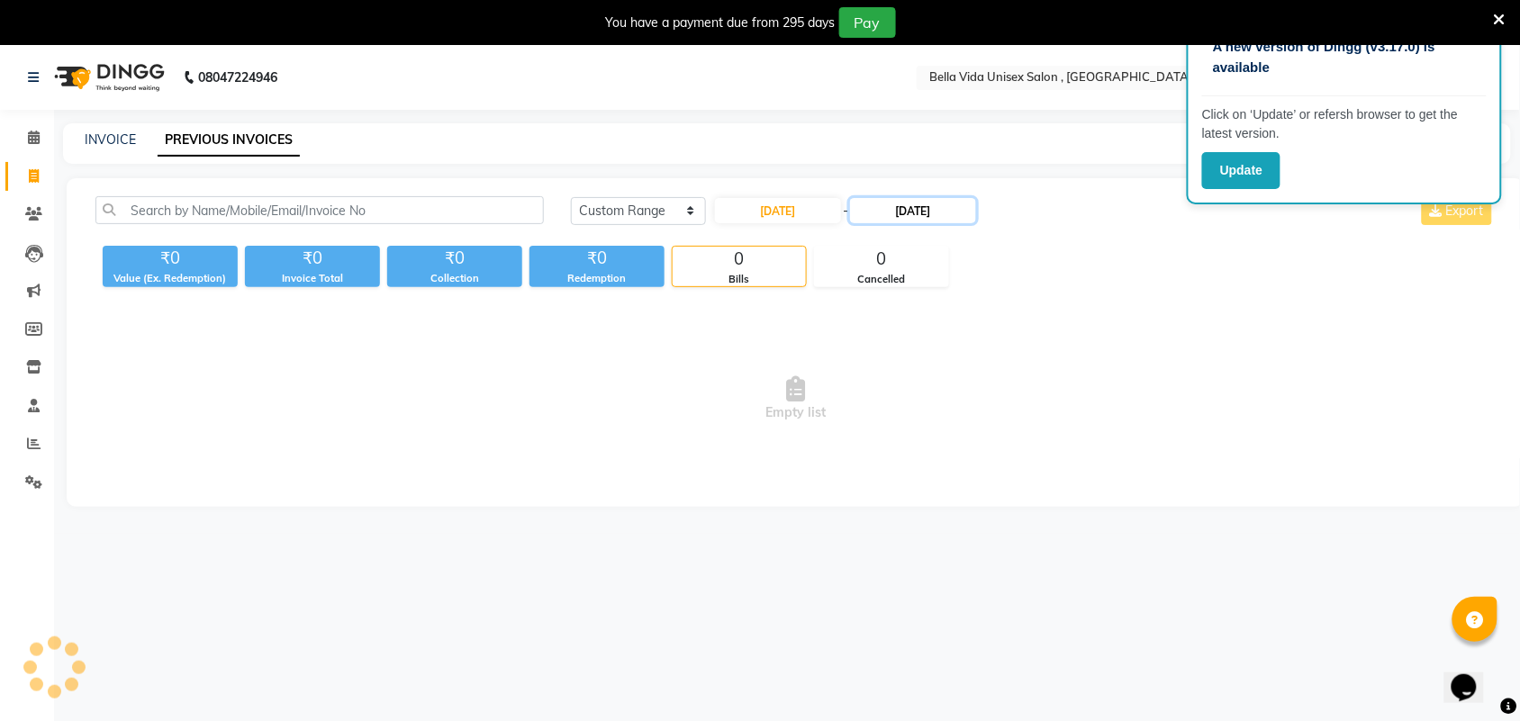
click at [905, 213] on input "29-09-2025" at bounding box center [913, 210] width 126 height 25
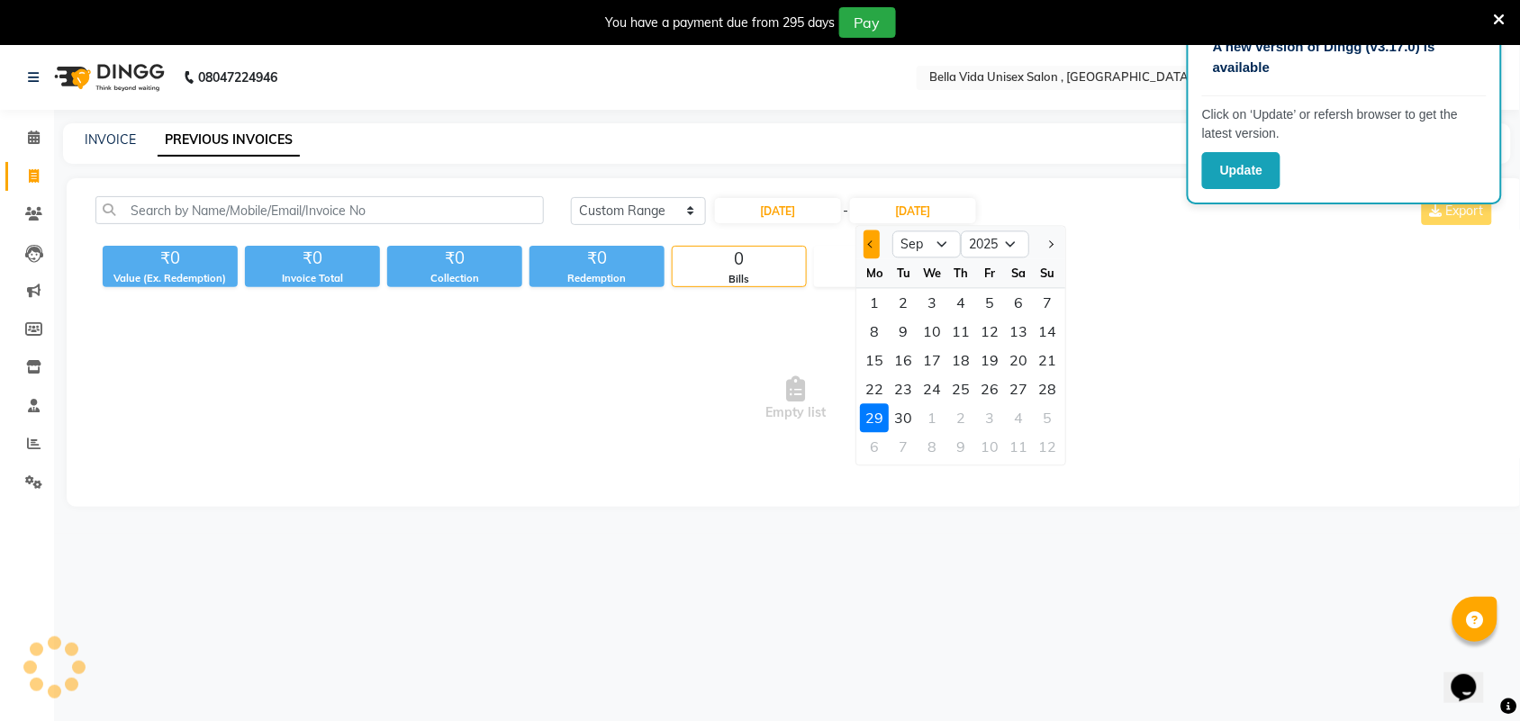
click at [870, 243] on span "Previous month" at bounding box center [871, 243] width 7 height 7
select select "8"
click at [987, 411] on div "29" at bounding box center [990, 418] width 29 height 29
type input "29-08-2025"
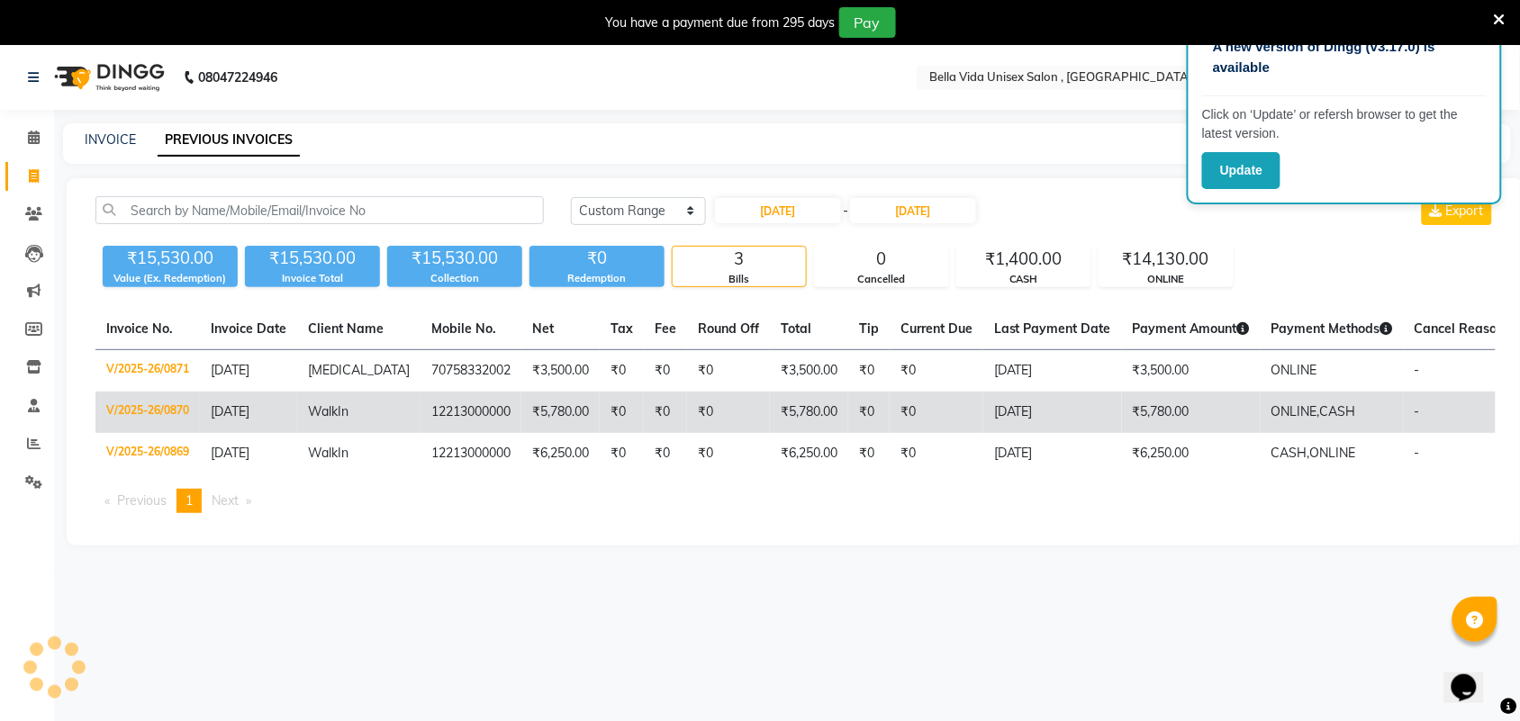
click at [600, 421] on td "₹0" at bounding box center [622, 412] width 44 height 41
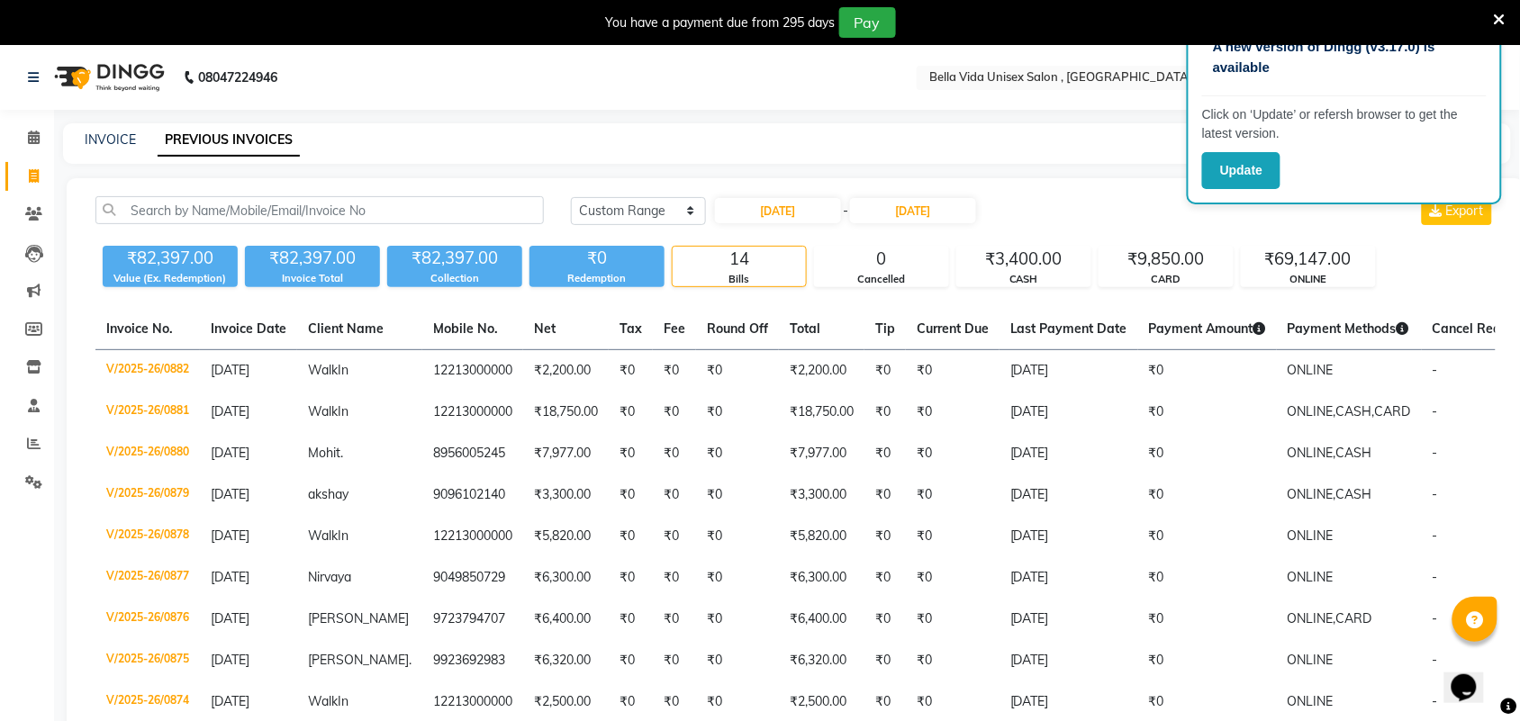
click at [839, 138] on div "INVOICE PREVIOUS INVOICES" at bounding box center [776, 140] width 1426 height 19
click at [794, 204] on input "29-08-2025" at bounding box center [778, 210] width 126 height 25
select select "8"
select select "2025"
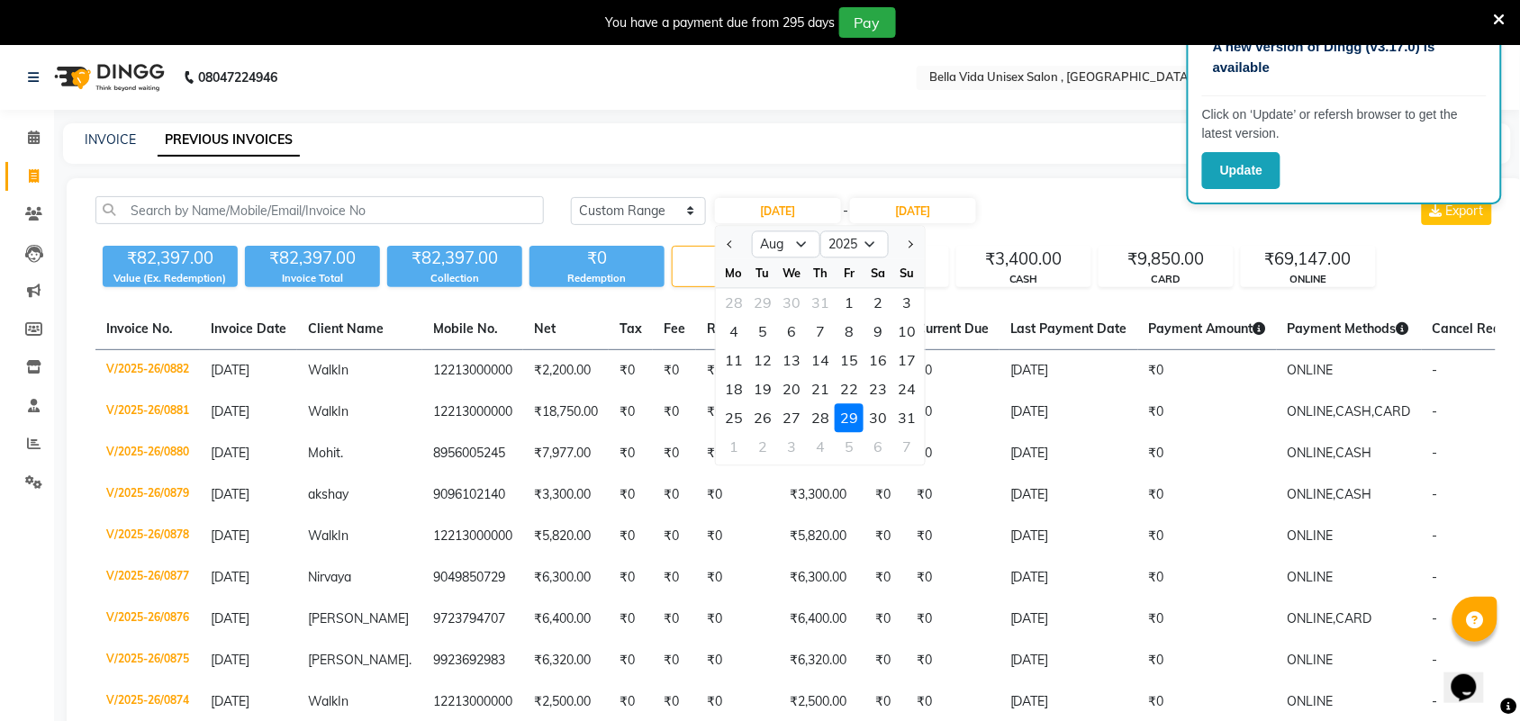
click at [852, 416] on div "29" at bounding box center [849, 418] width 29 height 29
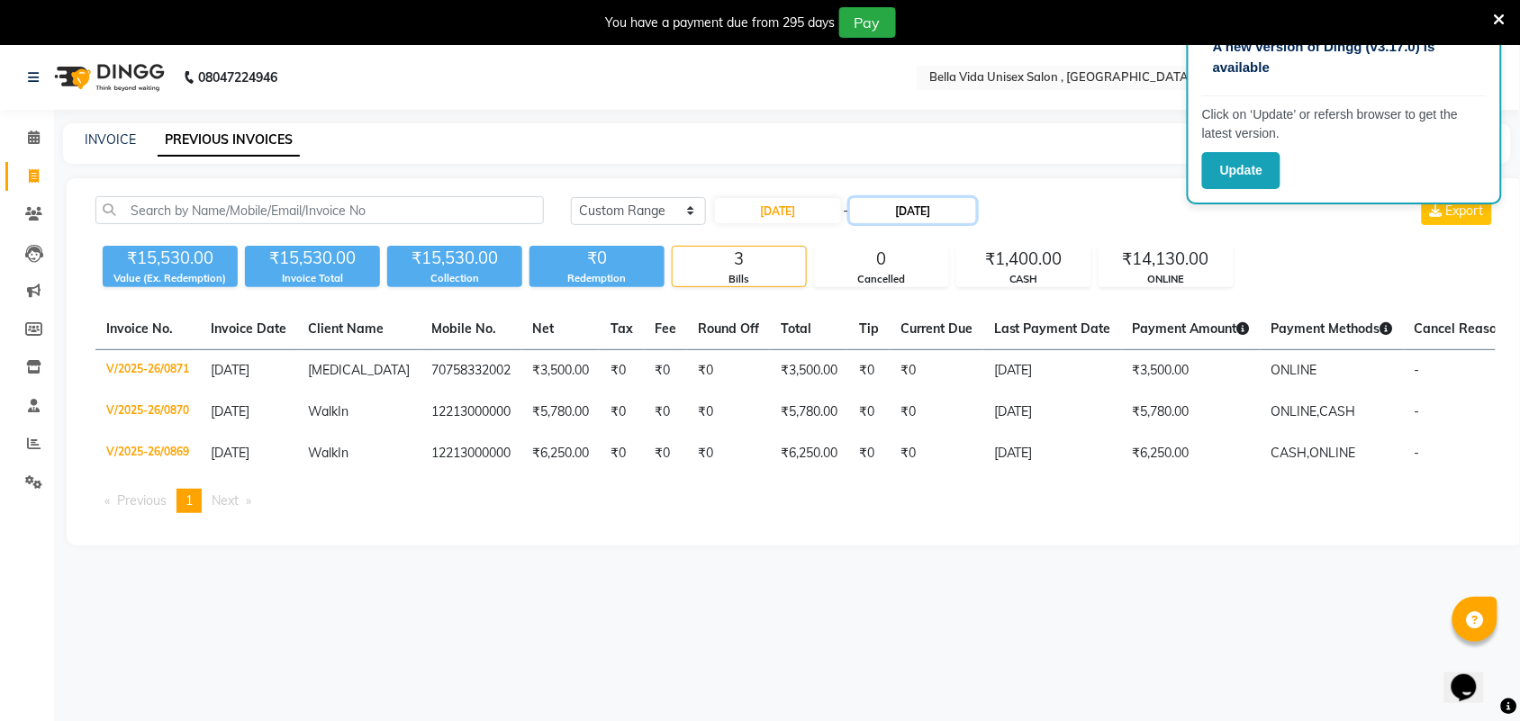
click at [914, 214] on input "29-08-2025" at bounding box center [913, 210] width 126 height 25
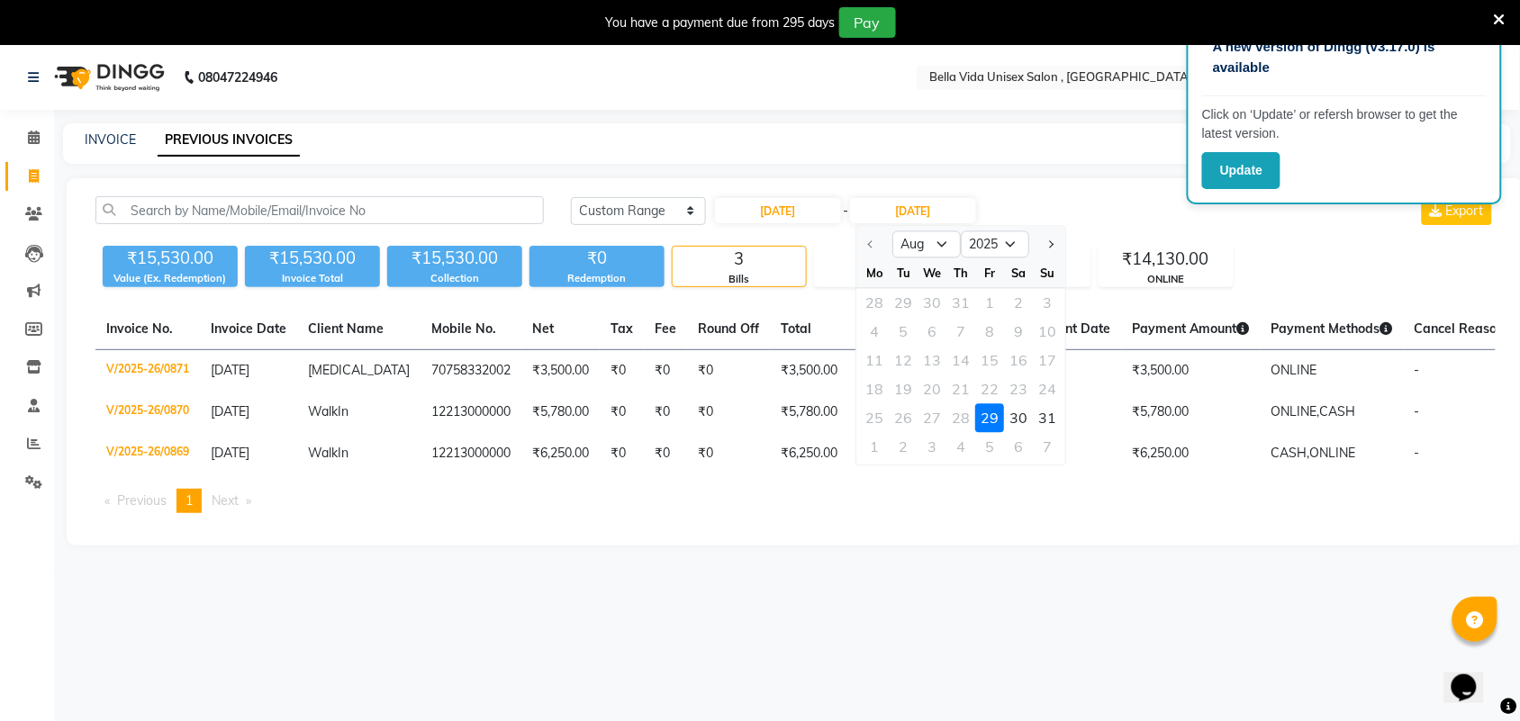
click at [989, 411] on div "29" at bounding box center [990, 418] width 29 height 29
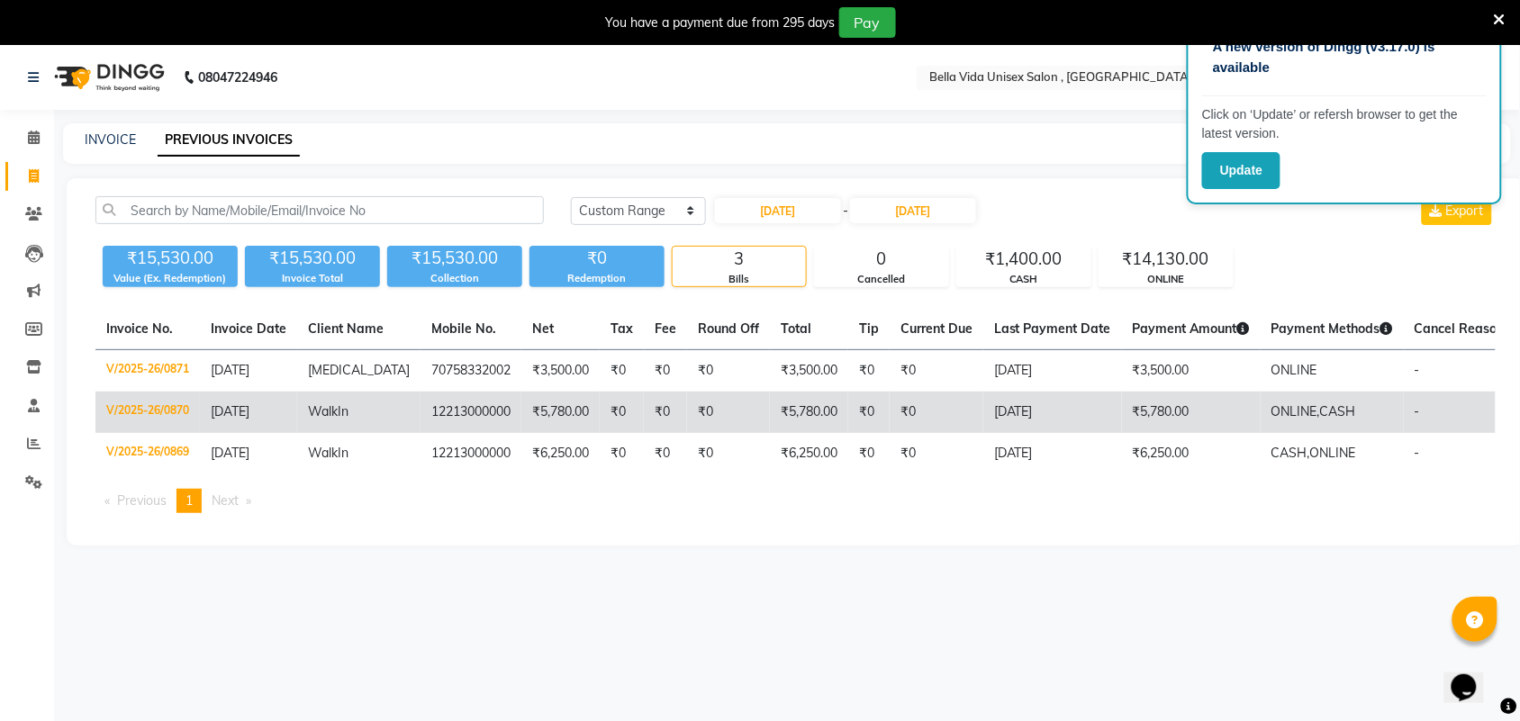
click at [698, 411] on td "₹0" at bounding box center [728, 412] width 83 height 41
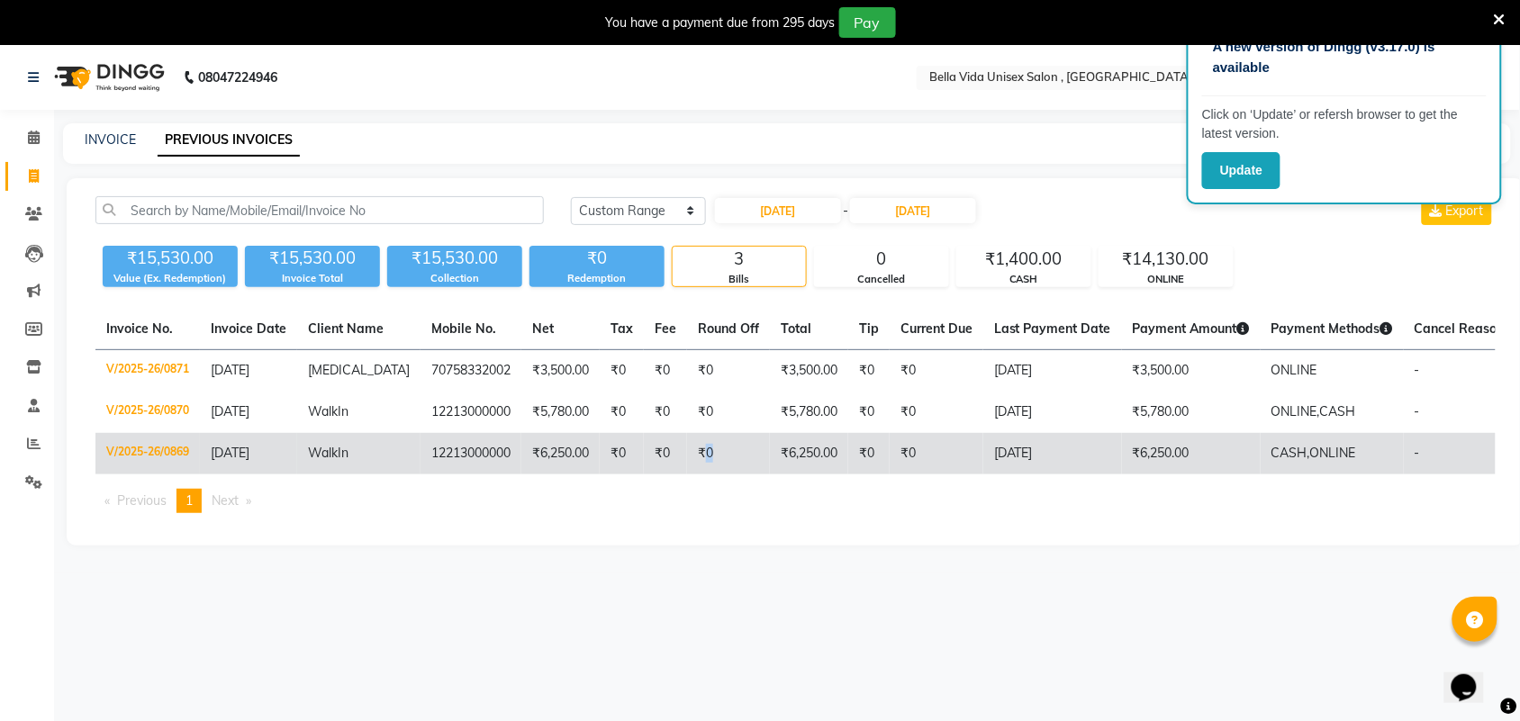
click at [687, 452] on td "₹0" at bounding box center [728, 453] width 83 height 41
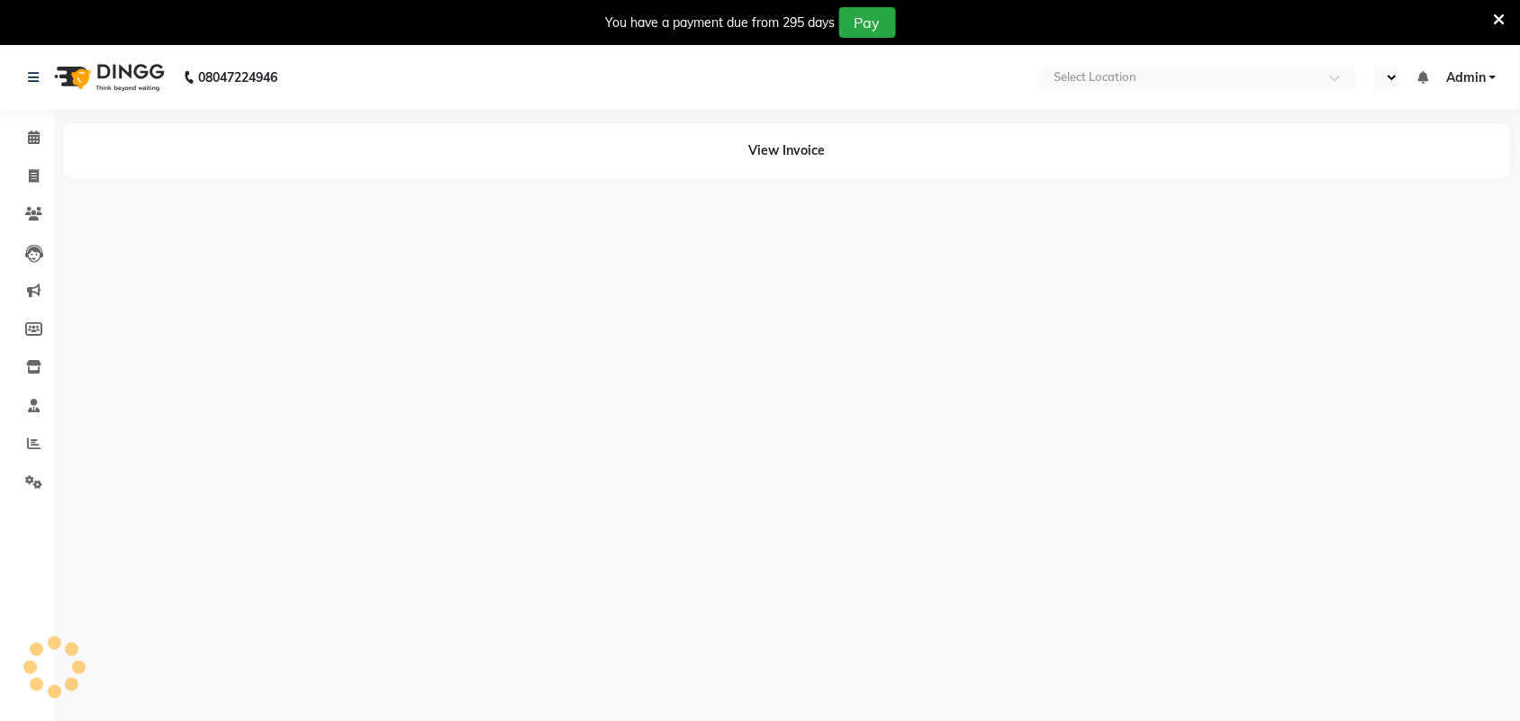
select select "en"
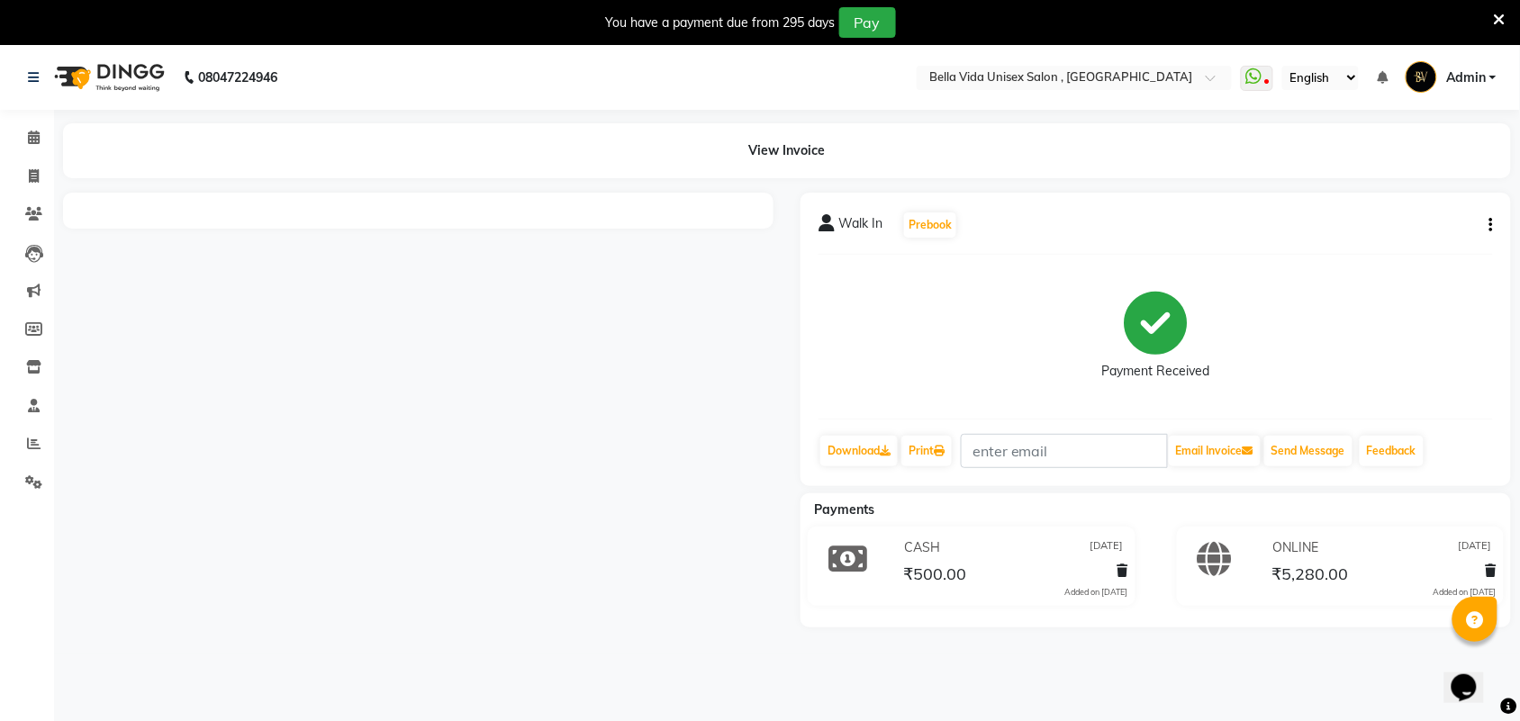
scroll to position [45, 0]
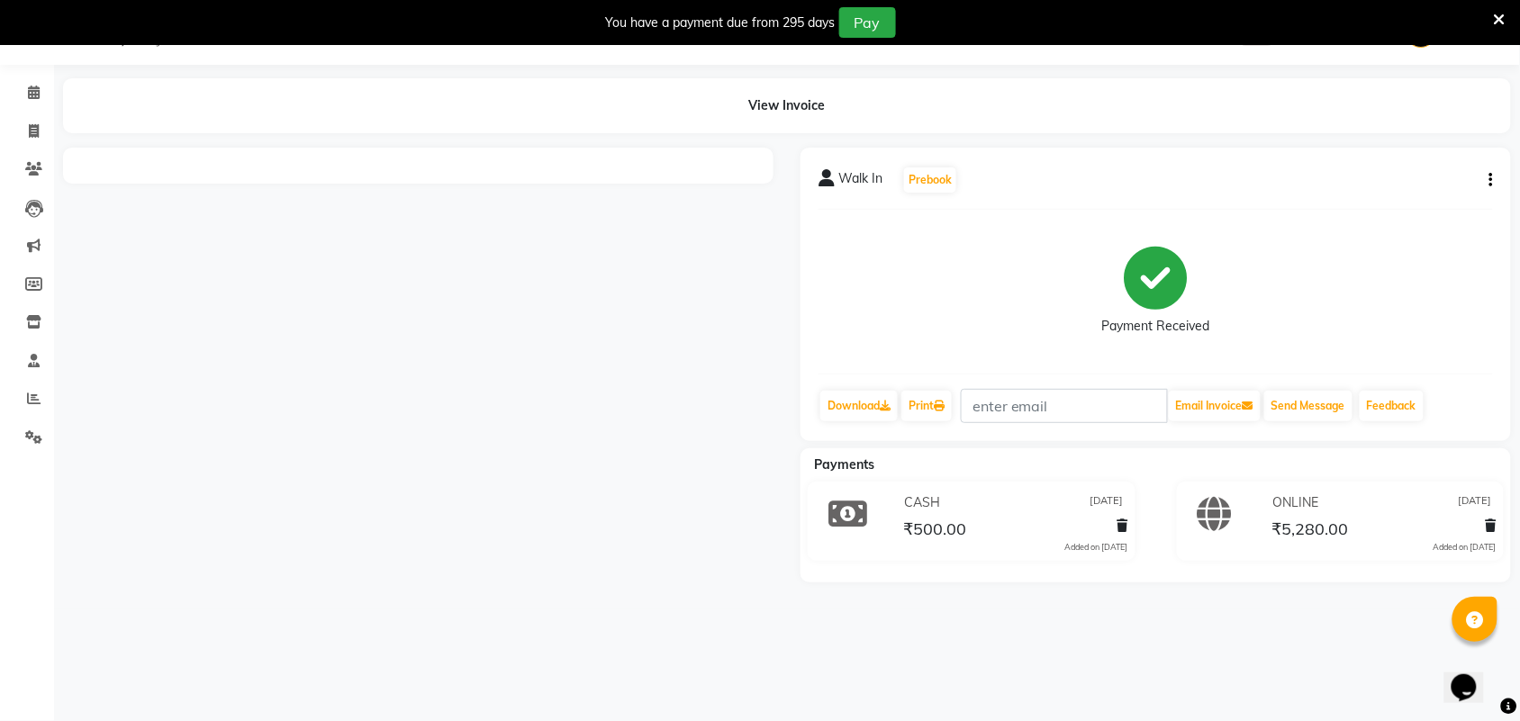
click at [903, 654] on div "08047224946 Select Location × Bella Vida Unisex Salon , Wakad WhatsApp Status ✕…" at bounding box center [760, 360] width 1520 height 721
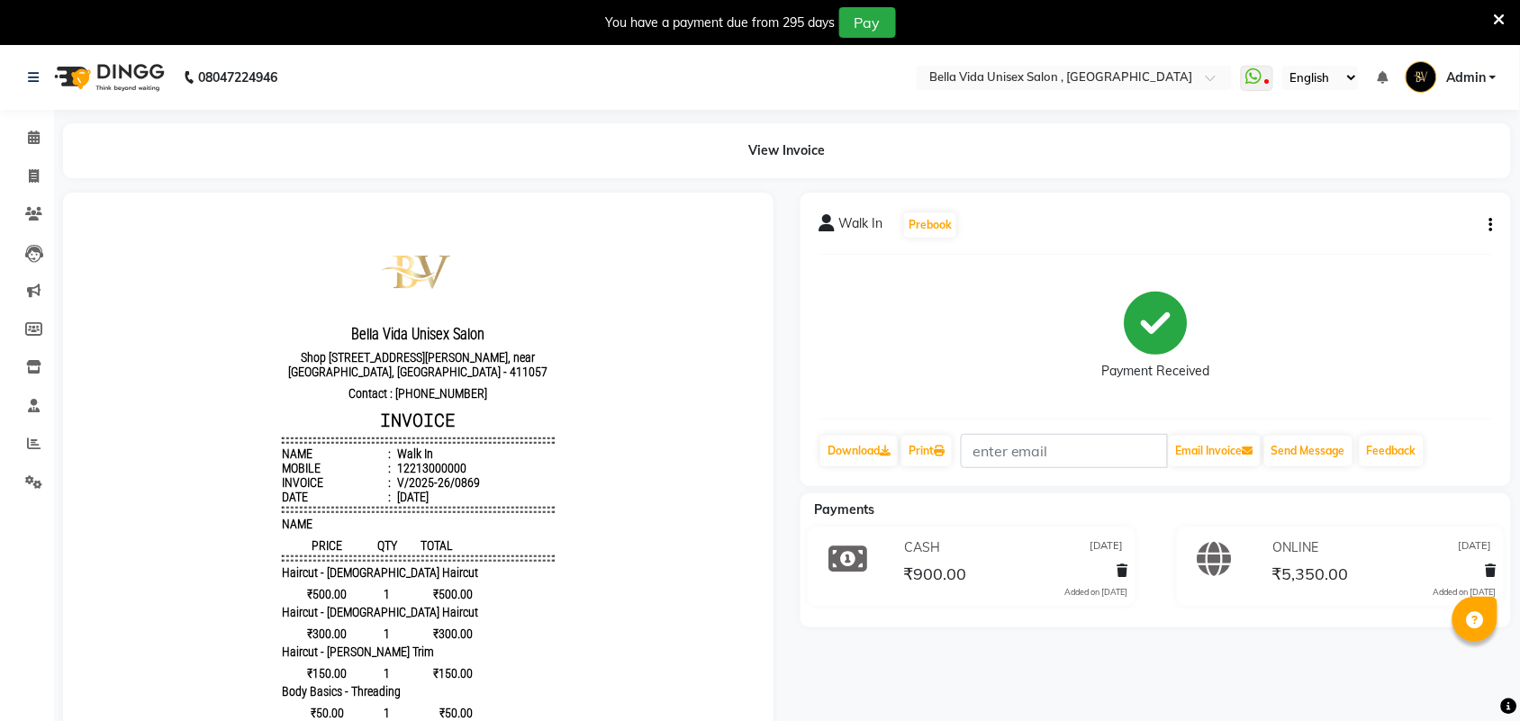
click at [1491, 226] on icon "button" at bounding box center [1491, 225] width 4 height 1
click at [1406, 250] on div "Edit Invoice" at bounding box center [1401, 248] width 123 height 23
select select "service"
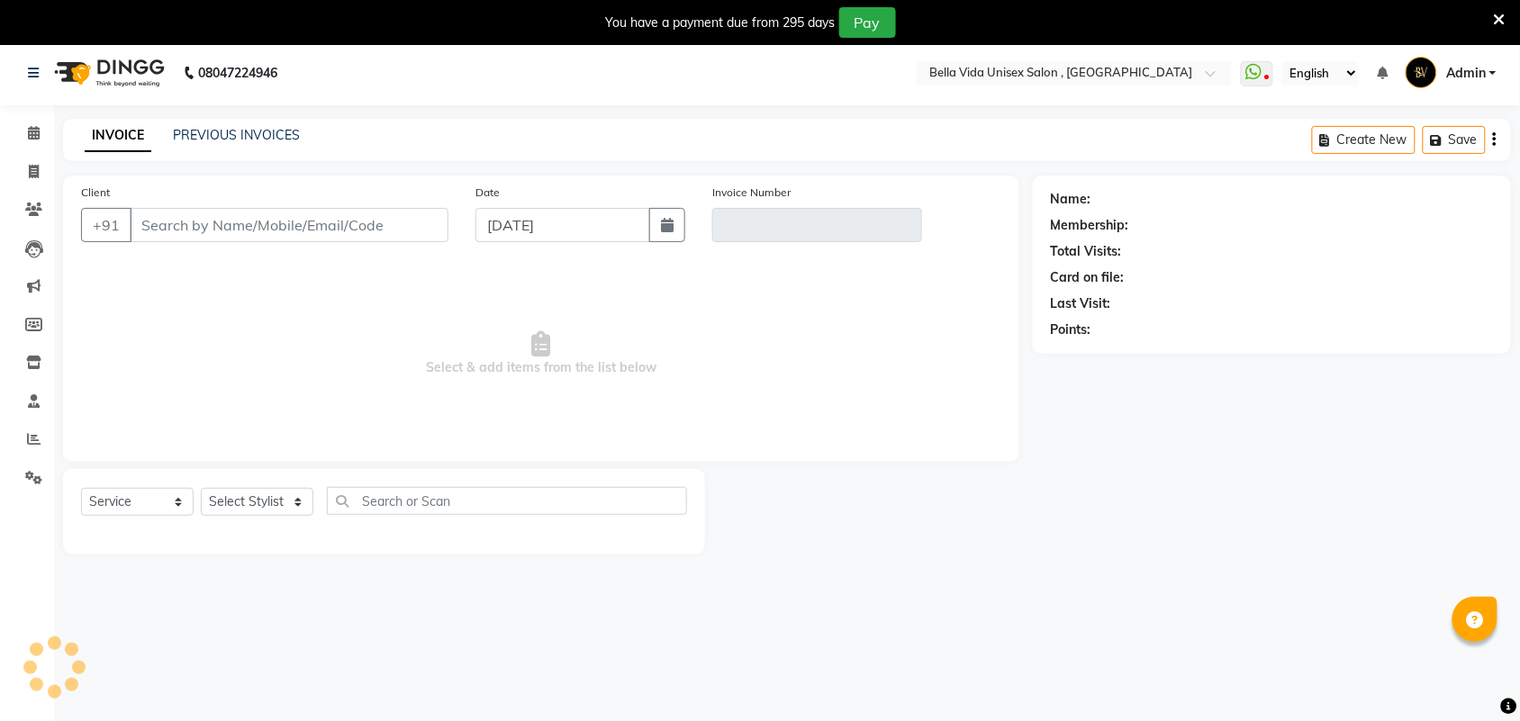
scroll to position [45, 0]
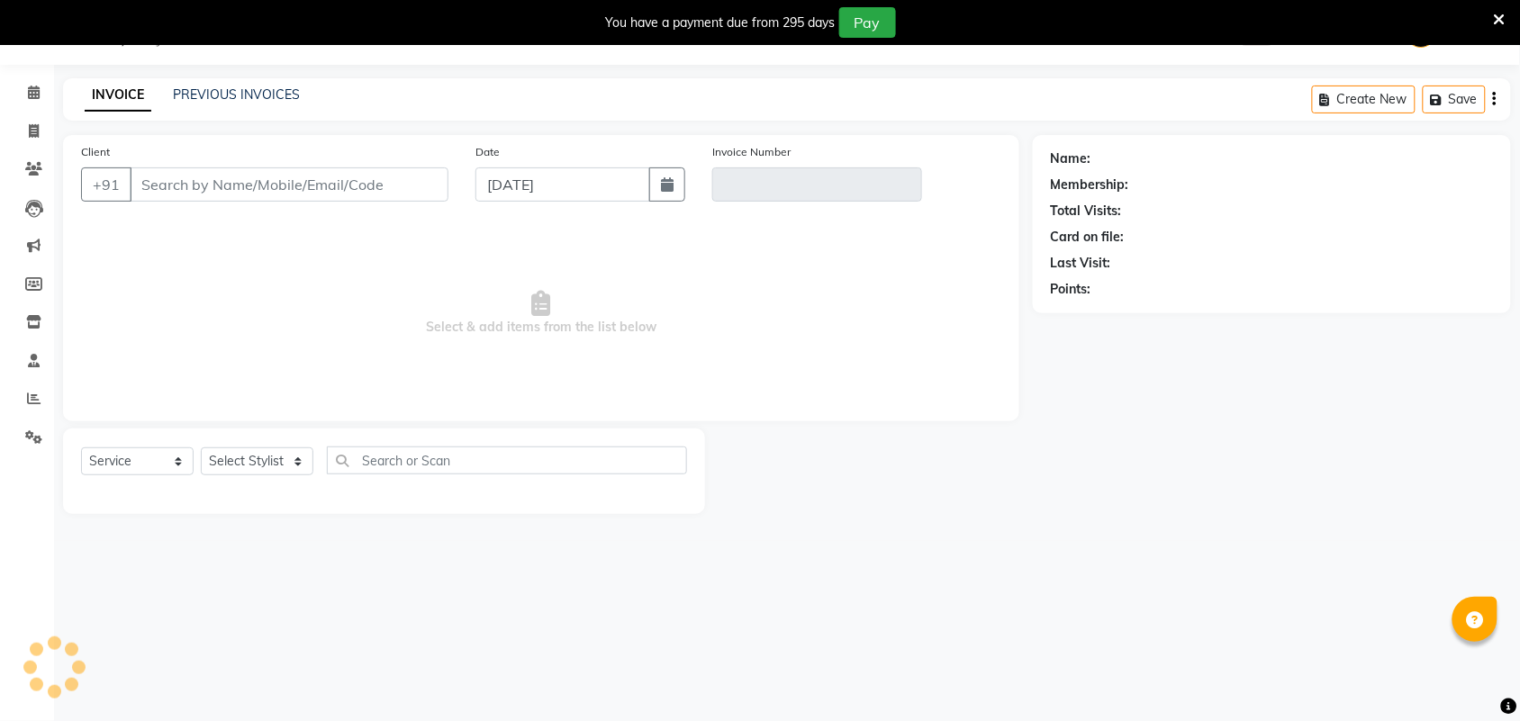
type input "12213000000"
type input "V/2025-26/0869"
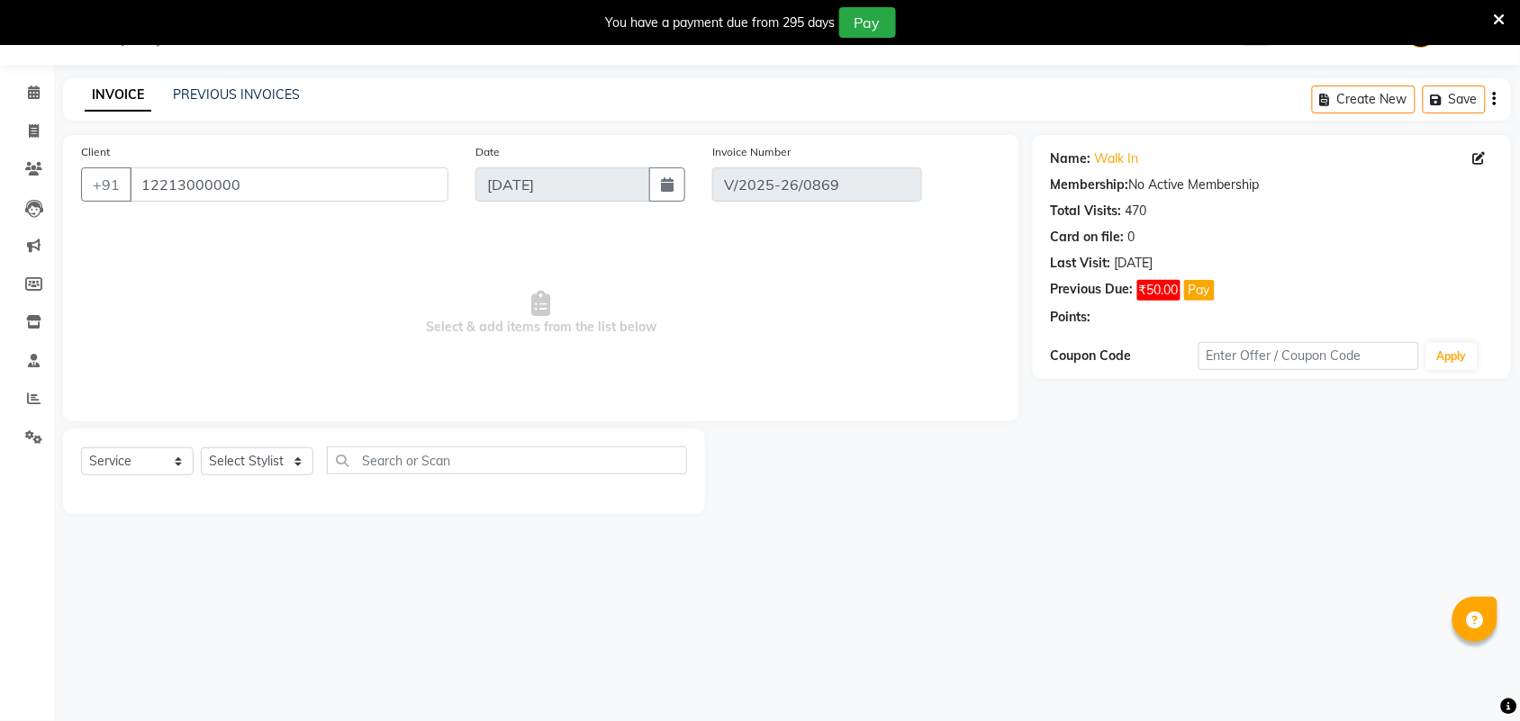
type input "29-08-2025"
select select "select"
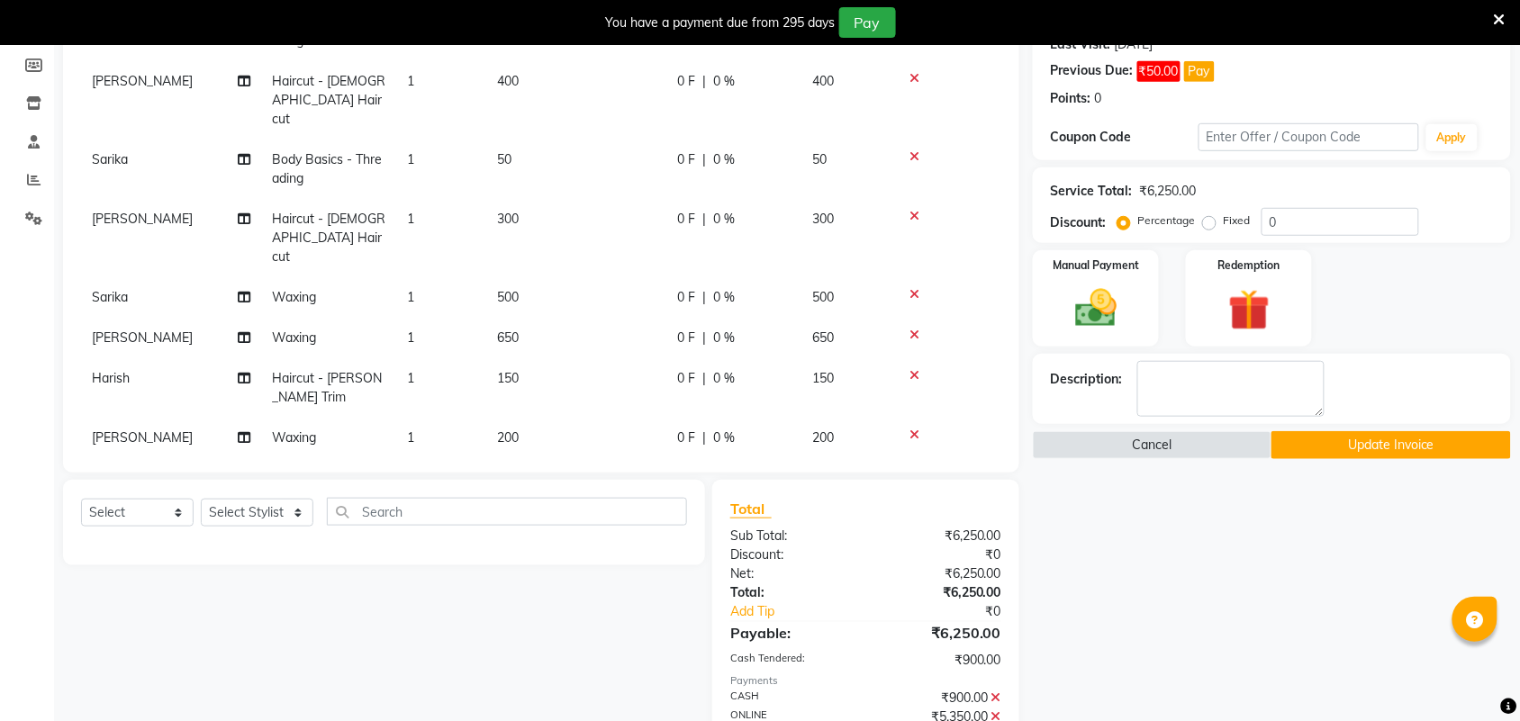
scroll to position [358, 0]
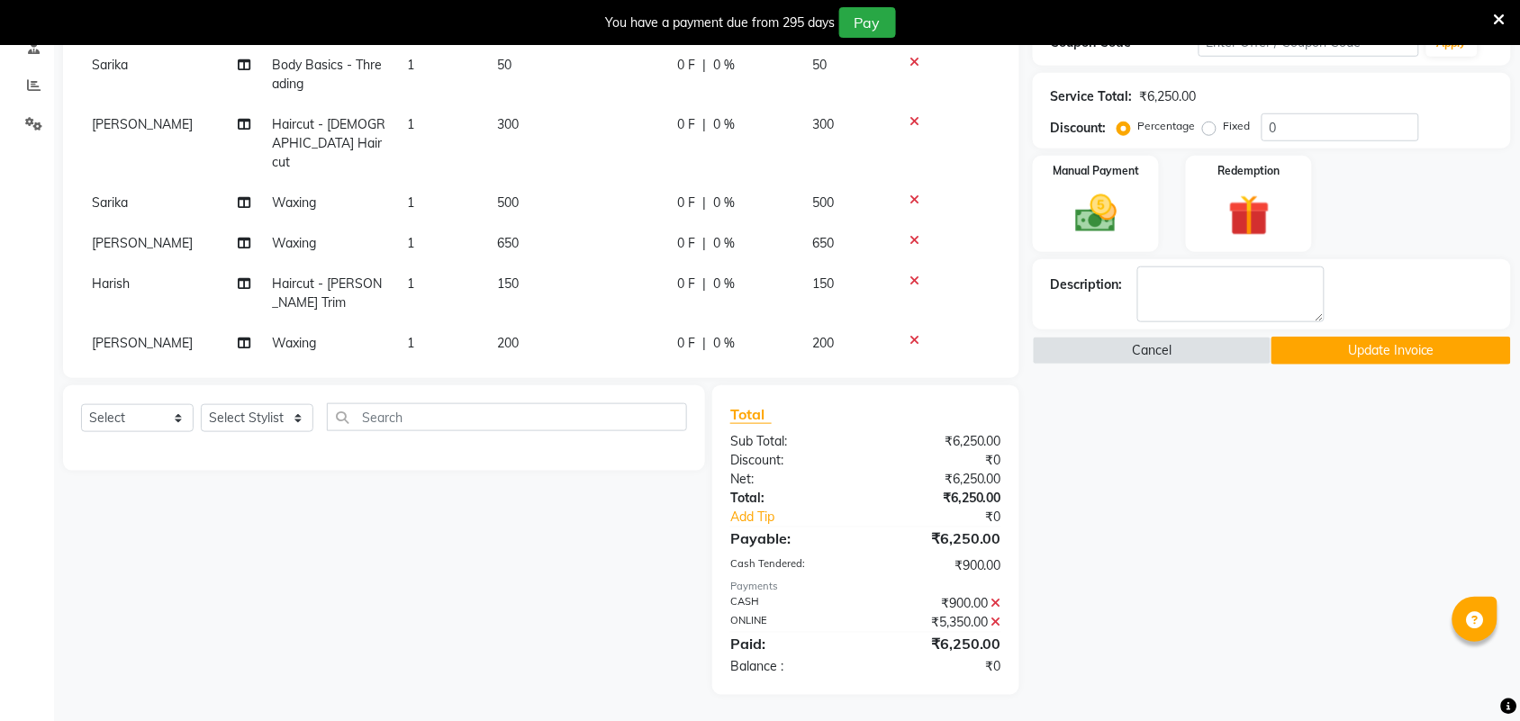
click at [154, 364] on td "Harish" at bounding box center [171, 384] width 180 height 41
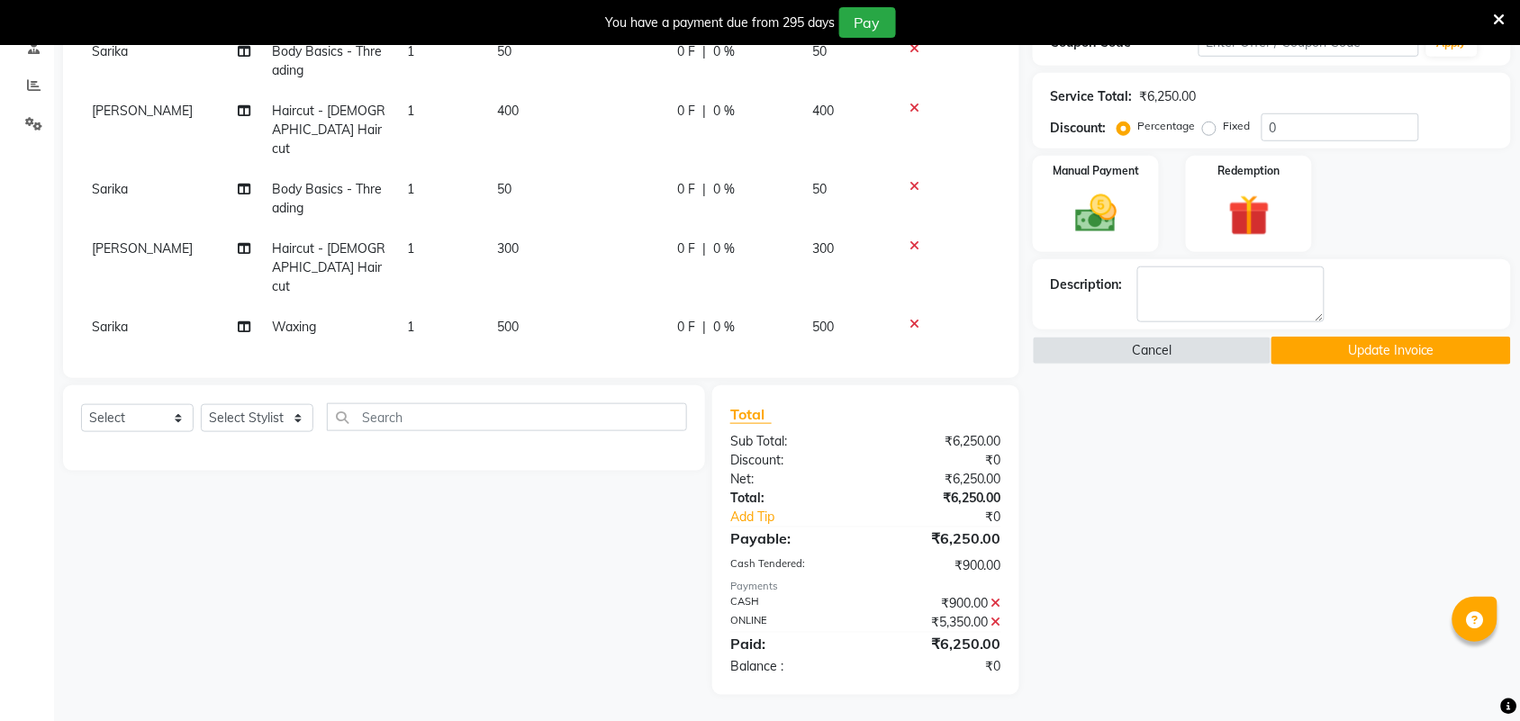
select select "35074"
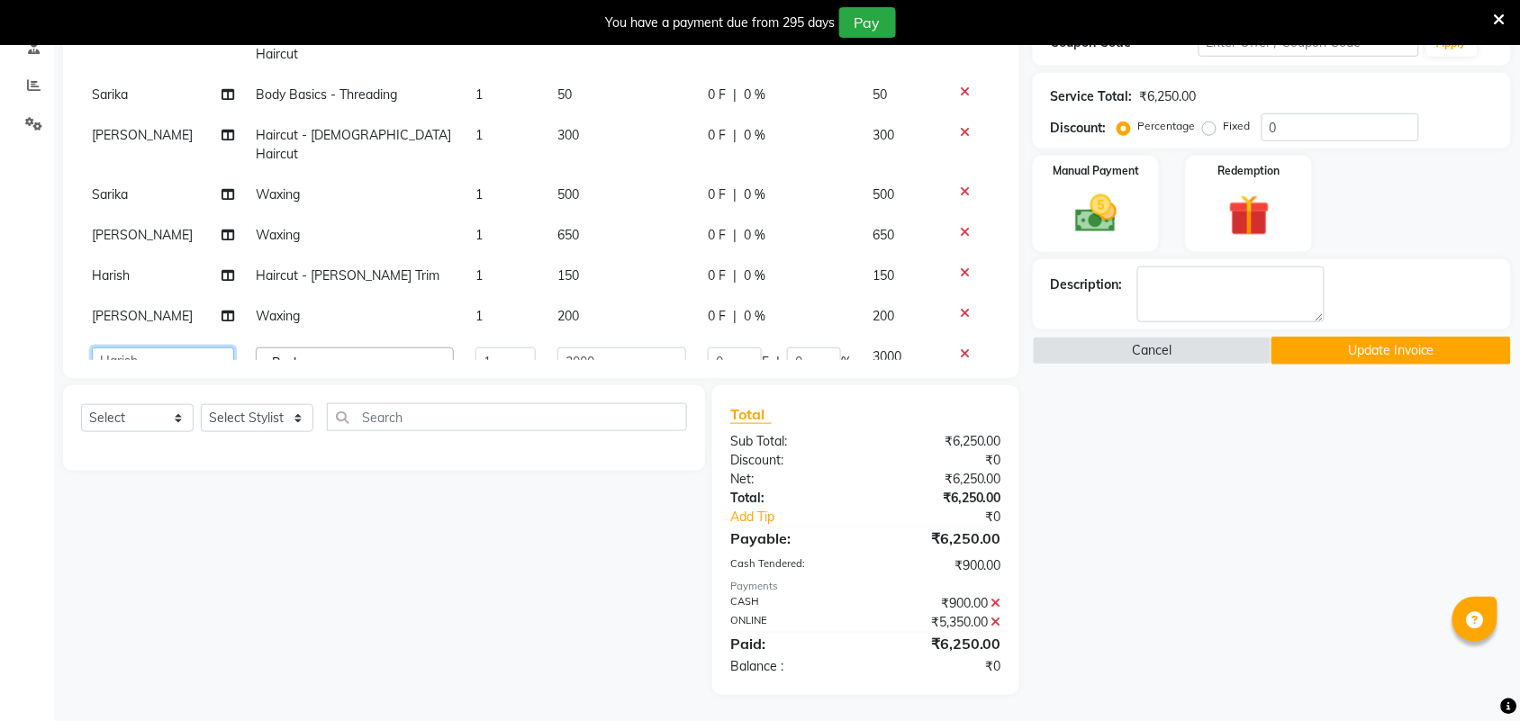
click at [141, 348] on select "Akshay Ankita Ayesha Harish Laxman omi Omkar pranay priya sagar sameer Sarika s…" at bounding box center [163, 362] width 142 height 28
select select "88734"
click at [1416, 343] on button "Update Invoice" at bounding box center [1390, 351] width 239 height 28
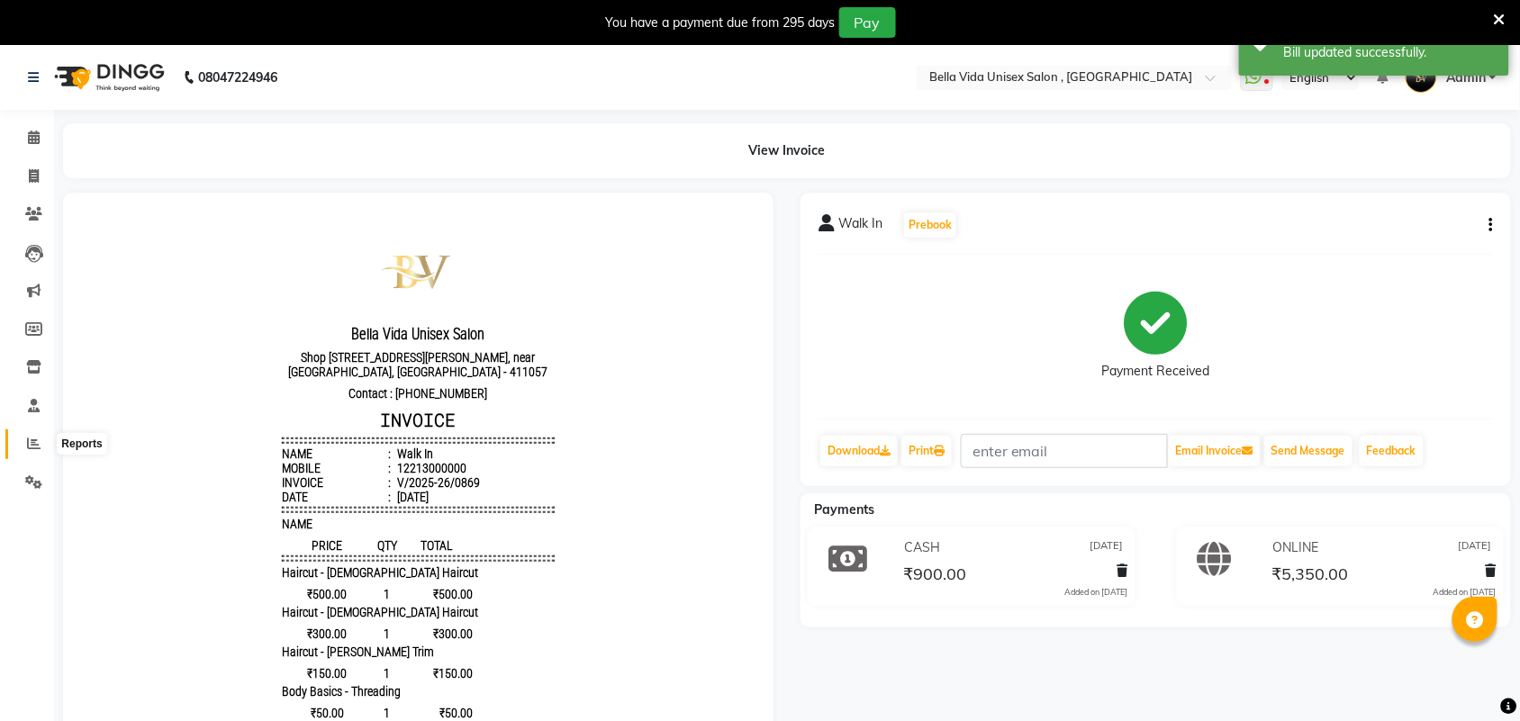
click at [29, 451] on span at bounding box center [34, 444] width 32 height 21
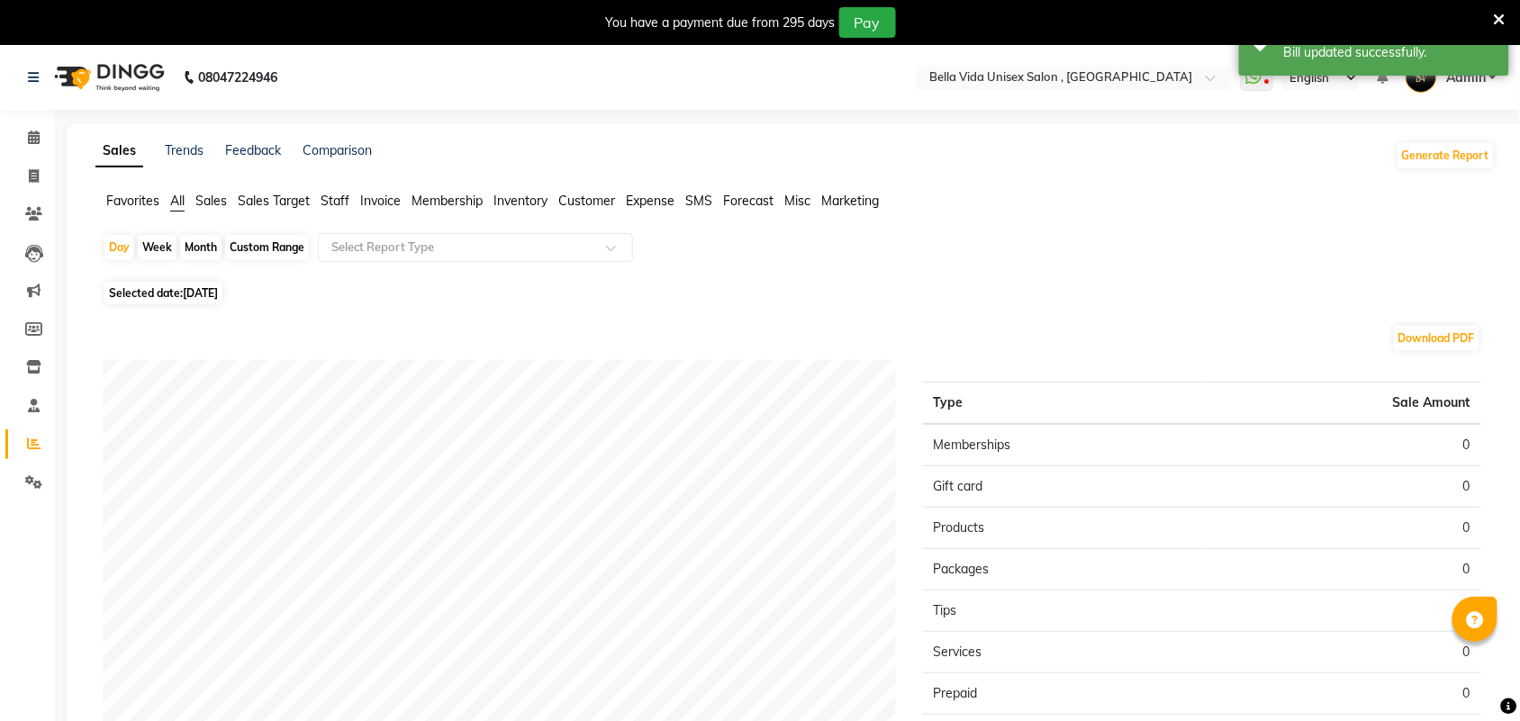
click at [344, 194] on span "Staff" at bounding box center [335, 201] width 29 height 16
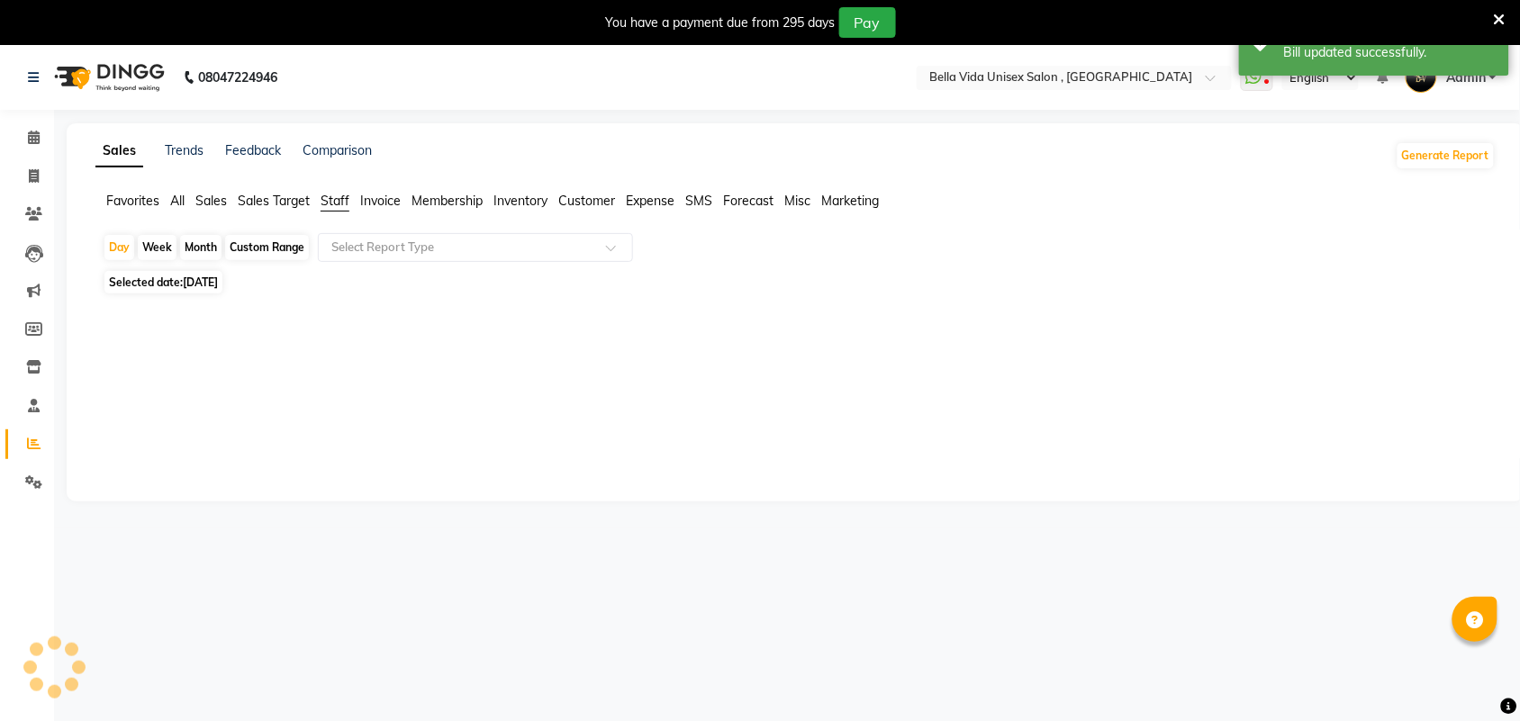
click at [212, 246] on div "Month" at bounding box center [200, 247] width 41 height 25
select select "9"
select select "2025"
click at [218, 277] on span "[DATE]" at bounding box center [200, 282] width 35 height 14
select select "9"
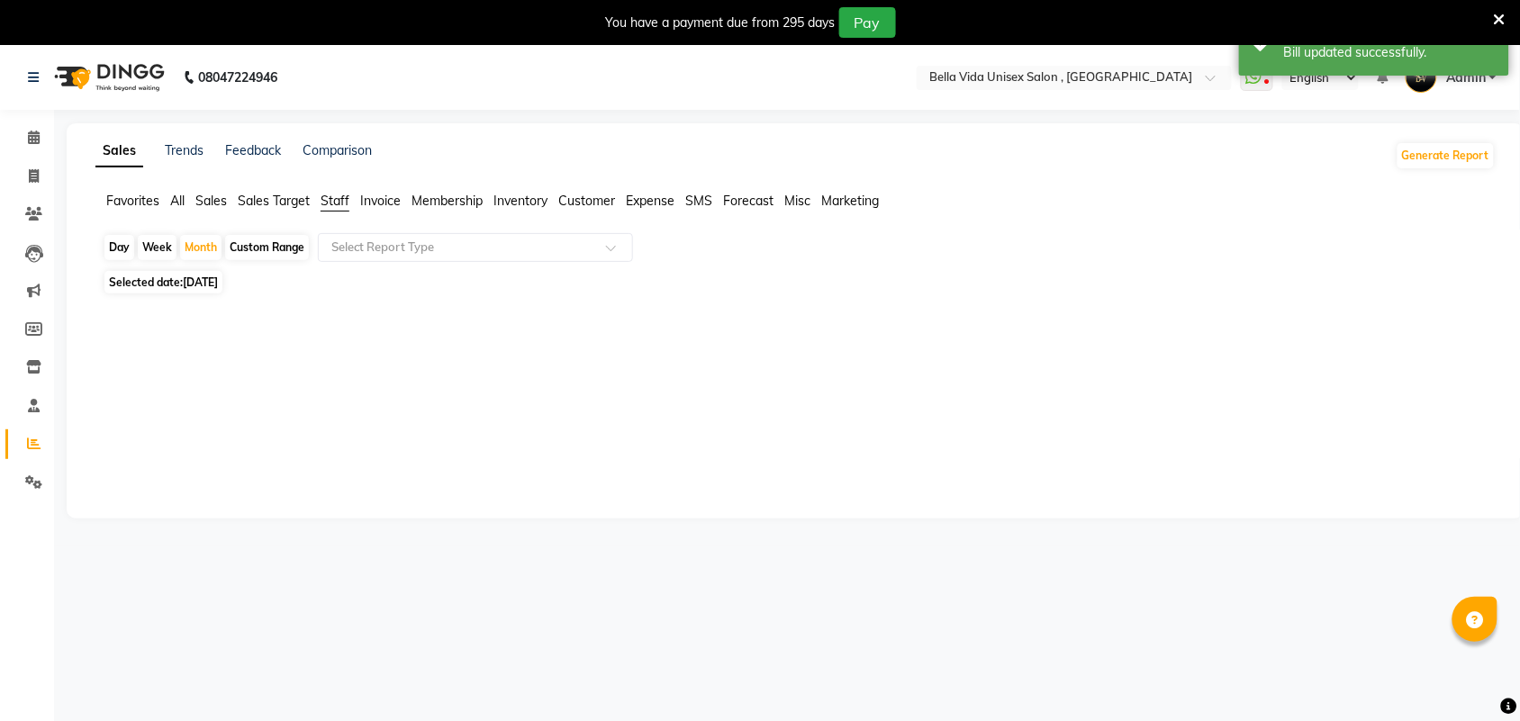
select select "2025"
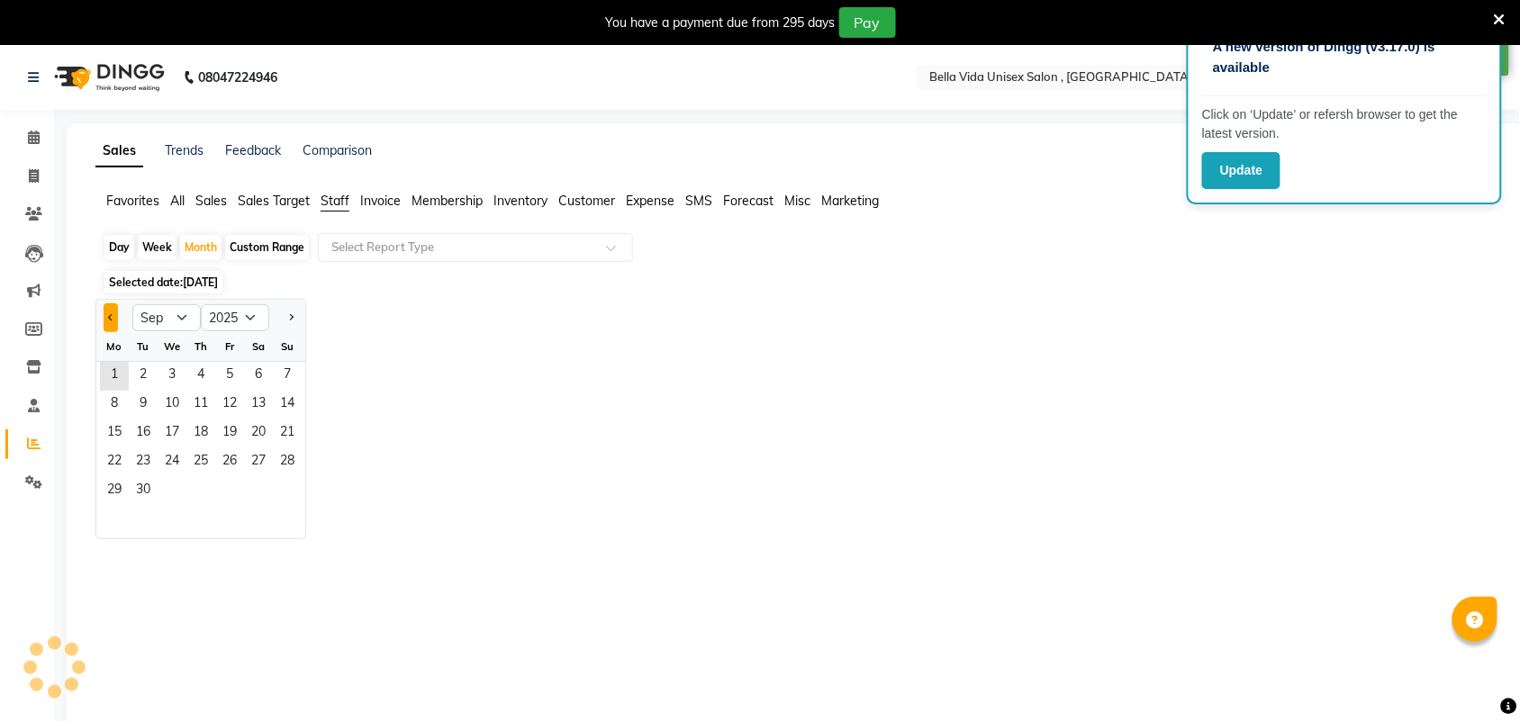
click at [108, 322] on button "Previous month" at bounding box center [111, 317] width 14 height 29
select select "8"
click at [186, 410] on span "7" at bounding box center [200, 405] width 29 height 29
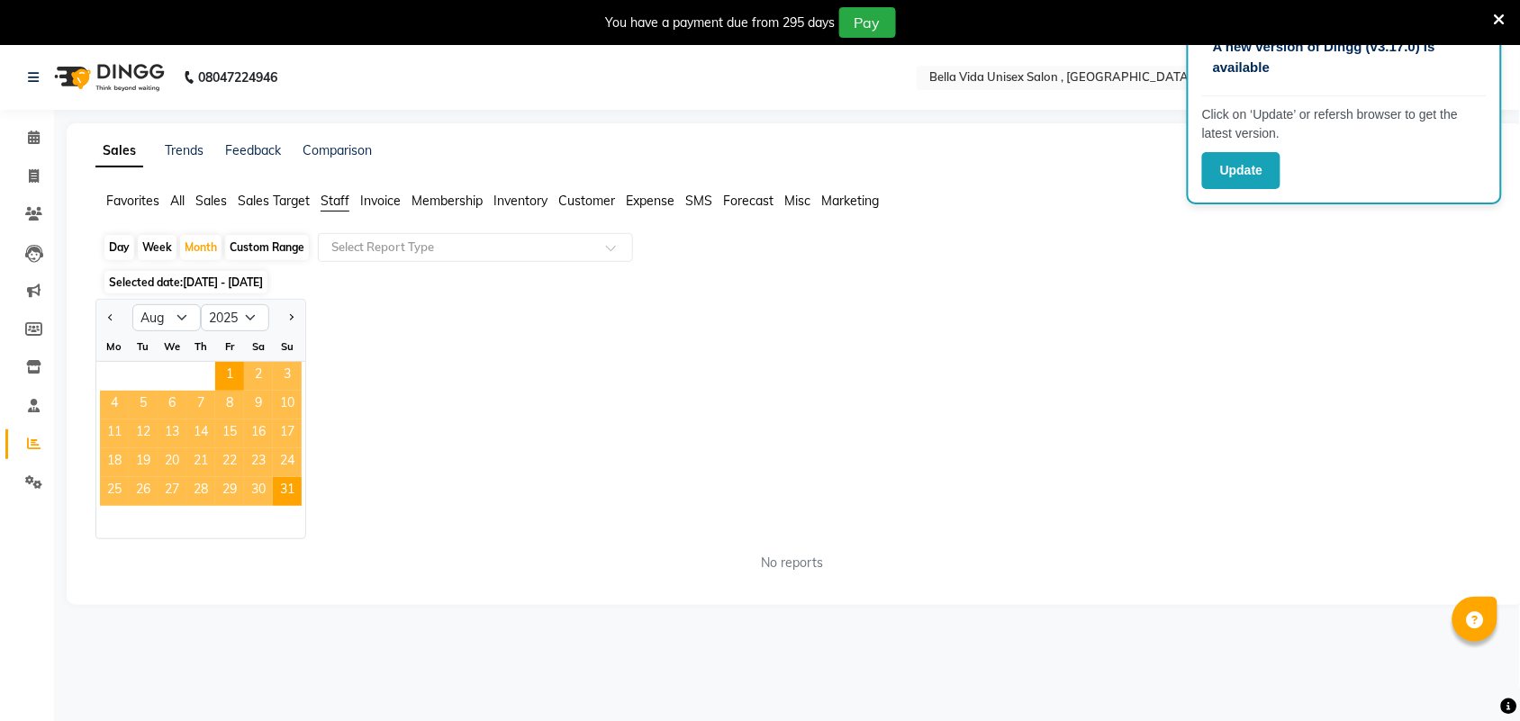
click at [186, 410] on span "7" at bounding box center [200, 405] width 29 height 29
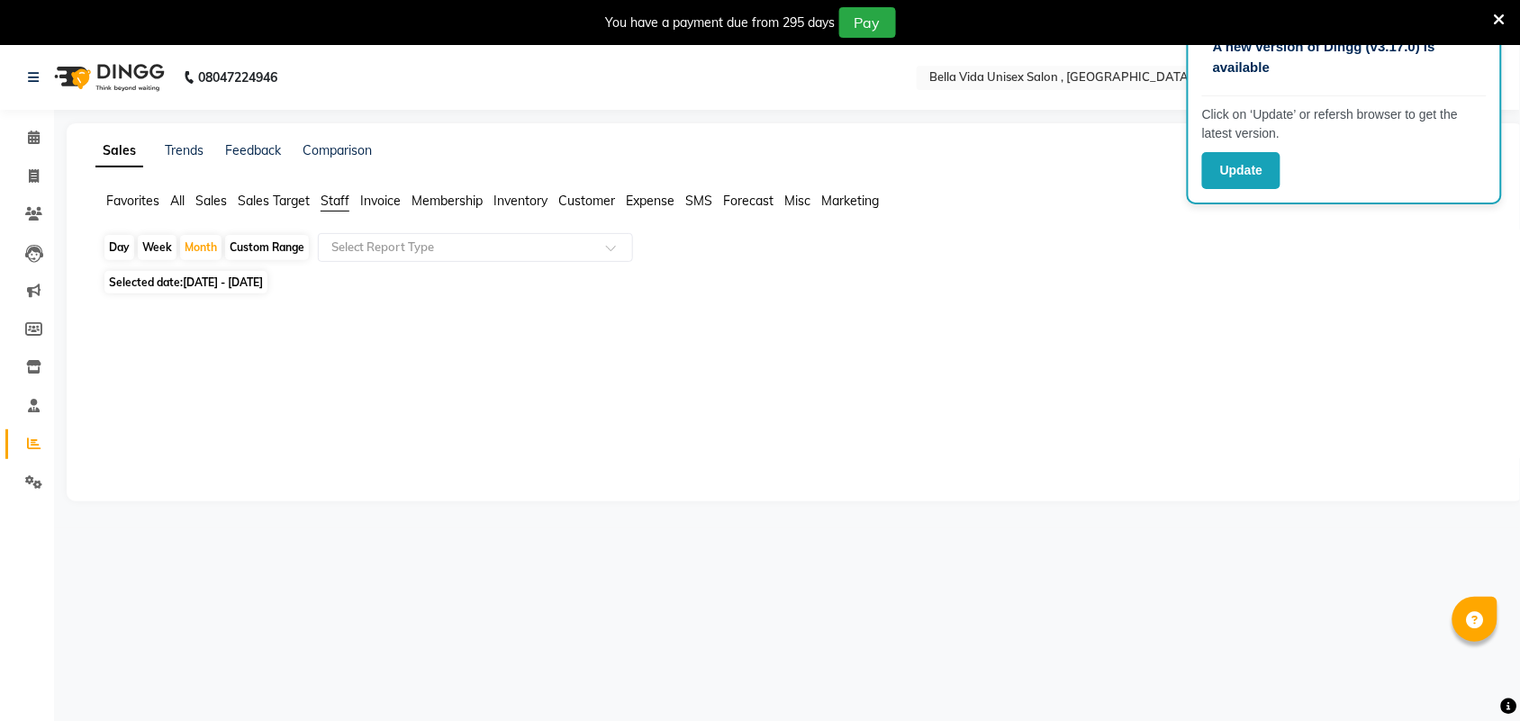
click at [339, 201] on span "Staff" at bounding box center [335, 201] width 29 height 16
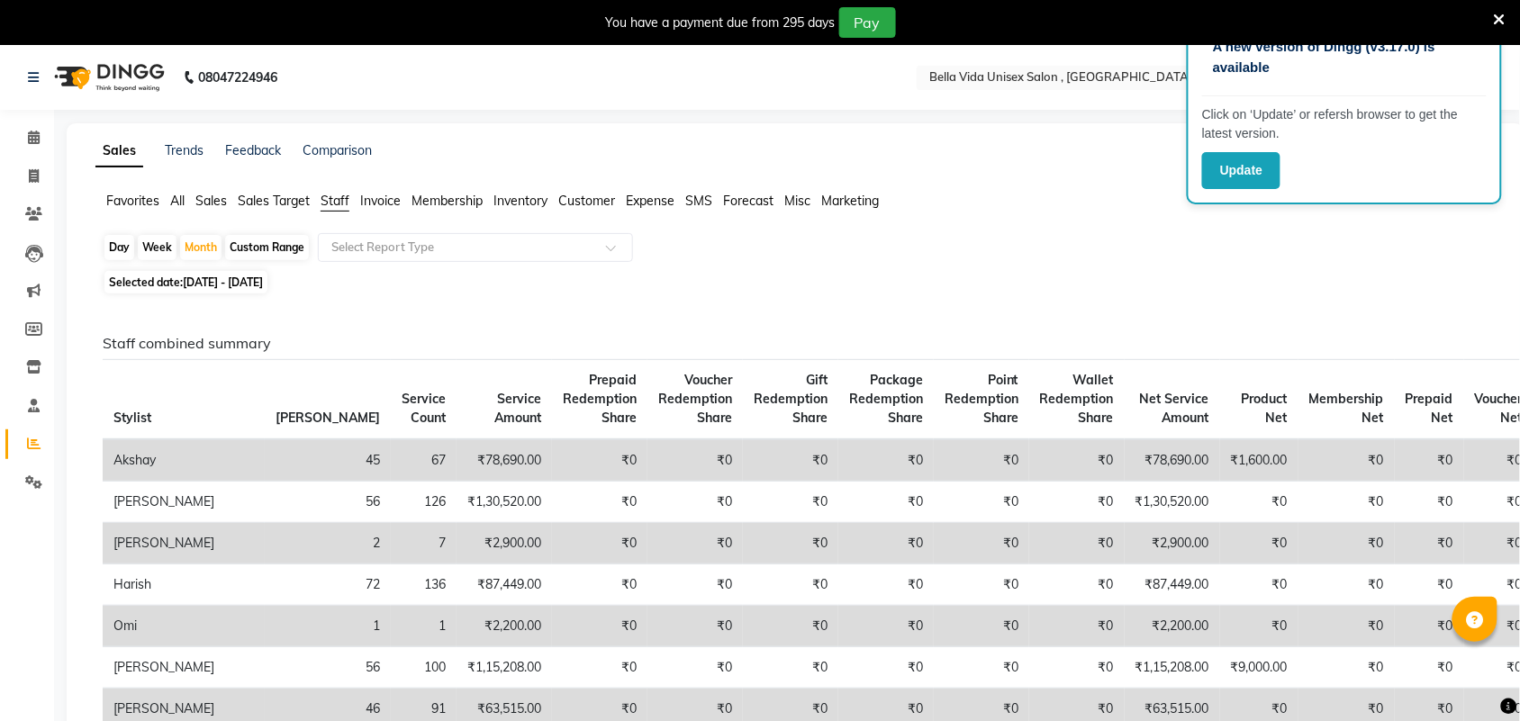
click at [176, 195] on span "All" at bounding box center [177, 201] width 14 height 16
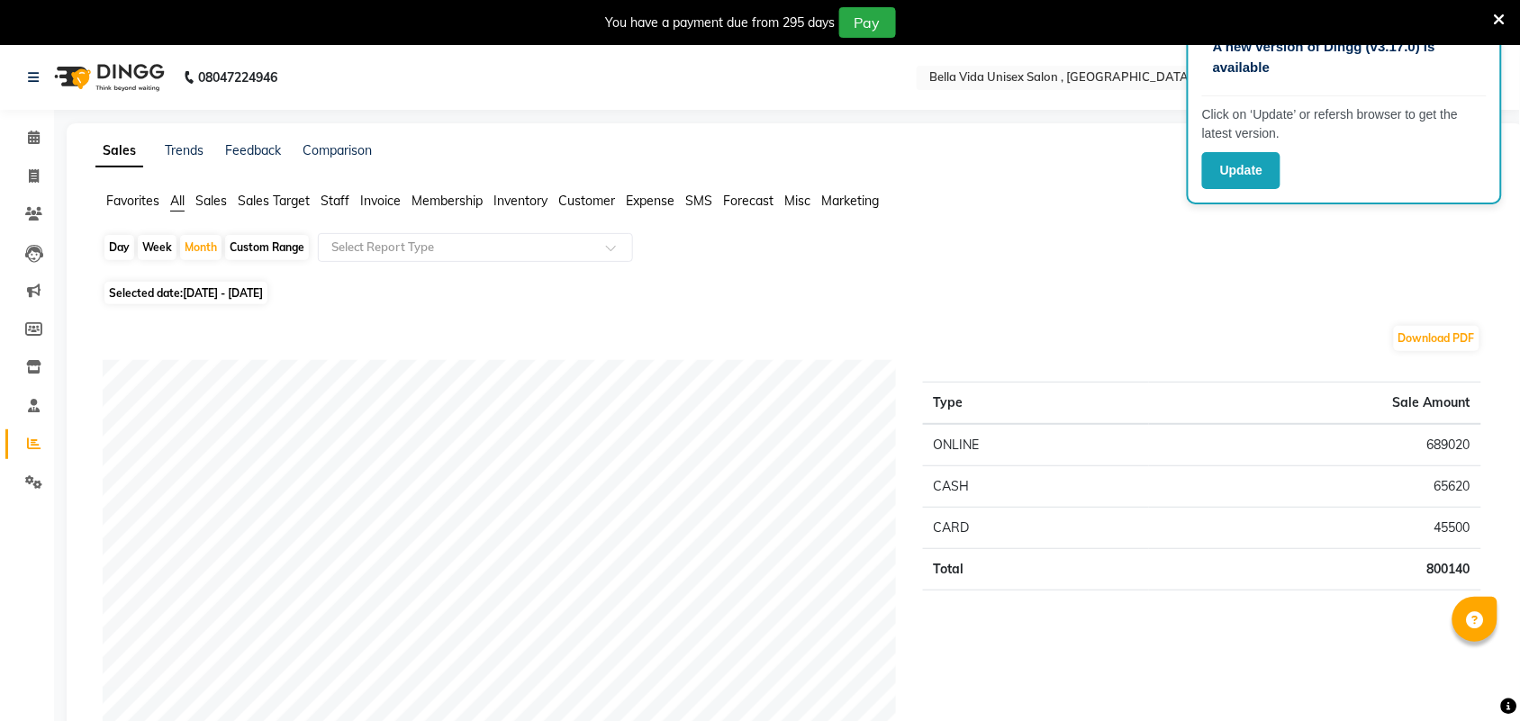
click at [344, 200] on span "Staff" at bounding box center [335, 201] width 29 height 16
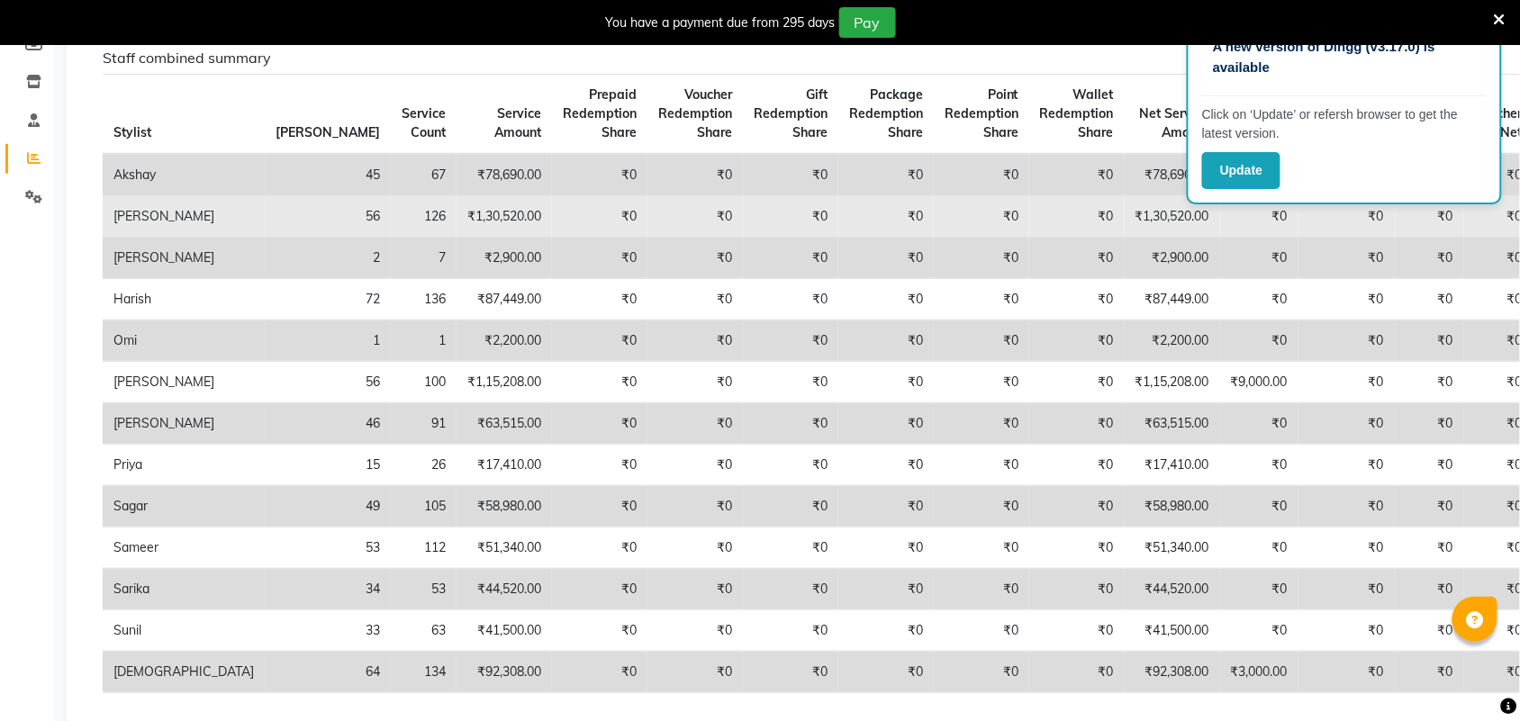
scroll to position [338, 0]
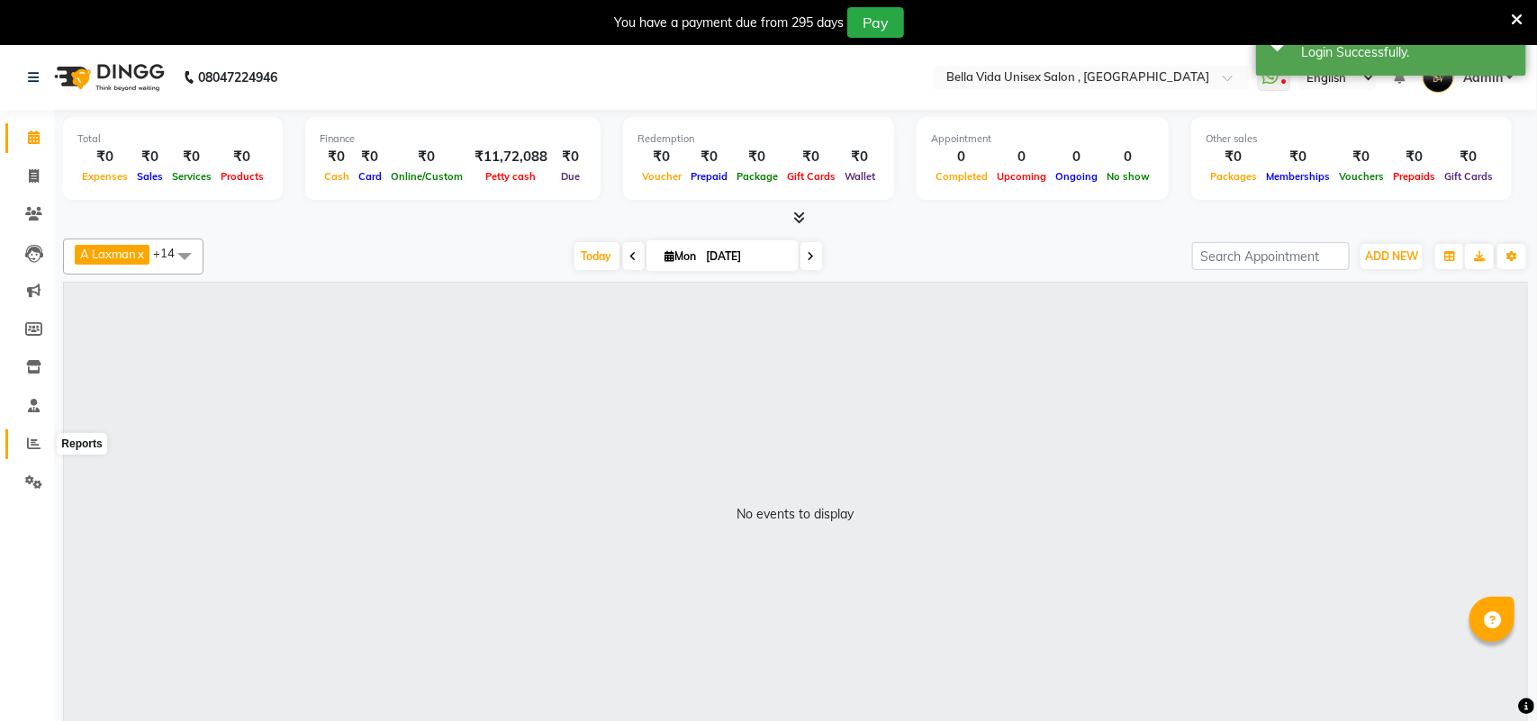
click at [29, 438] on icon at bounding box center [34, 444] width 14 height 14
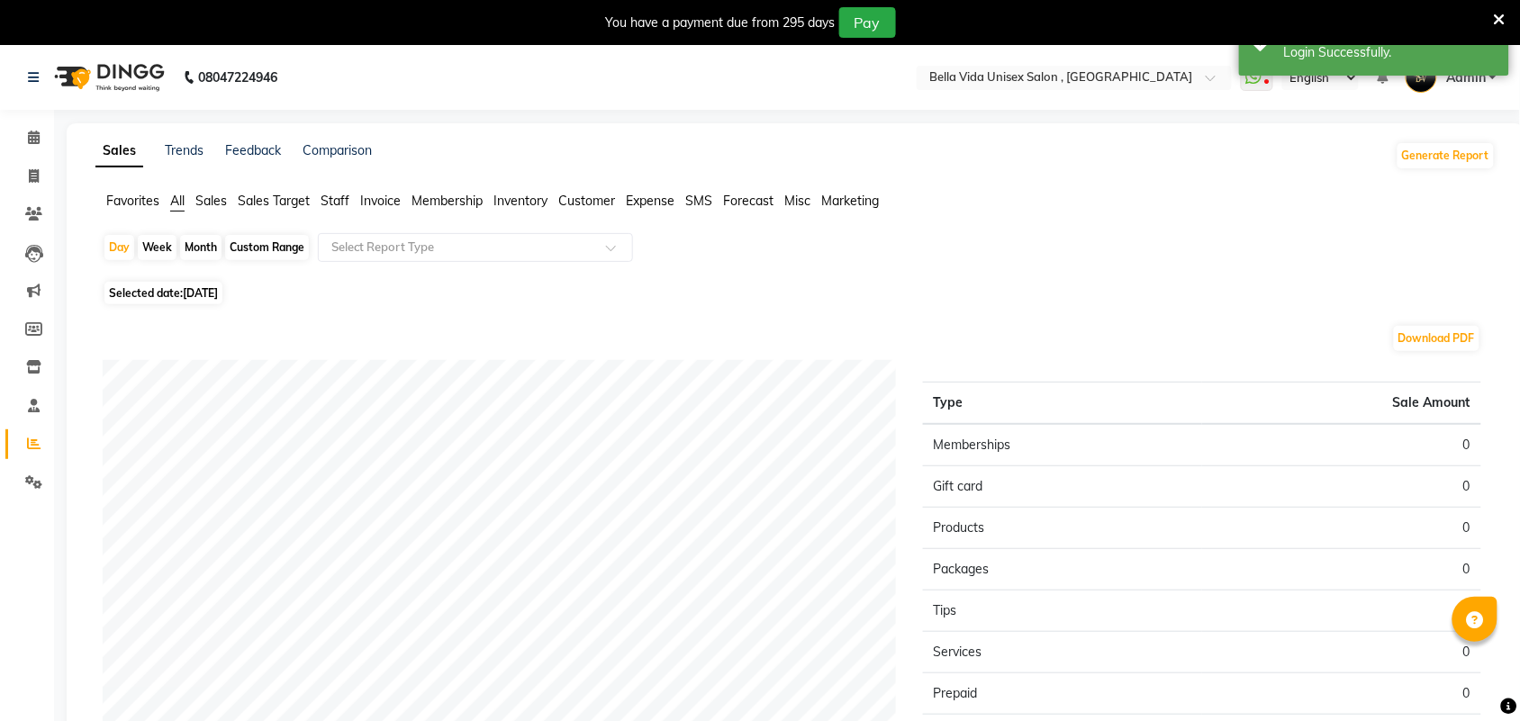
click at [340, 196] on span "Staff" at bounding box center [335, 201] width 29 height 16
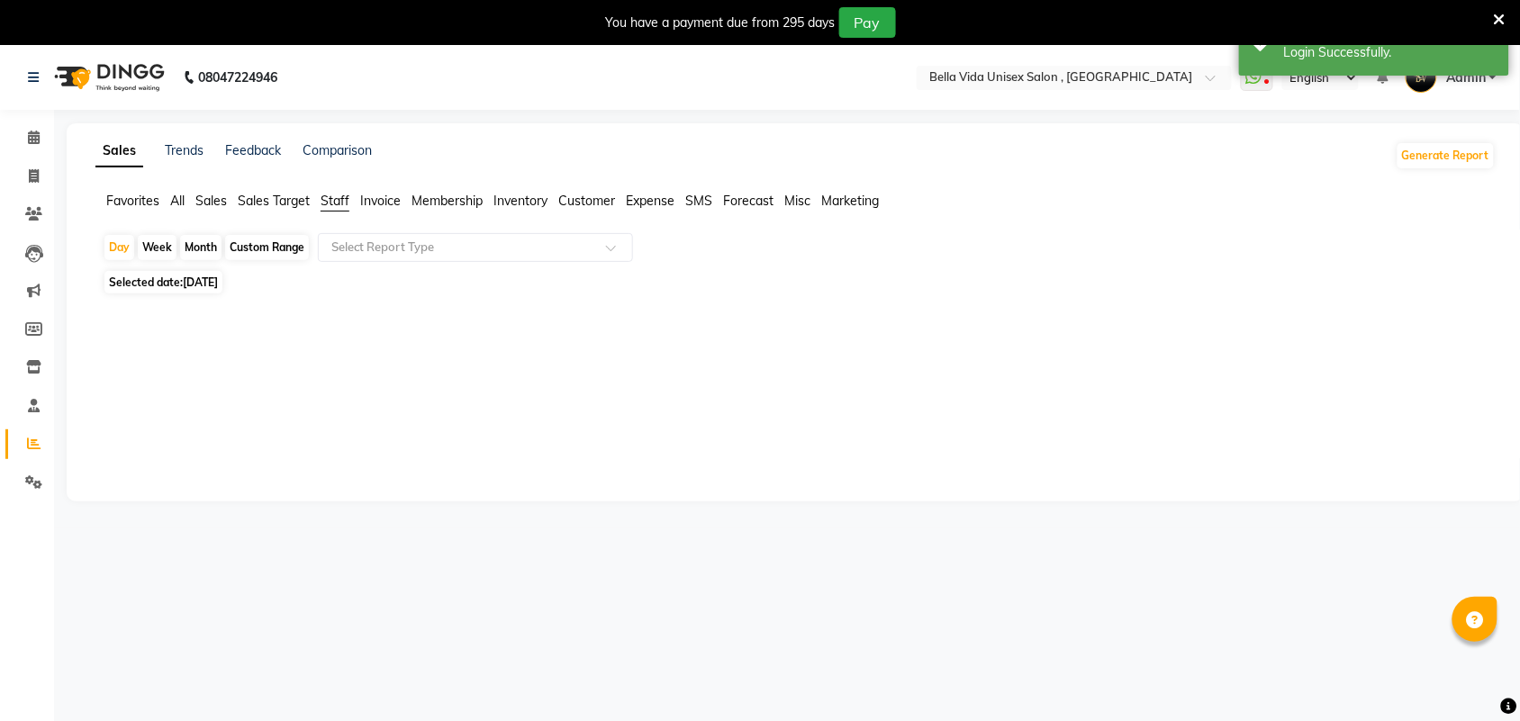
click at [187, 245] on div "Month" at bounding box center [200, 247] width 41 height 25
select select "9"
select select "2025"
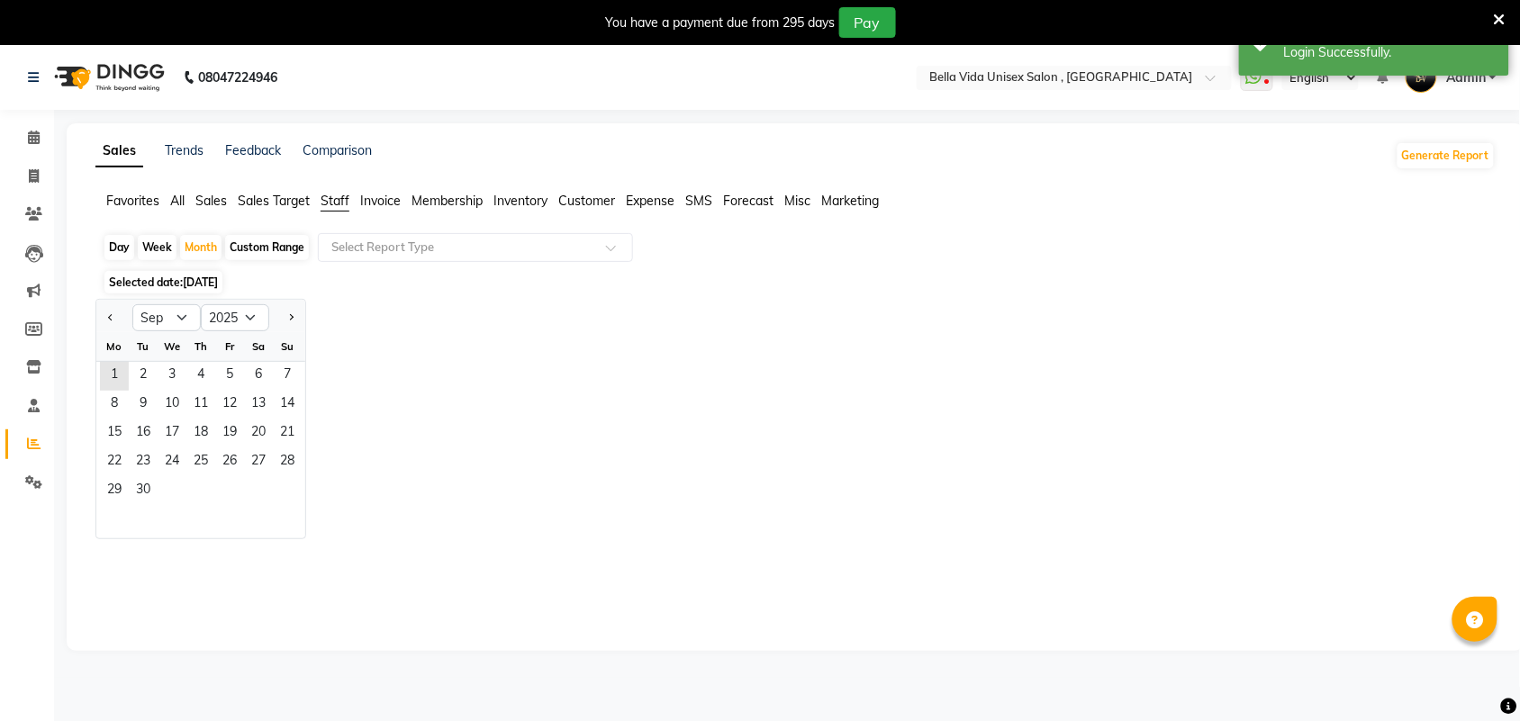
click at [216, 284] on span "[DATE]" at bounding box center [200, 282] width 35 height 14
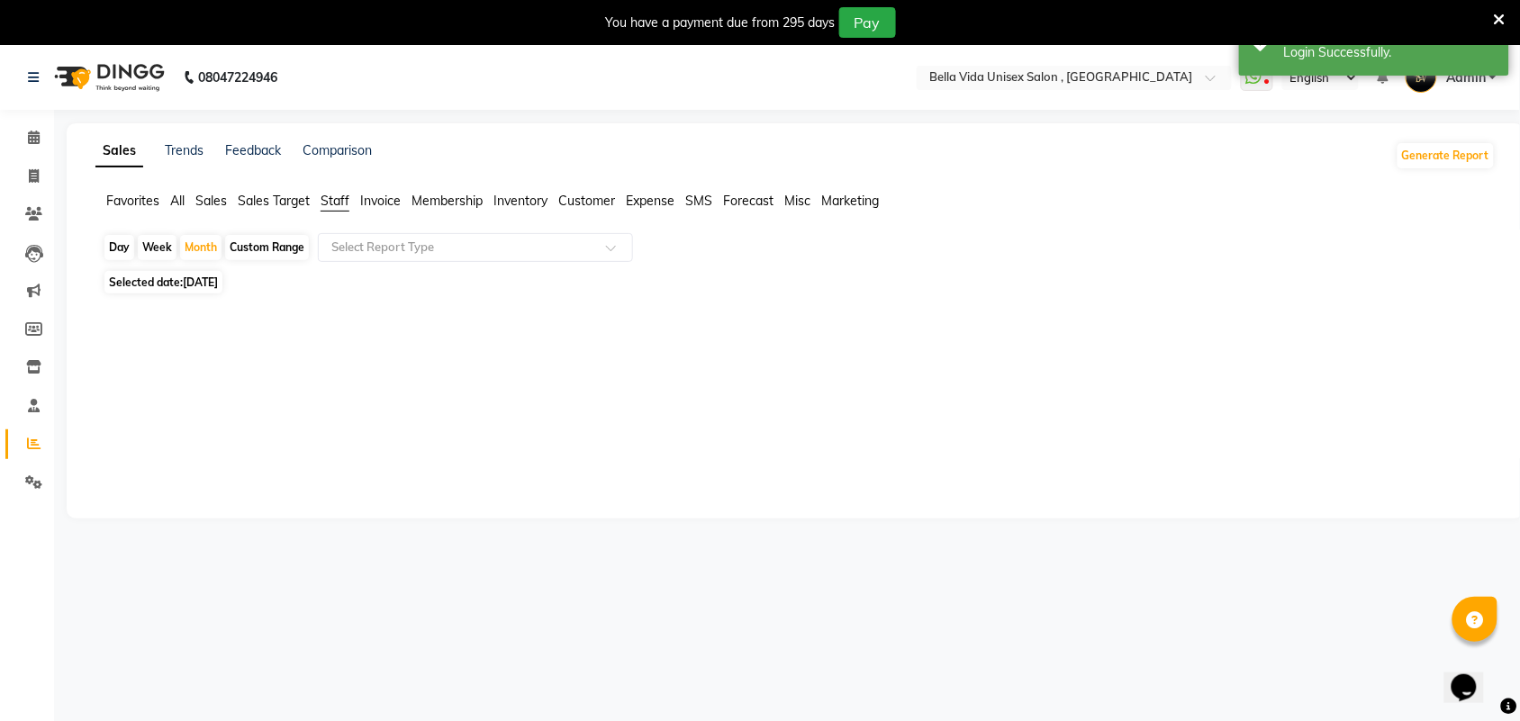
click at [218, 282] on span "[DATE]" at bounding box center [200, 282] width 35 height 14
select select "9"
select select "2025"
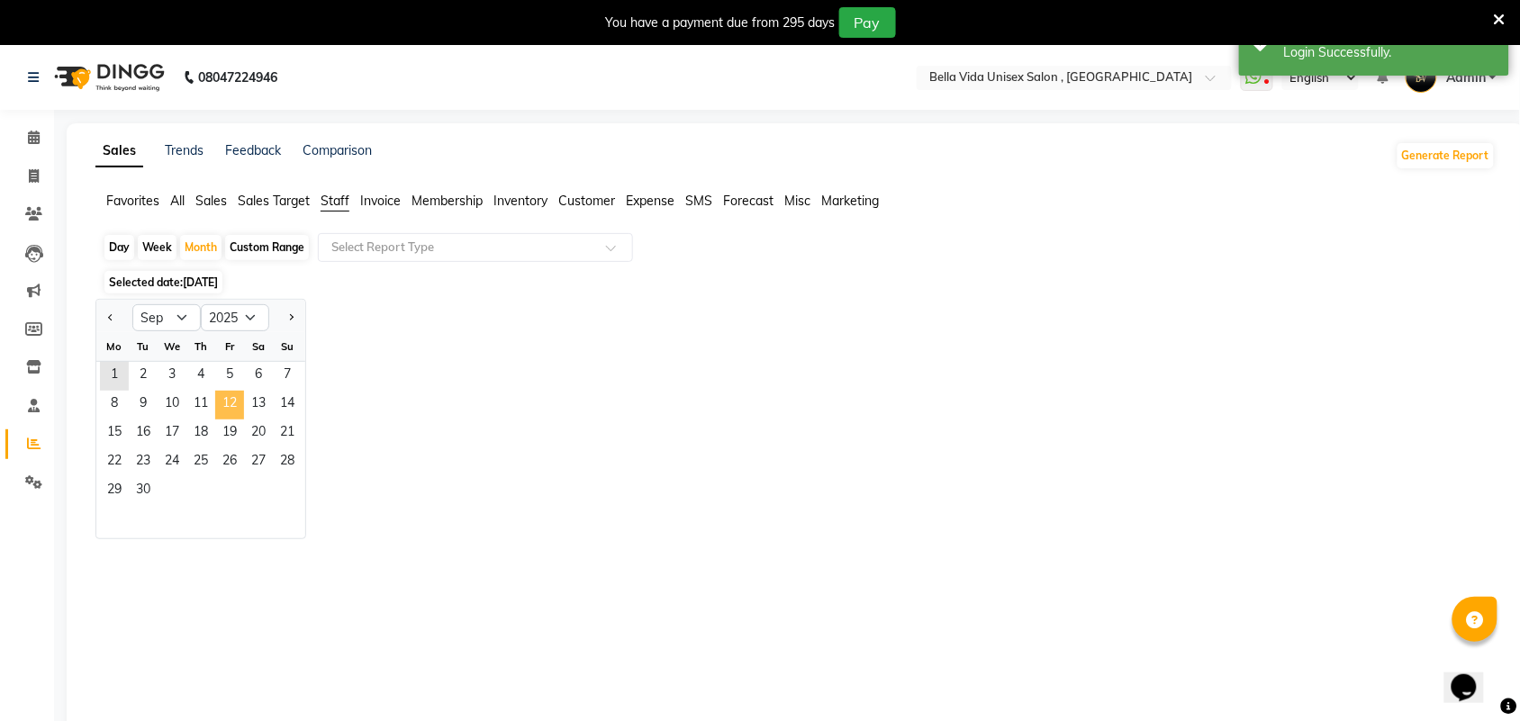
click at [230, 393] on span "12" at bounding box center [229, 405] width 29 height 29
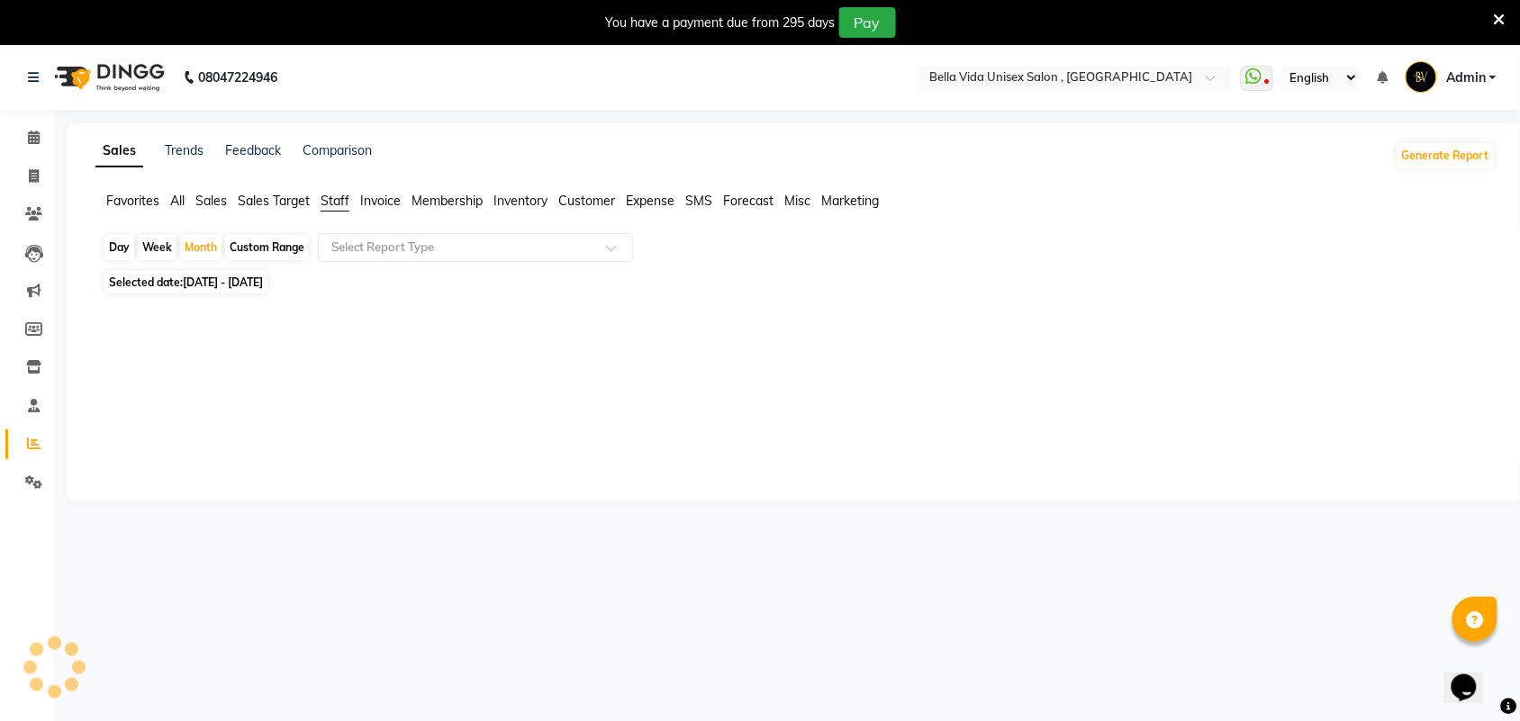
click at [178, 204] on span "All" at bounding box center [177, 201] width 14 height 16
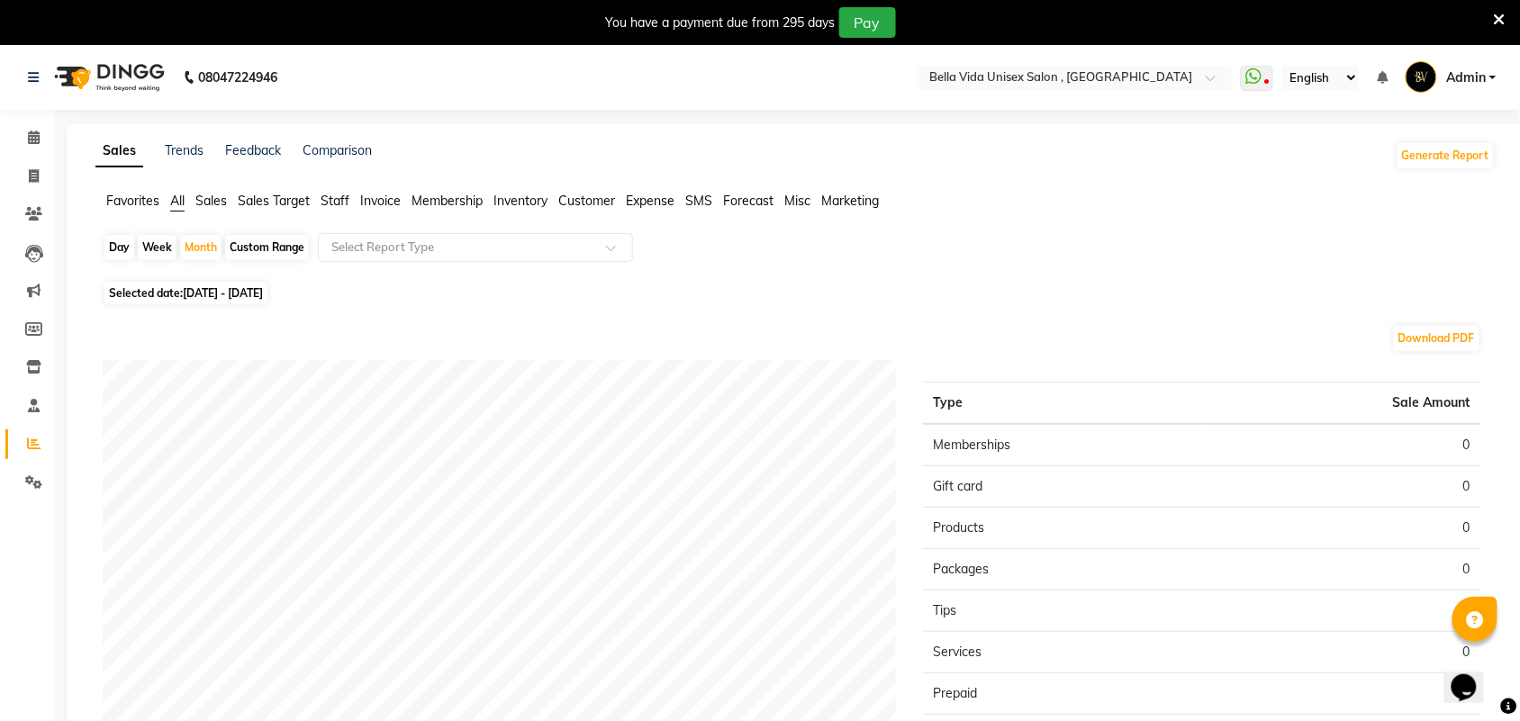
click at [261, 295] on span "[DATE] - [DATE]" at bounding box center [223, 293] width 80 height 14
select select "9"
select select "2025"
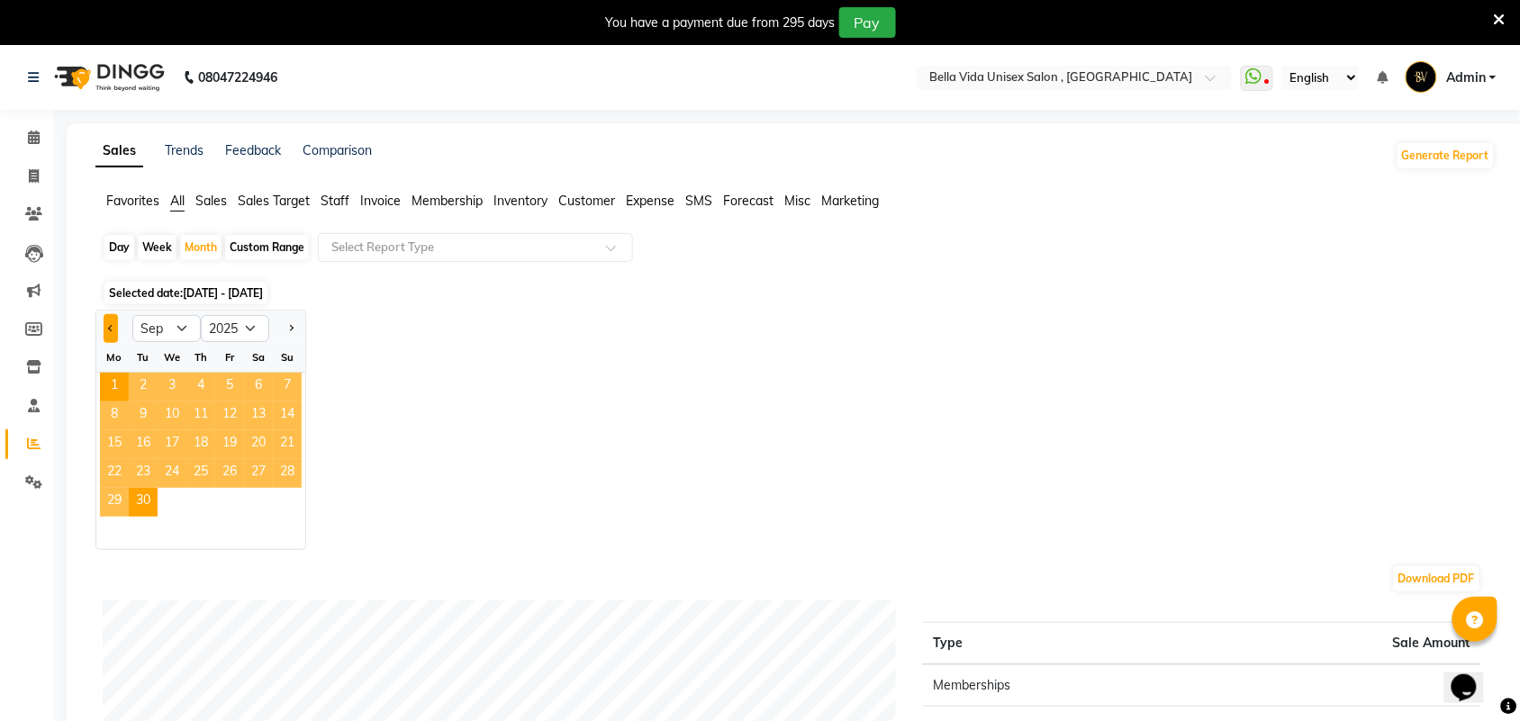
click at [110, 335] on button "Previous month" at bounding box center [111, 328] width 14 height 29
select select "8"
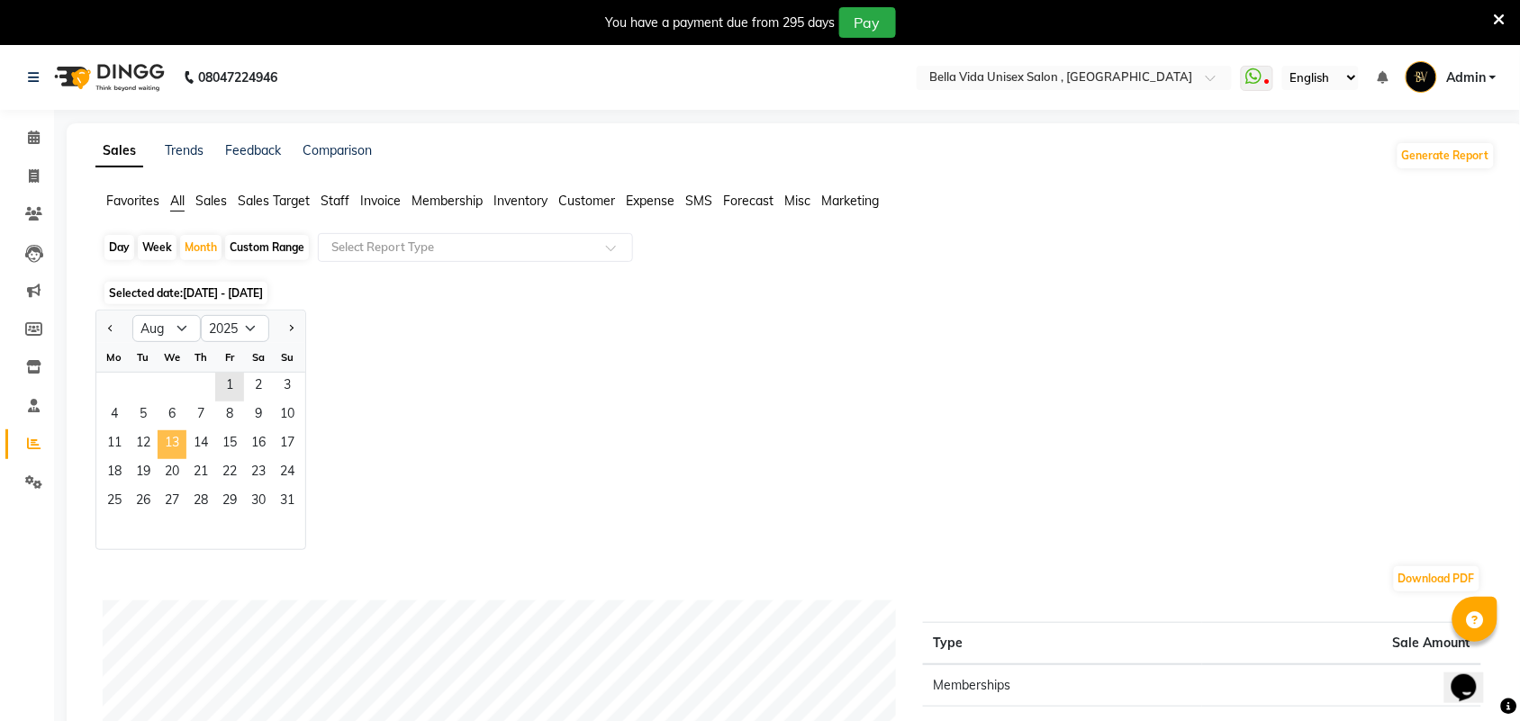
click at [176, 435] on span "13" at bounding box center [172, 444] width 29 height 29
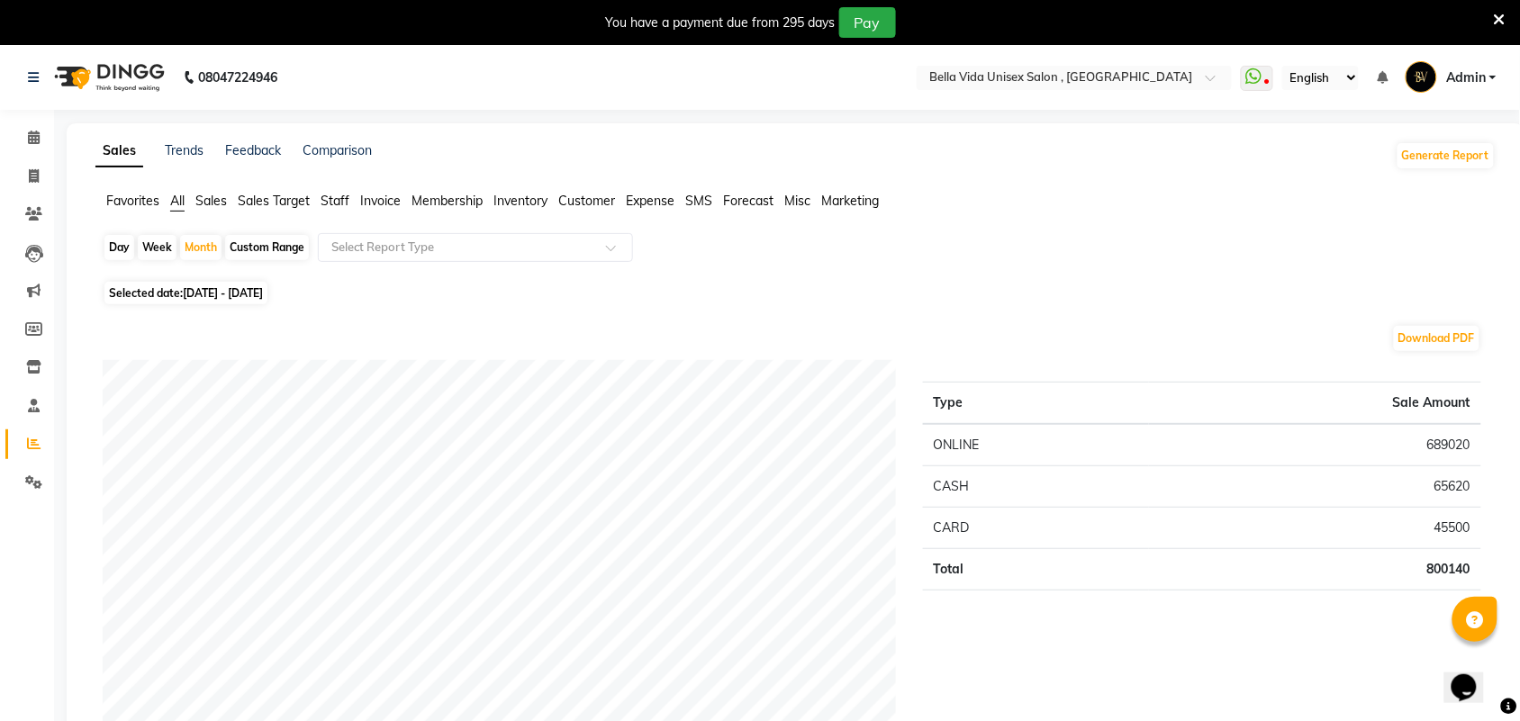
click at [338, 200] on span "Staff" at bounding box center [335, 201] width 29 height 16
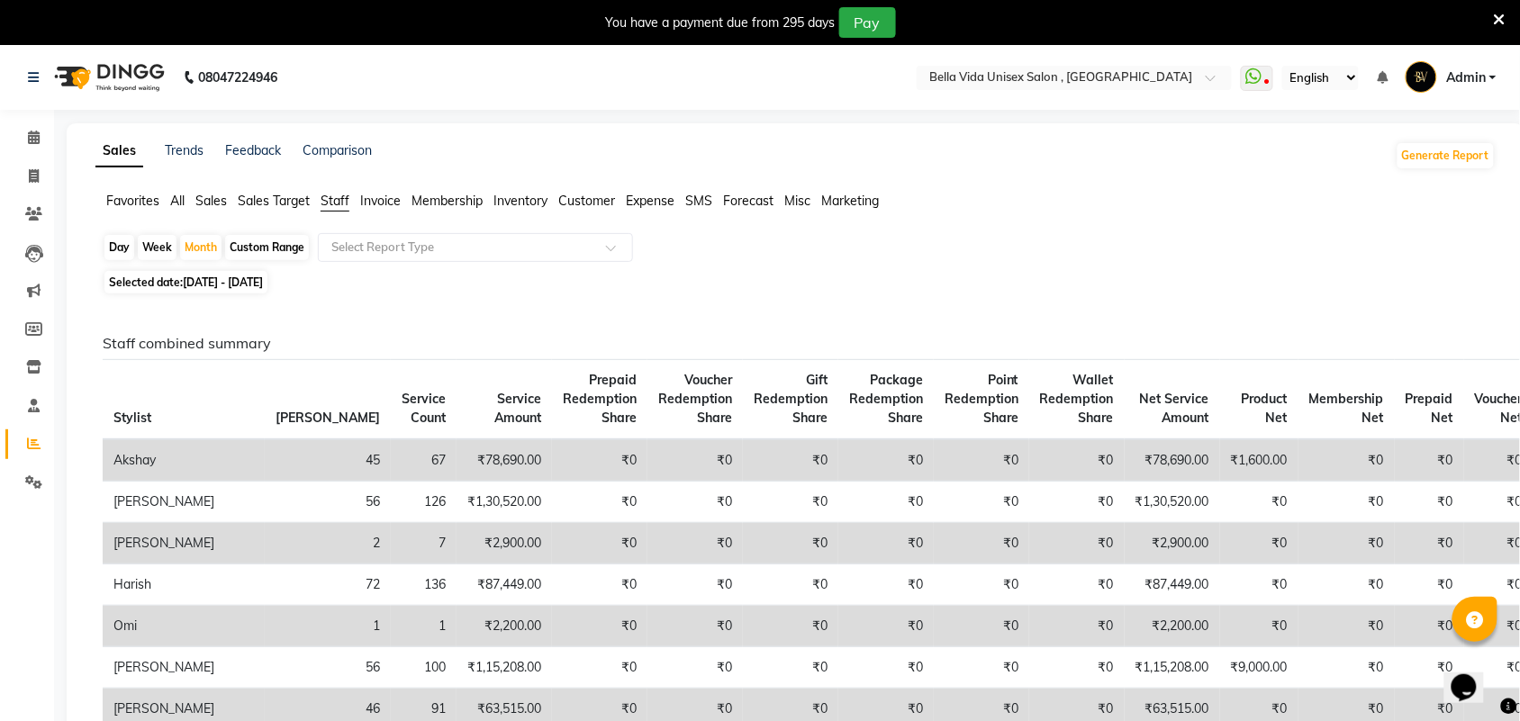
drag, startPoint x: 177, startPoint y: 203, endPoint x: 572, endPoint y: 304, distance: 407.2
click at [174, 203] on span "All" at bounding box center [177, 201] width 14 height 16
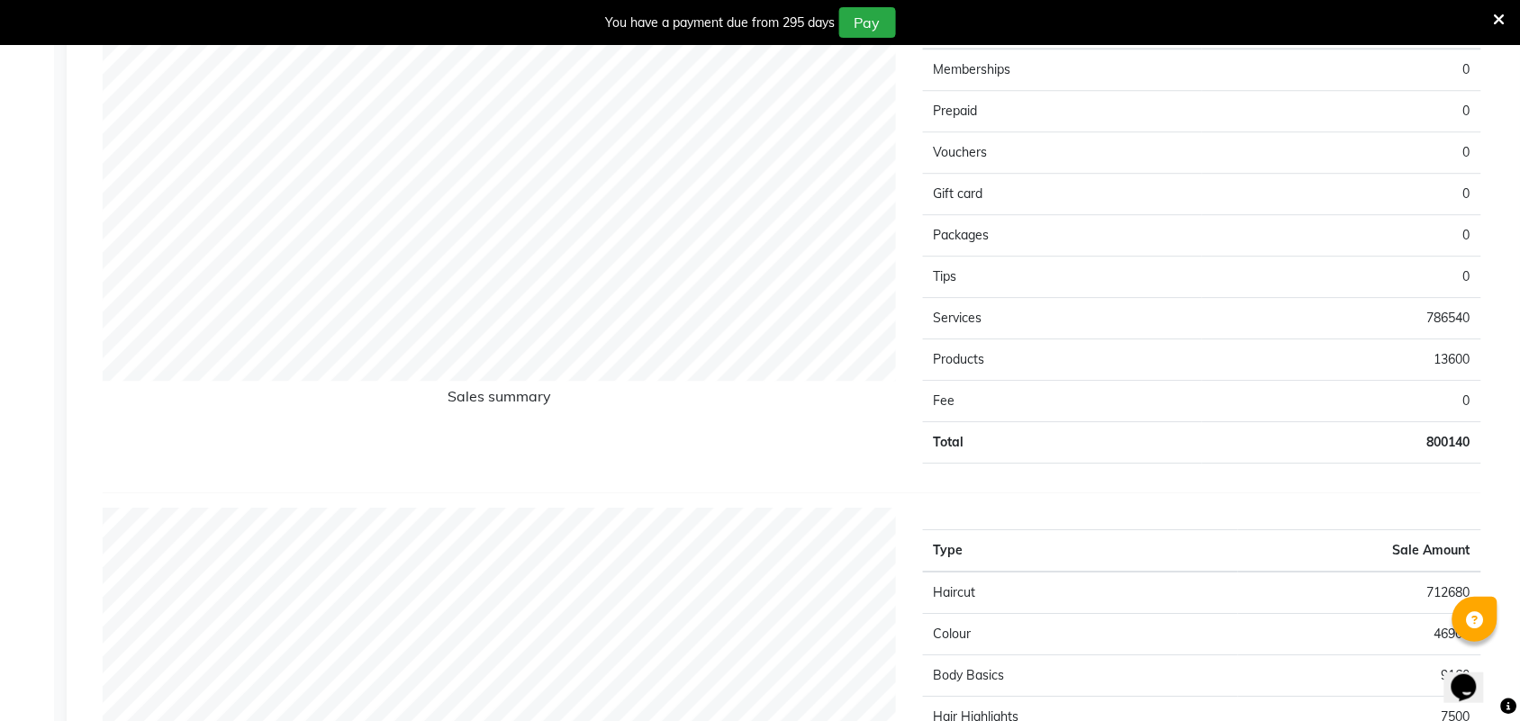
scroll to position [1463, 0]
